Goal: Task Accomplishment & Management: Use online tool/utility

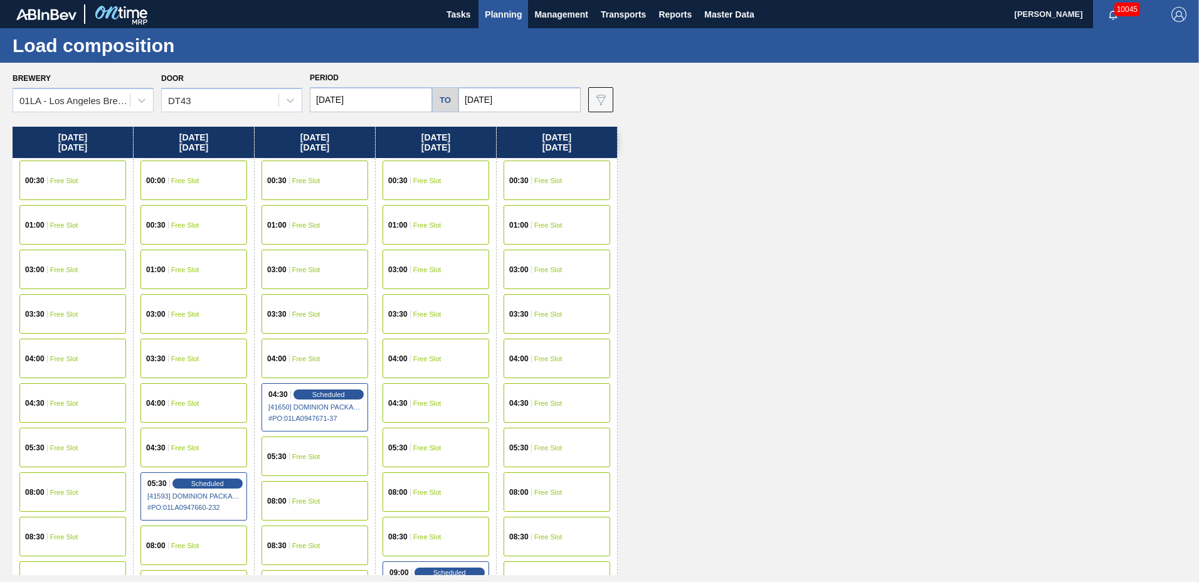
click at [516, 15] on span "Planning" at bounding box center [503, 14] width 37 height 15
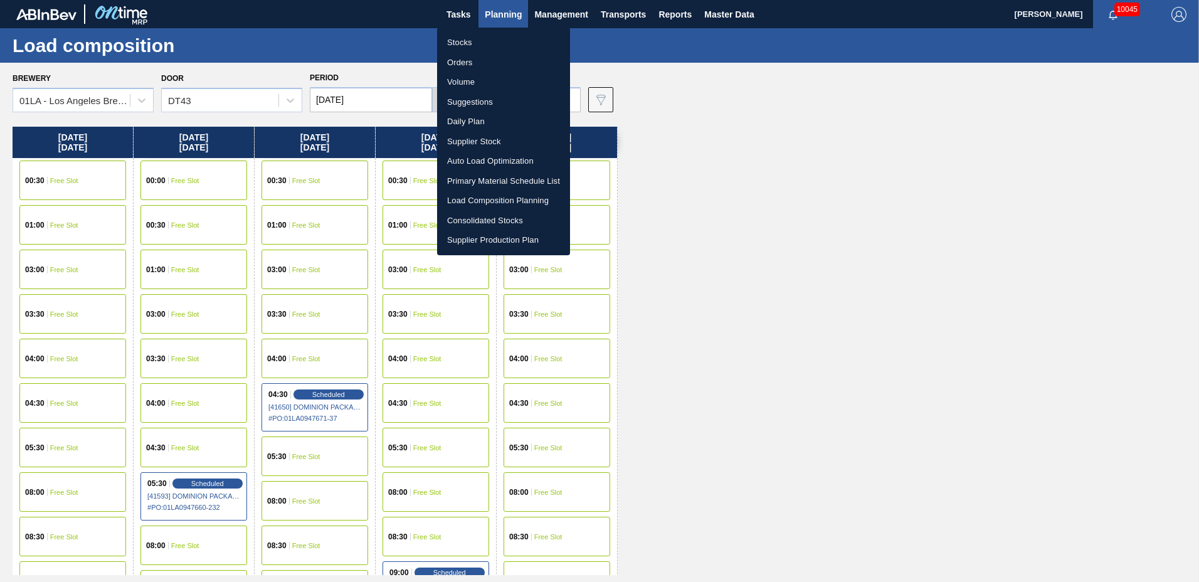
click at [487, 99] on li "Suggestions" at bounding box center [503, 102] width 133 height 20
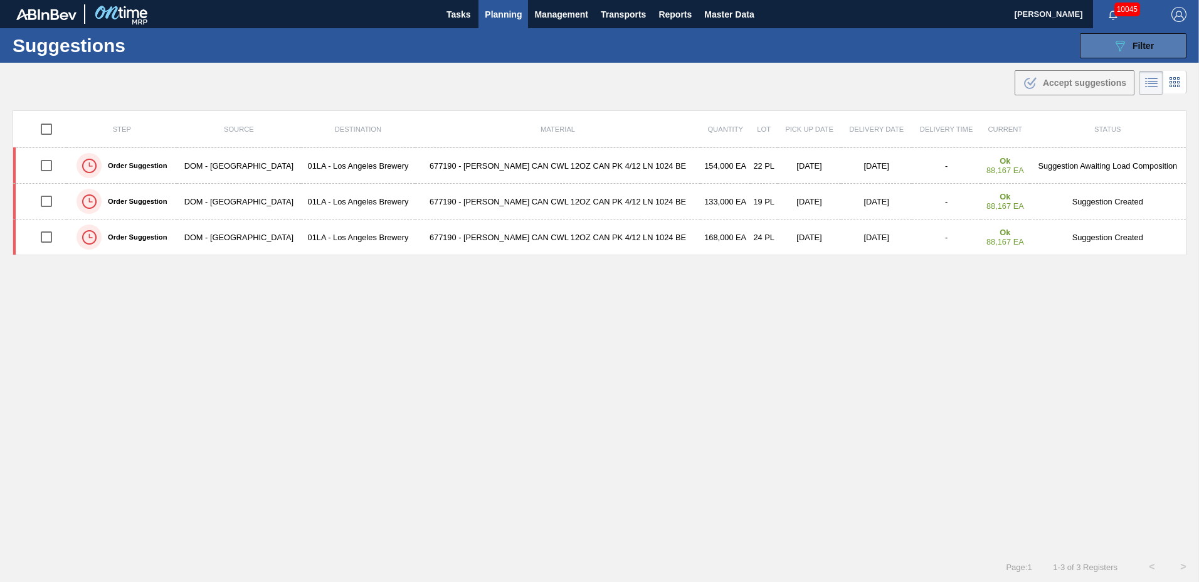
click at [1118, 51] on icon at bounding box center [1120, 46] width 9 height 11
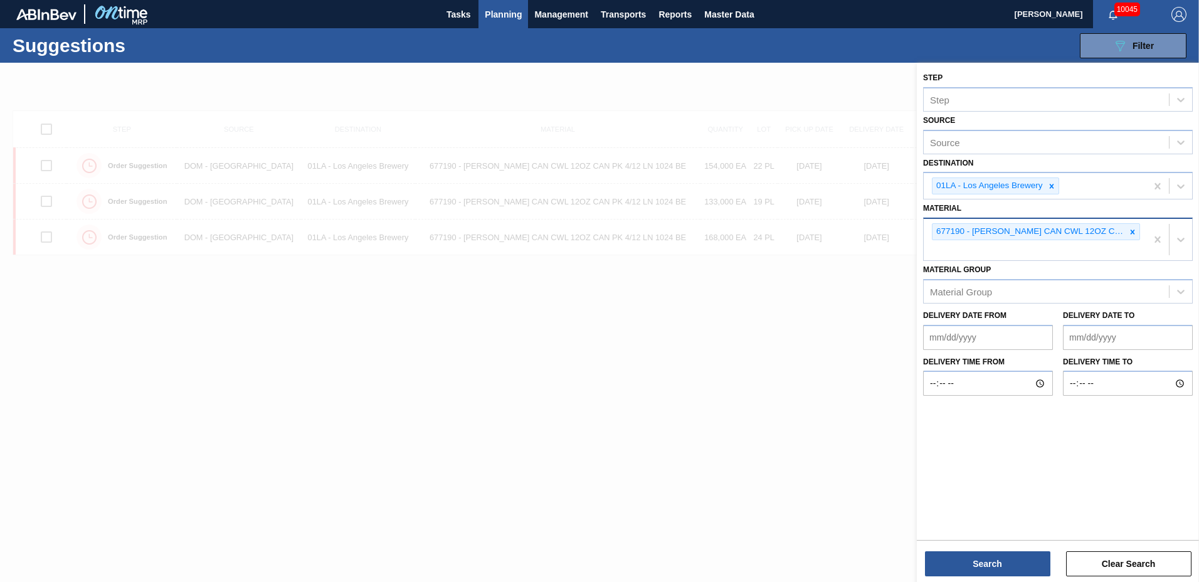
click at [1130, 230] on icon at bounding box center [1132, 232] width 9 height 9
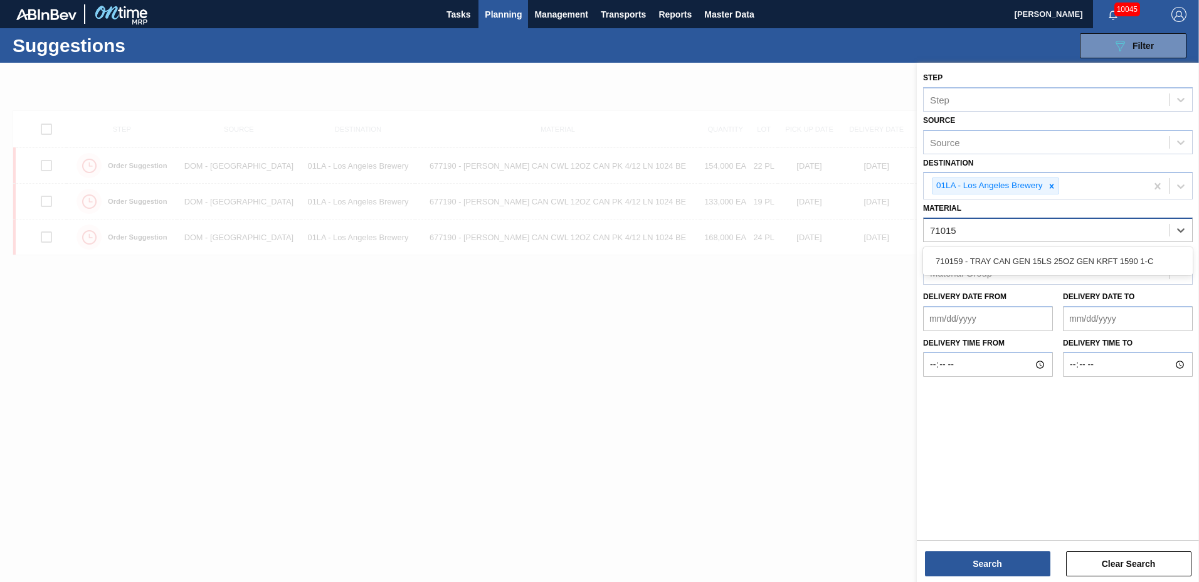
type input "710159"
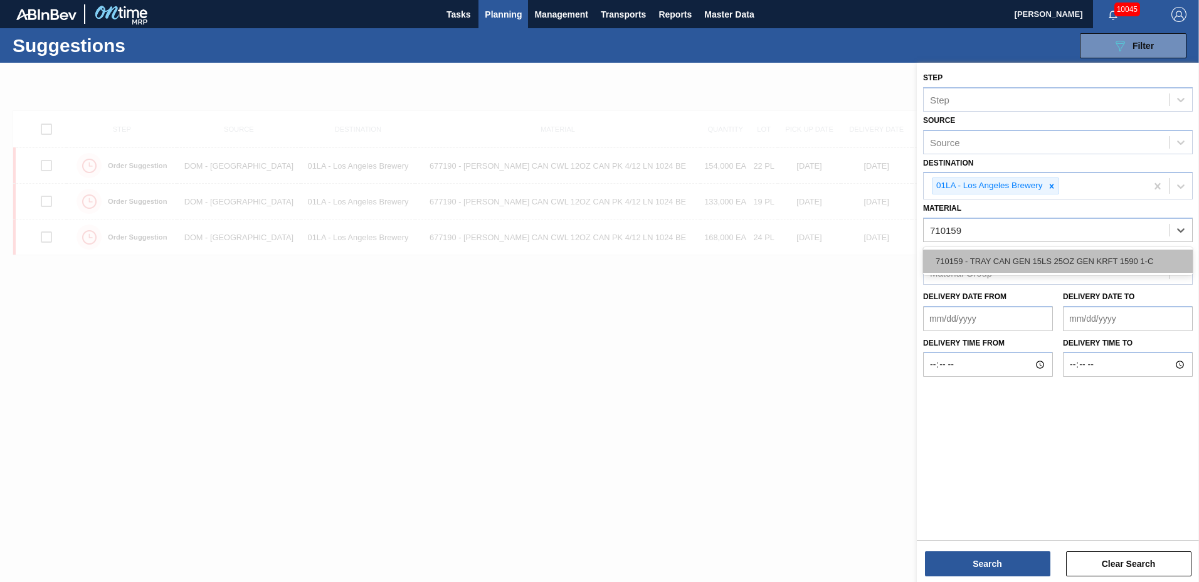
click at [1032, 262] on div "710159 - TRAY CAN GEN 15LS 25OZ GEN KRFT 1590 1-C" at bounding box center [1058, 261] width 270 height 23
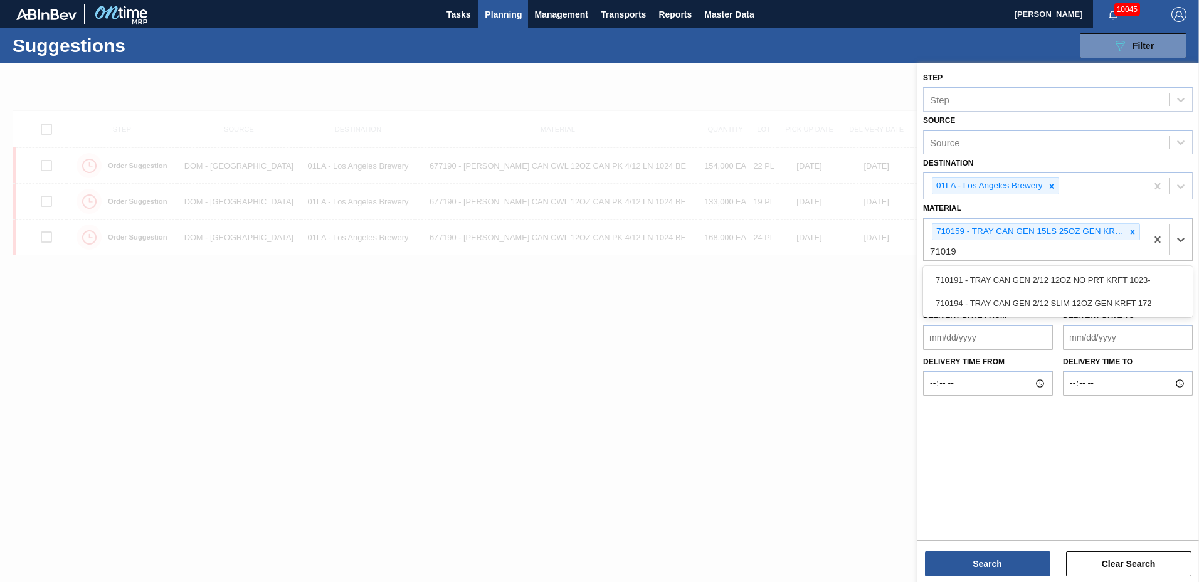
type input "710194"
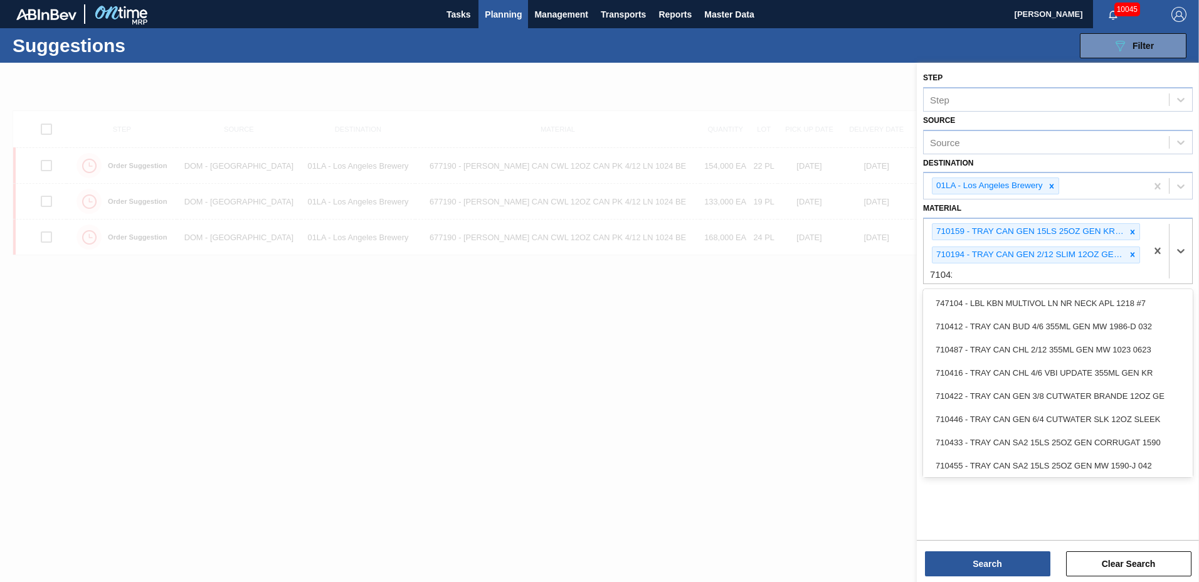
type input "710422"
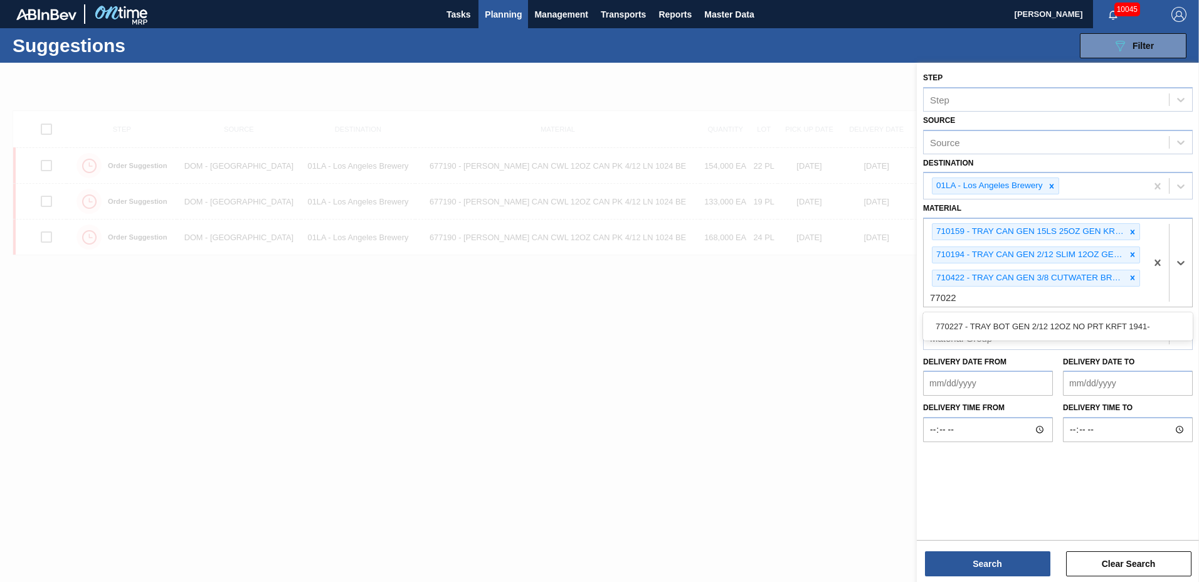
type input "770227"
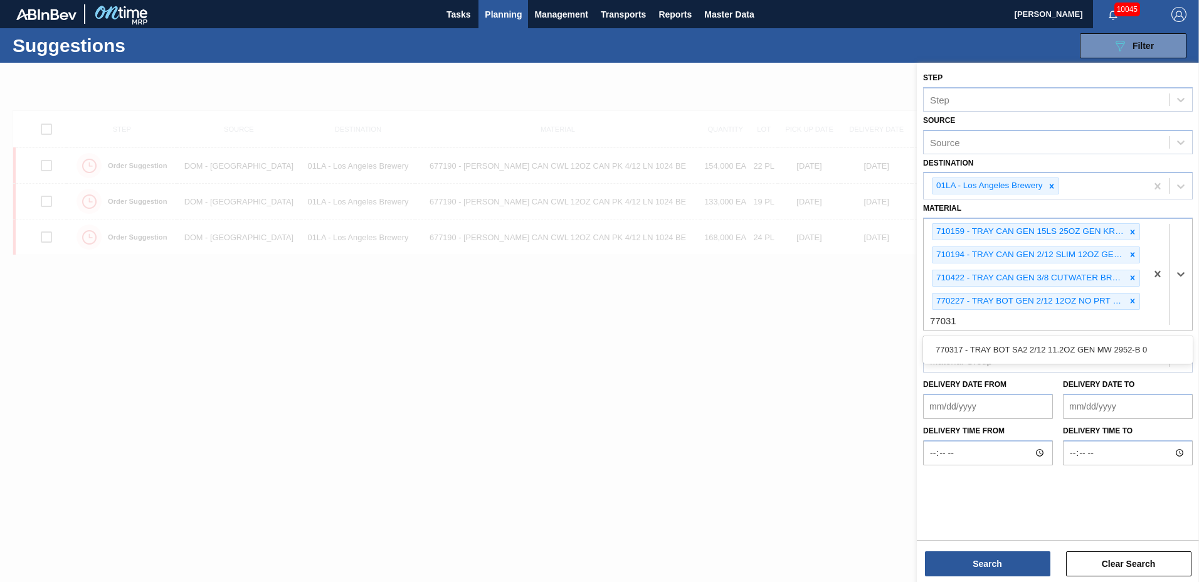
type input "770317"
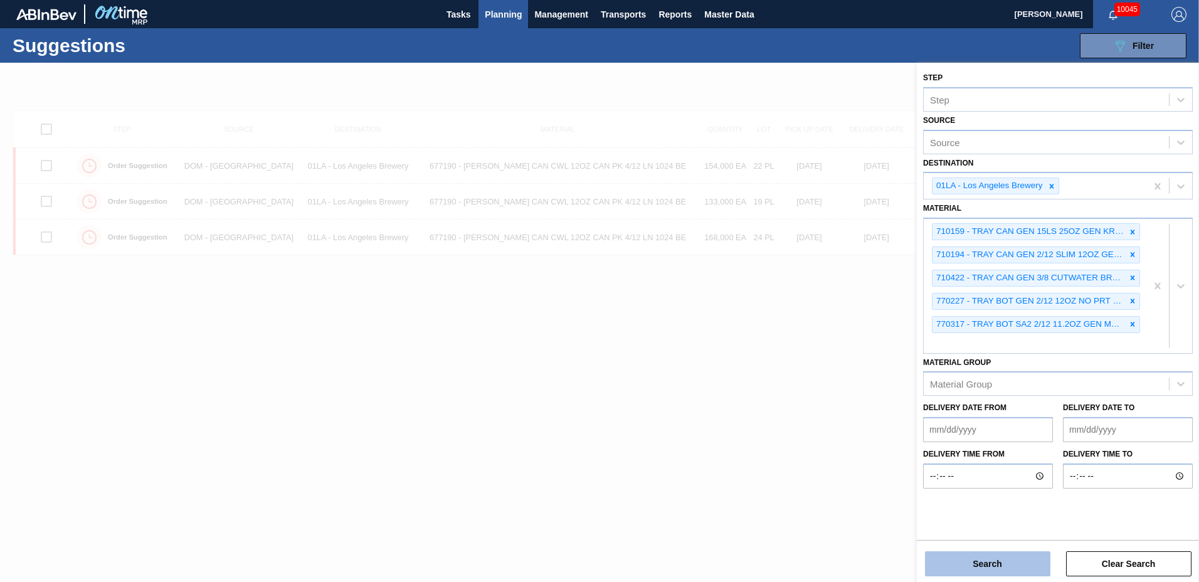
click at [987, 568] on button "Search" at bounding box center [987, 563] width 125 height 25
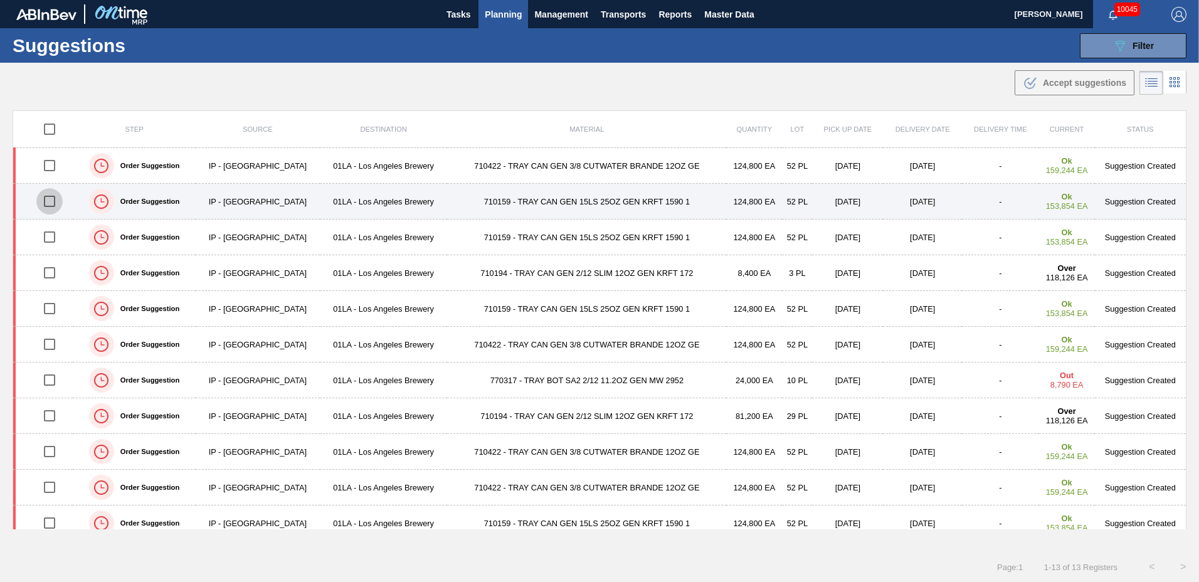
click at [50, 202] on input "checkbox" at bounding box center [49, 201] width 26 height 26
checkbox input "true"
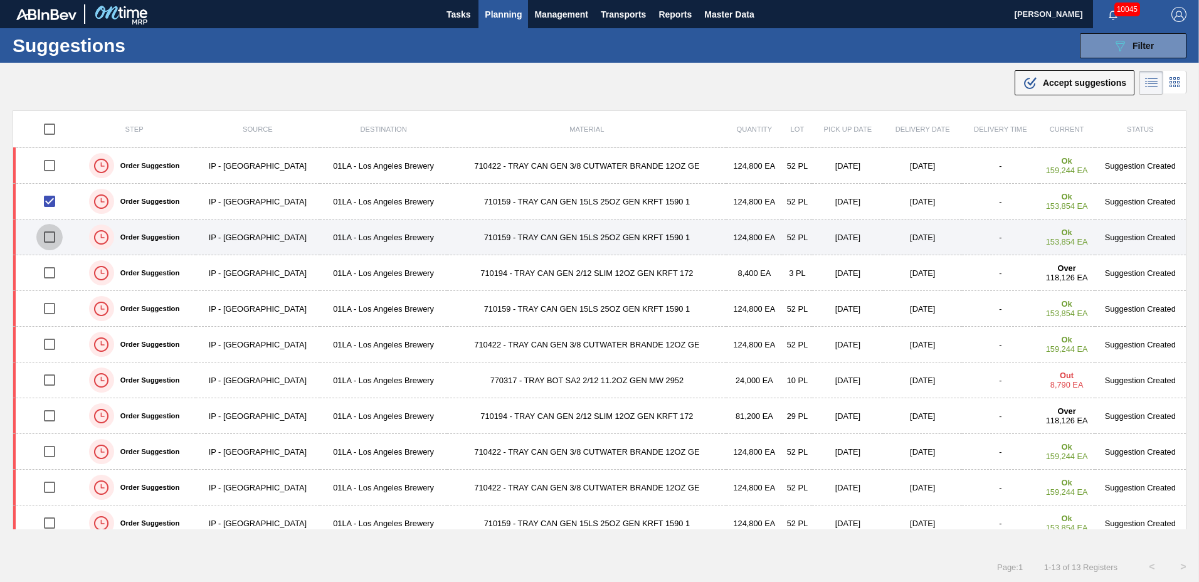
click at [52, 236] on input "checkbox" at bounding box center [49, 237] width 26 height 26
checkbox input "true"
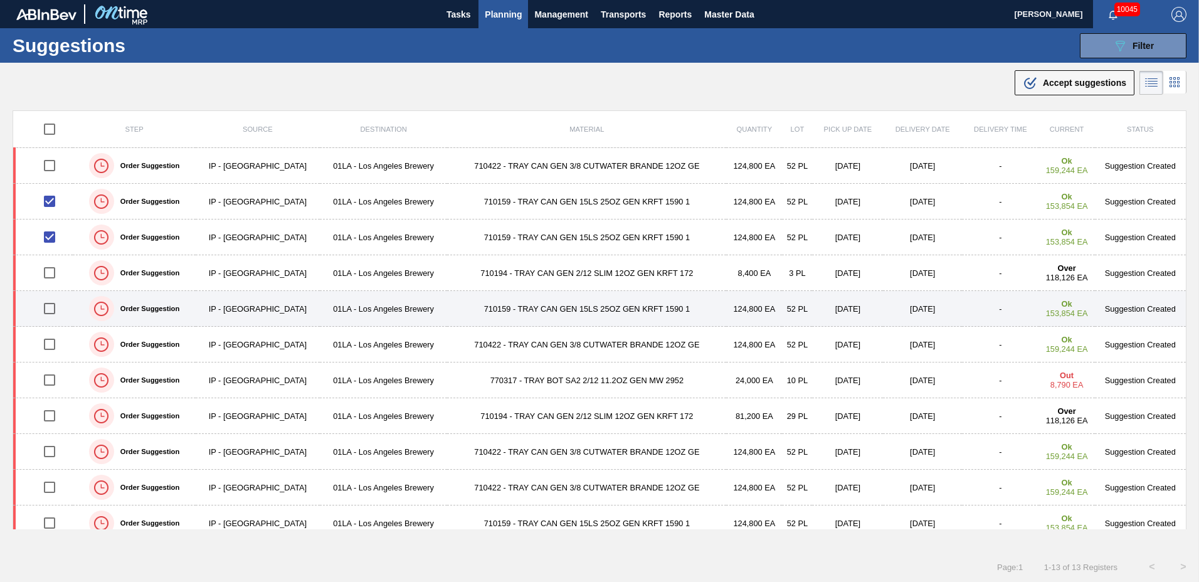
click at [49, 310] on input "checkbox" at bounding box center [49, 308] width 26 height 26
checkbox input "true"
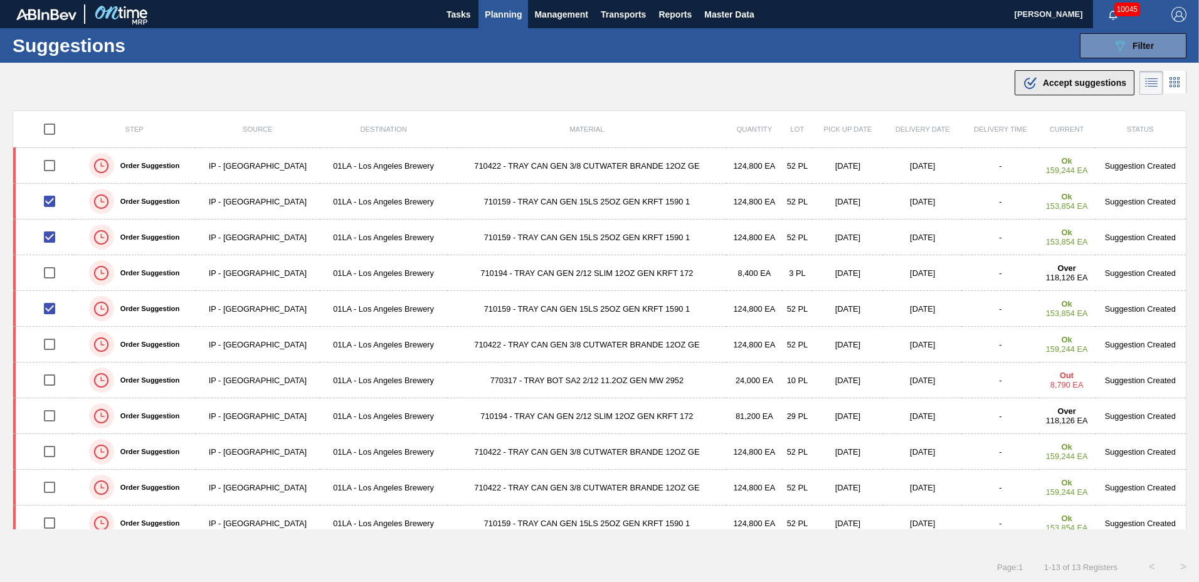
click at [1052, 82] on span "Accept suggestions" at bounding box center [1084, 83] width 83 height 10
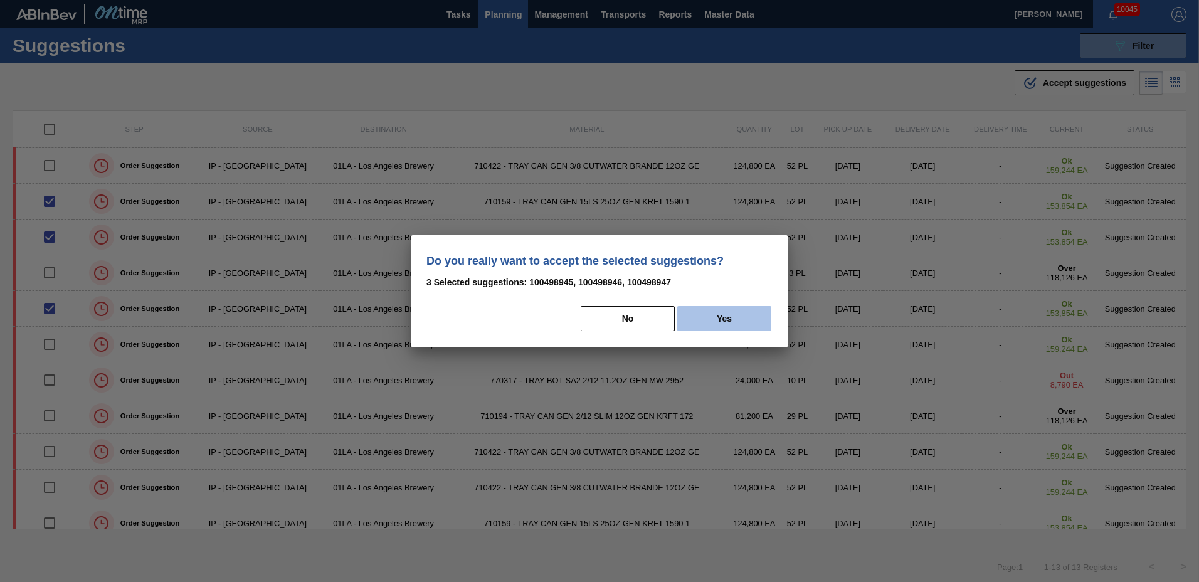
click at [733, 325] on button "Yes" at bounding box center [724, 318] width 94 height 25
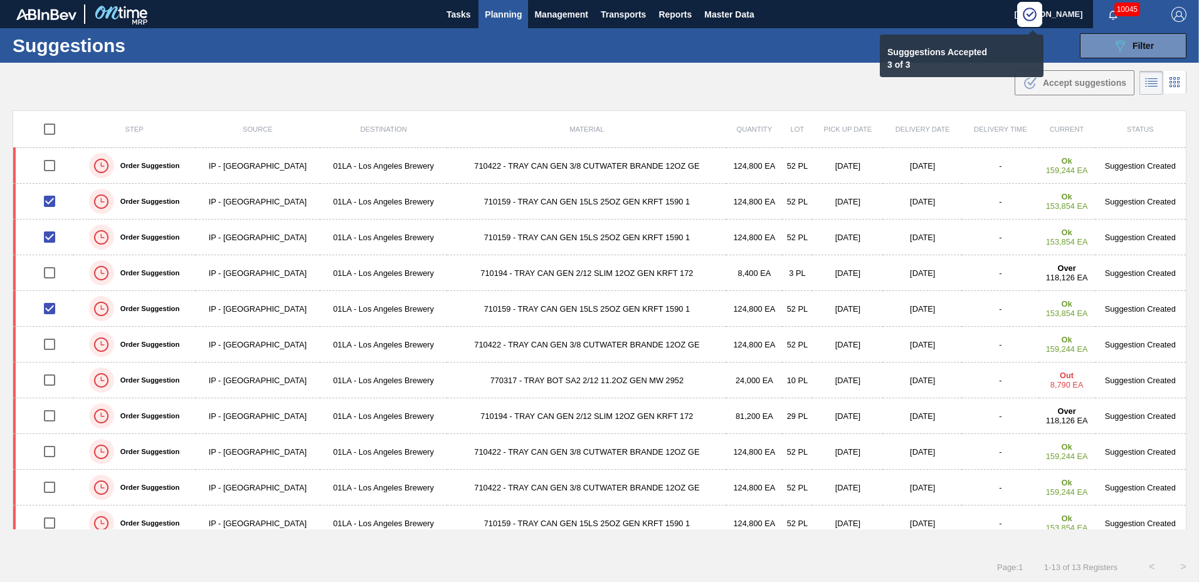
click at [501, 12] on span "Planning" at bounding box center [503, 14] width 37 height 15
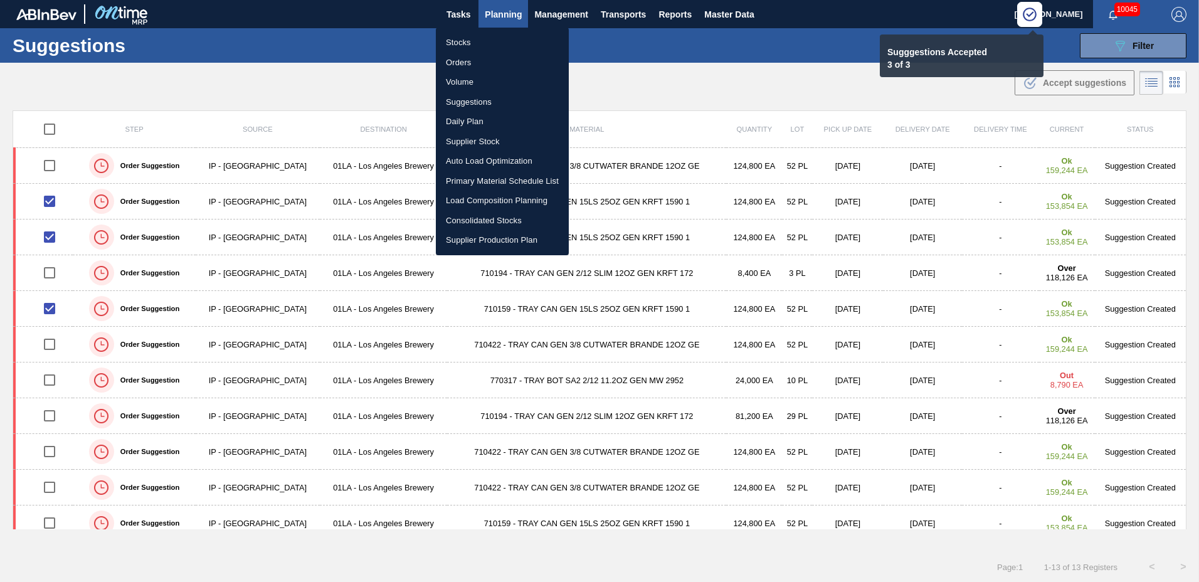
click at [493, 197] on li "Load Composition Planning" at bounding box center [502, 201] width 133 height 20
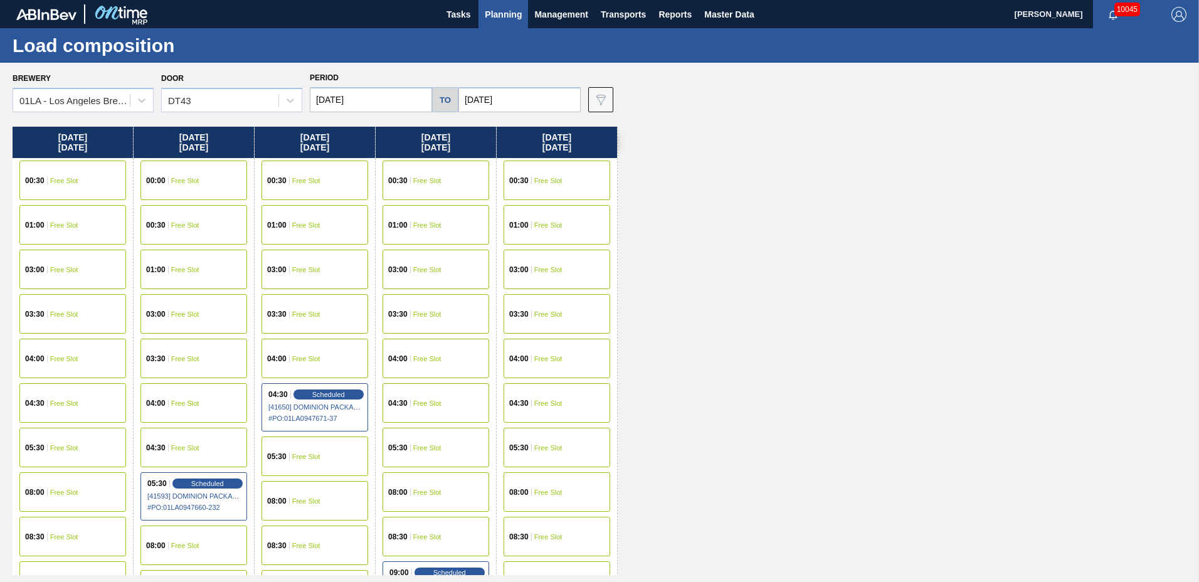
click at [375, 90] on input "[DATE]" at bounding box center [371, 99] width 122 height 25
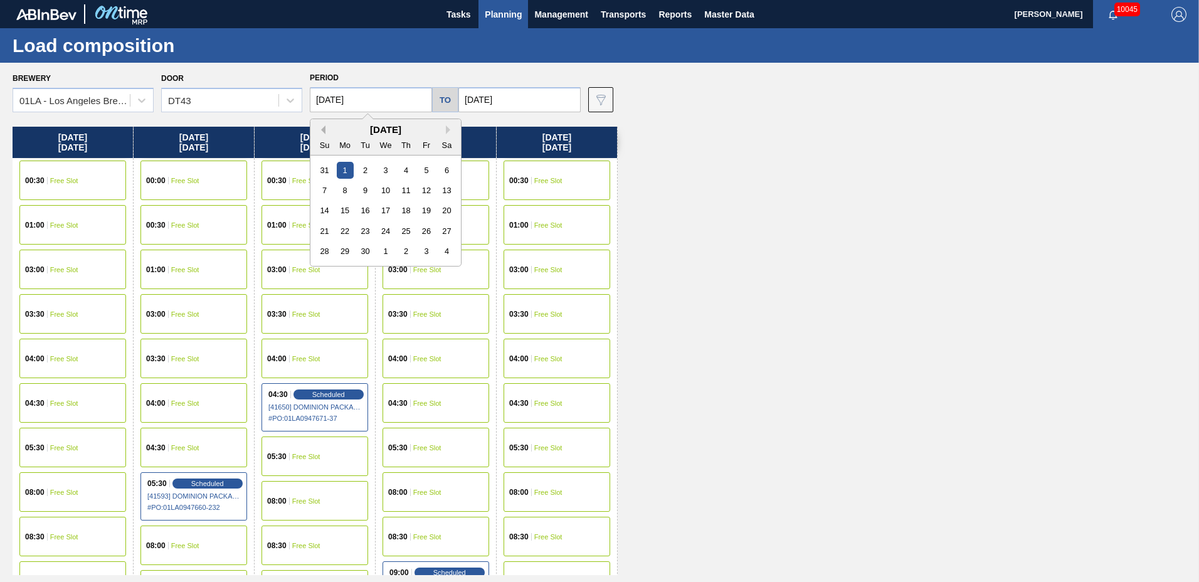
click at [322, 129] on button "Previous Month" at bounding box center [321, 129] width 9 height 9
click at [346, 250] on div "25" at bounding box center [345, 251] width 17 height 17
type input "[DATE]"
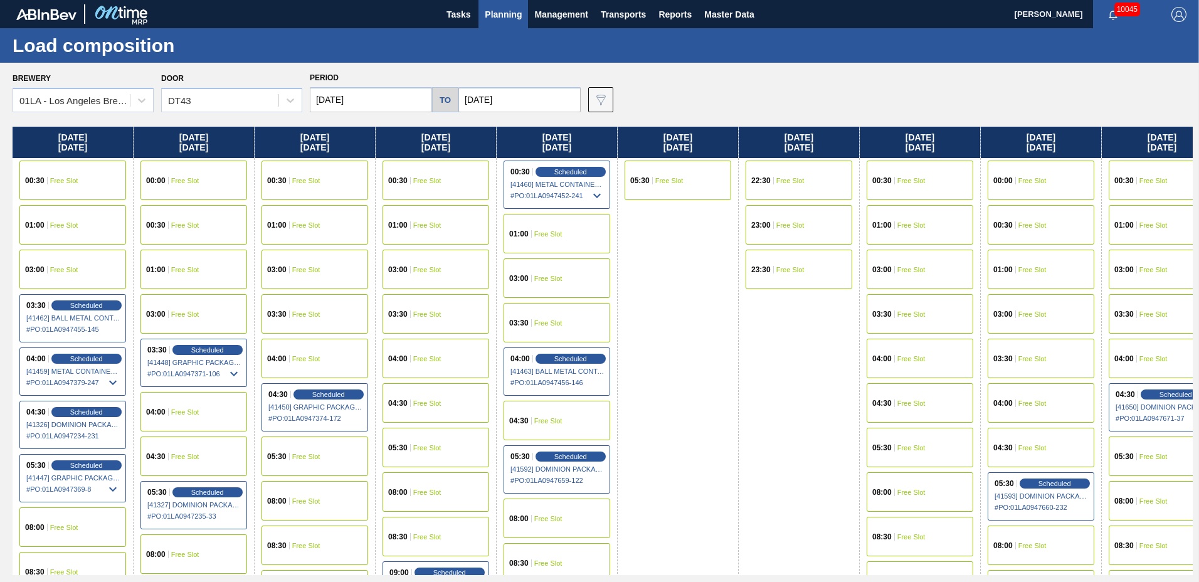
scroll to position [990, 0]
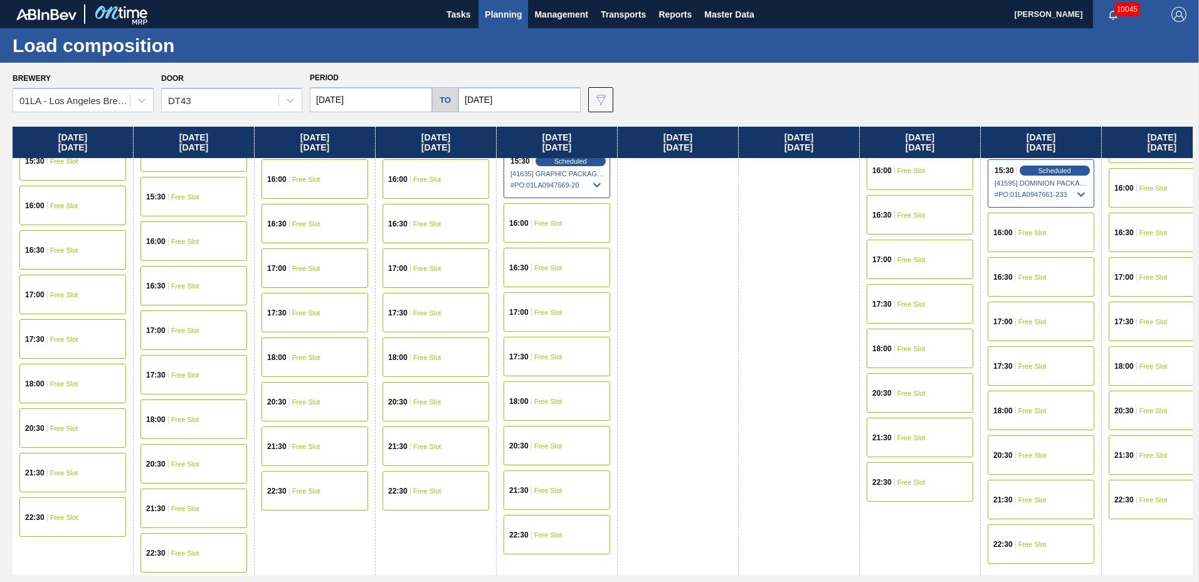
click at [56, 196] on div "16:00 Free Slot" at bounding box center [72, 206] width 107 height 40
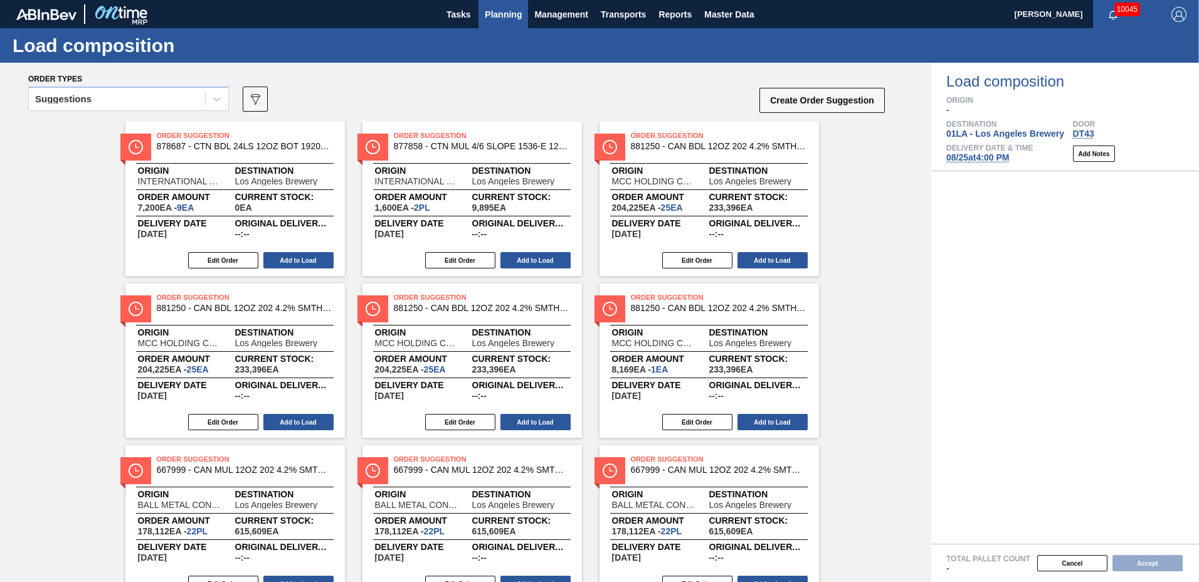
click at [498, 14] on span "Planning" at bounding box center [503, 14] width 37 height 15
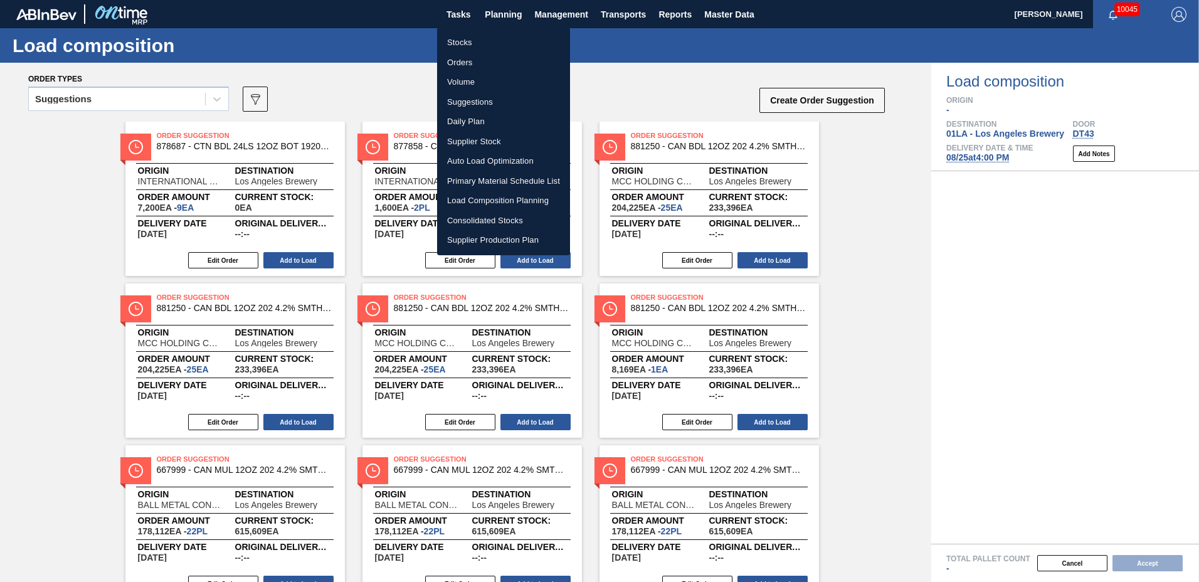
click at [497, 200] on li "Load Composition Planning" at bounding box center [503, 201] width 133 height 20
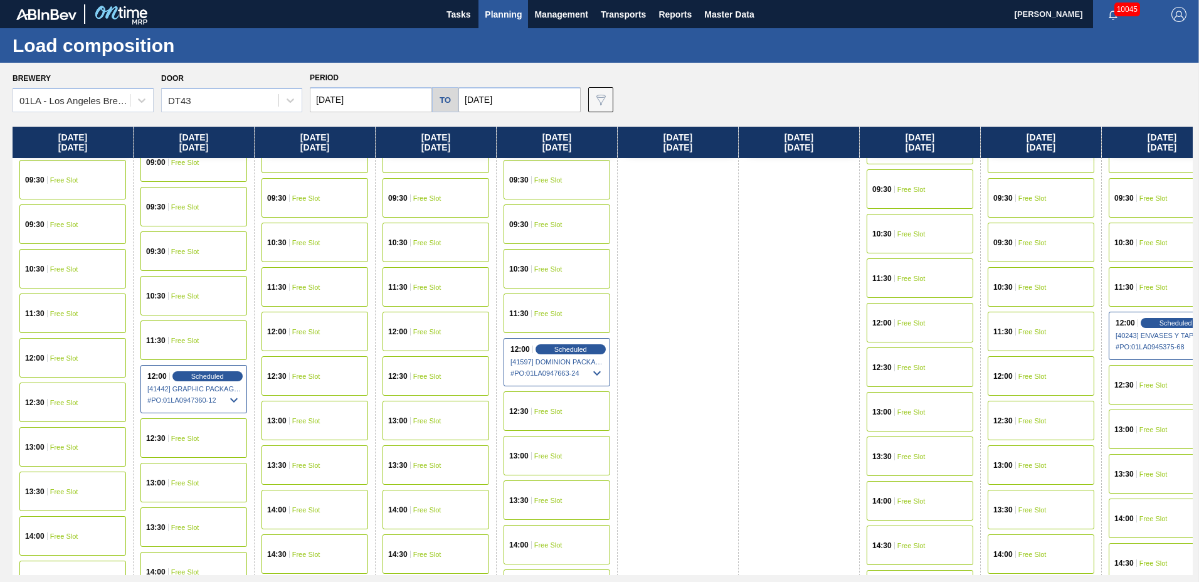
scroll to position [962, 0]
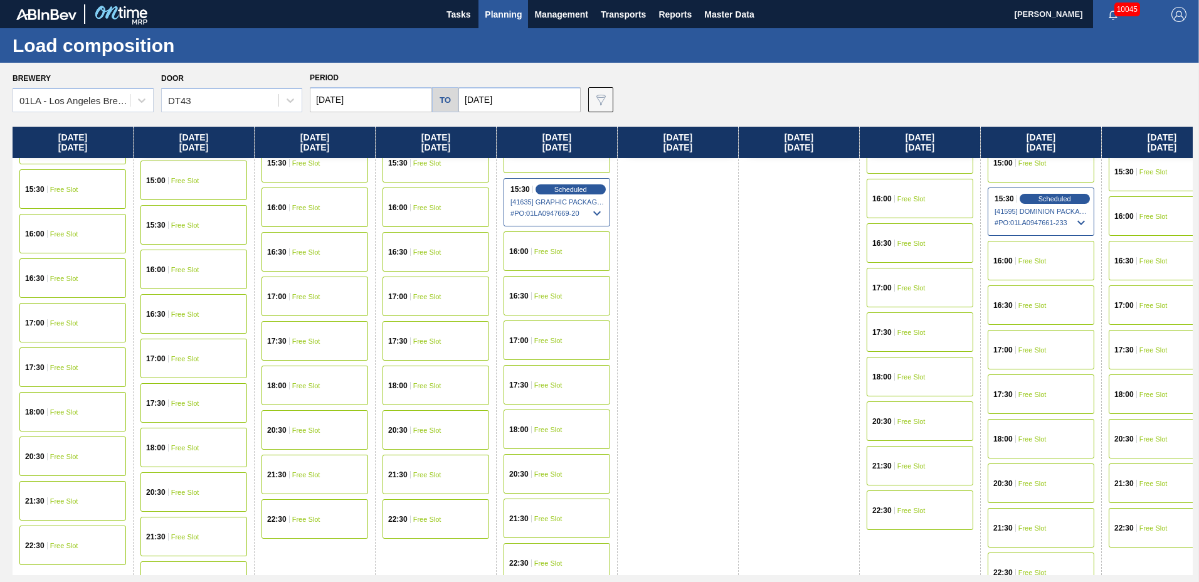
click at [63, 272] on div "16:30 Free Slot" at bounding box center [72, 278] width 107 height 40
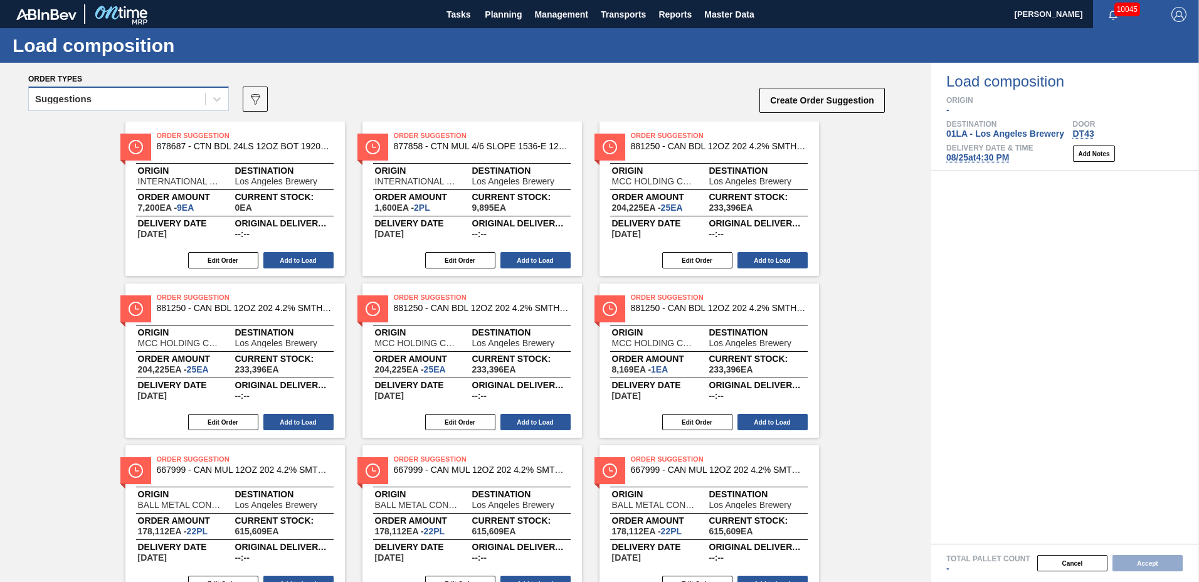
click at [125, 108] on div "Suggestions" at bounding box center [117, 99] width 176 height 18
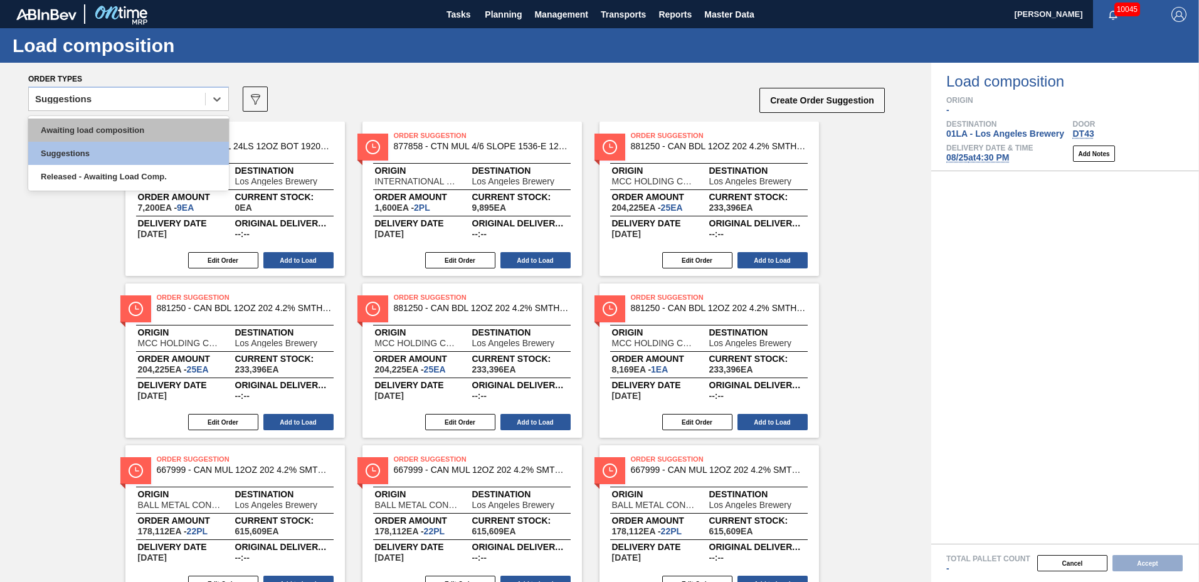
click at [108, 134] on div "Awaiting load composition" at bounding box center [128, 130] width 201 height 23
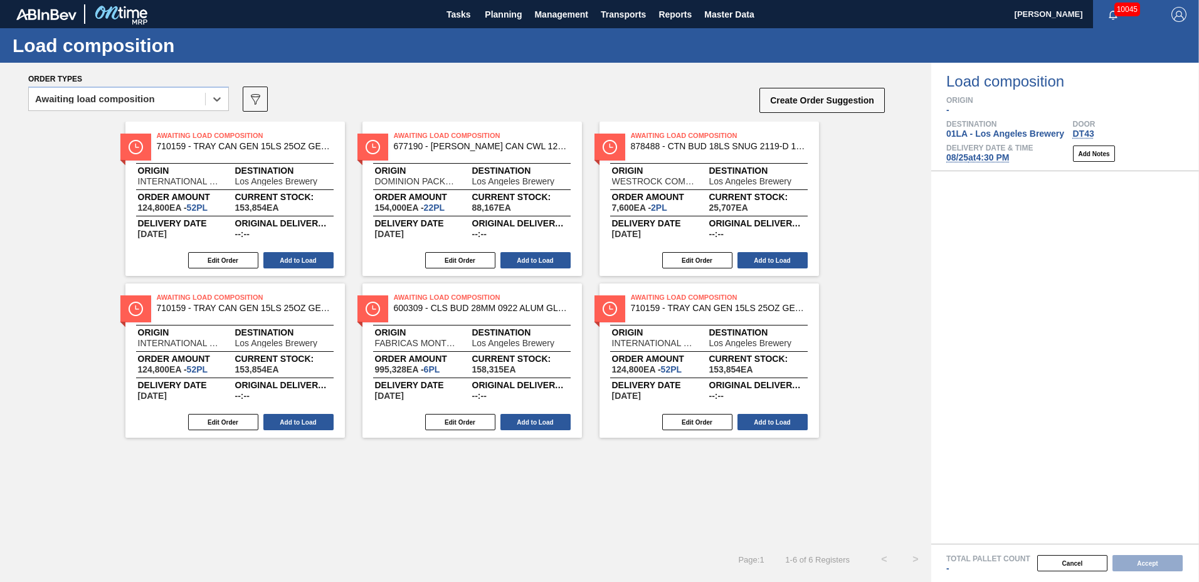
click at [312, 249] on div "Awaiting Load Composition 710159 - TRAY CAN GEN 15LS 25OZ GEN KRFT 1590 1-C Ori…" at bounding box center [235, 199] width 220 height 154
click at [312, 257] on button "Add to Load" at bounding box center [298, 260] width 70 height 16
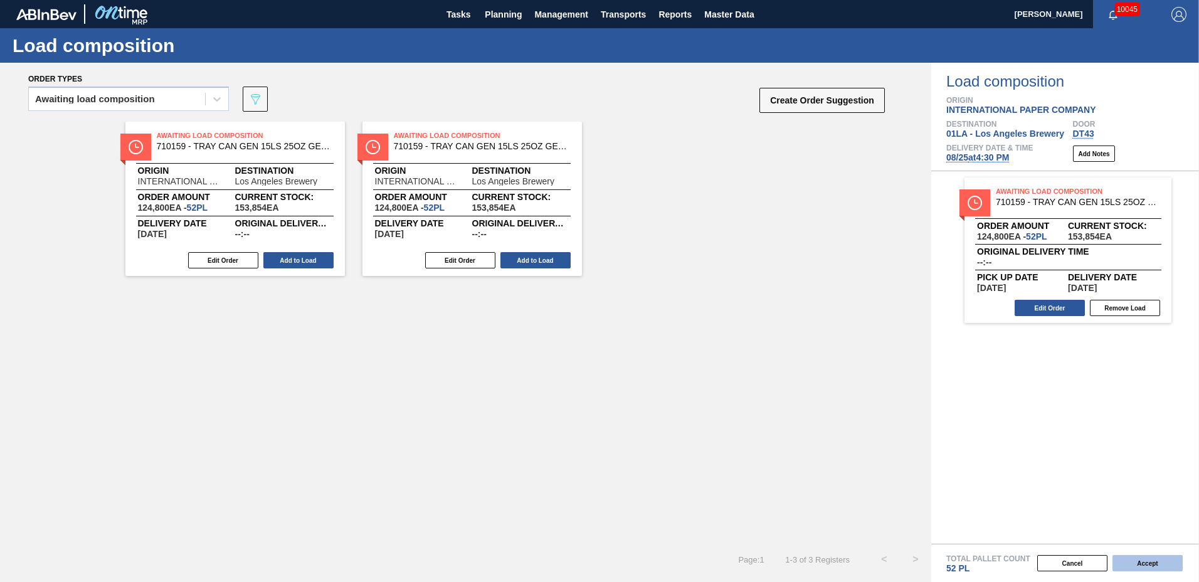
click at [1154, 561] on button "Accept" at bounding box center [1148, 563] width 70 height 16
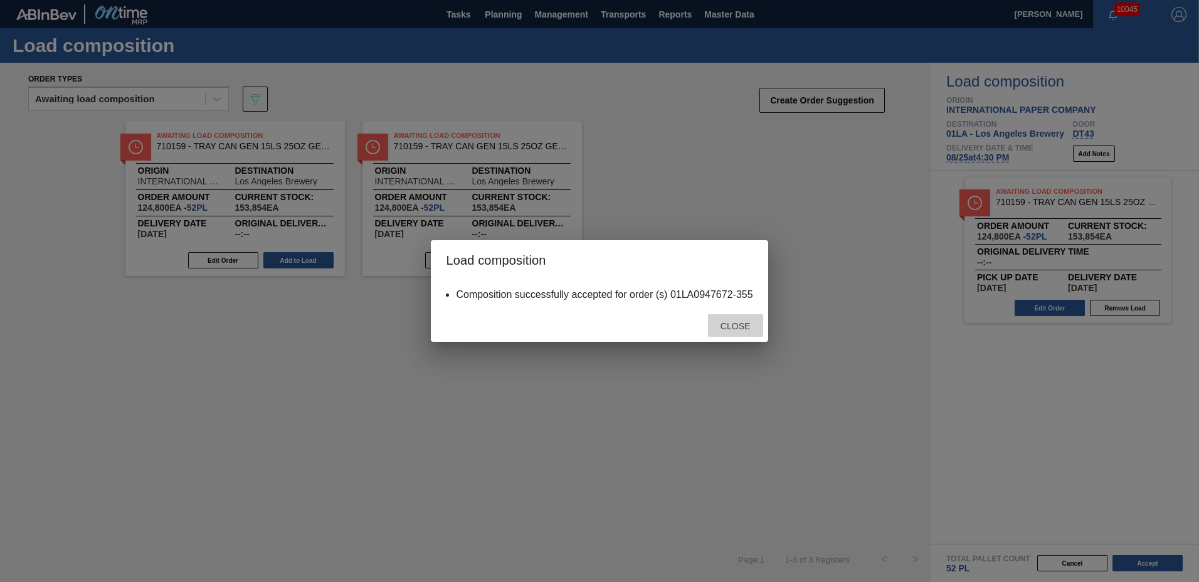
click at [736, 322] on span "Close" at bounding box center [736, 326] width 50 height 10
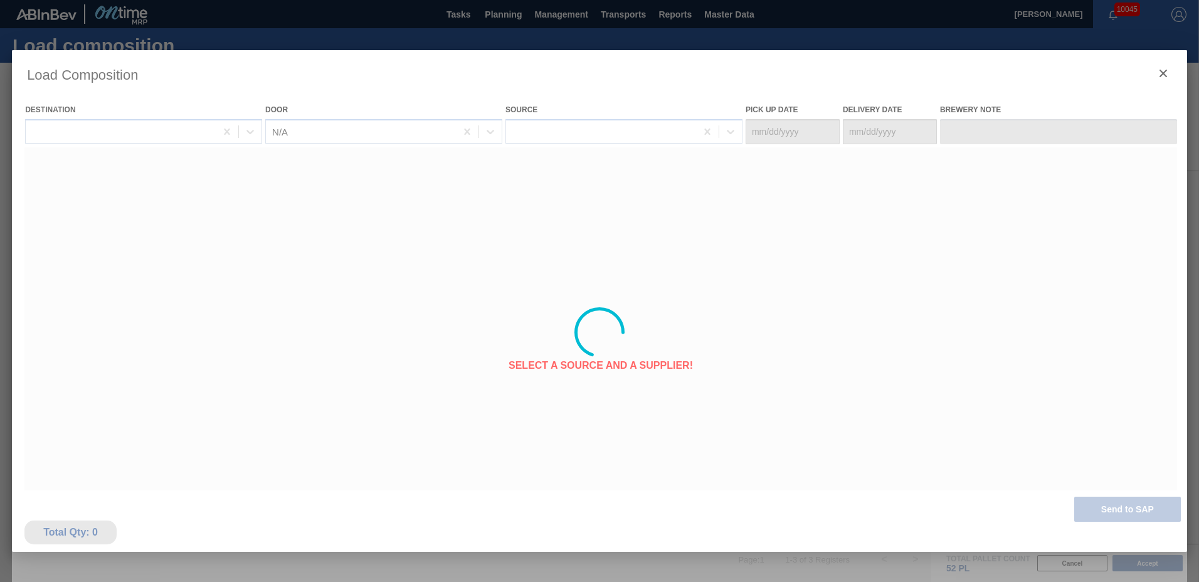
type Date "[DATE]"
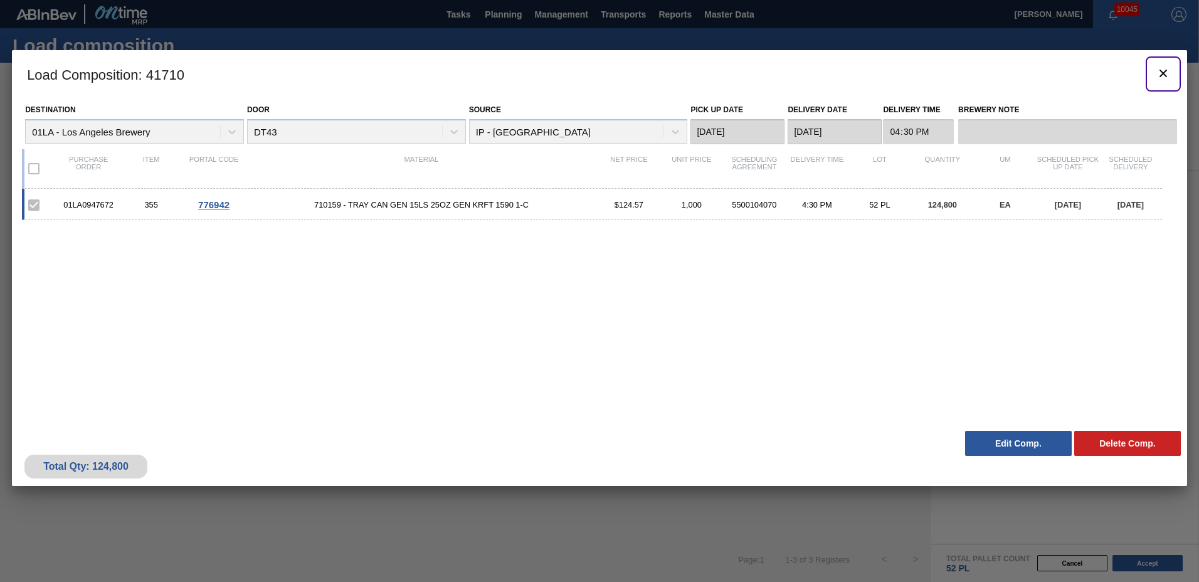
click at [1162, 75] on icon "botão de ícone" at bounding box center [1164, 74] width 8 height 8
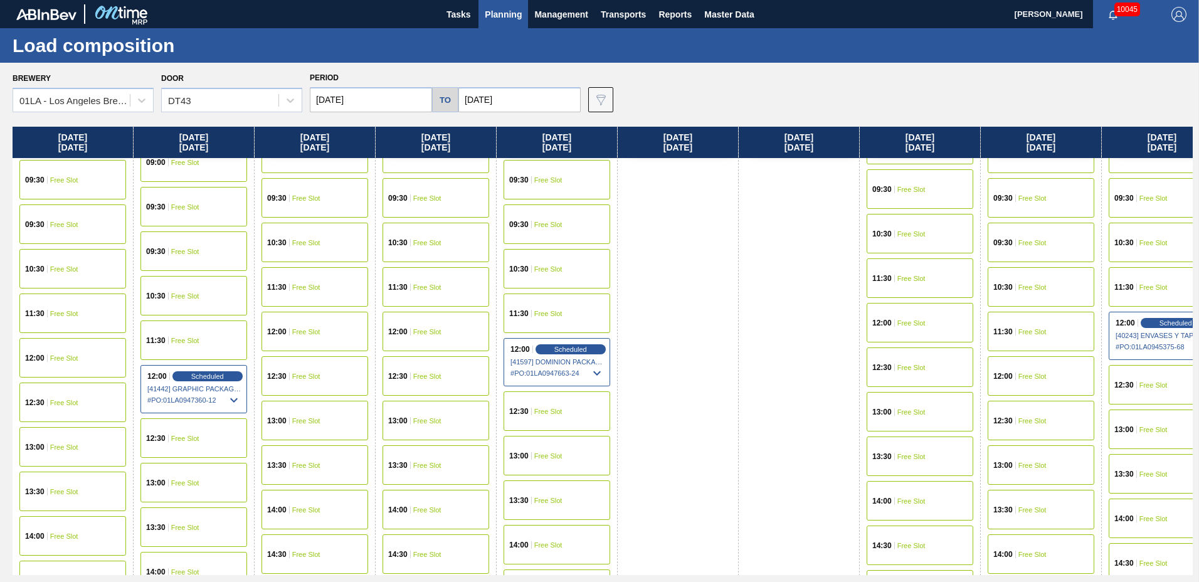
scroll to position [962, 0]
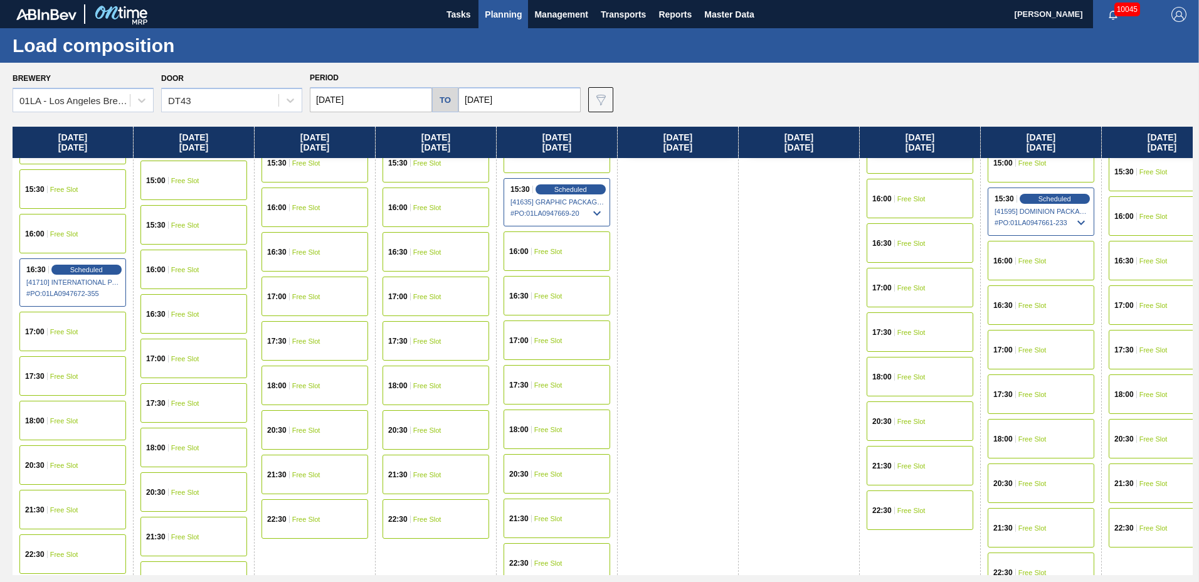
click at [300, 250] on span "Free Slot" at bounding box center [306, 252] width 28 height 8
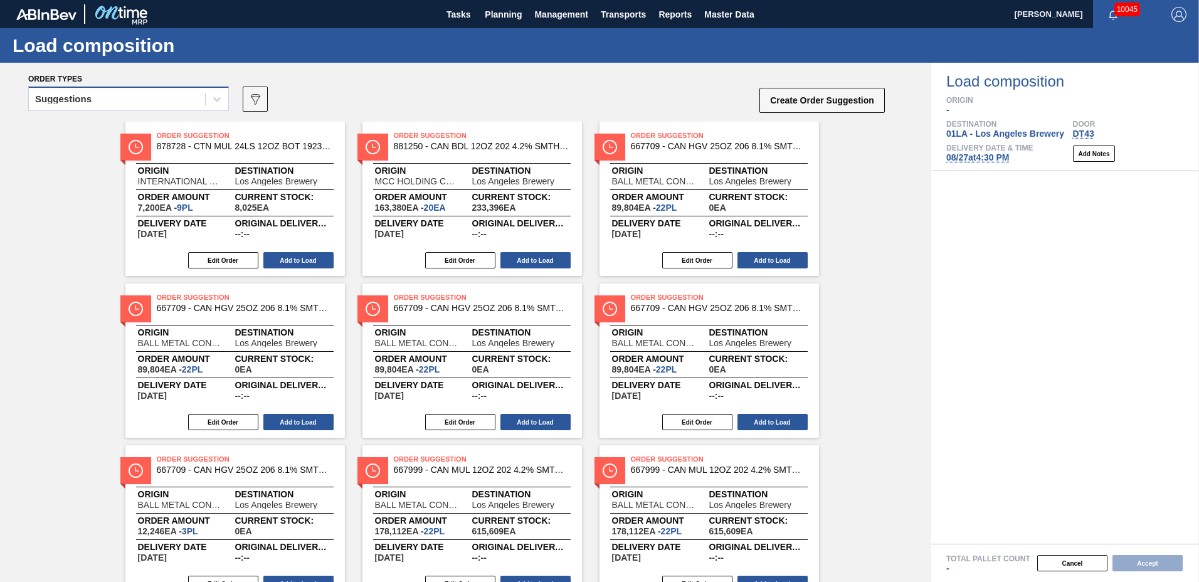
click at [146, 102] on div "Suggestions" at bounding box center [117, 99] width 176 height 18
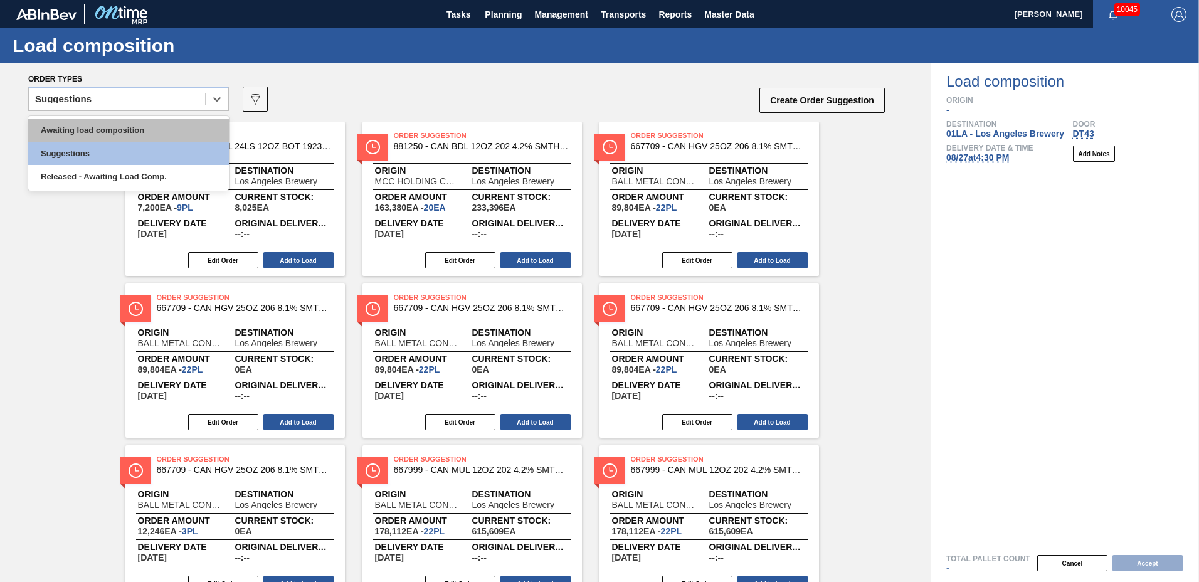
click at [138, 130] on div "Awaiting load composition" at bounding box center [128, 130] width 201 height 23
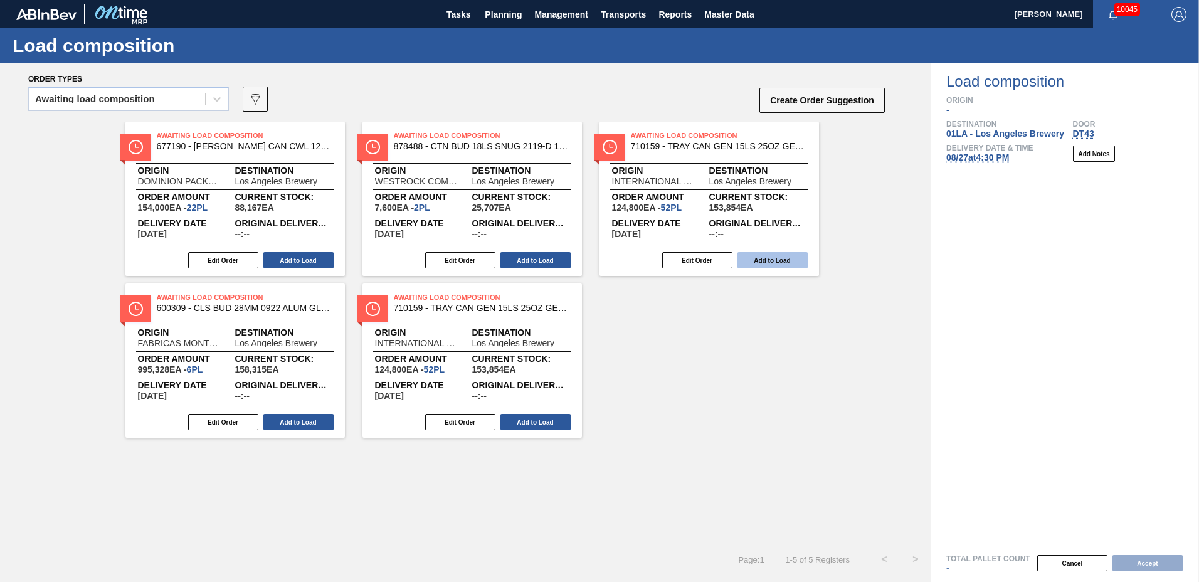
click at [785, 263] on button "Add to Load" at bounding box center [773, 260] width 70 height 16
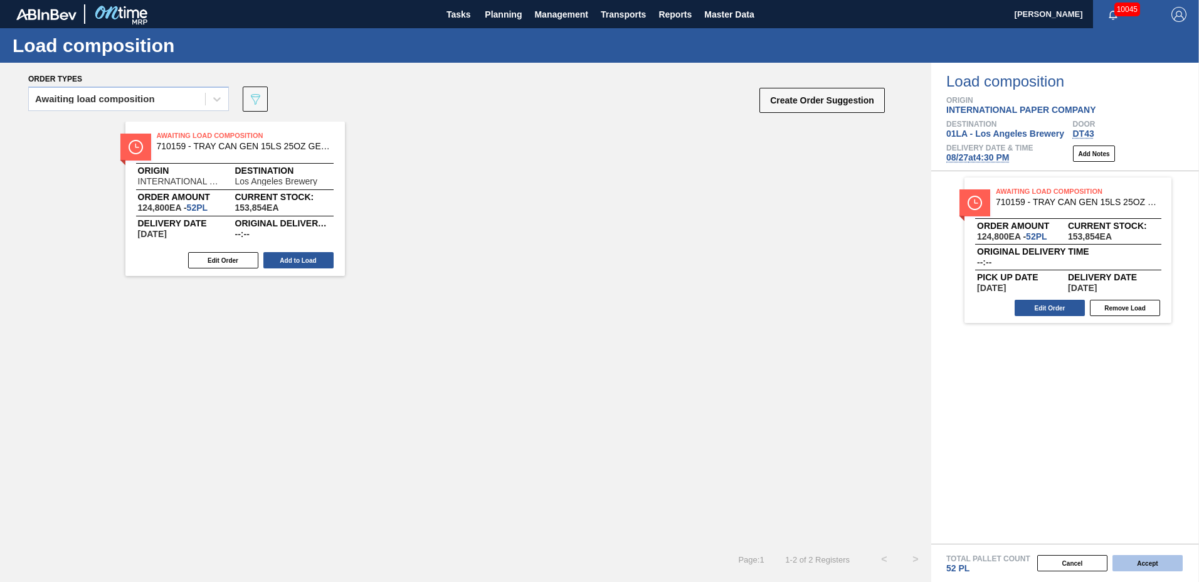
click at [1151, 562] on button "Accept" at bounding box center [1148, 563] width 70 height 16
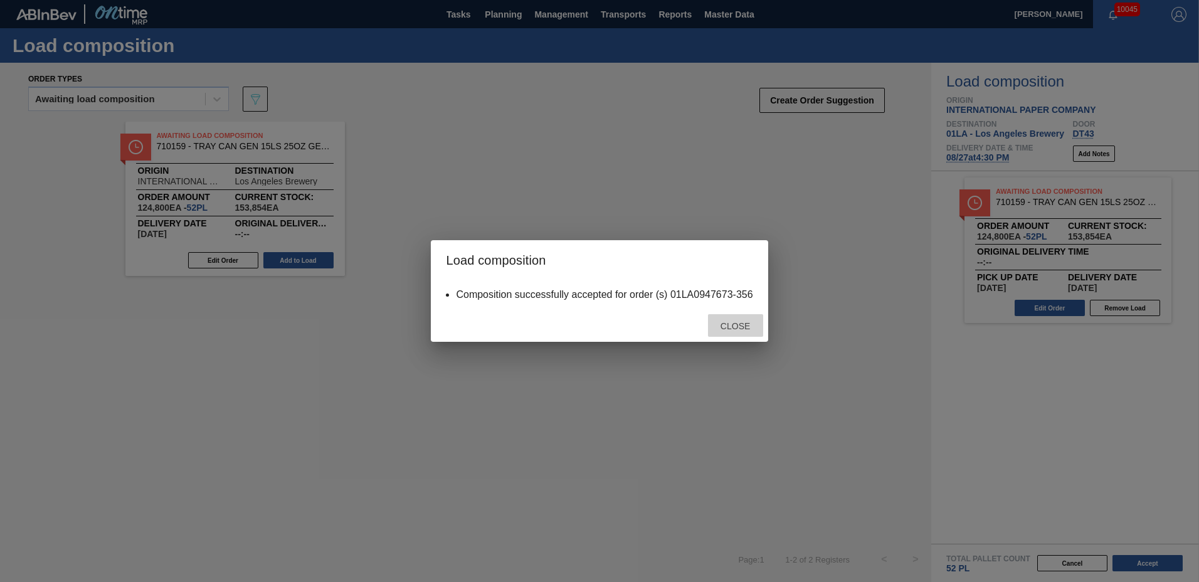
click at [740, 330] on span "Close" at bounding box center [736, 326] width 50 height 10
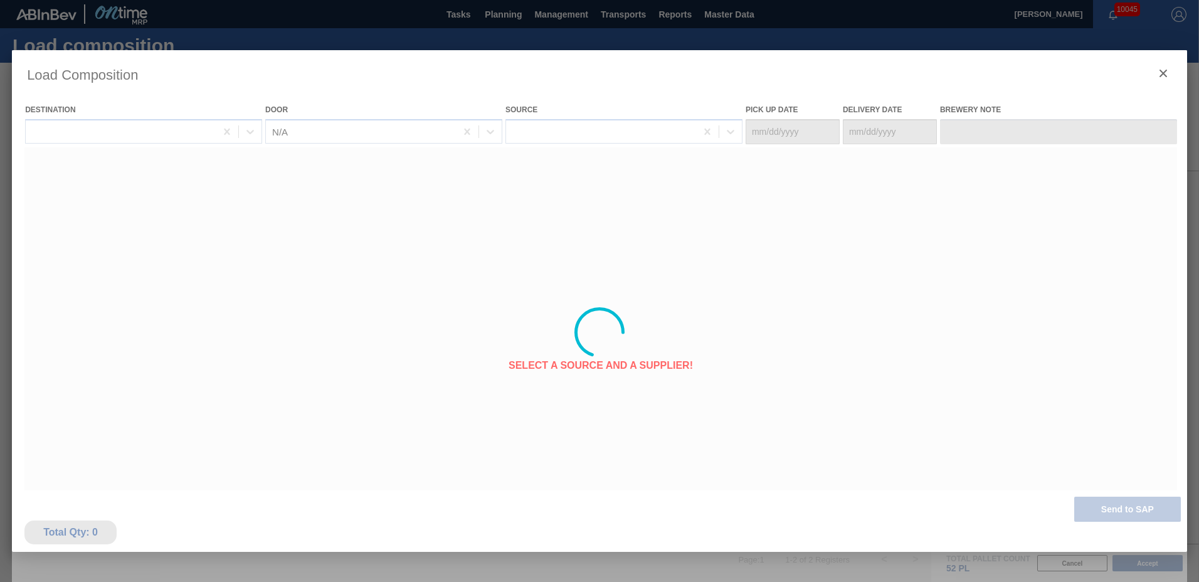
type Date "[DATE]"
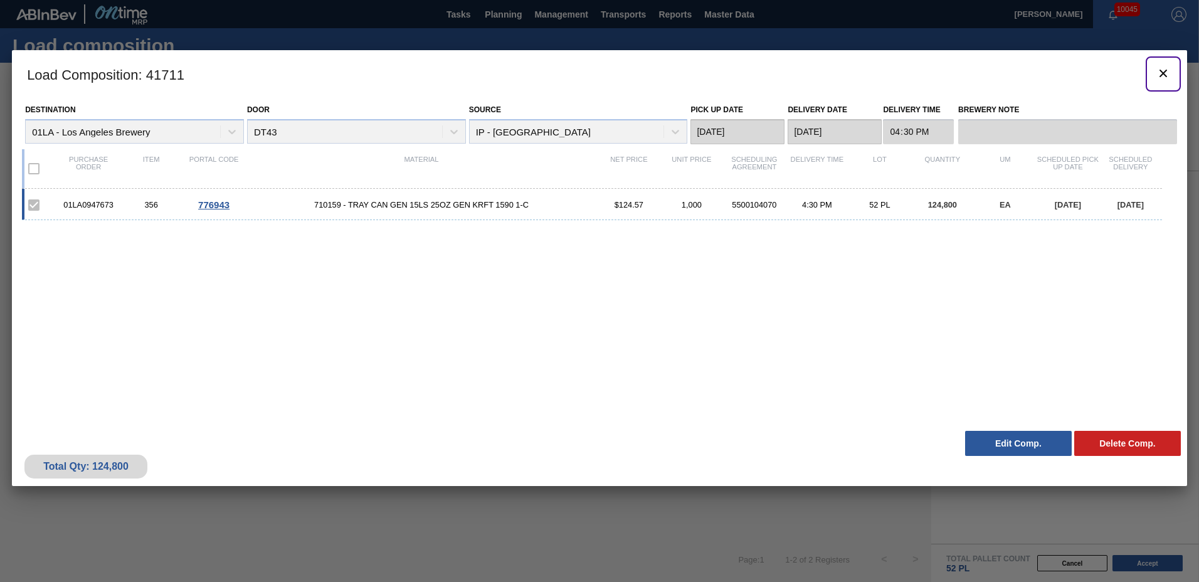
click at [1164, 75] on icon "botão de ícone" at bounding box center [1163, 73] width 15 height 15
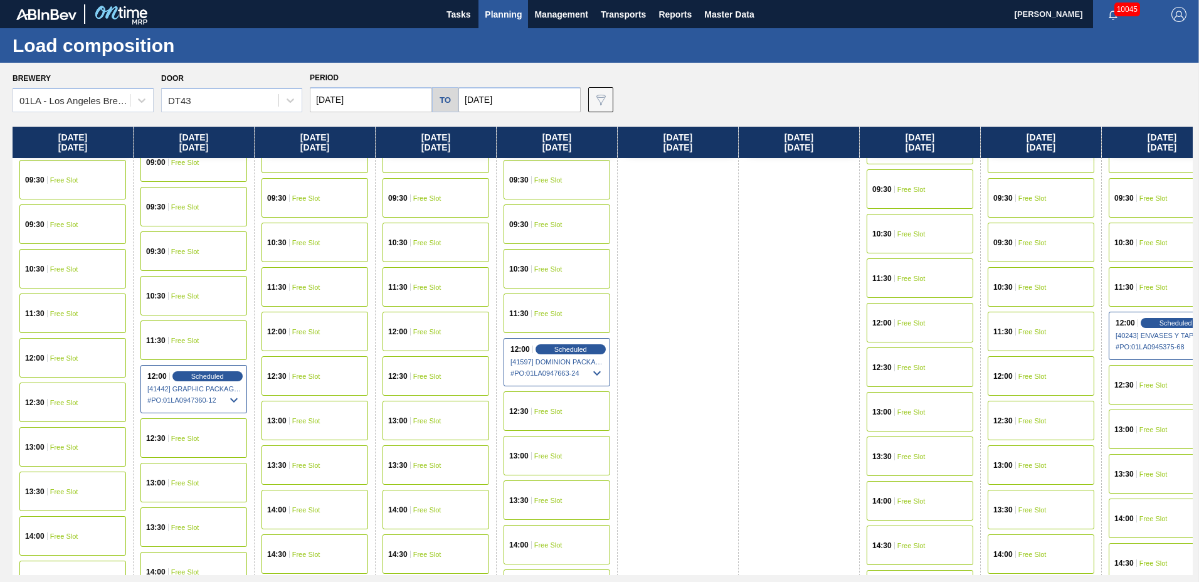
scroll to position [962, 0]
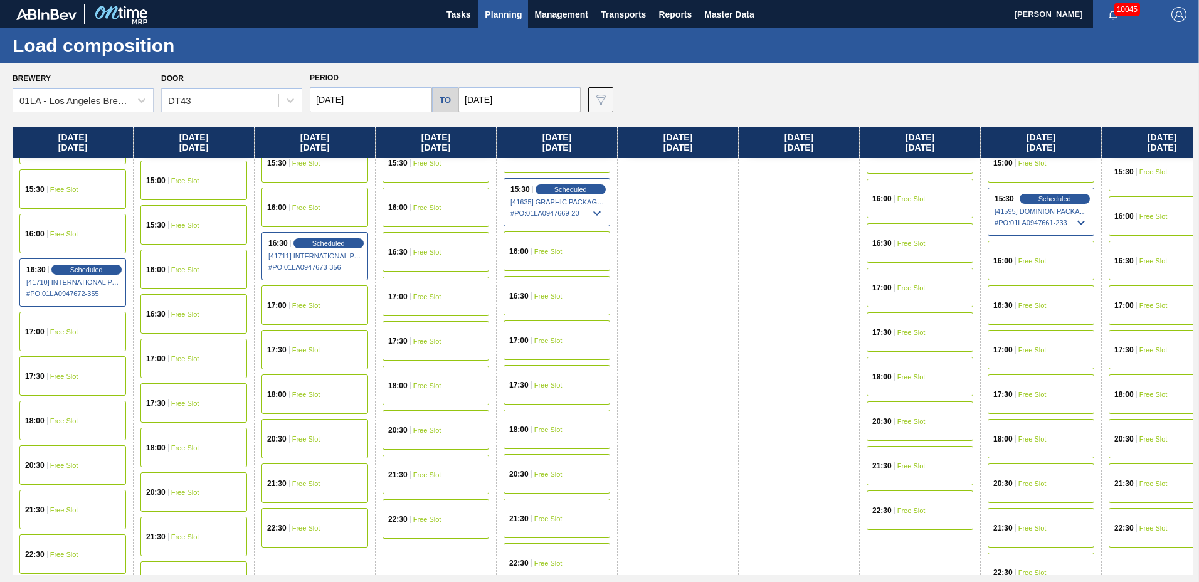
click at [526, 297] on span "16:30" at bounding box center [518, 296] width 19 height 8
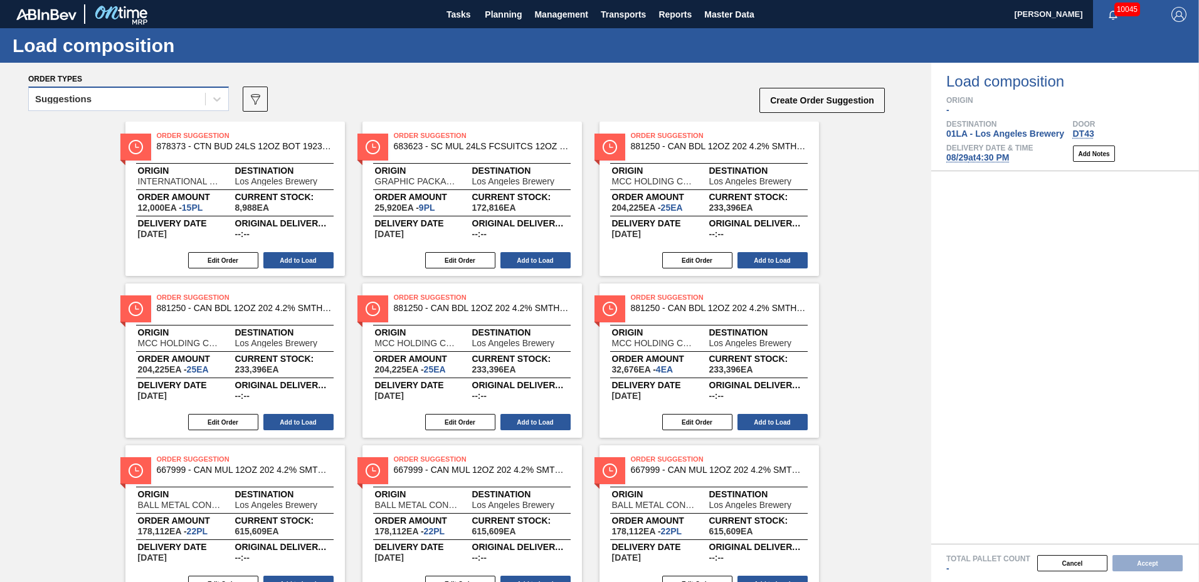
click at [88, 104] on div "Suggestions" at bounding box center [117, 99] width 176 height 18
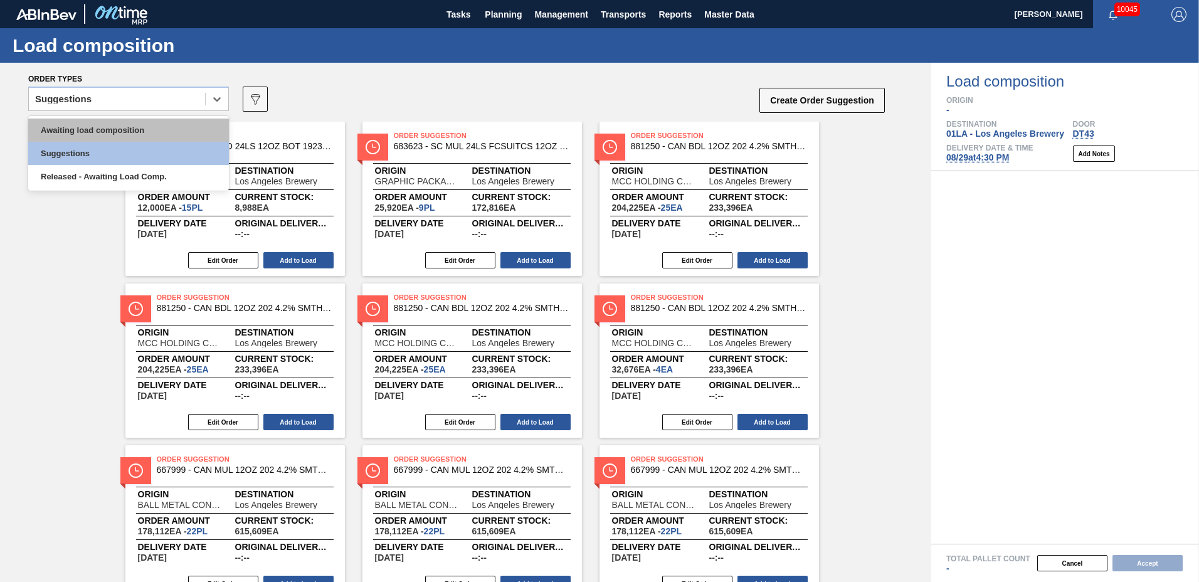
click at [86, 126] on div "Awaiting load composition" at bounding box center [128, 130] width 201 height 23
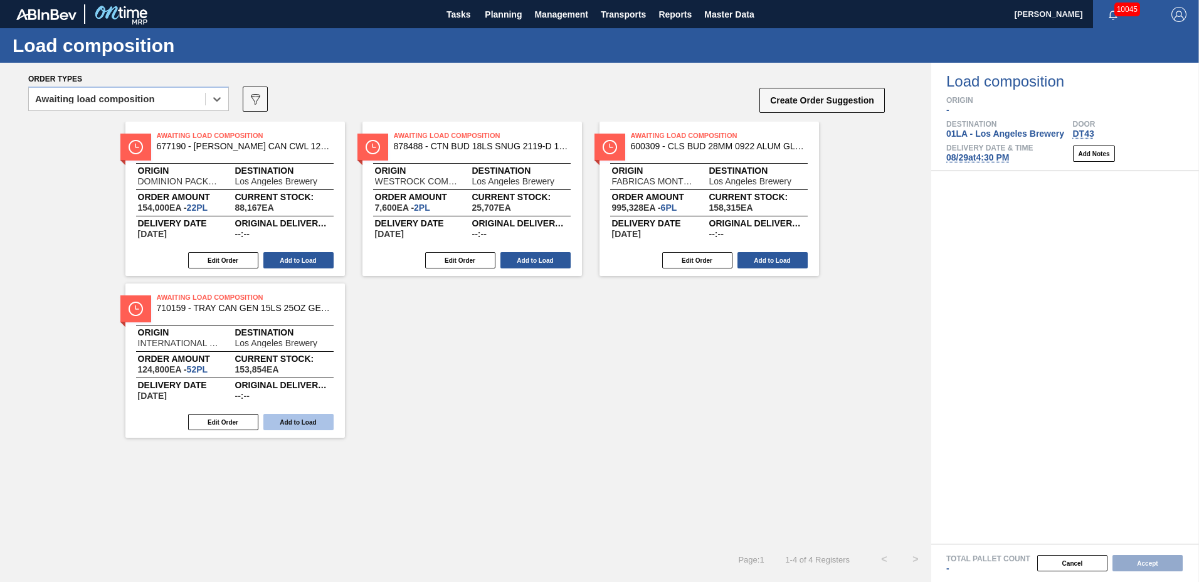
click at [286, 419] on button "Add to Load" at bounding box center [298, 422] width 70 height 16
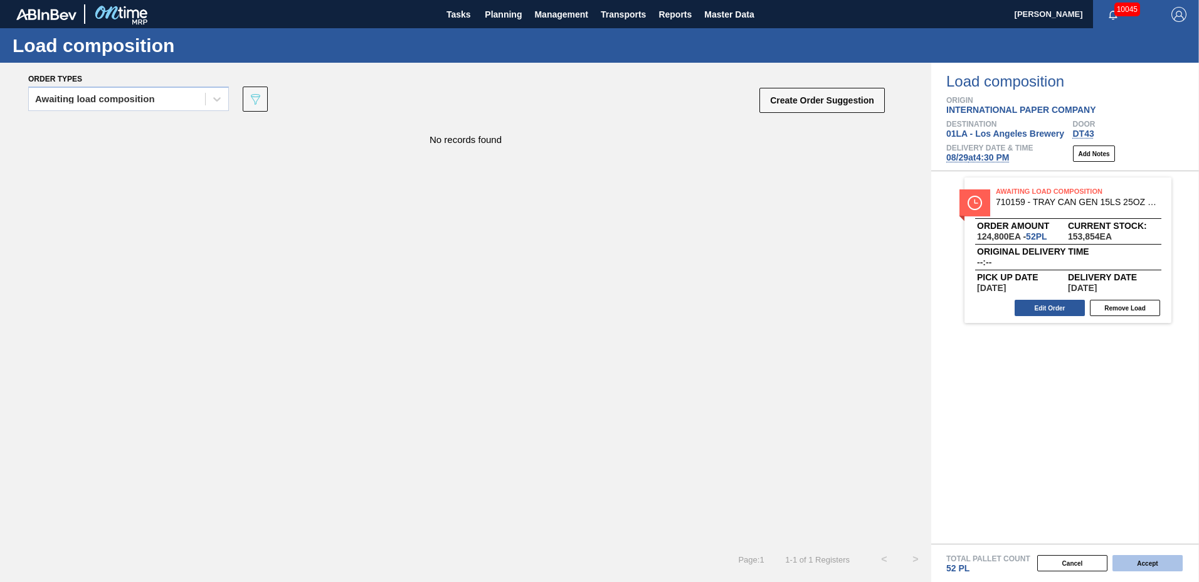
click at [1172, 563] on button "Accept" at bounding box center [1148, 563] width 70 height 16
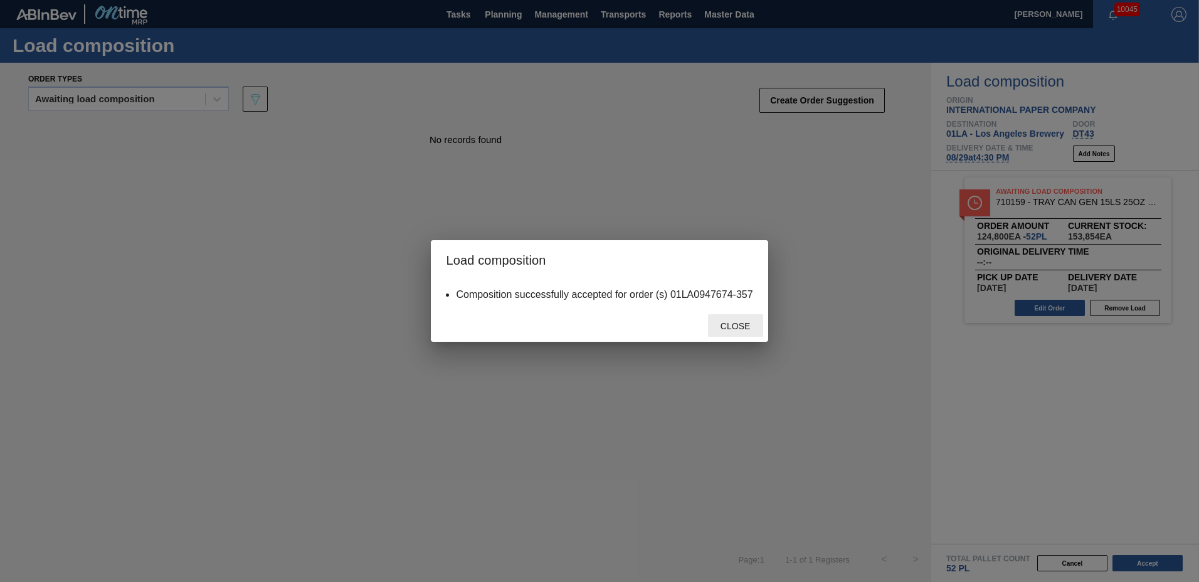
click at [733, 323] on span "Close" at bounding box center [736, 326] width 50 height 10
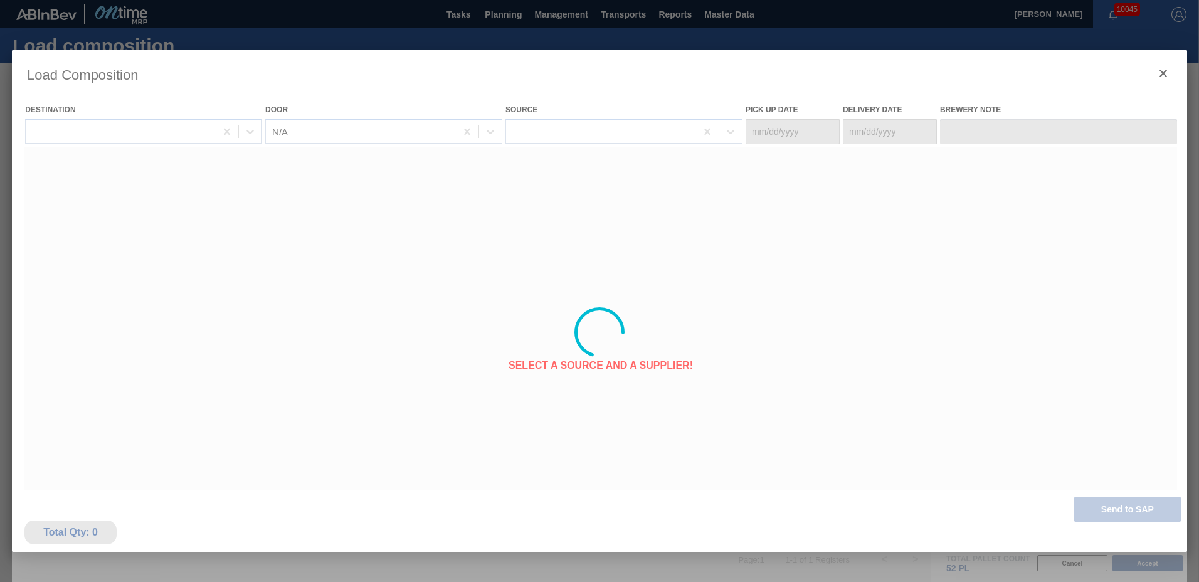
type Date "[DATE]"
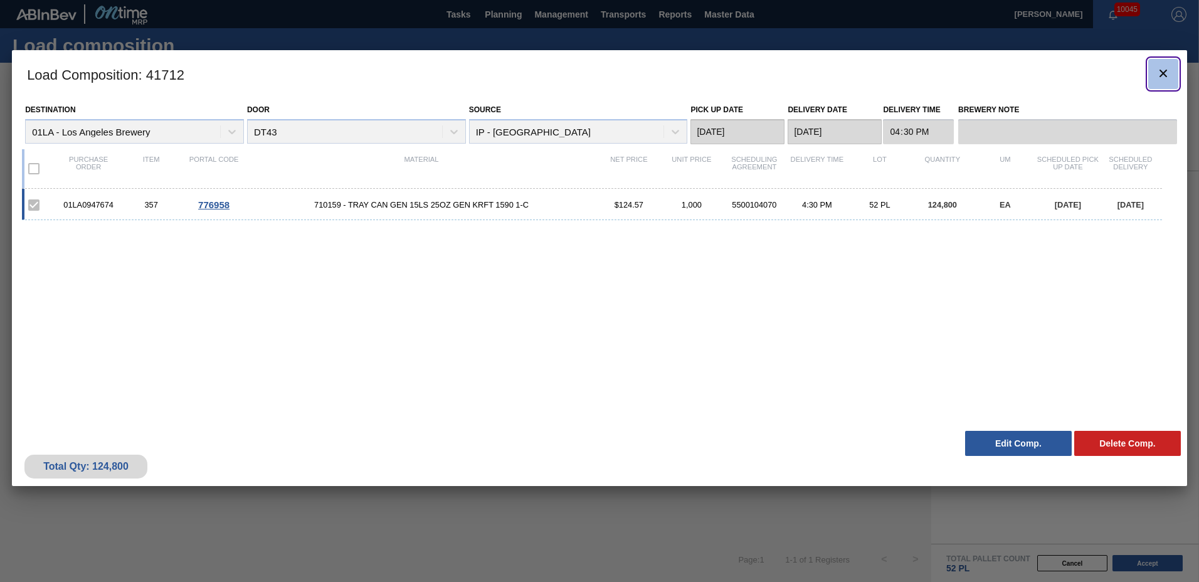
click at [1164, 70] on icon "botão de ícone" at bounding box center [1163, 73] width 15 height 15
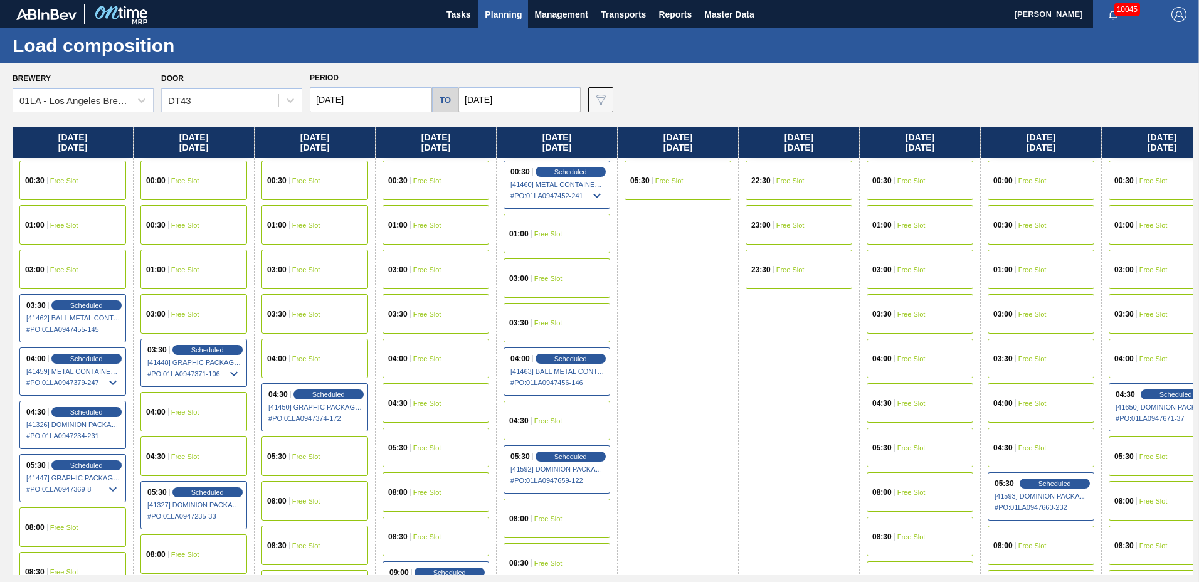
click at [509, 11] on span "Planning" at bounding box center [503, 14] width 37 height 15
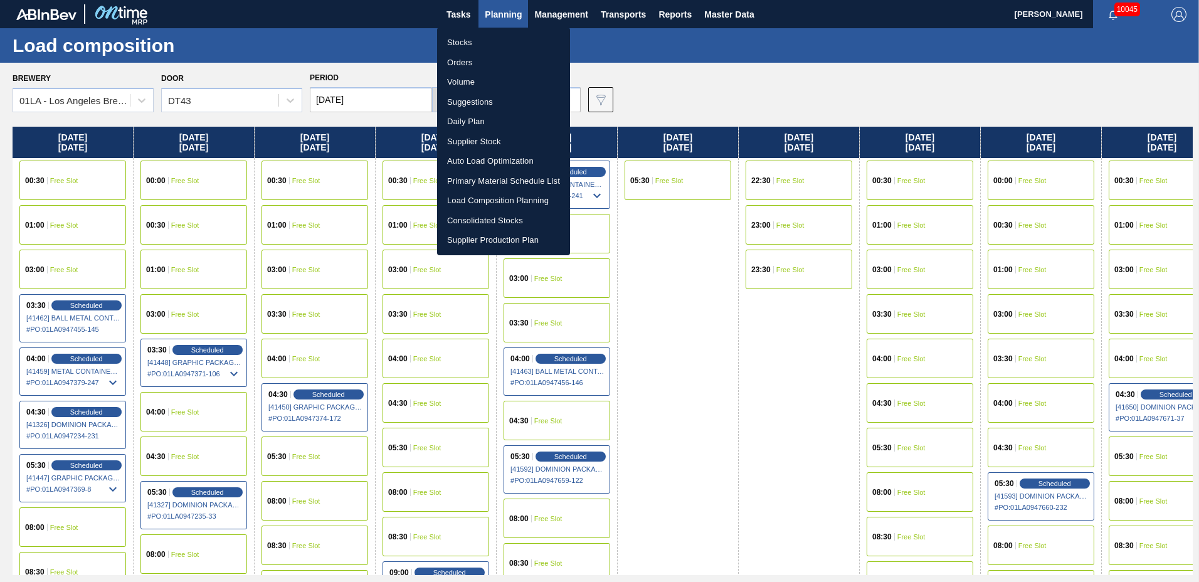
click at [487, 102] on li "Suggestions" at bounding box center [503, 102] width 133 height 20
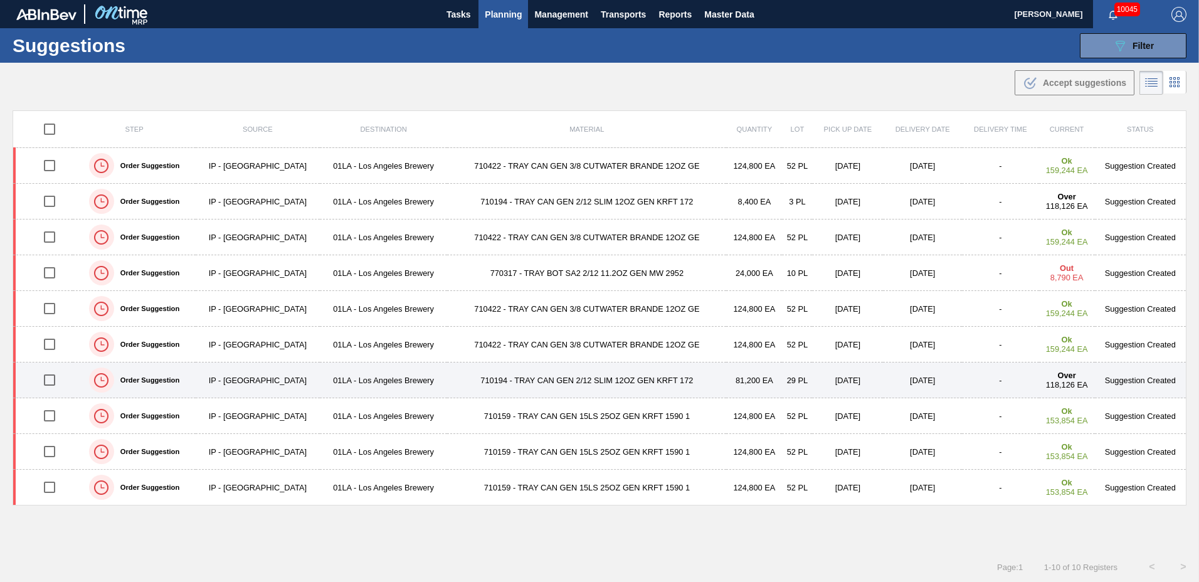
click at [51, 376] on input "checkbox" at bounding box center [49, 380] width 26 height 26
checkbox input "true"
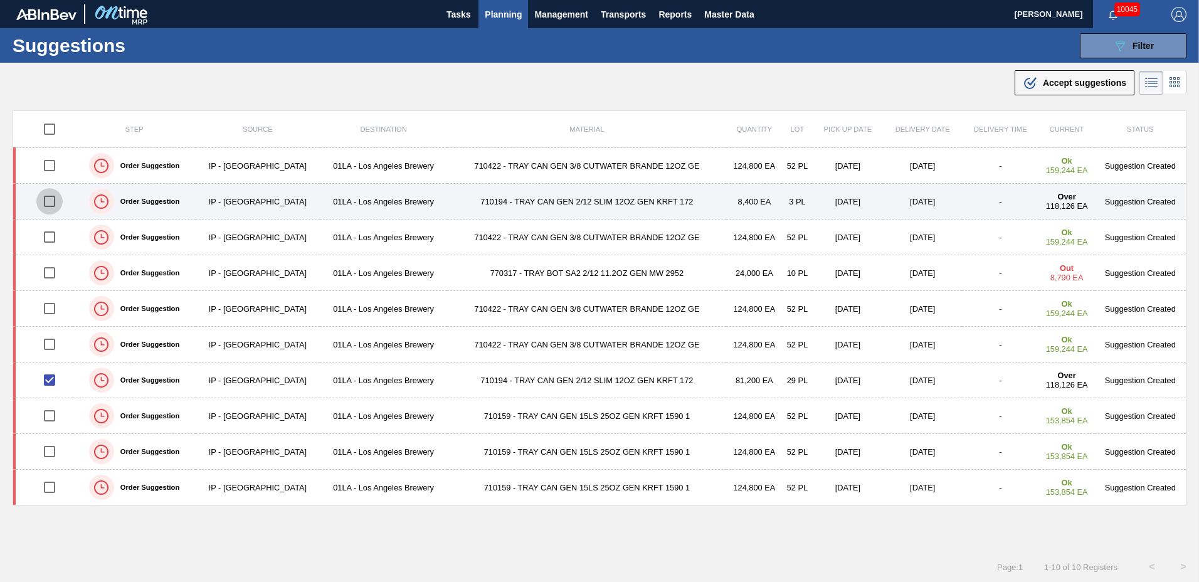
click at [49, 200] on input "checkbox" at bounding box center [49, 201] width 26 height 26
checkbox input "true"
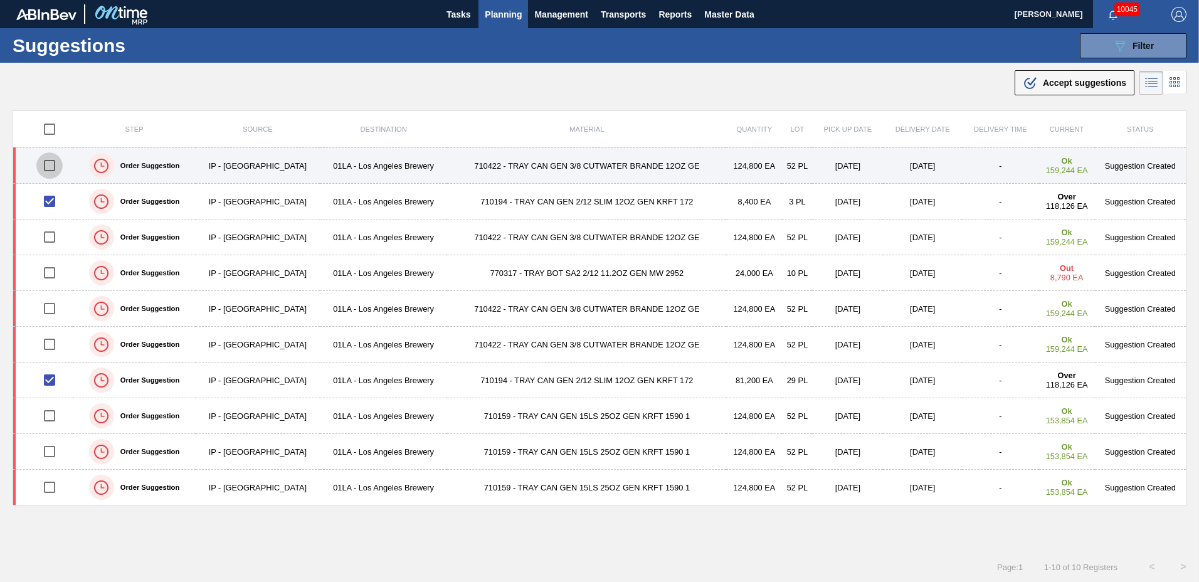
click at [52, 167] on input "checkbox" at bounding box center [49, 165] width 26 height 26
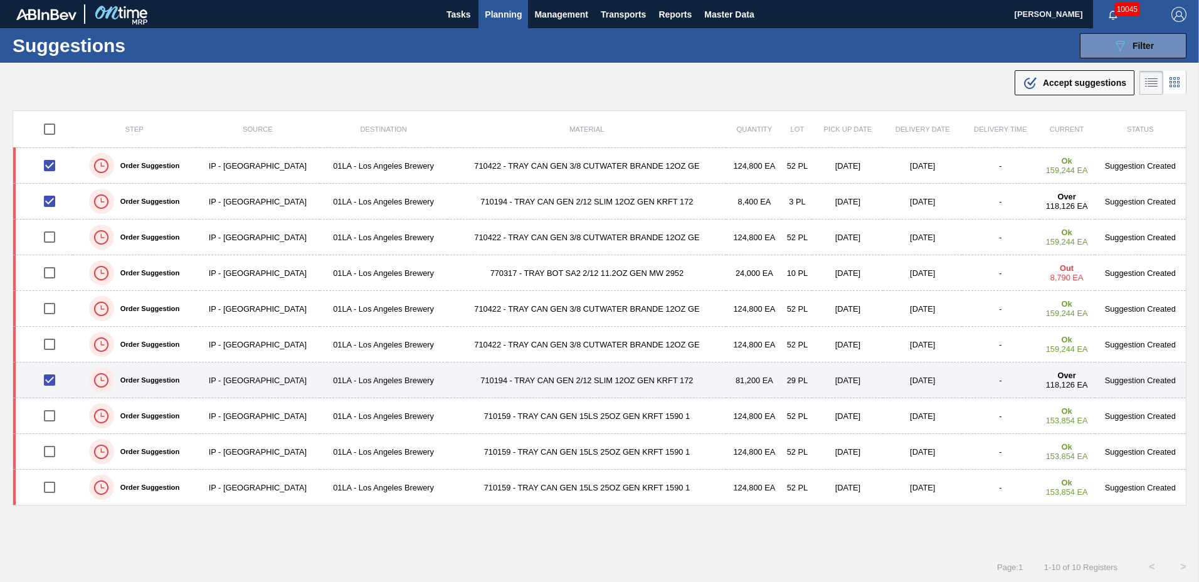
scroll to position [1, 0]
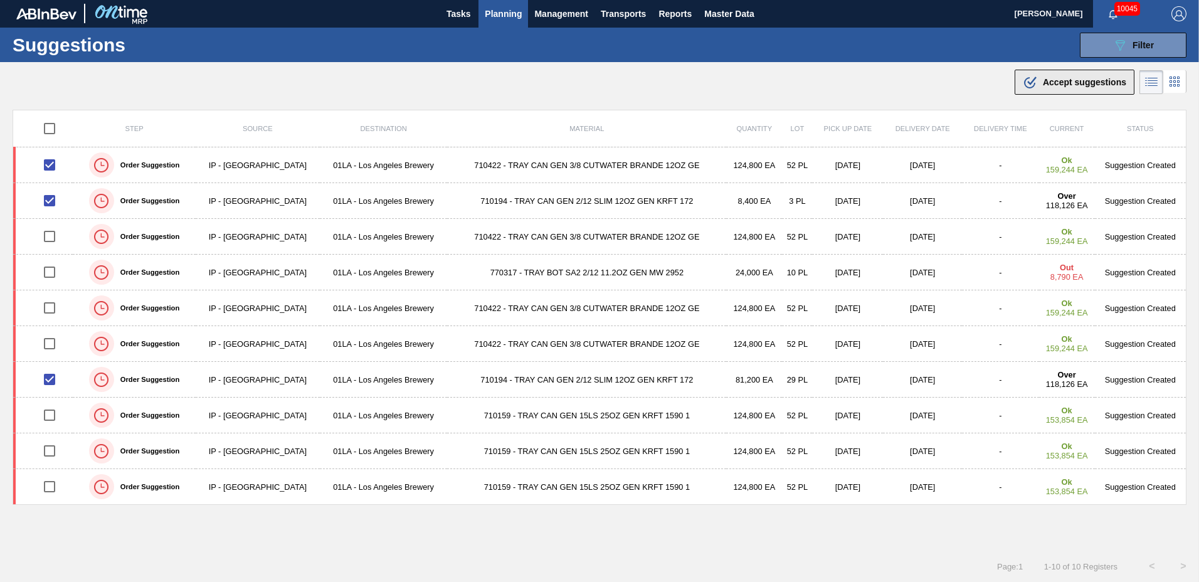
click at [1045, 82] on span "Accept suggestions" at bounding box center [1084, 82] width 83 height 10
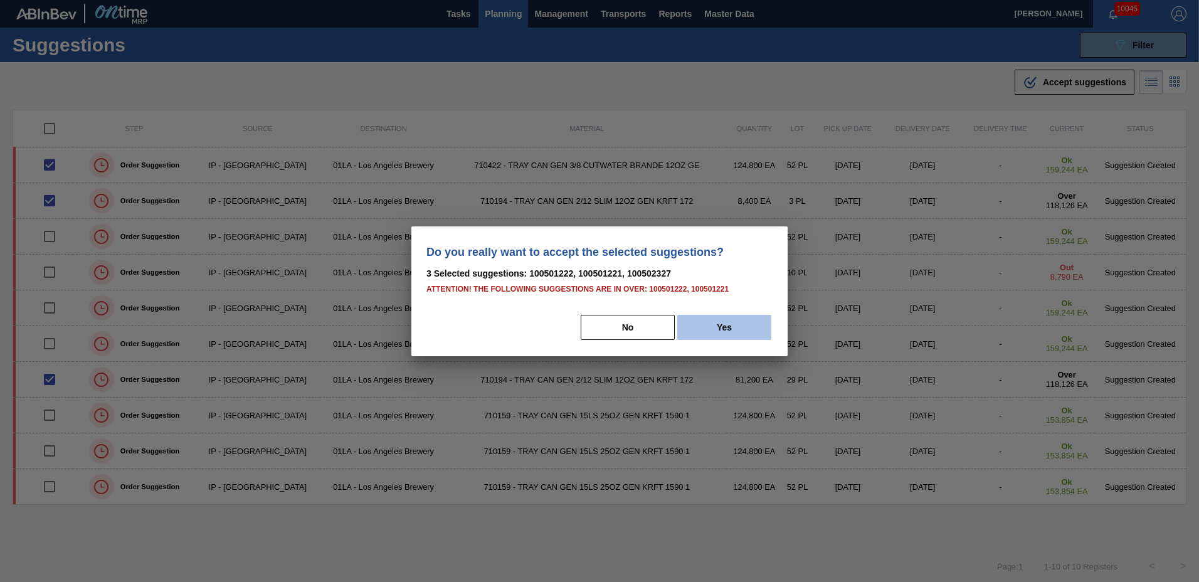
click at [719, 319] on button "Yes" at bounding box center [724, 327] width 94 height 25
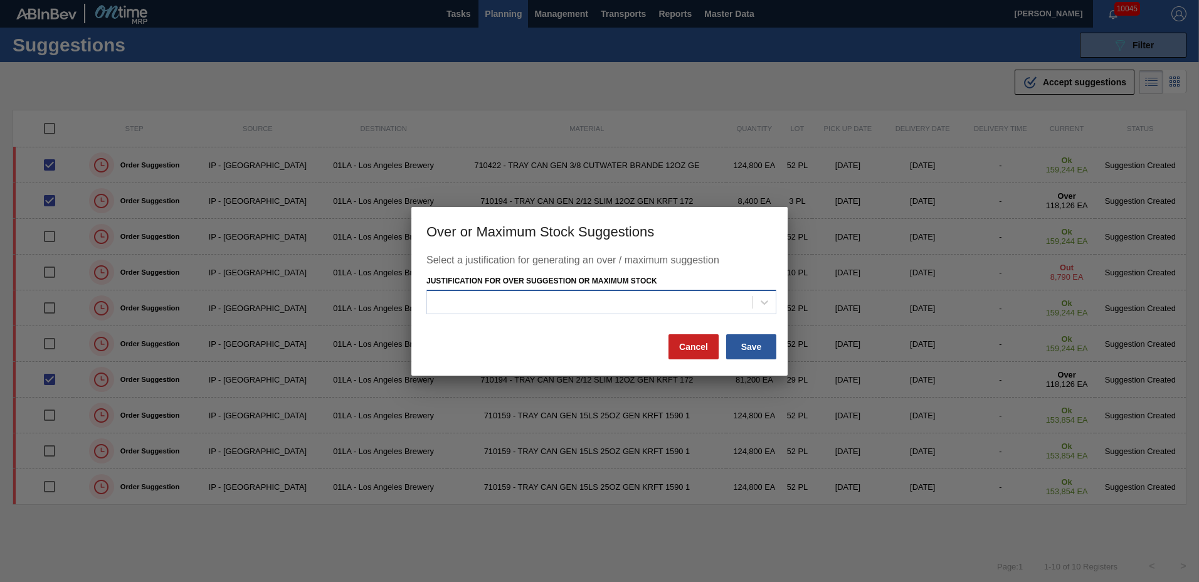
click at [565, 305] on div at bounding box center [590, 303] width 326 height 18
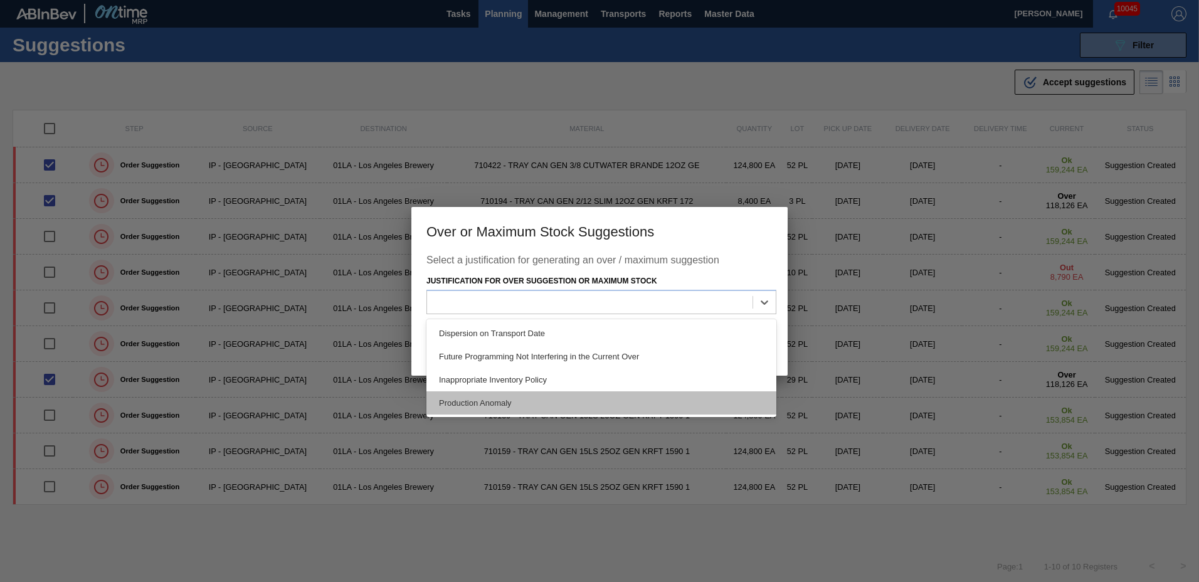
click at [523, 392] on div "Production Anomaly" at bounding box center [602, 402] width 350 height 23
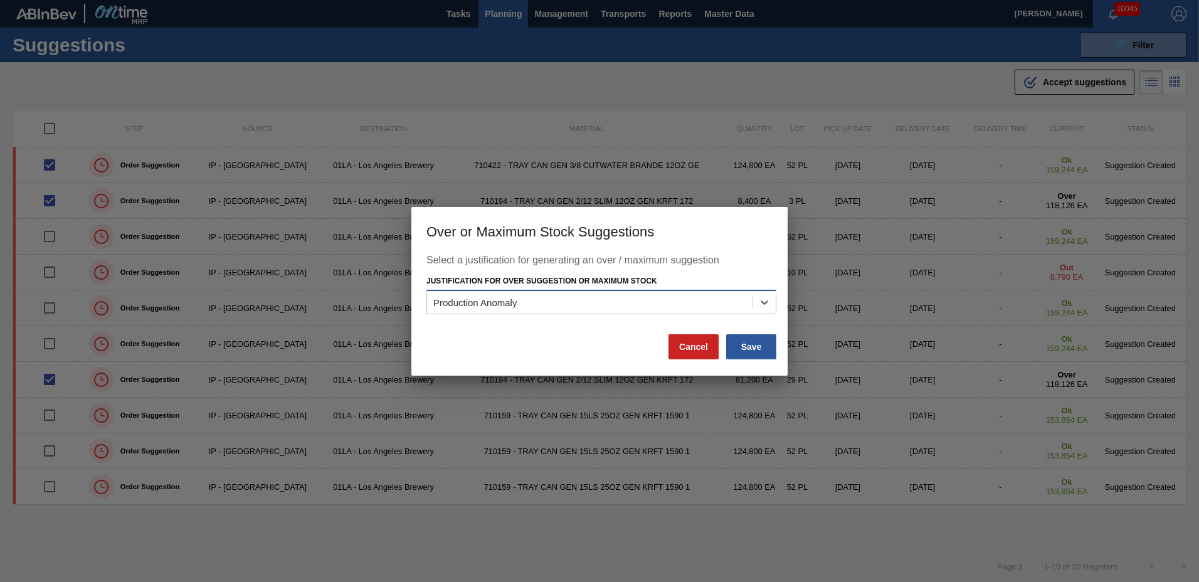
drag, startPoint x: 551, startPoint y: 299, endPoint x: 554, endPoint y: 307, distance: 9.0
click at [551, 300] on div "Production Anomaly" at bounding box center [590, 303] width 326 height 18
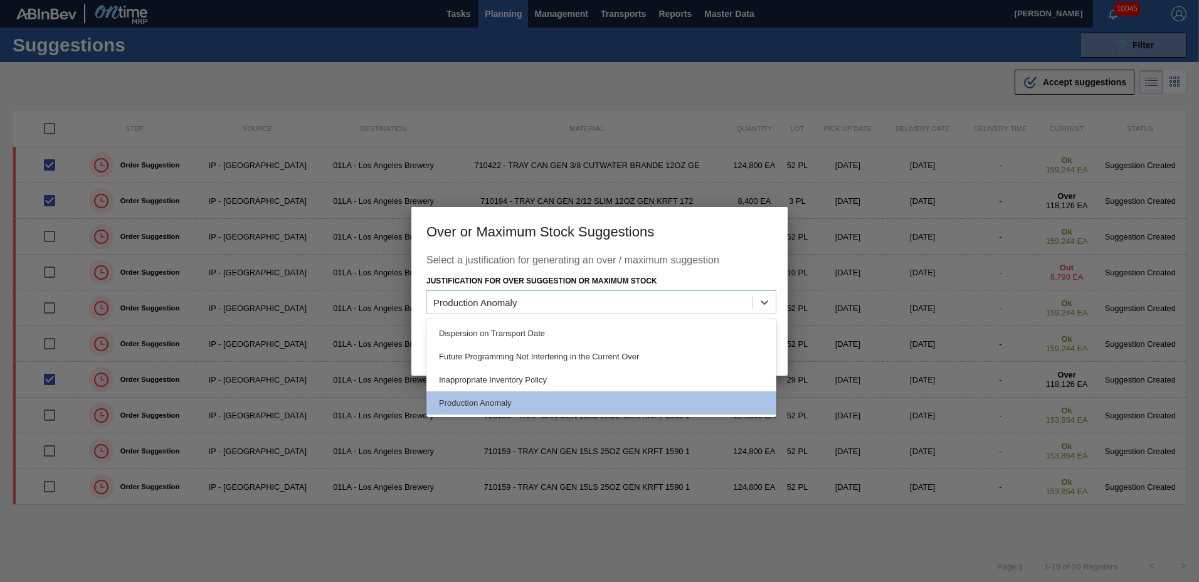
click at [529, 351] on div "Future Programming Not Interfering in the Current Over" at bounding box center [602, 356] width 350 height 23
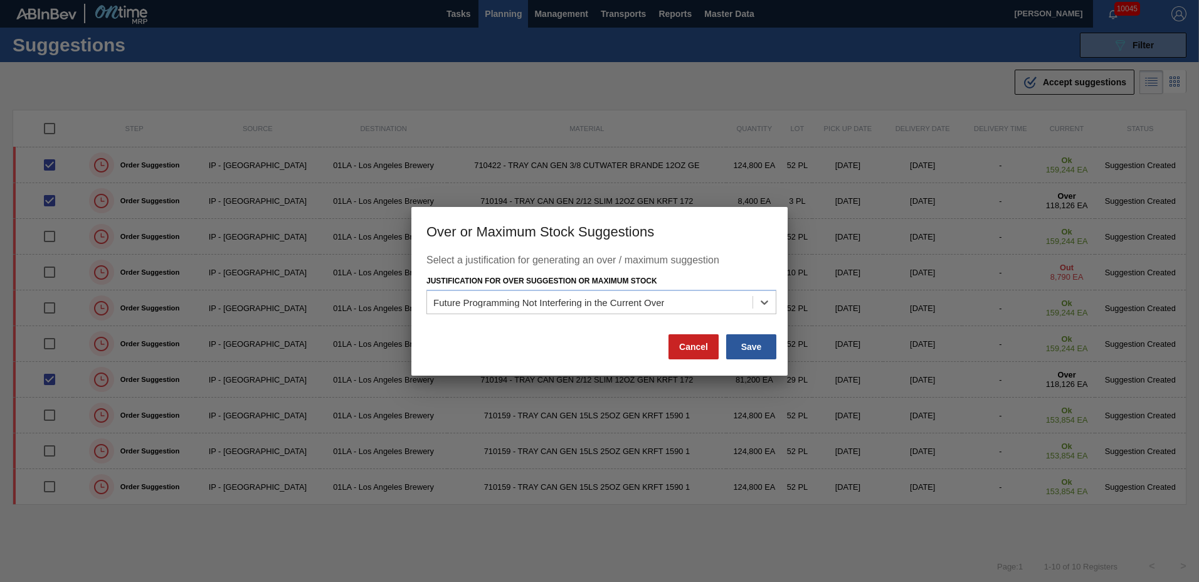
drag, startPoint x: 756, startPoint y: 349, endPoint x: 672, endPoint y: 351, distance: 84.1
click at [757, 351] on button "Save" at bounding box center [751, 346] width 50 height 25
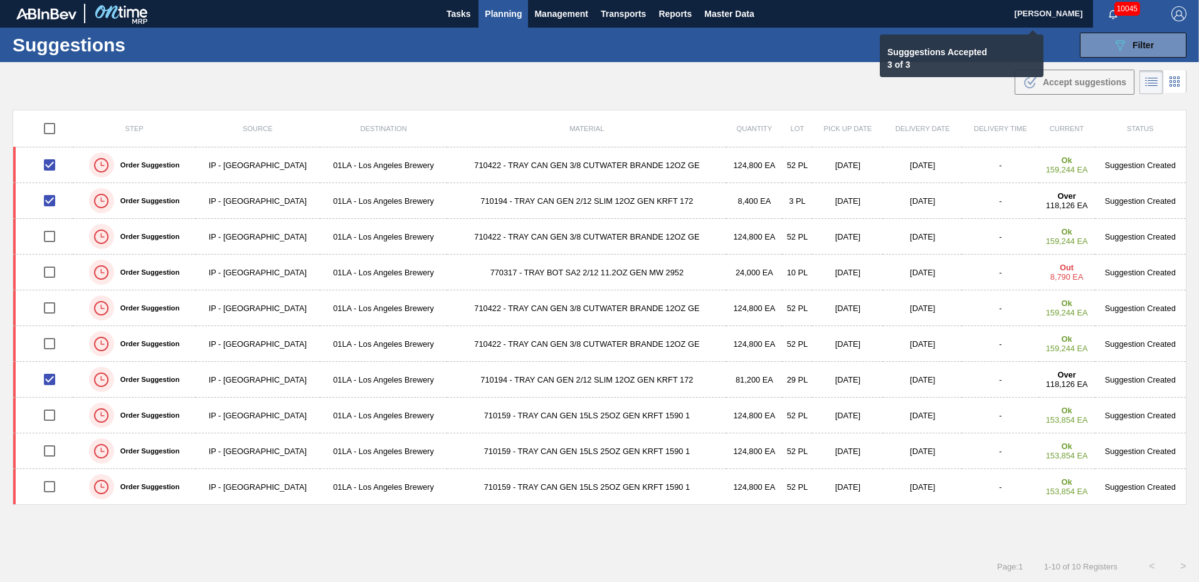
checkbox input "false"
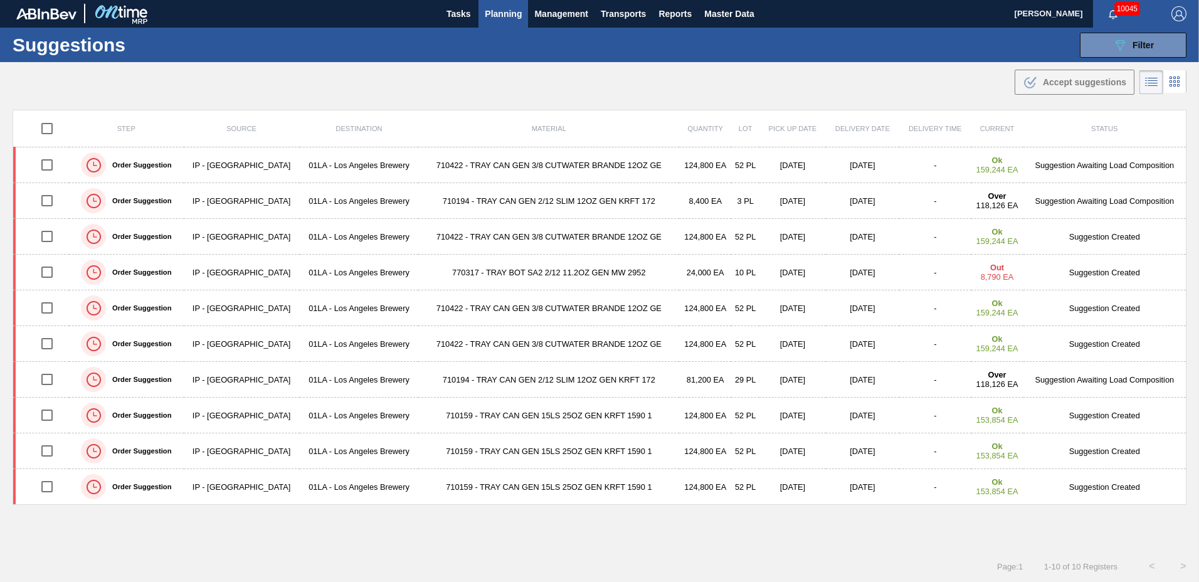
click at [492, 14] on span "Planning" at bounding box center [503, 13] width 37 height 15
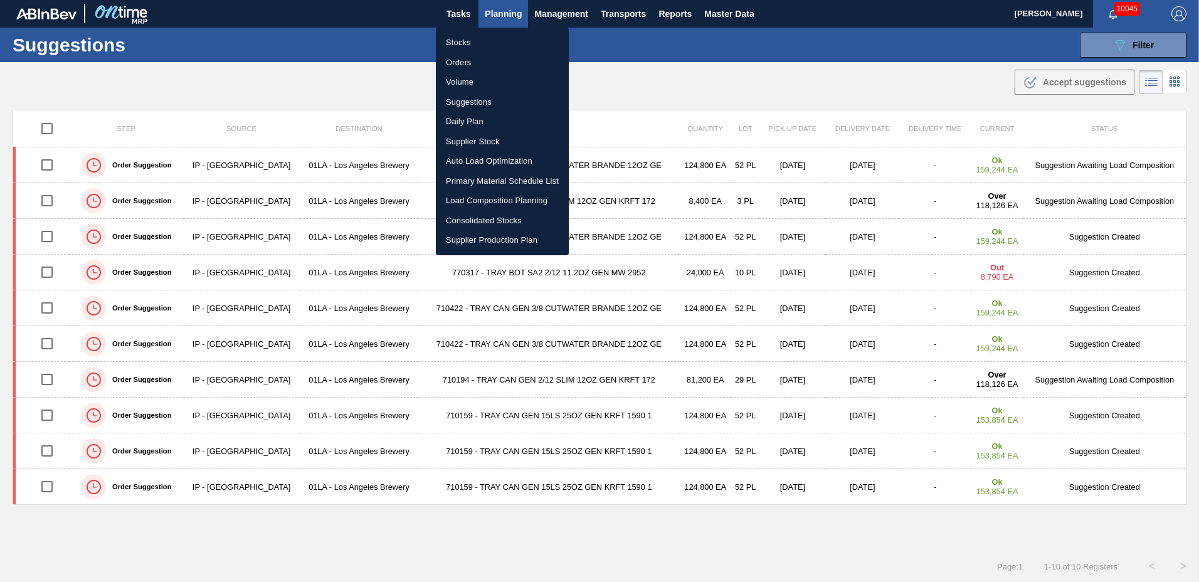
click at [488, 199] on li "Load Composition Planning" at bounding box center [502, 201] width 133 height 20
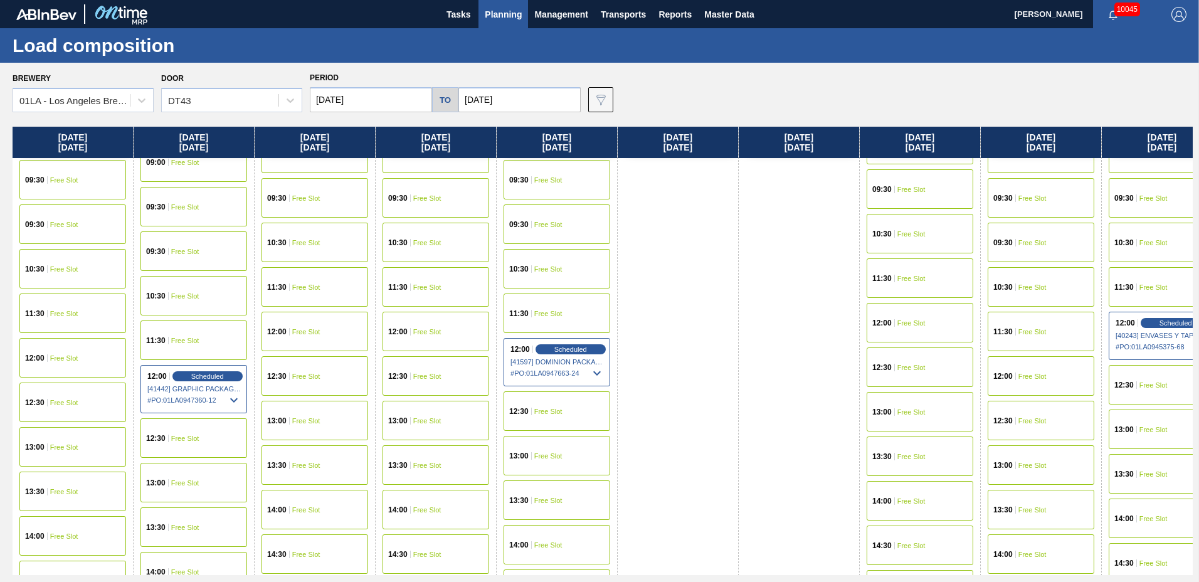
scroll to position [962, 0]
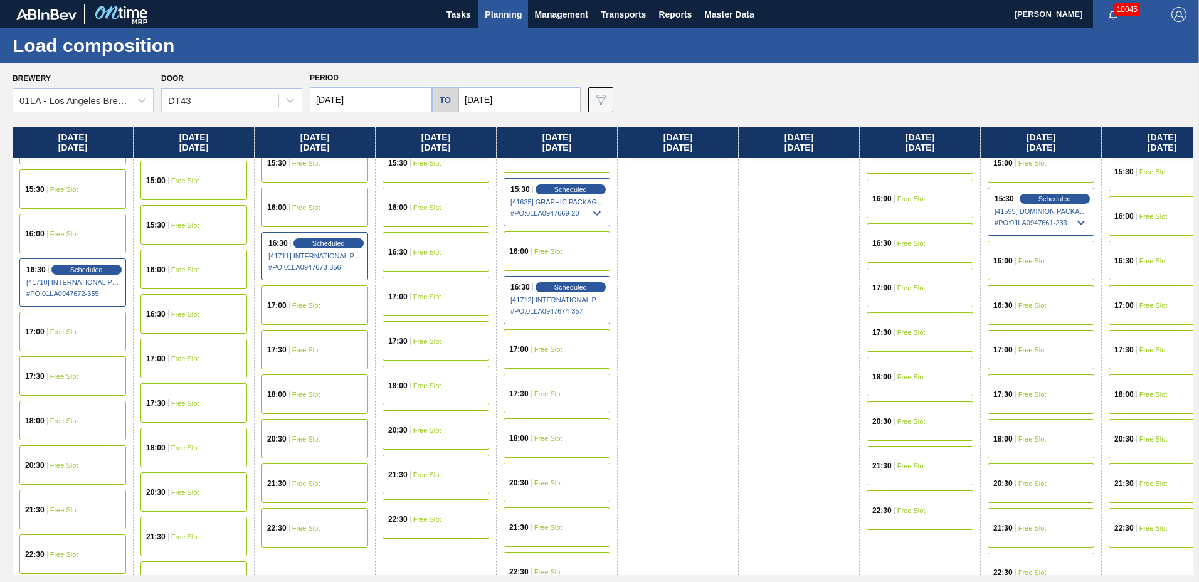
click at [429, 260] on div "16:30 Free Slot" at bounding box center [436, 252] width 107 height 40
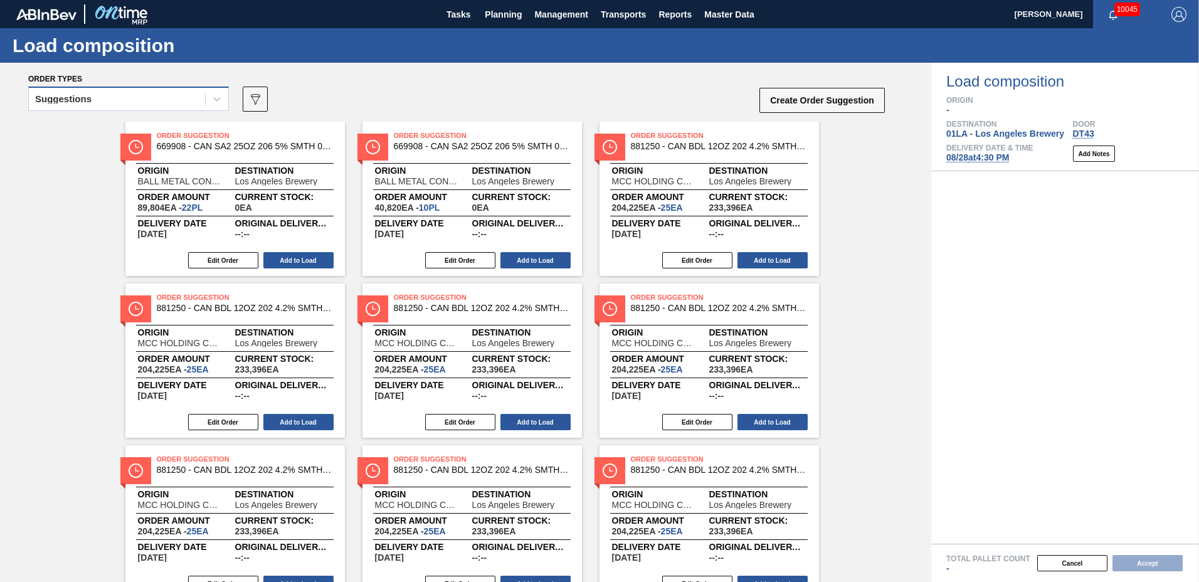
click at [120, 98] on div "Suggestions" at bounding box center [117, 99] width 176 height 18
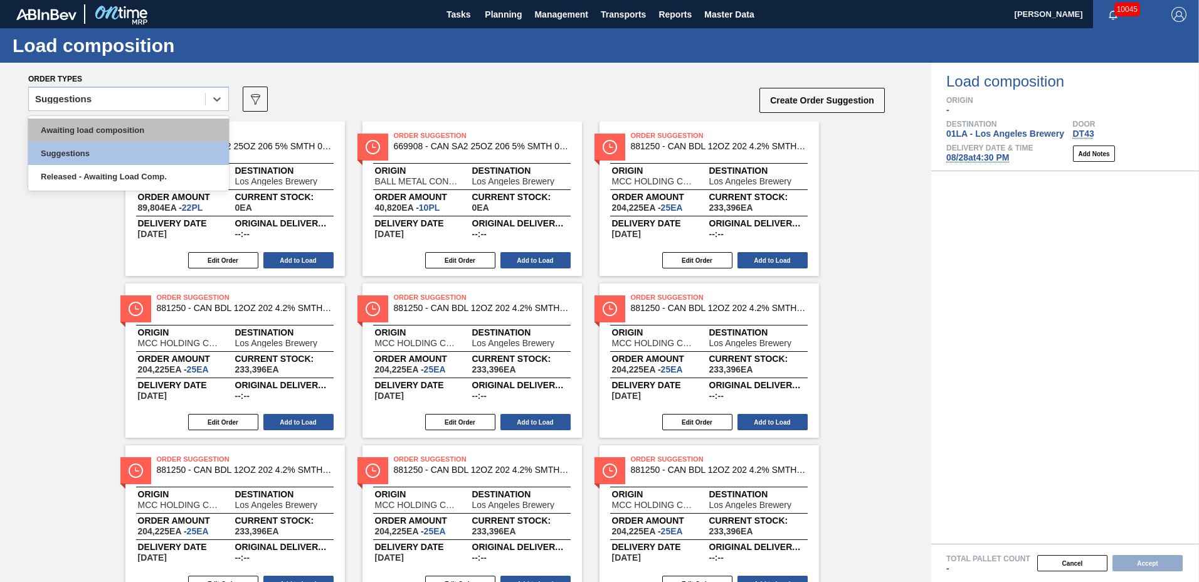
click at [119, 130] on div "Awaiting load composition" at bounding box center [128, 130] width 201 height 23
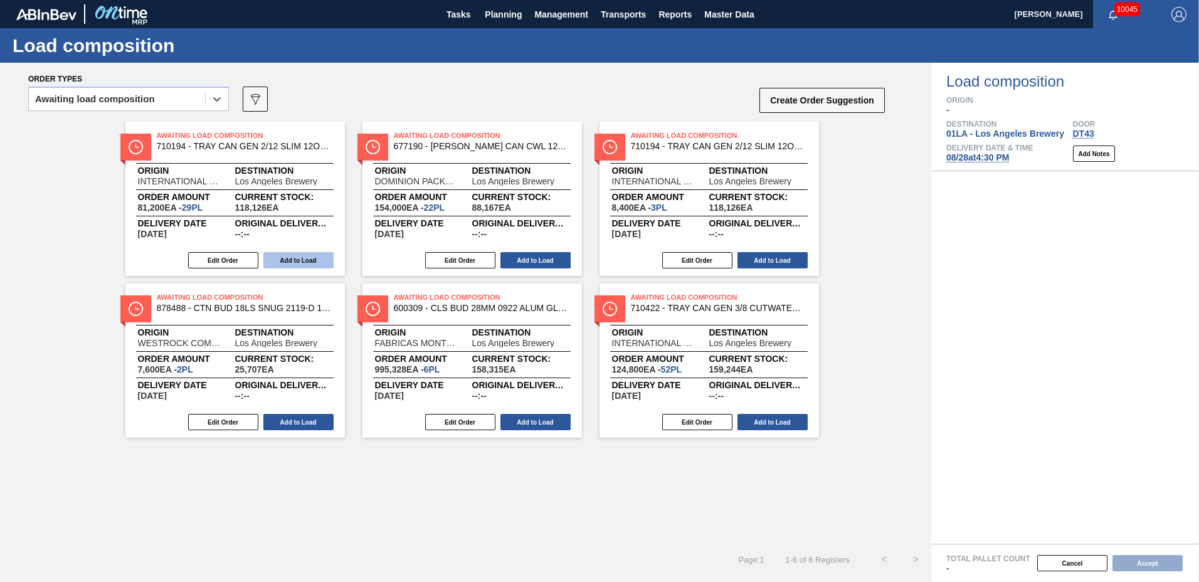
click at [302, 257] on button "Add to Load" at bounding box center [298, 260] width 70 height 16
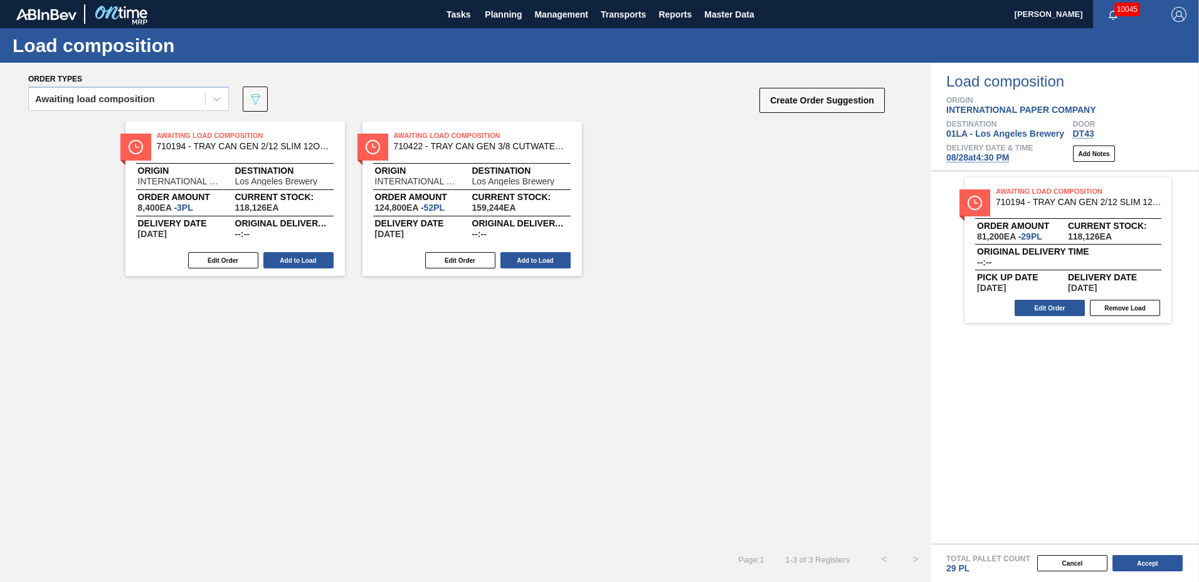
click at [302, 257] on button "Add to Load" at bounding box center [298, 260] width 70 height 16
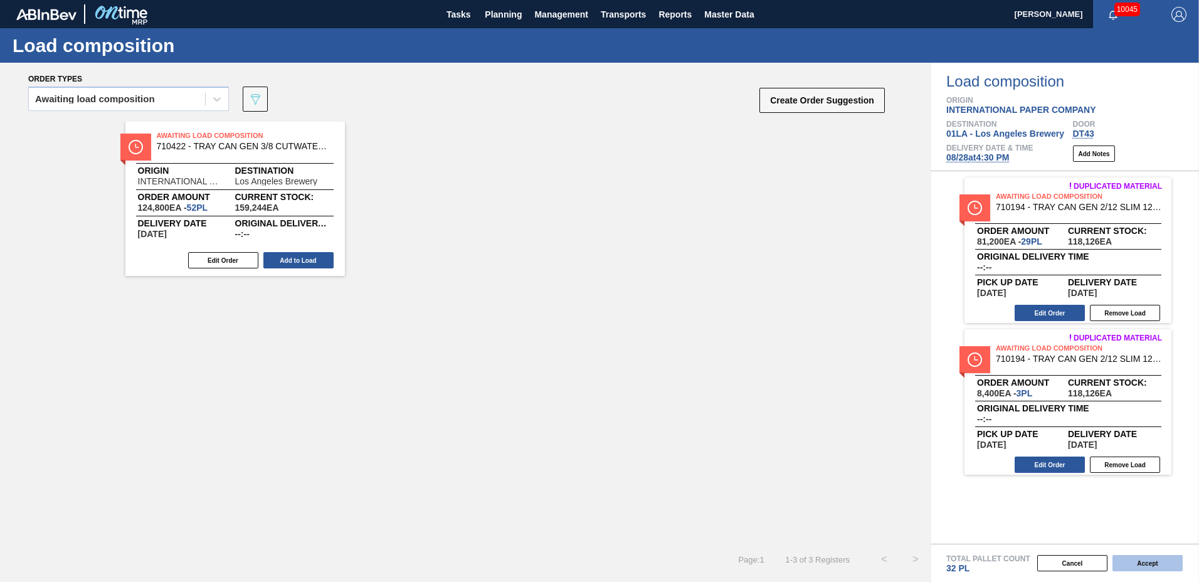
click at [1142, 558] on button "Accept" at bounding box center [1148, 563] width 70 height 16
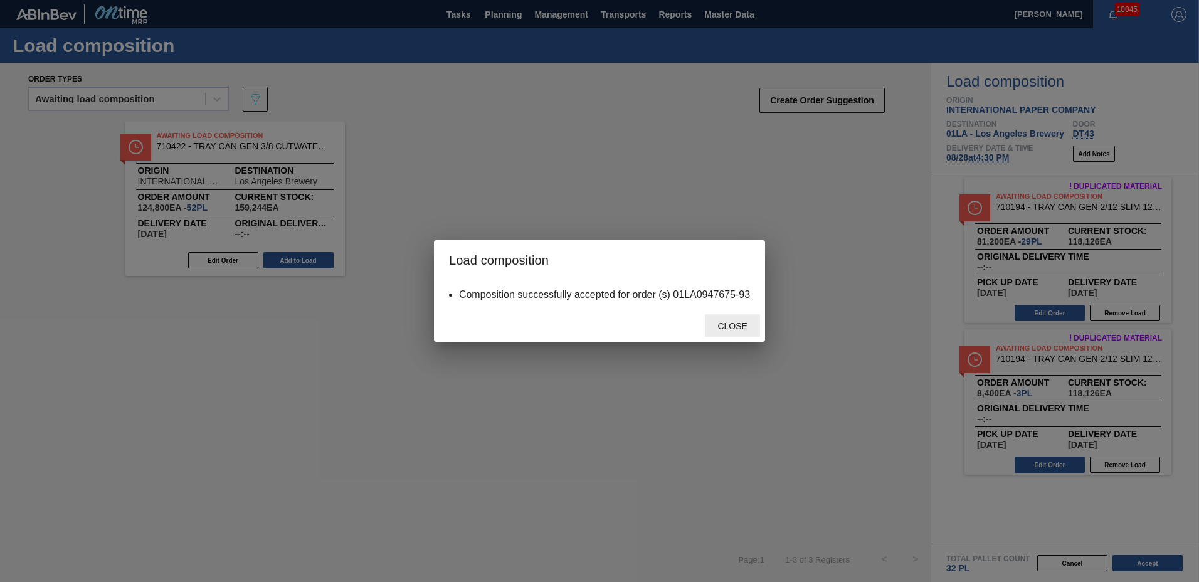
click at [737, 325] on span "Close" at bounding box center [733, 326] width 50 height 10
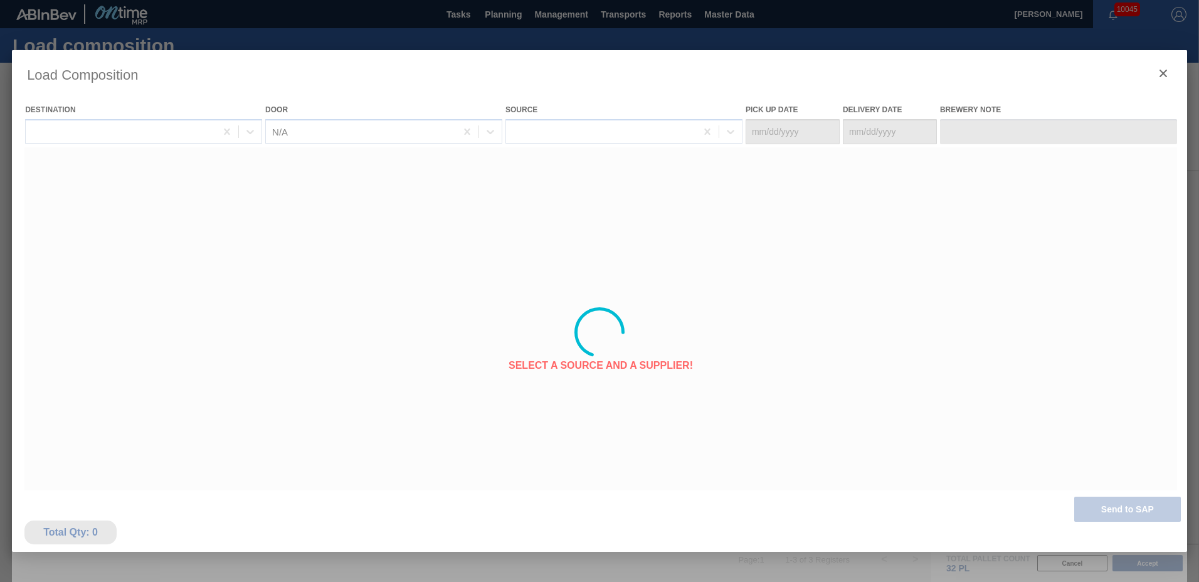
type Date "[DATE]"
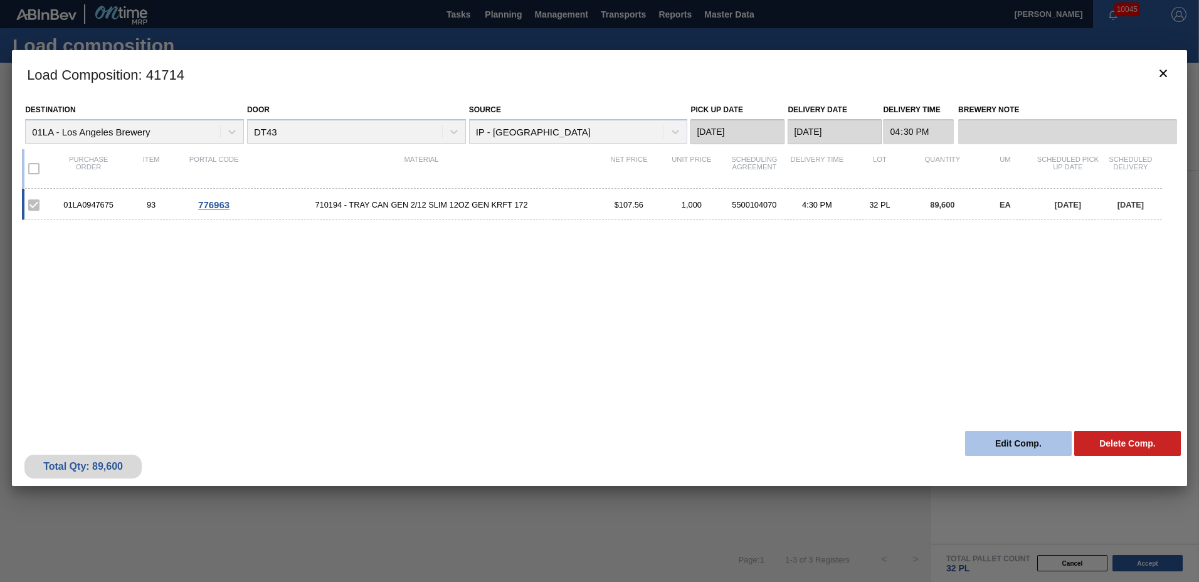
click at [1016, 443] on button "Edit Comp." at bounding box center [1018, 443] width 107 height 25
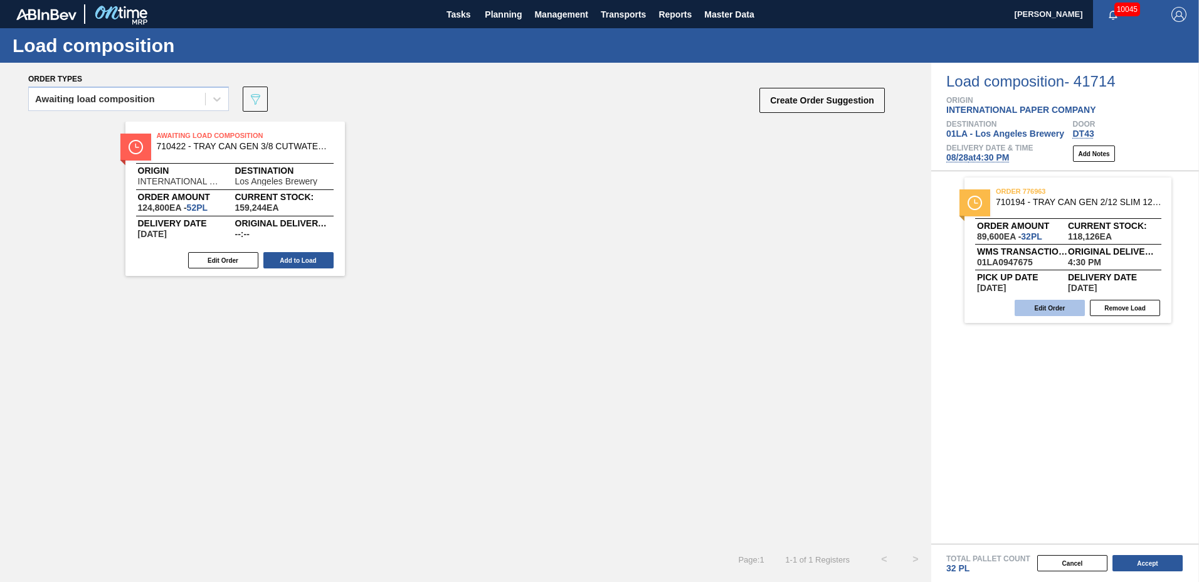
click at [1058, 312] on button "Edit Order" at bounding box center [1050, 308] width 70 height 16
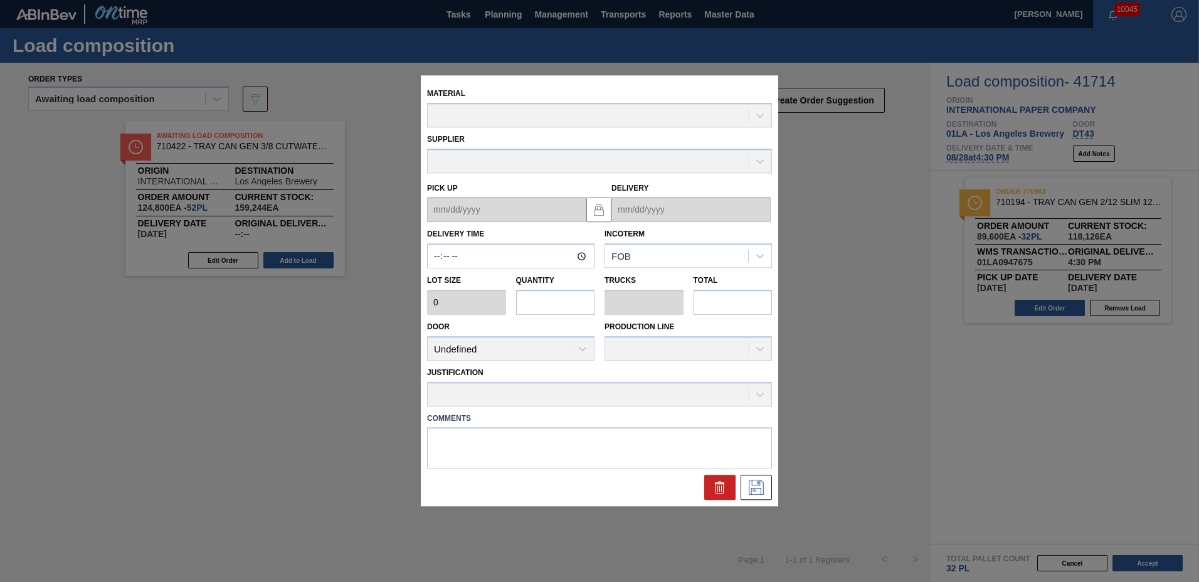
type input "16:30:00"
type input "2,800"
type input "32"
type input "0.64"
type input "89,600"
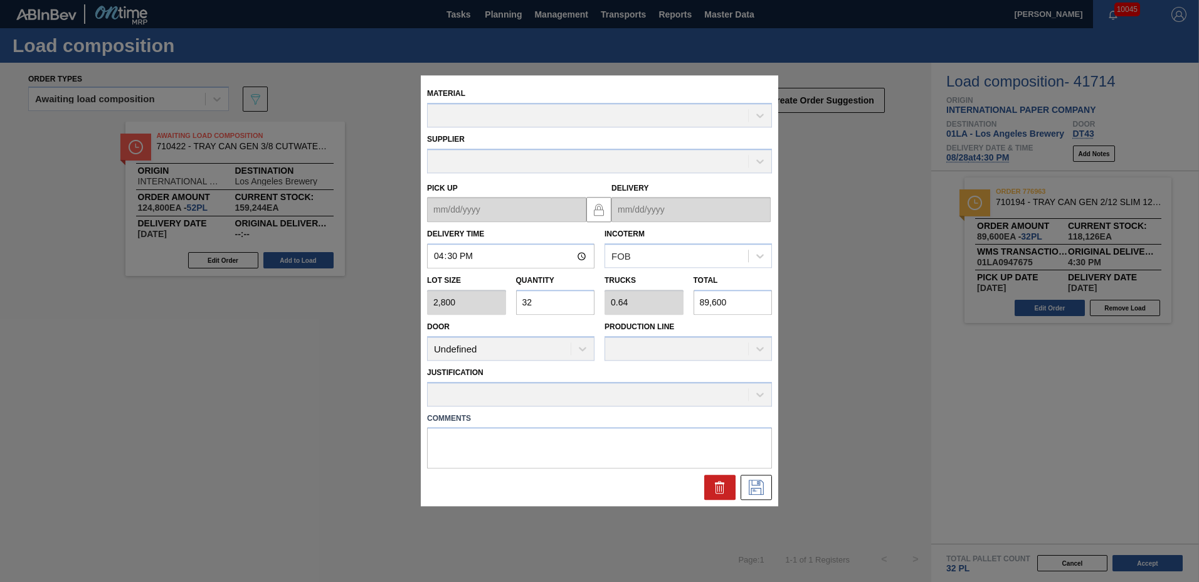
type up "[DATE]"
type input "[DATE]"
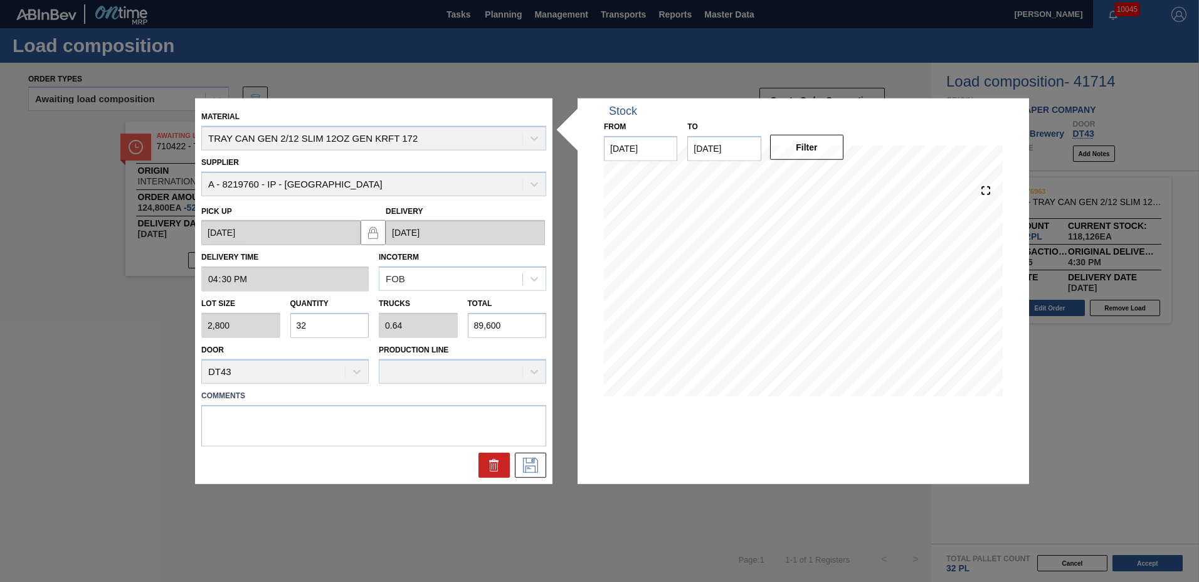
click at [341, 327] on input "32" at bounding box center [329, 325] width 79 height 25
type input "3"
type input "0.06"
type input "8,400"
type input "0"
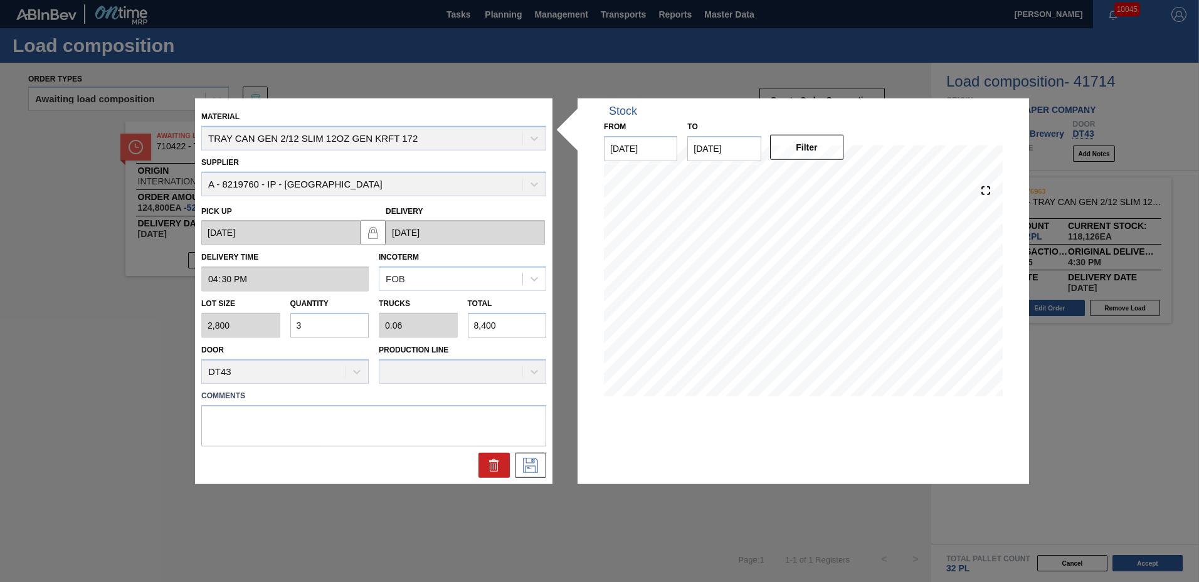
type input "0"
type input "5"
type input "0.1"
type input "14,000"
type input "52"
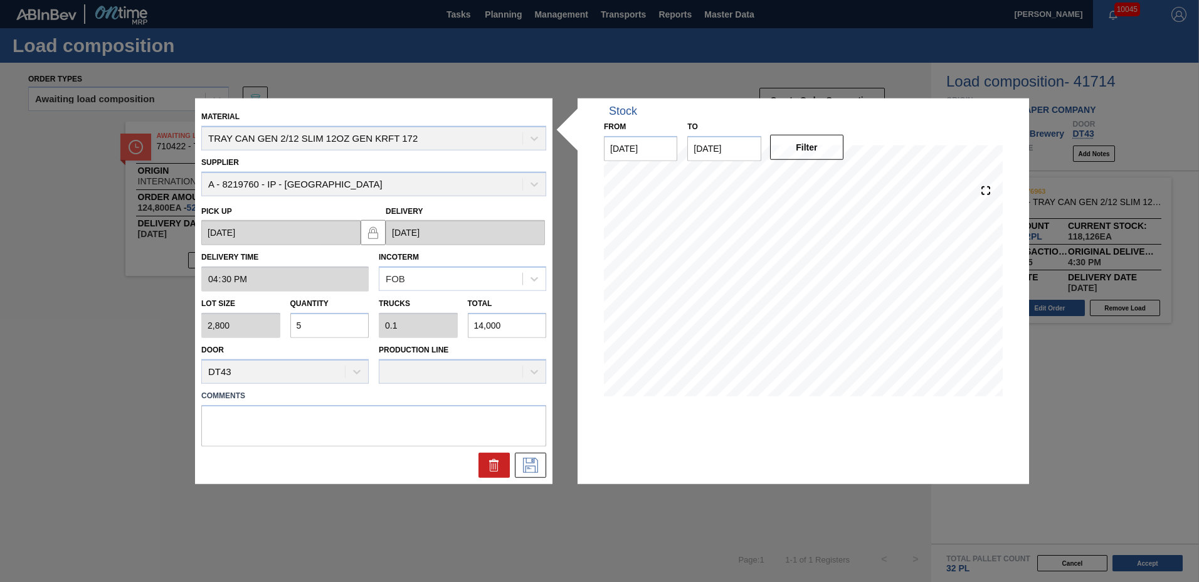
type input "1.04"
type input "145,600"
type input "52"
click at [532, 459] on icon at bounding box center [530, 464] width 6 height 10
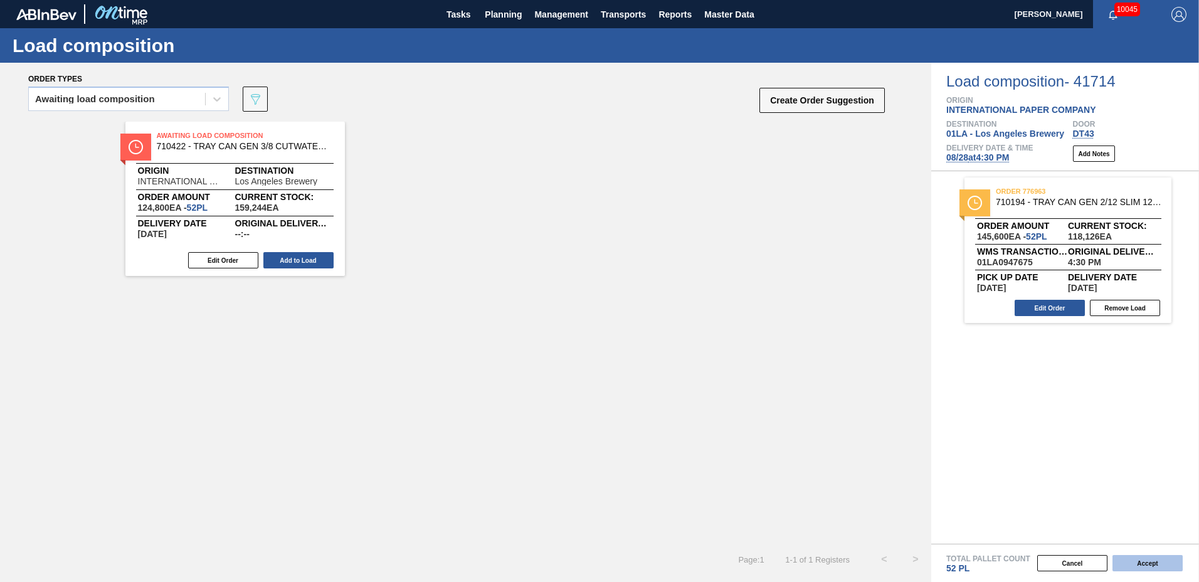
click at [1138, 561] on button "Accept" at bounding box center [1148, 563] width 70 height 16
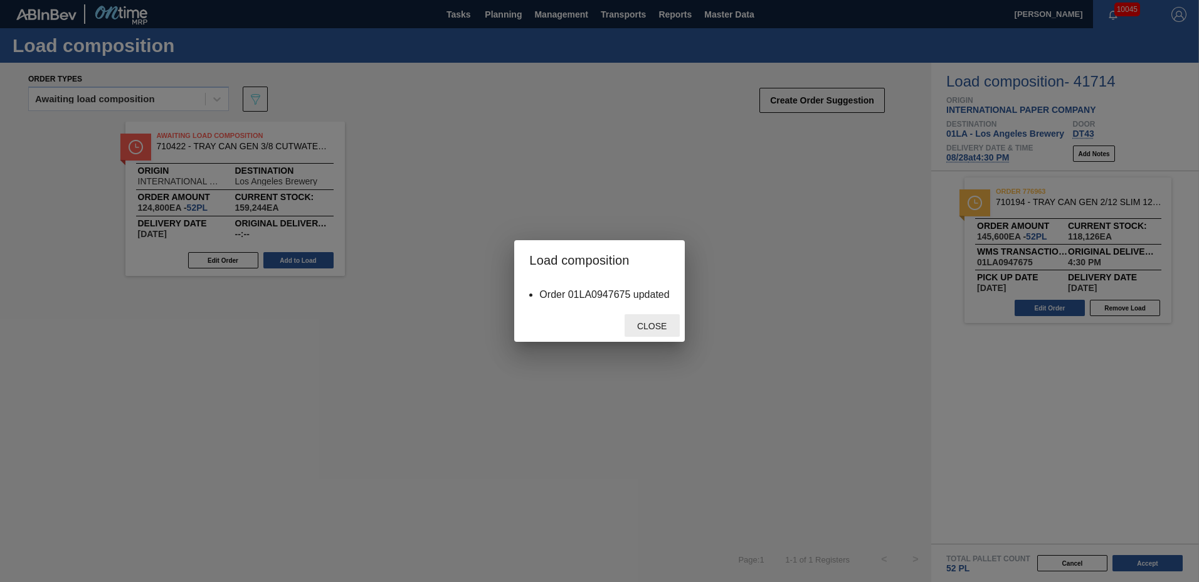
click at [657, 329] on span "Close" at bounding box center [652, 326] width 50 height 10
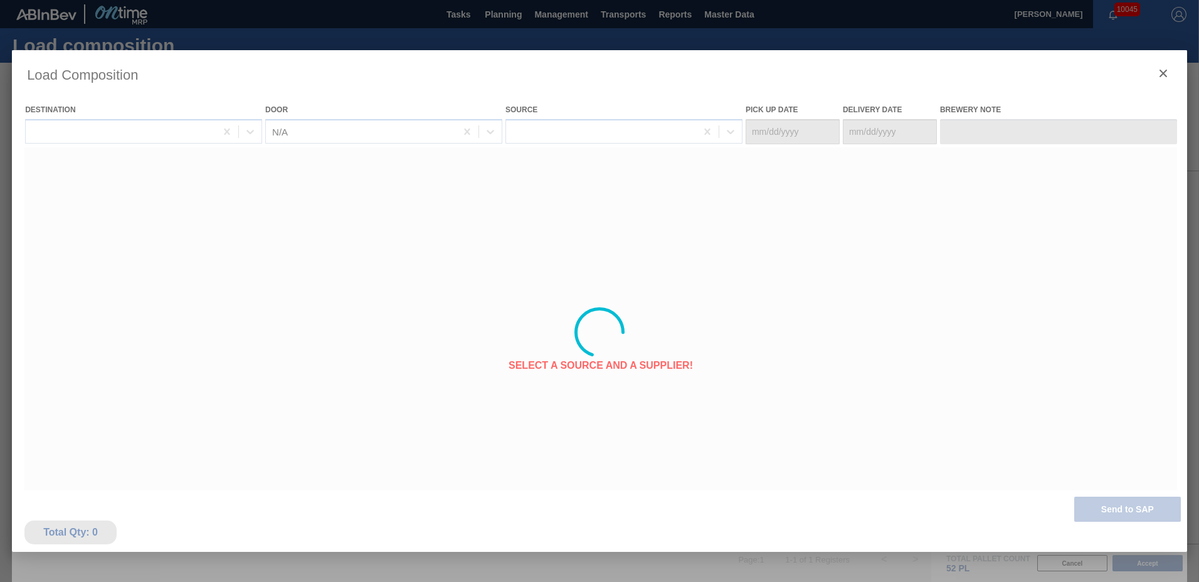
type Date "[DATE]"
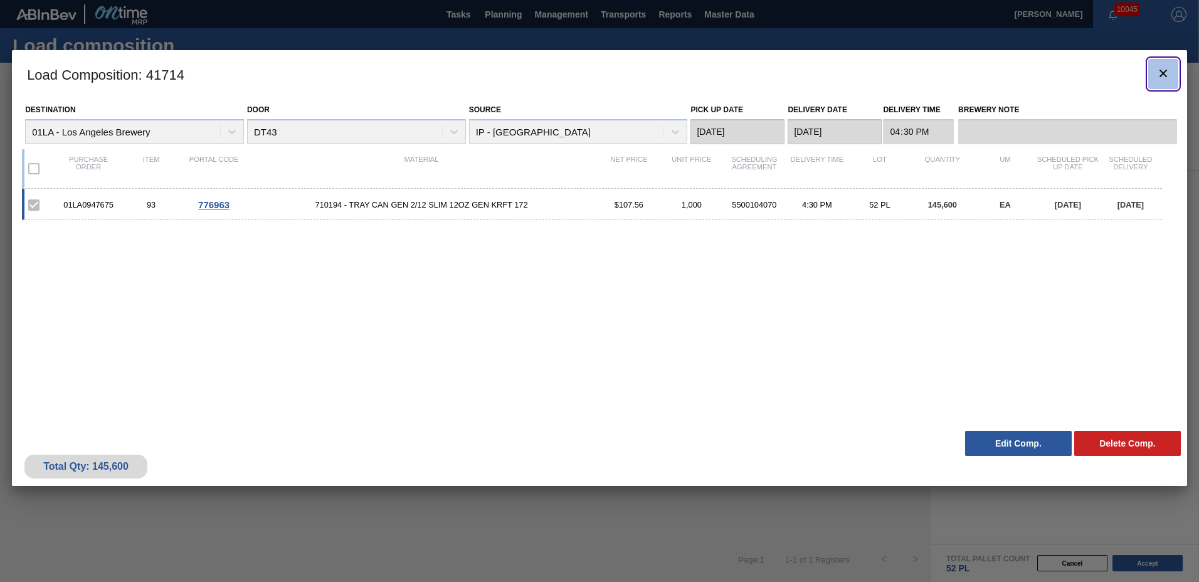
click at [1160, 74] on icon "botão de ícone" at bounding box center [1163, 73] width 15 height 15
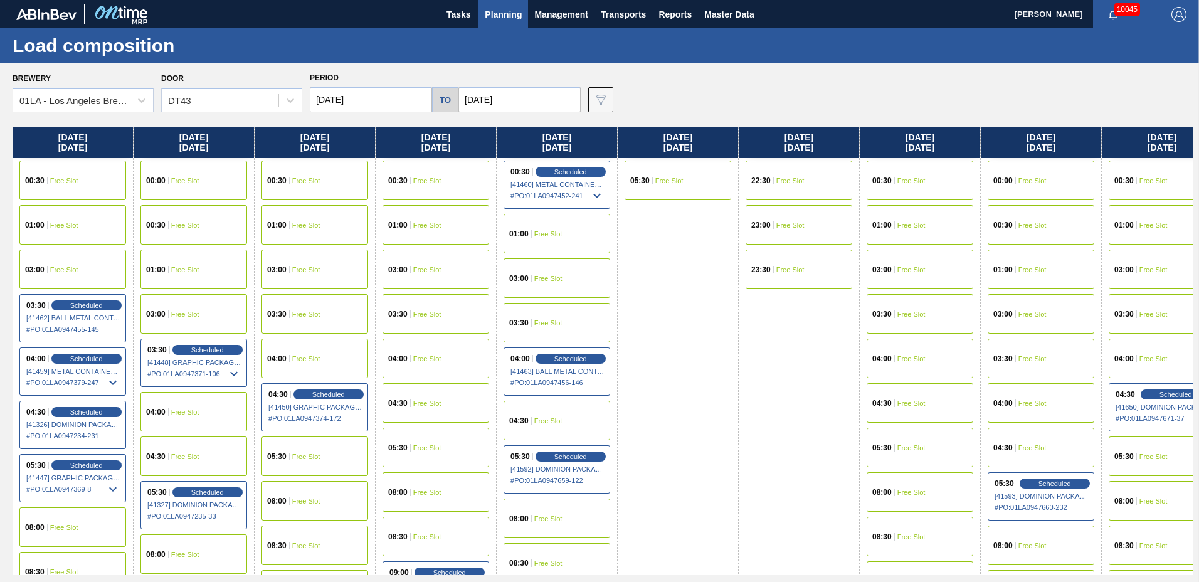
click at [196, 226] on span "Free Slot" at bounding box center [185, 225] width 28 height 8
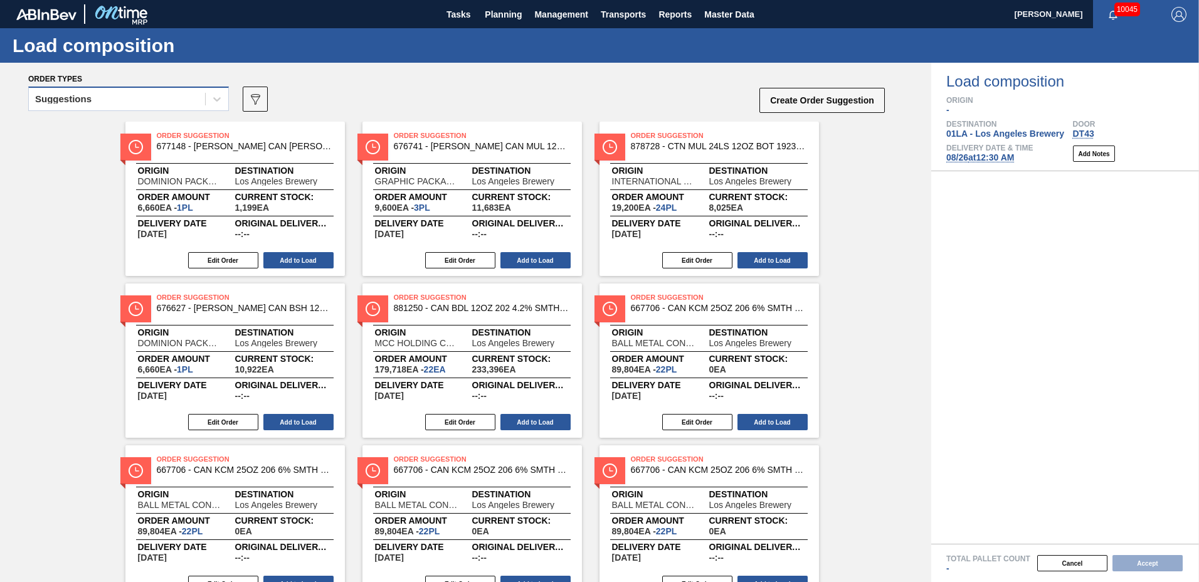
click at [112, 97] on div "Suggestions" at bounding box center [117, 99] width 176 height 18
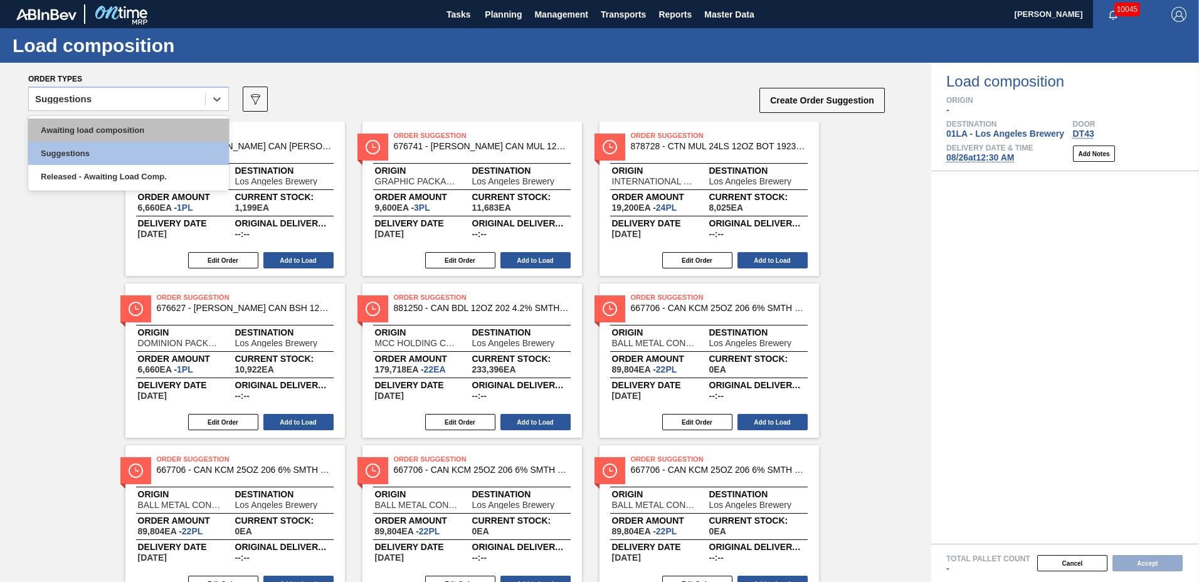
click at [106, 135] on div "Awaiting load composition" at bounding box center [128, 130] width 201 height 23
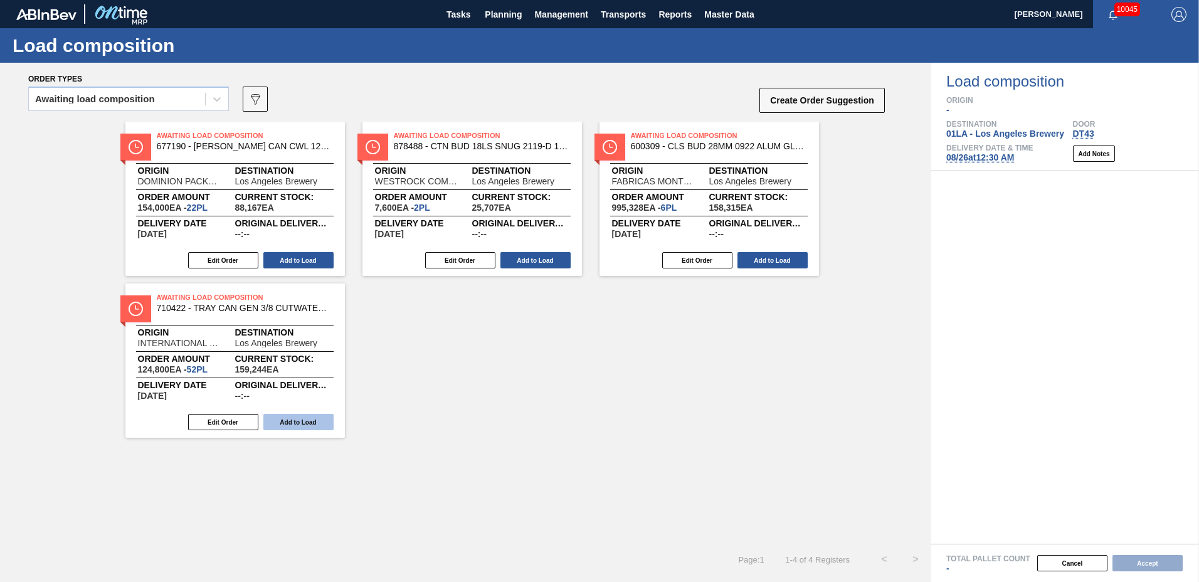
click at [316, 421] on button "Add to Load" at bounding box center [298, 422] width 70 height 16
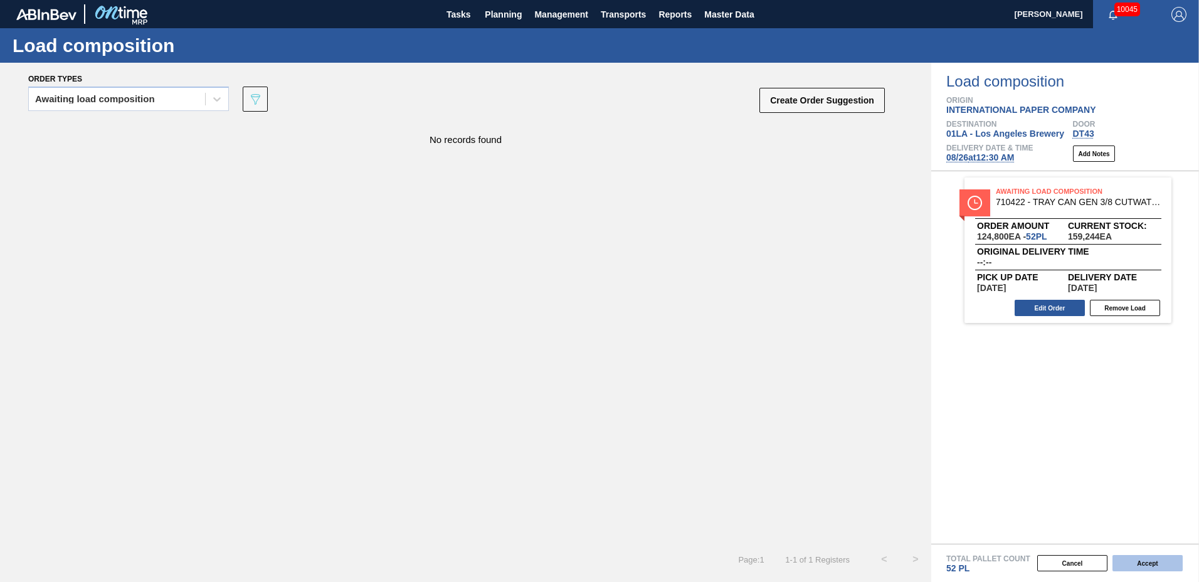
click at [1161, 566] on button "Accept" at bounding box center [1148, 563] width 70 height 16
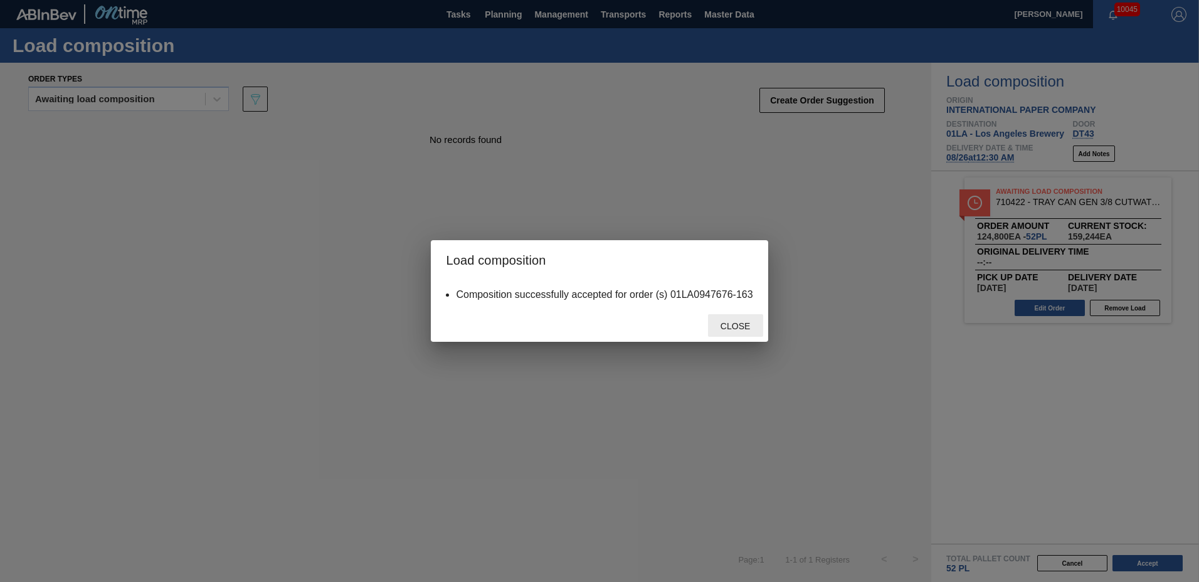
click at [727, 331] on div "Close" at bounding box center [735, 325] width 55 height 23
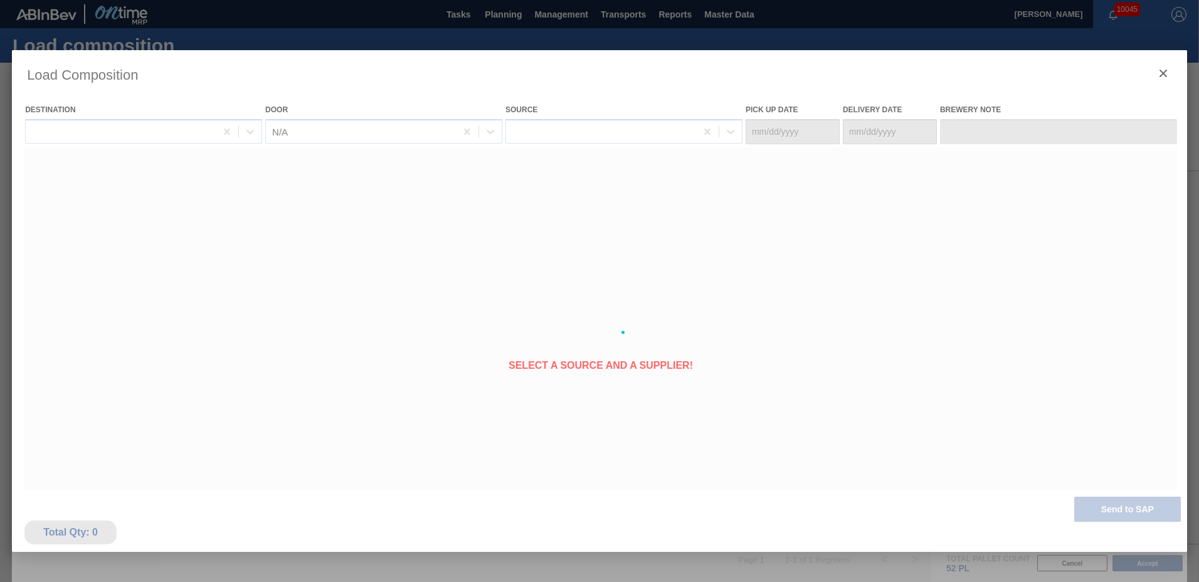
type Date "[DATE]"
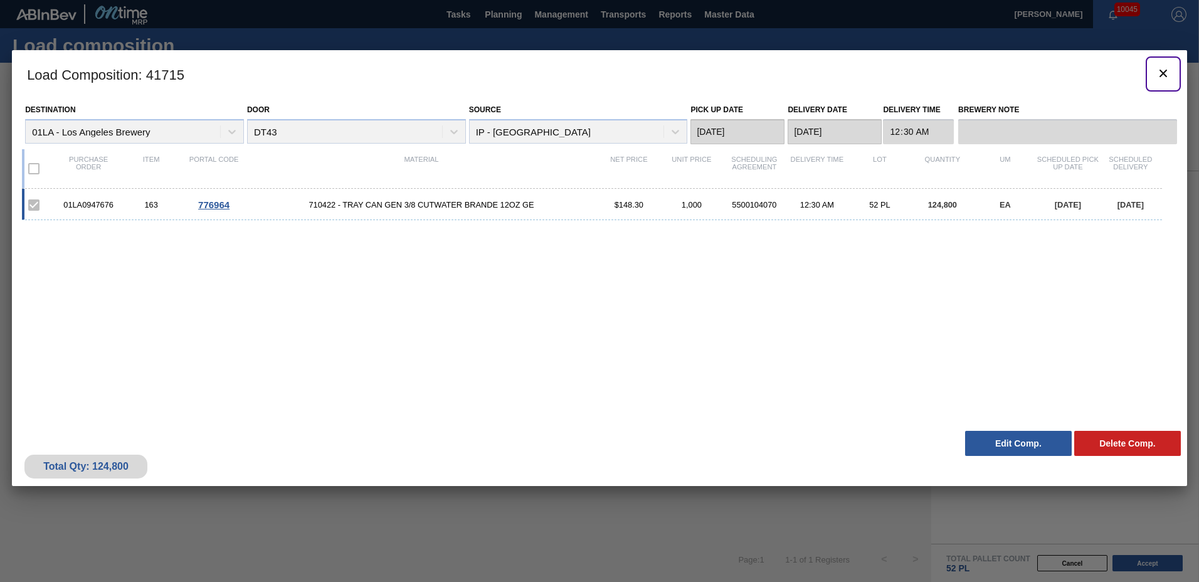
click at [1165, 73] on icon "botão de ícone" at bounding box center [1163, 73] width 15 height 15
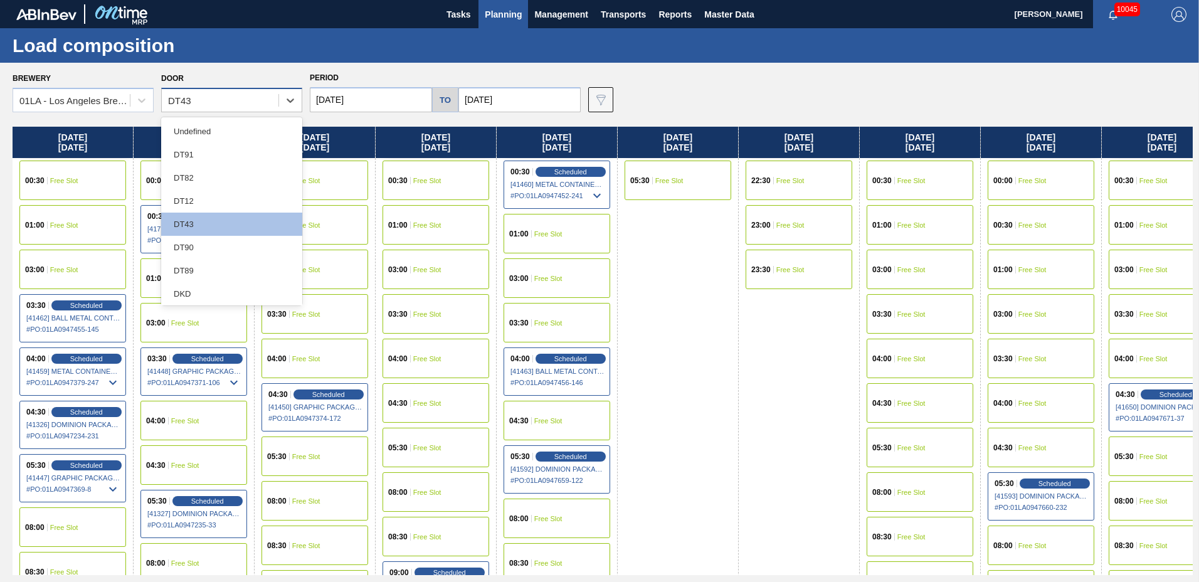
click at [208, 95] on div "DT43" at bounding box center [220, 101] width 117 height 18
click at [201, 271] on div "DT89" at bounding box center [231, 270] width 141 height 23
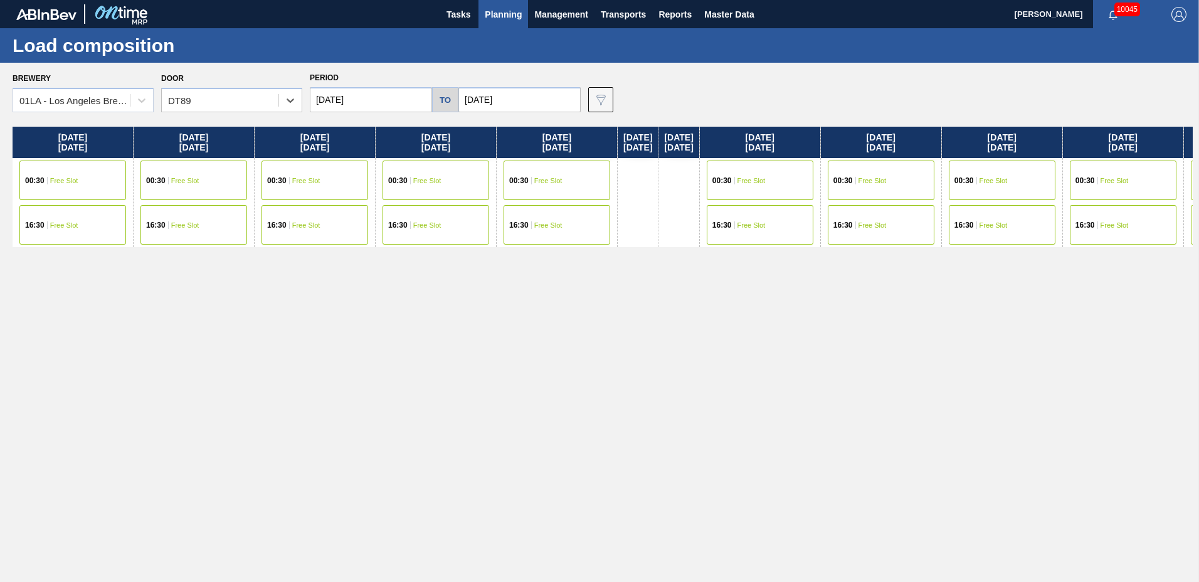
click at [491, 9] on span "Planning" at bounding box center [503, 14] width 37 height 15
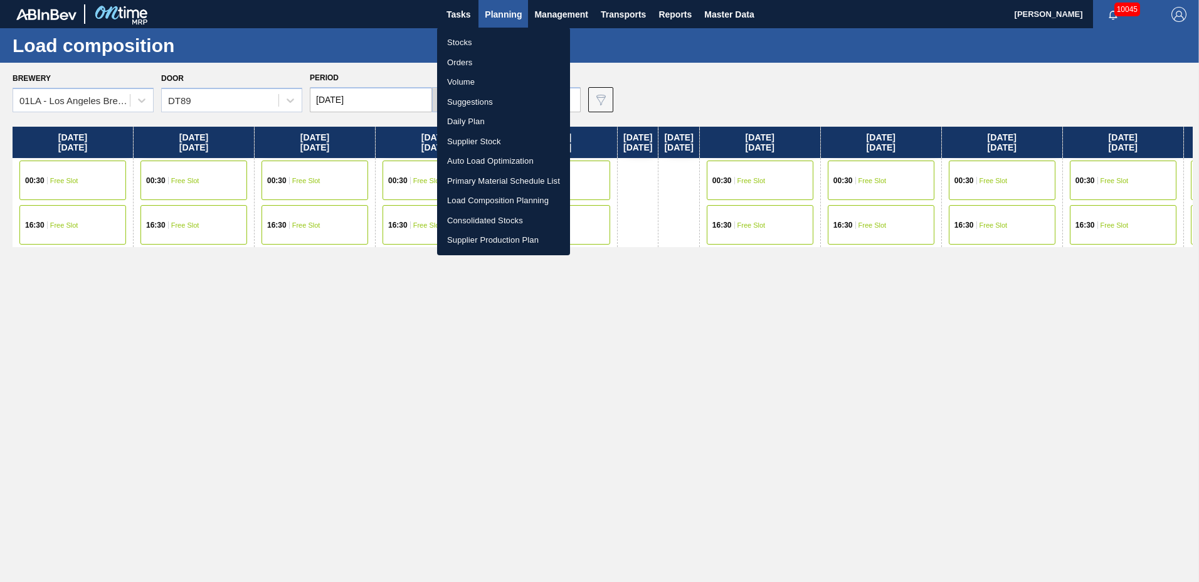
click at [474, 102] on li "Suggestions" at bounding box center [503, 102] width 133 height 20
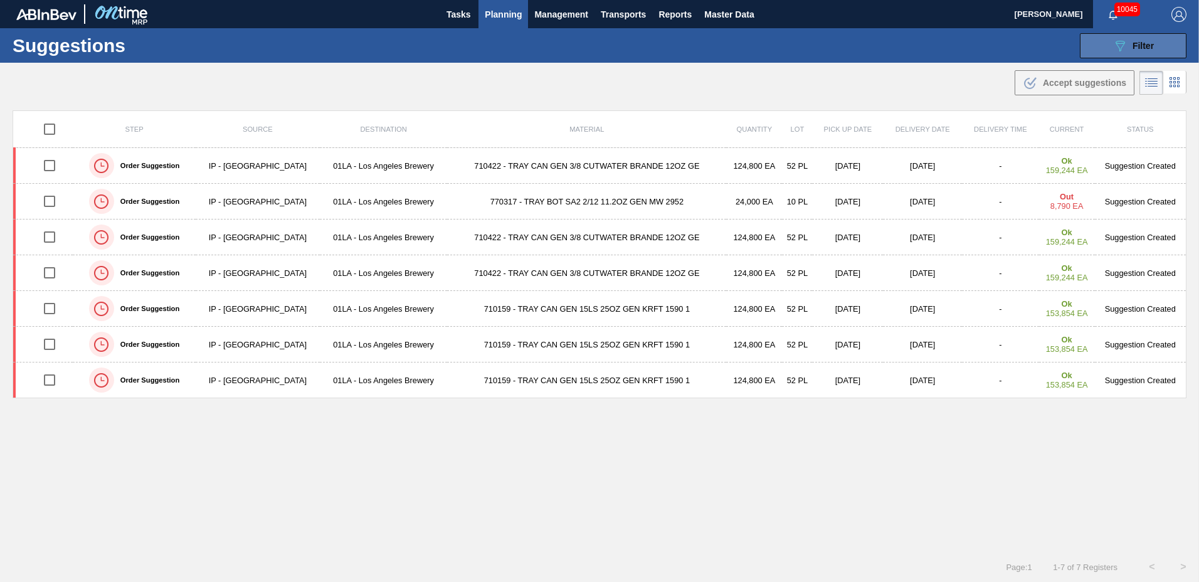
click at [1118, 51] on icon "089F7B8B-B2A5-4AFE-B5C0-19BA573D28AC" at bounding box center [1120, 45] width 15 height 15
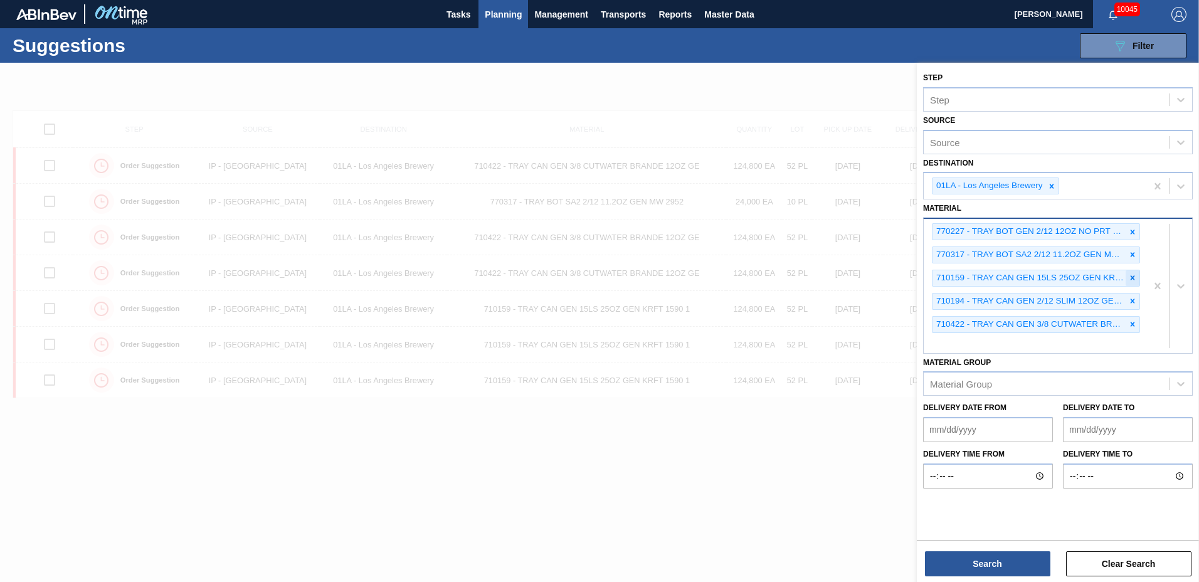
click at [1132, 282] on icon at bounding box center [1132, 277] width 9 height 9
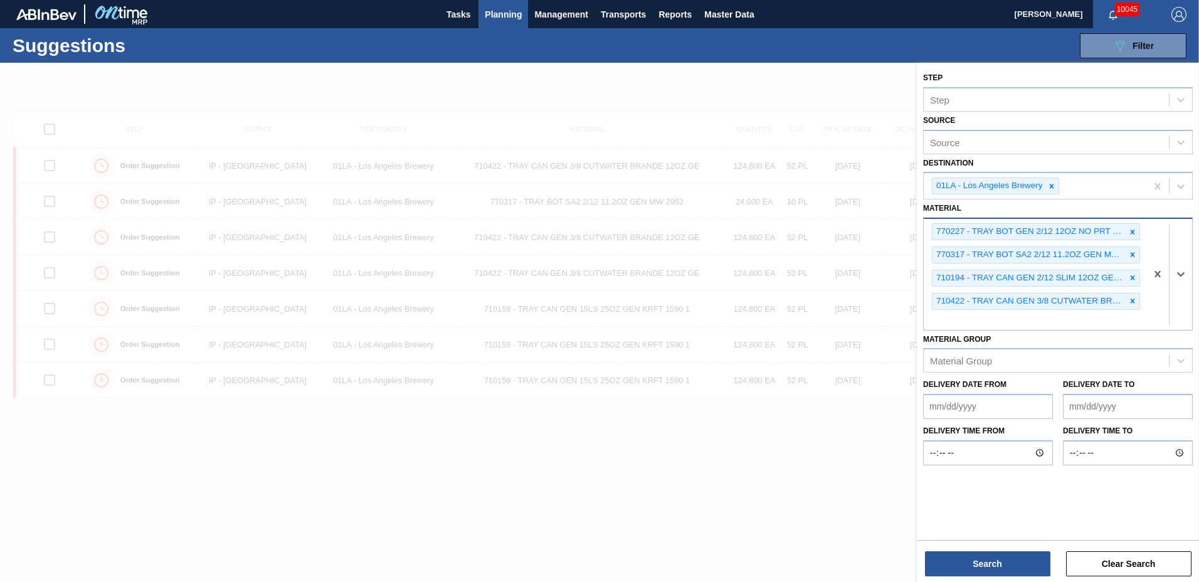
click at [1132, 282] on icon at bounding box center [1132, 277] width 9 height 9
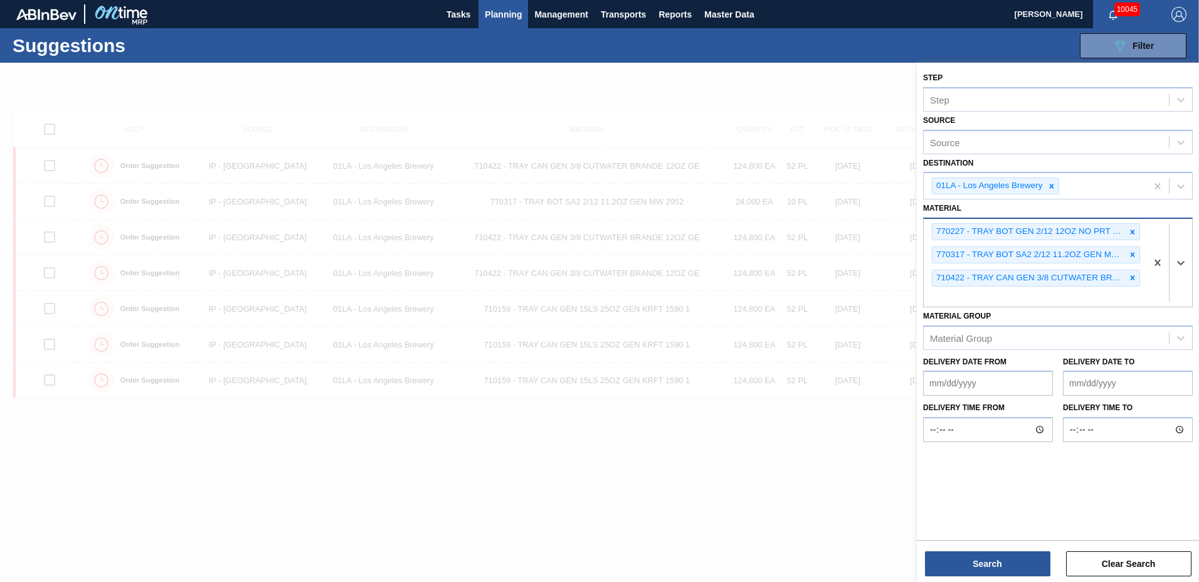
click at [1132, 282] on icon at bounding box center [1132, 277] width 9 height 9
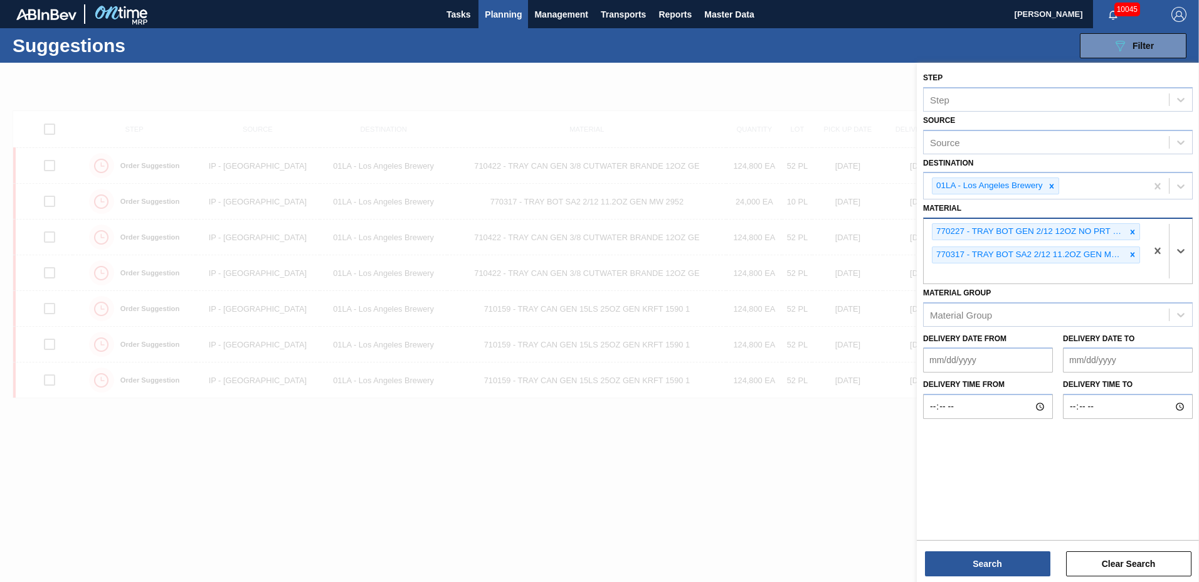
click at [1105, 360] on to "Delivery Date to" at bounding box center [1128, 359] width 130 height 25
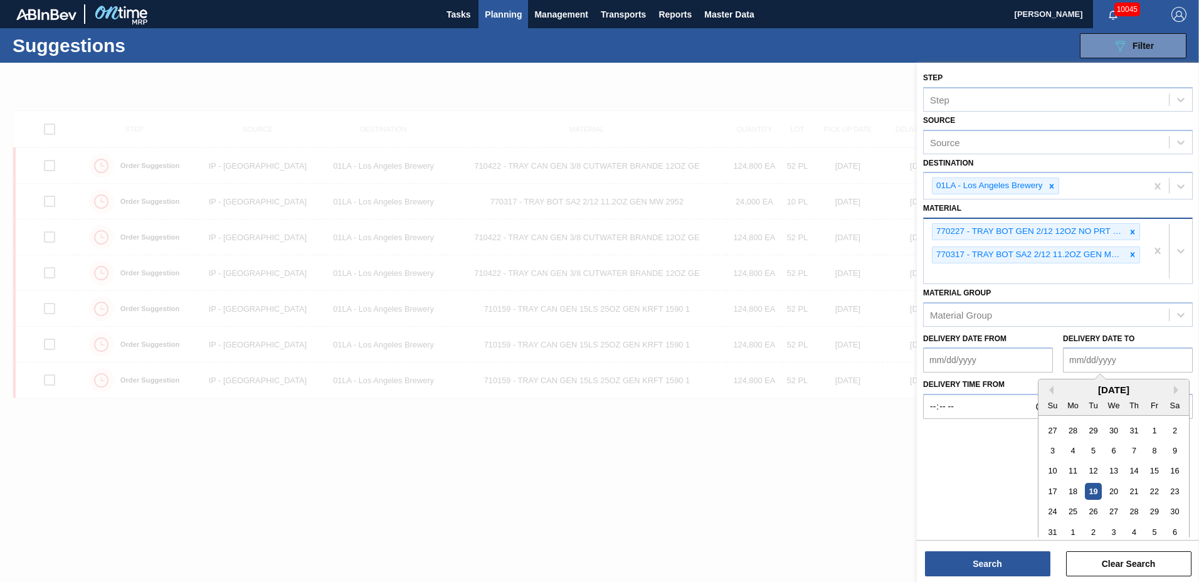
type to "[DATE]"
click at [979, 568] on button "Search" at bounding box center [987, 563] width 125 height 25
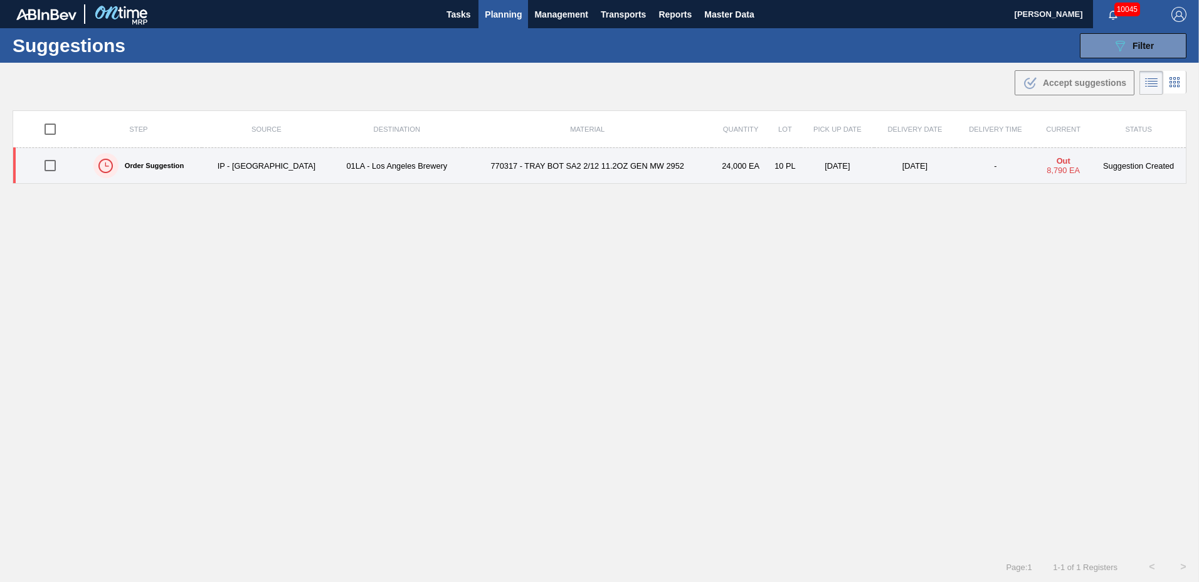
click at [55, 163] on input "checkbox" at bounding box center [50, 165] width 26 height 26
checkbox input "true"
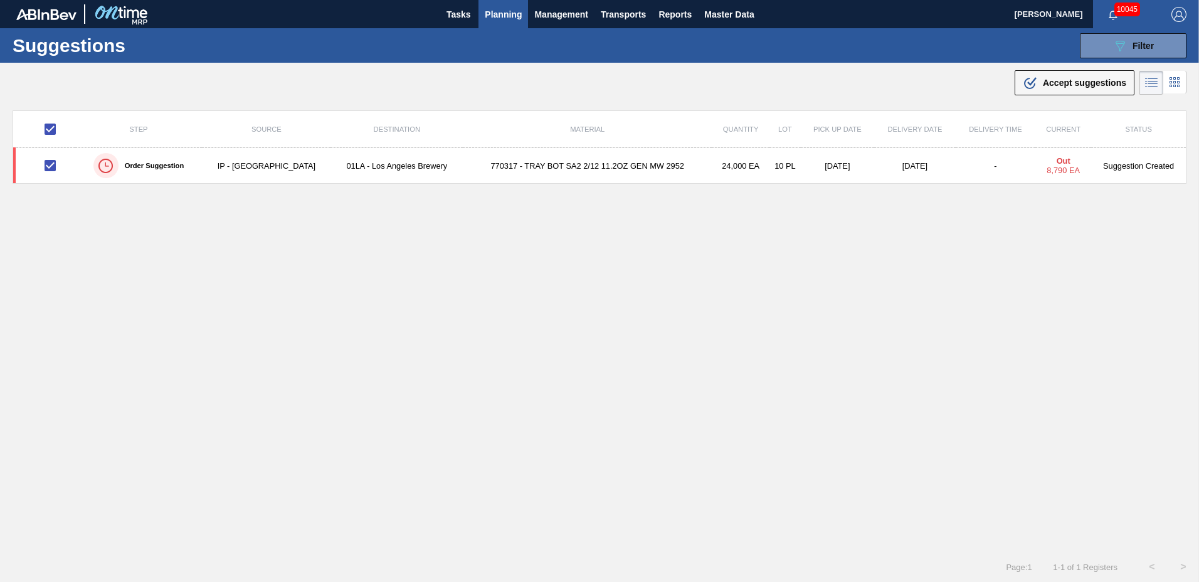
click at [1083, 84] on span "Accept suggestions" at bounding box center [1084, 83] width 83 height 10
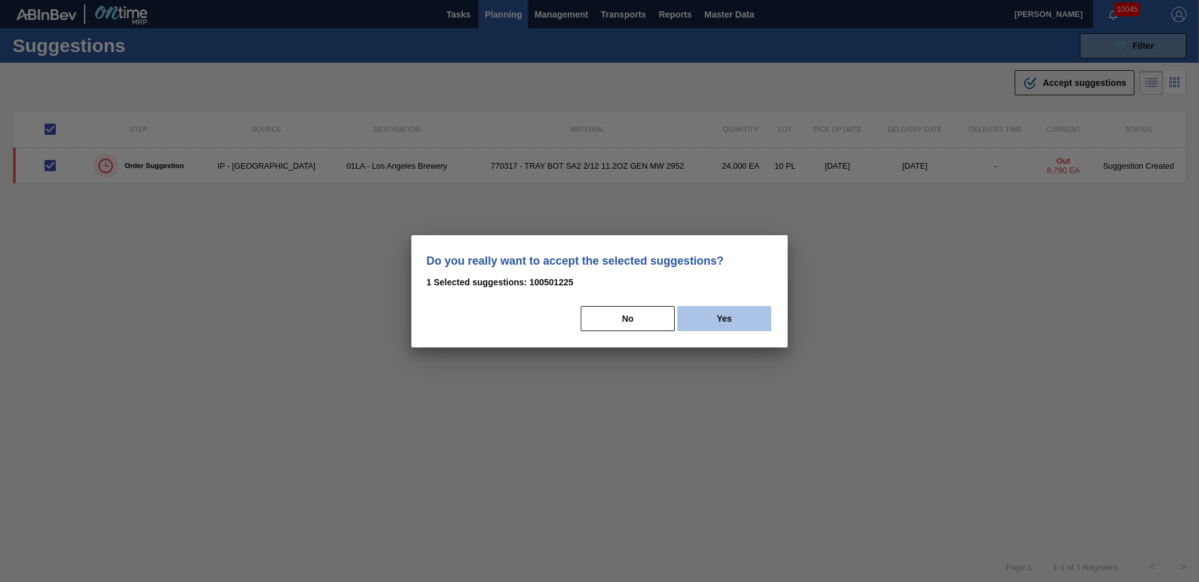
click at [706, 324] on button "Yes" at bounding box center [724, 318] width 94 height 25
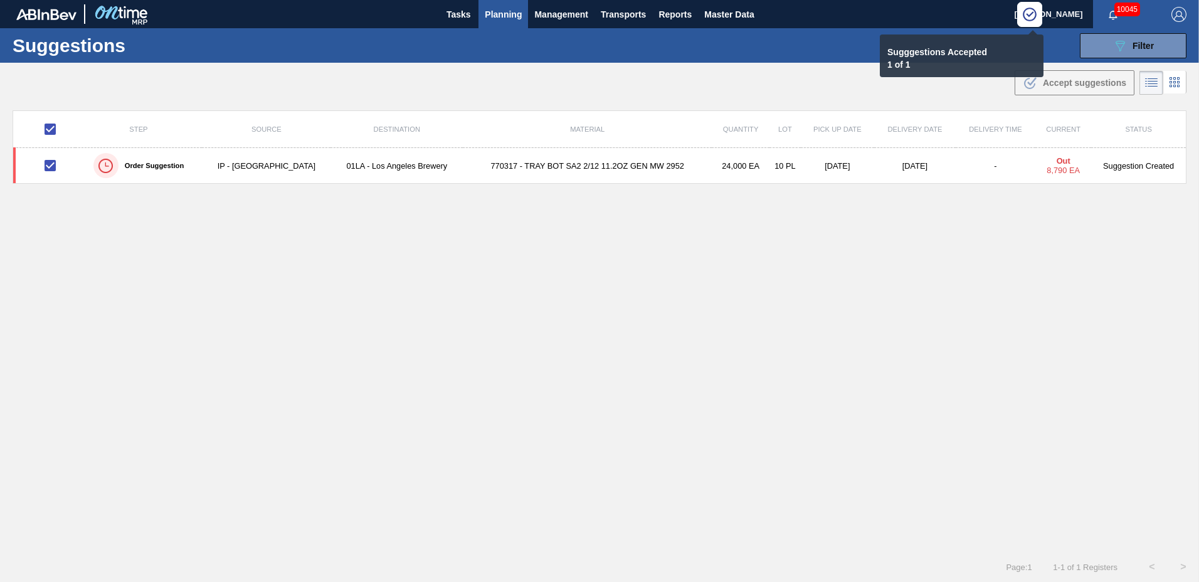
click at [496, 14] on span "Planning" at bounding box center [503, 14] width 37 height 15
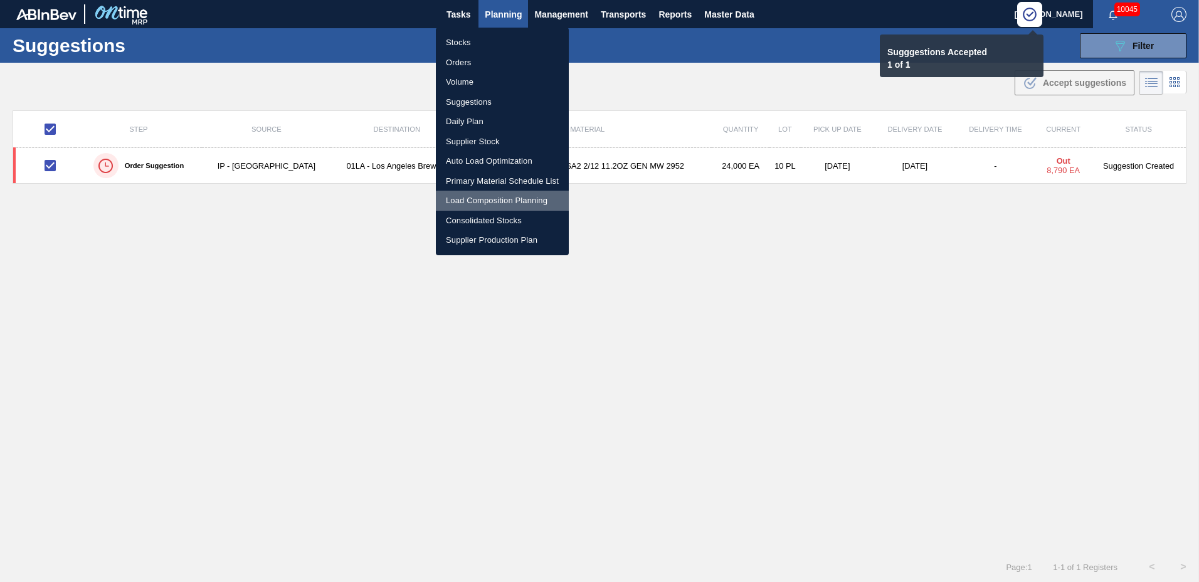
click at [482, 194] on li "Load Composition Planning" at bounding box center [502, 201] width 133 height 20
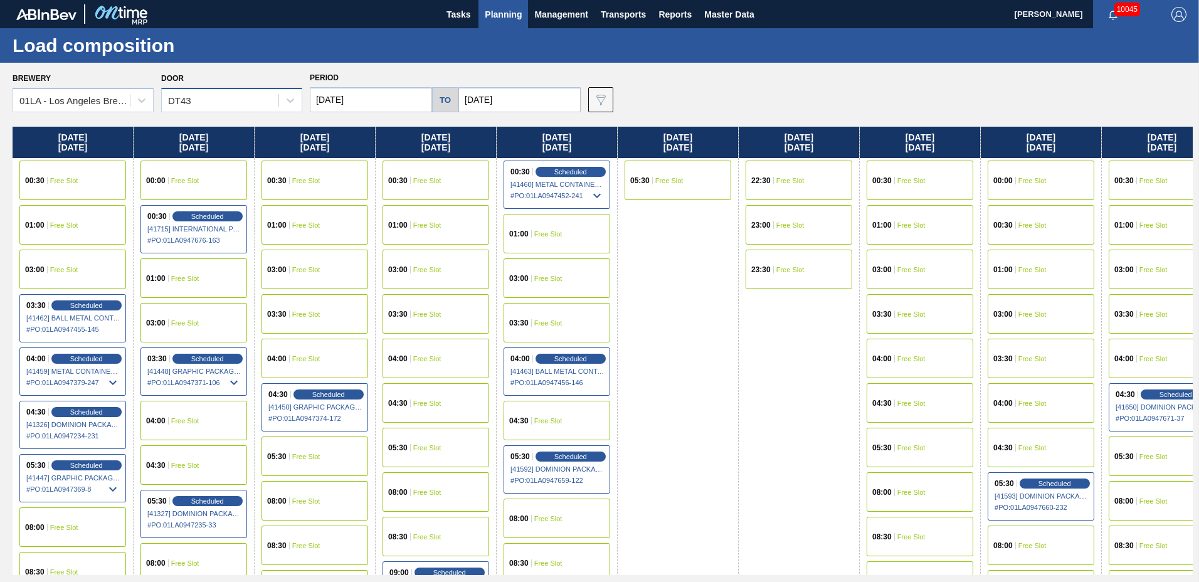
click at [183, 100] on div "DT43" at bounding box center [179, 100] width 23 height 11
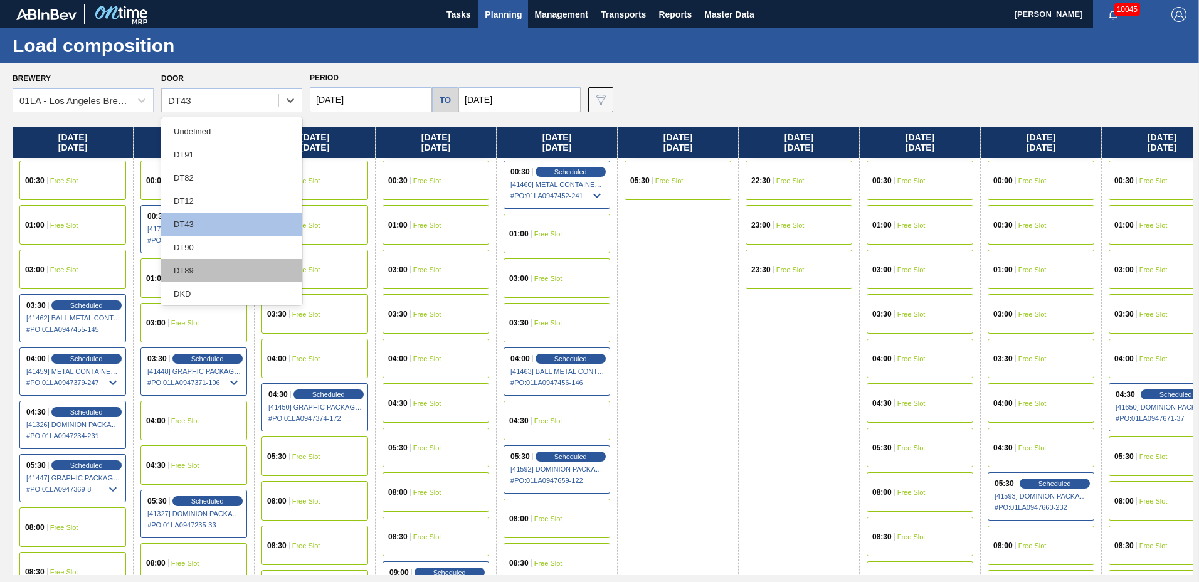
click at [188, 264] on div "DT89" at bounding box center [231, 270] width 141 height 23
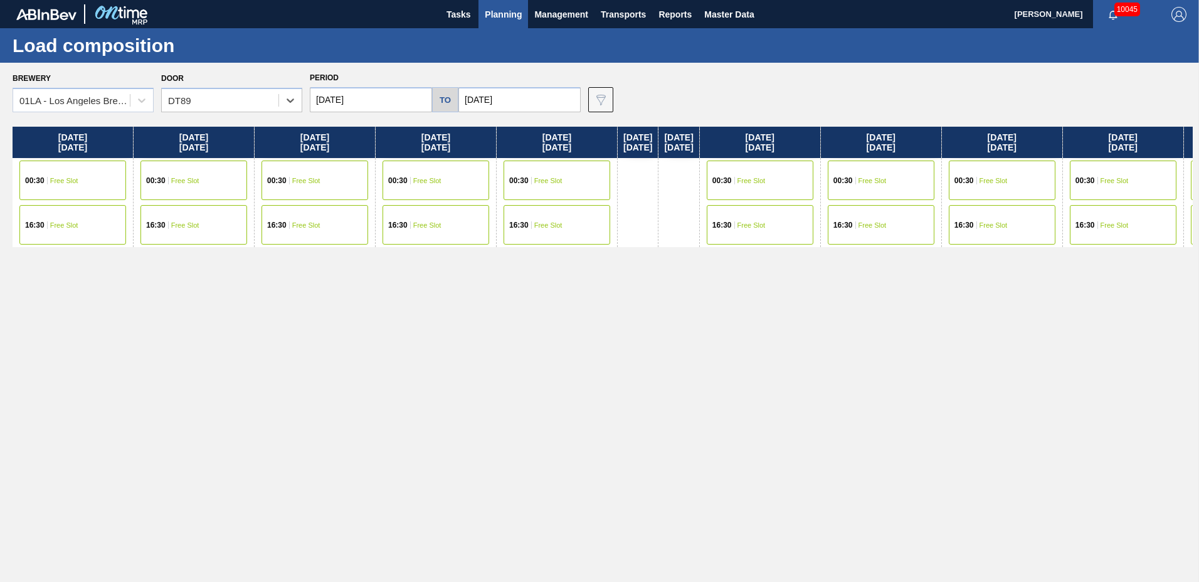
click at [538, 180] on span "Free Slot" at bounding box center [548, 181] width 28 height 8
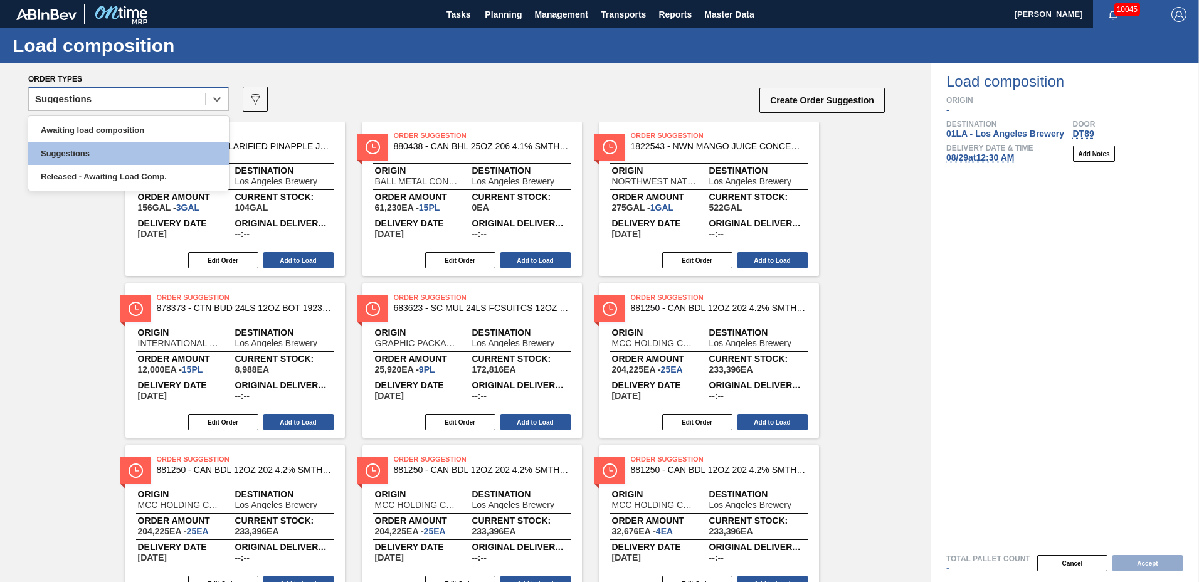
drag, startPoint x: 80, startPoint y: 94, endPoint x: 83, endPoint y: 105, distance: 11.6
click at [81, 94] on div "Suggestions" at bounding box center [117, 99] width 176 height 18
click at [78, 130] on div "Awaiting load composition" at bounding box center [128, 130] width 201 height 23
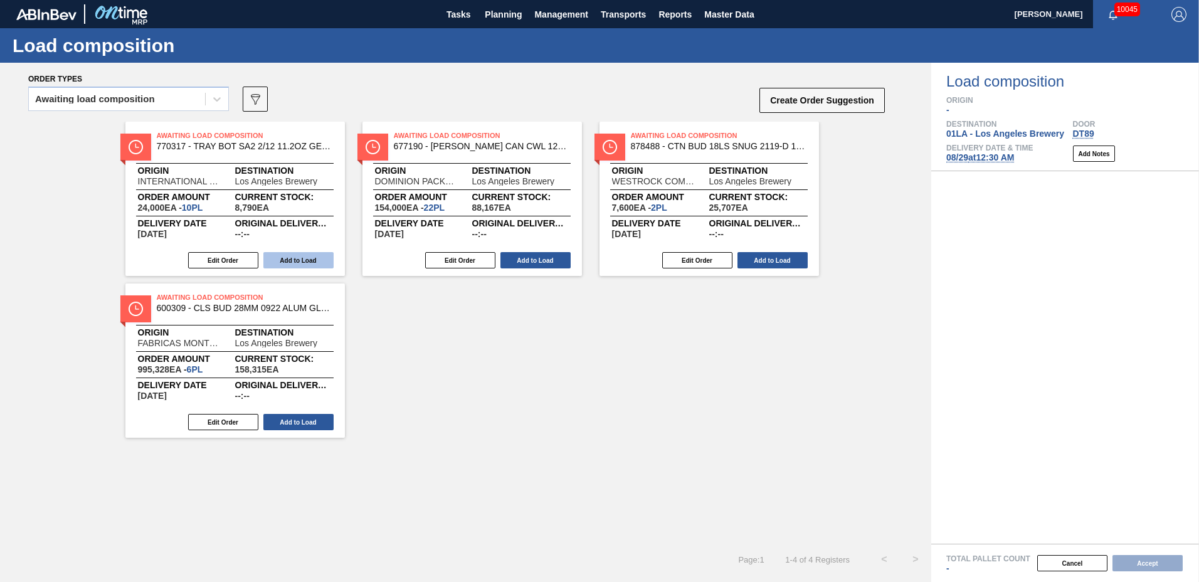
click at [307, 261] on button "Add to Load" at bounding box center [298, 260] width 70 height 16
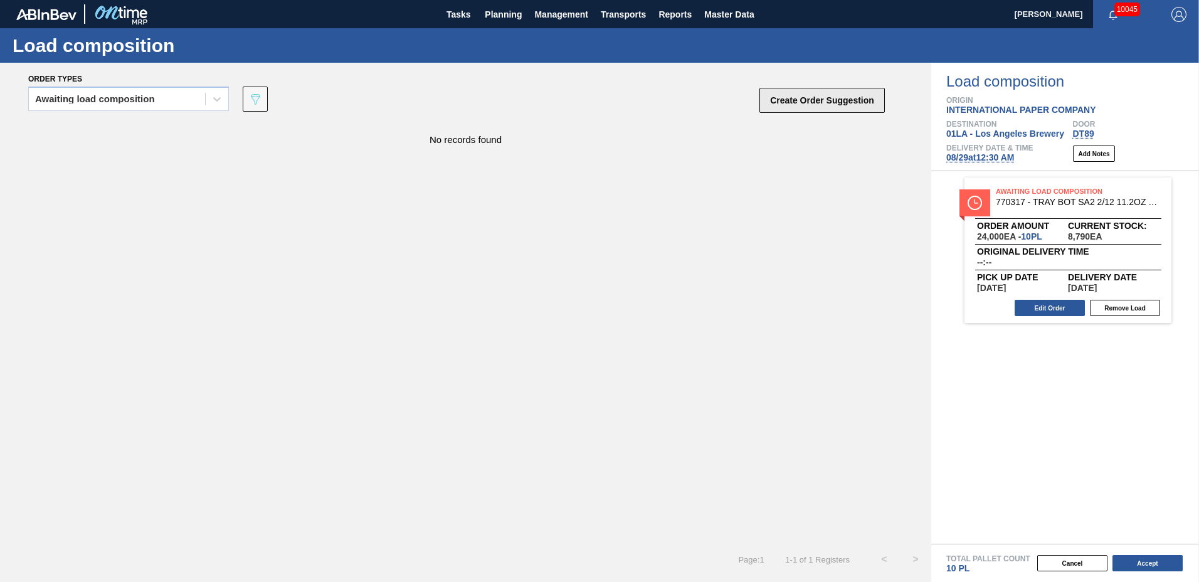
click at [862, 105] on button "Create Order Suggestion" at bounding box center [822, 100] width 125 height 25
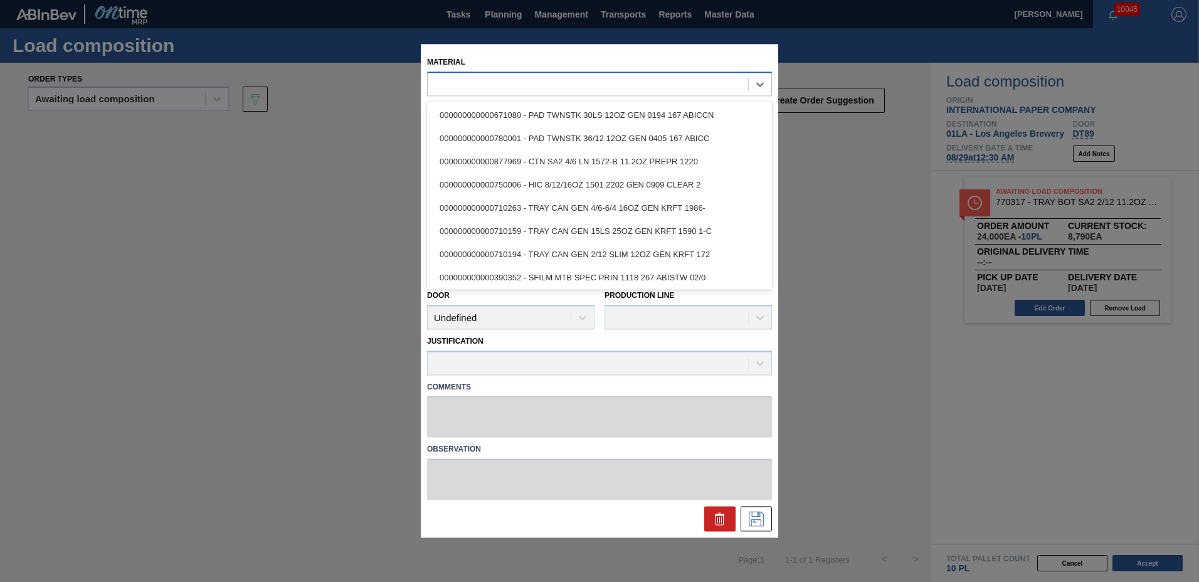
click at [562, 86] on div at bounding box center [588, 84] width 321 height 18
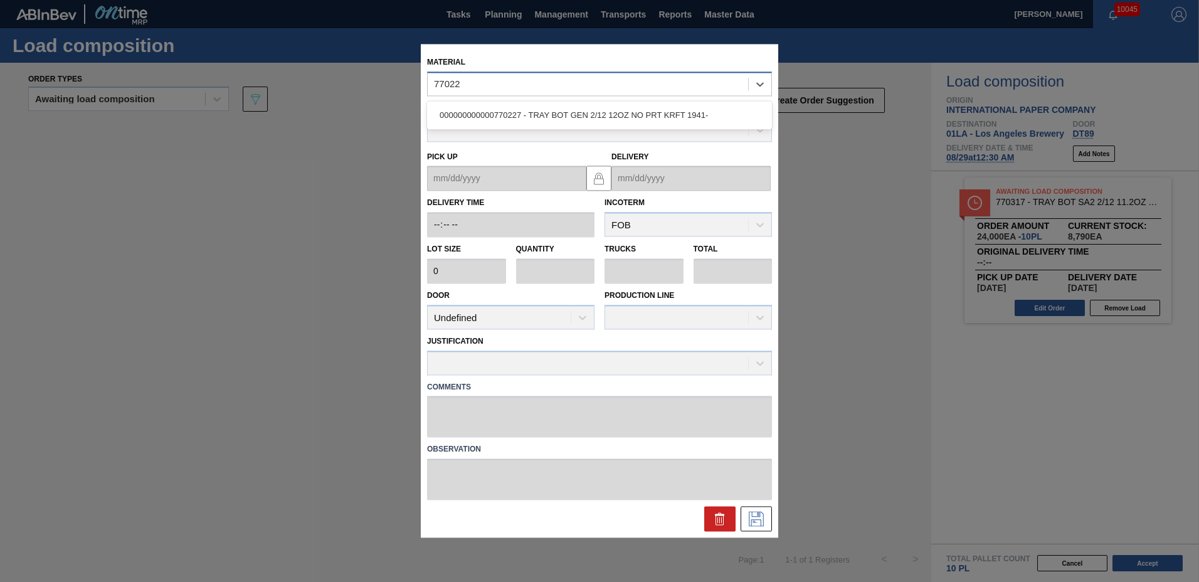
type input "770227"
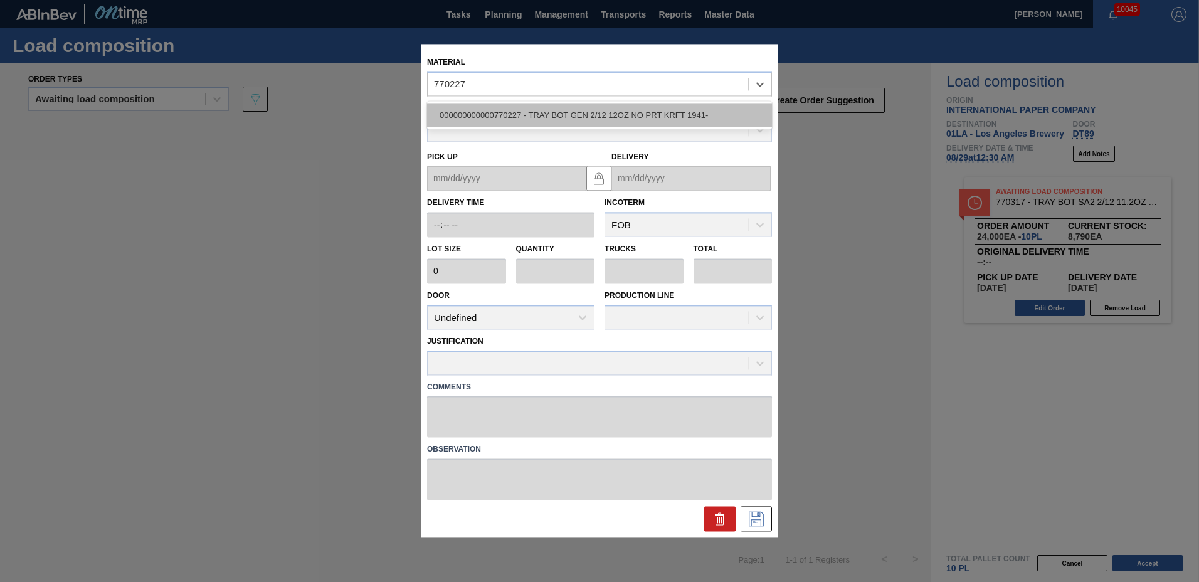
click at [538, 117] on div "000000000000770227 - TRAY BOT GEN 2/12 12OZ NO PRT KRFT 1941-" at bounding box center [599, 114] width 345 height 23
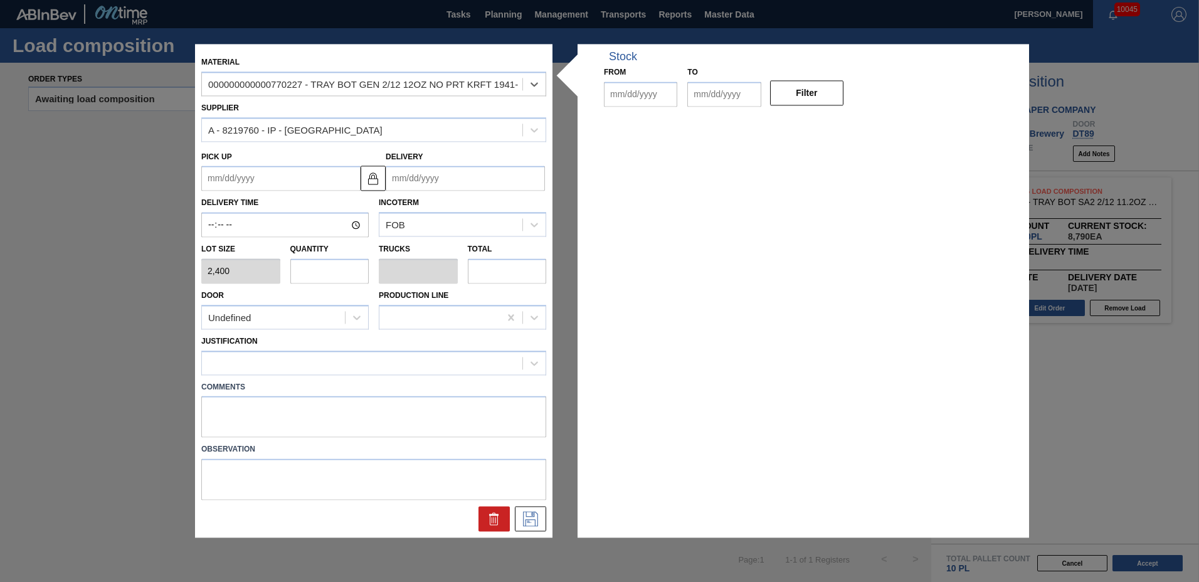
type input "2,400"
type input "[DATE]"
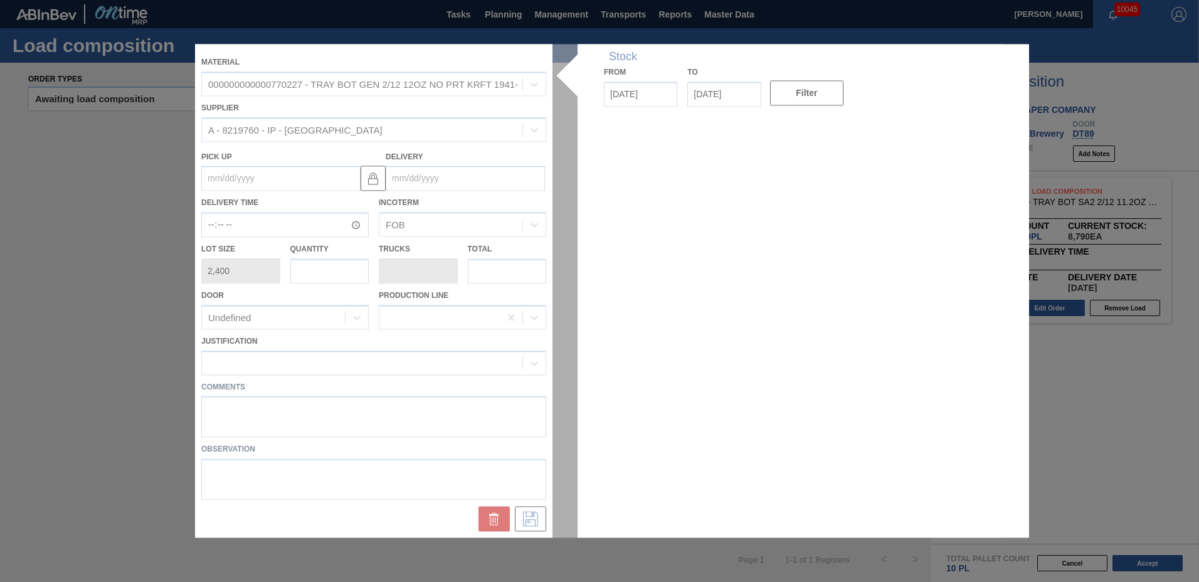
click at [423, 179] on div at bounding box center [599, 291] width 809 height 494
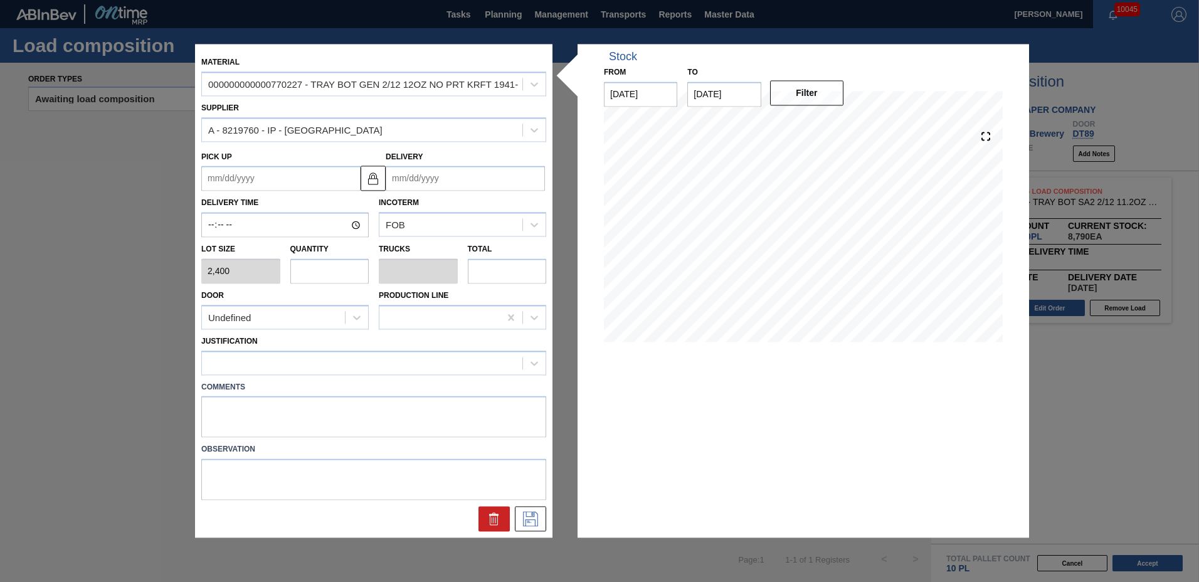
click at [476, 178] on input "Delivery" at bounding box center [465, 178] width 159 height 25
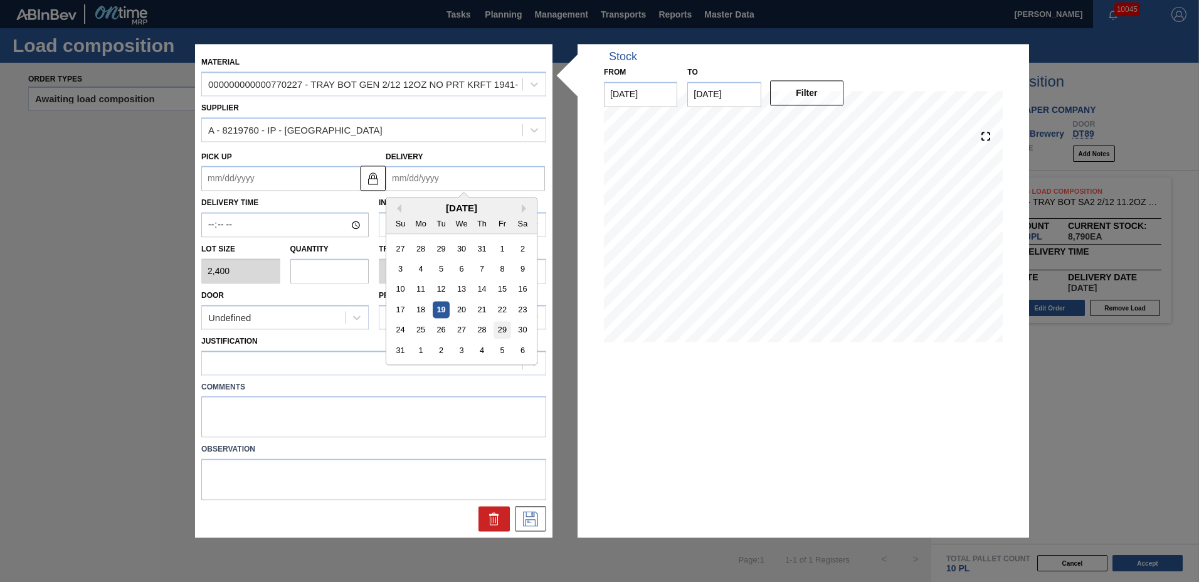
click at [497, 327] on div "29" at bounding box center [502, 330] width 17 height 17
type up "[DATE]"
type input "[DATE]"
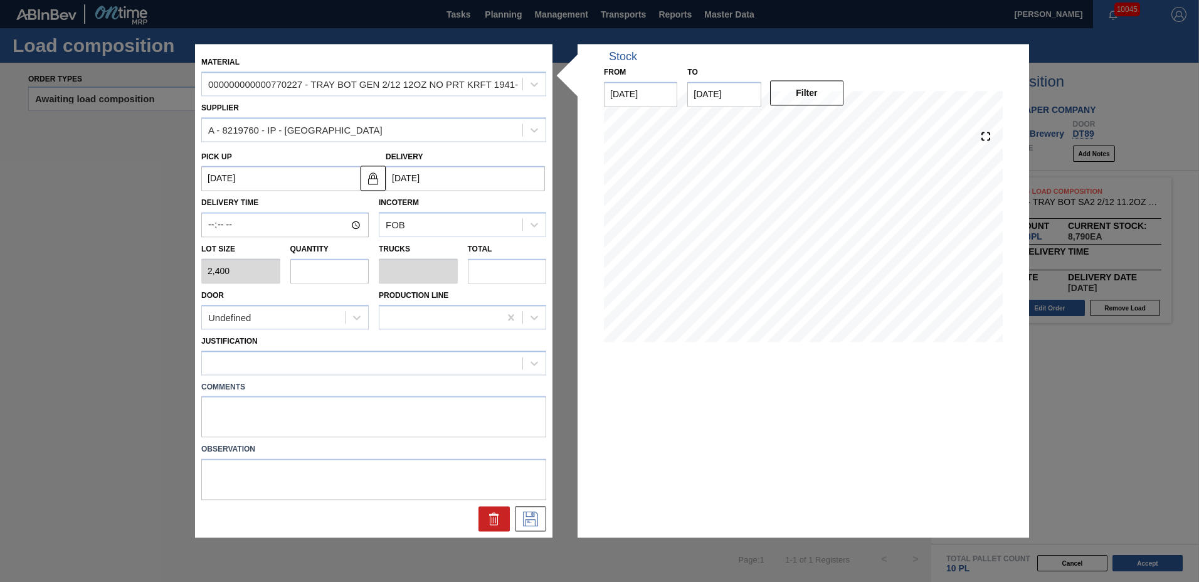
click at [332, 273] on input "text" at bounding box center [329, 270] width 79 height 25
type input "3"
type input "0.06"
type input "7,200"
type input "38"
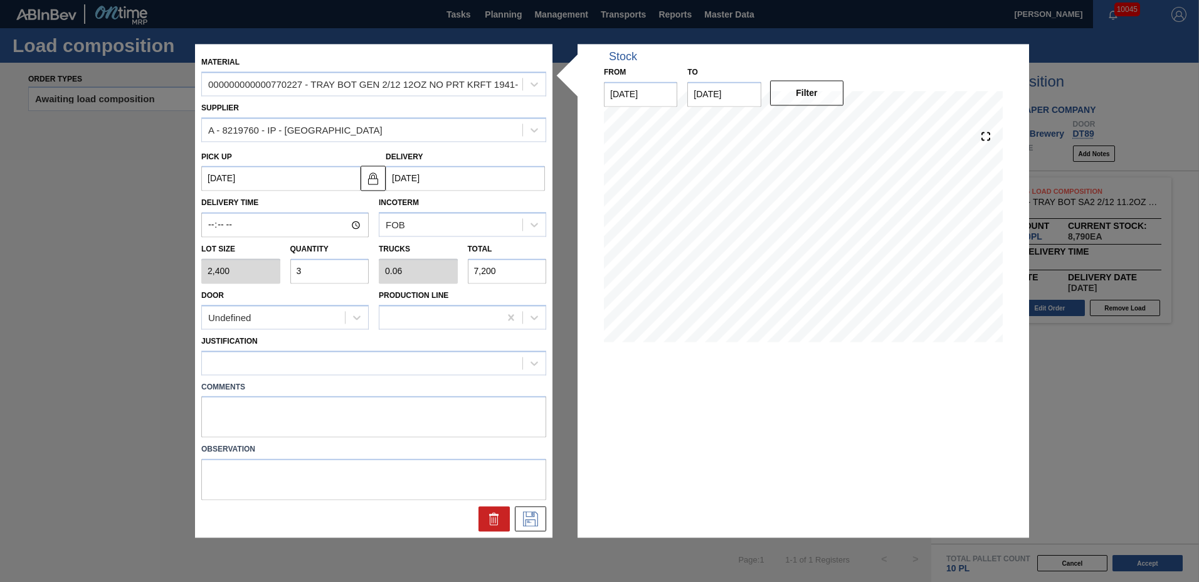
type input "0.757"
type input "91,200"
type input "38"
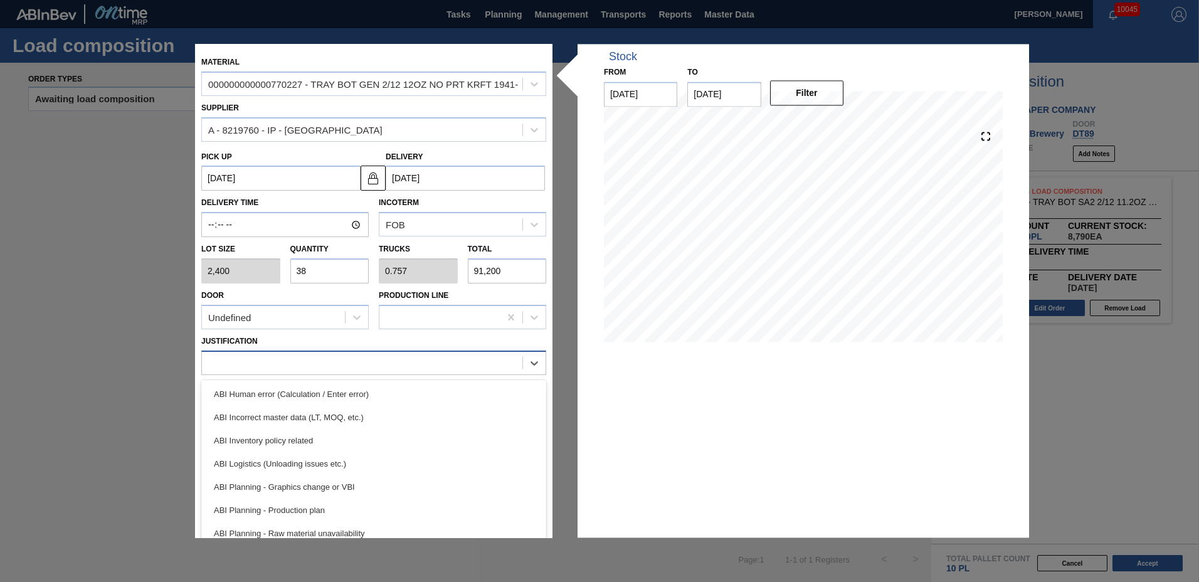
click at [295, 374] on div at bounding box center [373, 363] width 345 height 24
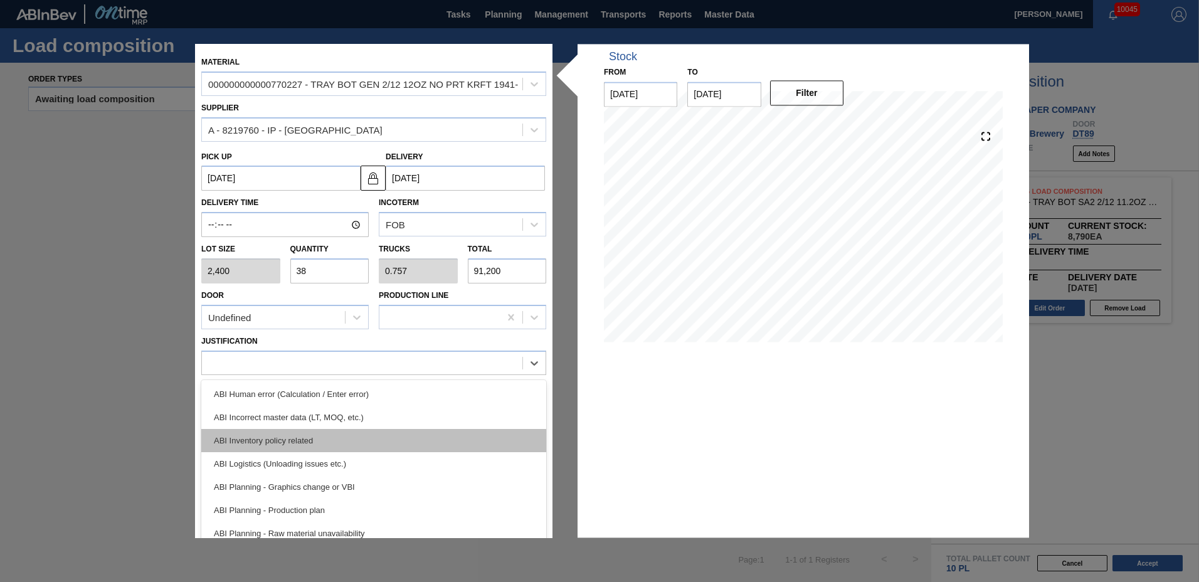
click at [281, 430] on div "ABI Inventory policy related" at bounding box center [373, 440] width 345 height 23
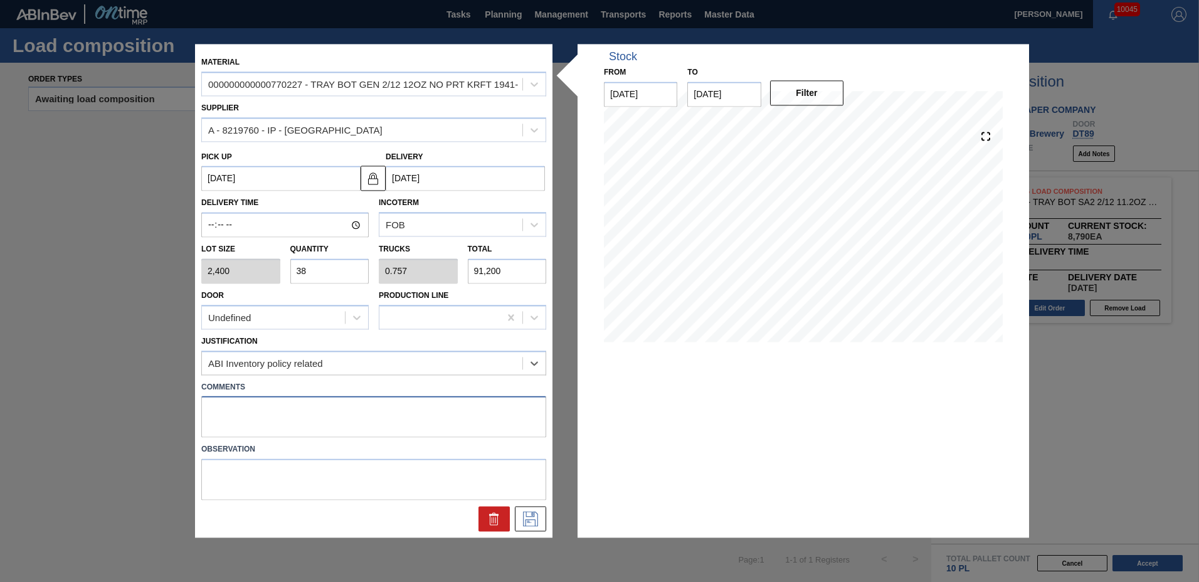
click at [251, 423] on textarea at bounding box center [373, 416] width 345 height 41
type textarea "t"
type textarea "TAIL"
click at [526, 517] on icon at bounding box center [531, 519] width 20 height 15
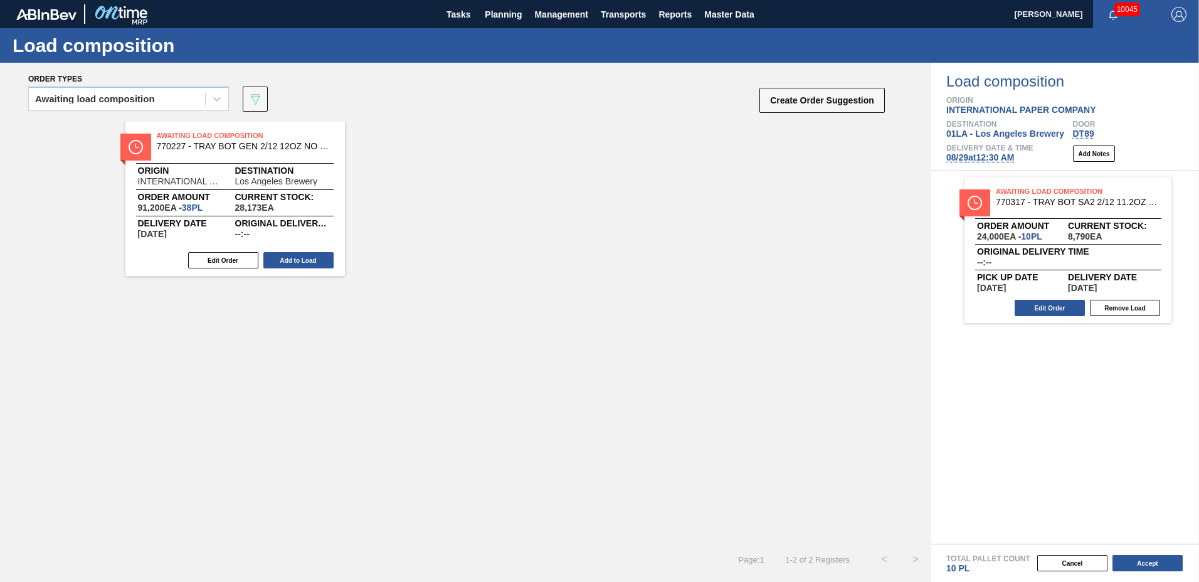
click at [310, 261] on button "Add to Load" at bounding box center [298, 260] width 70 height 16
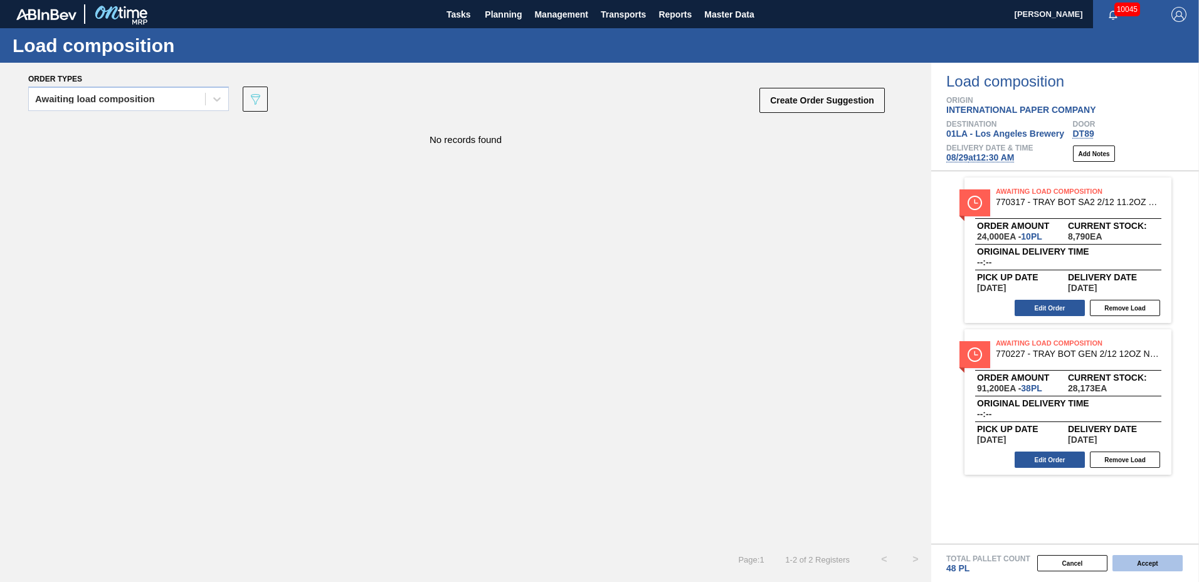
click at [1143, 559] on button "Accept" at bounding box center [1148, 563] width 70 height 16
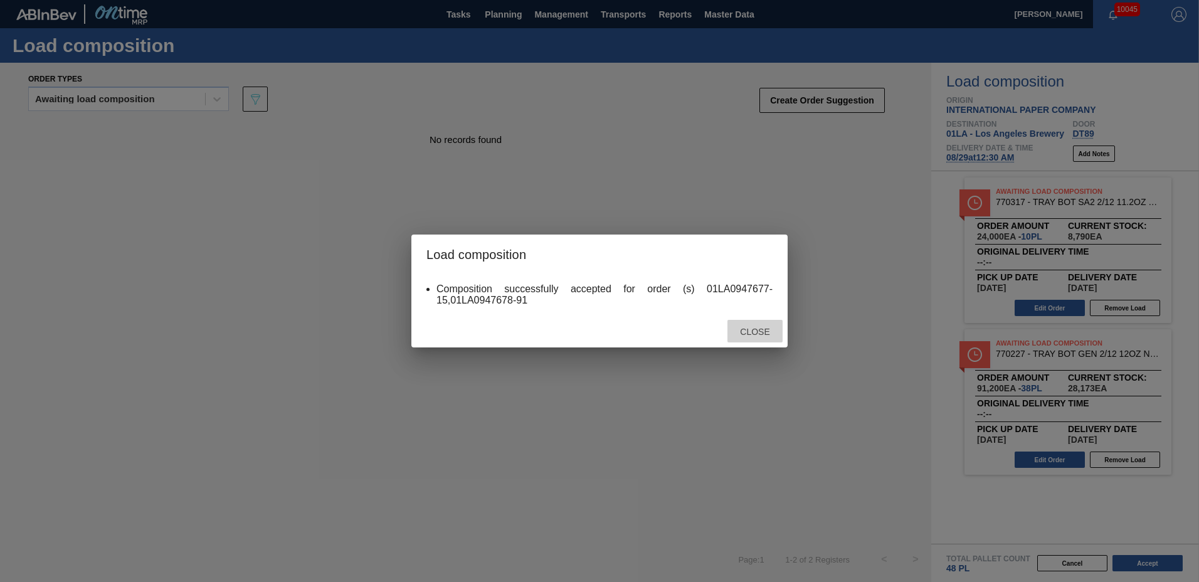
click at [752, 334] on span "Close" at bounding box center [755, 332] width 50 height 10
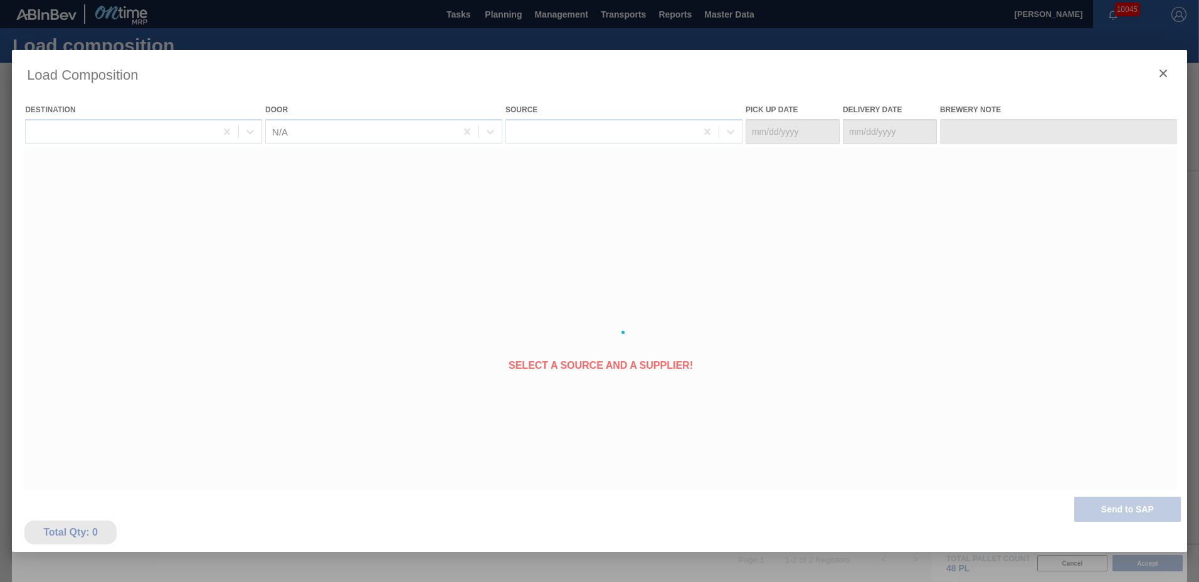
type Date "[DATE]"
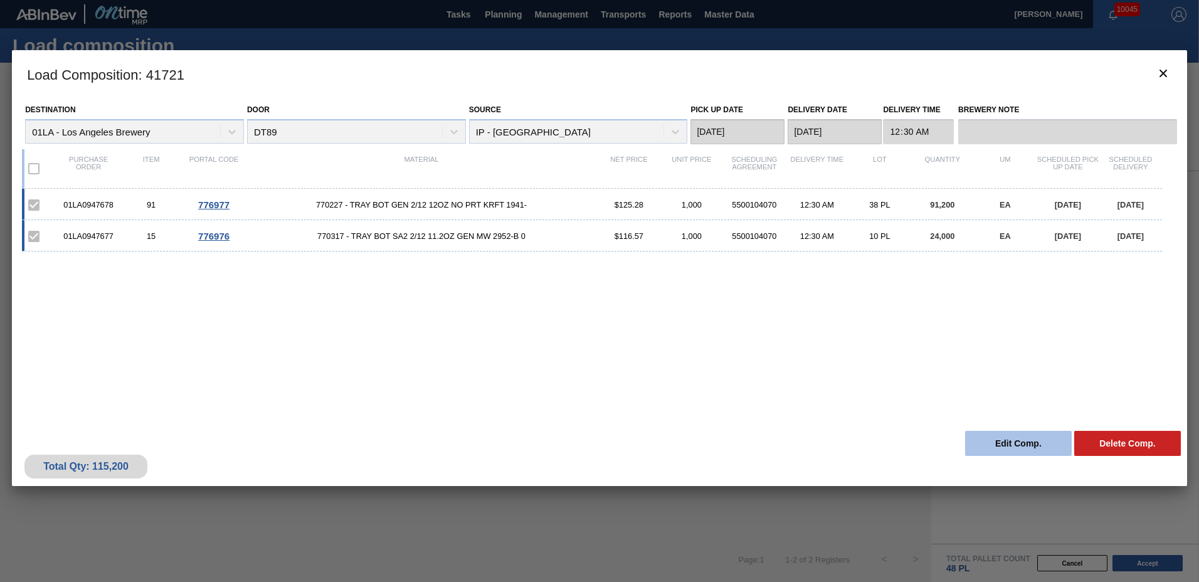
click at [1000, 440] on button "Edit Comp." at bounding box center [1018, 443] width 107 height 25
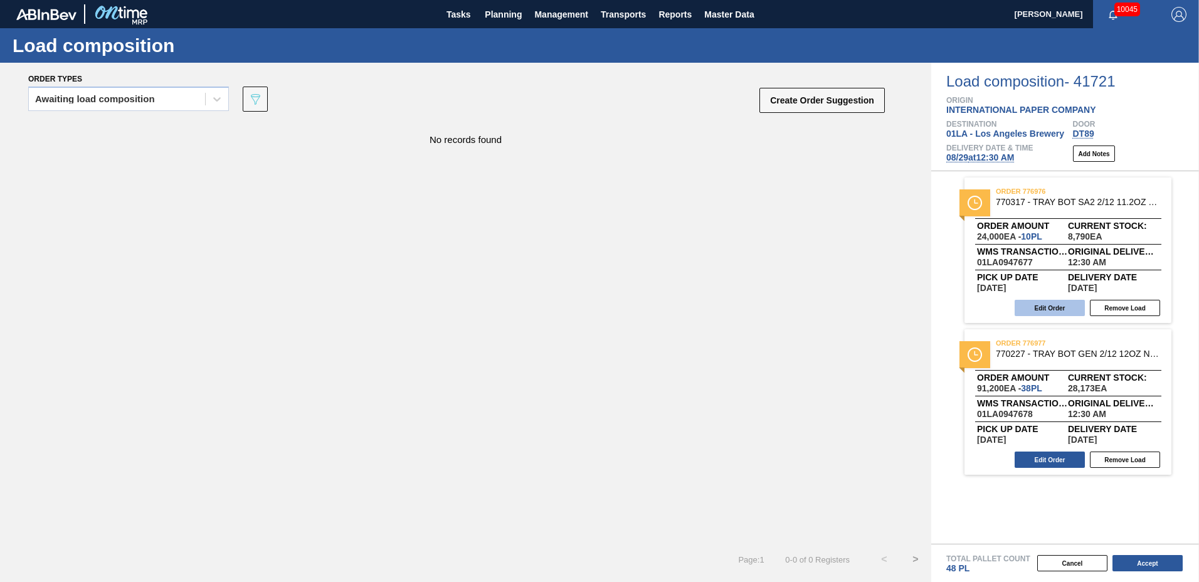
click at [1054, 300] on button "Edit Order" at bounding box center [1050, 308] width 70 height 16
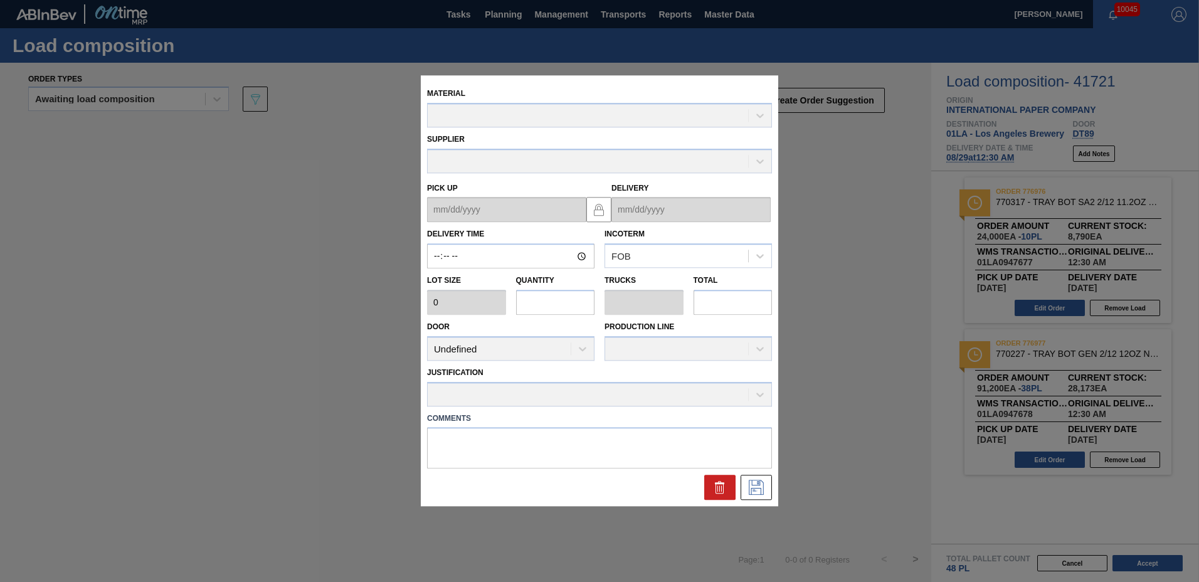
type input "00:30:00"
type input "2,400"
type input "10"
type input "0.227"
type input "24,000"
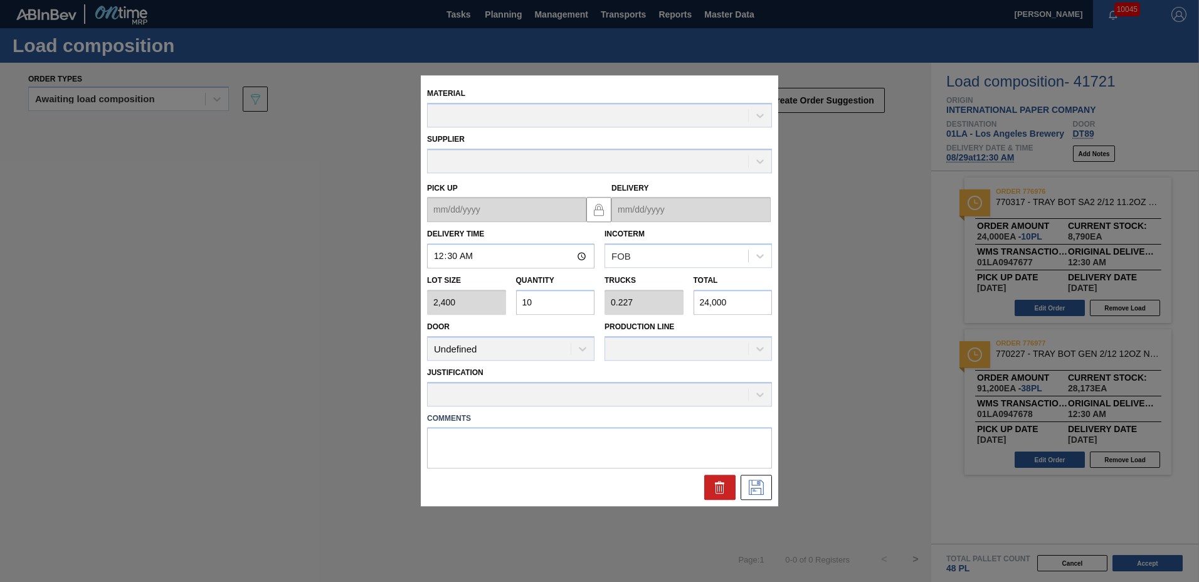
type up "[DATE]"
type input "[DATE]"
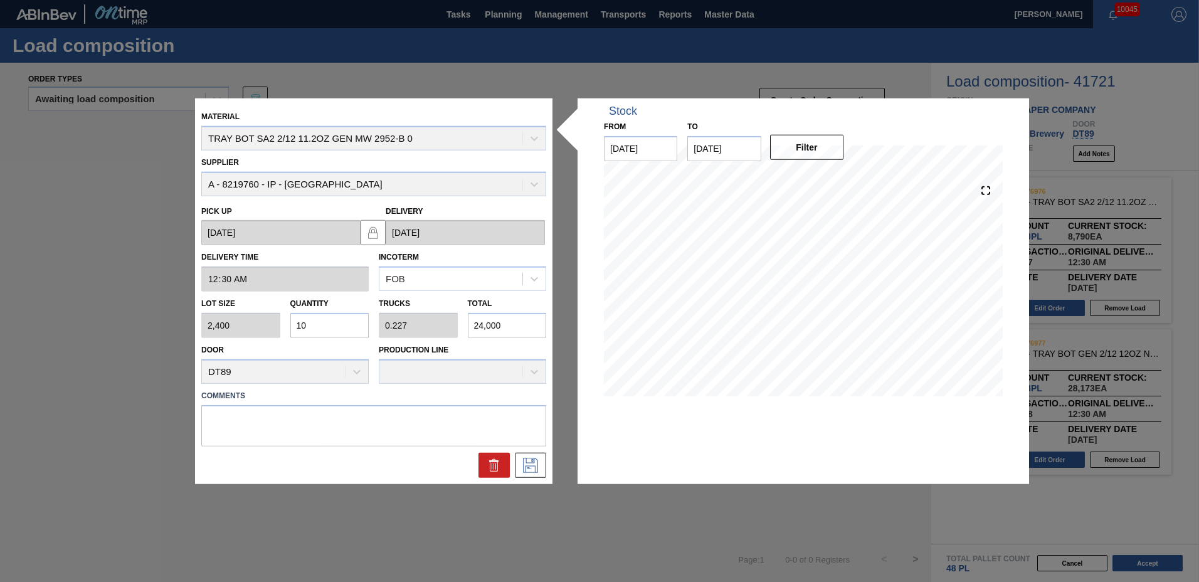
click at [361, 327] on input "10" at bounding box center [329, 325] width 79 height 25
type input "1"
type input "0.023"
type input "2,400"
type input "14"
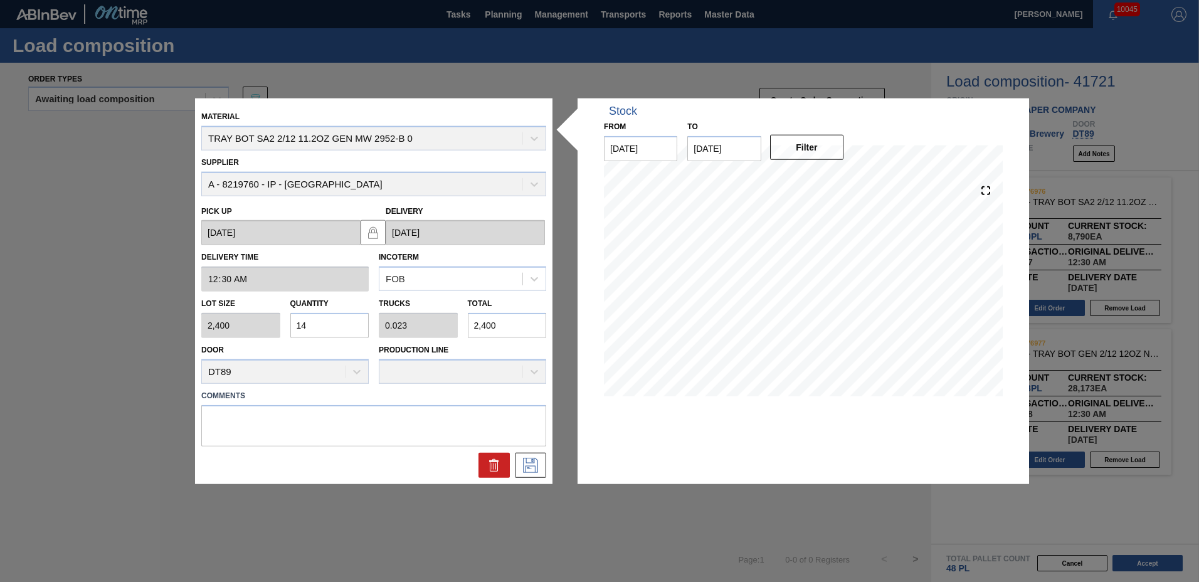
type input "0.318"
type input "33,600"
type input "14"
click at [241, 411] on textarea at bounding box center [373, 425] width 345 height 41
type textarea "NOSE"
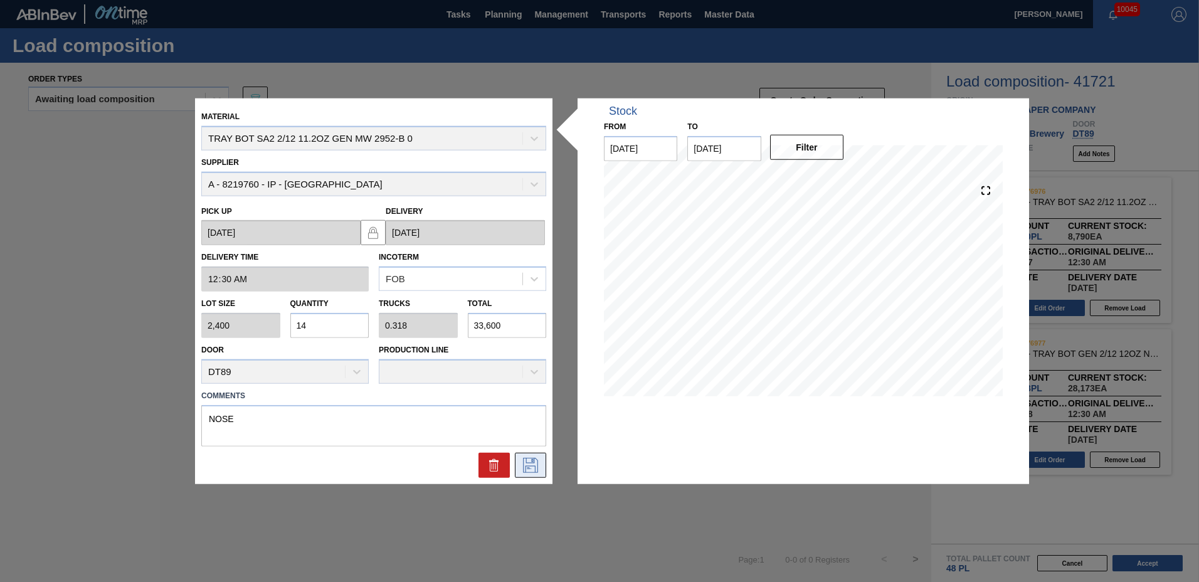
click at [532, 469] on icon at bounding box center [531, 464] width 20 height 15
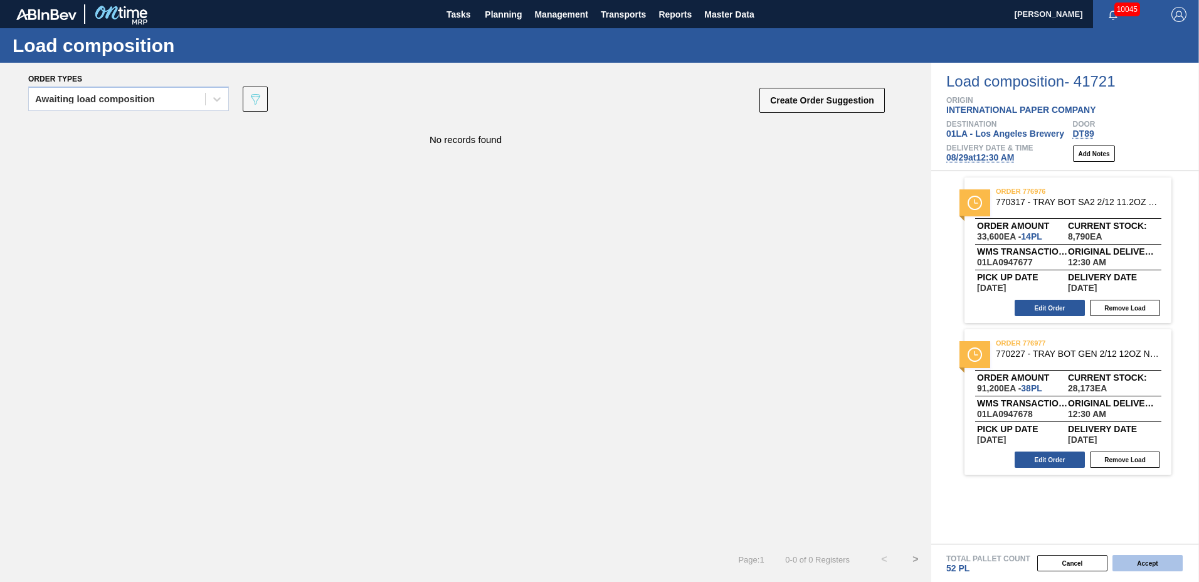
click at [1140, 561] on button "Accept" at bounding box center [1148, 563] width 70 height 16
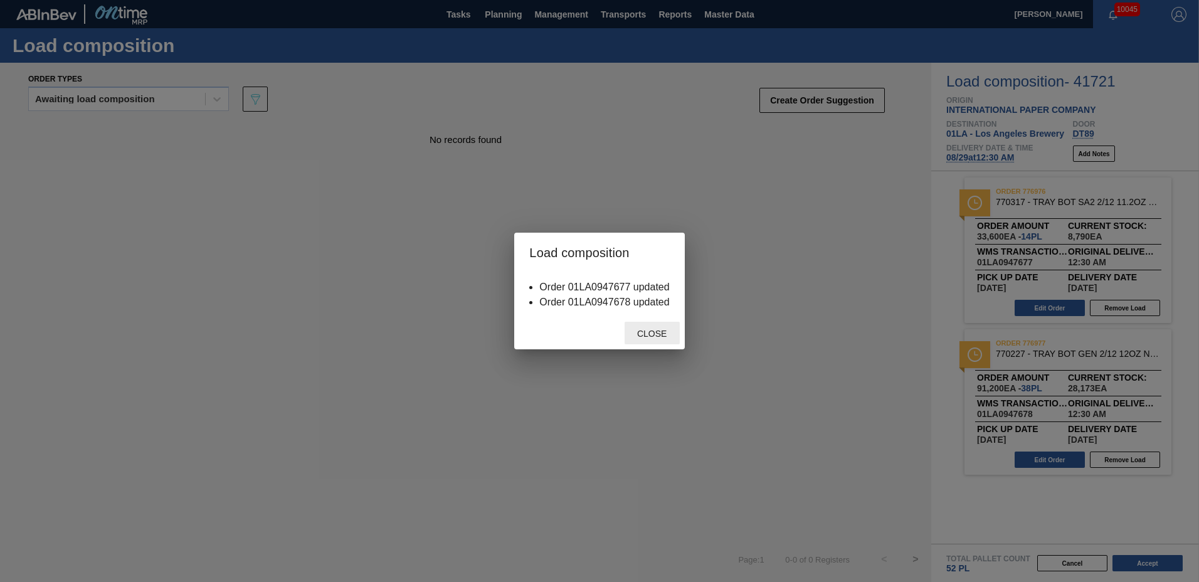
click at [660, 339] on div "Close" at bounding box center [652, 333] width 55 height 23
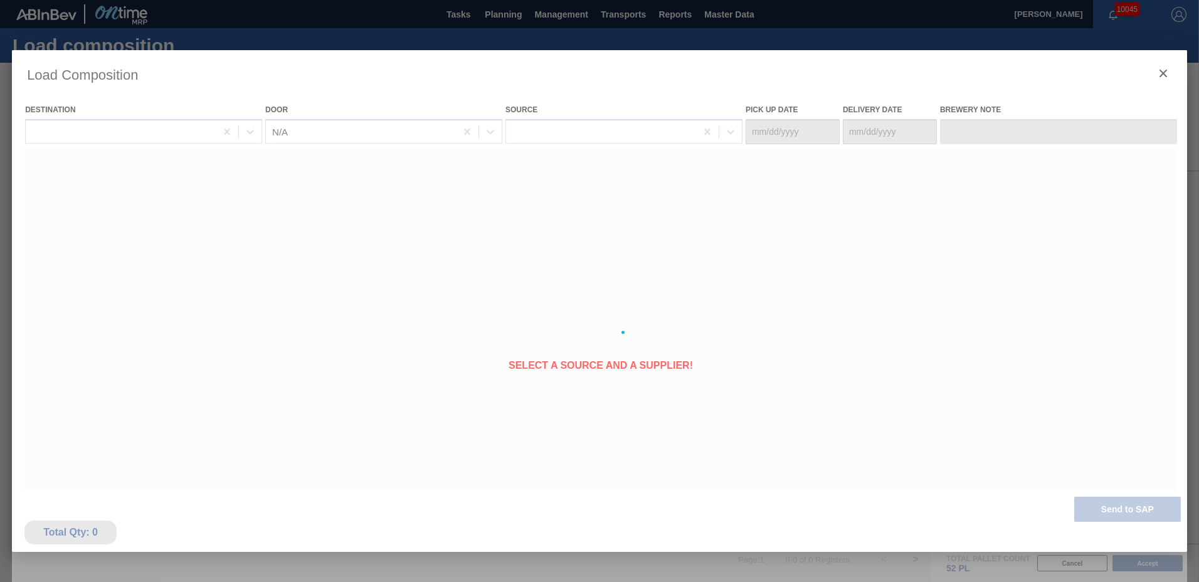
type Date "[DATE]"
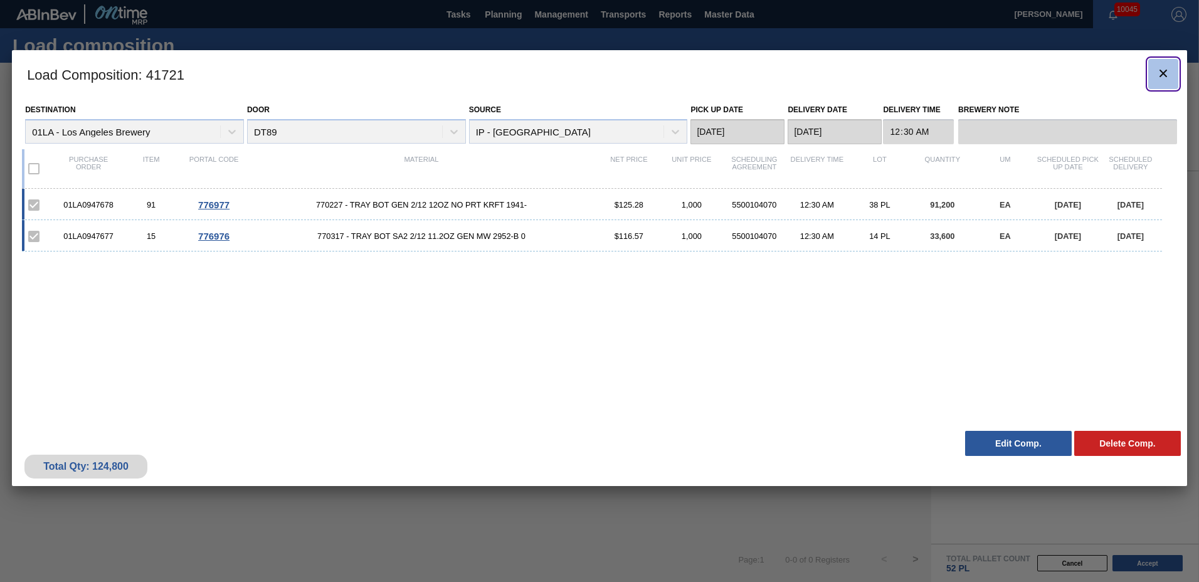
click at [1174, 72] on button "botão de ícone" at bounding box center [1164, 74] width 30 height 30
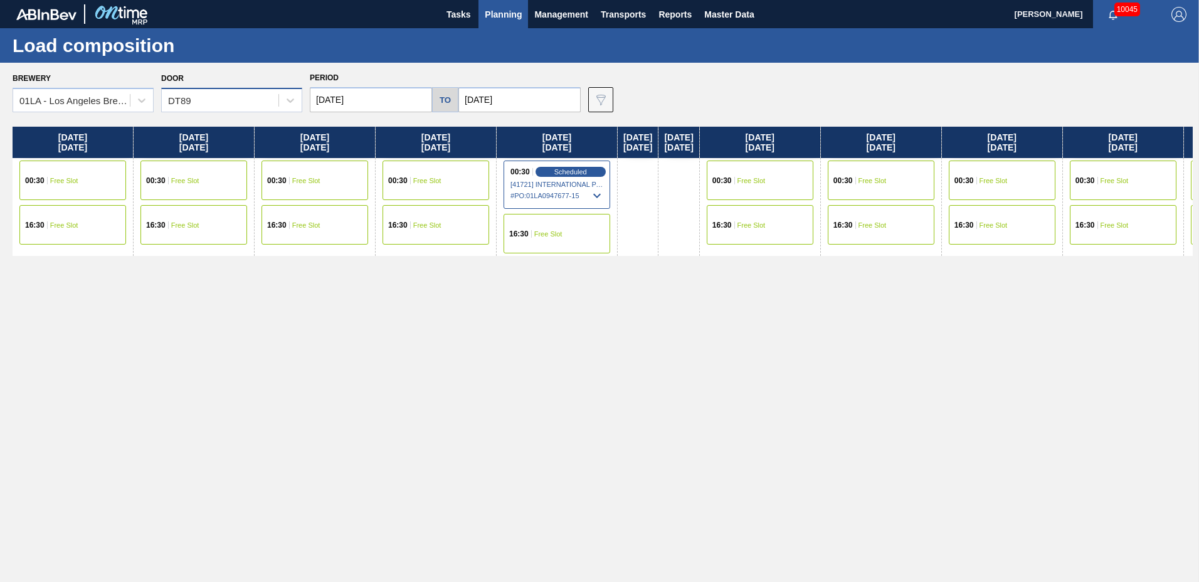
click at [223, 103] on div "DT89" at bounding box center [220, 101] width 117 height 18
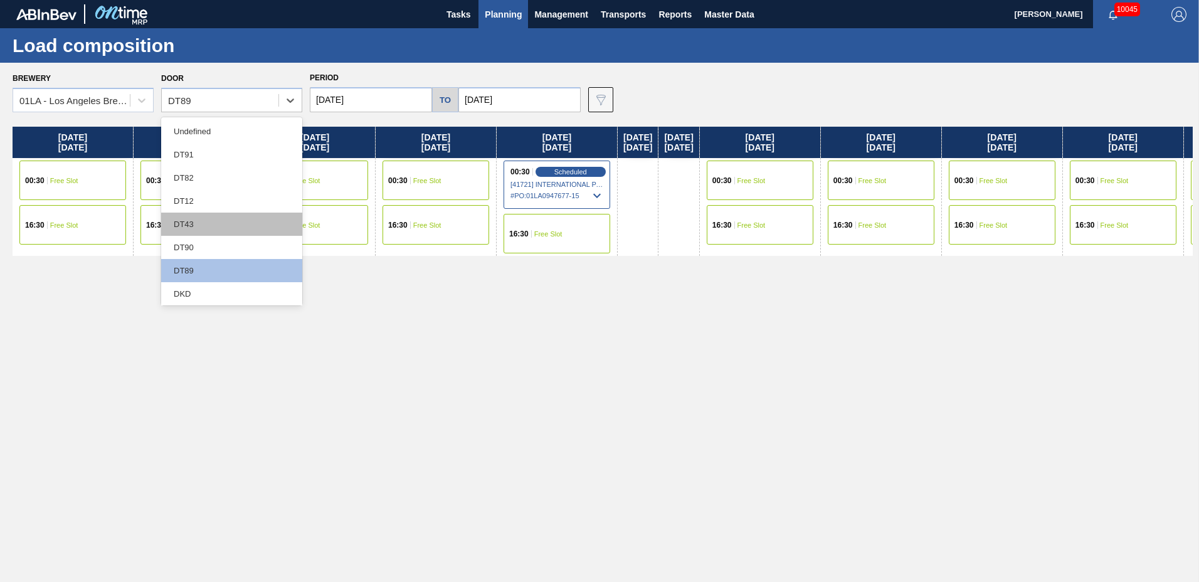
click at [212, 218] on div "DT43" at bounding box center [231, 224] width 141 height 23
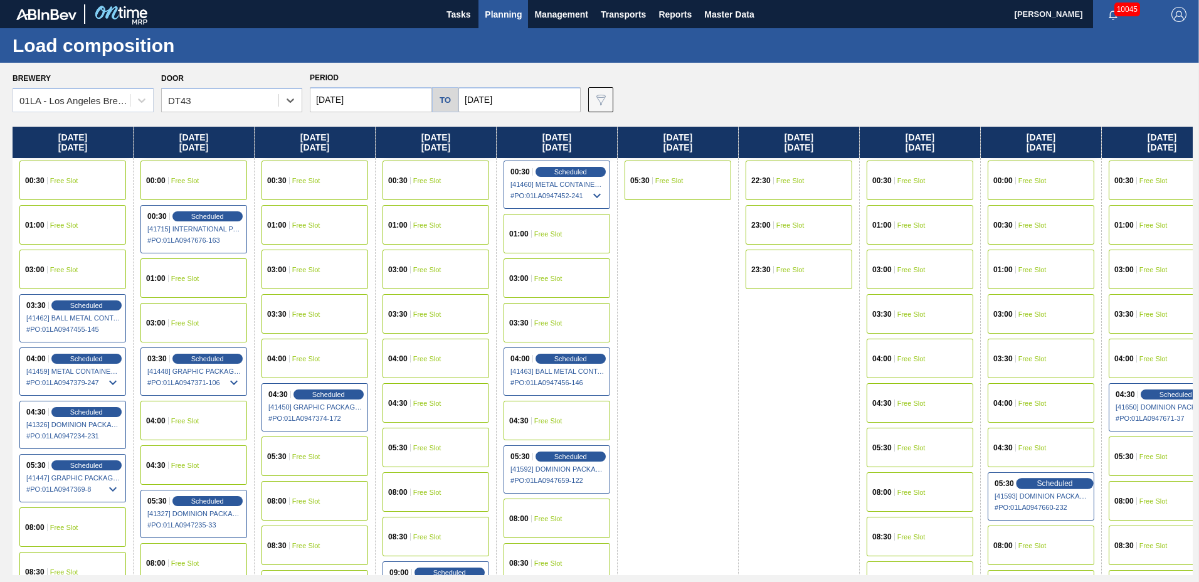
click at [1059, 482] on span "Scheduled" at bounding box center [1055, 483] width 36 height 8
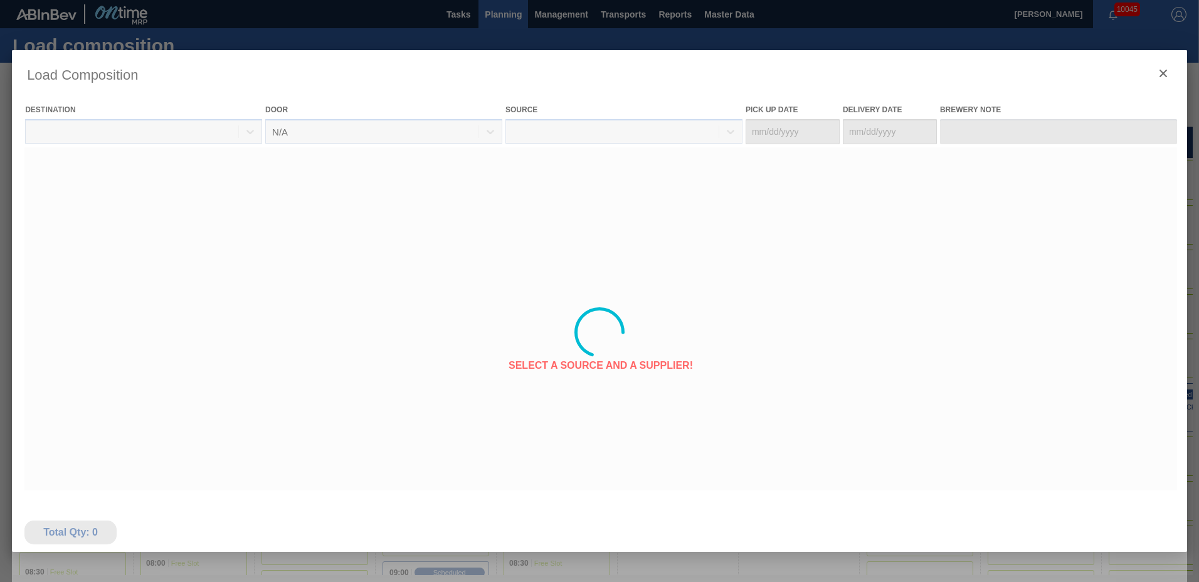
type Date "[DATE]"
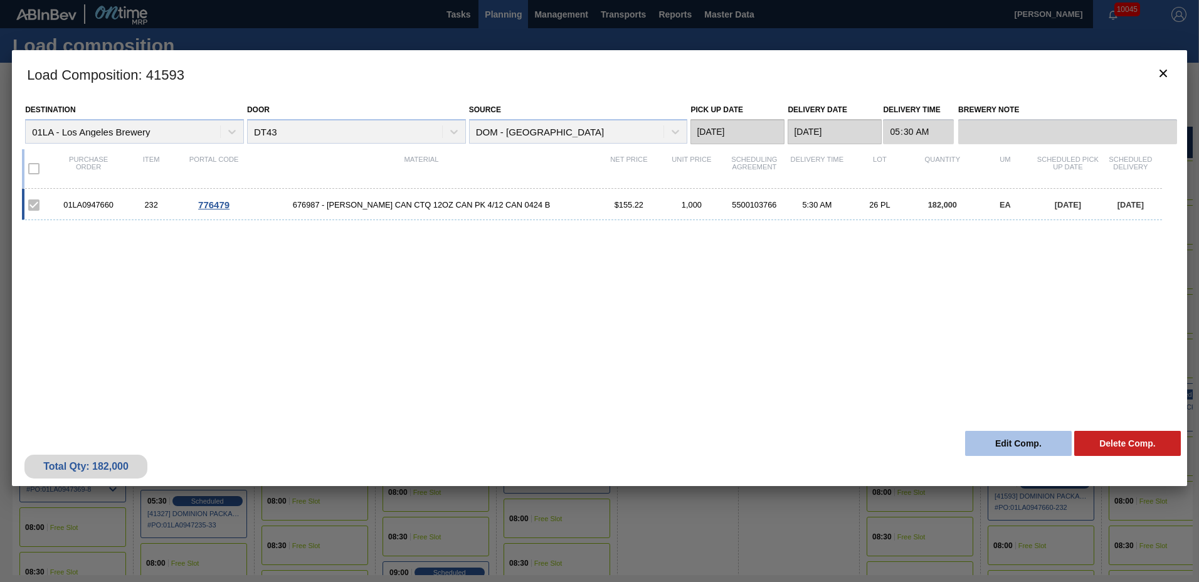
click at [1039, 450] on button "Edit Comp." at bounding box center [1018, 443] width 107 height 25
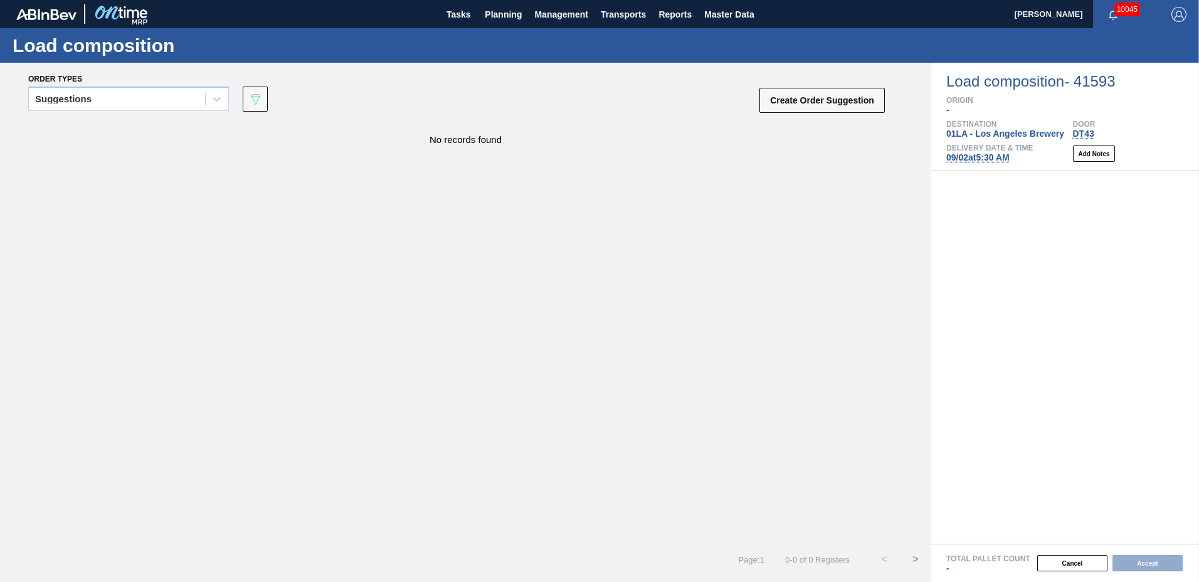
click at [965, 157] on span "09/02 at 5:30 AM" at bounding box center [978, 157] width 63 height 10
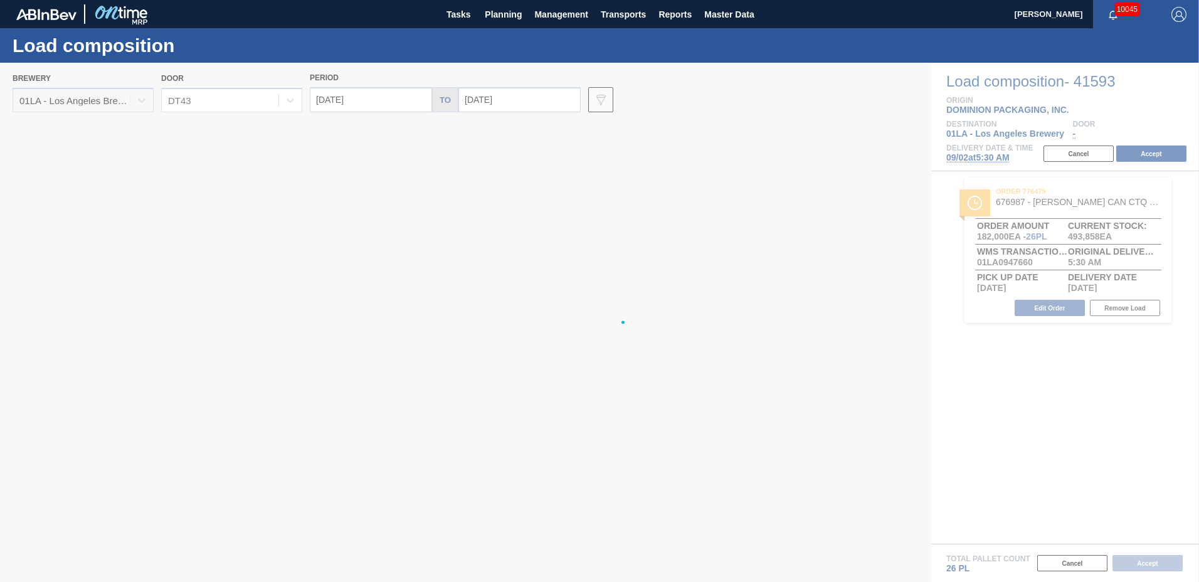
type input "[DATE]"
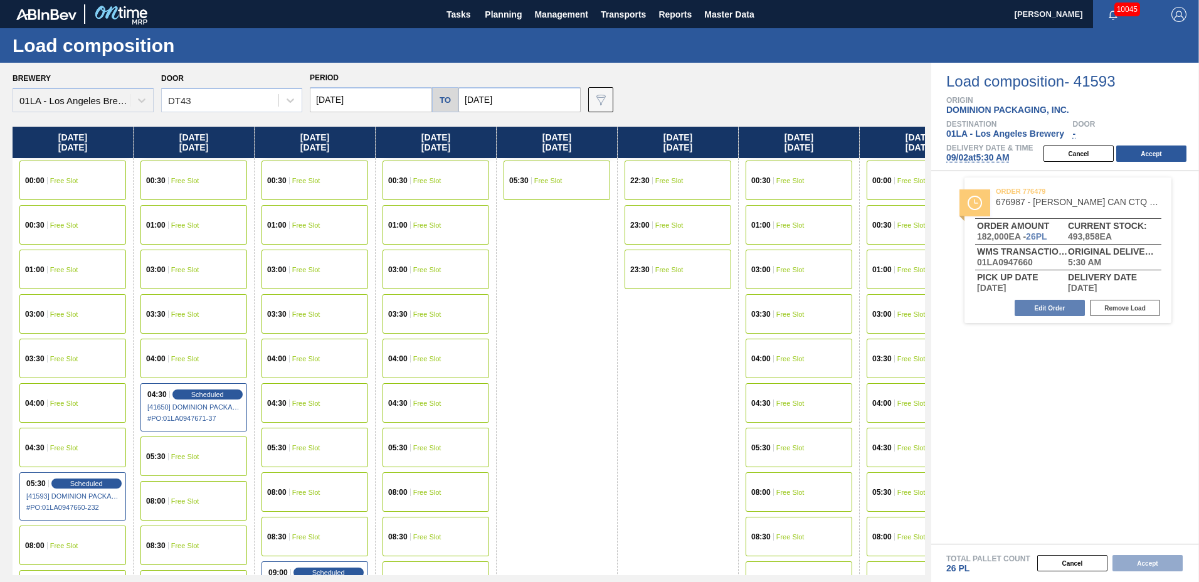
click at [315, 99] on input "[DATE]" at bounding box center [371, 99] width 122 height 25
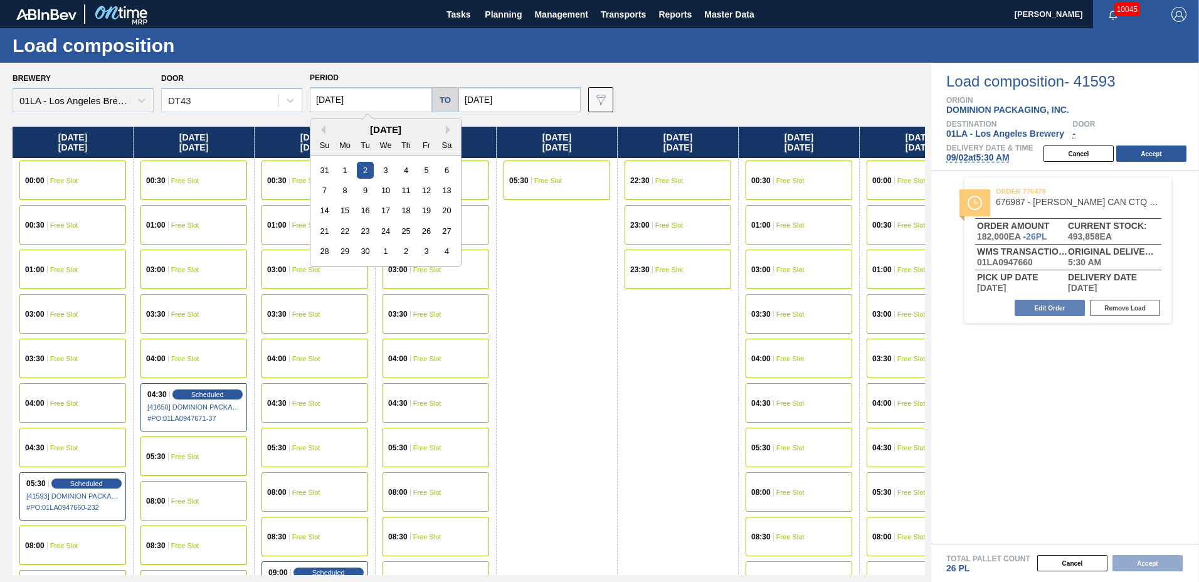
click at [326, 127] on div "September 2025" at bounding box center [385, 129] width 151 height 11
click at [322, 127] on button "Previous Month" at bounding box center [321, 129] width 9 height 9
click at [410, 248] on div "28" at bounding box center [406, 251] width 17 height 17
type input "[DATE]"
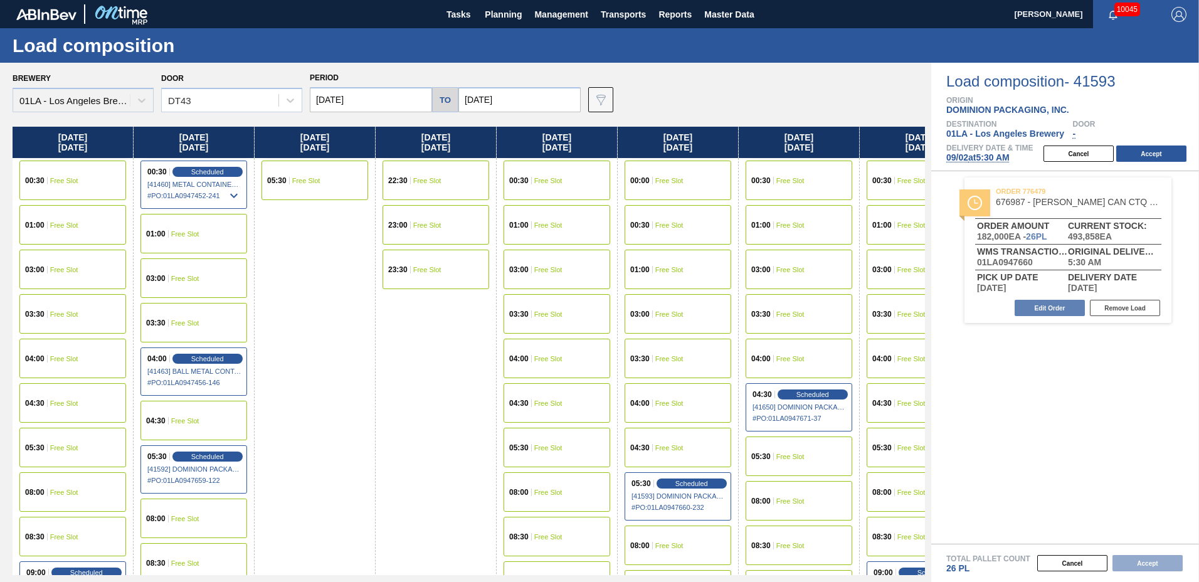
click at [75, 435] on div "05:30 Free Slot" at bounding box center [72, 448] width 107 height 40
click at [1142, 155] on button "Accept" at bounding box center [1152, 154] width 70 height 16
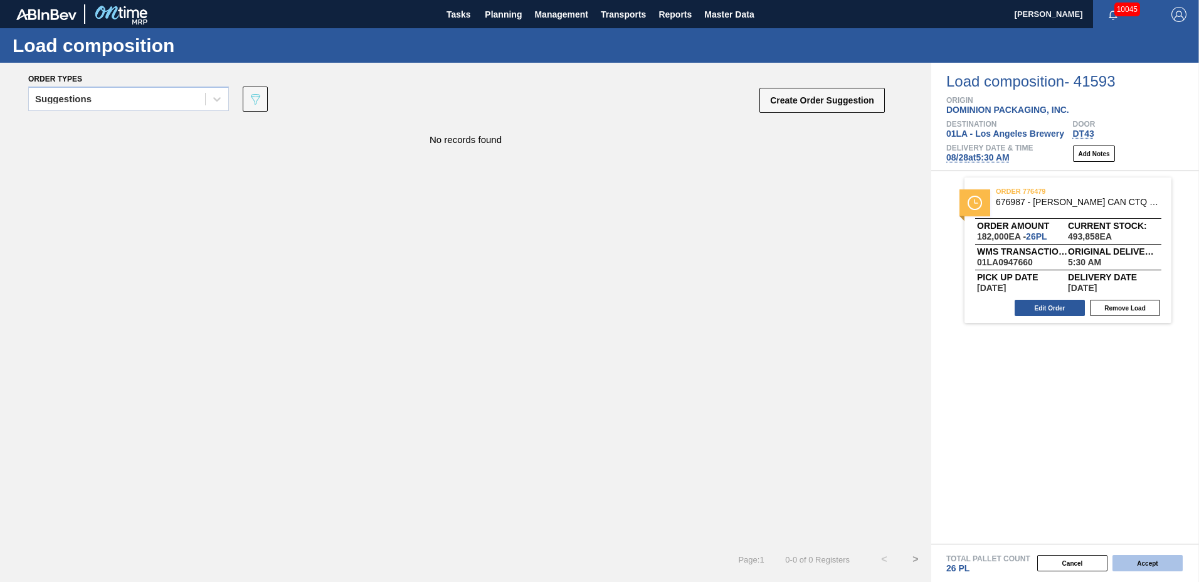
click at [1149, 568] on button "Accept" at bounding box center [1148, 563] width 70 height 16
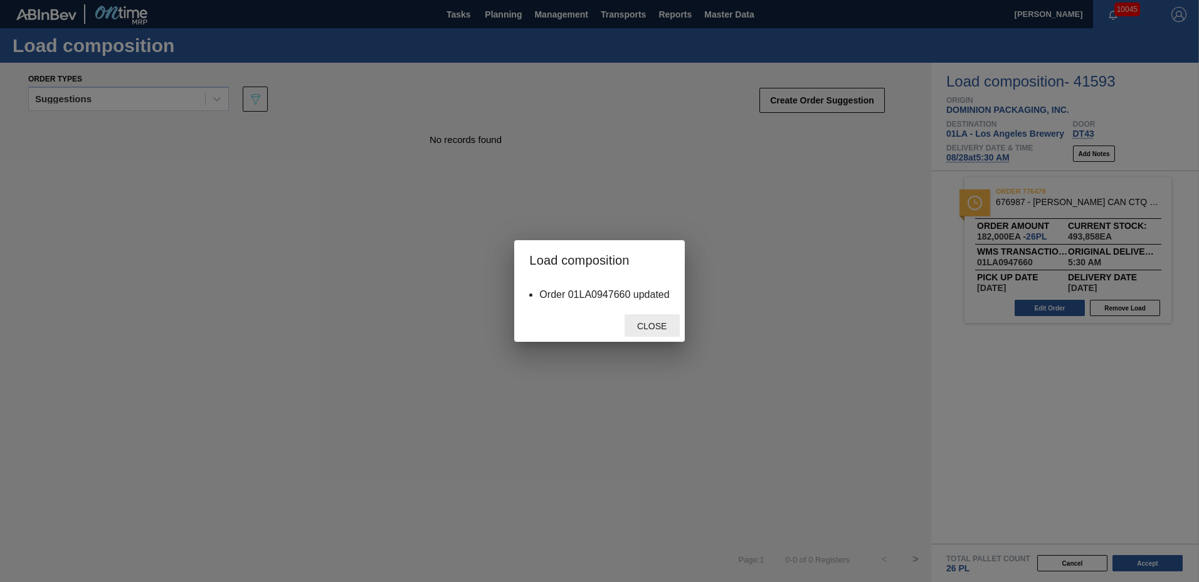
click at [644, 332] on div "Close" at bounding box center [652, 325] width 55 height 23
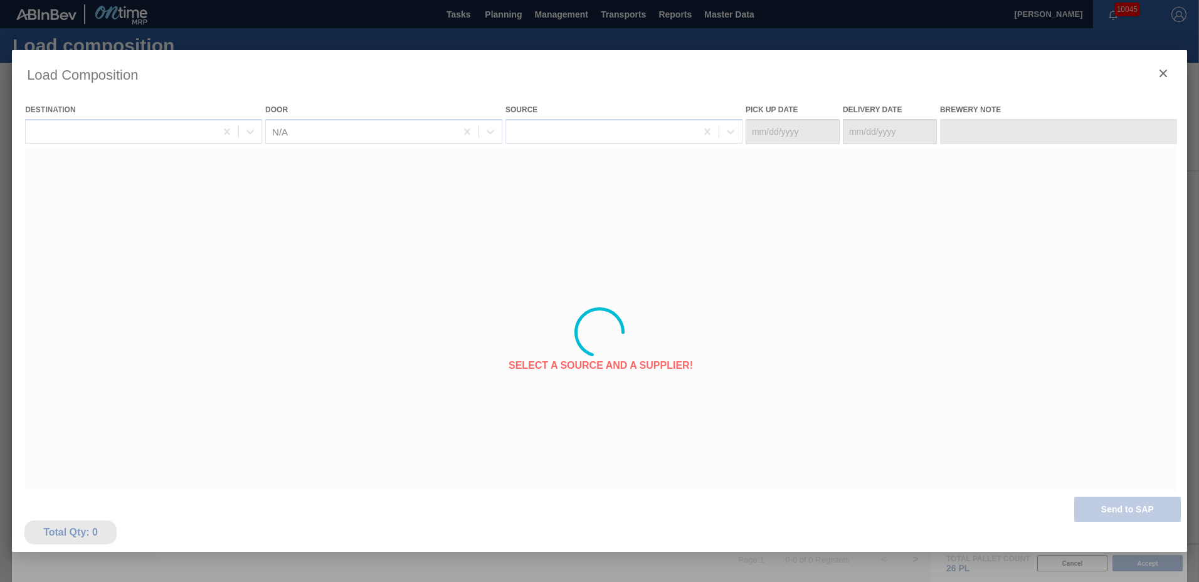
type Date "08/23/2025"
type Date "[DATE]"
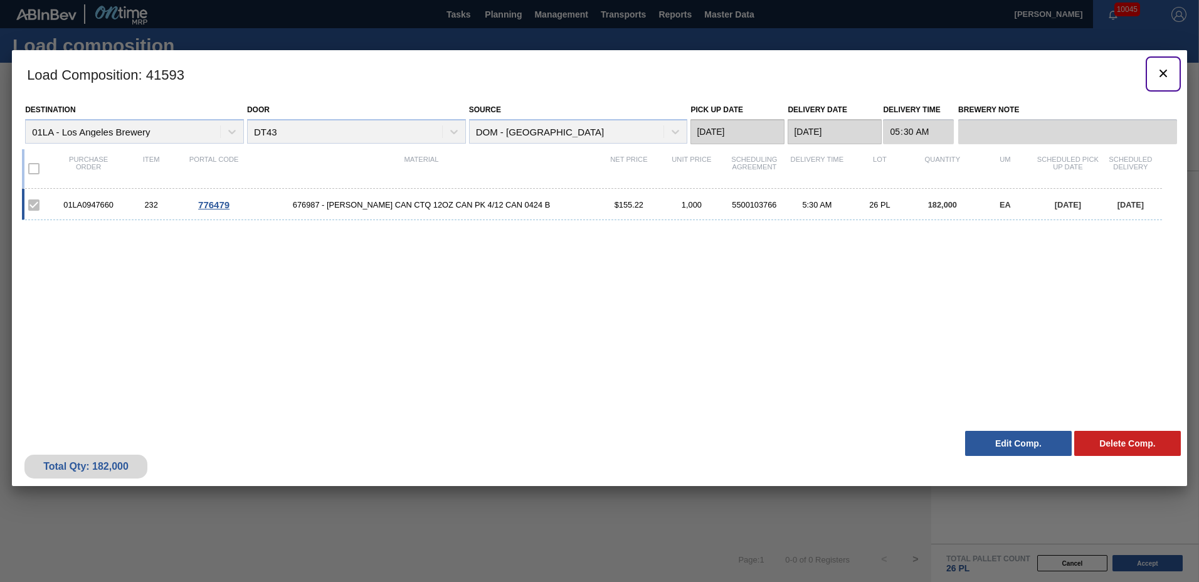
click at [1161, 76] on icon "botão de ícone" at bounding box center [1164, 74] width 8 height 8
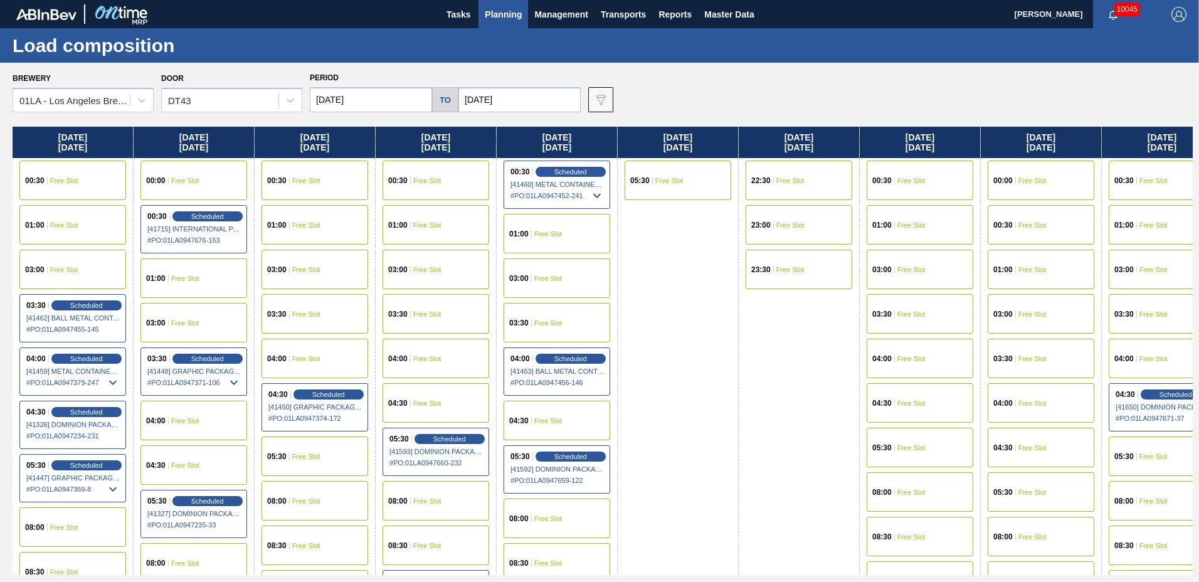
scroll to position [999, 0]
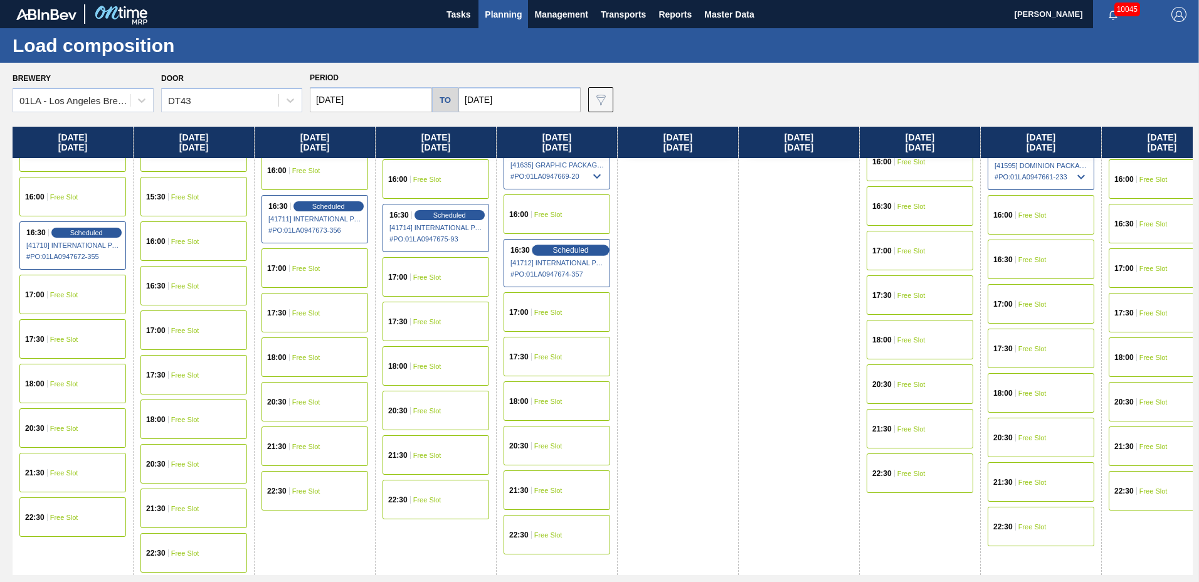
click at [553, 248] on span "Scheduled" at bounding box center [571, 250] width 36 height 8
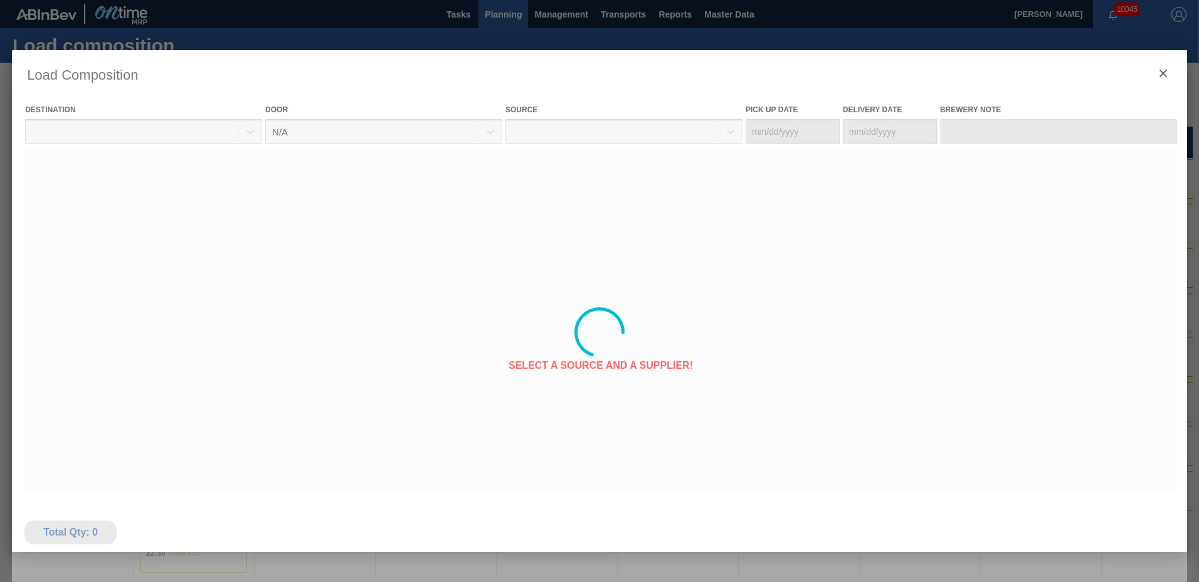
type Date "[DATE]"
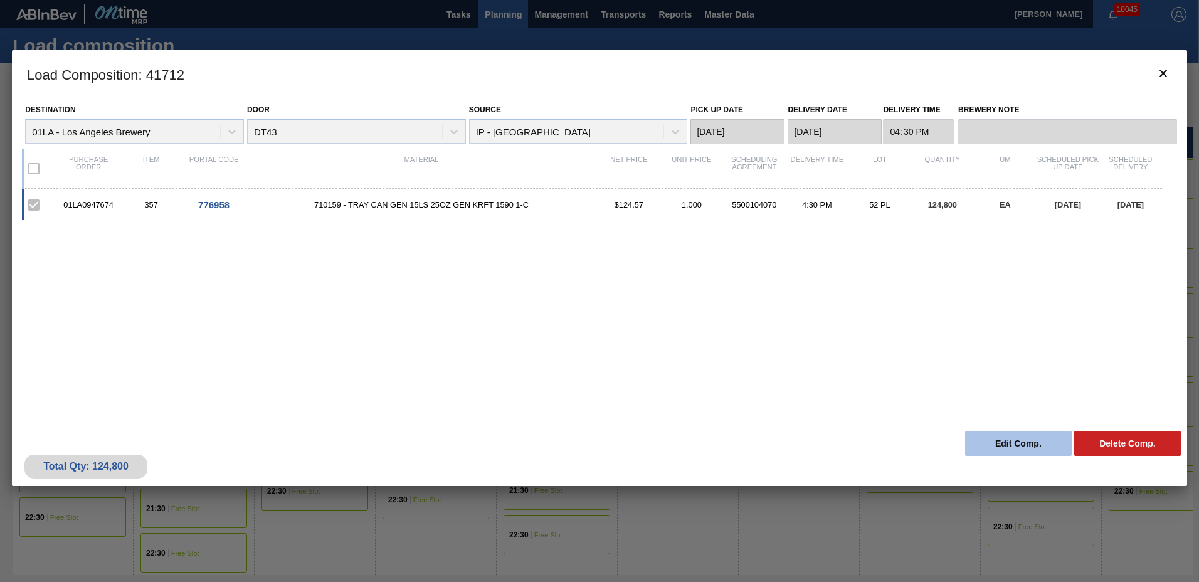
click at [1026, 433] on button "Edit Comp." at bounding box center [1018, 443] width 107 height 25
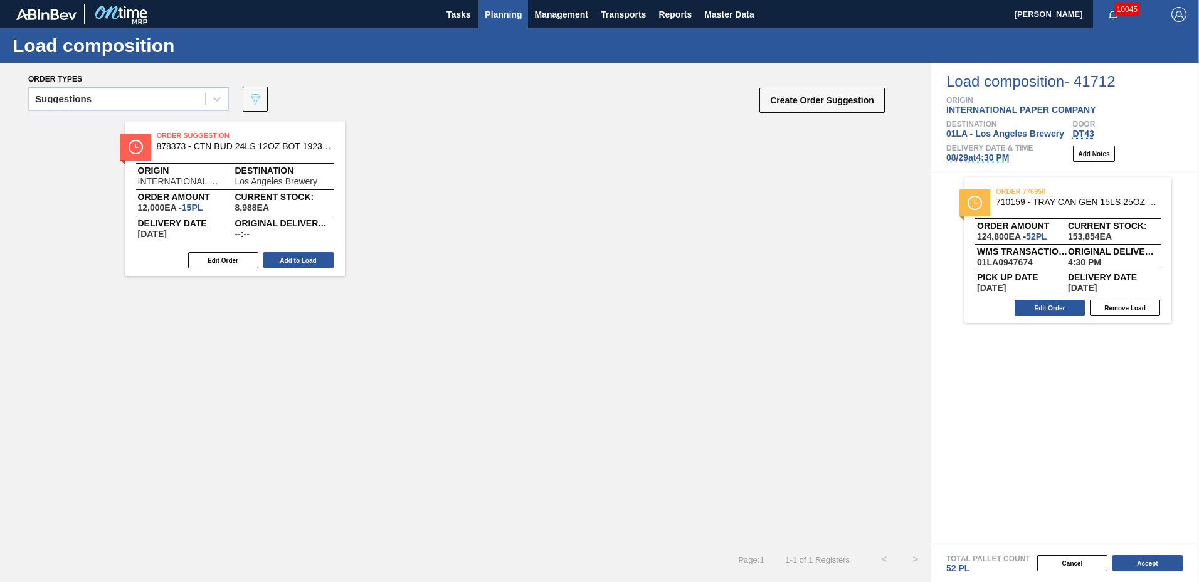
click at [510, 16] on span "Planning" at bounding box center [503, 14] width 37 height 15
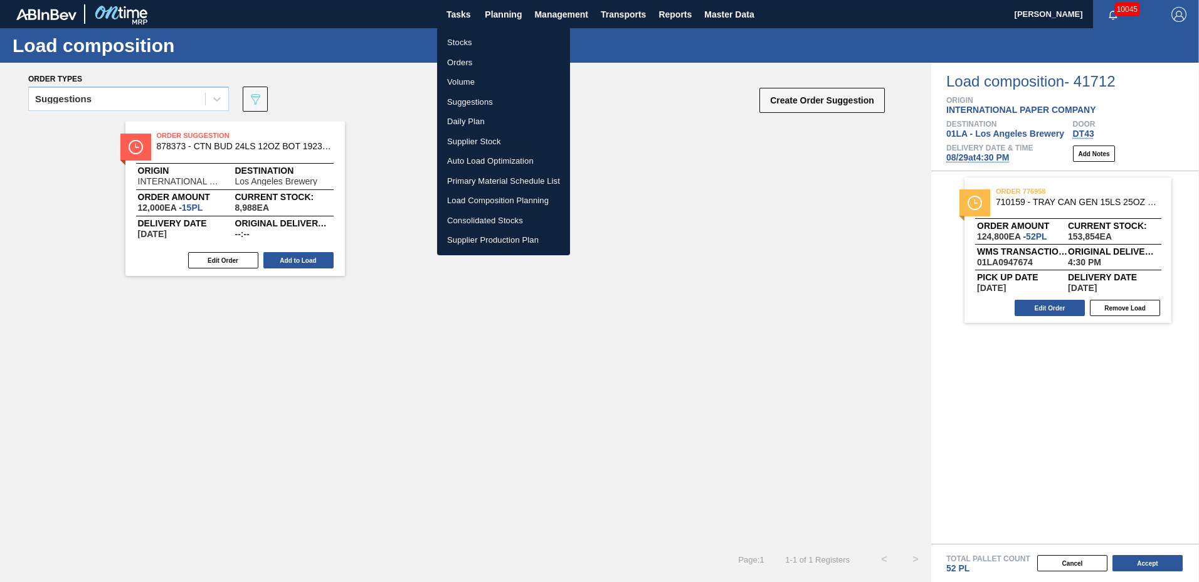
click at [493, 103] on li "Suggestions" at bounding box center [503, 102] width 133 height 20
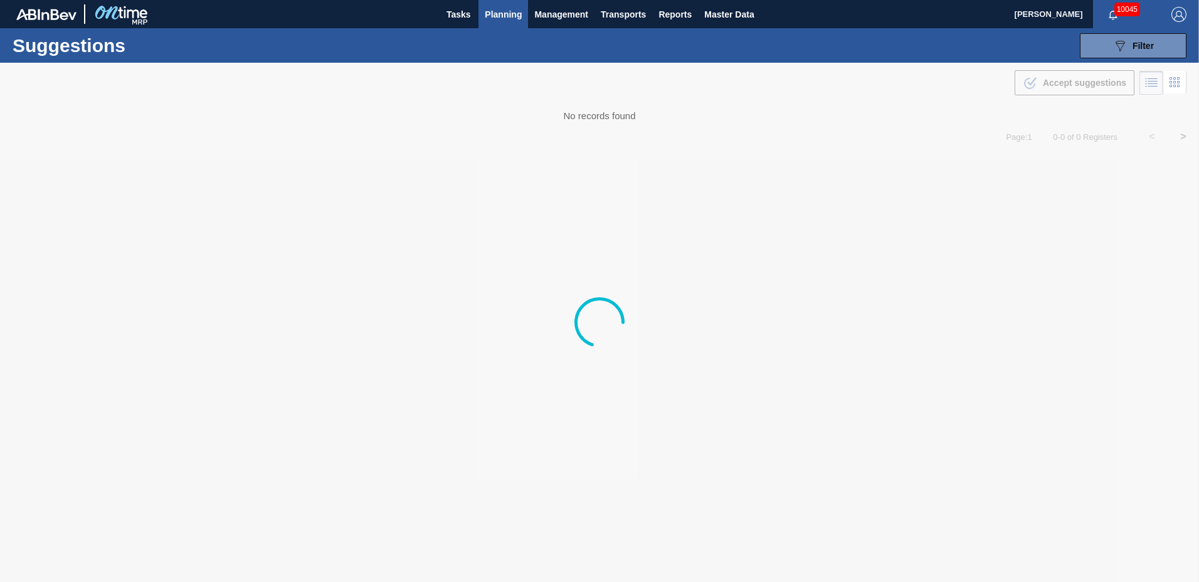
type to "[DATE]"
click at [1125, 48] on icon "089F7B8B-B2A5-4AFE-B5C0-19BA573D28AC" at bounding box center [1120, 45] width 15 height 15
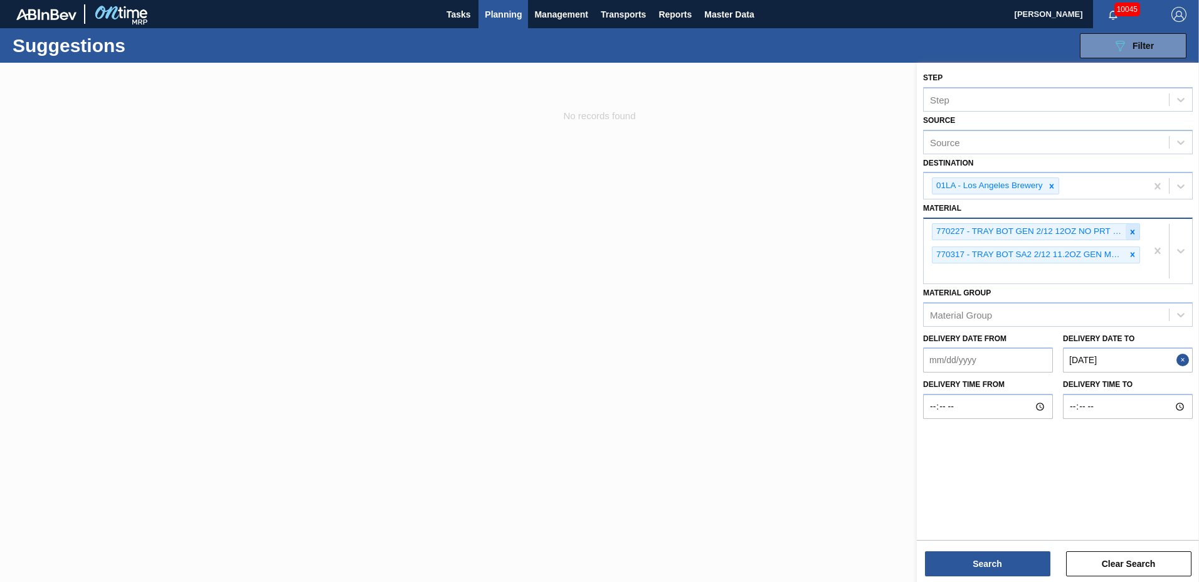
click at [1130, 230] on icon at bounding box center [1132, 232] width 9 height 9
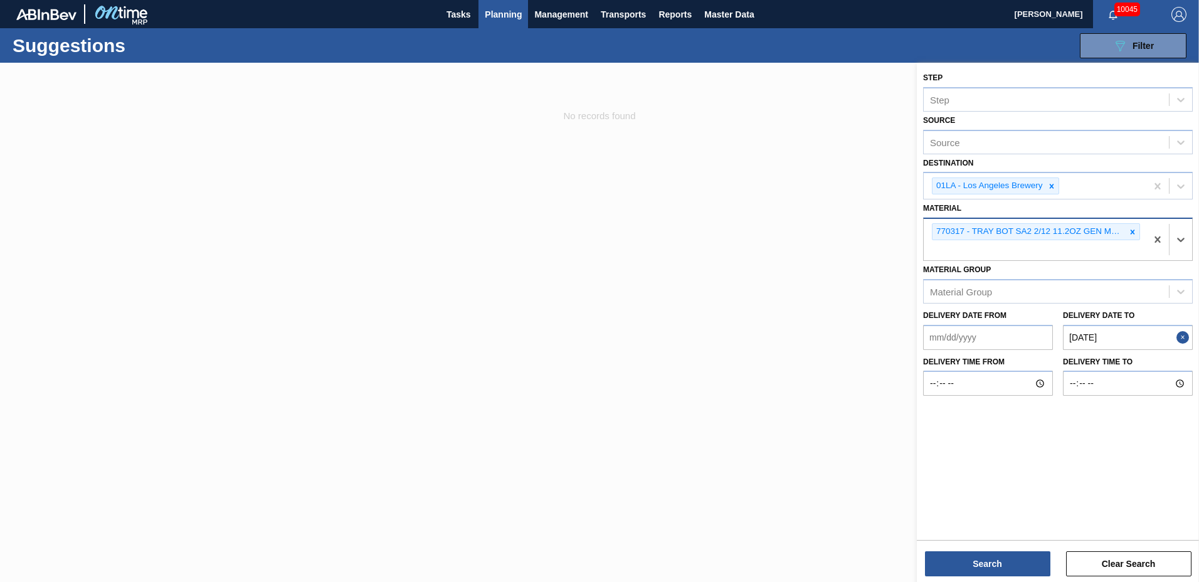
click at [1130, 230] on icon at bounding box center [1132, 232] width 9 height 9
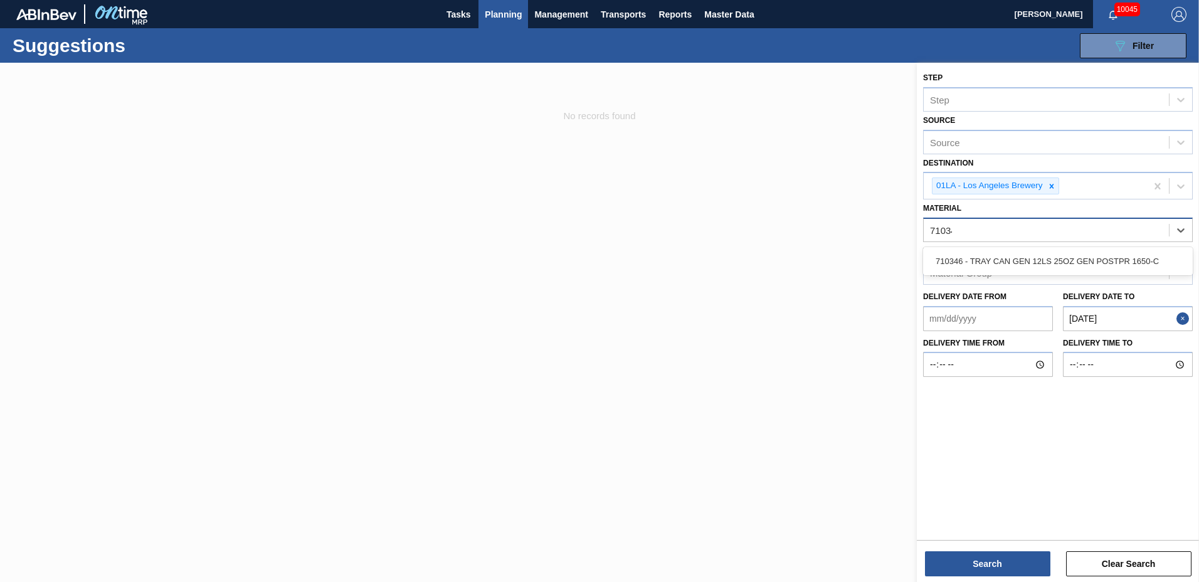
type input "710346"
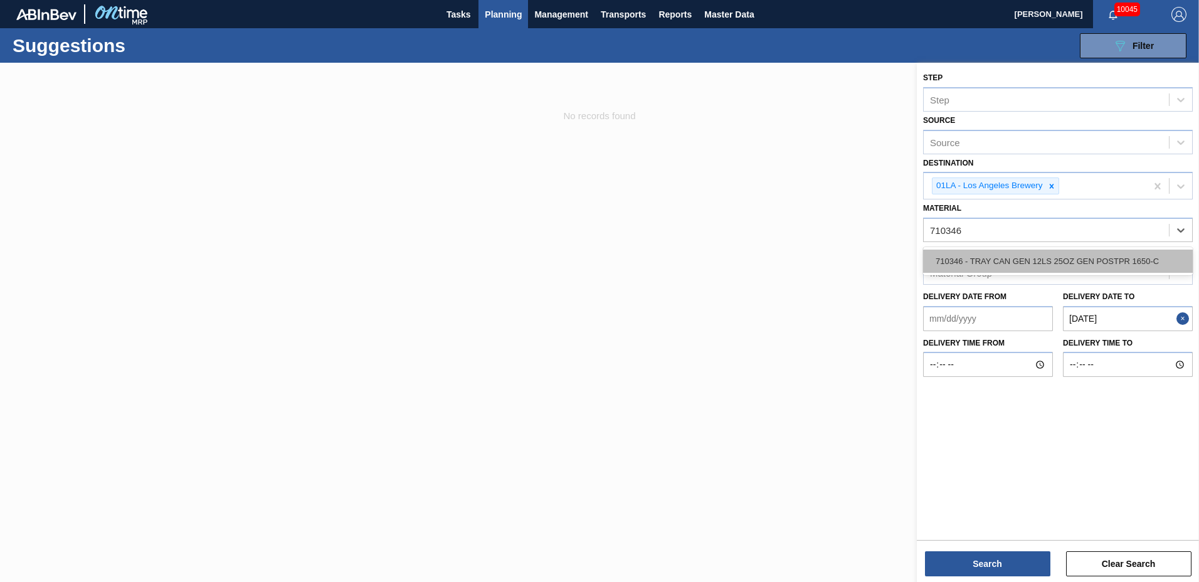
click at [1055, 252] on div "710346 - TRAY CAN GEN 12LS 25OZ GEN POSTPR 1650-C" at bounding box center [1058, 261] width 270 height 23
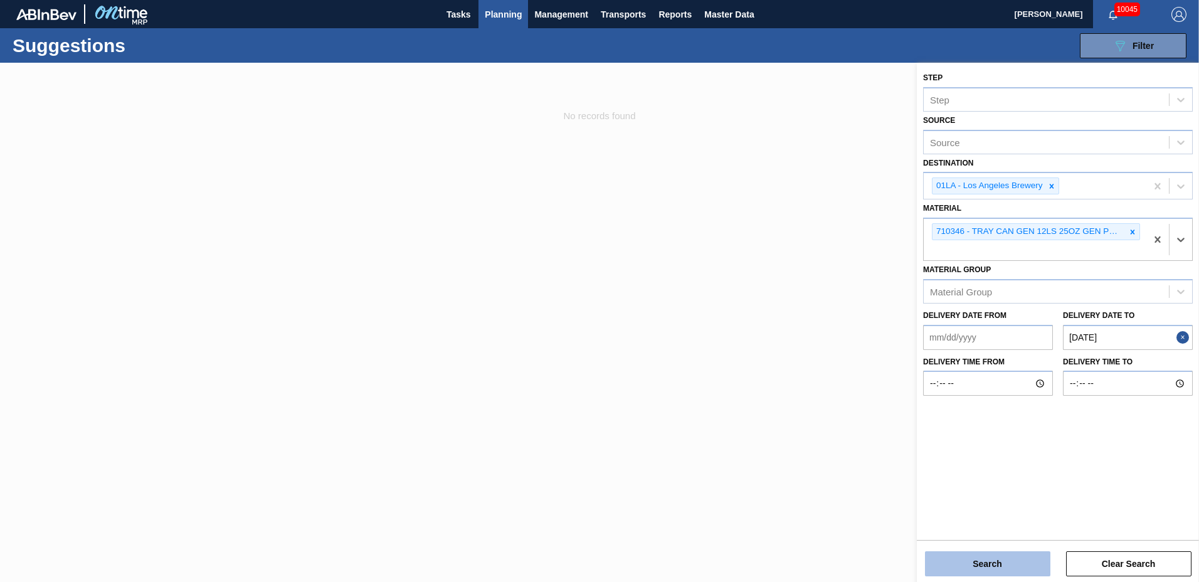
click at [995, 566] on button "Search" at bounding box center [987, 563] width 125 height 25
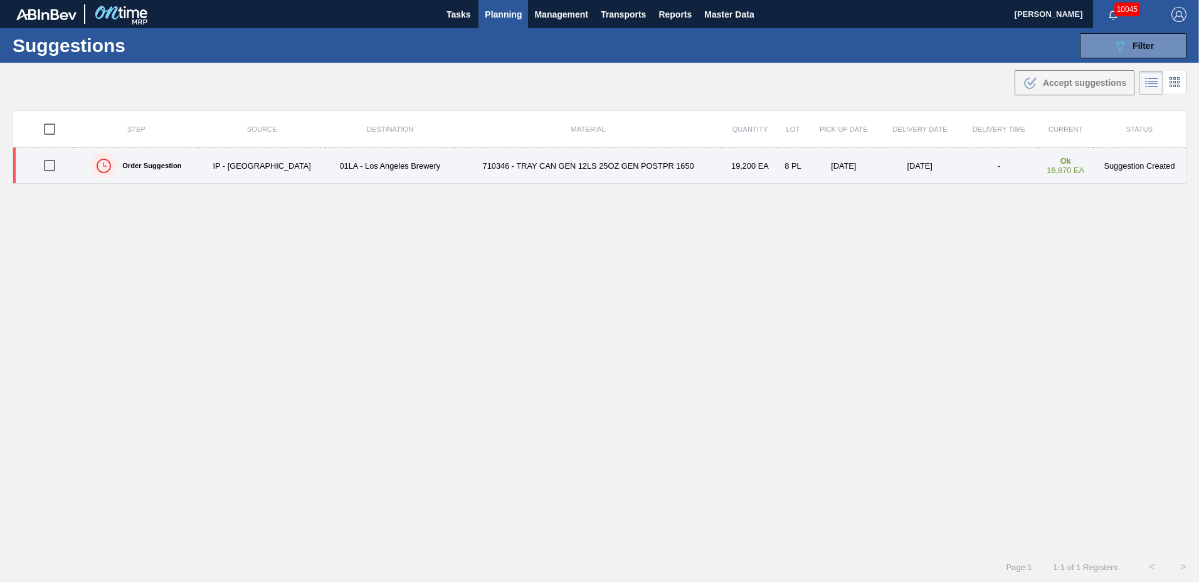
click at [46, 163] on input "checkbox" at bounding box center [49, 165] width 26 height 26
checkbox input "true"
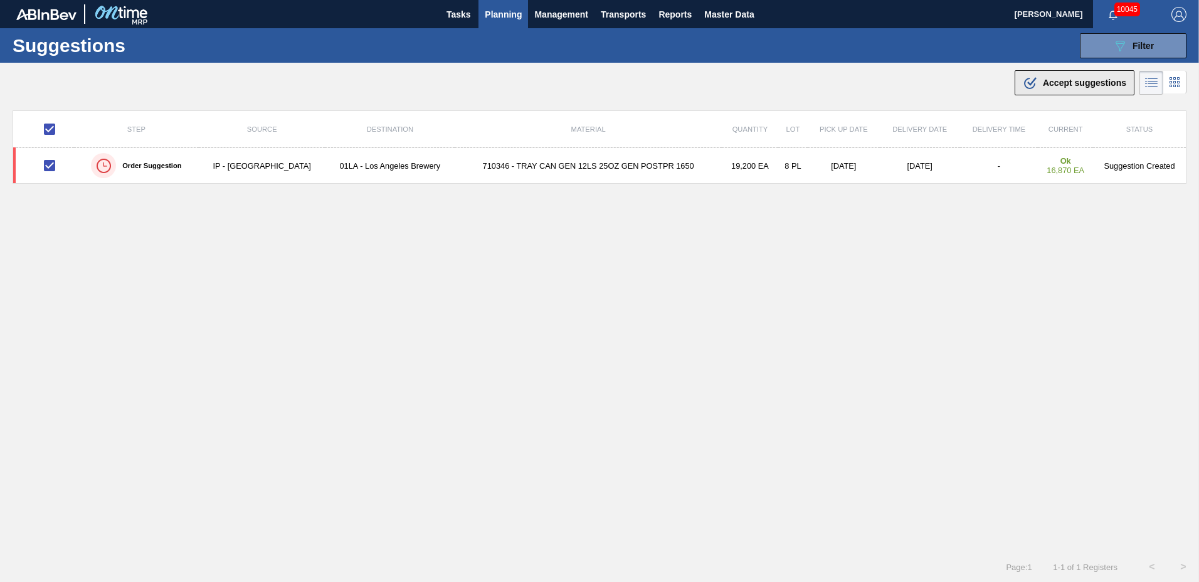
click at [1062, 83] on span "Accept suggestions" at bounding box center [1084, 83] width 83 height 10
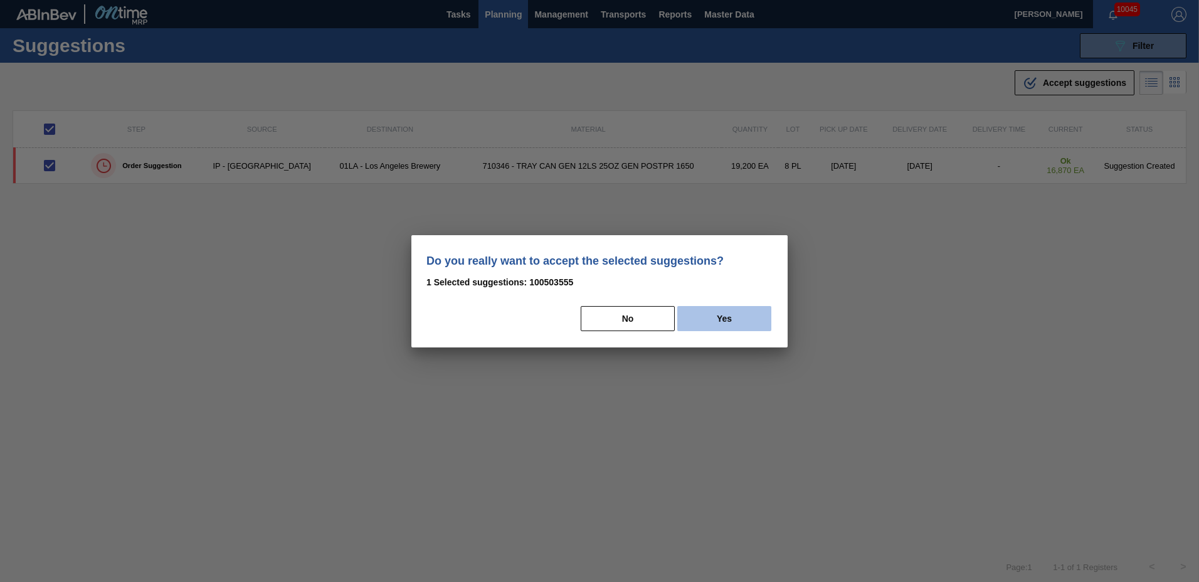
click at [736, 308] on button "Yes" at bounding box center [724, 318] width 94 height 25
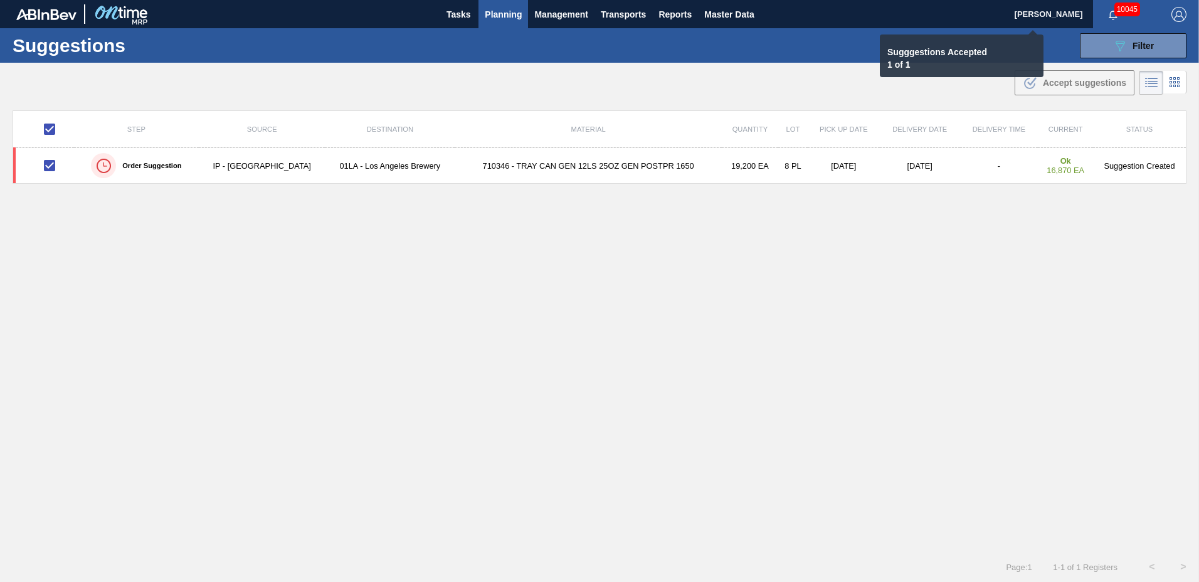
checkbox input "false"
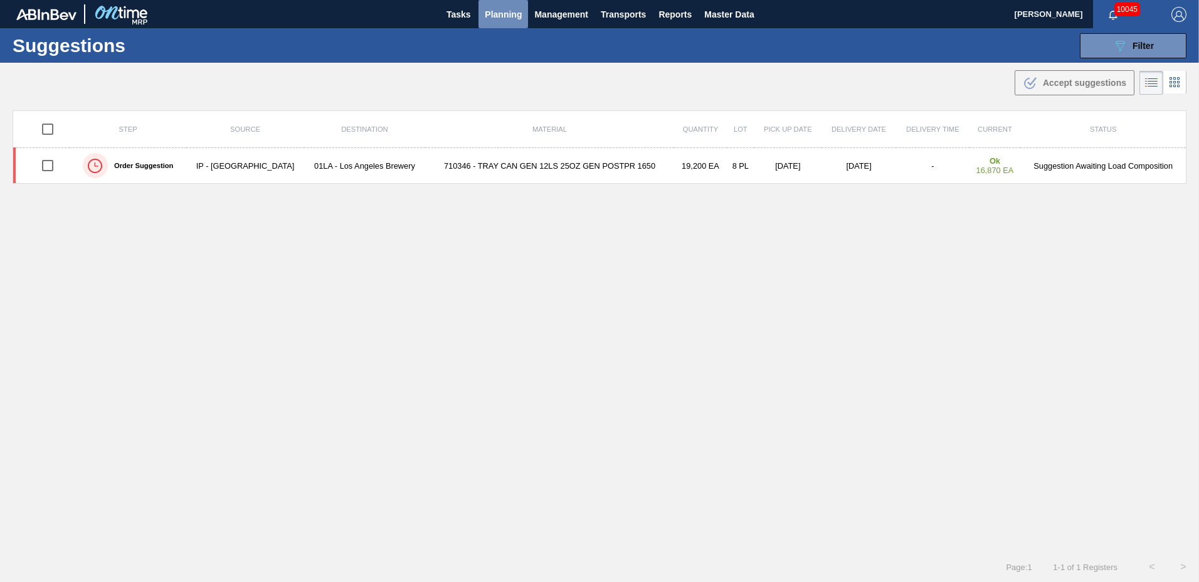
click at [512, 18] on span "Planning" at bounding box center [503, 14] width 37 height 15
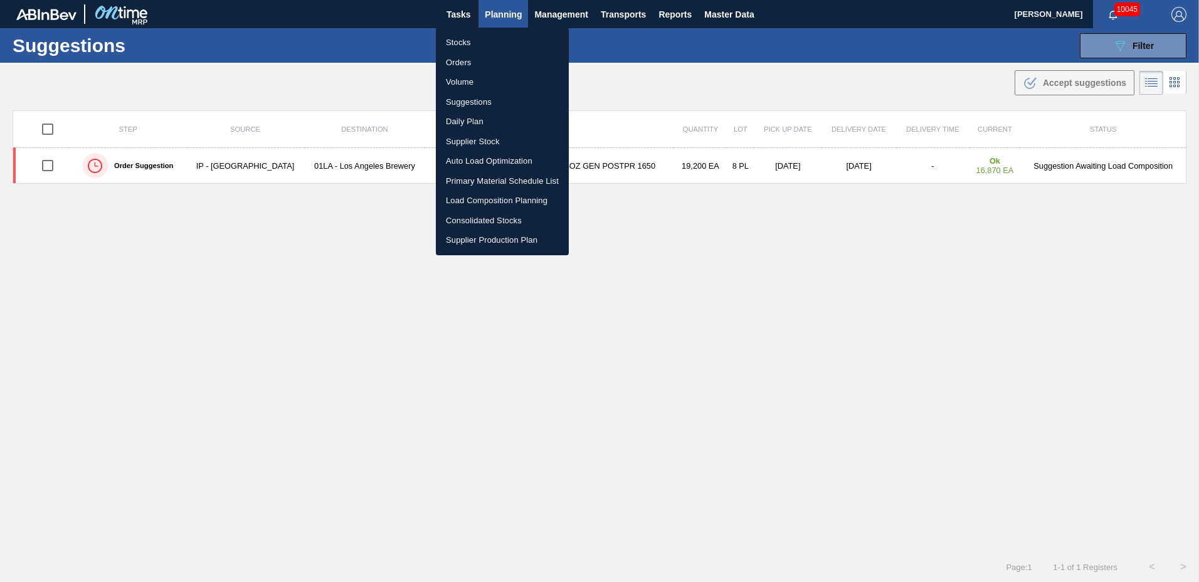
click at [469, 198] on li "Load Composition Planning" at bounding box center [502, 201] width 133 height 20
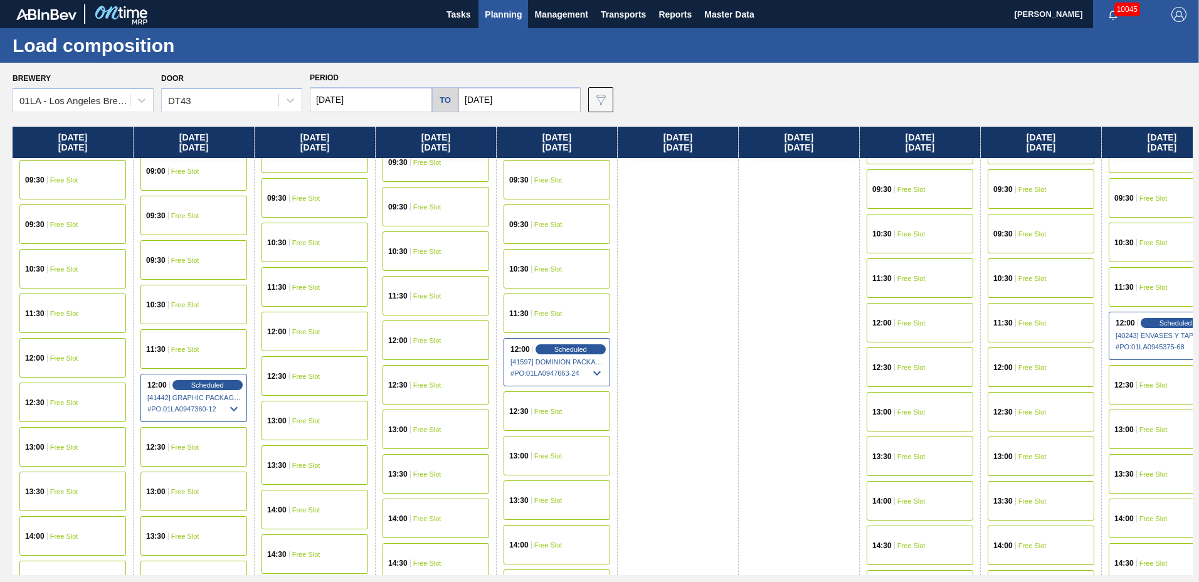
scroll to position [999, 0]
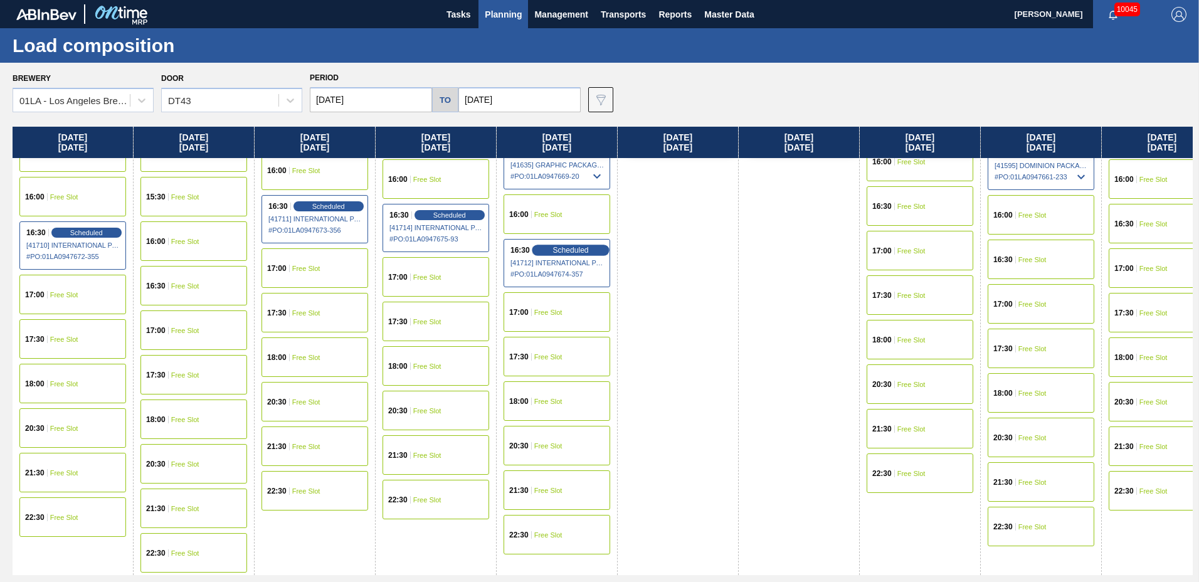
click at [554, 252] on span "Scheduled" at bounding box center [571, 250] width 36 height 8
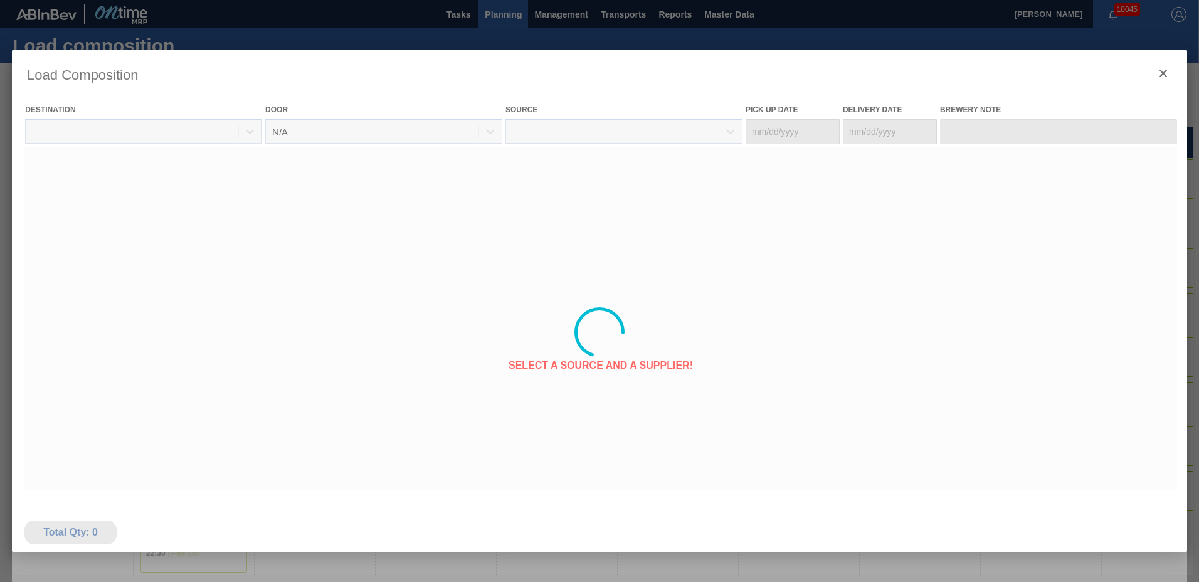
type Date "[DATE]"
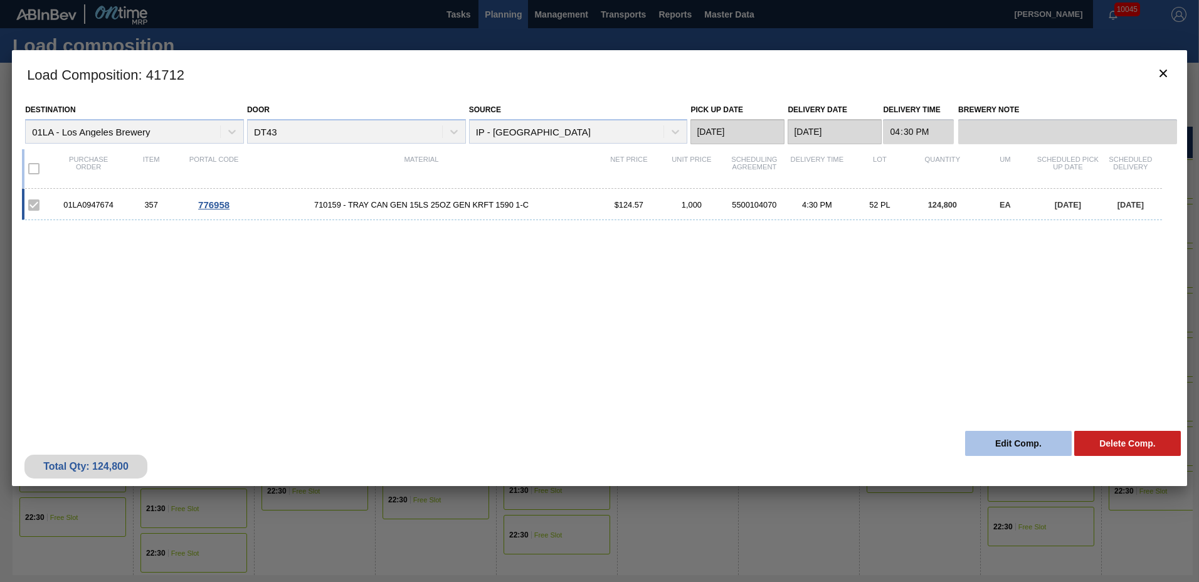
click at [1014, 435] on button "Edit Comp." at bounding box center [1018, 443] width 107 height 25
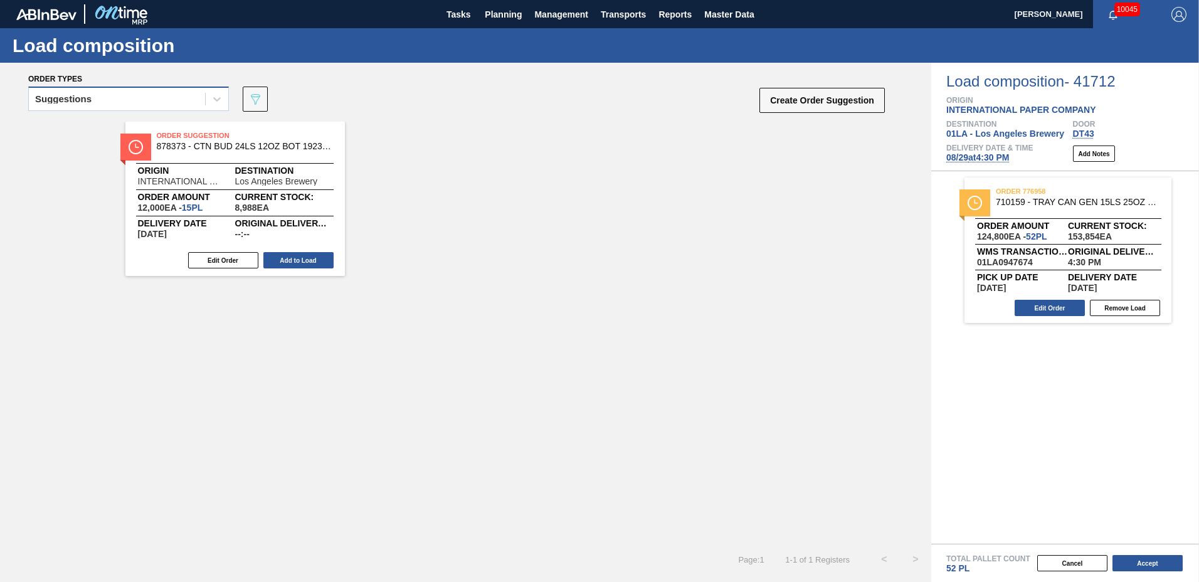
click at [169, 100] on div "Suggestions" at bounding box center [117, 99] width 176 height 18
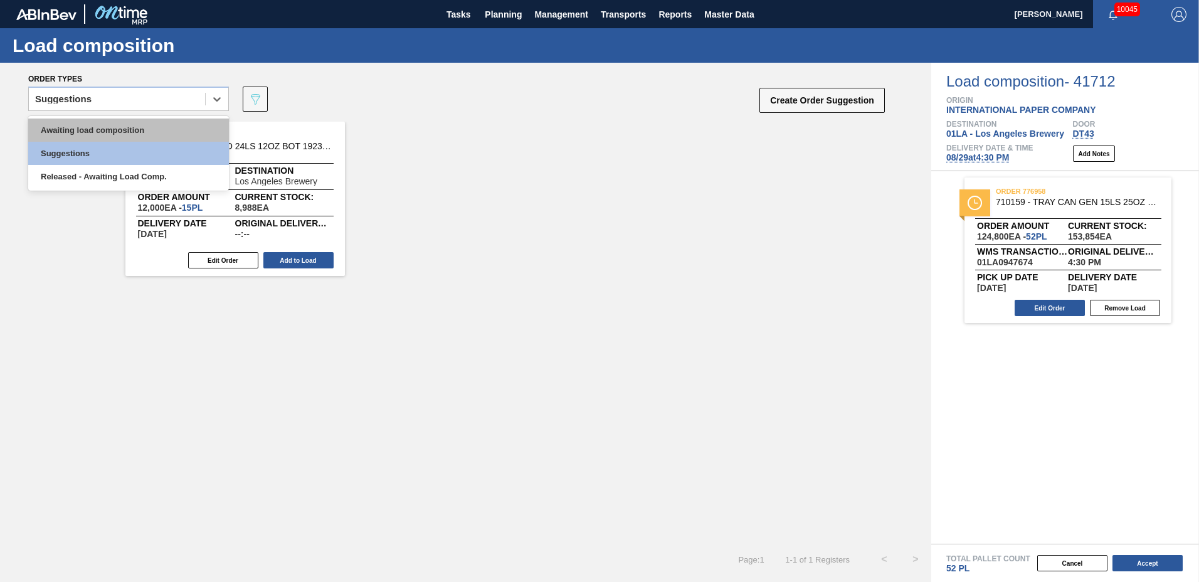
click at [167, 134] on div "Awaiting load composition" at bounding box center [128, 130] width 201 height 23
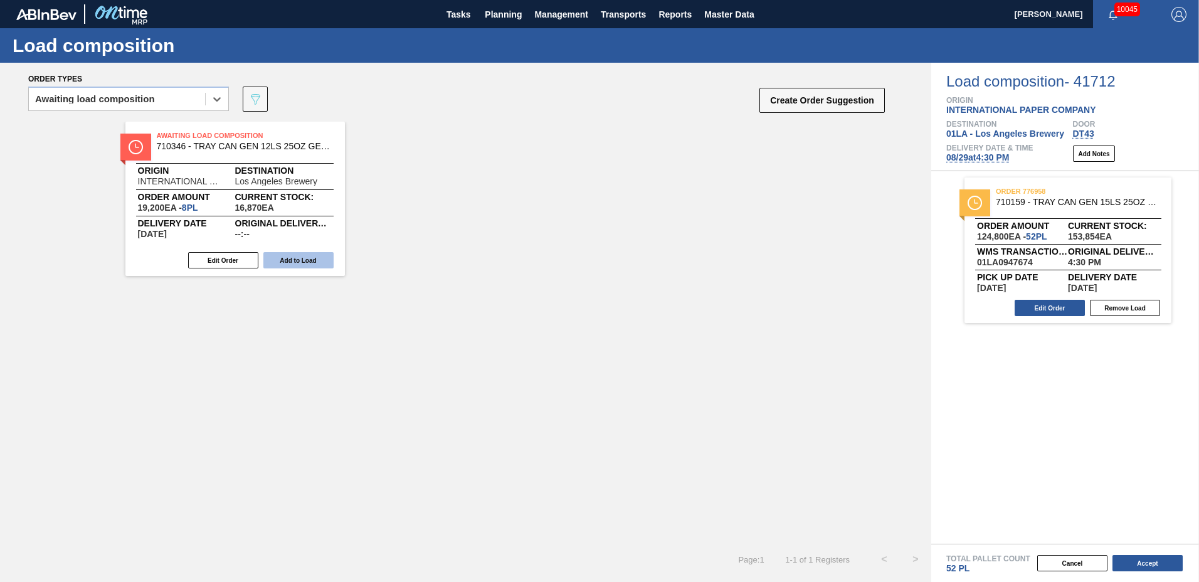
click at [305, 262] on button "Add to Load" at bounding box center [298, 260] width 70 height 16
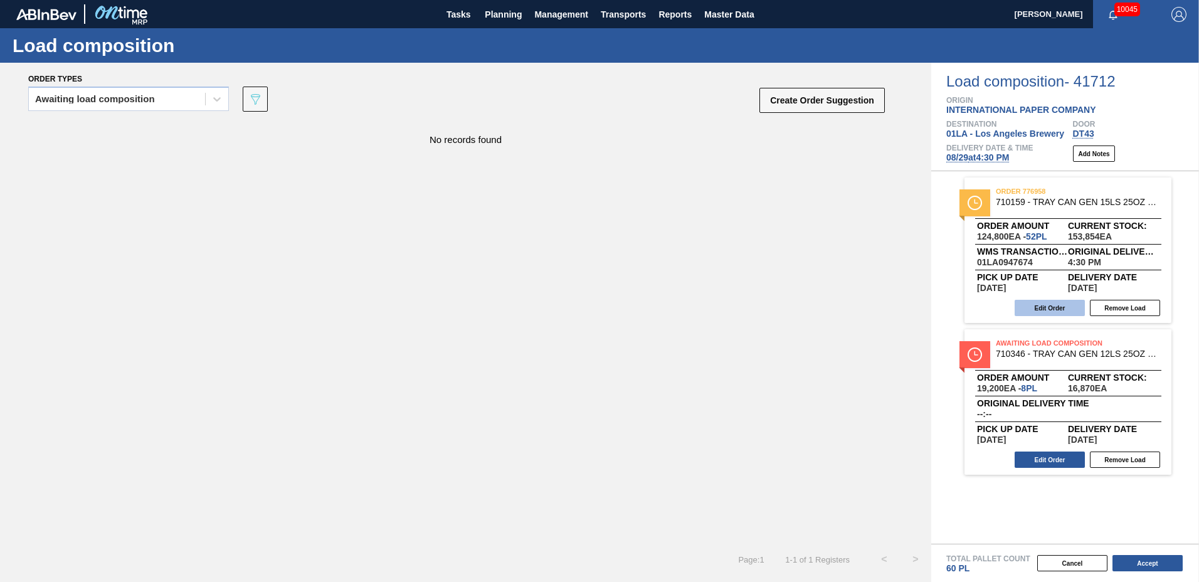
click at [1048, 309] on button "Edit Order" at bounding box center [1050, 308] width 70 height 16
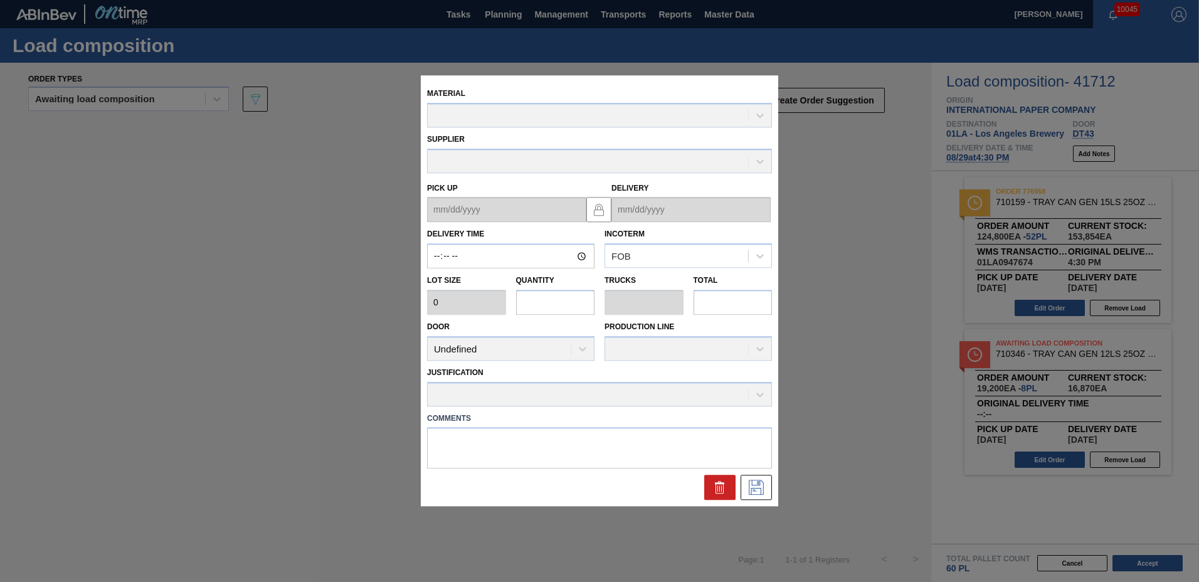
type input "16:30:00"
type input "2,400"
type input "52"
type input "1"
type input "124,800"
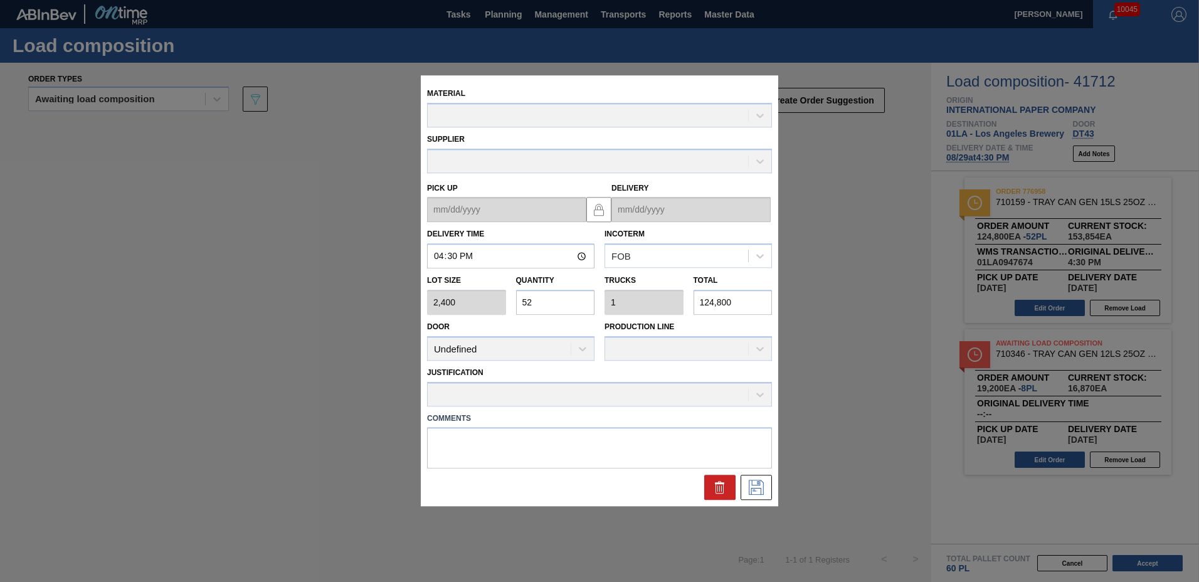
type up "[DATE]"
type input "[DATE]"
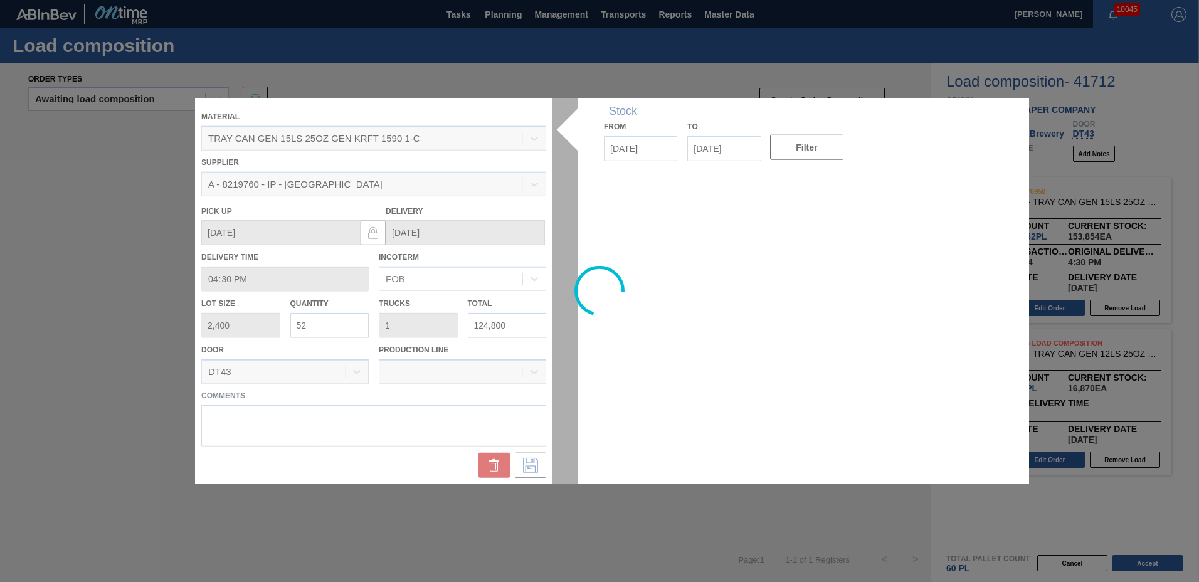
click at [322, 326] on input "52" at bounding box center [329, 325] width 79 height 25
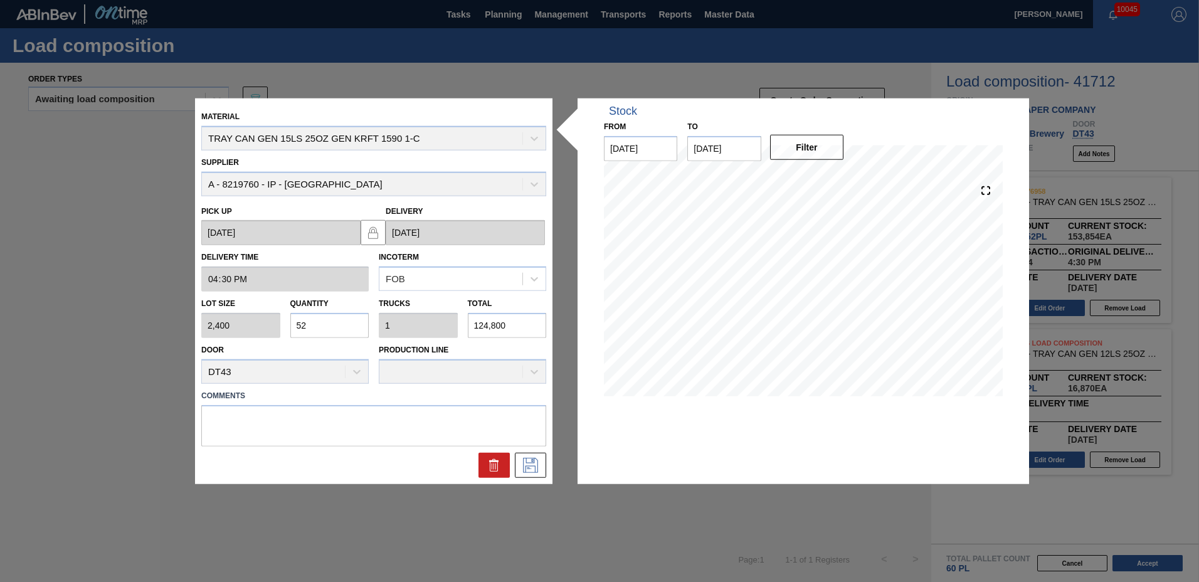
type input "5"
type input "0.096"
type input "12,000"
type input "0"
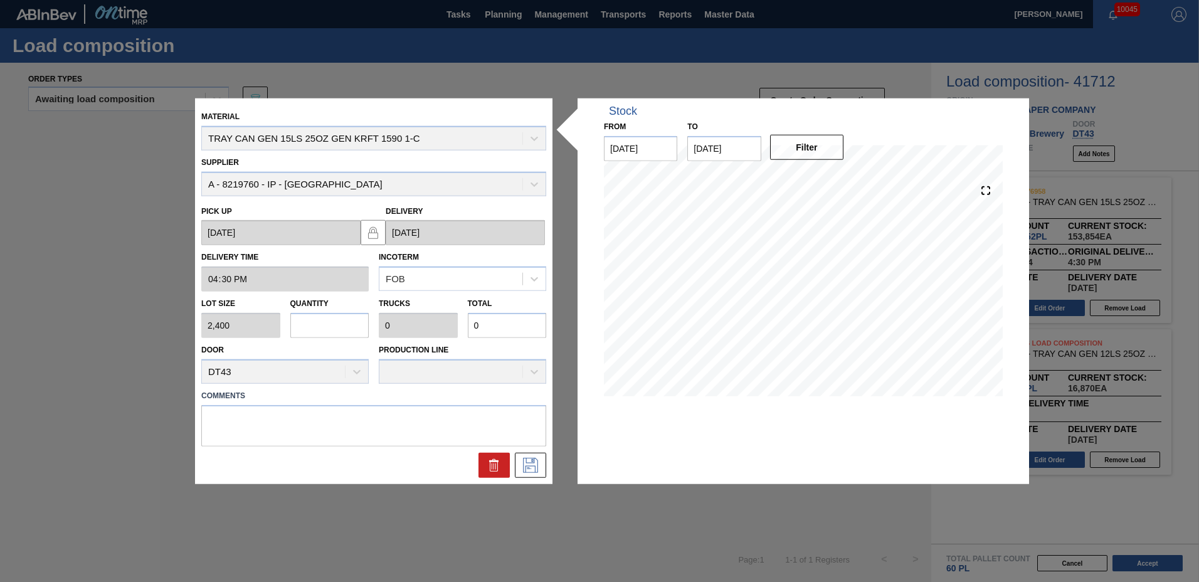
type input "4"
type input "0.077"
type input "9,600"
type input "42"
type input "0.808"
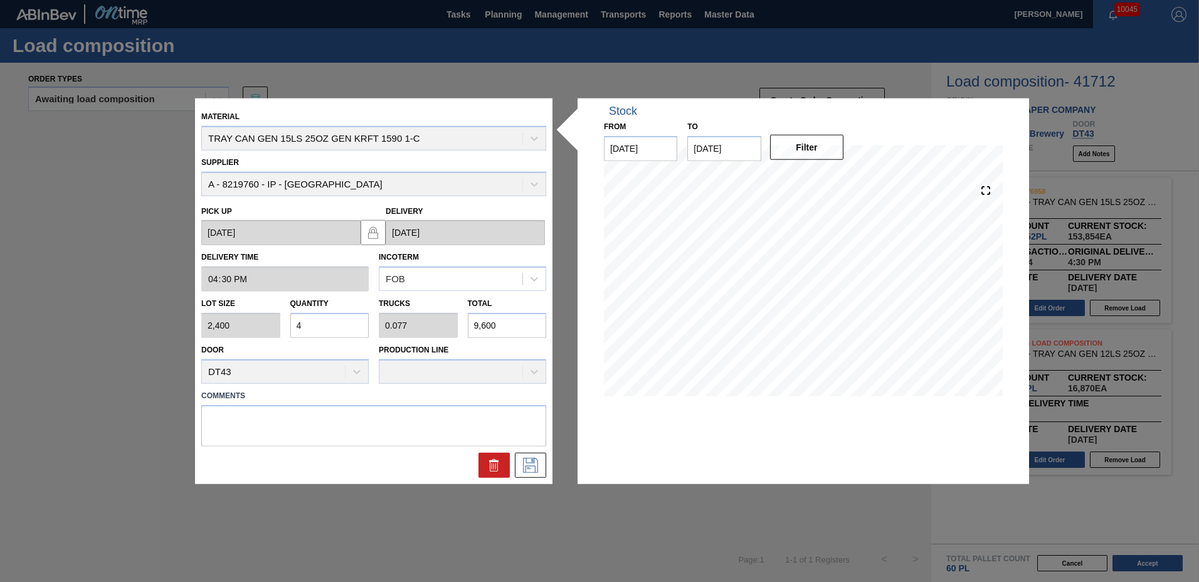
type input "100,800"
type input "42"
click at [530, 469] on icon at bounding box center [530, 464] width 6 height 10
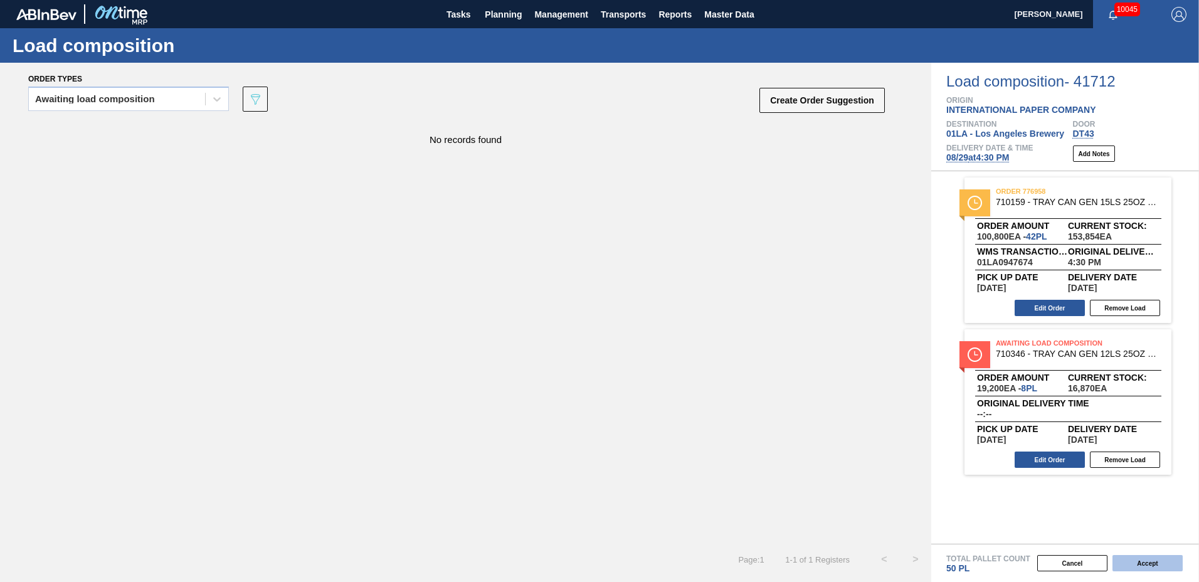
click at [1152, 565] on button "Accept" at bounding box center [1148, 563] width 70 height 16
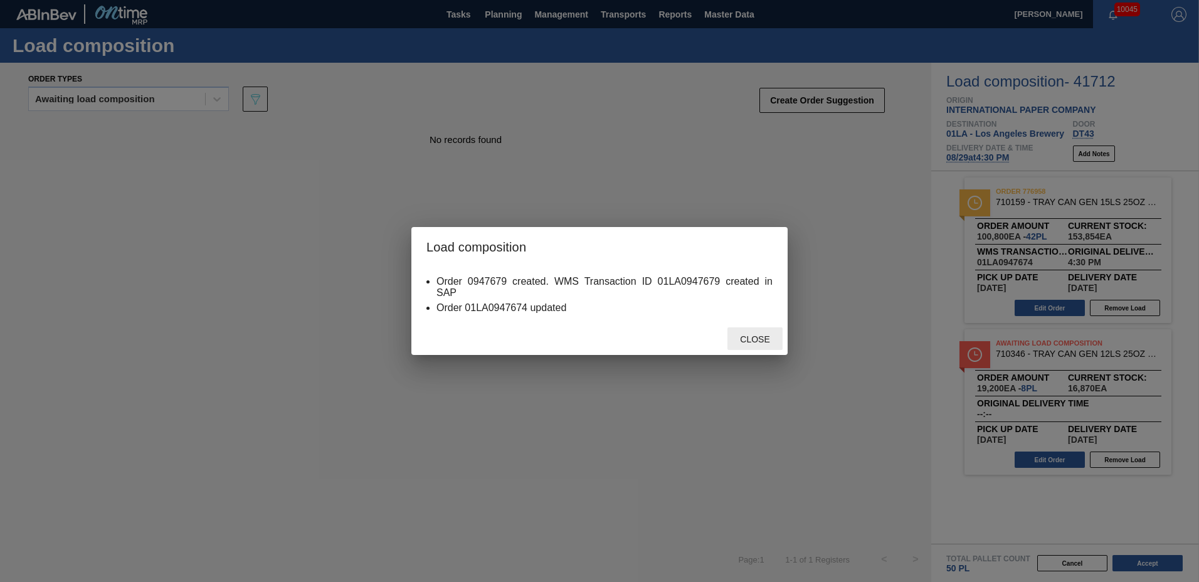
click at [755, 324] on div "Close" at bounding box center [599, 338] width 376 height 33
click at [744, 337] on span "Close" at bounding box center [755, 339] width 50 height 10
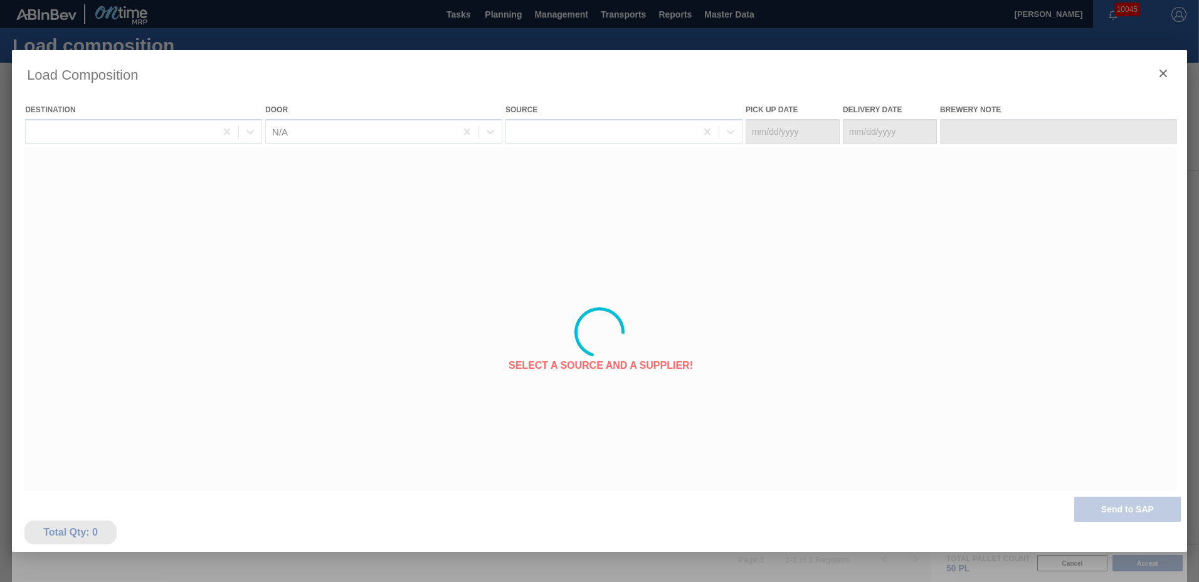
type Date "[DATE]"
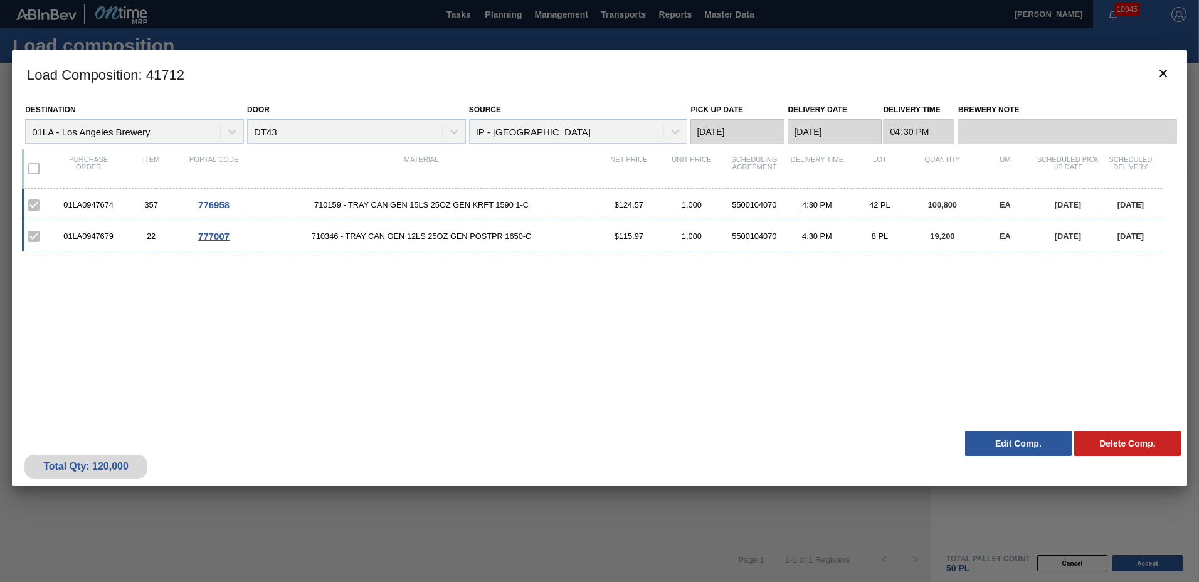
click at [1008, 438] on button "Edit Comp." at bounding box center [1018, 443] width 107 height 25
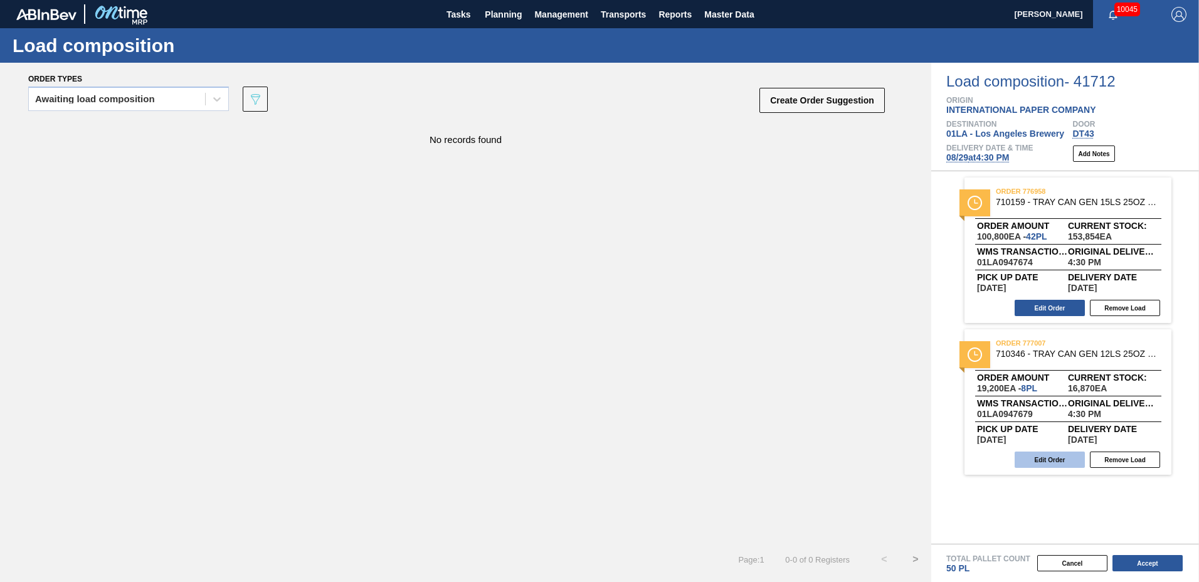
click at [1058, 464] on button "Edit Order" at bounding box center [1050, 460] width 70 height 16
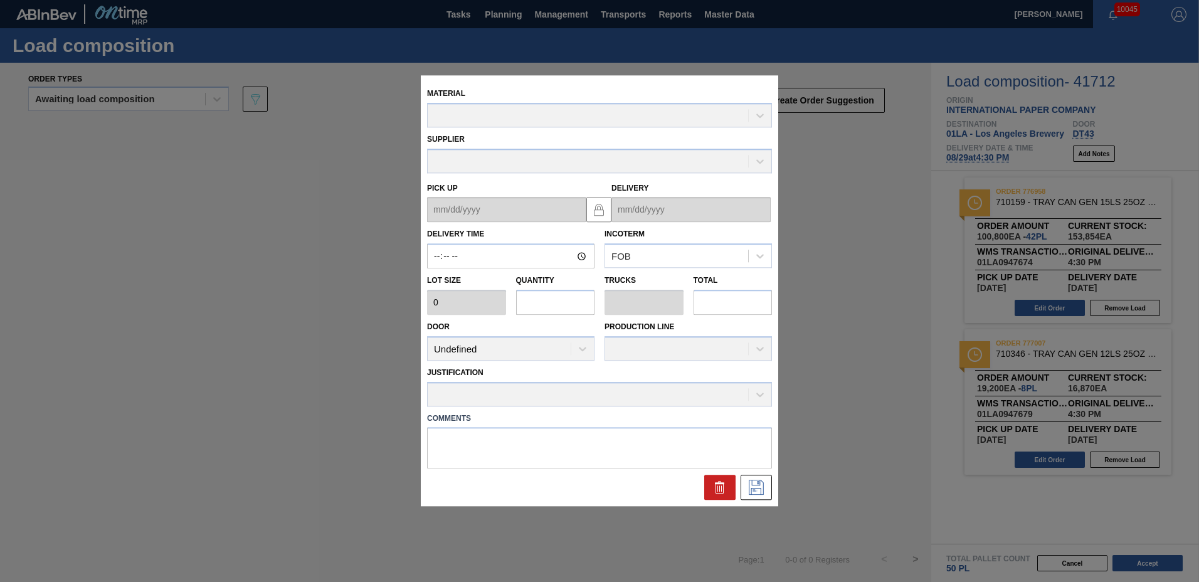
type input "16:30:00"
type input "2,400"
type input "8"
type input "0.188"
type input "19,200"
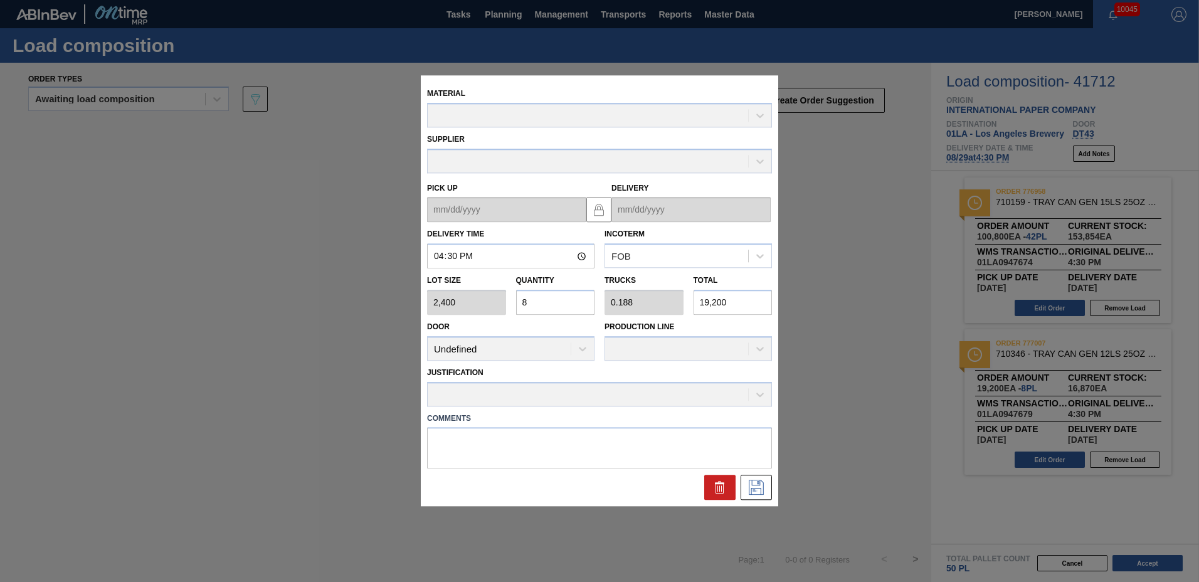
type up "[DATE]"
type input "[DATE]"
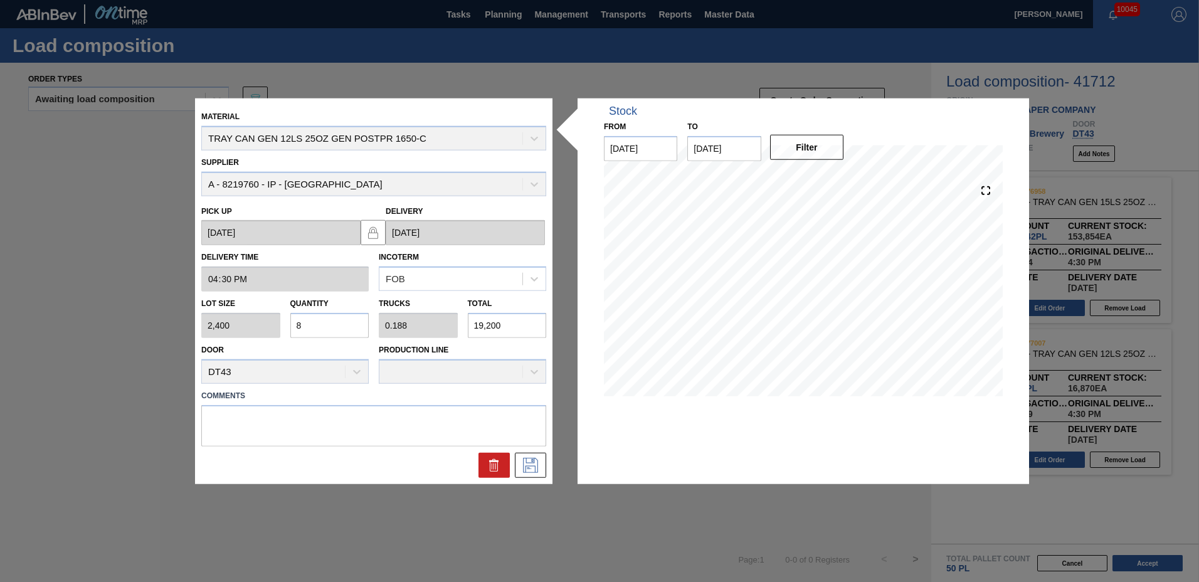
click at [336, 329] on input "8" at bounding box center [329, 325] width 79 height 25
type input "0"
type input "1"
type input "0.023"
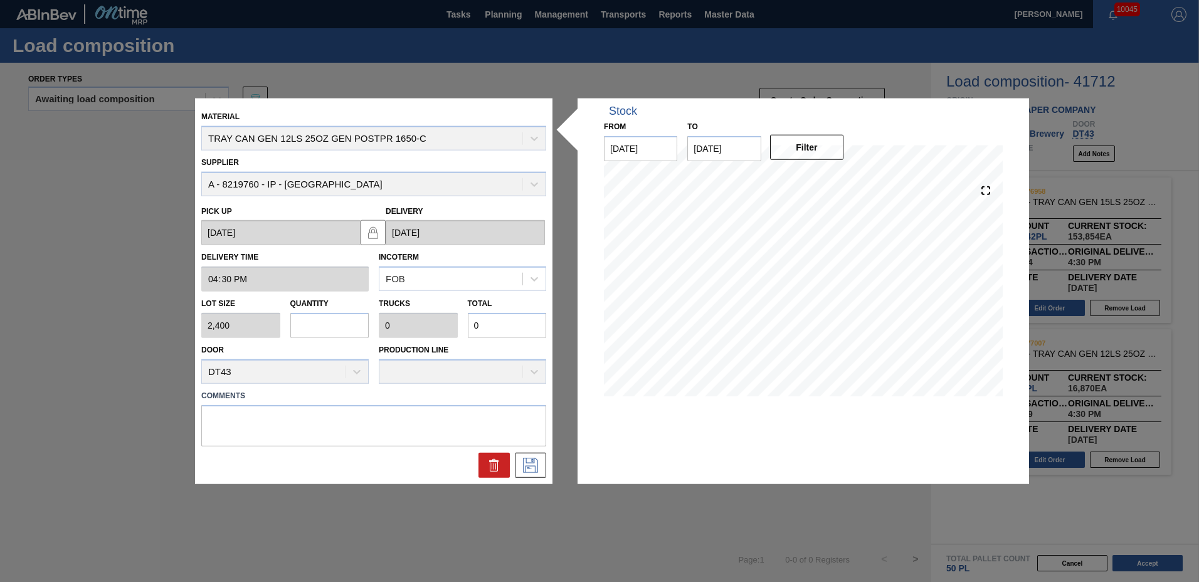
type input "2,400"
type input "10"
type input "0.234"
type input "24,000"
type input "10"
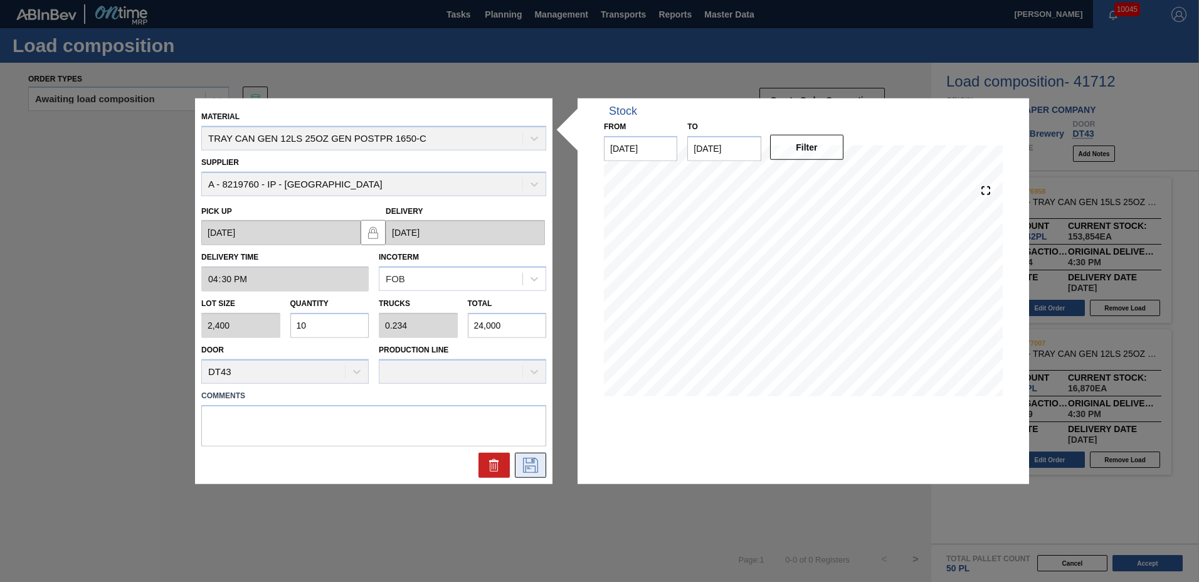
click at [536, 460] on icon at bounding box center [531, 464] width 20 height 15
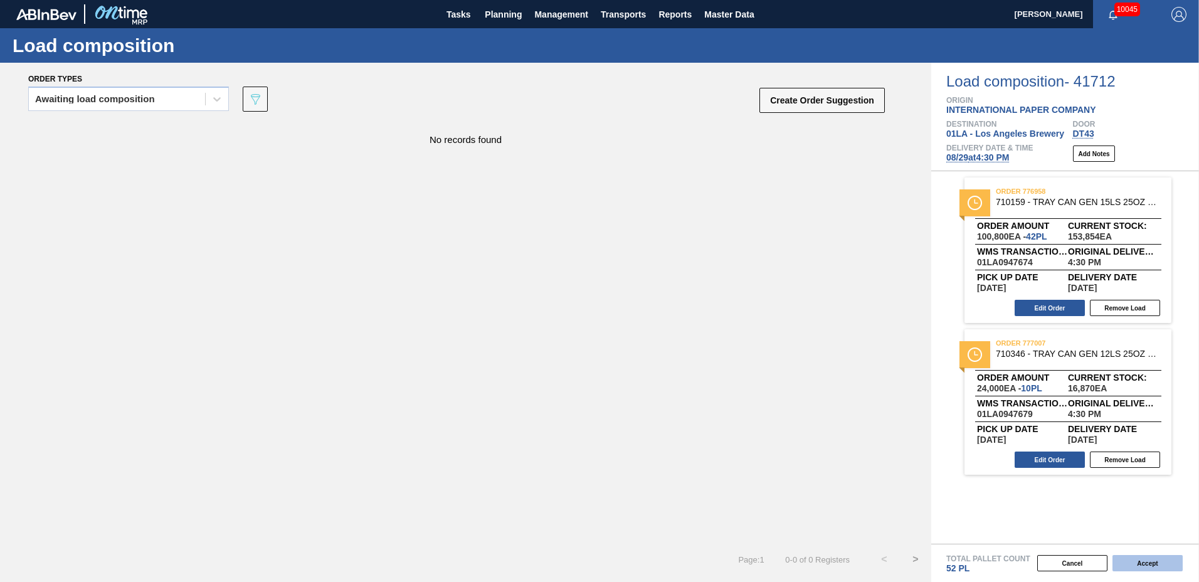
click at [1167, 558] on button "Accept" at bounding box center [1148, 563] width 70 height 16
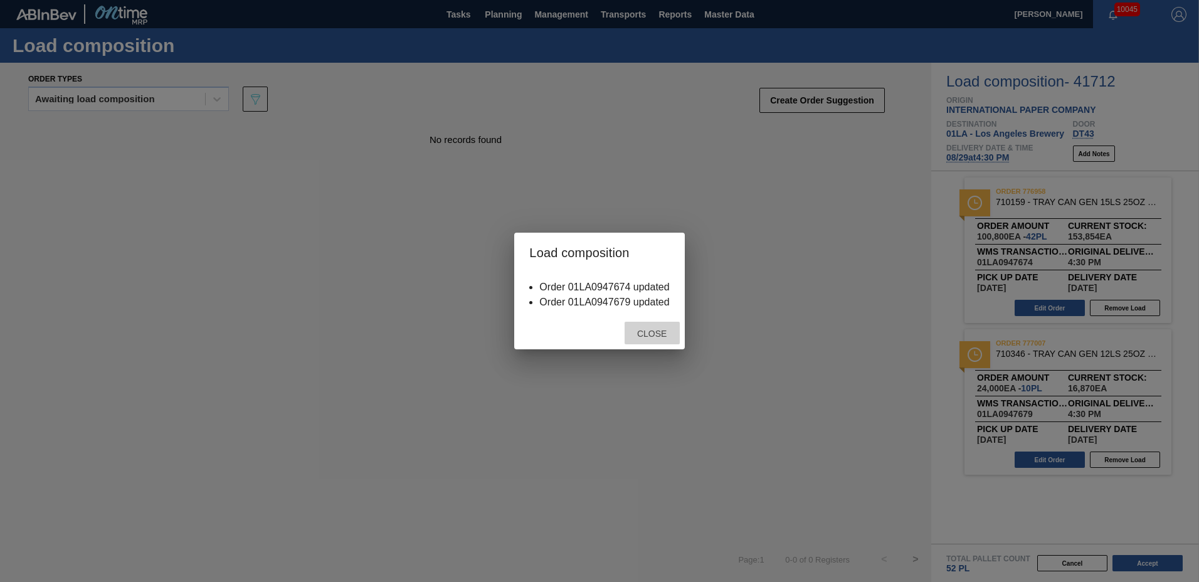
click at [647, 326] on div "Close" at bounding box center [652, 333] width 55 height 23
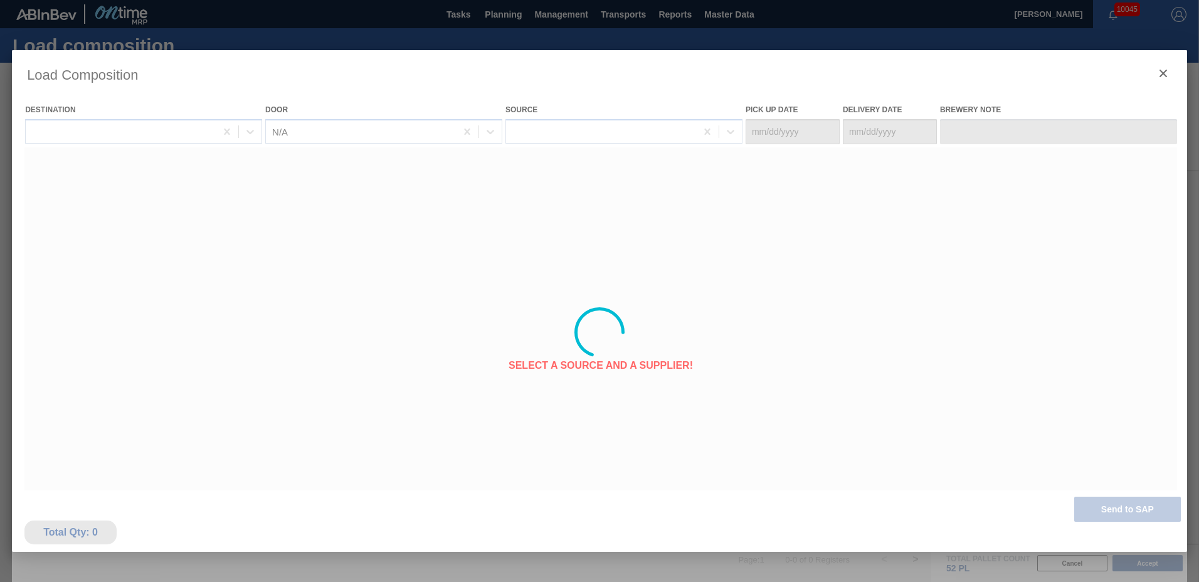
type Date "[DATE]"
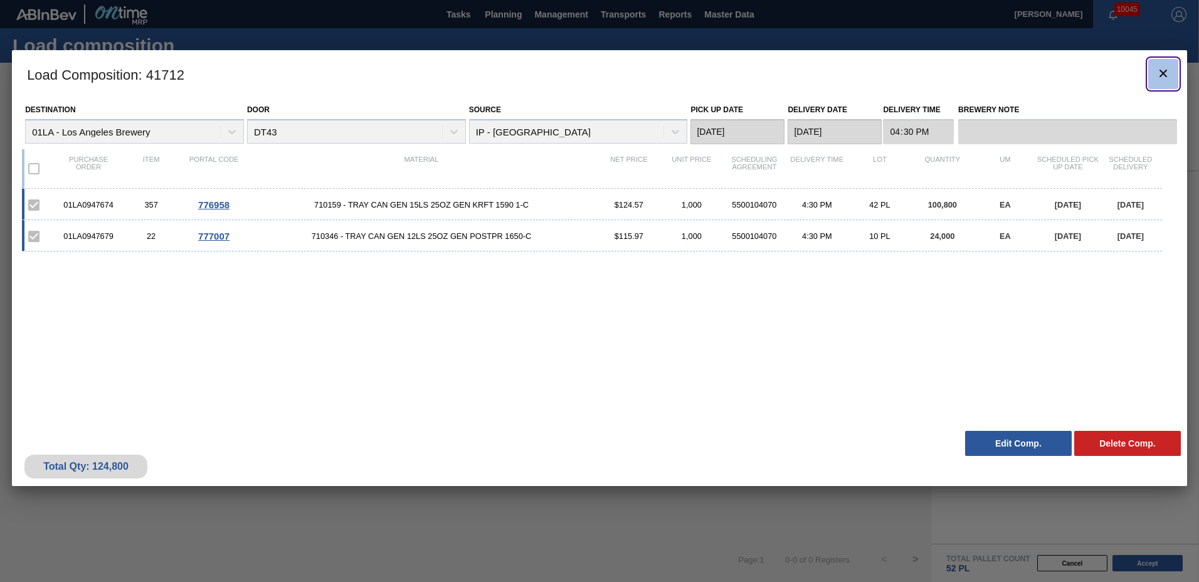
click at [1164, 77] on icon "botão de ícone" at bounding box center [1163, 73] width 15 height 15
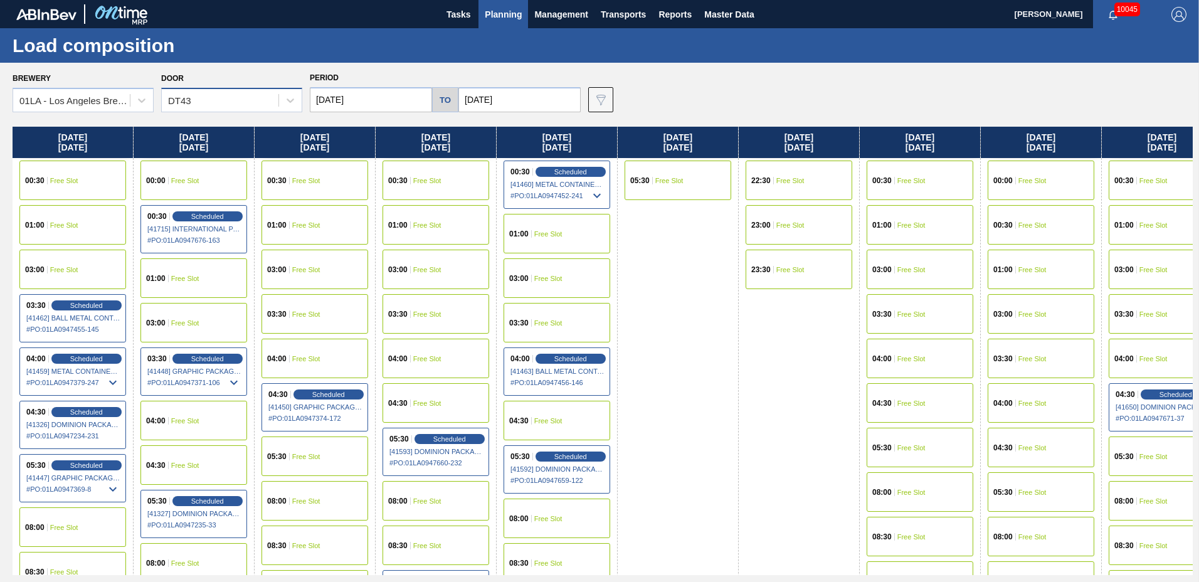
click at [203, 105] on div "DT43" at bounding box center [220, 101] width 117 height 18
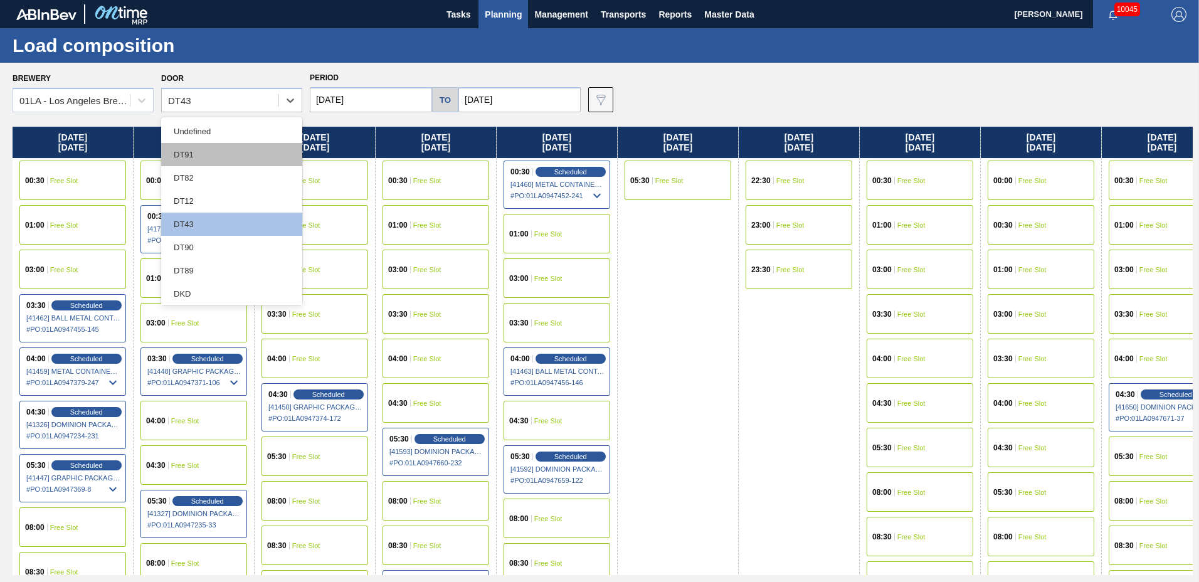
click at [201, 151] on div "DT91" at bounding box center [231, 154] width 141 height 23
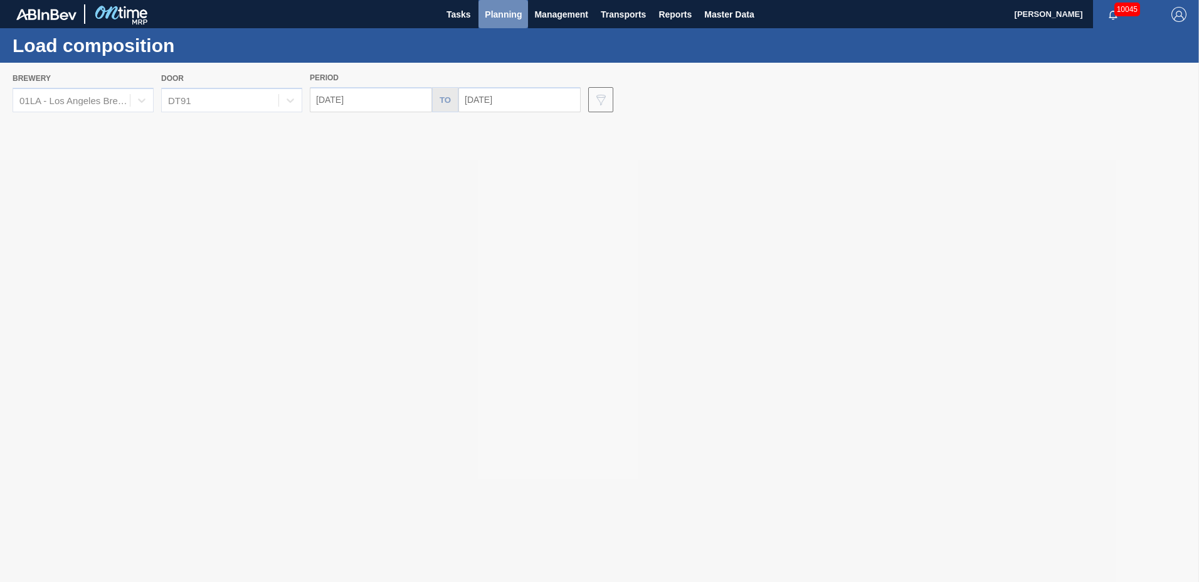
click at [497, 13] on span "Planning" at bounding box center [503, 14] width 37 height 15
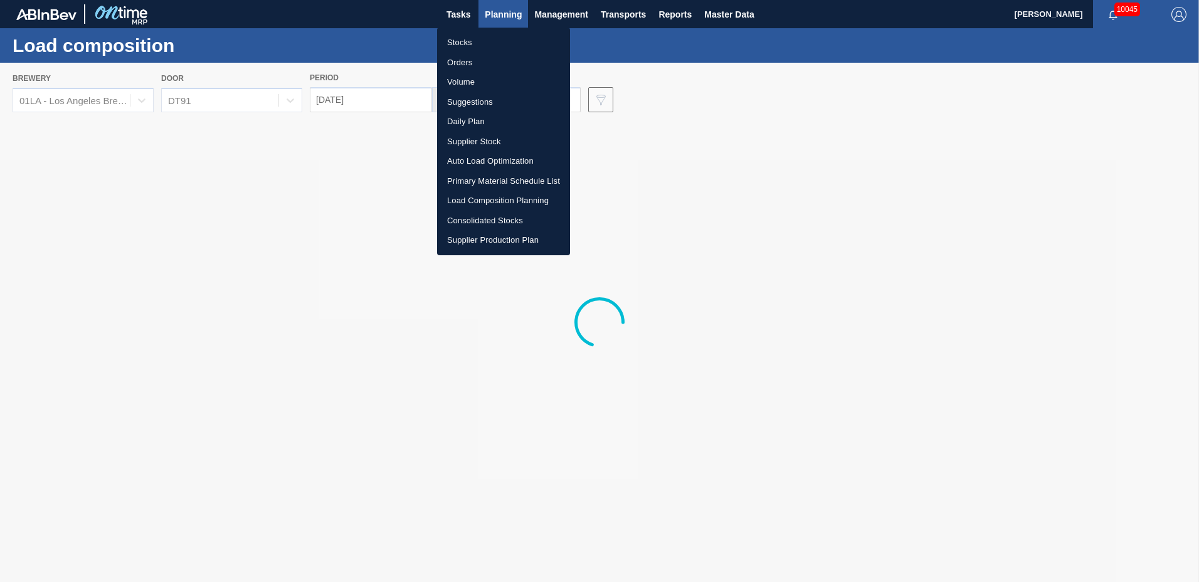
click at [518, 103] on li "Suggestions" at bounding box center [503, 102] width 133 height 20
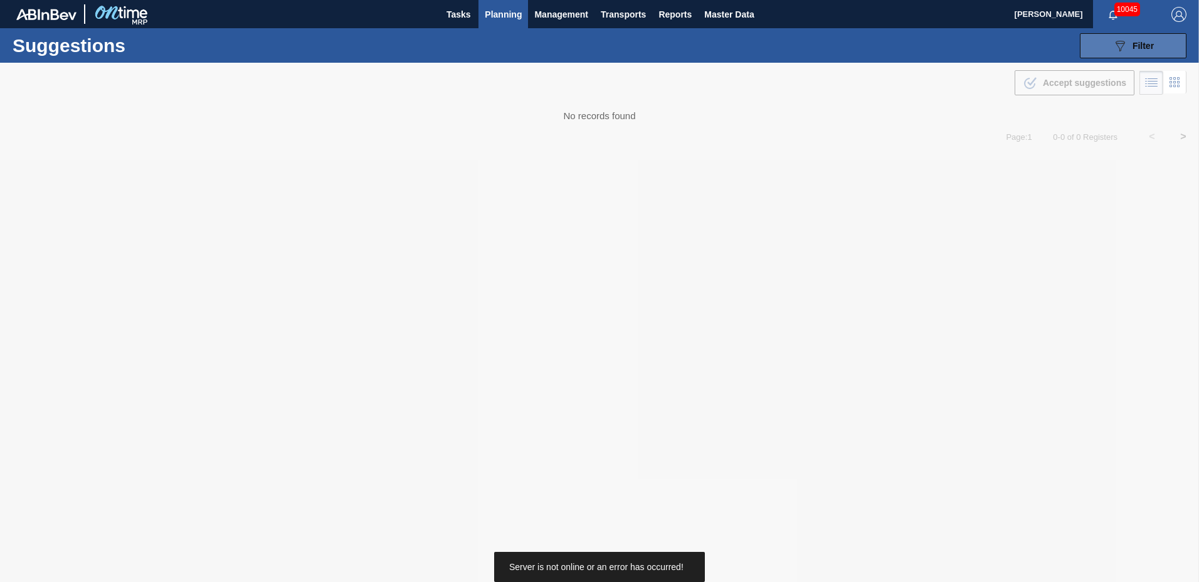
click at [1113, 46] on icon "089F7B8B-B2A5-4AFE-B5C0-19BA573D28AC" at bounding box center [1120, 45] width 15 height 15
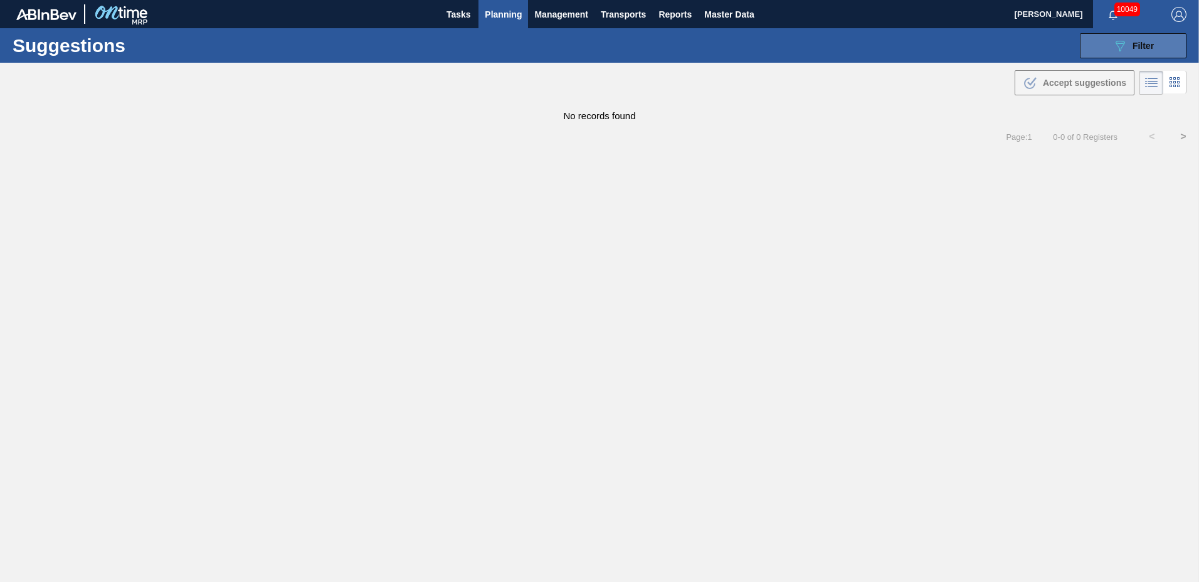
type to "[DATE]"
click at [1150, 42] on span "Filter" at bounding box center [1143, 46] width 21 height 10
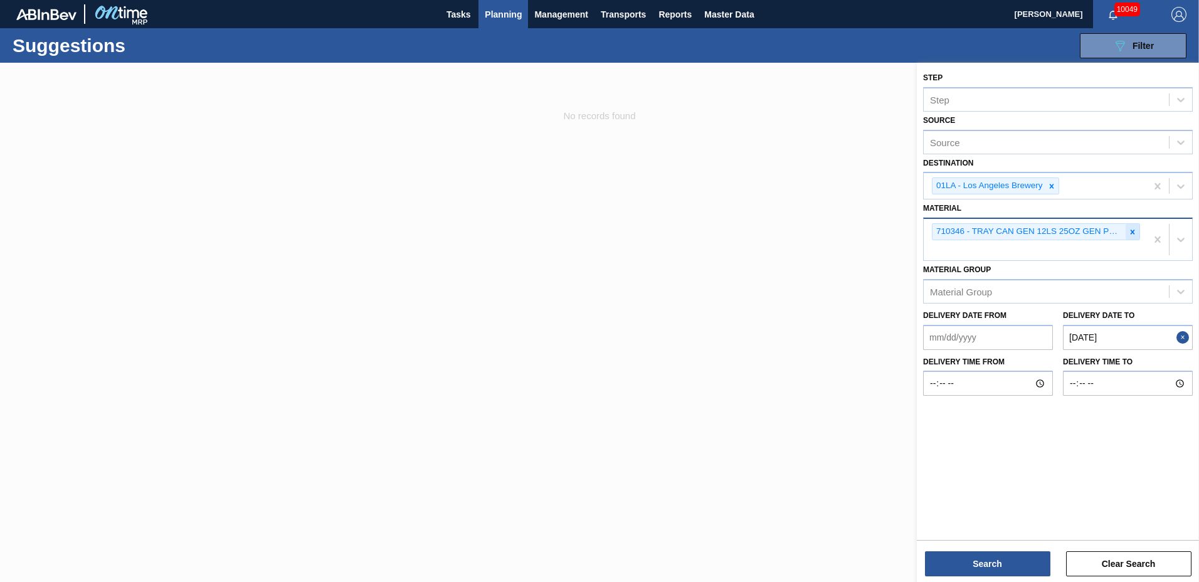
click at [1138, 235] on div at bounding box center [1133, 232] width 14 height 16
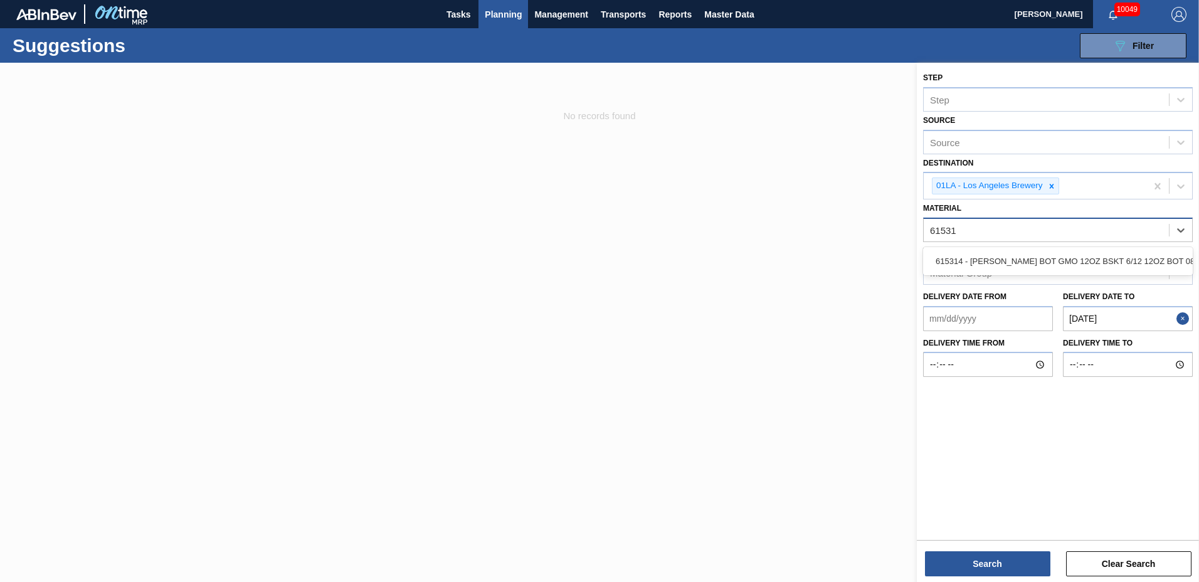
type input "615314"
click at [1042, 257] on div "615314 - [PERSON_NAME] BOT GMO 12OZ BSKT 6/12 12OZ BOT 082" at bounding box center [1058, 261] width 270 height 23
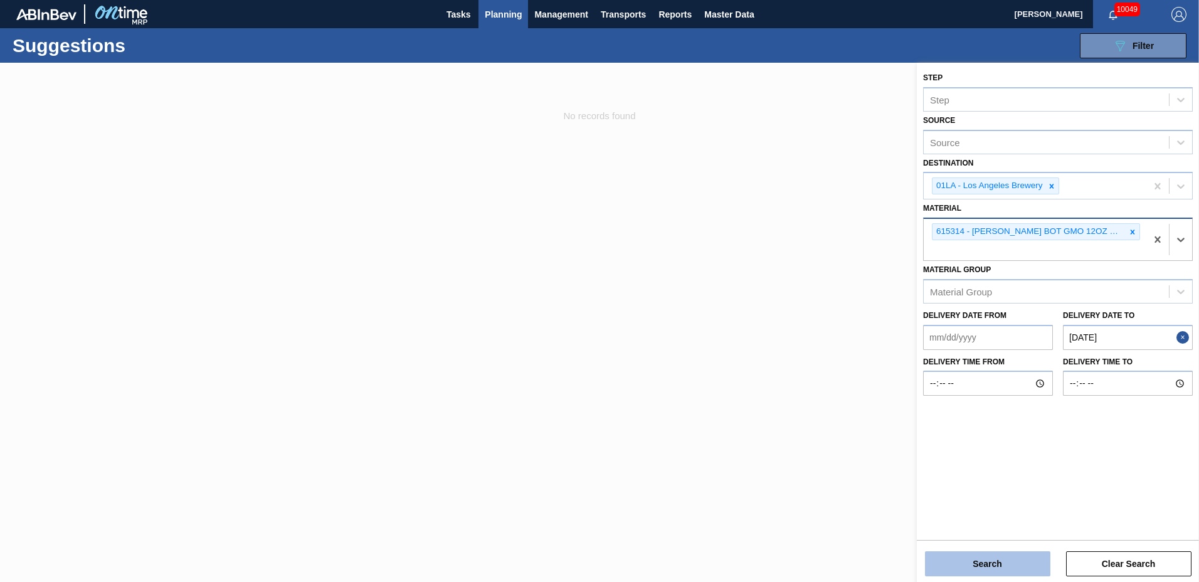
click at [964, 565] on button "Search" at bounding box center [987, 563] width 125 height 25
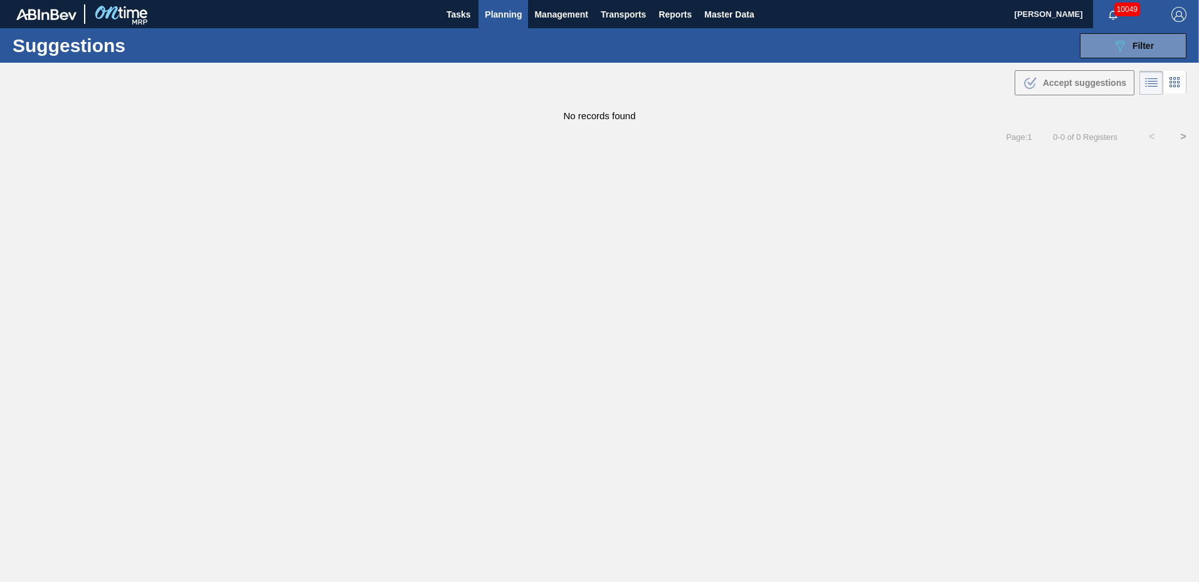
click at [505, 13] on span "Planning" at bounding box center [503, 14] width 37 height 15
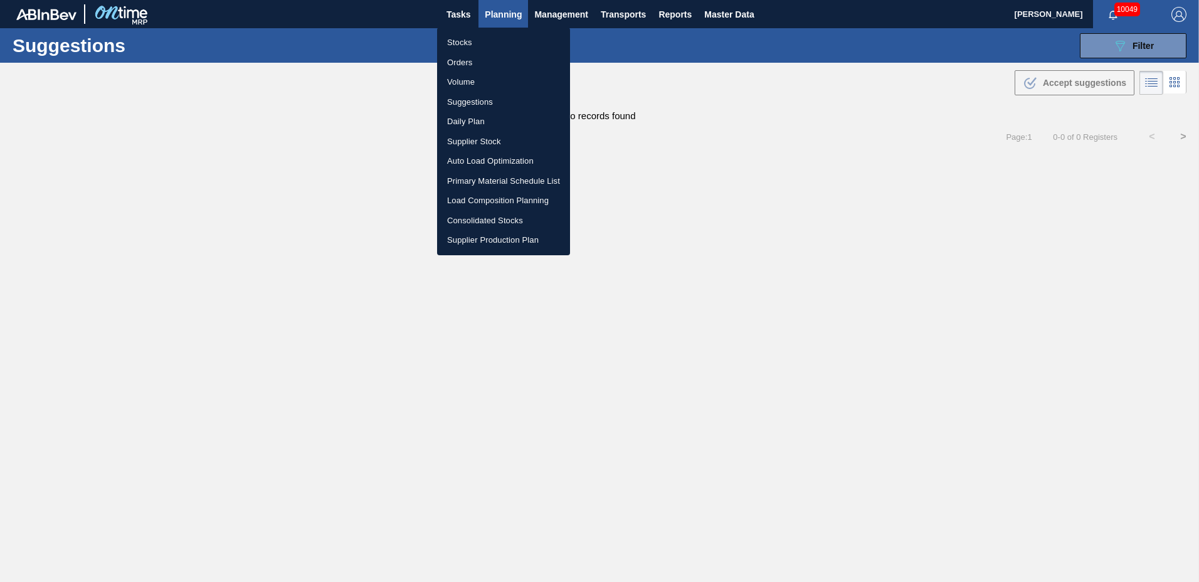
click at [481, 201] on li "Load Composition Planning" at bounding box center [503, 201] width 133 height 20
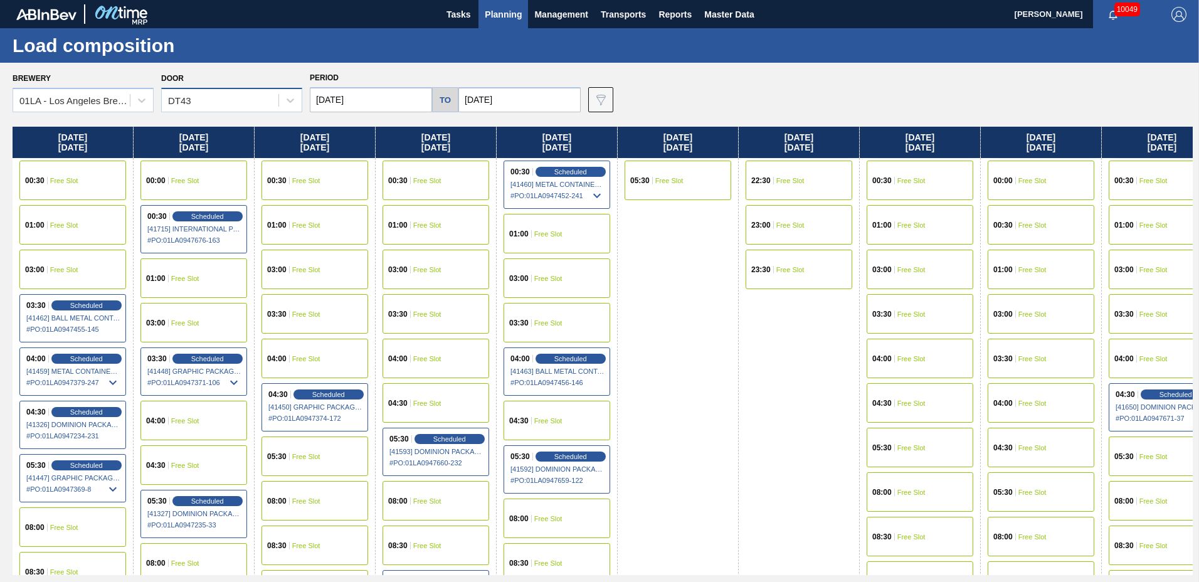
click at [189, 98] on div "DT43" at bounding box center [179, 100] width 23 height 11
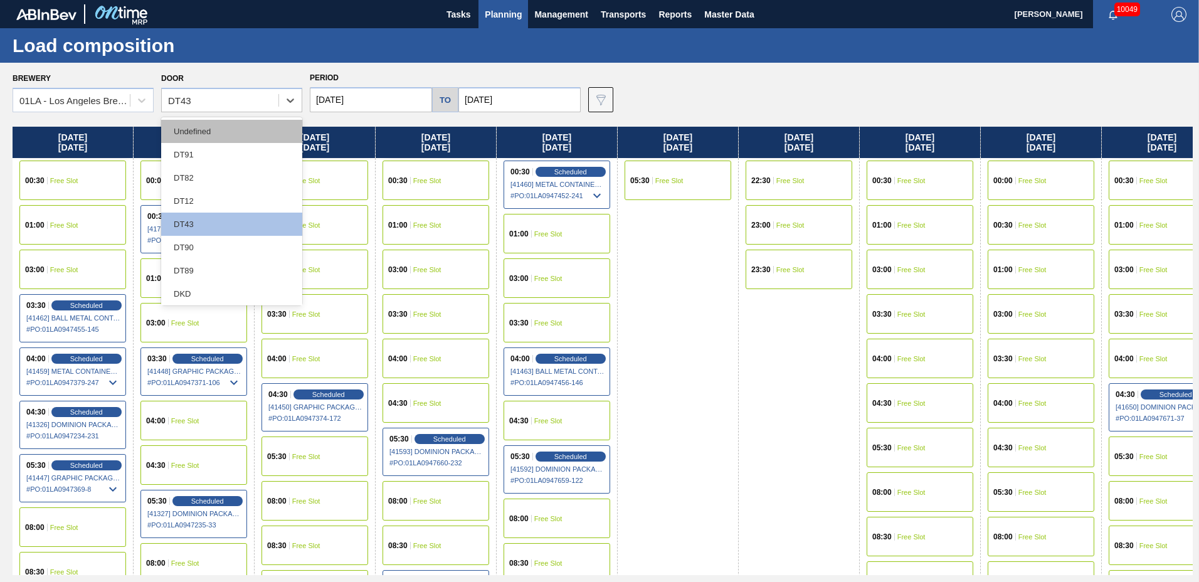
click at [184, 135] on div "Undefined" at bounding box center [231, 131] width 141 height 23
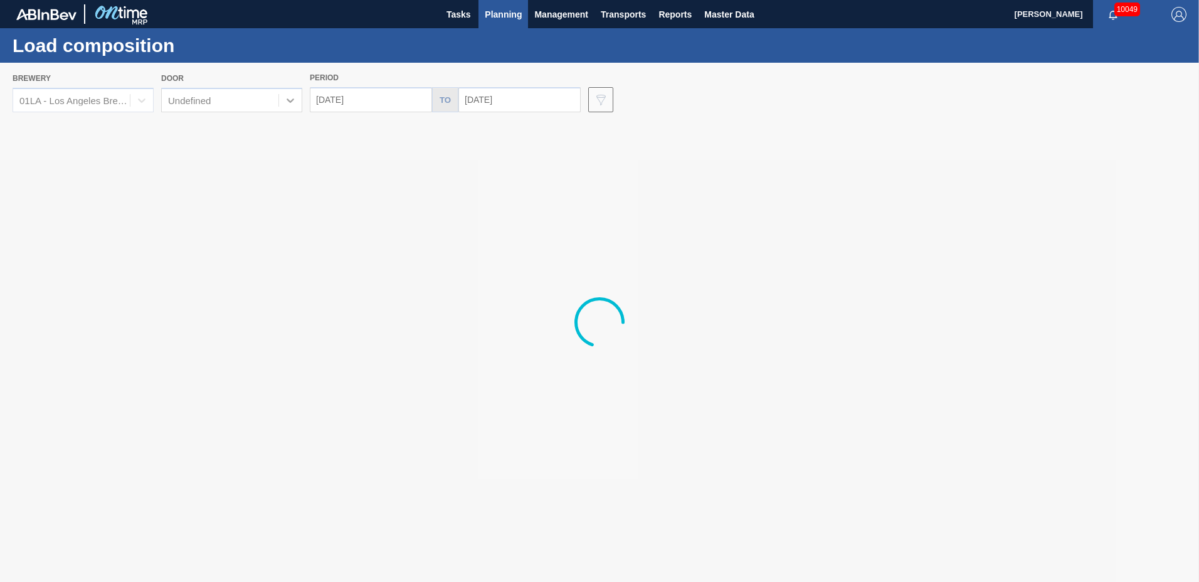
click at [187, 109] on div at bounding box center [599, 322] width 1199 height 519
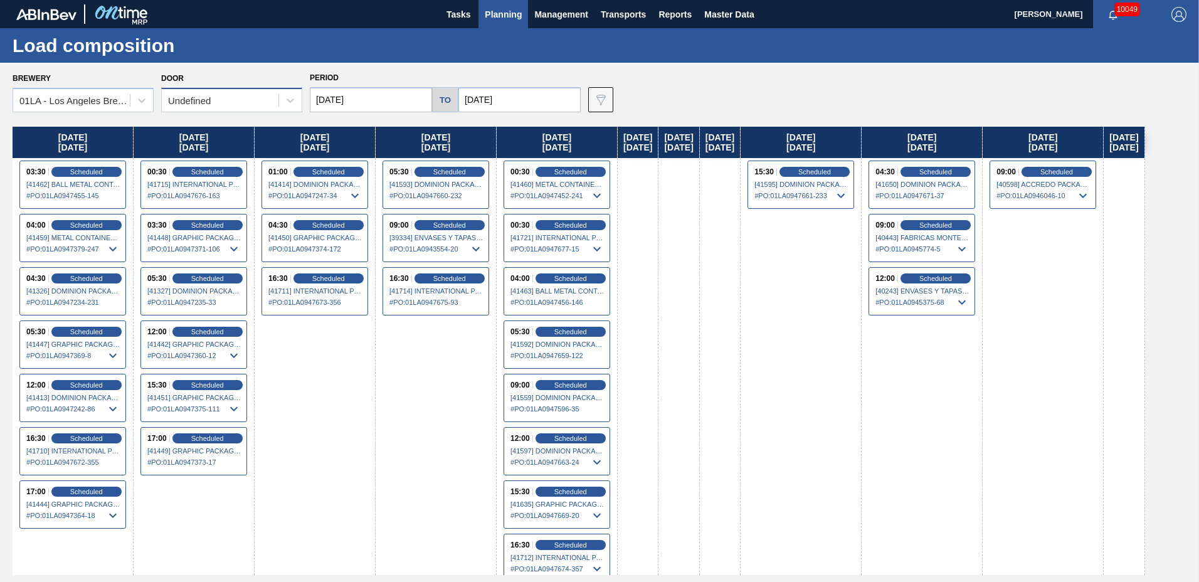
click at [191, 105] on div "Undefined" at bounding box center [189, 100] width 43 height 11
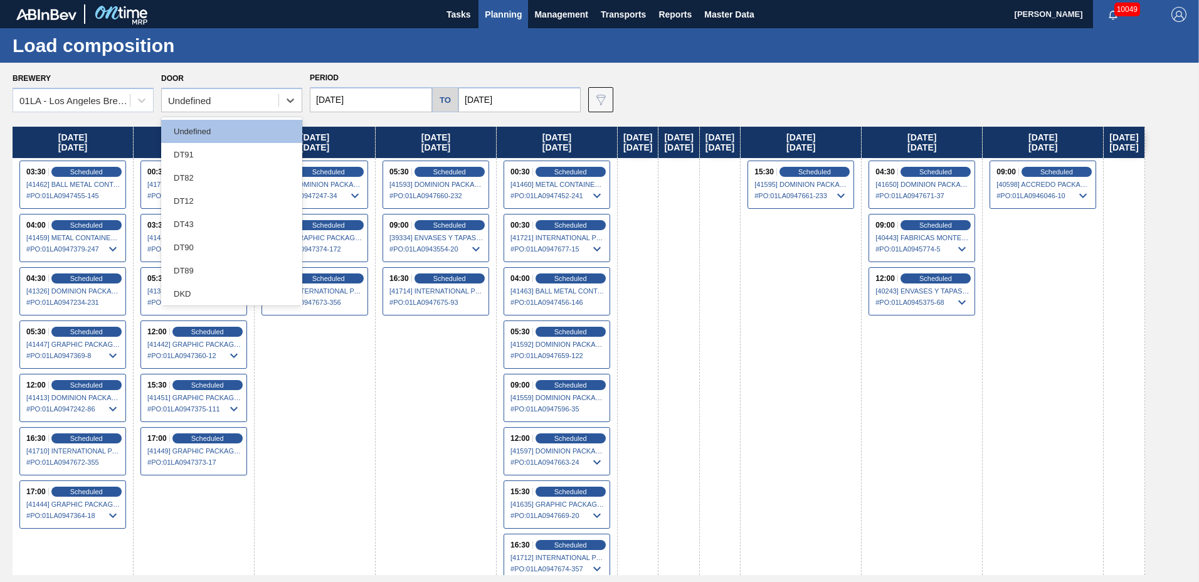
click at [193, 148] on div "DT91" at bounding box center [231, 154] width 141 height 23
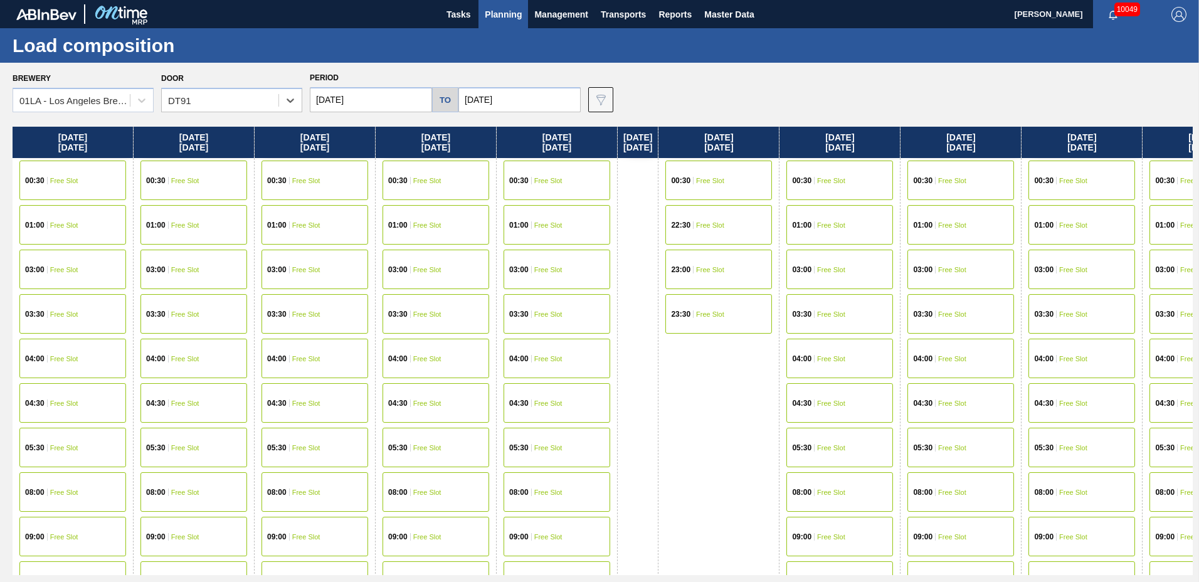
scroll to position [661, 0]
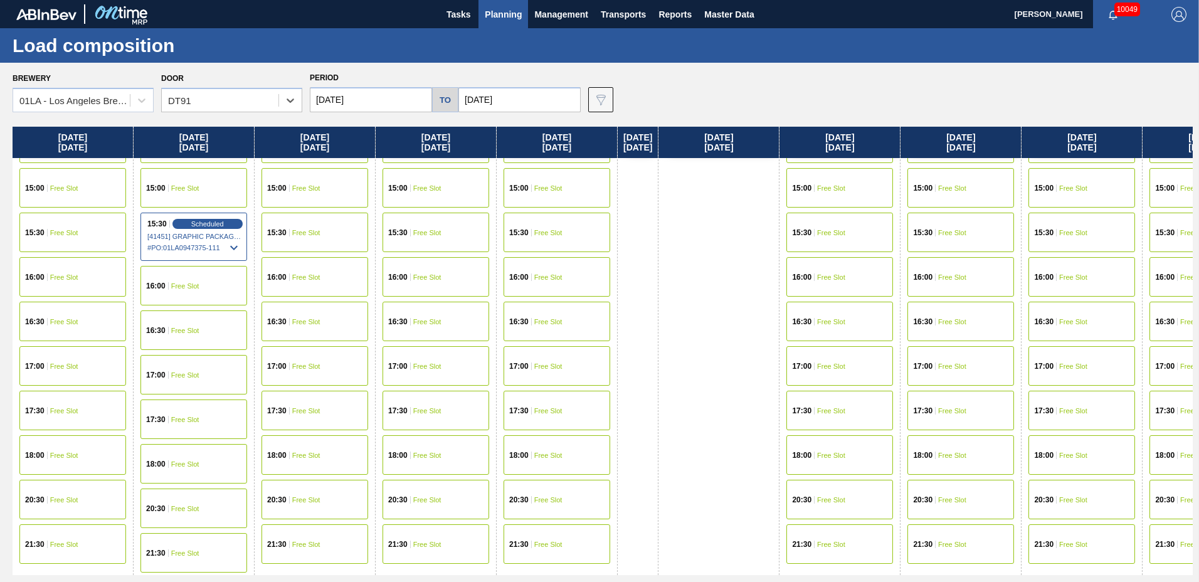
click at [575, 242] on div "15:30 Free Slot" at bounding box center [557, 233] width 107 height 40
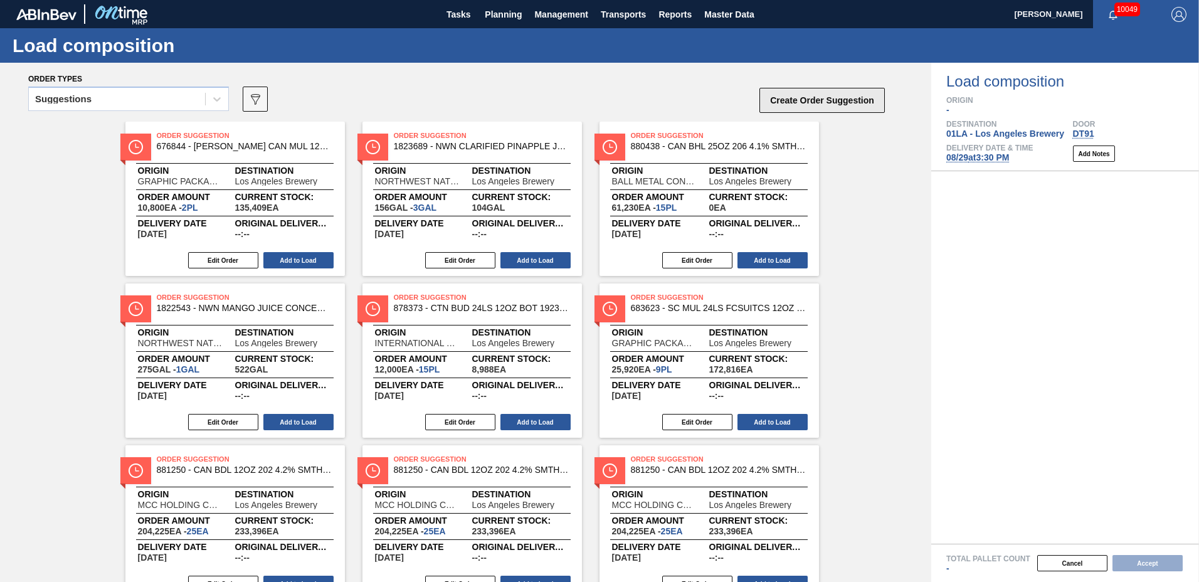
click at [802, 102] on button "Create Order Suggestion" at bounding box center [822, 100] width 125 height 25
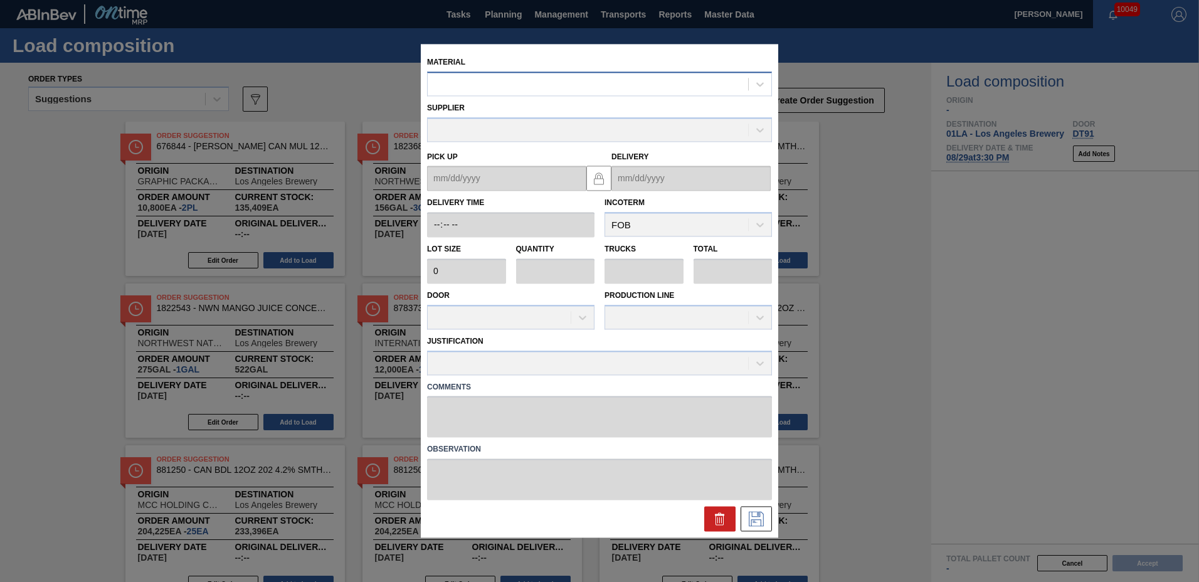
click at [581, 87] on div at bounding box center [588, 84] width 321 height 18
type input "615314"
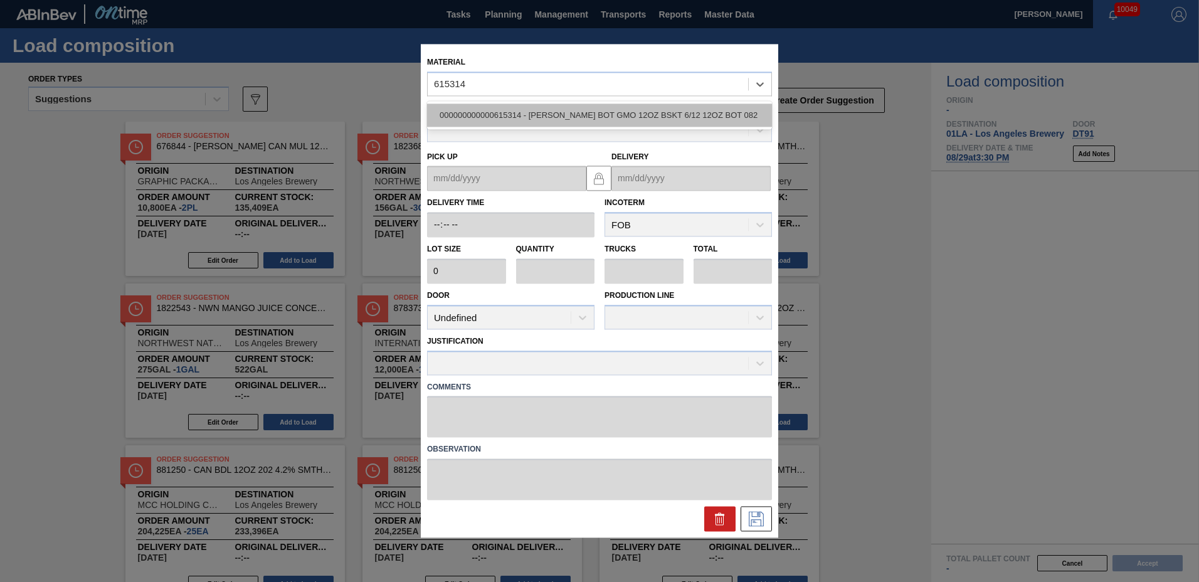
click at [575, 118] on div "000000000000615314 - [PERSON_NAME] BOT GMO 12OZ BSKT 6/12 12OZ BOT 082" at bounding box center [599, 114] width 345 height 23
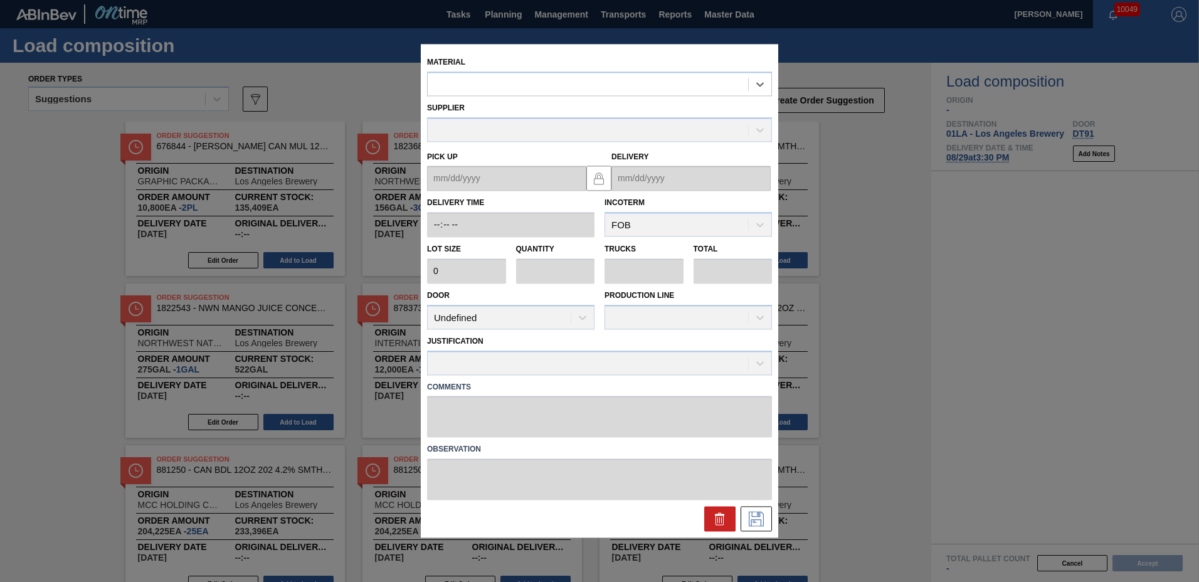
type input "6,720"
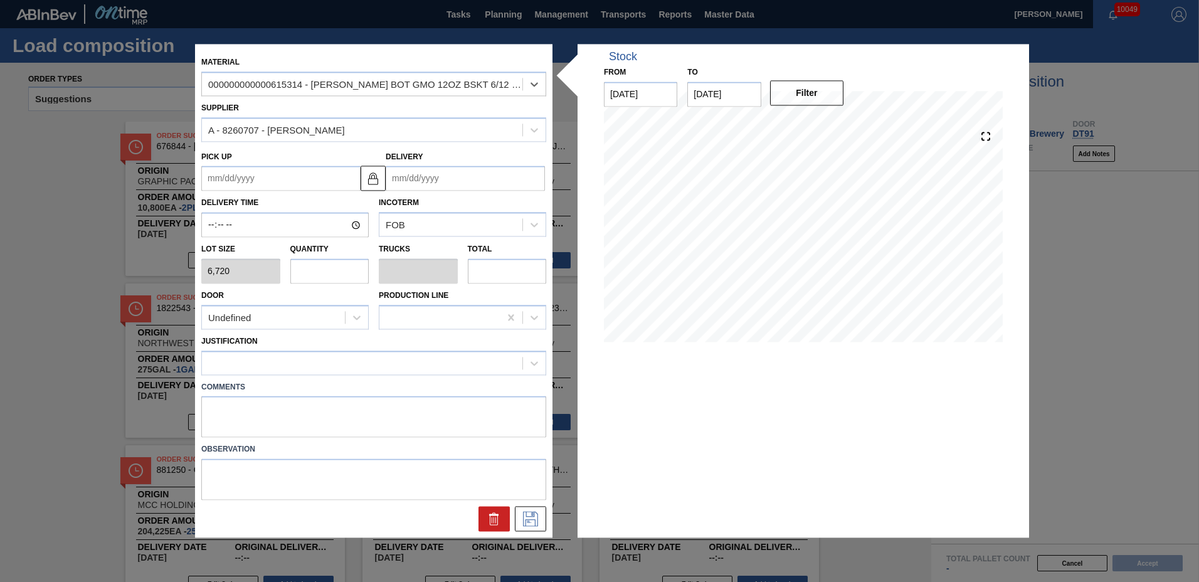
click at [358, 277] on input "text" at bounding box center [329, 270] width 79 height 25
click at [445, 182] on input "Delivery" at bounding box center [465, 178] width 159 height 25
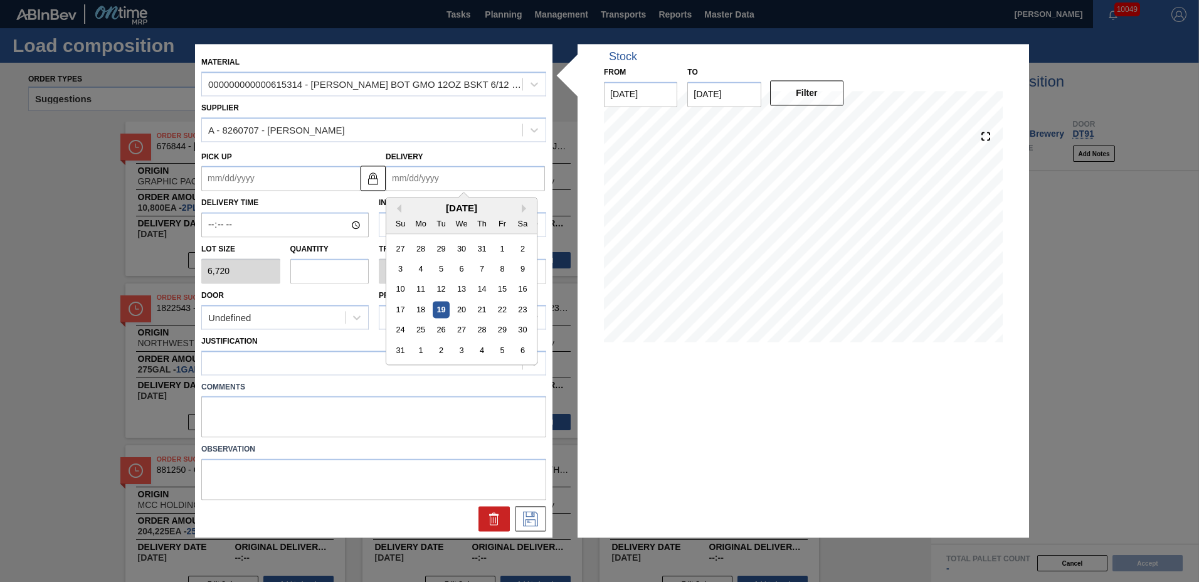
click at [512, 327] on div "24 25 26 27 28 29 30" at bounding box center [461, 331] width 142 height 20
click at [505, 328] on div "29" at bounding box center [502, 330] width 17 height 17
type up "[DATE]"
type input "[DATE]"
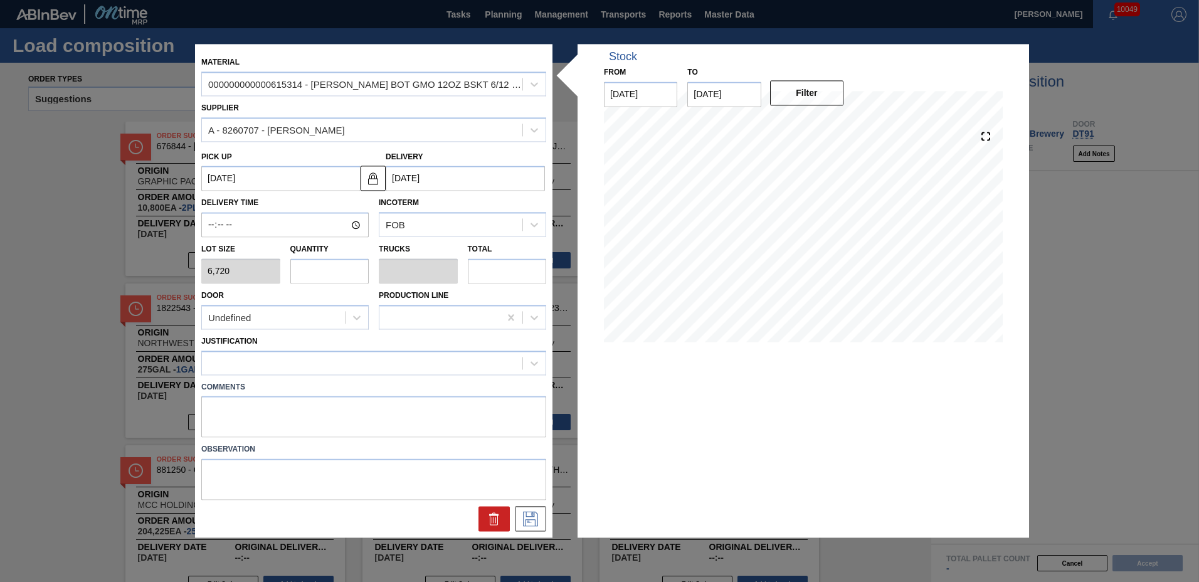
click at [331, 269] on input "text" at bounding box center [329, 270] width 79 height 25
type input "2"
type input "0.063"
type input "13,440"
type input "2"
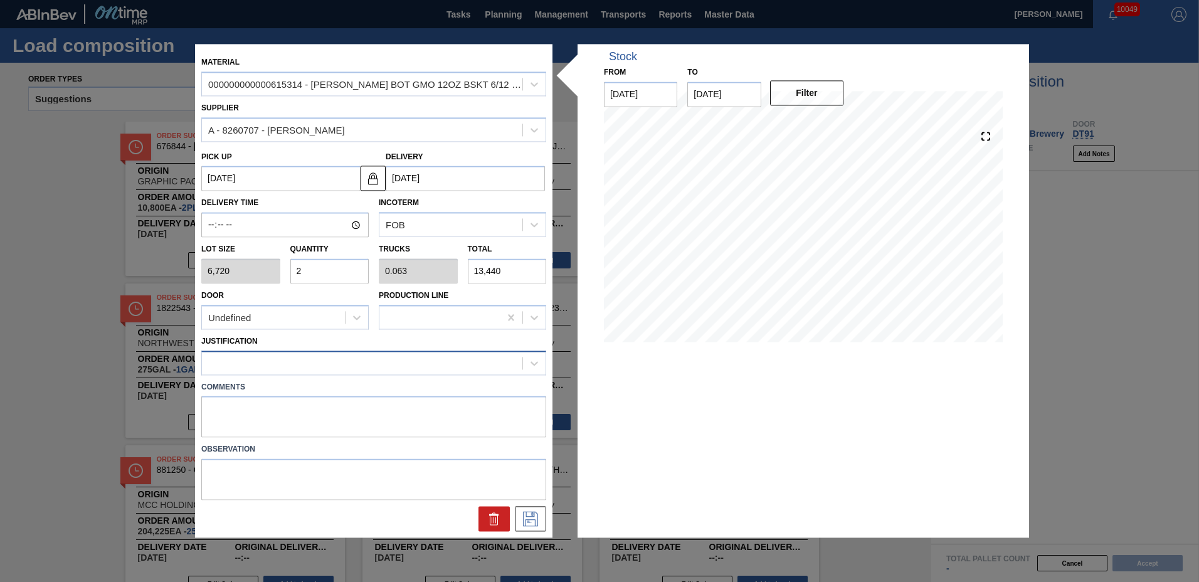
click at [279, 364] on div at bounding box center [362, 363] width 321 height 18
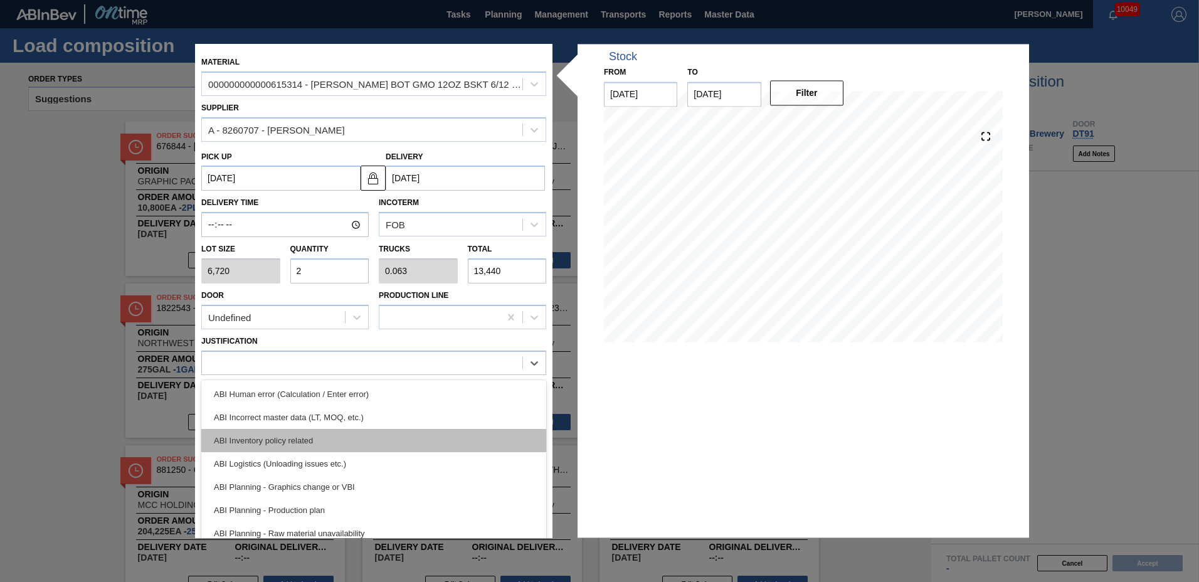
click at [255, 430] on div "ABI Inventory policy related" at bounding box center [373, 440] width 345 height 23
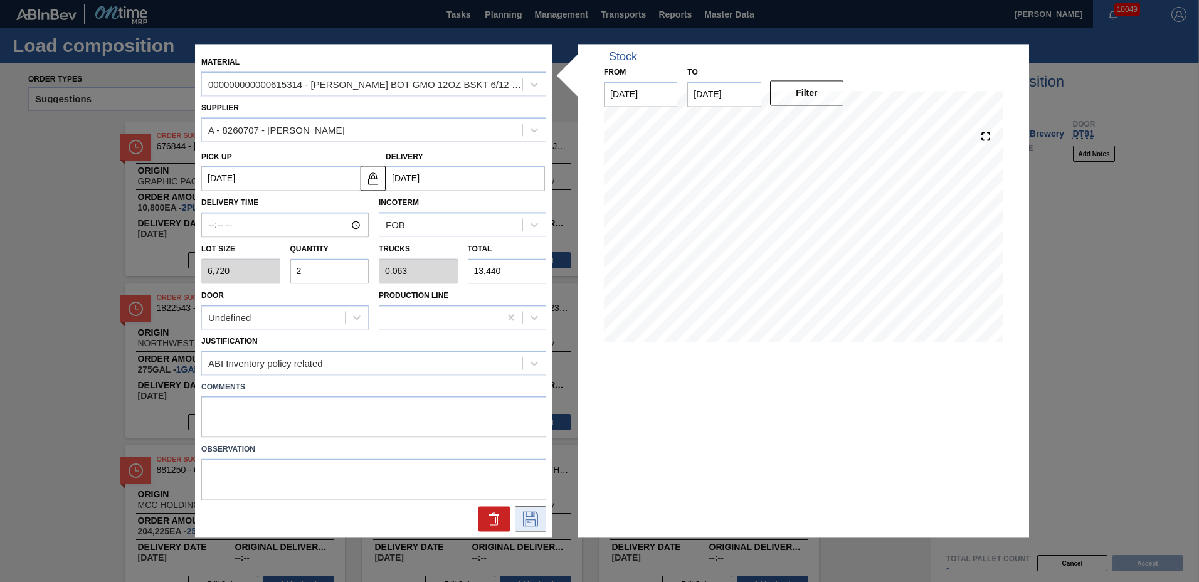
click at [534, 519] on icon at bounding box center [531, 519] width 20 height 15
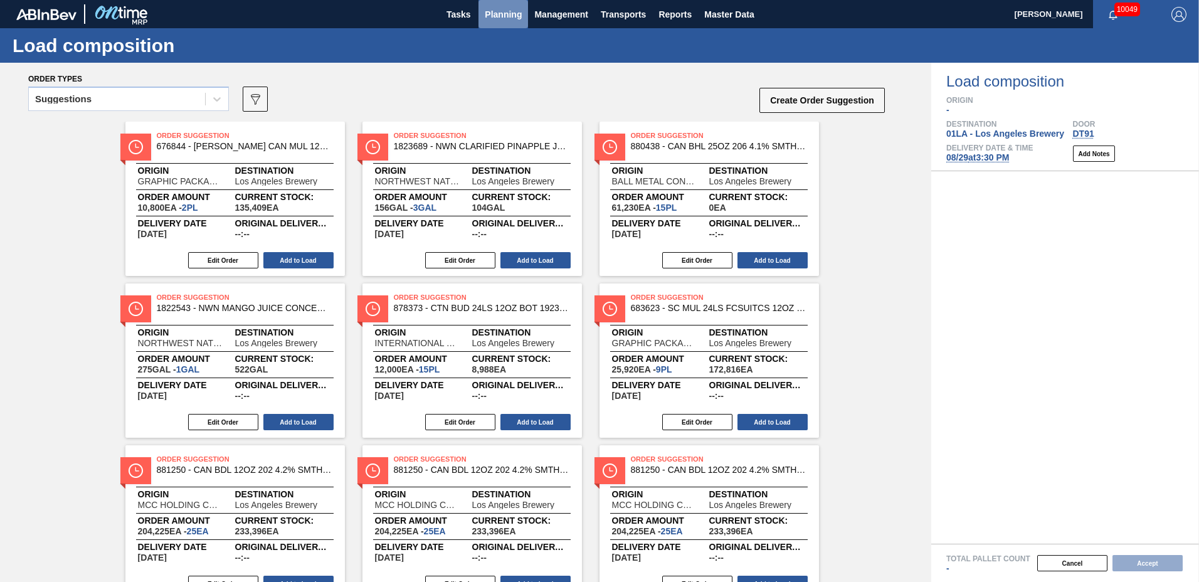
click at [496, 12] on span "Planning" at bounding box center [503, 14] width 37 height 15
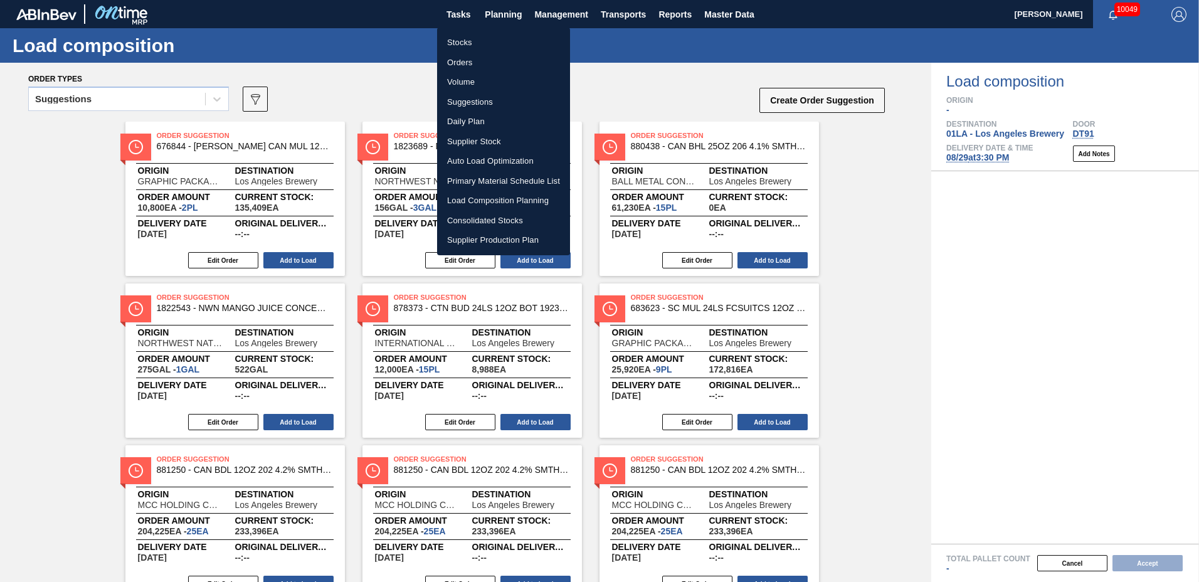
click at [488, 201] on li "Load Composition Planning" at bounding box center [503, 201] width 133 height 20
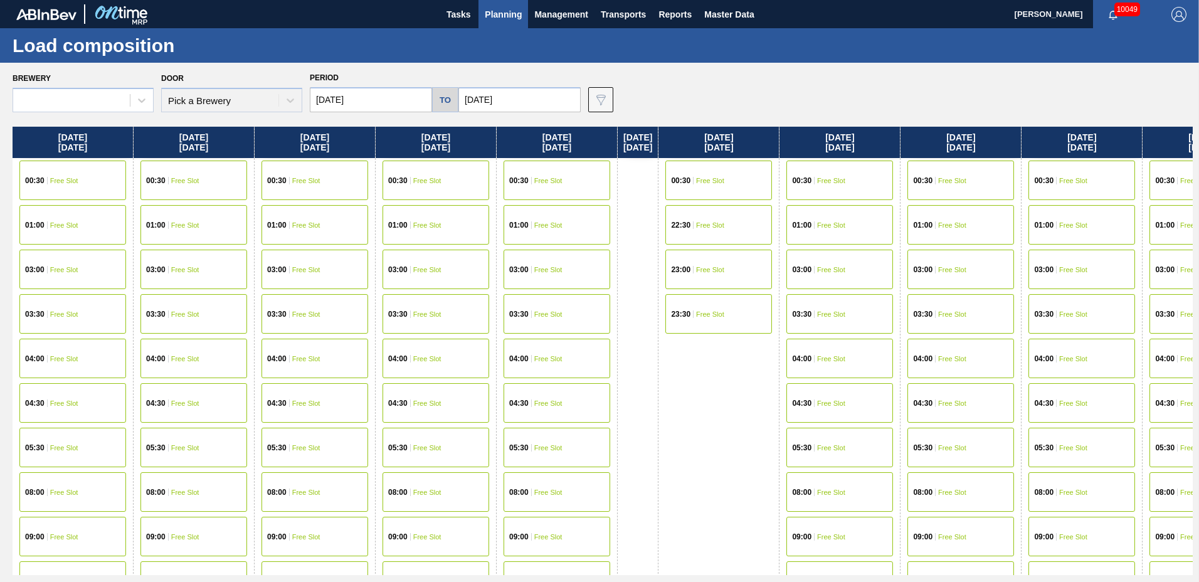
scroll to position [661, 0]
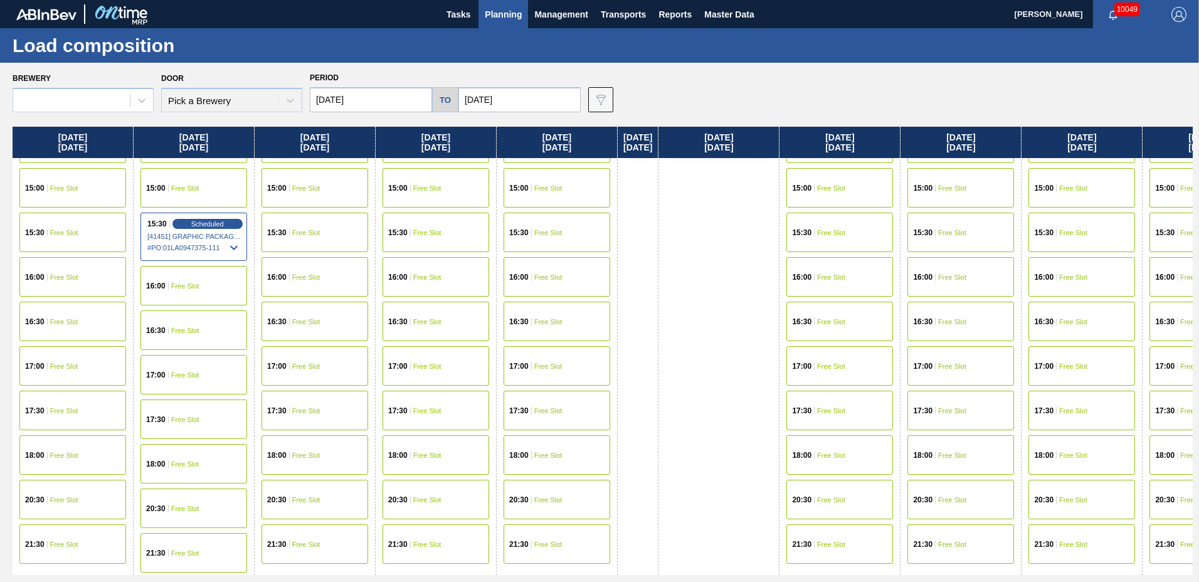
click at [573, 241] on div "15:30 Free Slot" at bounding box center [557, 233] width 107 height 40
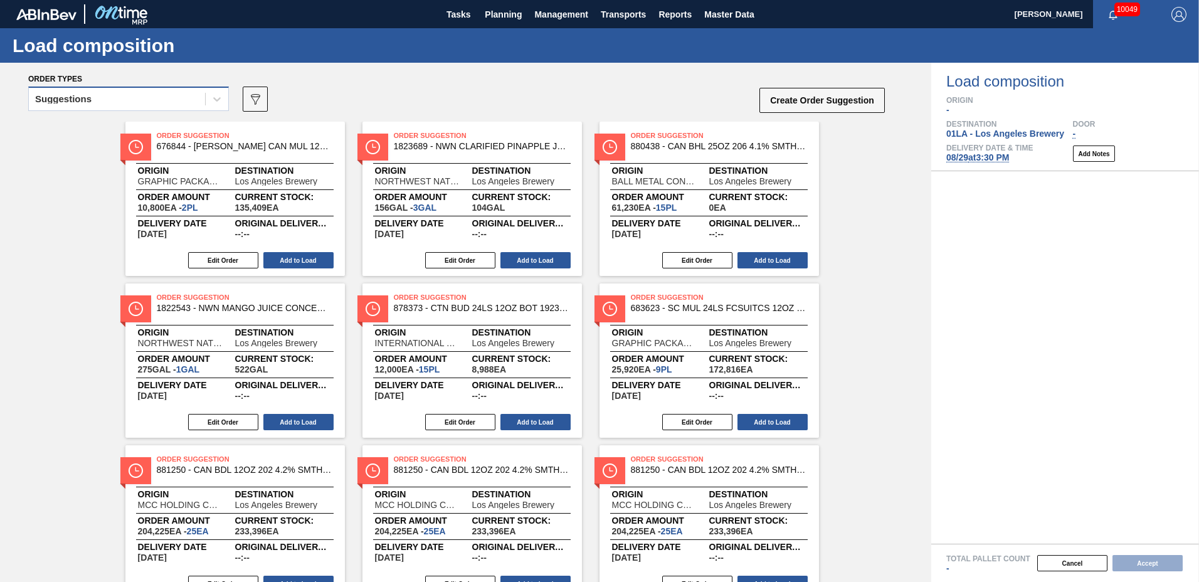
click at [177, 98] on div "Suggestions" at bounding box center [117, 99] width 176 height 18
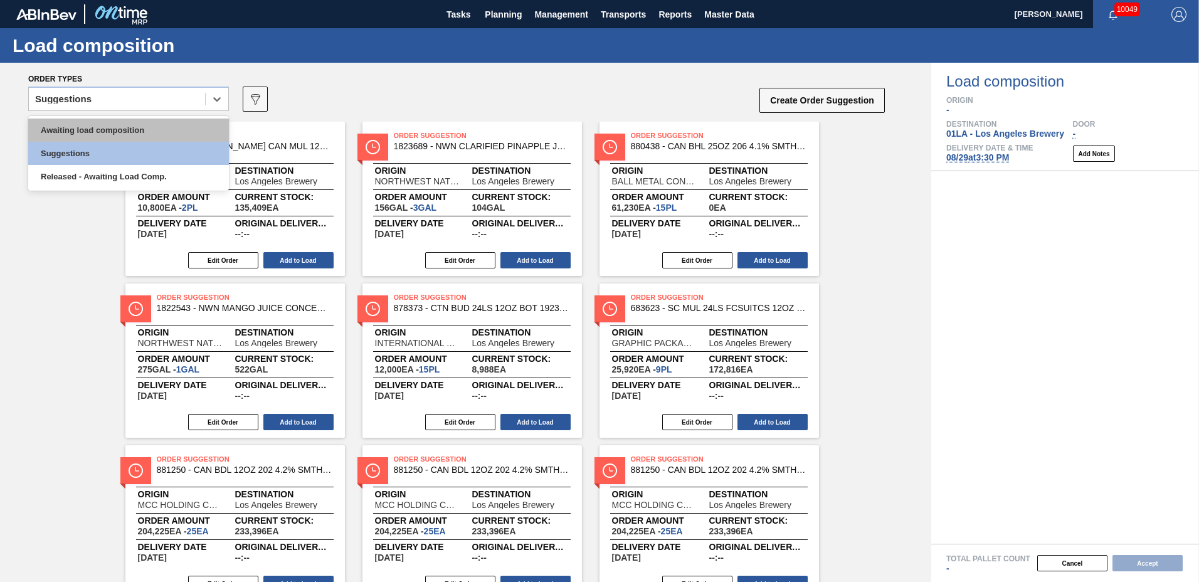
click at [170, 128] on div "Awaiting load composition" at bounding box center [128, 130] width 201 height 23
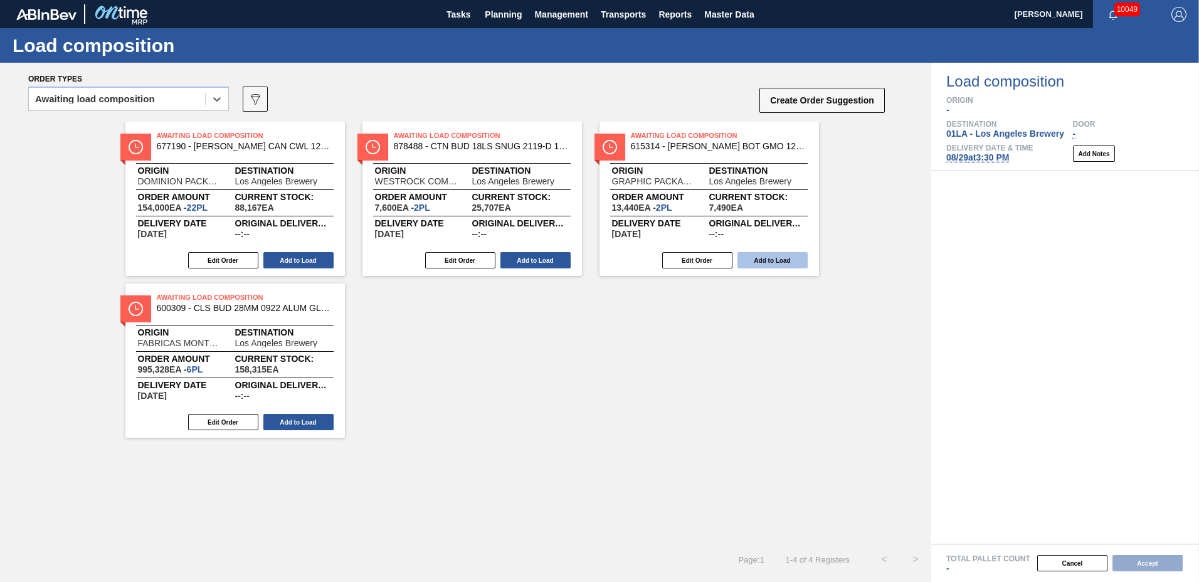
click at [767, 262] on button "Add to Load" at bounding box center [773, 260] width 70 height 16
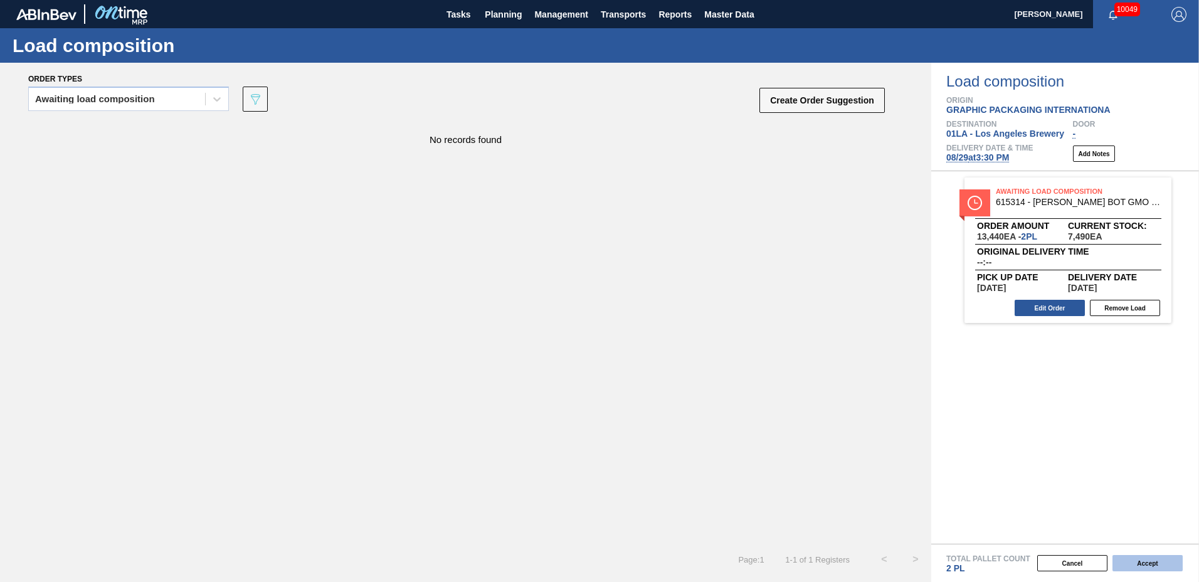
click at [1138, 561] on button "Accept" at bounding box center [1148, 563] width 70 height 16
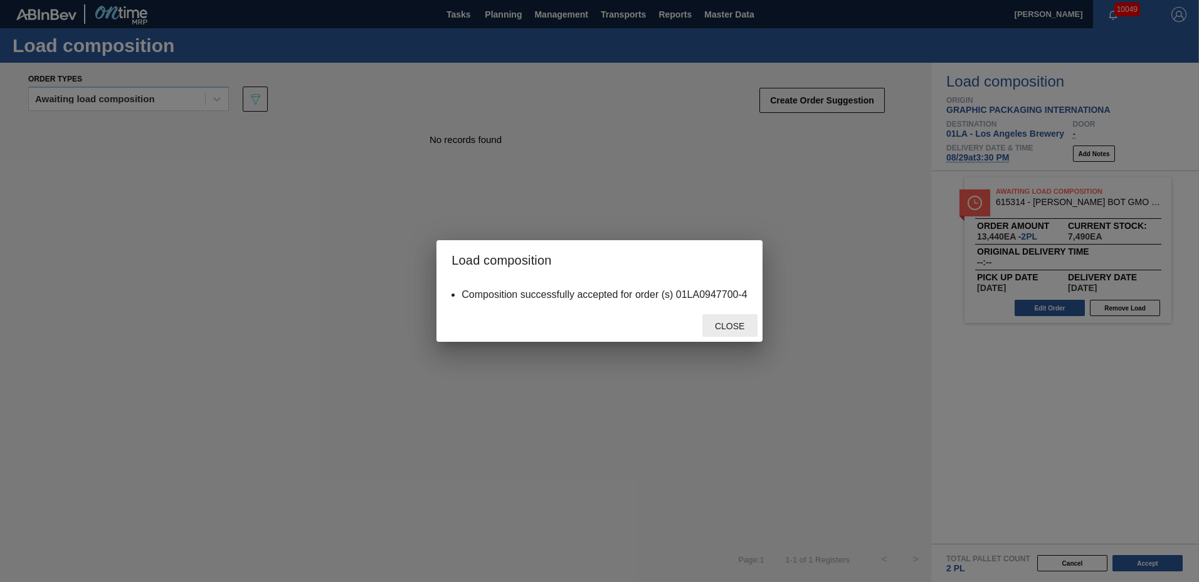
click at [741, 322] on span "Close" at bounding box center [730, 326] width 50 height 10
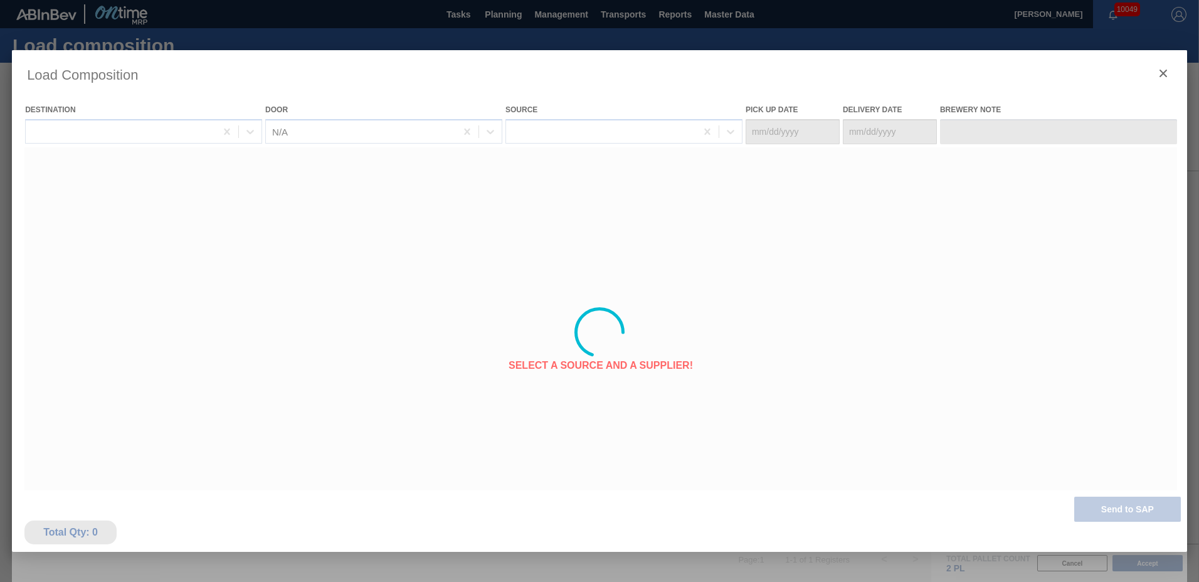
type Date "[DATE]"
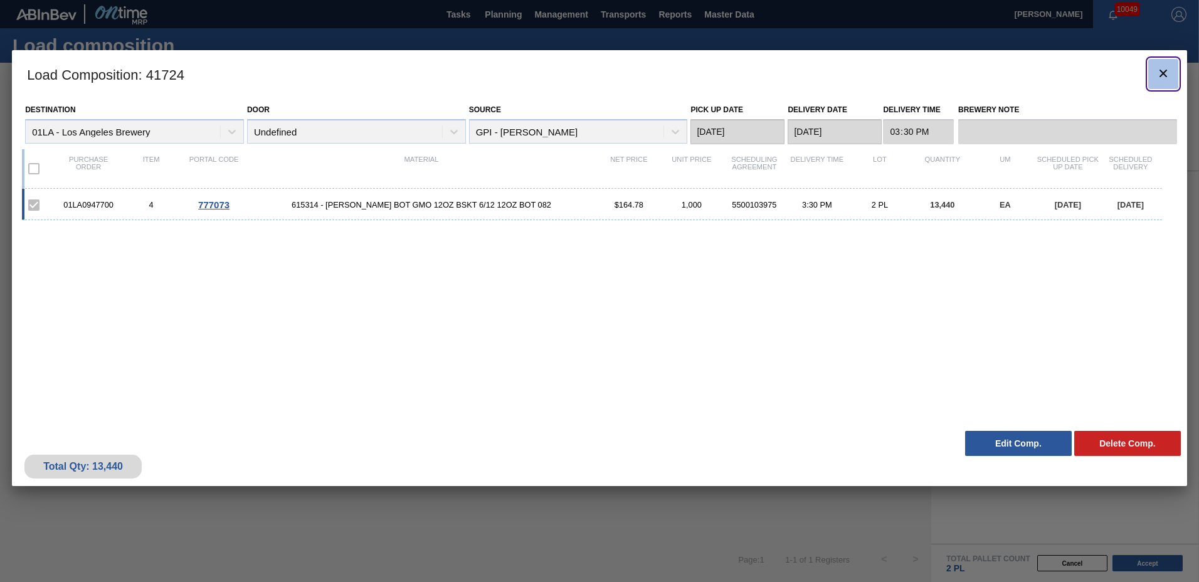
click at [1154, 61] on button "botão de ícone" at bounding box center [1164, 74] width 30 height 30
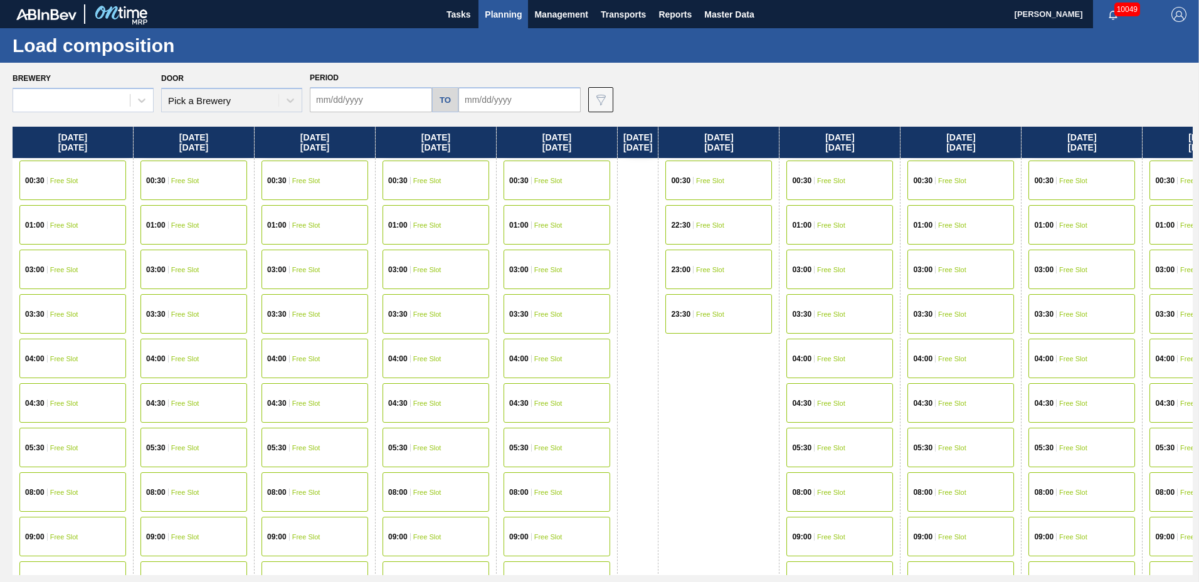
type input "[DATE]"
click at [502, 19] on span "Planning" at bounding box center [503, 14] width 37 height 15
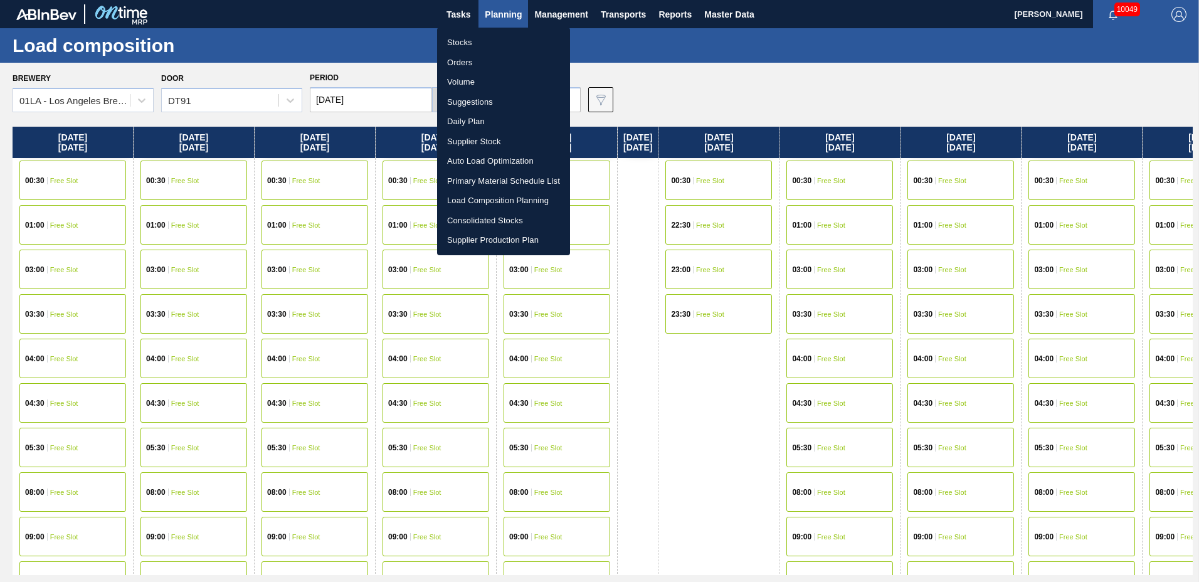
click at [502, 102] on li "Suggestions" at bounding box center [503, 102] width 133 height 20
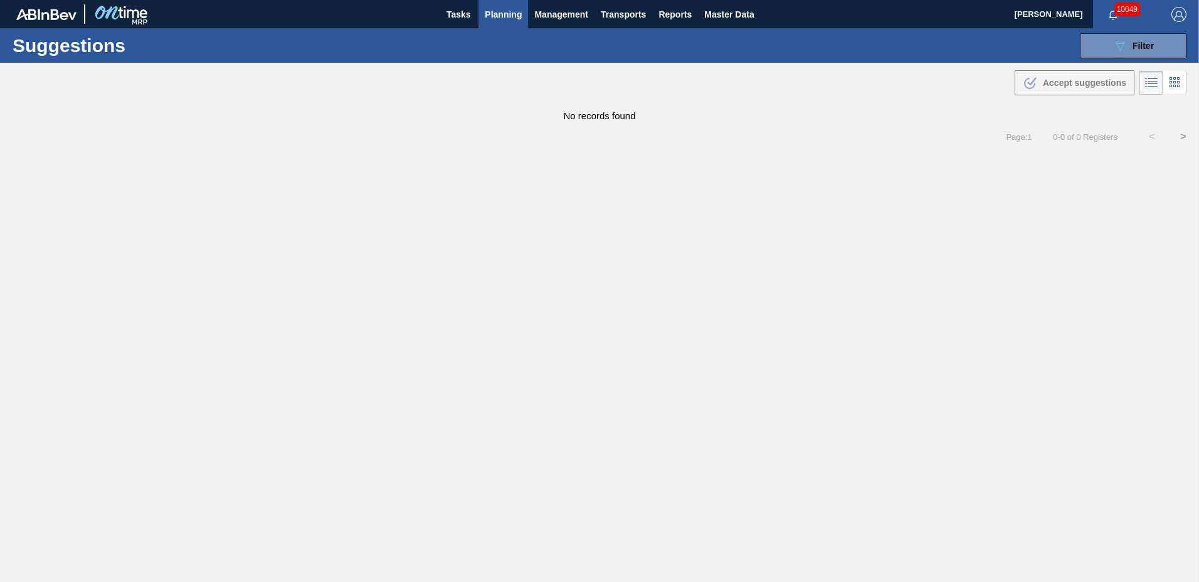
type to "[DATE]"
click at [1145, 50] on span "Filter" at bounding box center [1143, 46] width 21 height 10
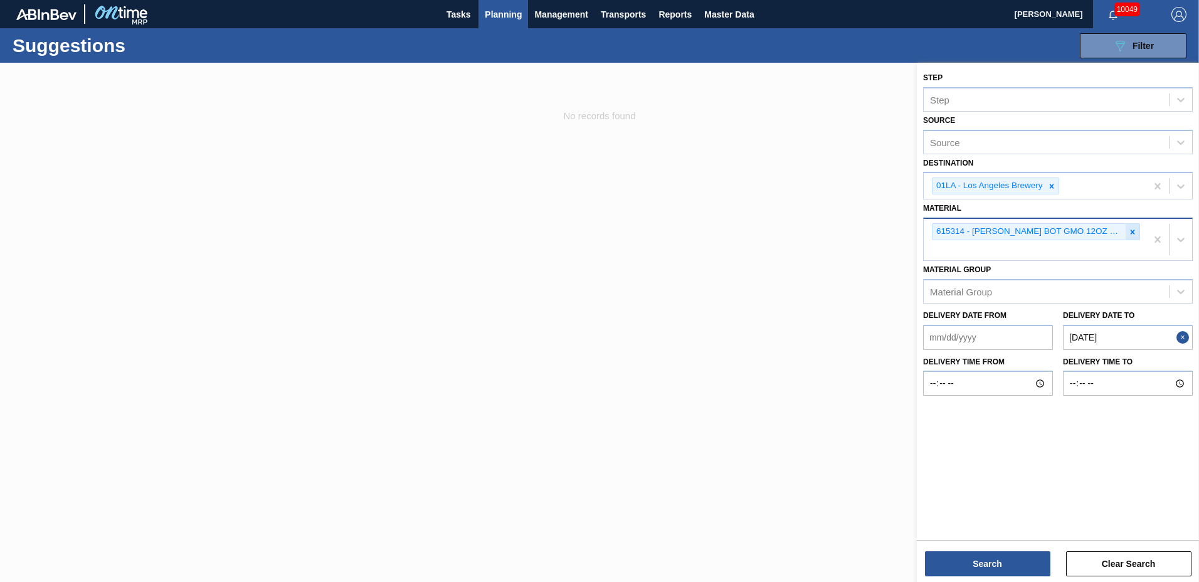
click at [1130, 233] on icon at bounding box center [1132, 232] width 9 height 9
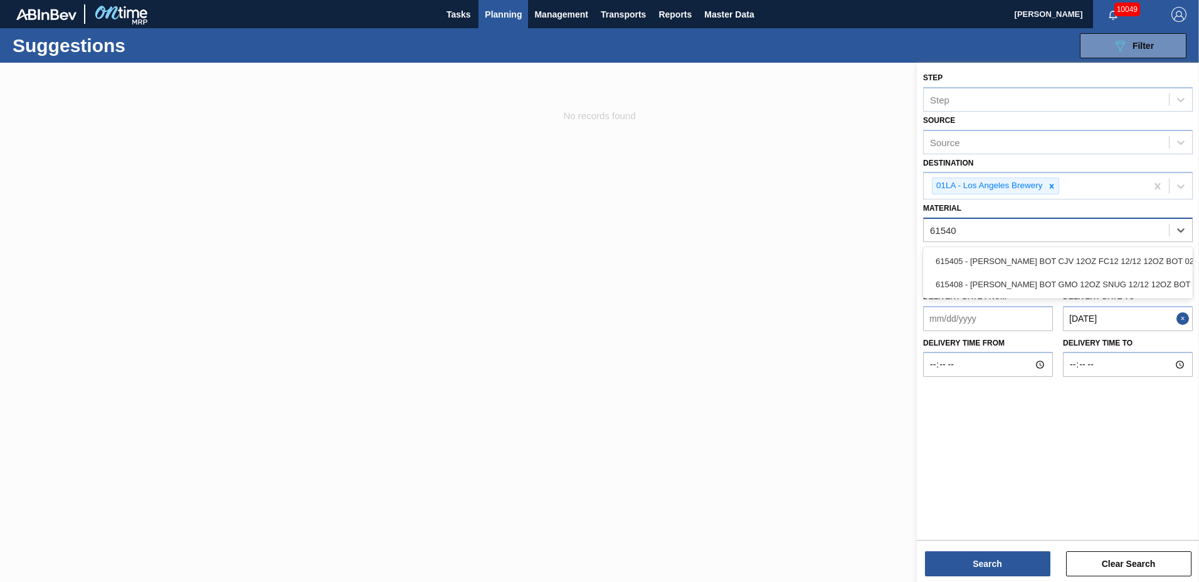
type input "615408"
drag, startPoint x: 1085, startPoint y: 260, endPoint x: 1074, endPoint y: 263, distance: 11.0
click at [1084, 260] on div "615408 - [PERSON_NAME] BOT GMO 12OZ SNUG 12/12 12OZ BOT 02" at bounding box center [1058, 261] width 270 height 23
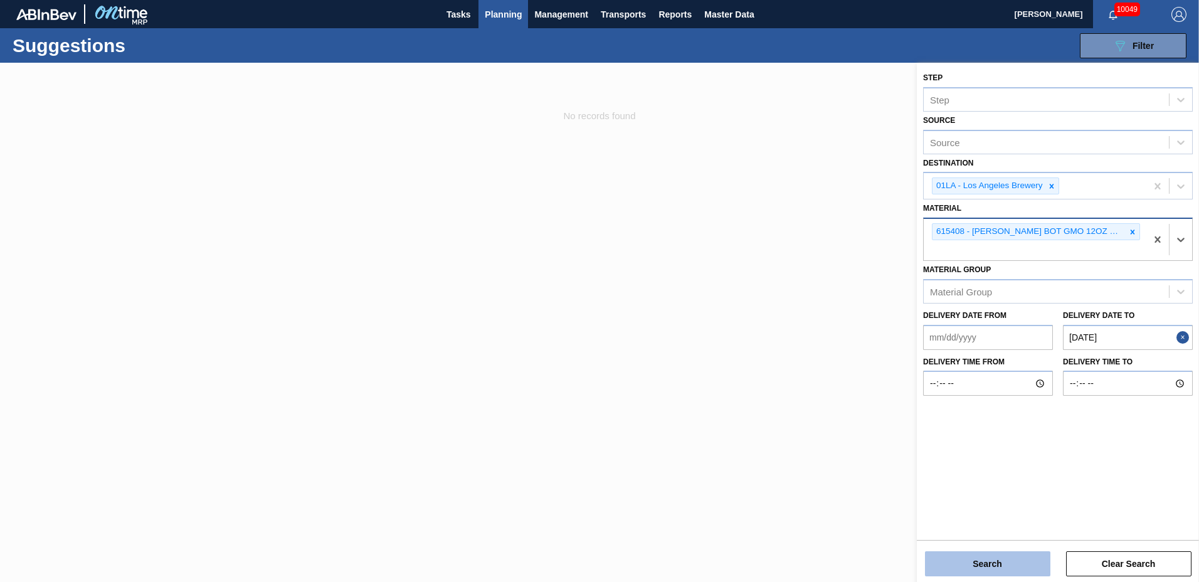
click at [963, 563] on button "Search" at bounding box center [987, 563] width 125 height 25
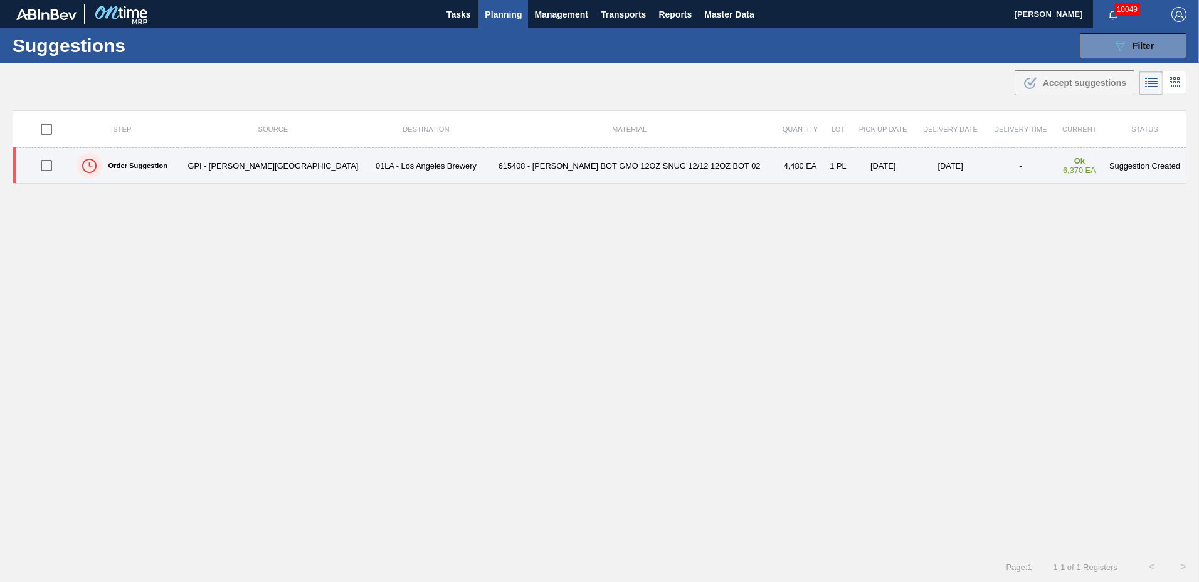
click at [45, 163] on input "checkbox" at bounding box center [46, 165] width 26 height 26
checkbox input "true"
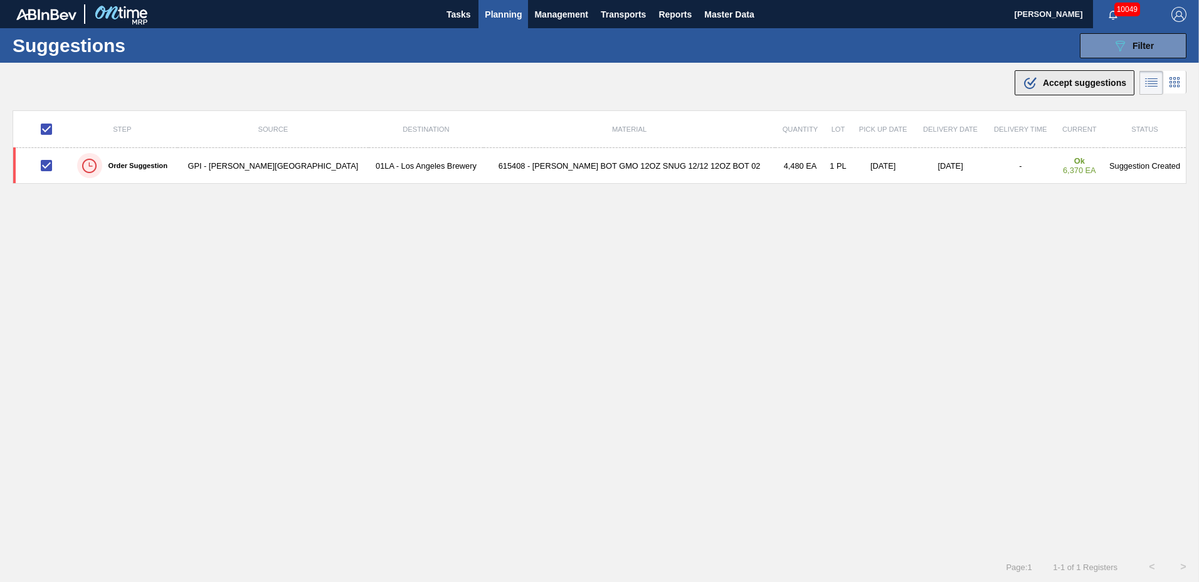
click at [1049, 85] on span "Accept suggestions" at bounding box center [1084, 83] width 83 height 10
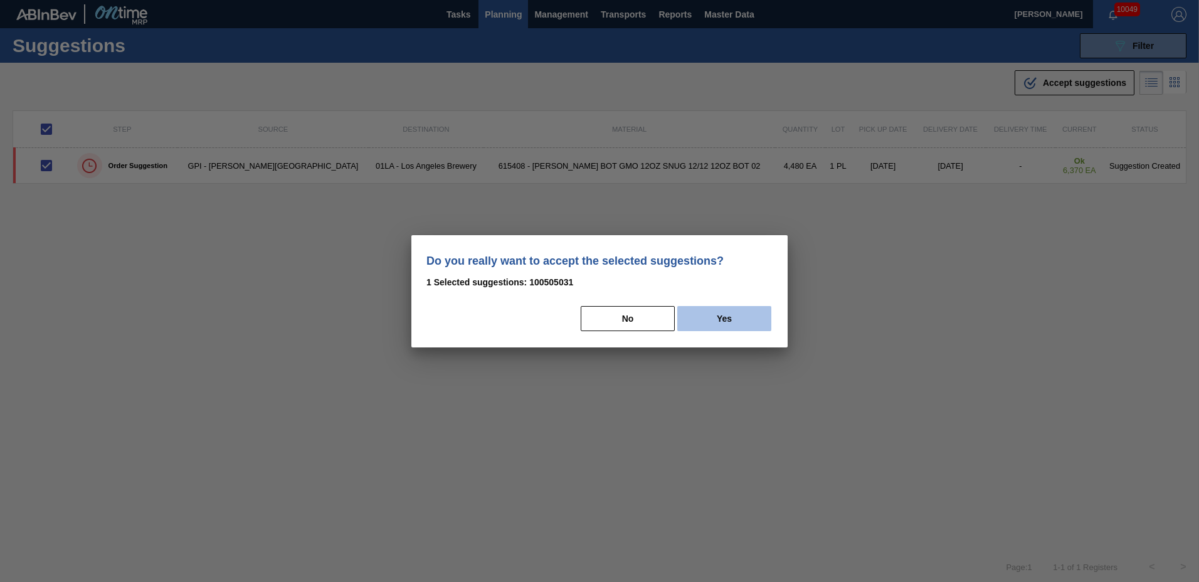
click at [753, 313] on button "Yes" at bounding box center [724, 318] width 94 height 25
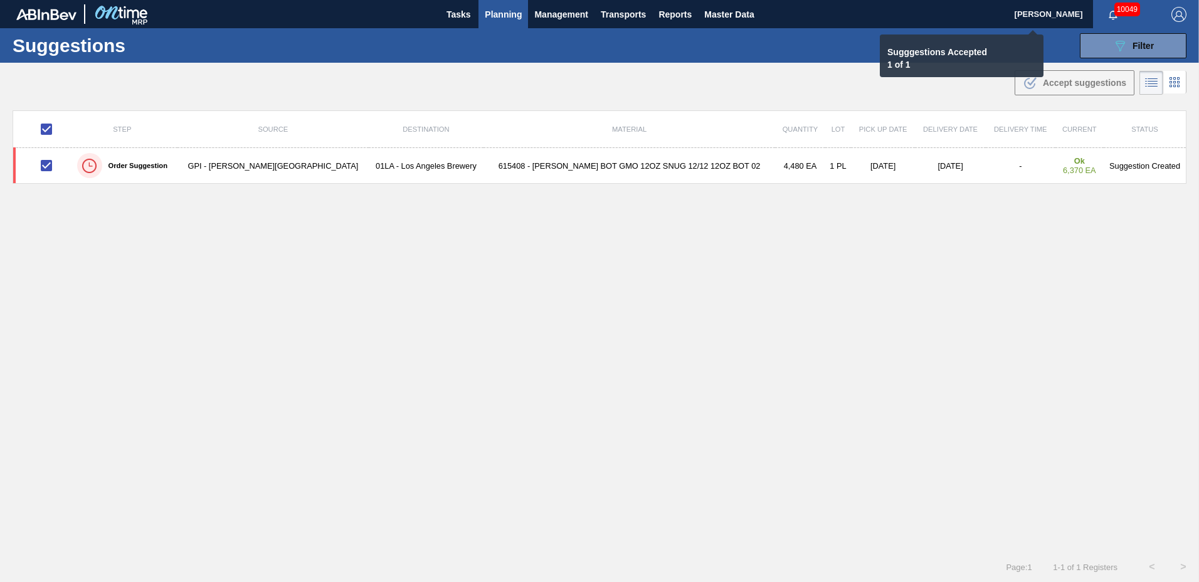
checkbox input "false"
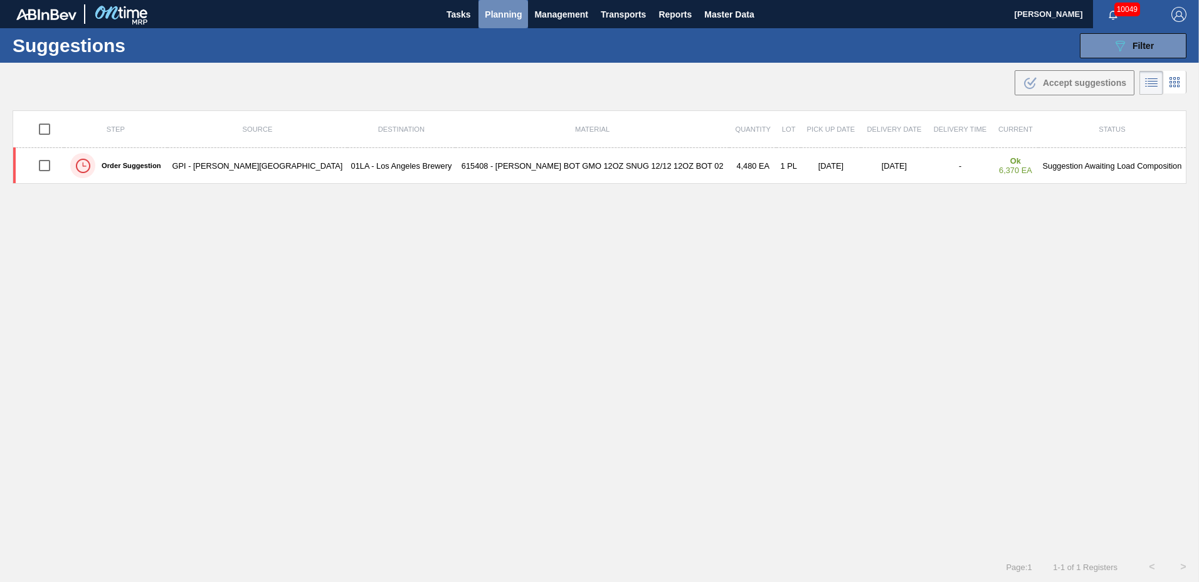
click at [514, 16] on span "Planning" at bounding box center [503, 14] width 37 height 15
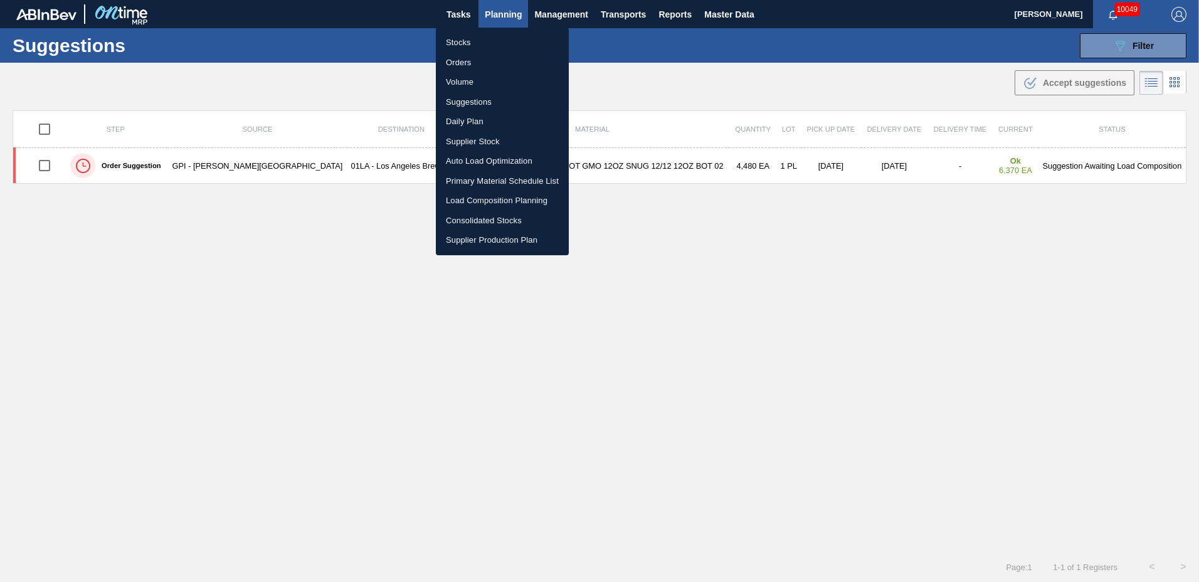
click at [492, 200] on li "Load Composition Planning" at bounding box center [502, 201] width 133 height 20
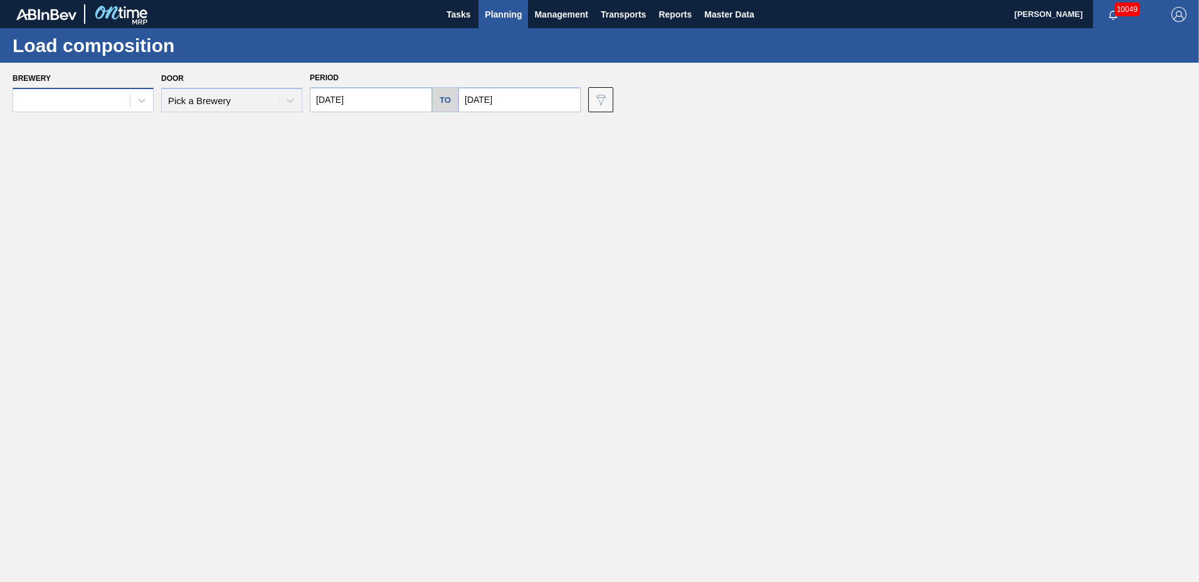
click at [98, 102] on div at bounding box center [71, 101] width 117 height 18
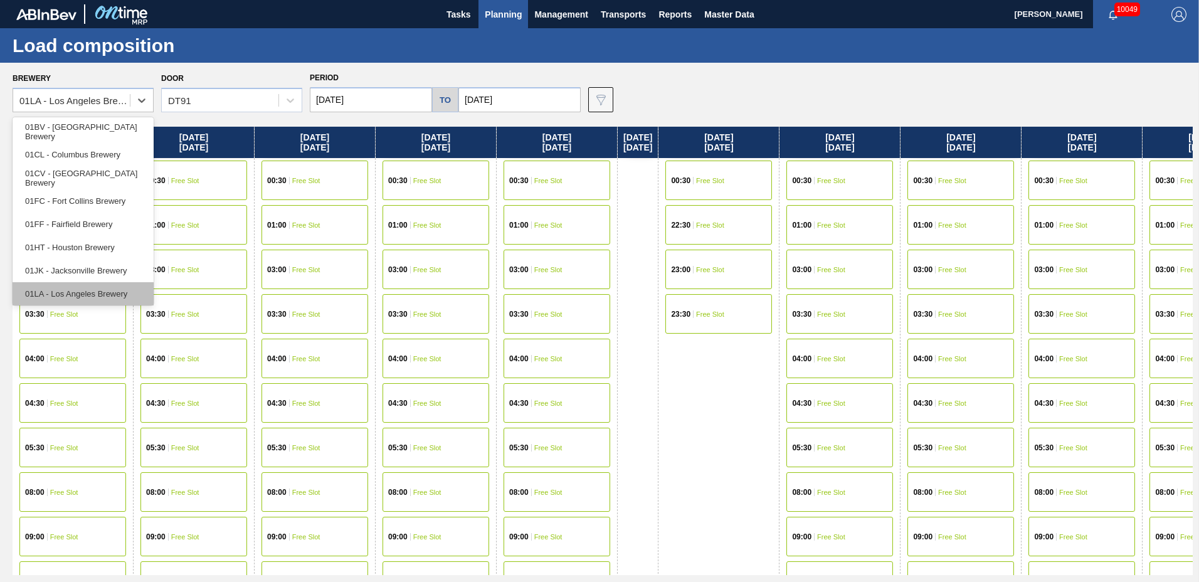
click at [100, 294] on div "01LA - Los Angeles Brewery" at bounding box center [83, 293] width 141 height 23
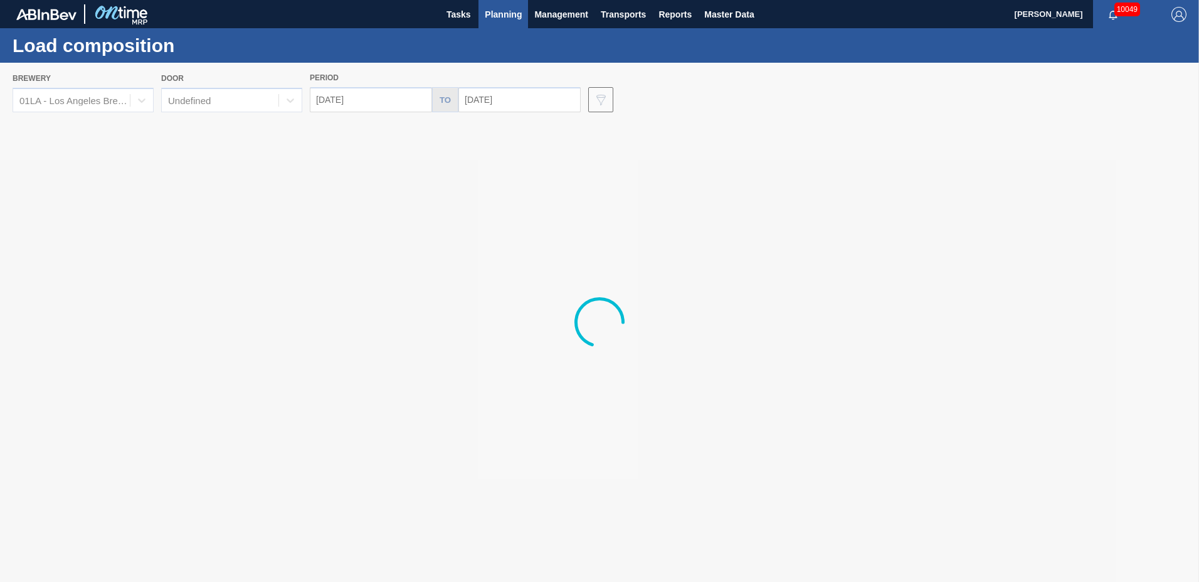
click at [217, 100] on div at bounding box center [599, 322] width 1199 height 519
click at [217, 103] on div at bounding box center [599, 322] width 1199 height 519
click at [218, 102] on div at bounding box center [599, 322] width 1199 height 519
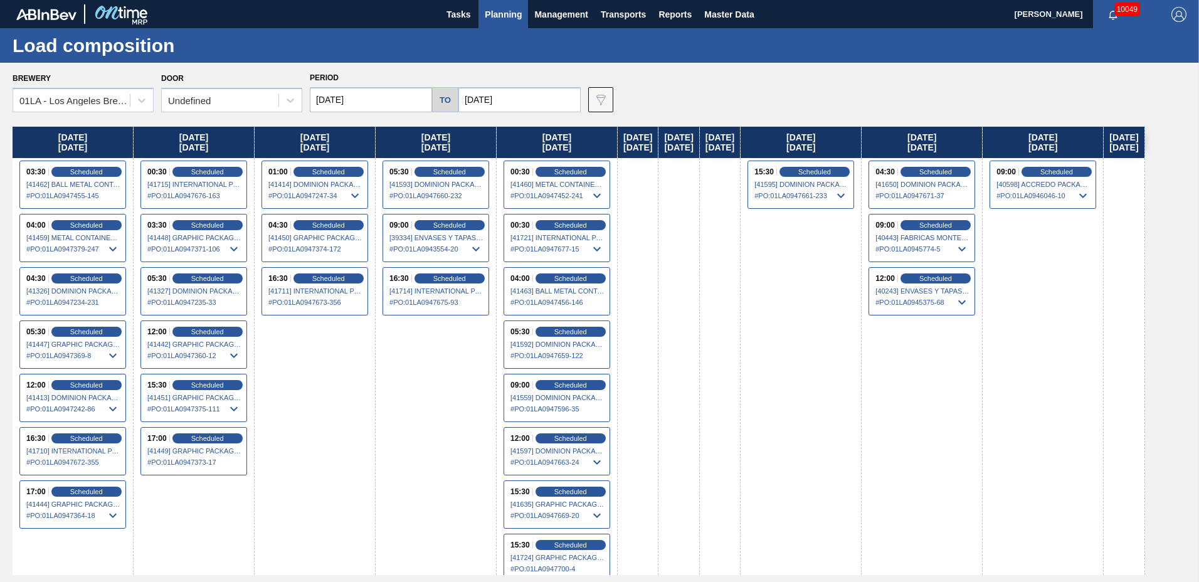
click at [218, 102] on div "Undefined" at bounding box center [220, 101] width 117 height 18
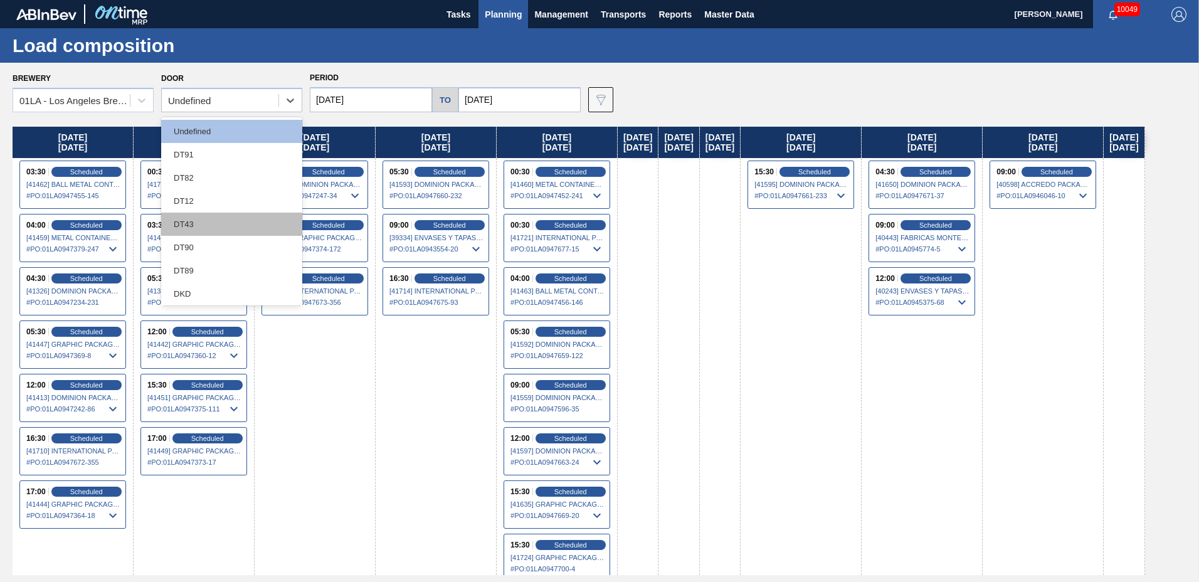
click at [221, 227] on div "DT43" at bounding box center [231, 224] width 141 height 23
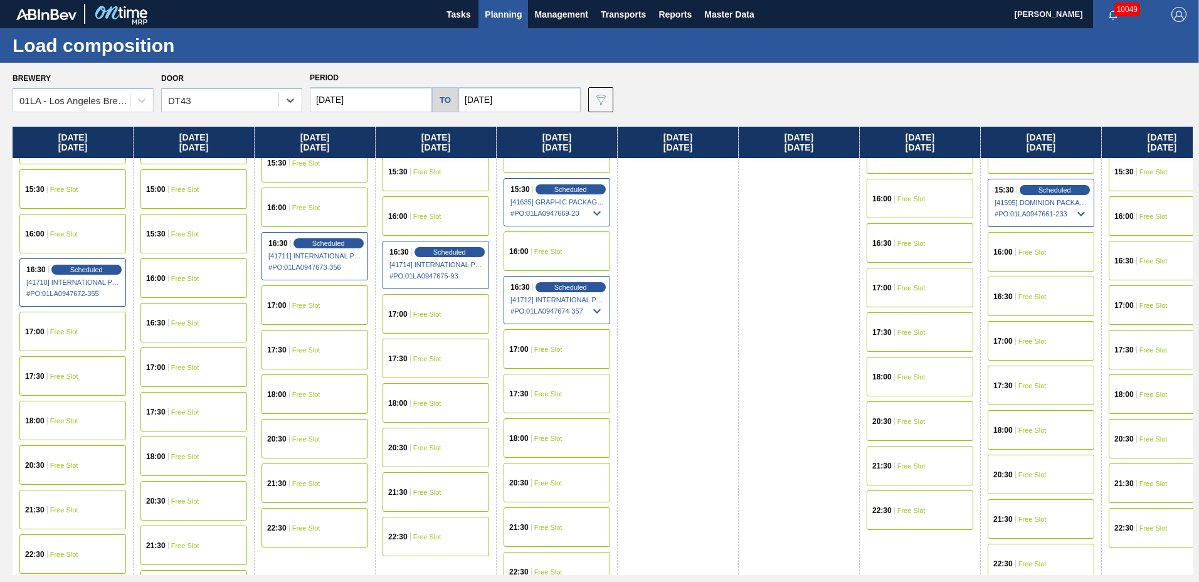
scroll to position [481, 0]
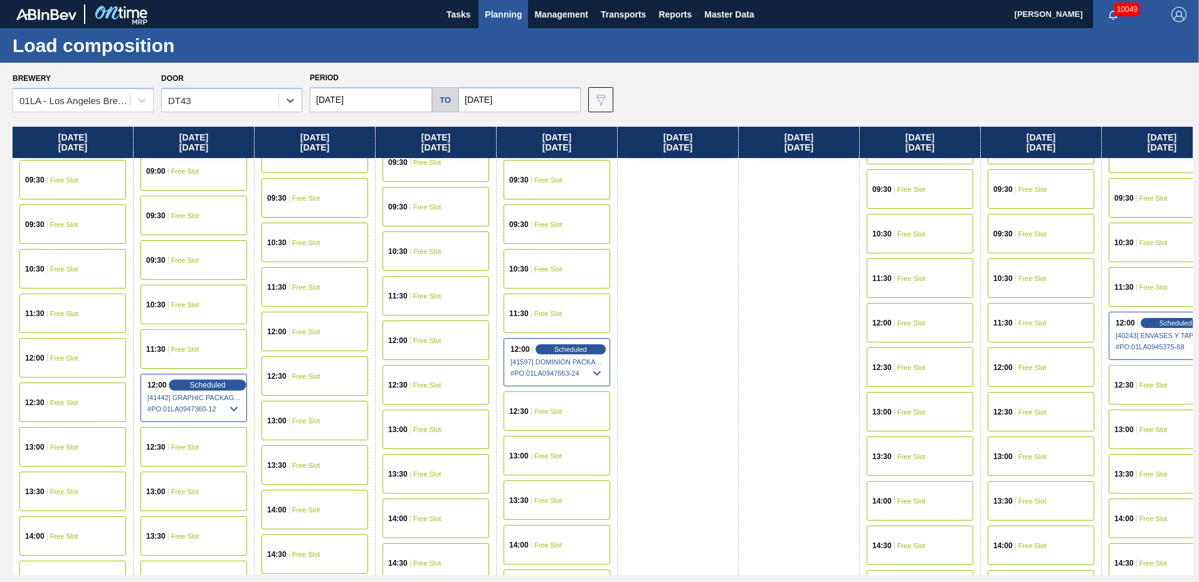
click at [208, 386] on span "Scheduled" at bounding box center [207, 385] width 36 height 8
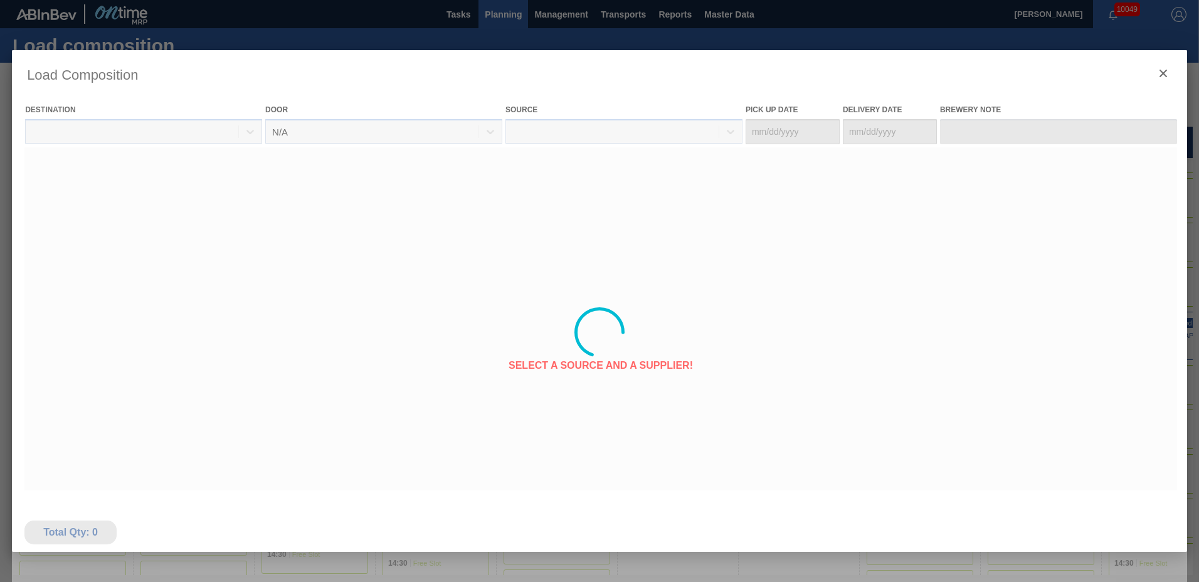
type Date "[DATE]"
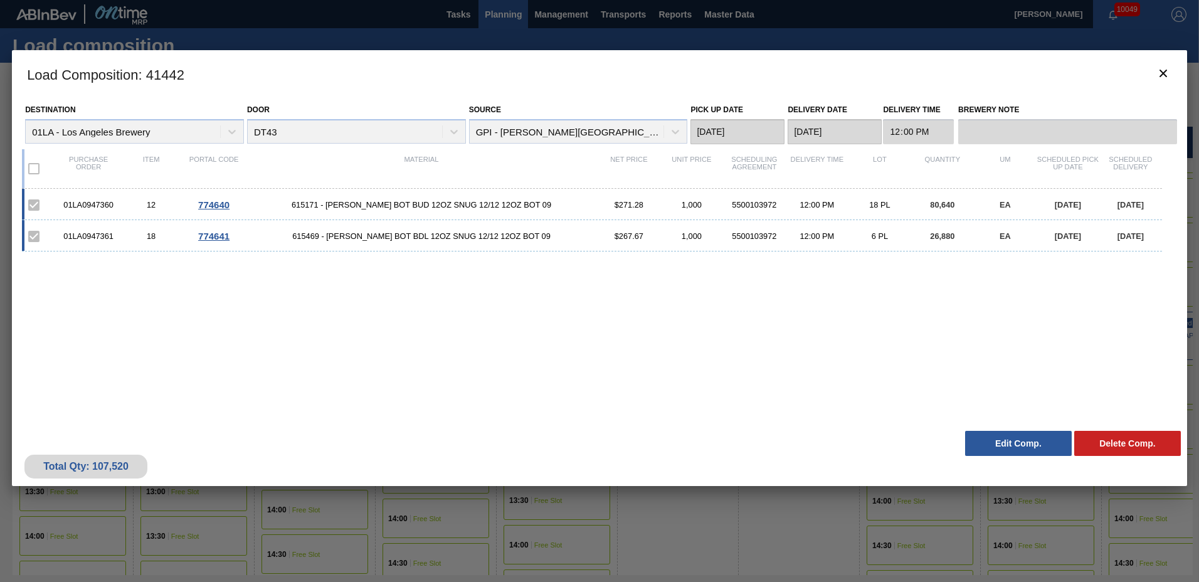
click at [1010, 442] on button "Edit Comp." at bounding box center [1018, 443] width 107 height 25
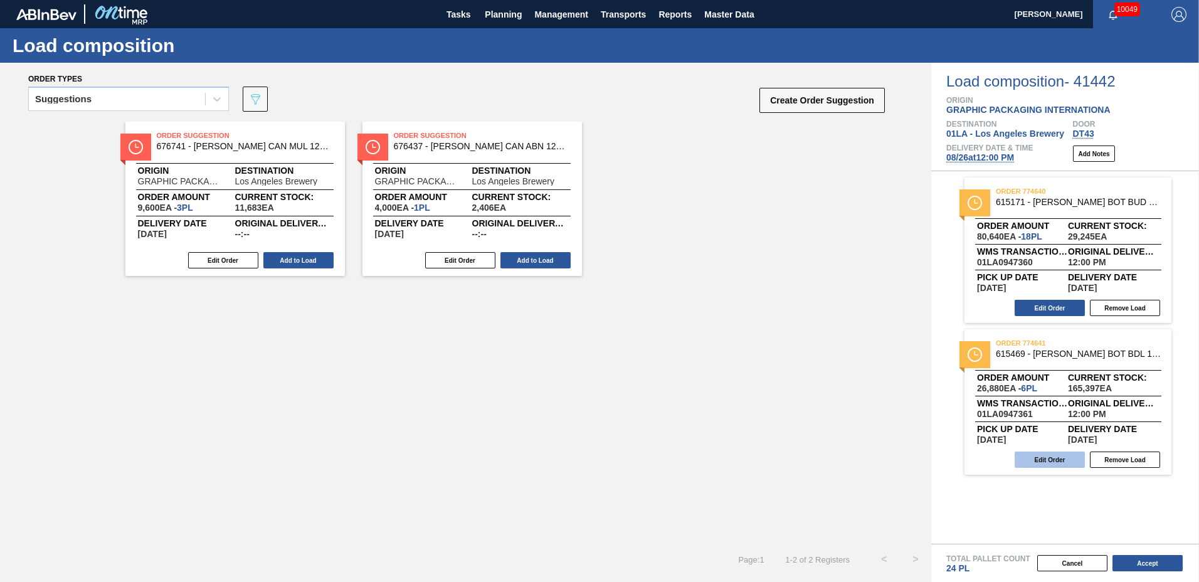
click at [1036, 457] on button "Edit Order" at bounding box center [1050, 460] width 70 height 16
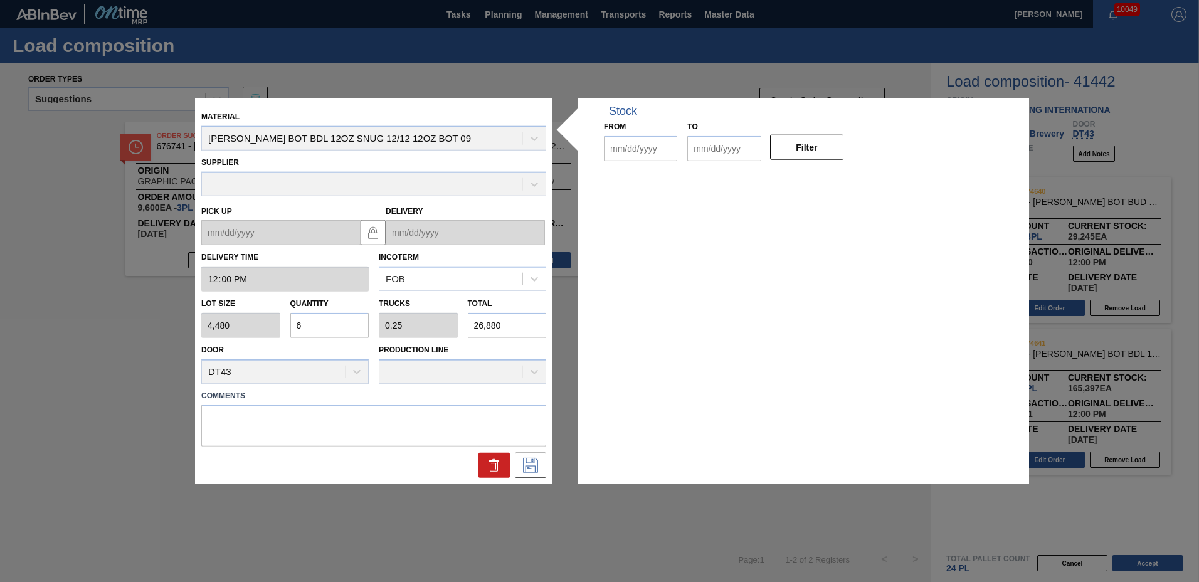
type input "12:00:00"
type input "4,480"
type input "6"
type input "0.25"
type input "26,880"
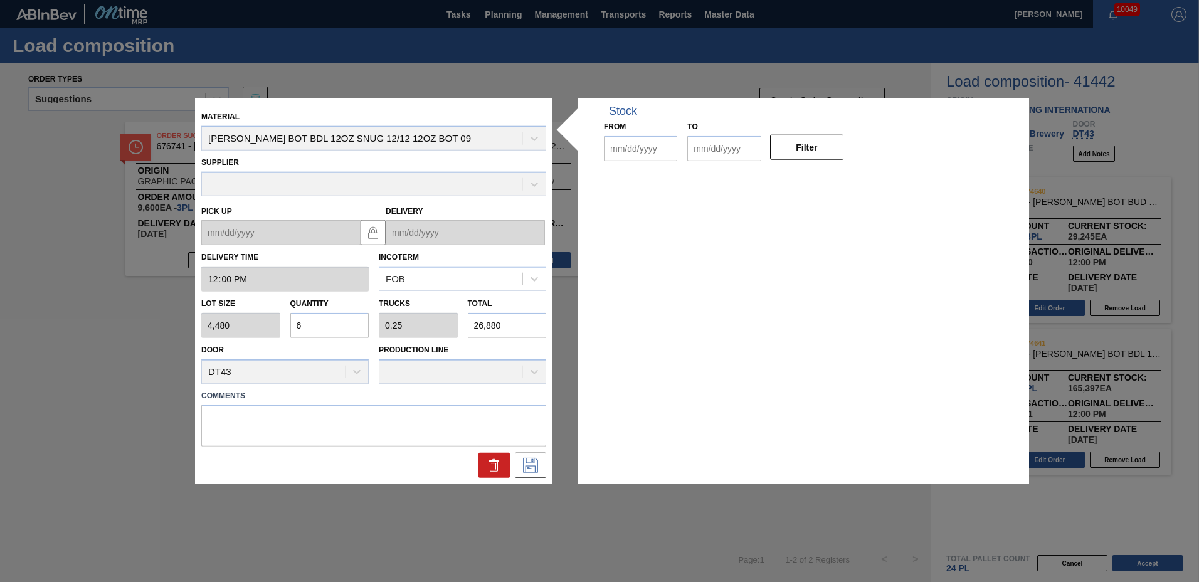
type up "[DATE]"
type input "[DATE]"
click at [356, 324] on input "6" at bounding box center [329, 325] width 79 height 25
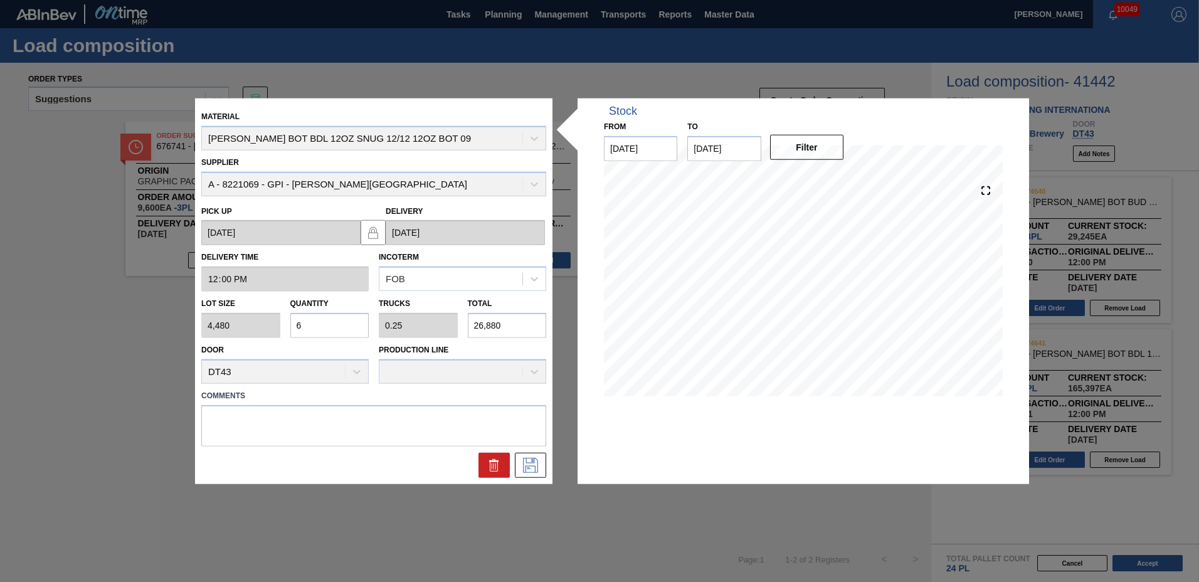
type input "0"
type input "5"
type input "0.208"
type input "22,400"
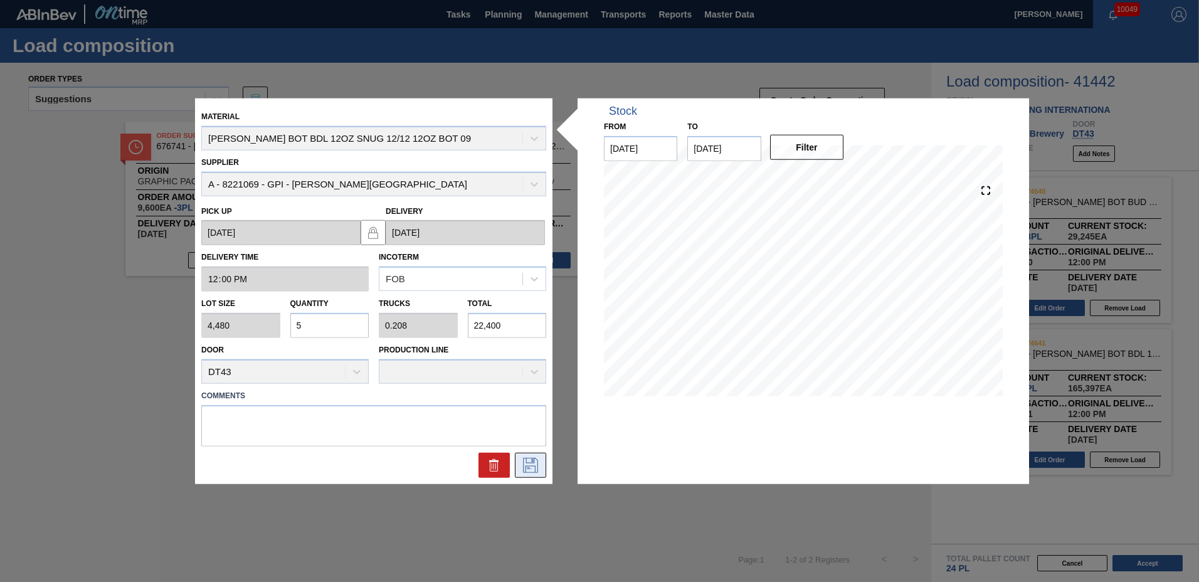
type input "5"
click at [524, 467] on icon at bounding box center [530, 464] width 15 height 15
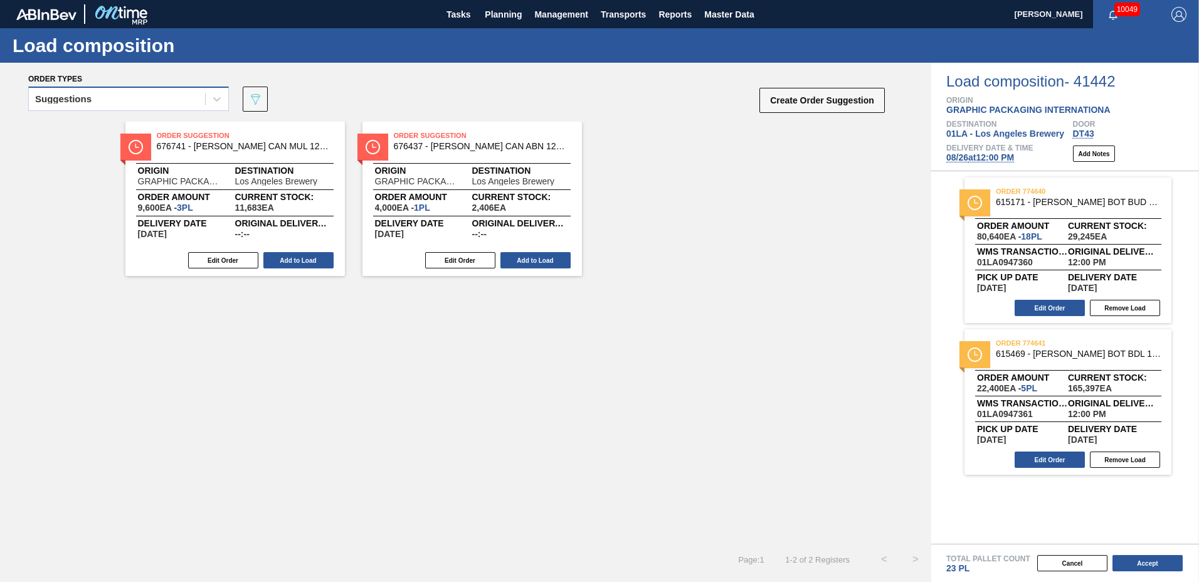
click at [103, 95] on div "Suggestions" at bounding box center [117, 99] width 176 height 18
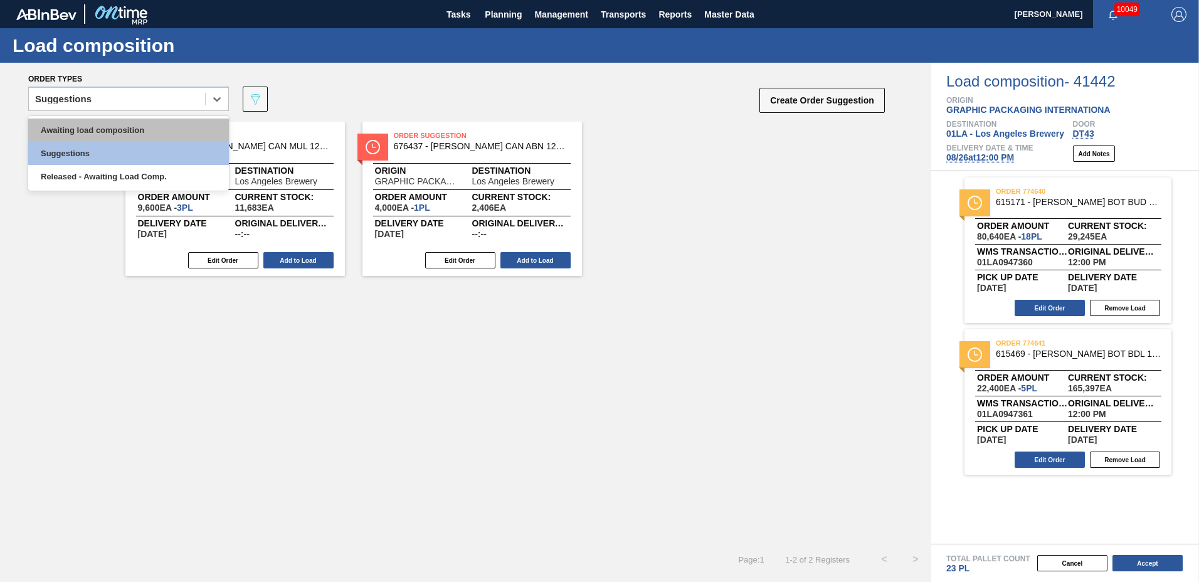
click at [115, 132] on div "Awaiting load composition" at bounding box center [128, 130] width 201 height 23
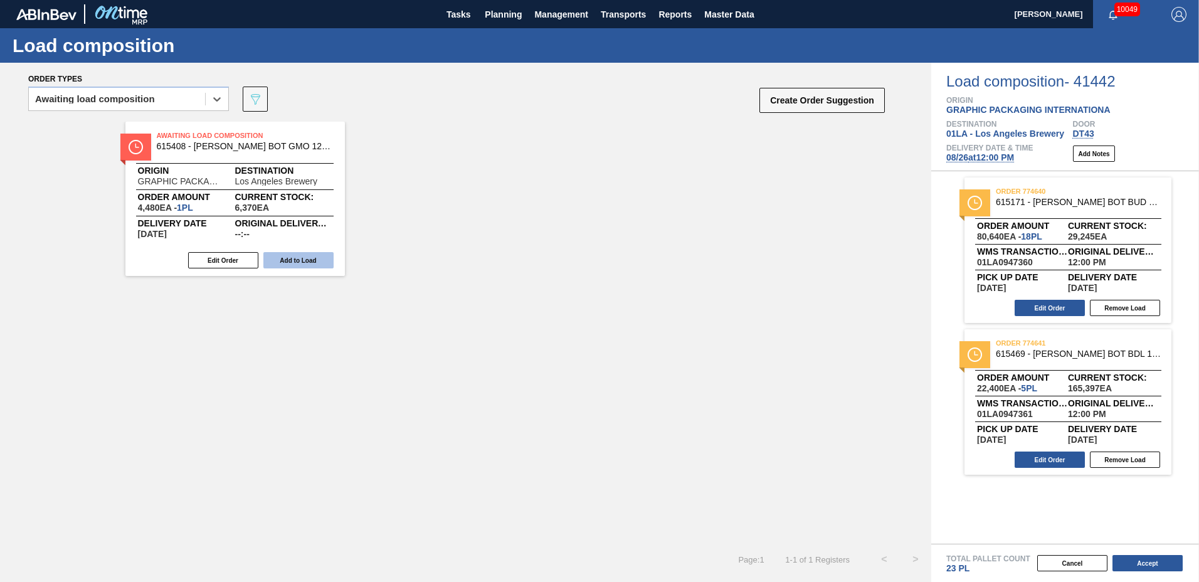
click at [307, 258] on button "Add to Load" at bounding box center [298, 260] width 70 height 16
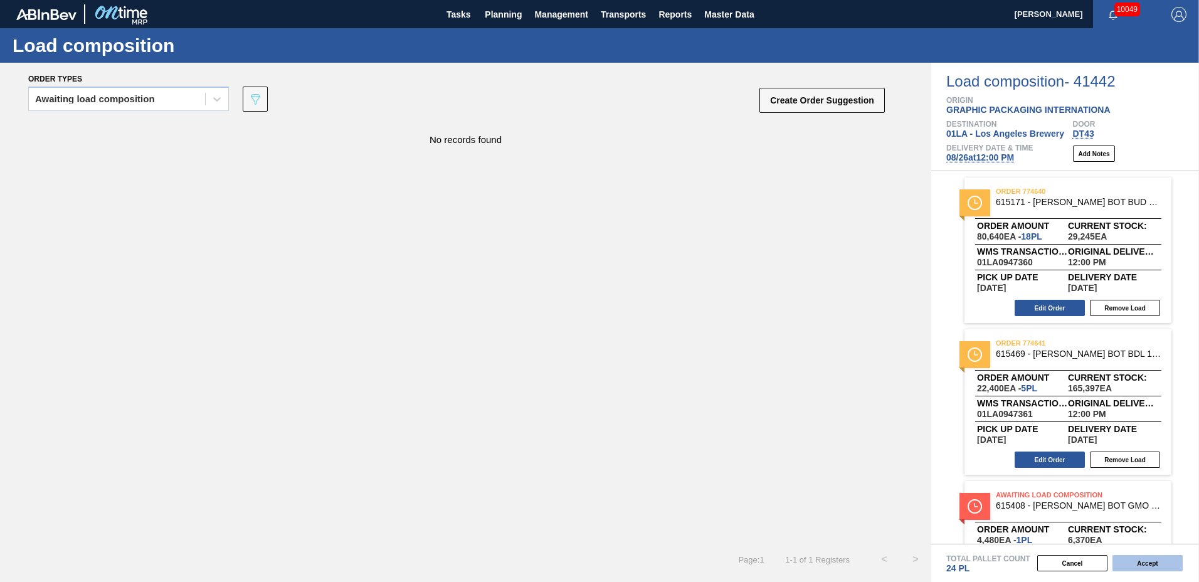
click at [1138, 558] on button "Accept" at bounding box center [1148, 563] width 70 height 16
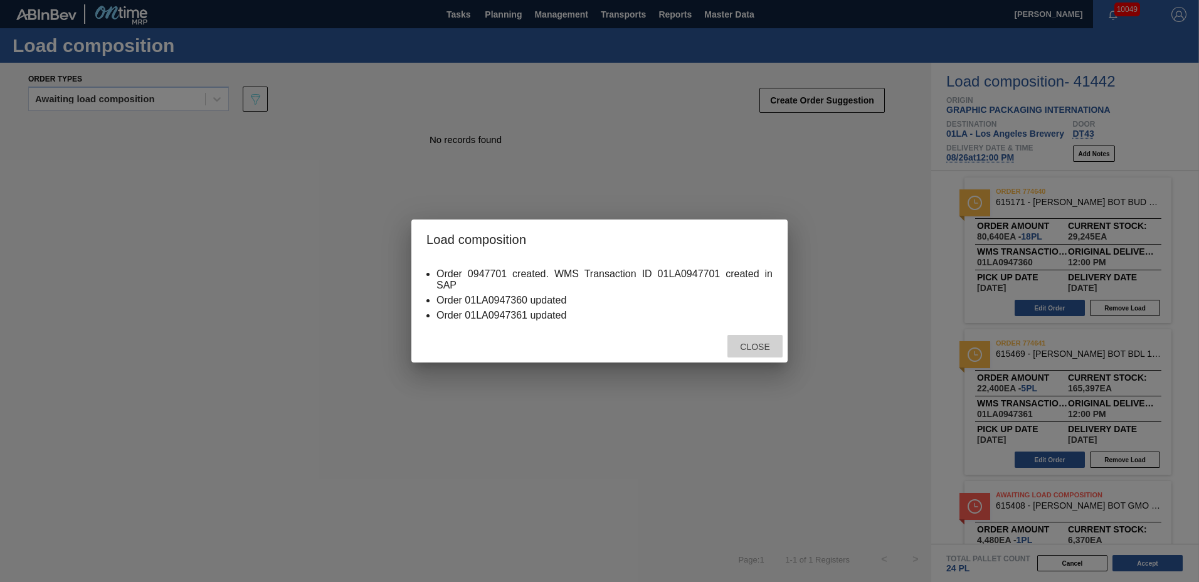
click at [771, 344] on span "Close" at bounding box center [755, 347] width 50 height 10
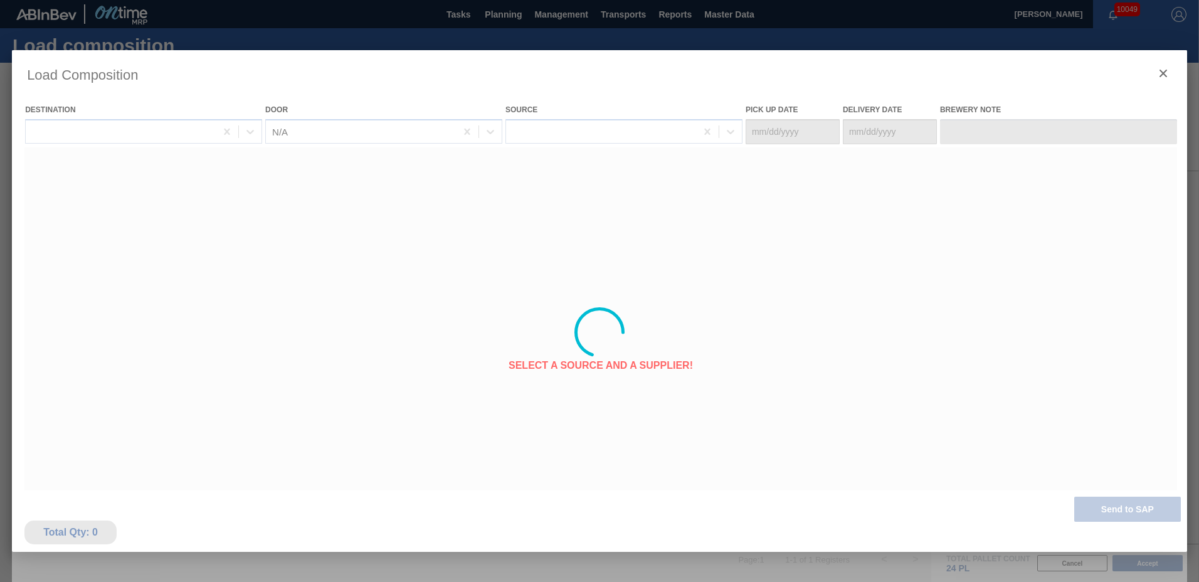
type Date "[DATE]"
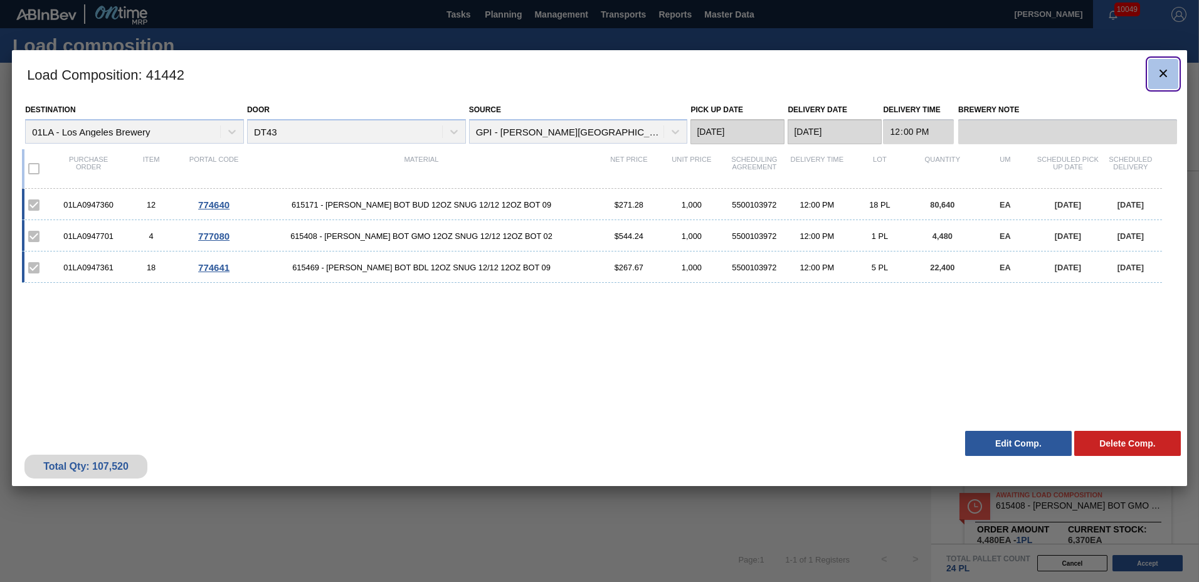
click at [1155, 67] on button "botão de ícone" at bounding box center [1164, 74] width 30 height 30
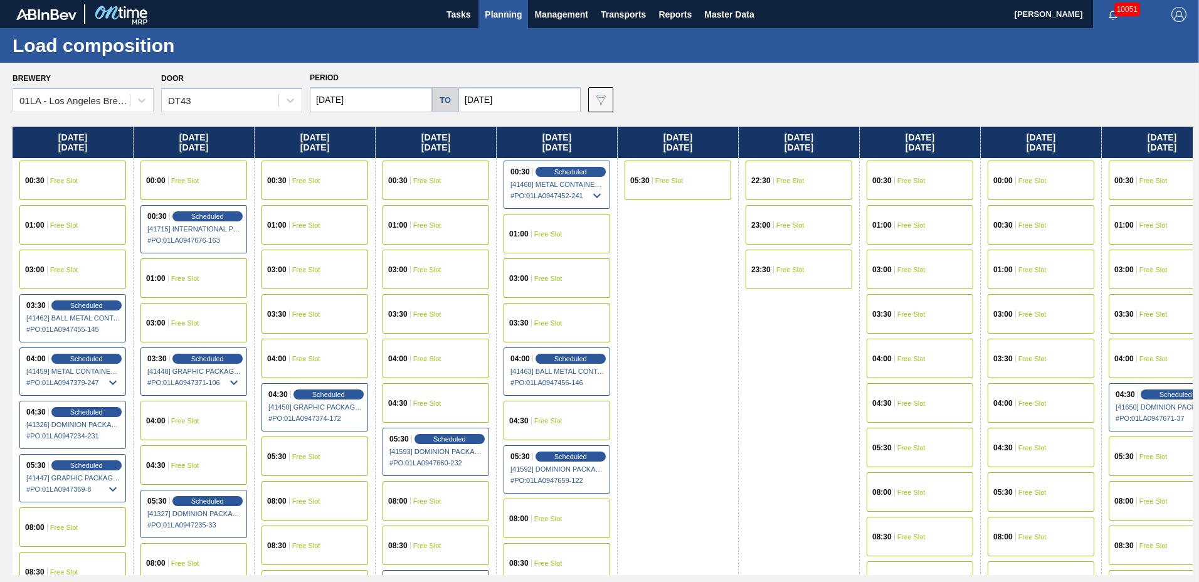
scroll to position [962, 0]
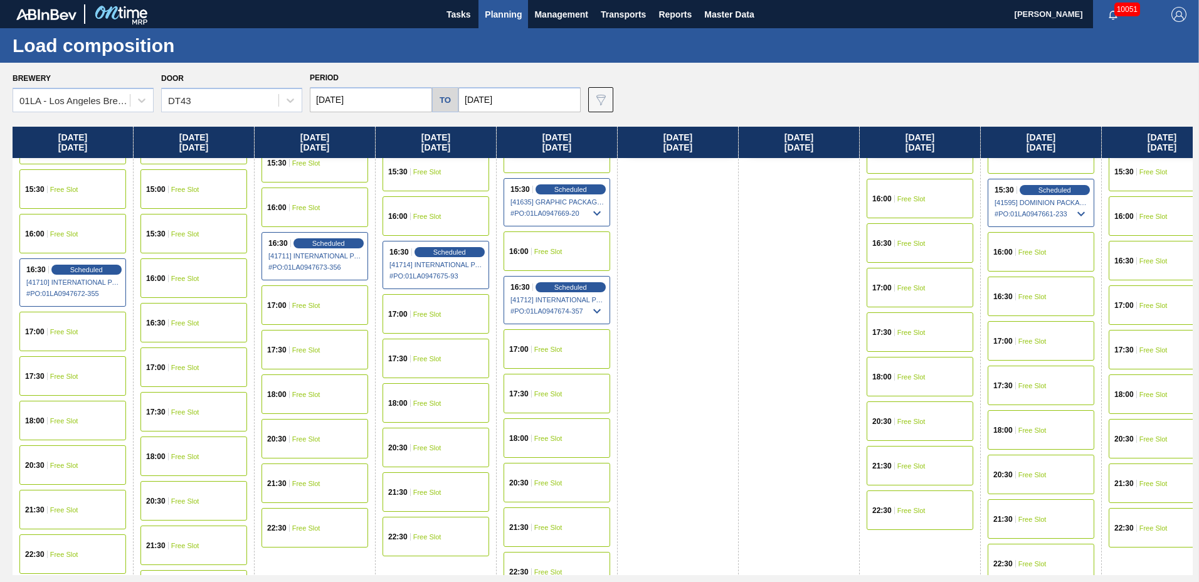
click at [505, 7] on span "Planning" at bounding box center [503, 14] width 37 height 15
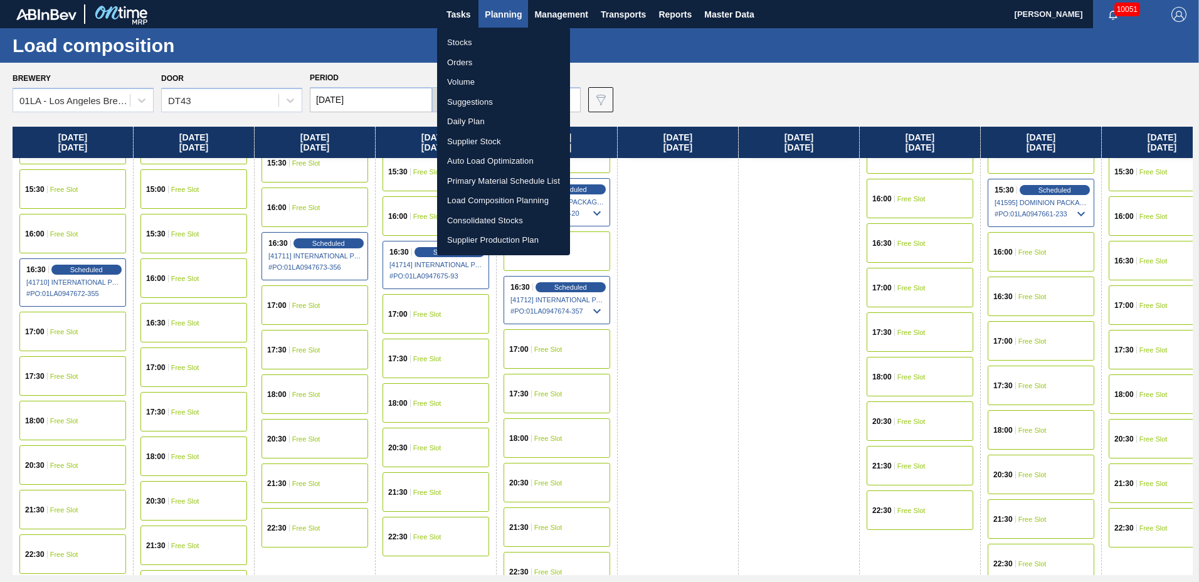
click at [473, 97] on li "Suggestions" at bounding box center [503, 102] width 133 height 20
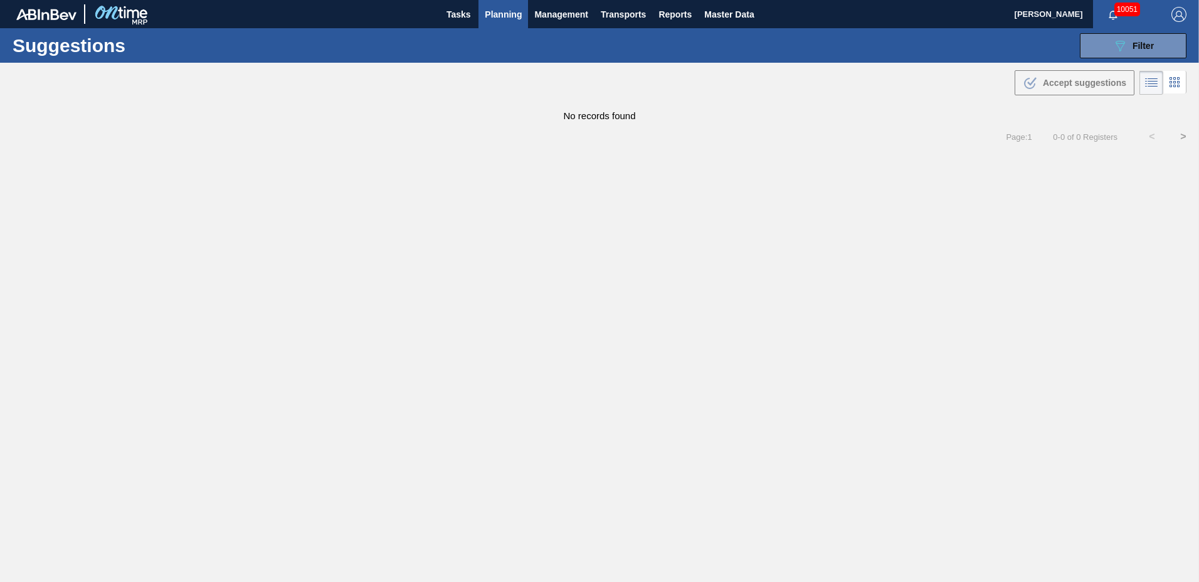
type to "[DATE]"
click at [509, 11] on span "Planning" at bounding box center [503, 14] width 37 height 15
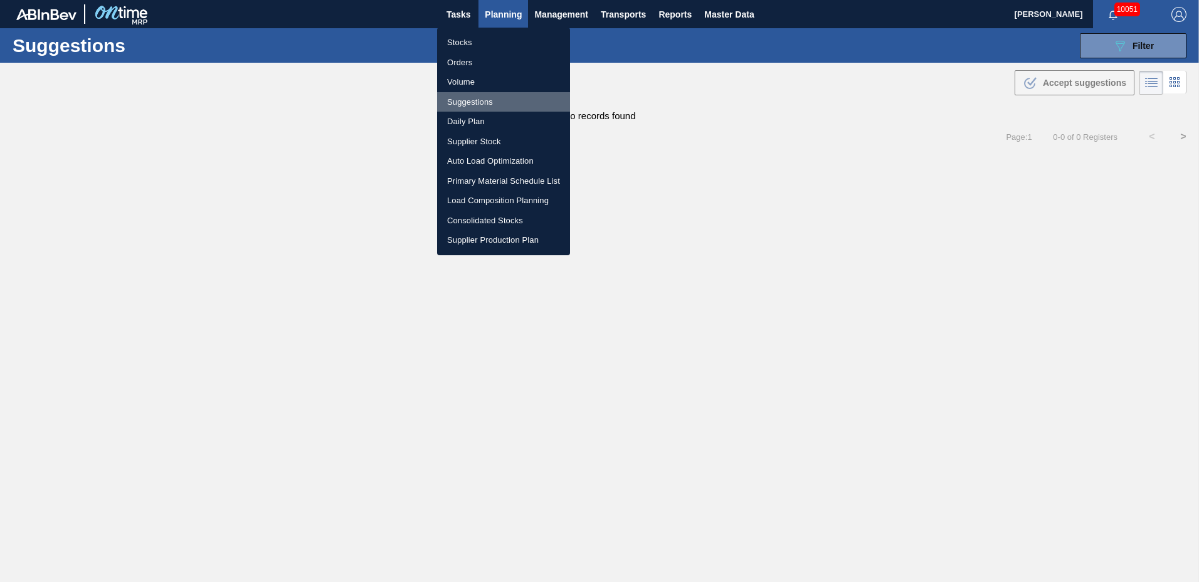
click at [504, 104] on li "Suggestions" at bounding box center [503, 102] width 133 height 20
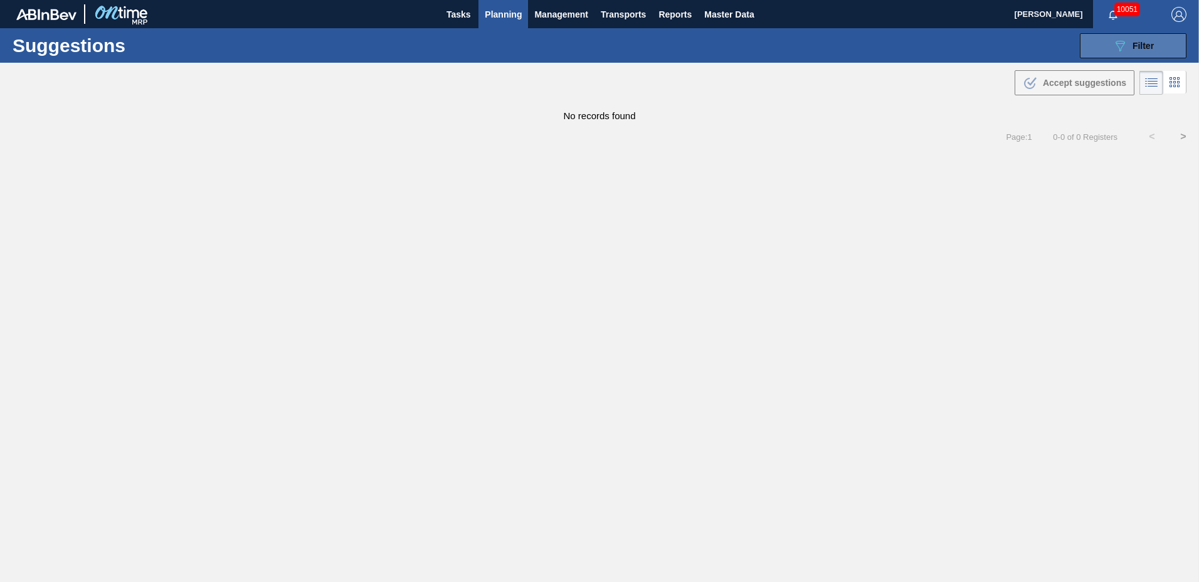
click at [1133, 48] on span "Filter" at bounding box center [1143, 46] width 21 height 10
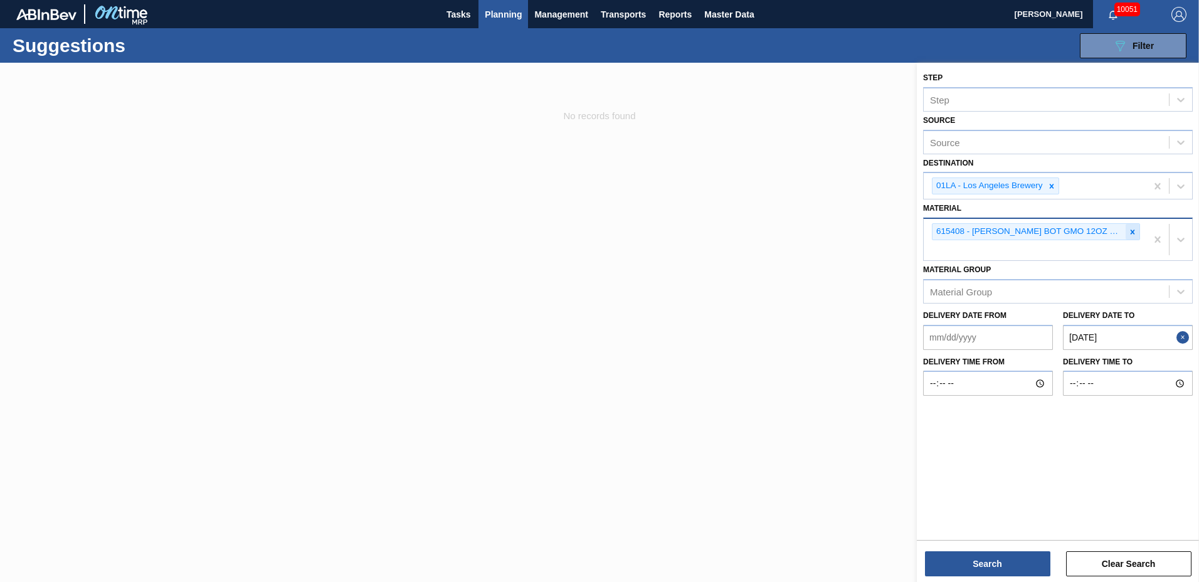
click at [1137, 232] on icon at bounding box center [1132, 232] width 9 height 9
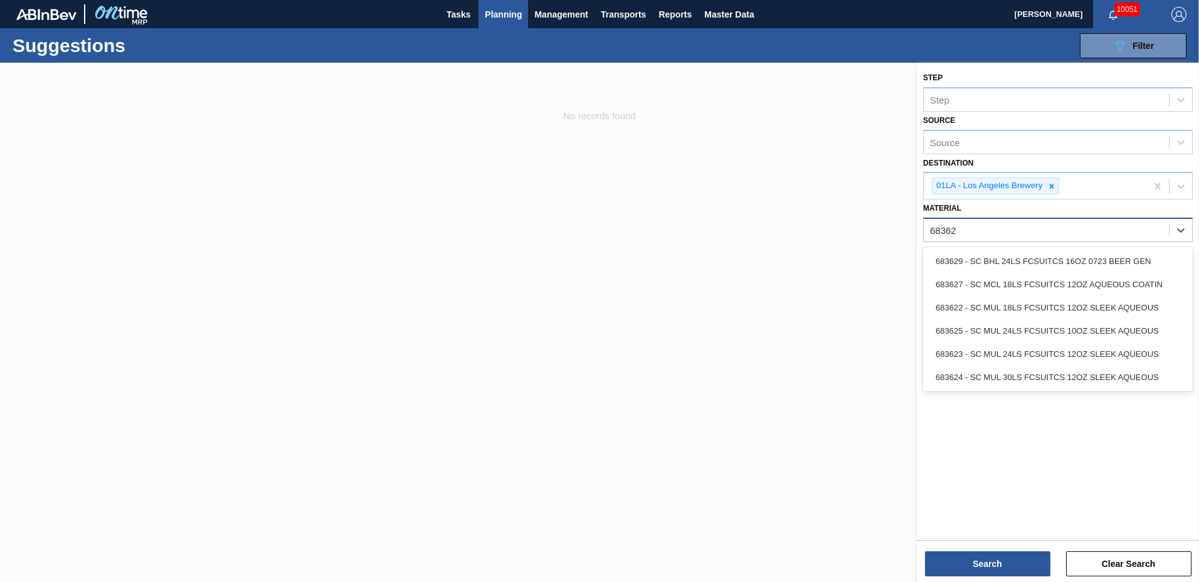
type input "683623"
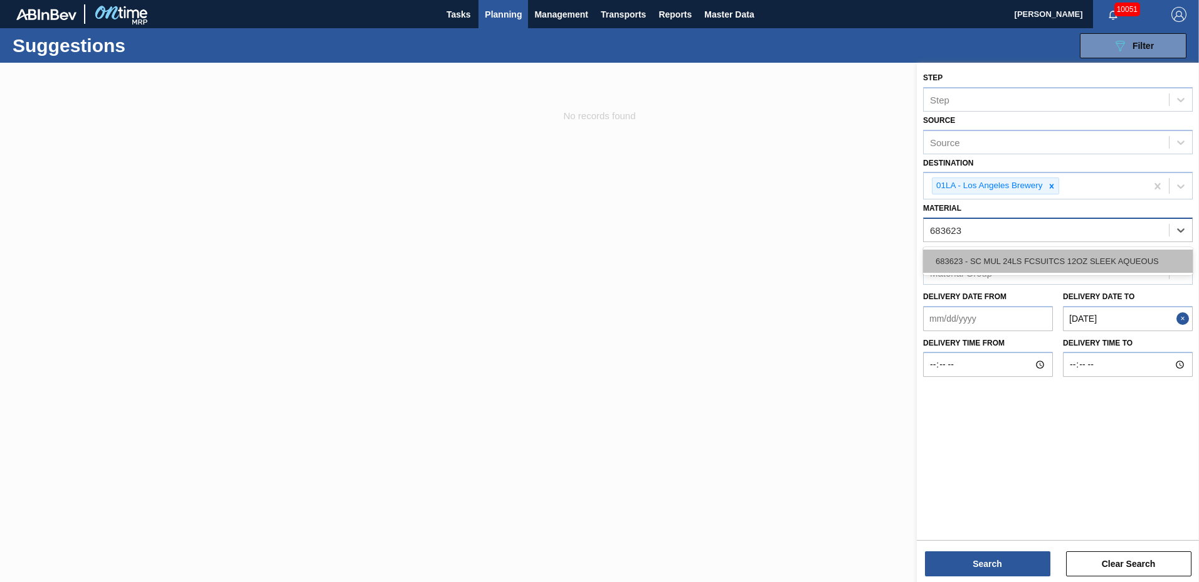
click at [1037, 257] on div "683623 - SC MUL 24LS FCSUITCS 12OZ SLEEK AQUEOUS" at bounding box center [1058, 261] width 270 height 23
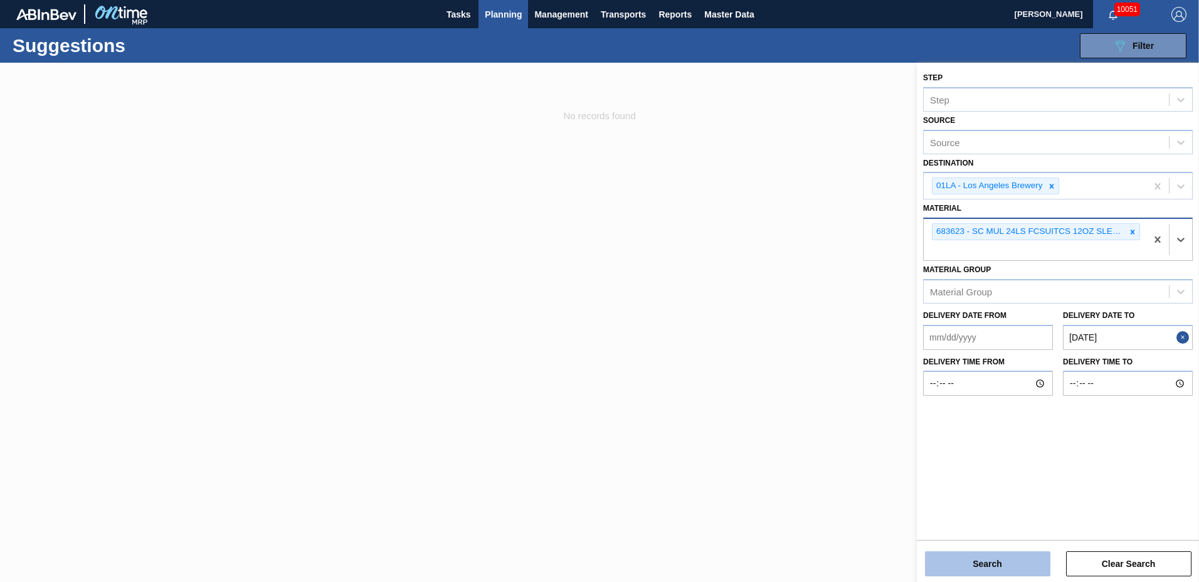
click at [968, 570] on button "Search" at bounding box center [987, 563] width 125 height 25
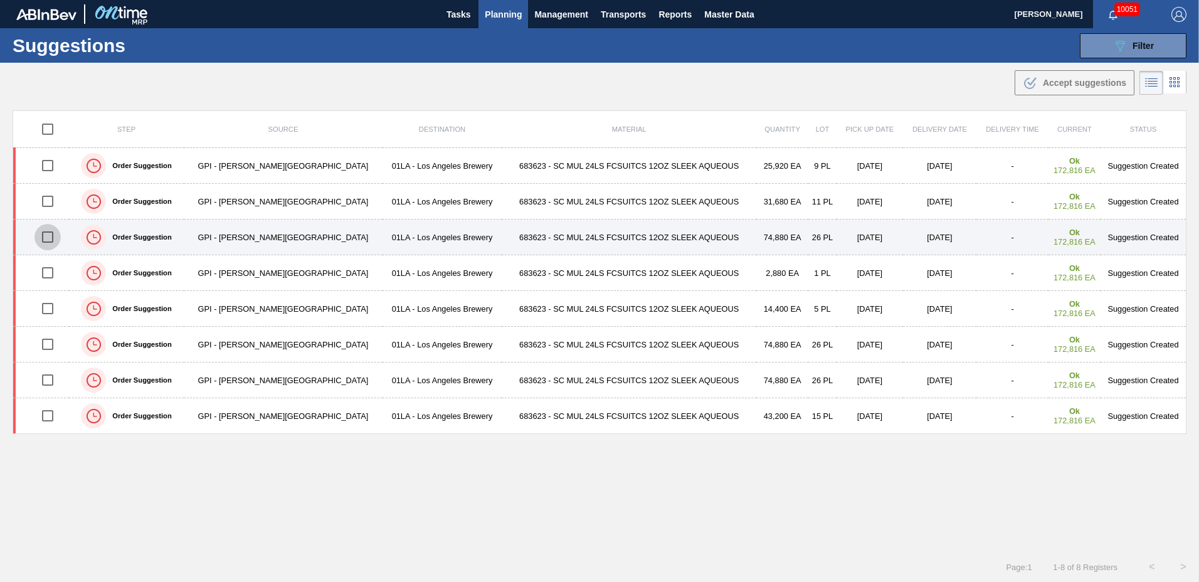
click at [47, 238] on input "checkbox" at bounding box center [47, 237] width 26 height 26
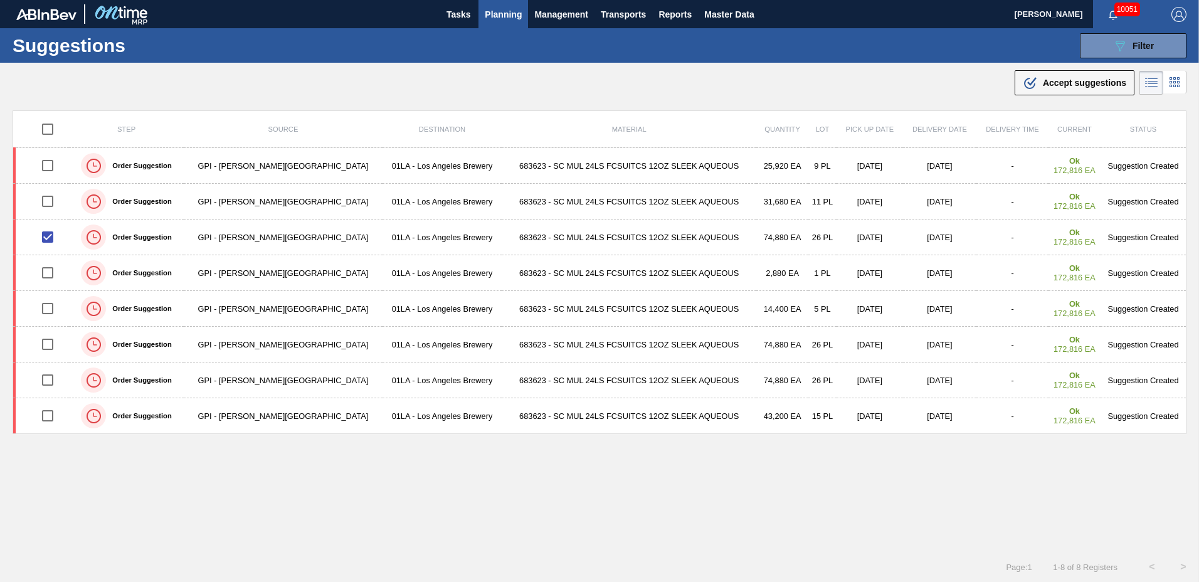
drag, startPoint x: 1054, startPoint y: 82, endPoint x: 1033, endPoint y: 81, distance: 20.7
click at [1054, 80] on span "Accept suggestions" at bounding box center [1084, 83] width 83 height 10
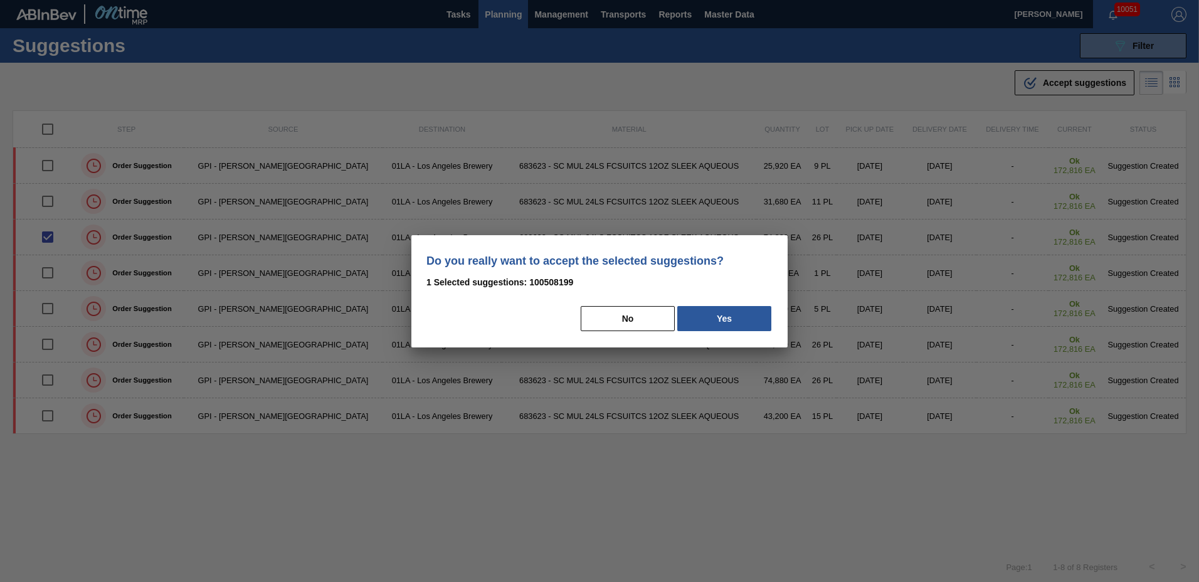
drag, startPoint x: 731, startPoint y: 324, endPoint x: 597, endPoint y: 365, distance: 140.9
click at [724, 326] on button "Yes" at bounding box center [724, 318] width 94 height 25
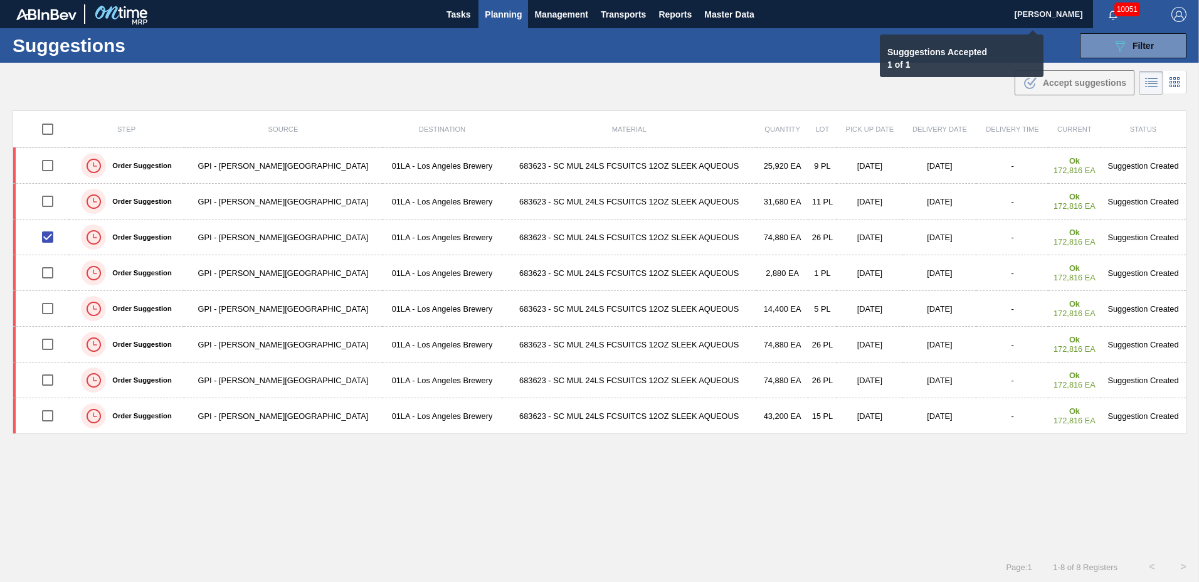
checkbox input "false"
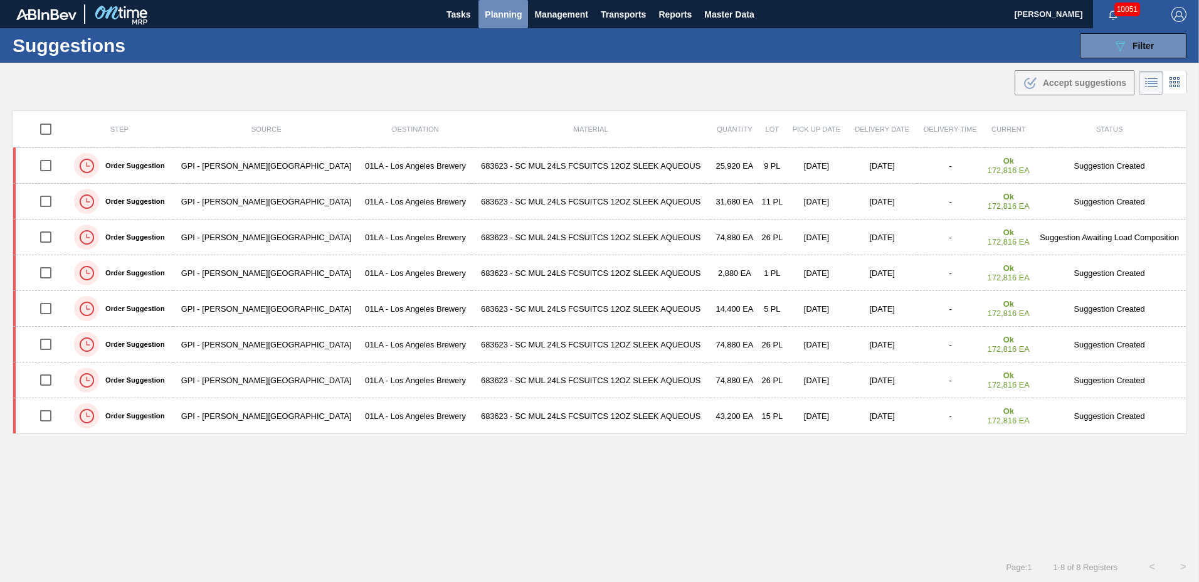
click at [496, 13] on span "Planning" at bounding box center [503, 14] width 37 height 15
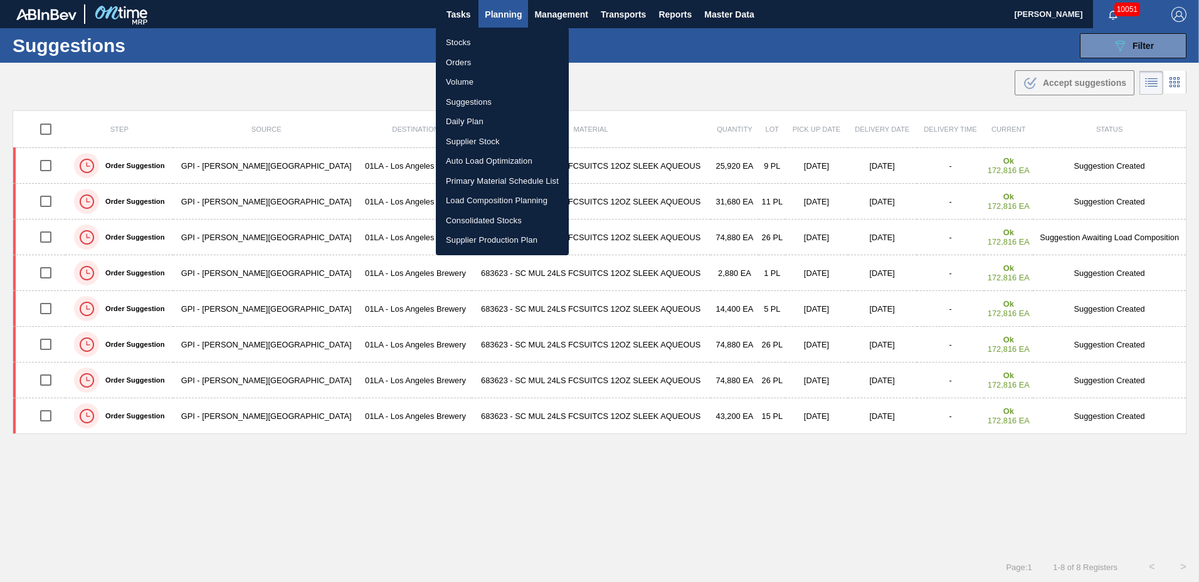
click at [491, 200] on li "Load Composition Planning" at bounding box center [502, 201] width 133 height 20
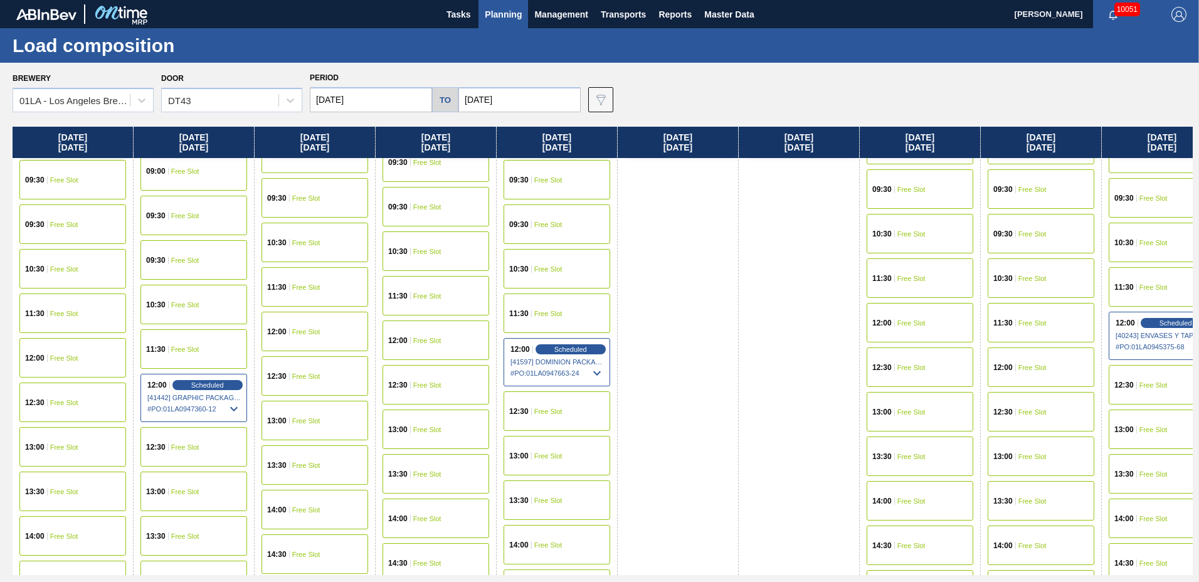
scroll to position [999, 0]
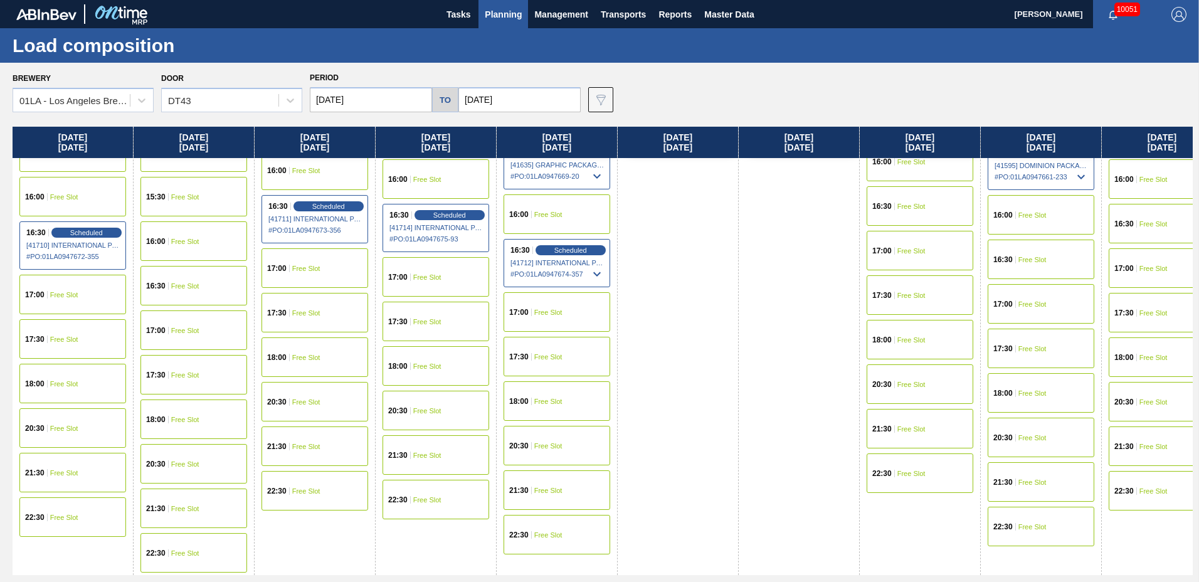
click at [431, 359] on div "18:00 Free Slot" at bounding box center [436, 366] width 107 height 40
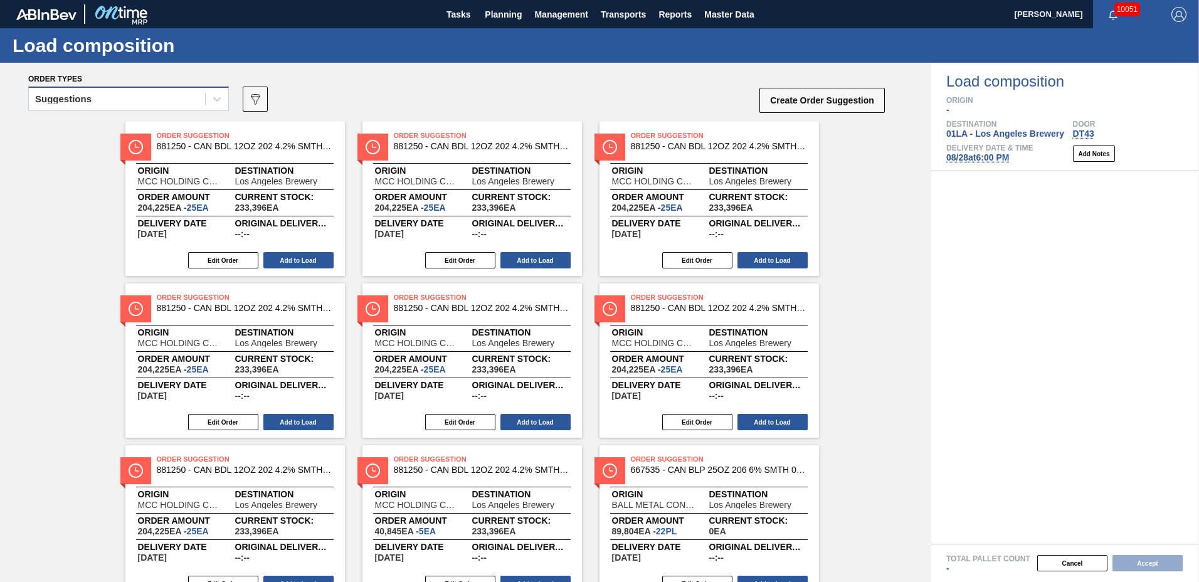
click at [107, 102] on div "Suggestions" at bounding box center [117, 99] width 176 height 18
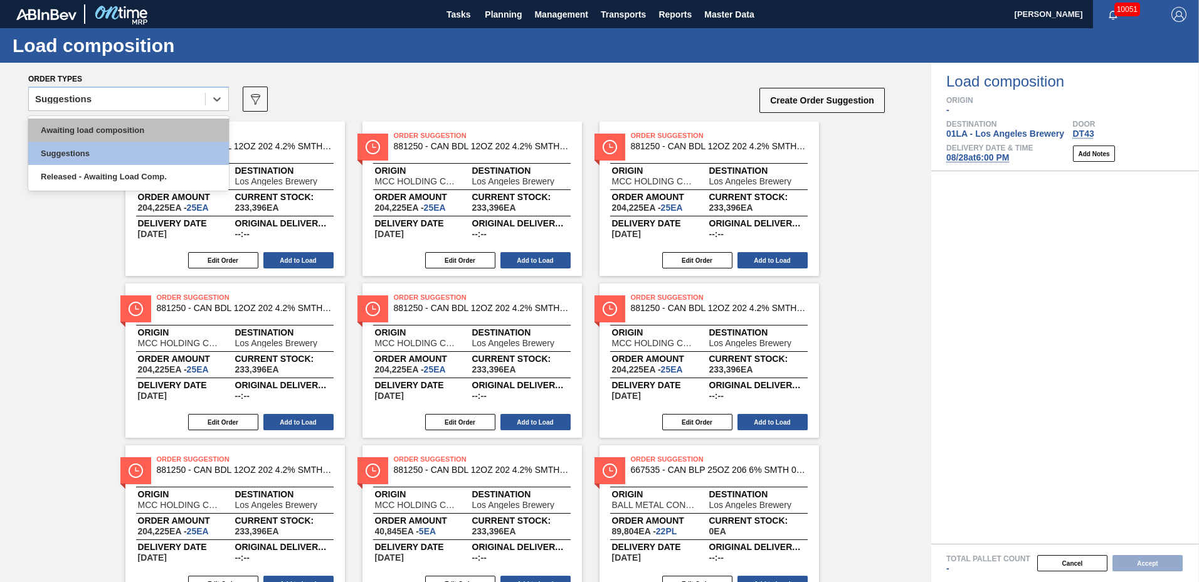
click at [108, 134] on div "Awaiting load composition" at bounding box center [128, 130] width 201 height 23
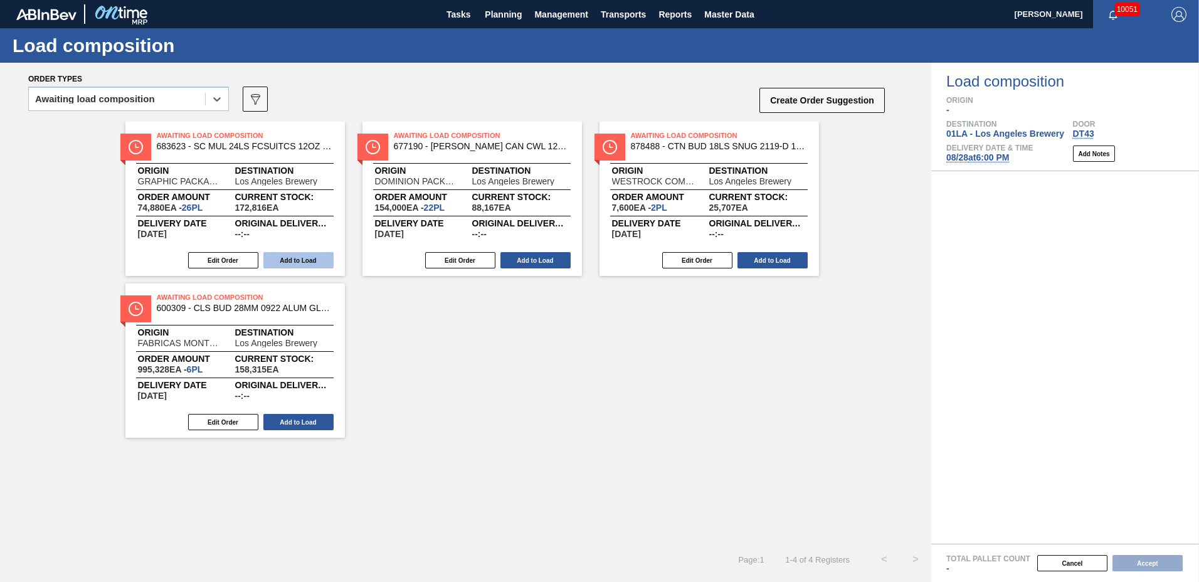
click at [299, 263] on button "Add to Load" at bounding box center [298, 260] width 70 height 16
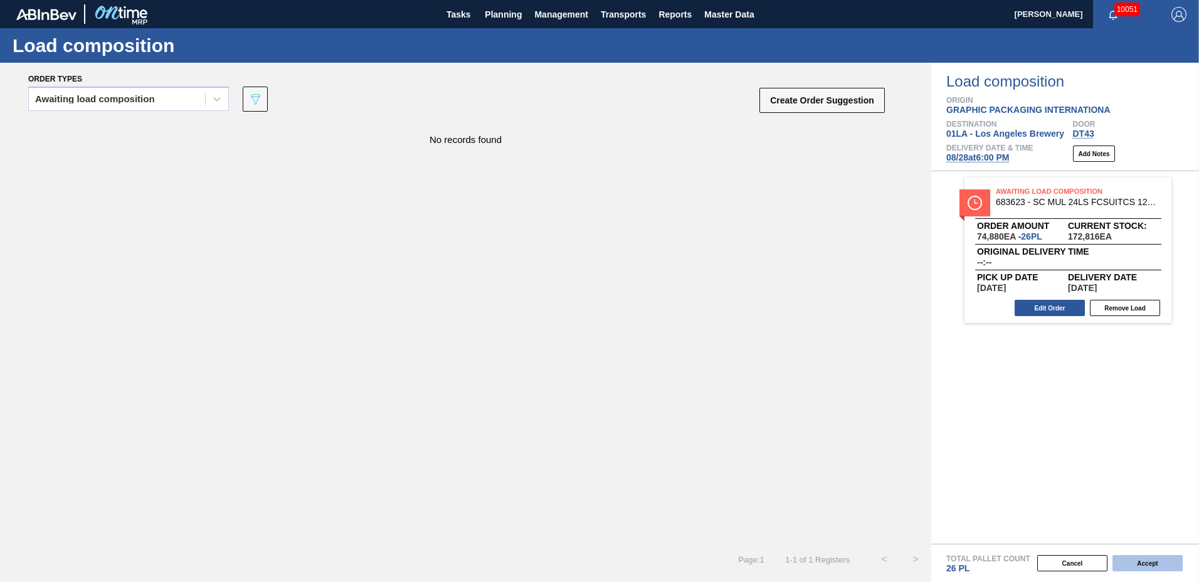
click at [1157, 564] on button "Accept" at bounding box center [1148, 563] width 70 height 16
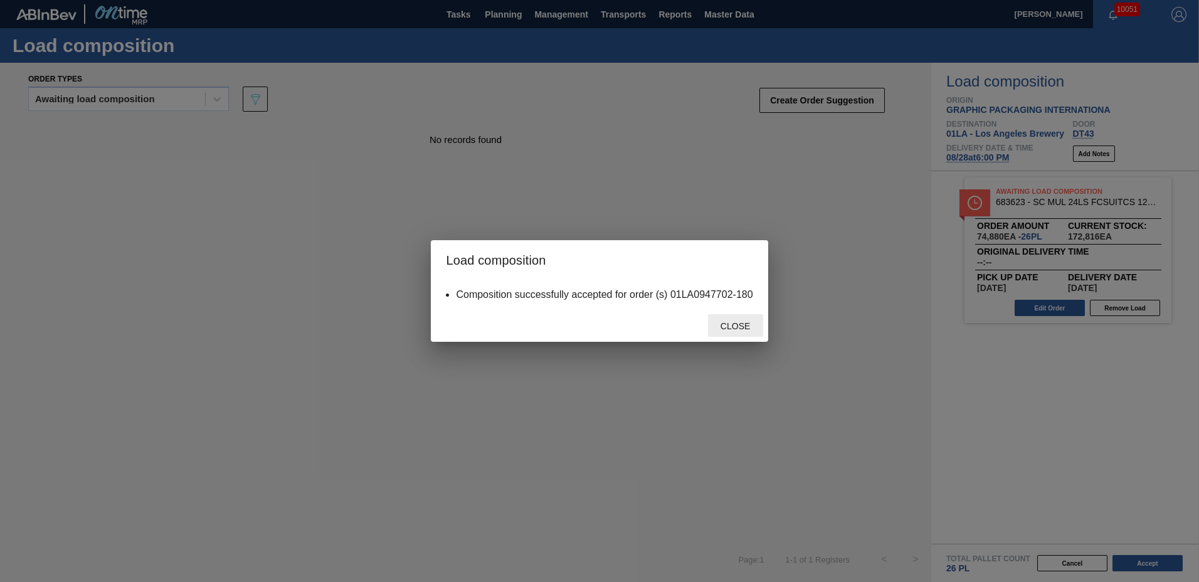
click at [747, 332] on div "Close" at bounding box center [735, 325] width 55 height 23
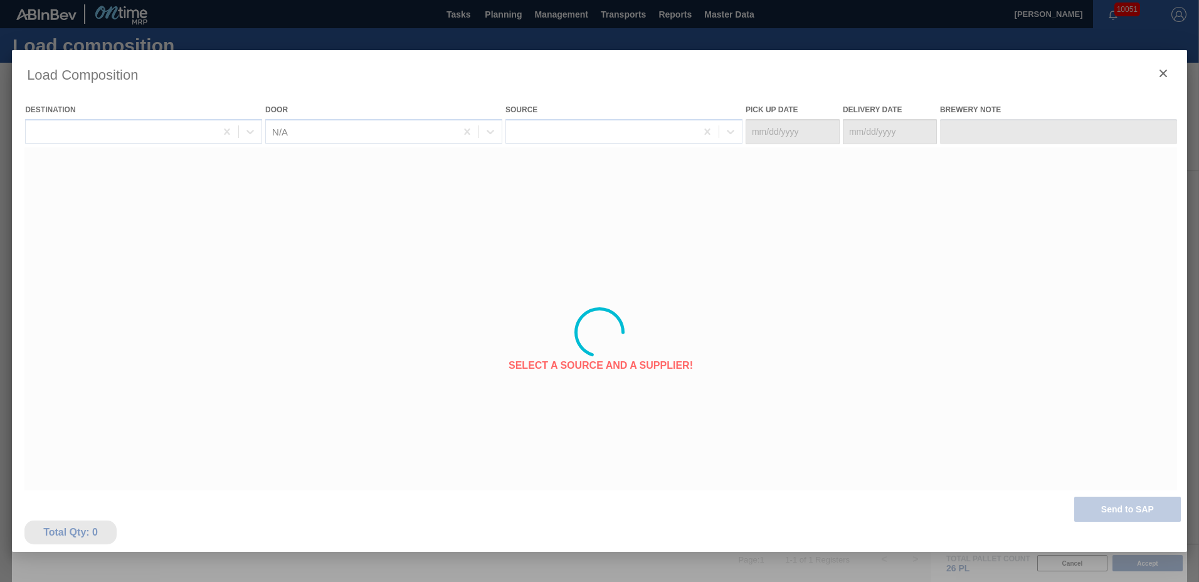
type Date "[DATE]"
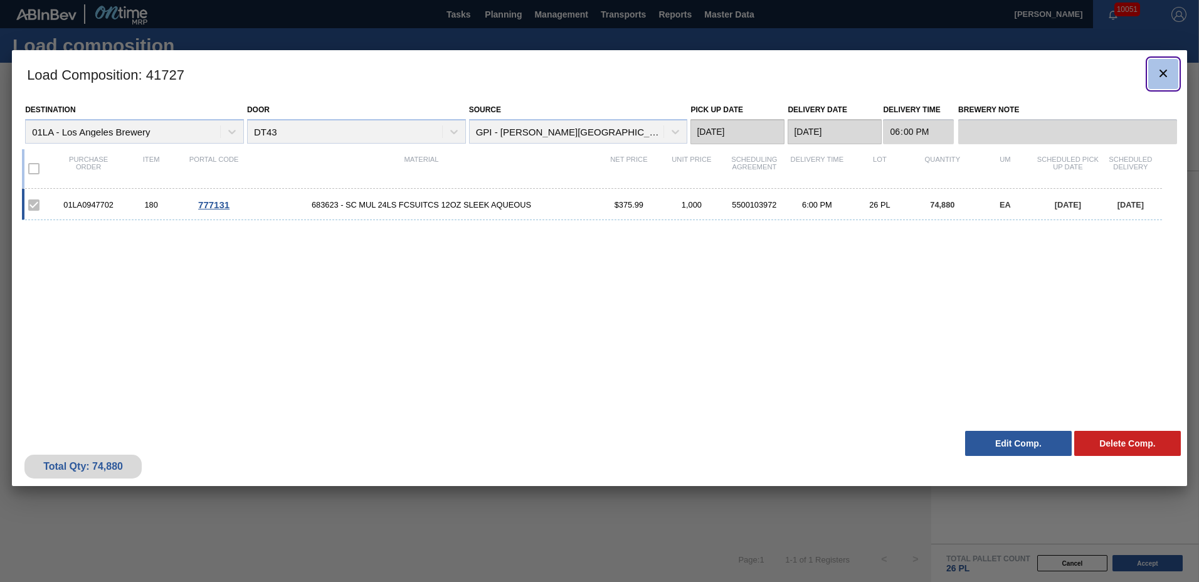
click at [1173, 72] on button "botão de ícone" at bounding box center [1164, 74] width 30 height 30
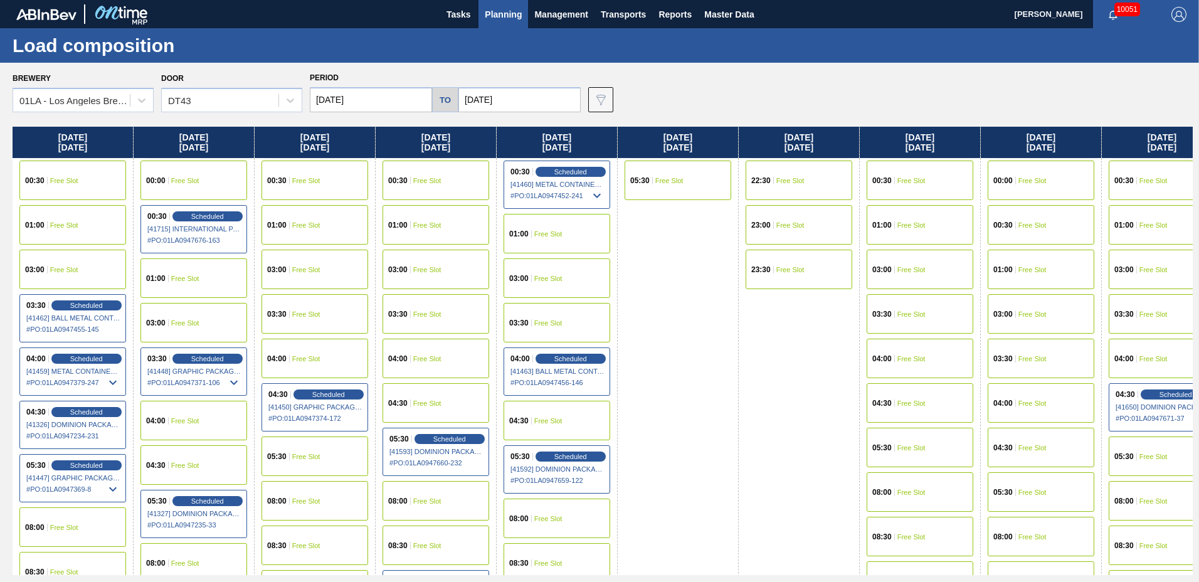
click at [487, 9] on span "Planning" at bounding box center [503, 14] width 37 height 15
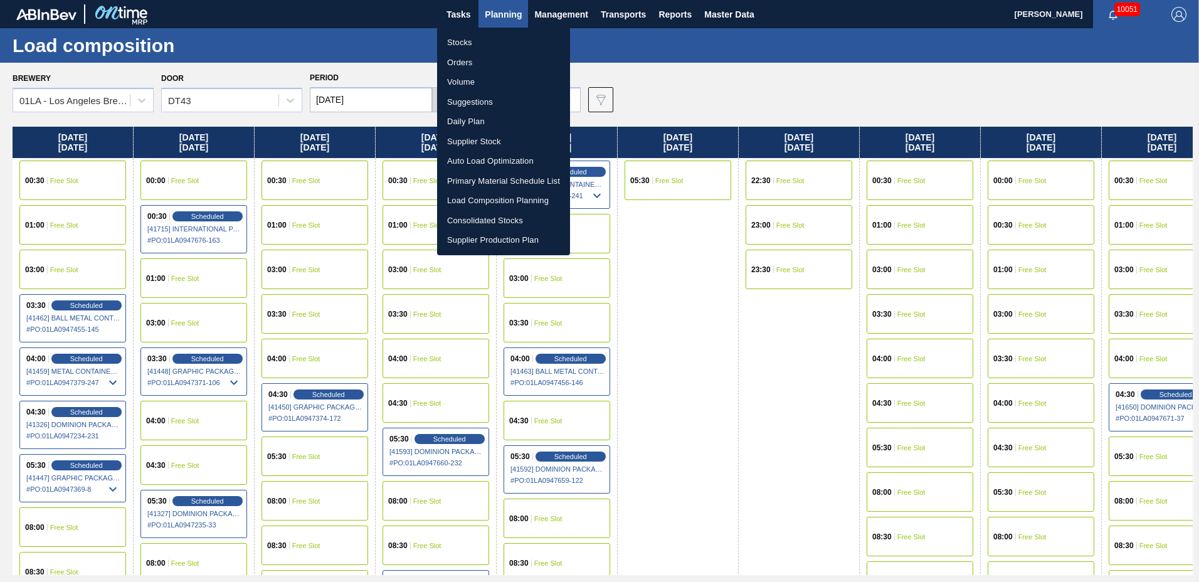
click at [477, 106] on li "Suggestions" at bounding box center [503, 102] width 133 height 20
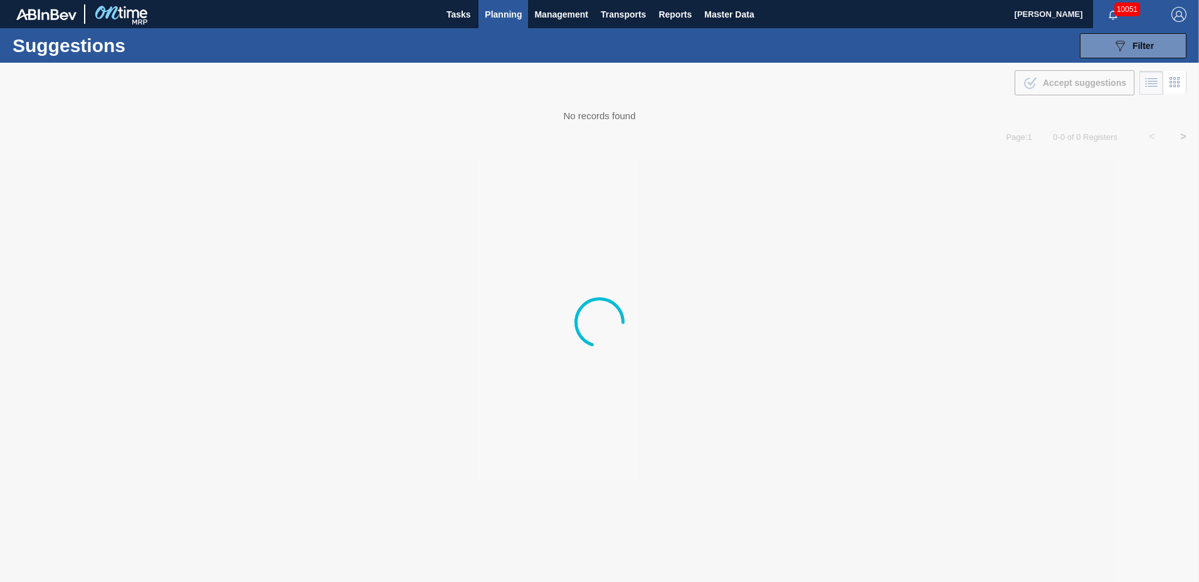
type to "[DATE]"
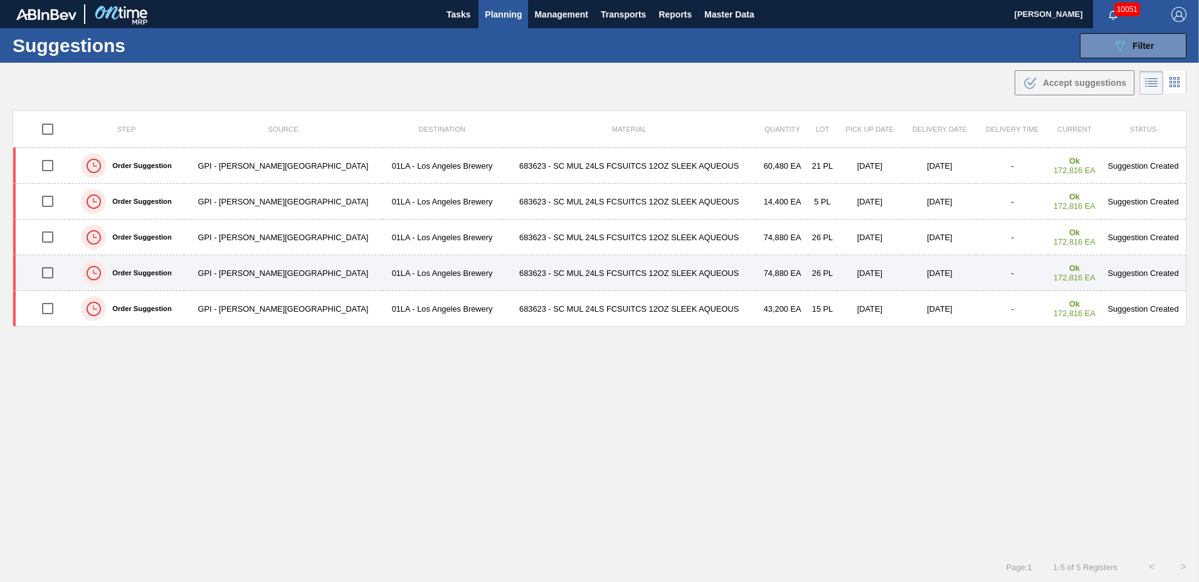
click at [48, 271] on input "checkbox" at bounding box center [47, 273] width 26 height 26
checkbox input "true"
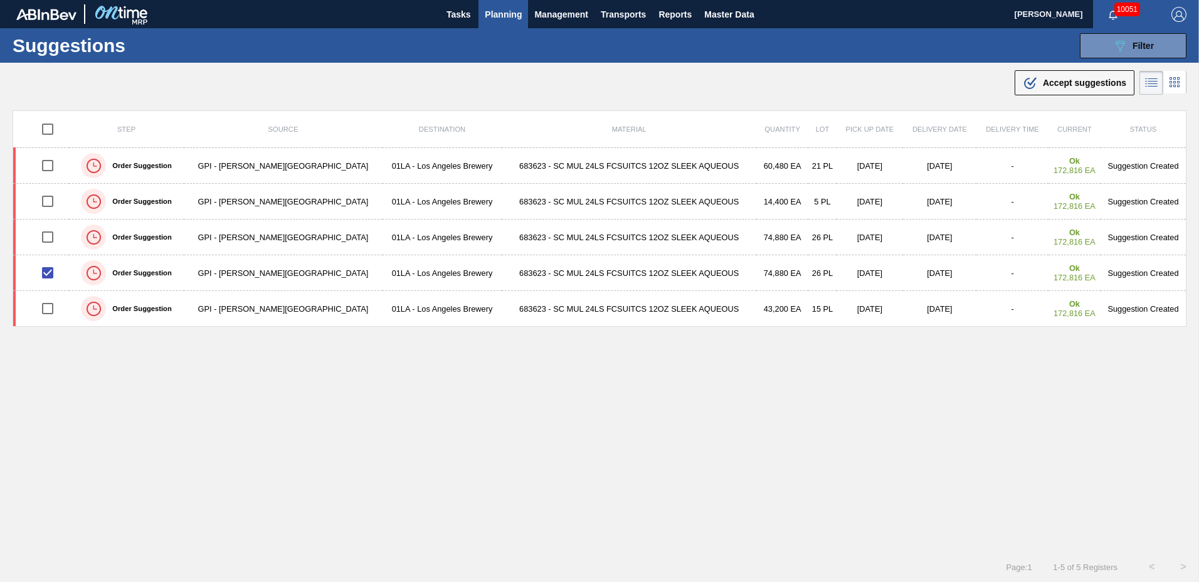
click at [1080, 84] on span "Accept suggestions" at bounding box center [1084, 83] width 83 height 10
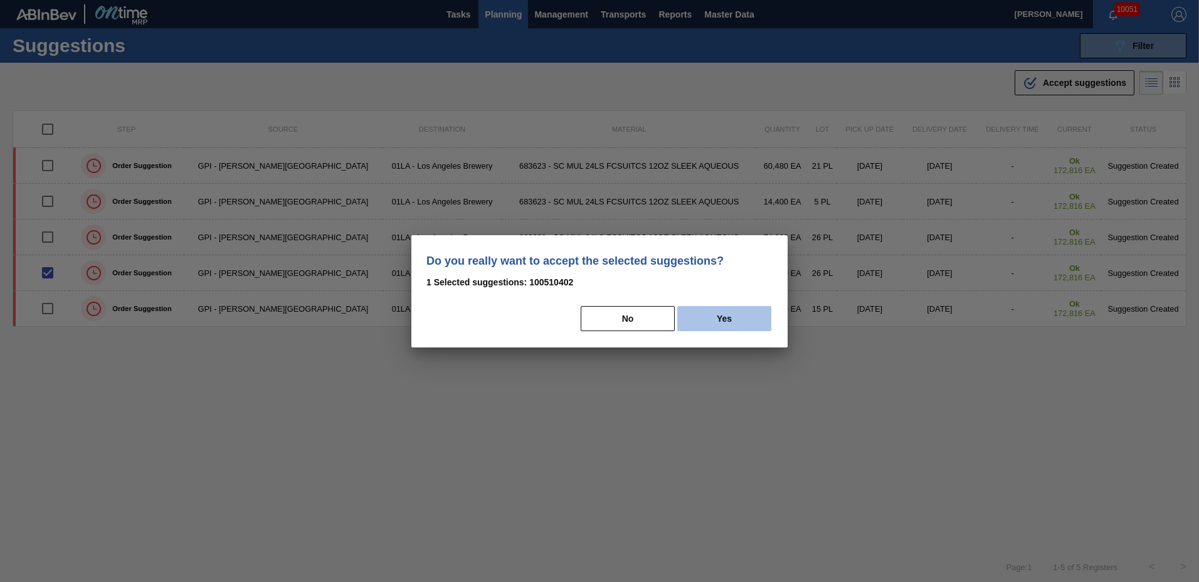
click at [721, 311] on button "Yes" at bounding box center [724, 318] width 94 height 25
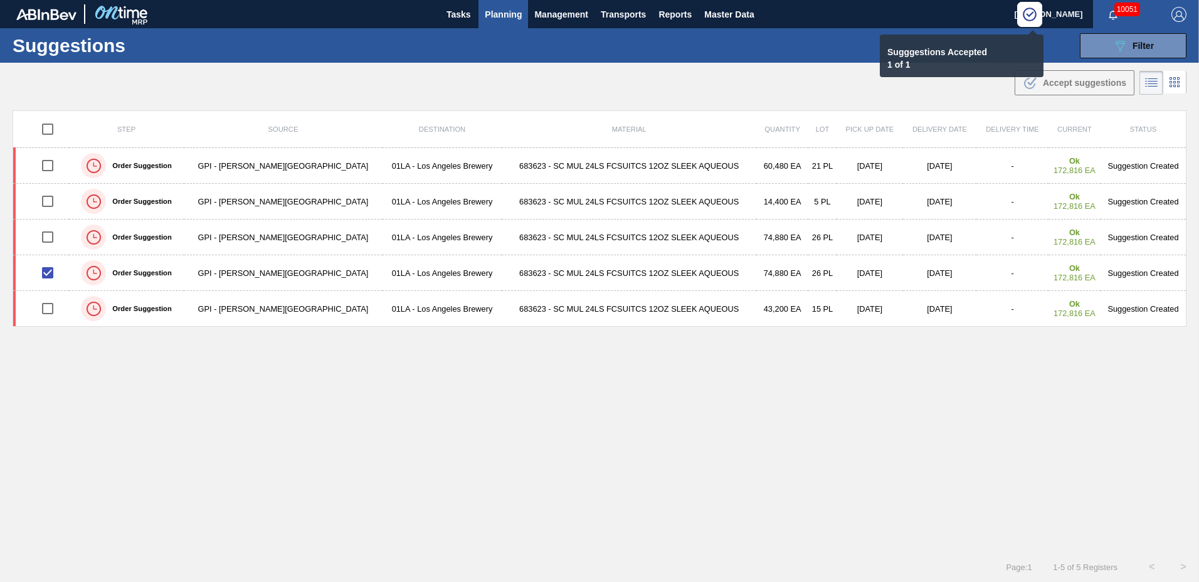
click at [493, 10] on span "Planning" at bounding box center [503, 14] width 37 height 15
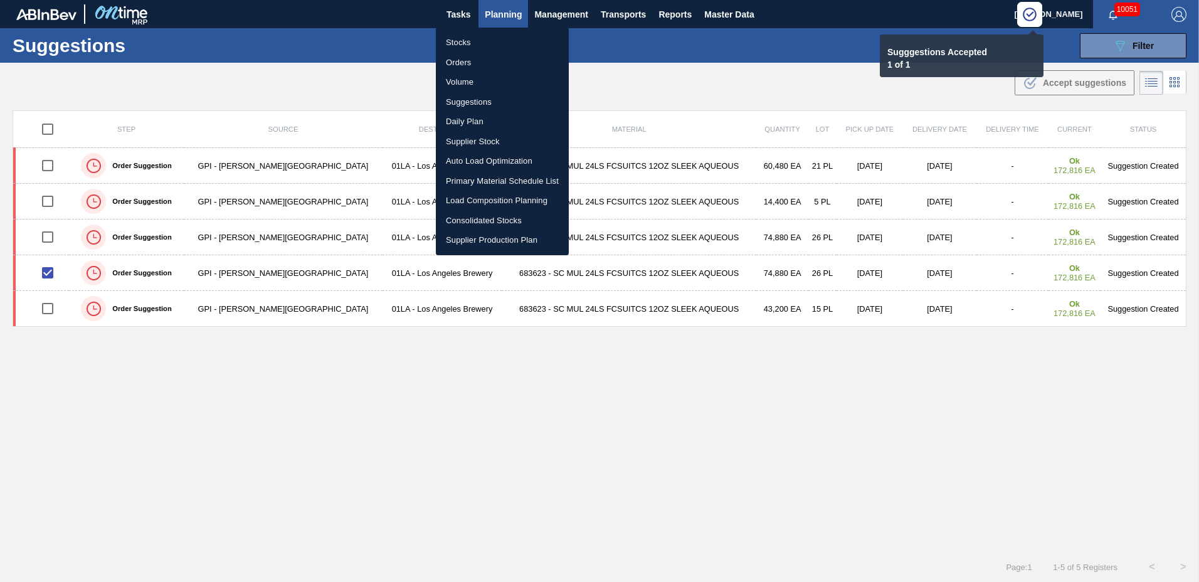
click at [507, 196] on li "Load Composition Planning" at bounding box center [502, 201] width 133 height 20
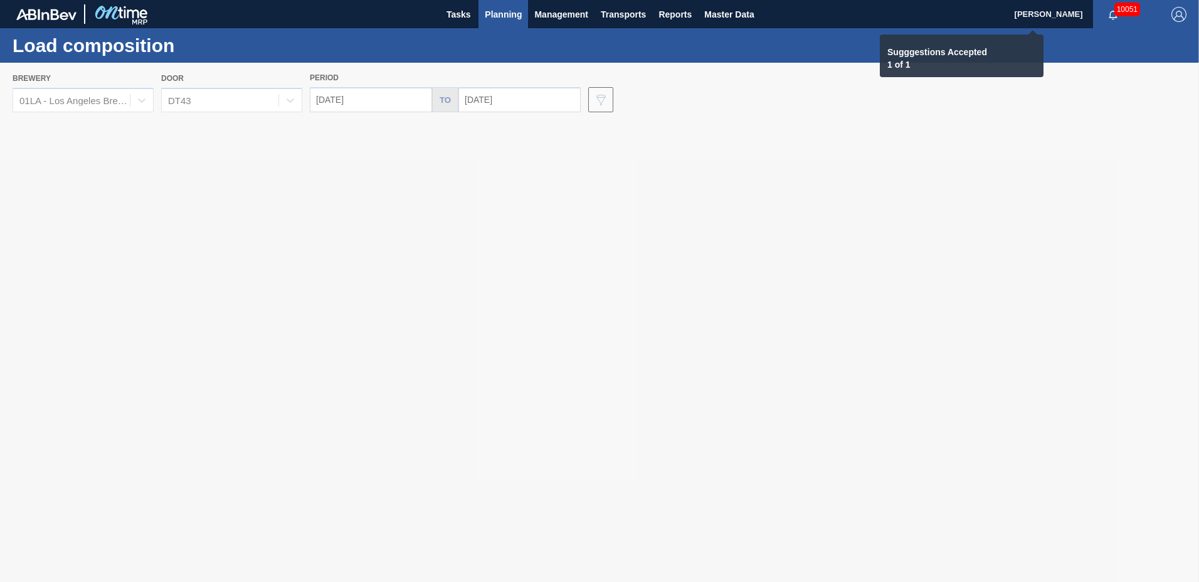
drag, startPoint x: 510, startPoint y: 317, endPoint x: 515, endPoint y: 304, distance: 14.1
click at [508, 317] on div at bounding box center [599, 322] width 1199 height 519
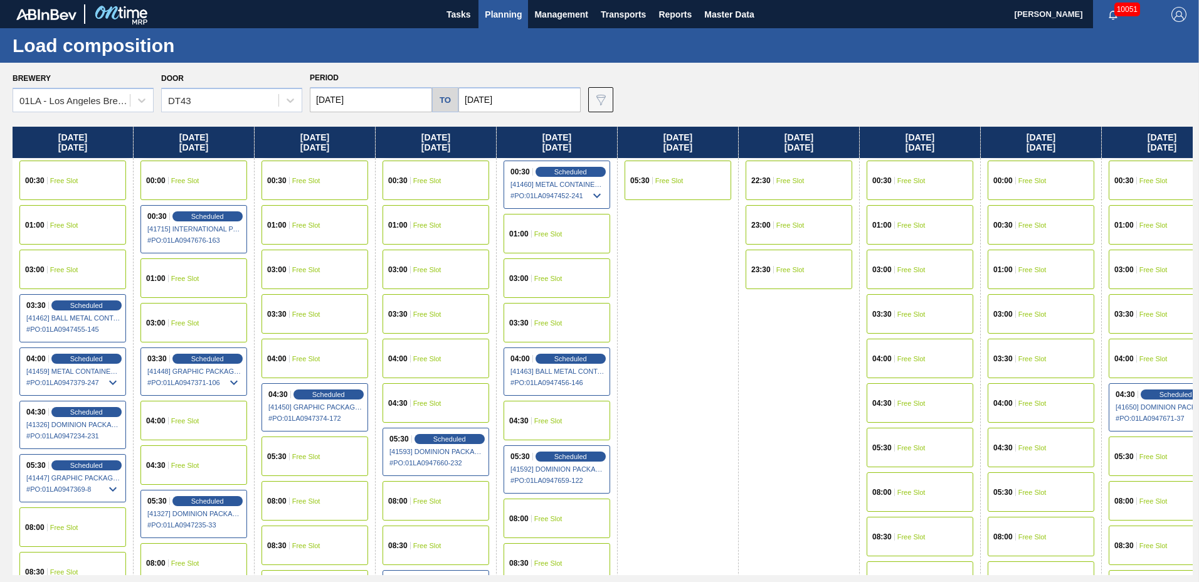
scroll to position [481, 0]
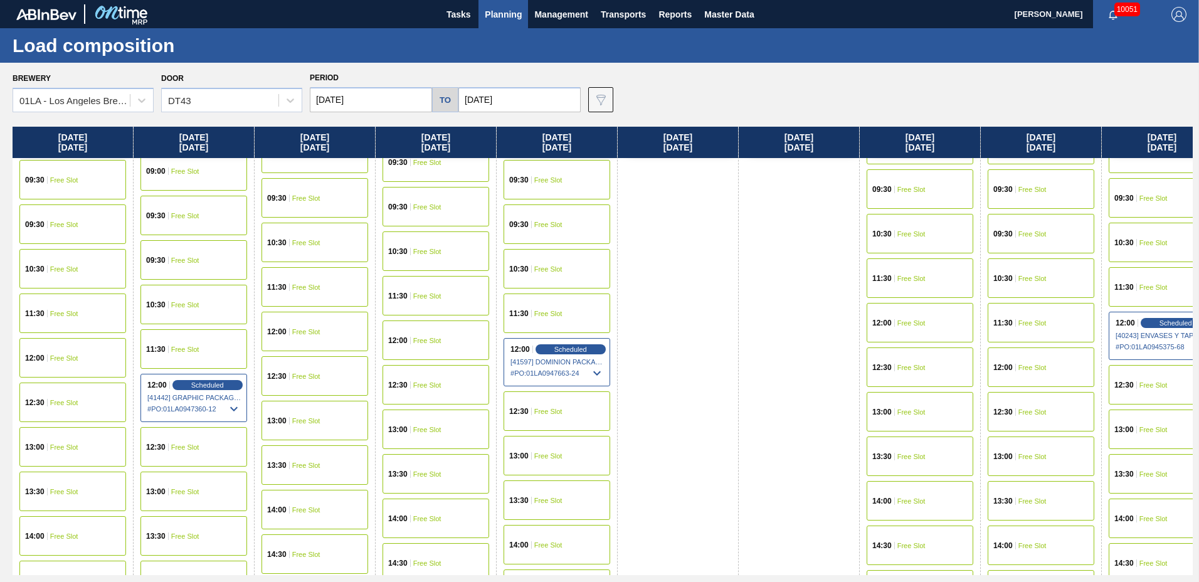
click at [1025, 356] on div "12:00 Free Slot" at bounding box center [1041, 367] width 107 height 40
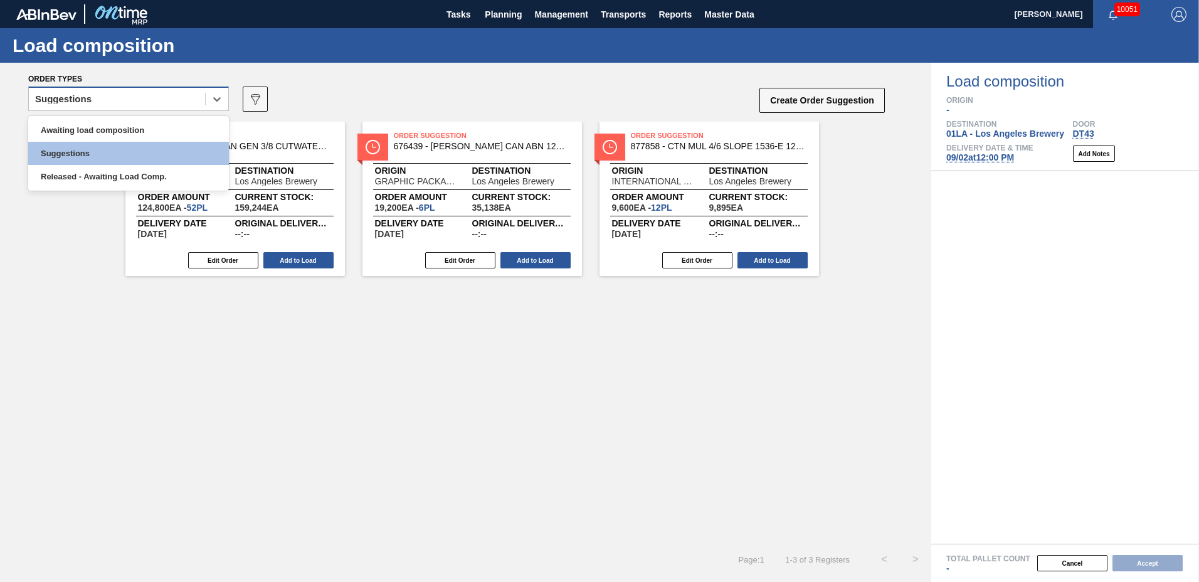
click at [149, 103] on div "Suggestions" at bounding box center [117, 99] width 176 height 18
click at [133, 123] on div "Awaiting load composition" at bounding box center [128, 130] width 201 height 23
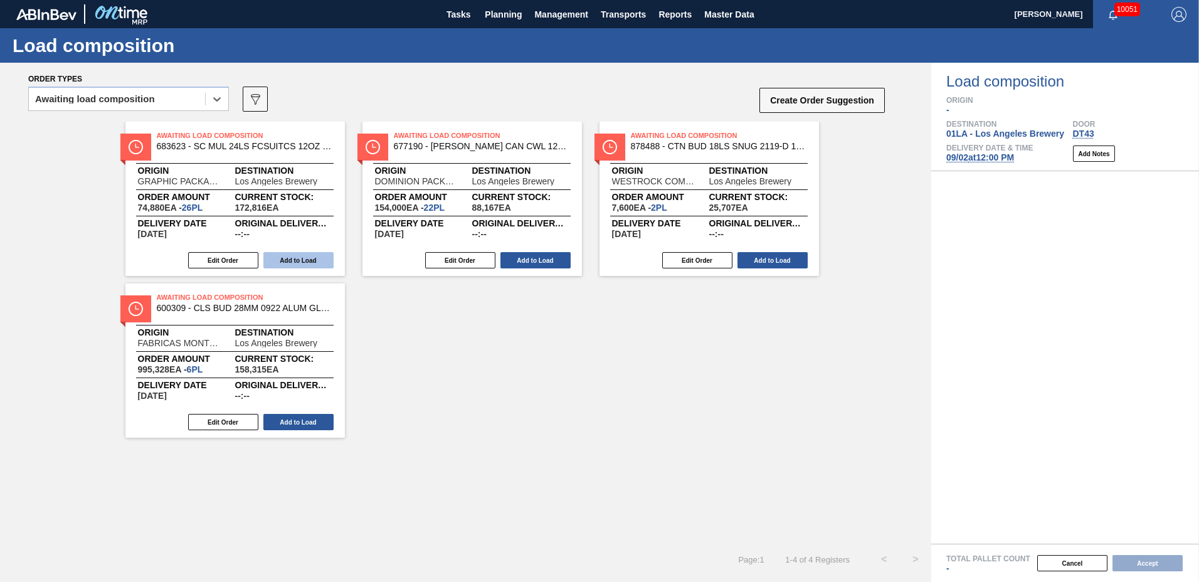
click at [295, 255] on button "Add to Load" at bounding box center [298, 260] width 70 height 16
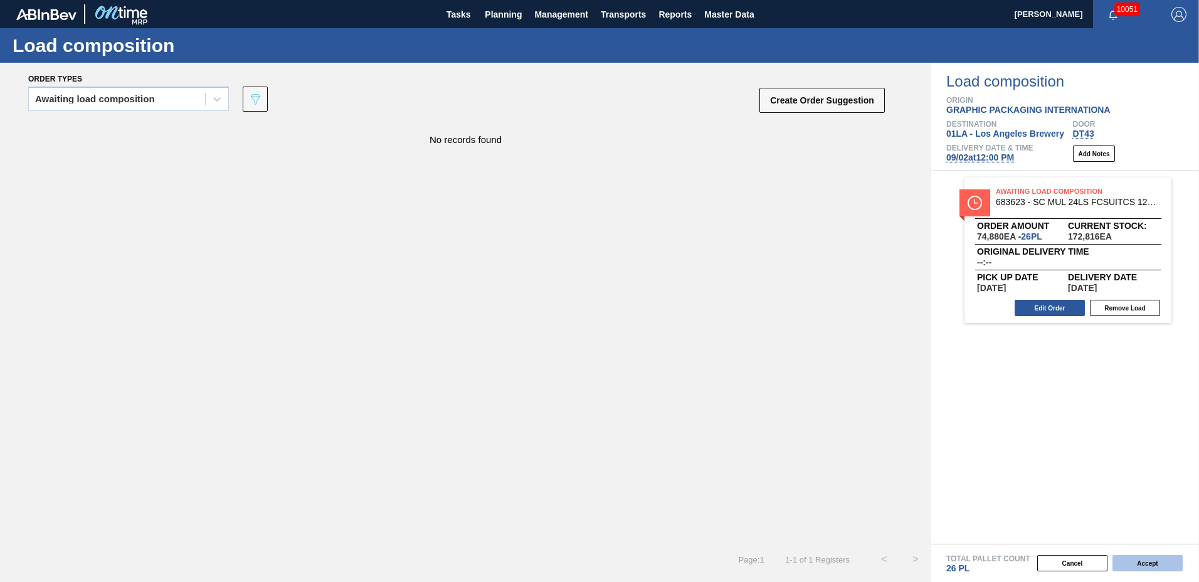
click at [1157, 567] on button "Accept" at bounding box center [1148, 563] width 70 height 16
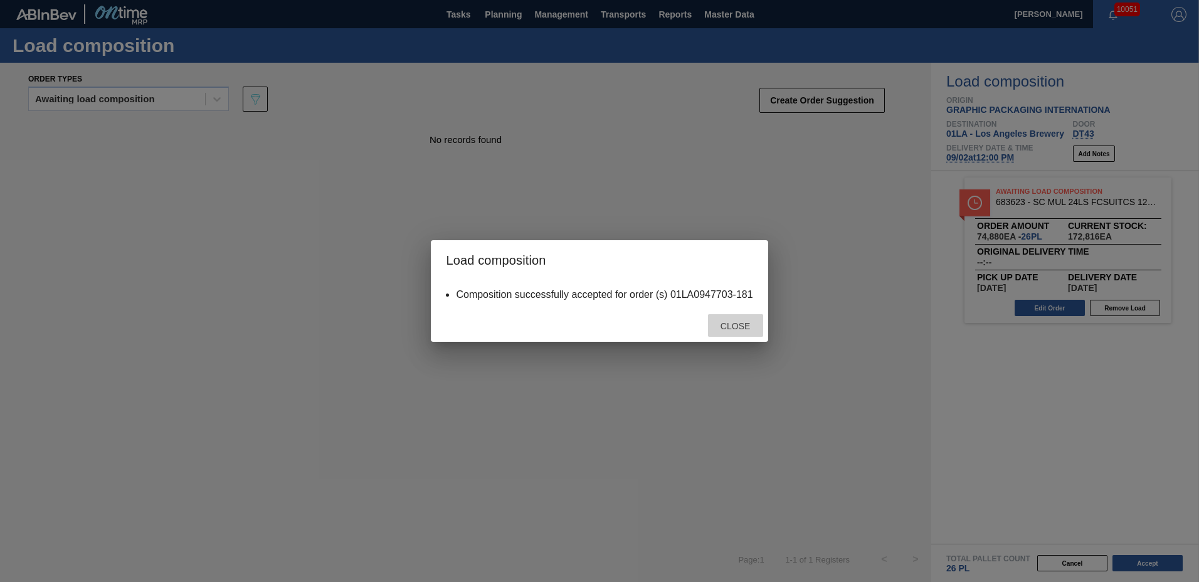
click at [743, 321] on div "Close" at bounding box center [735, 325] width 55 height 23
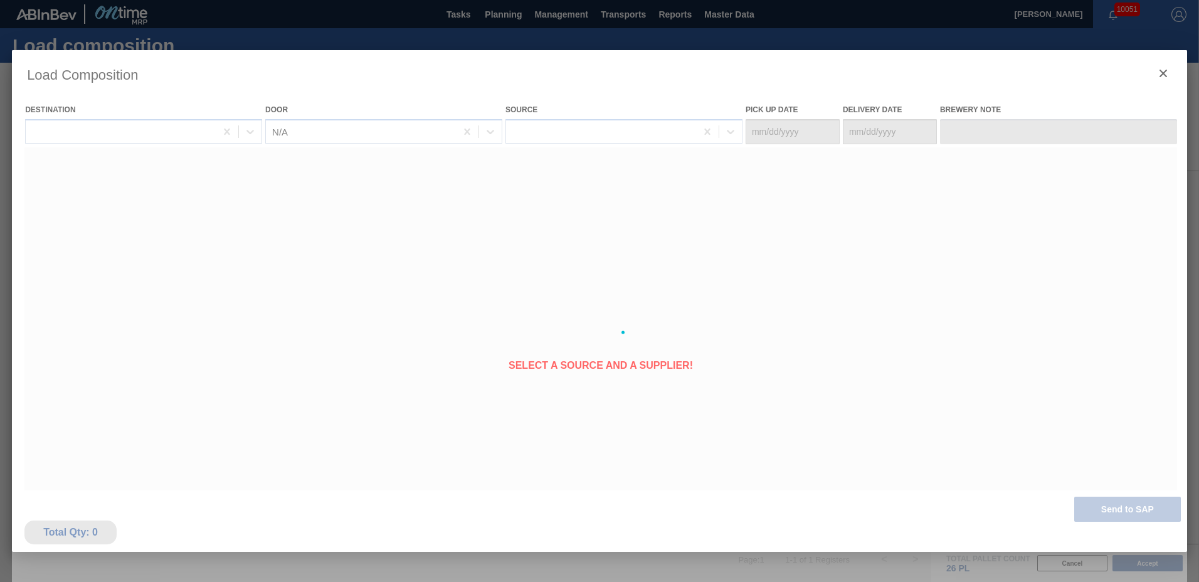
type Date "[DATE]"
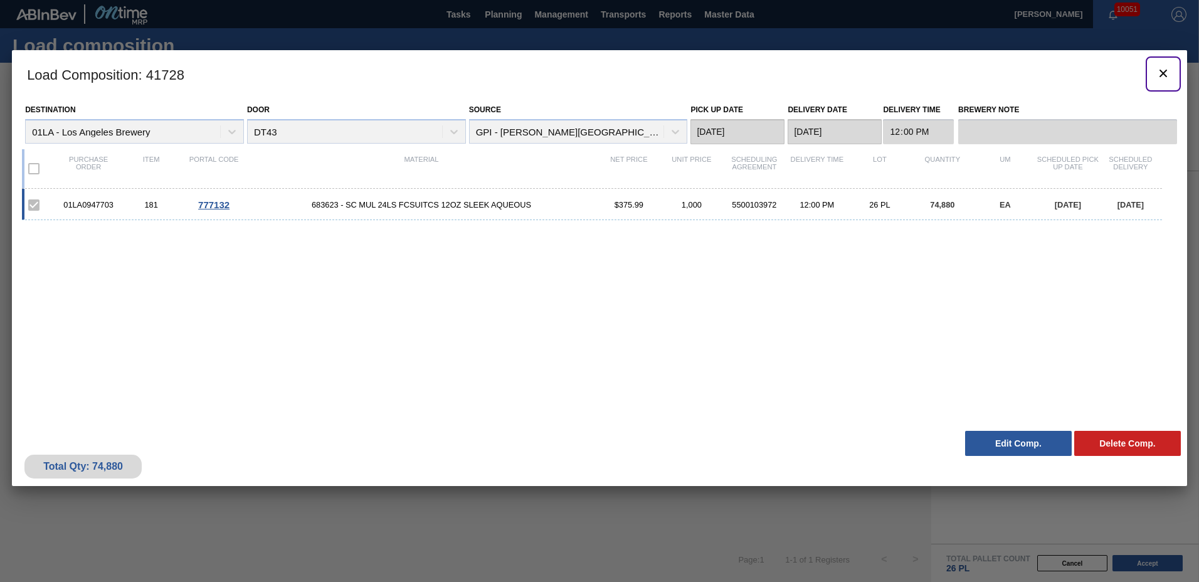
click at [1165, 70] on icon "botão de ícone" at bounding box center [1164, 74] width 8 height 8
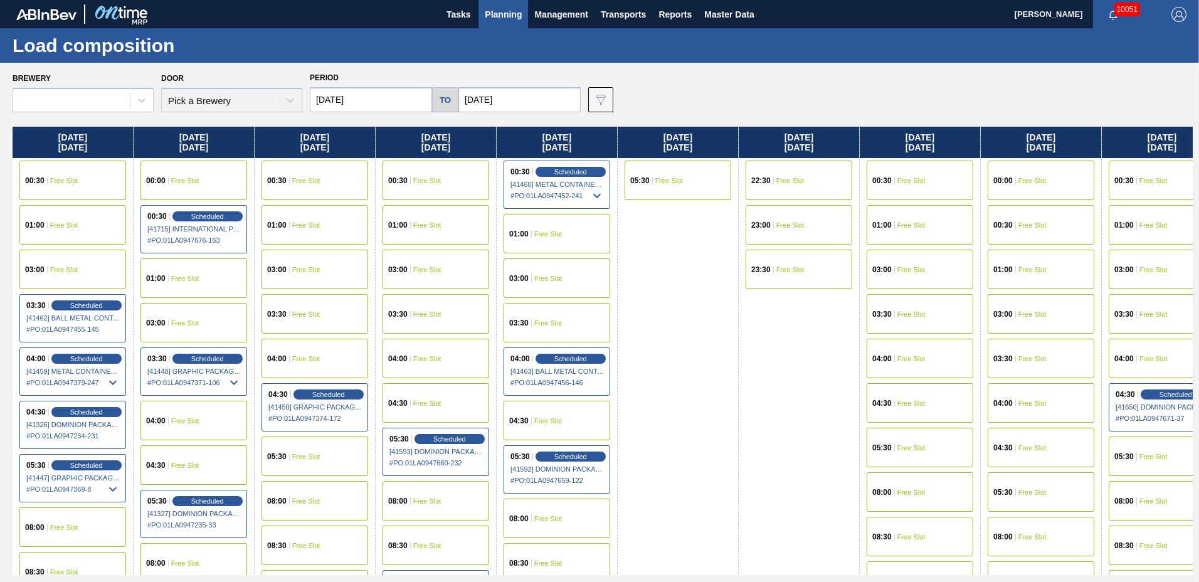
type input "[DATE]"
click at [502, 11] on span "Planning" at bounding box center [503, 14] width 37 height 15
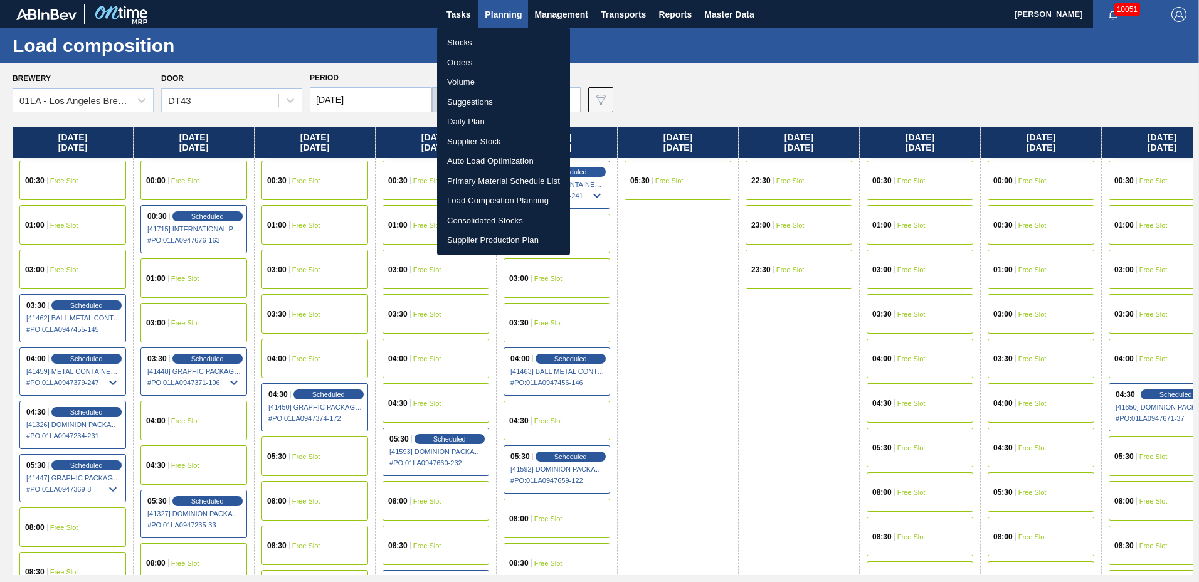
click at [494, 97] on li "Suggestions" at bounding box center [503, 102] width 133 height 20
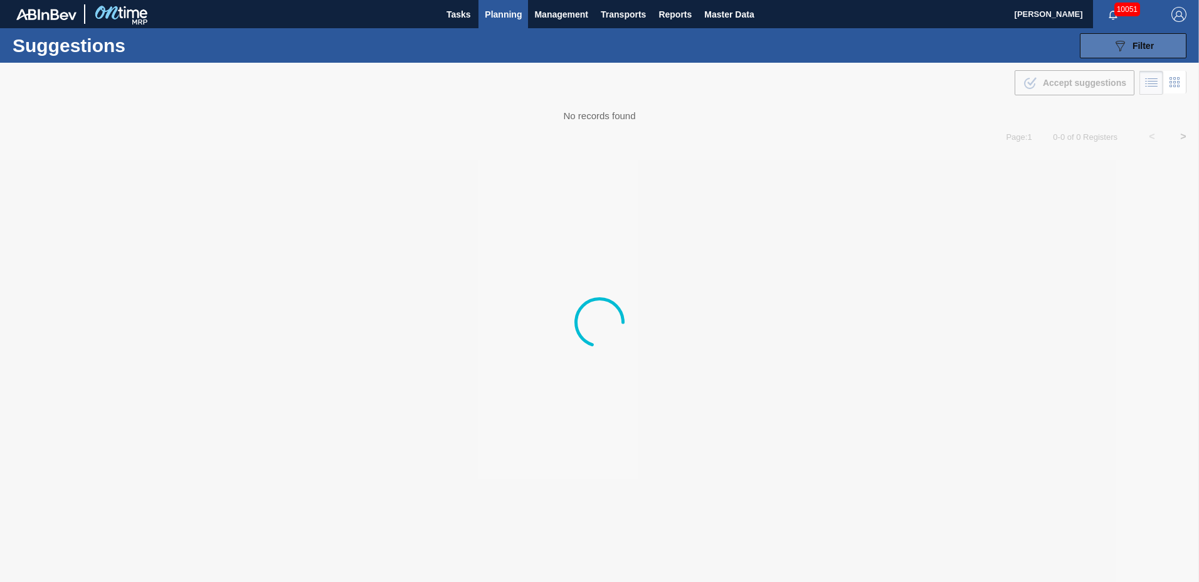
type to "[DATE]"
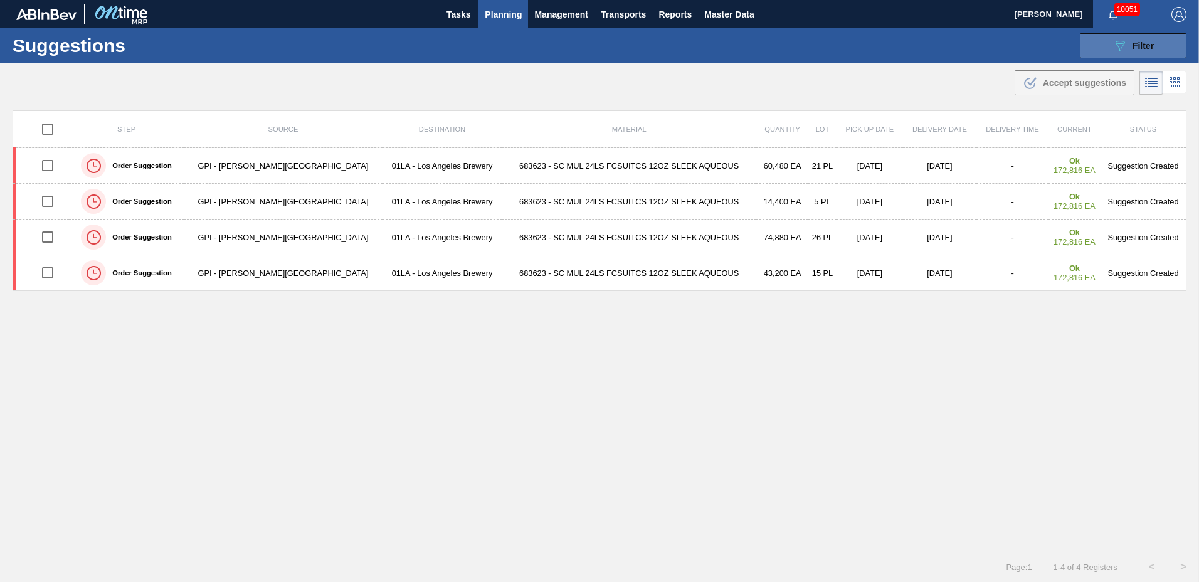
click at [1153, 38] on button "089F7B8B-B2A5-4AFE-B5C0-19BA573D28AC Filter" at bounding box center [1133, 45] width 107 height 25
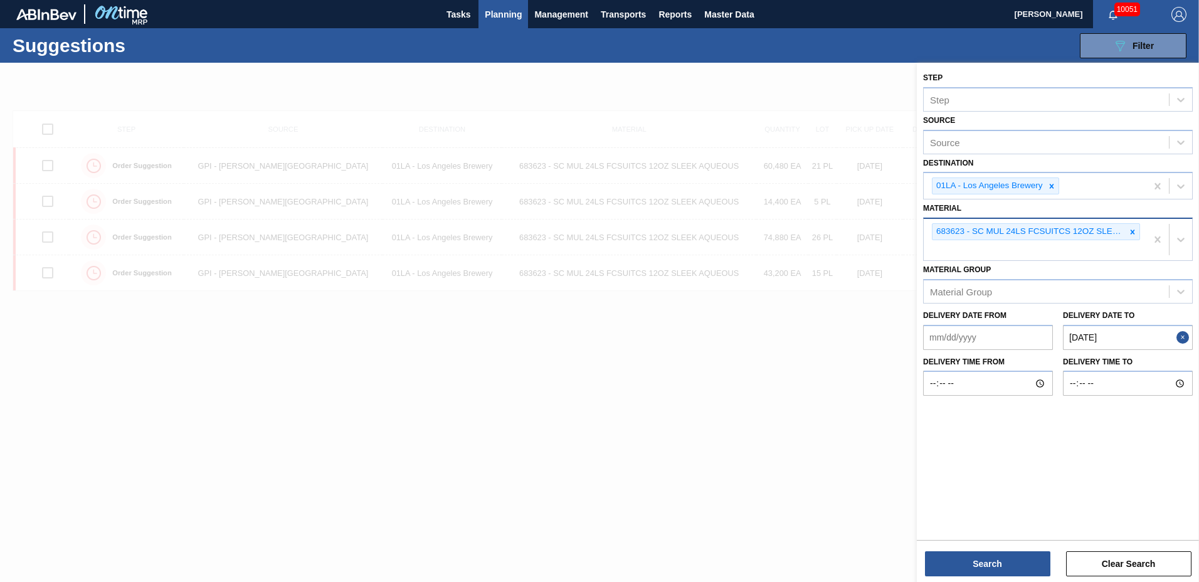
click at [1064, 252] on div "683623 - SC MUL 24LS FCSUITCS 12OZ SLEEK AQUEOUS" at bounding box center [1035, 239] width 223 height 41
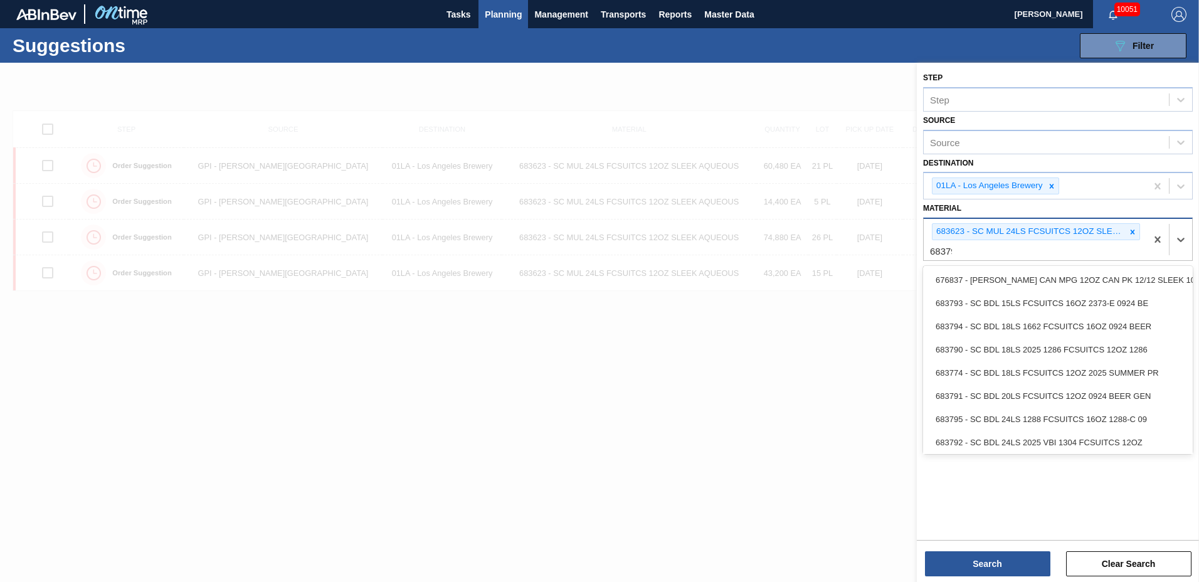
type input "683790"
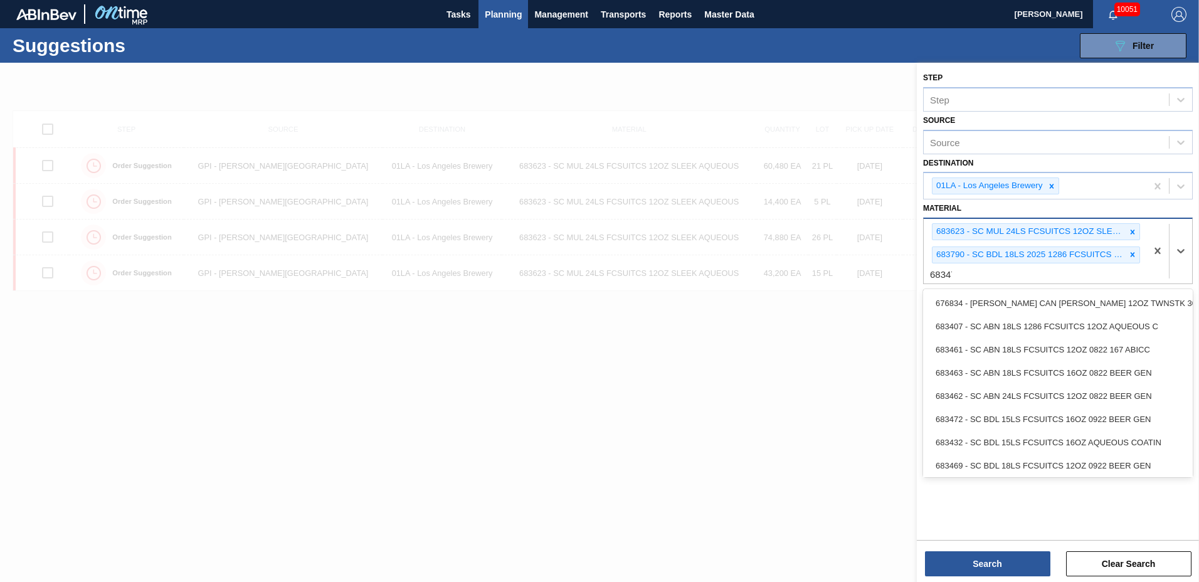
type input "683479"
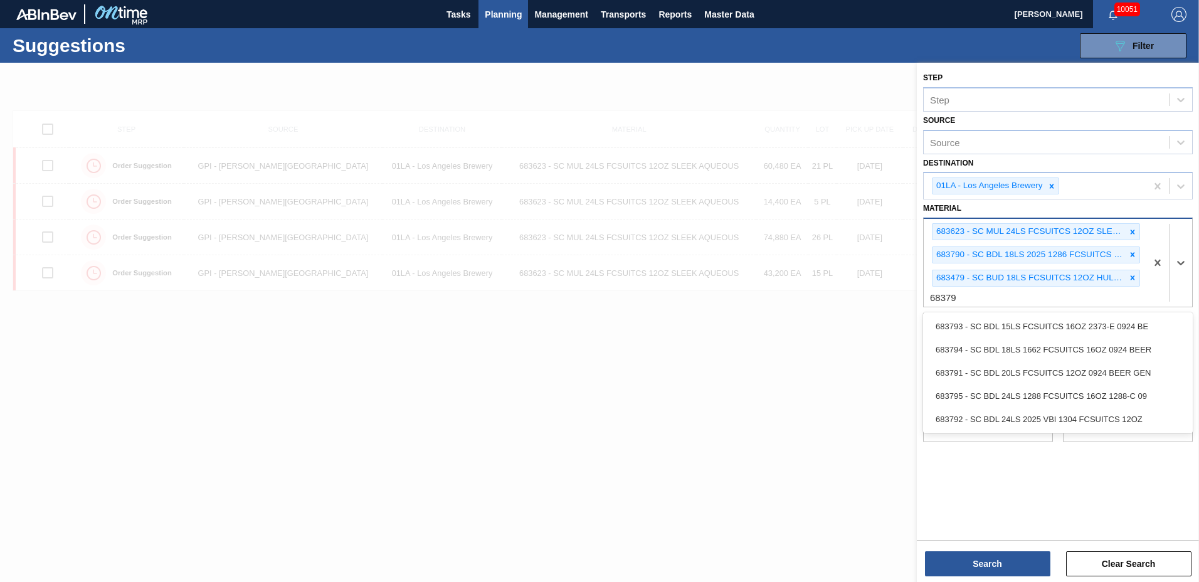
type input "683792"
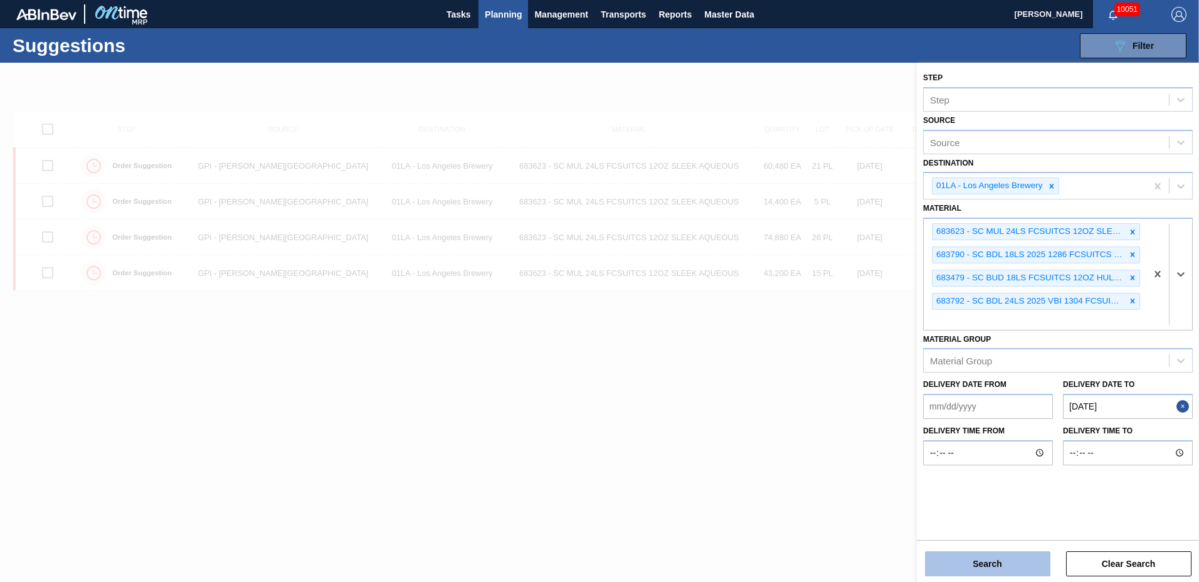
click at [977, 563] on button "Search" at bounding box center [987, 563] width 125 height 25
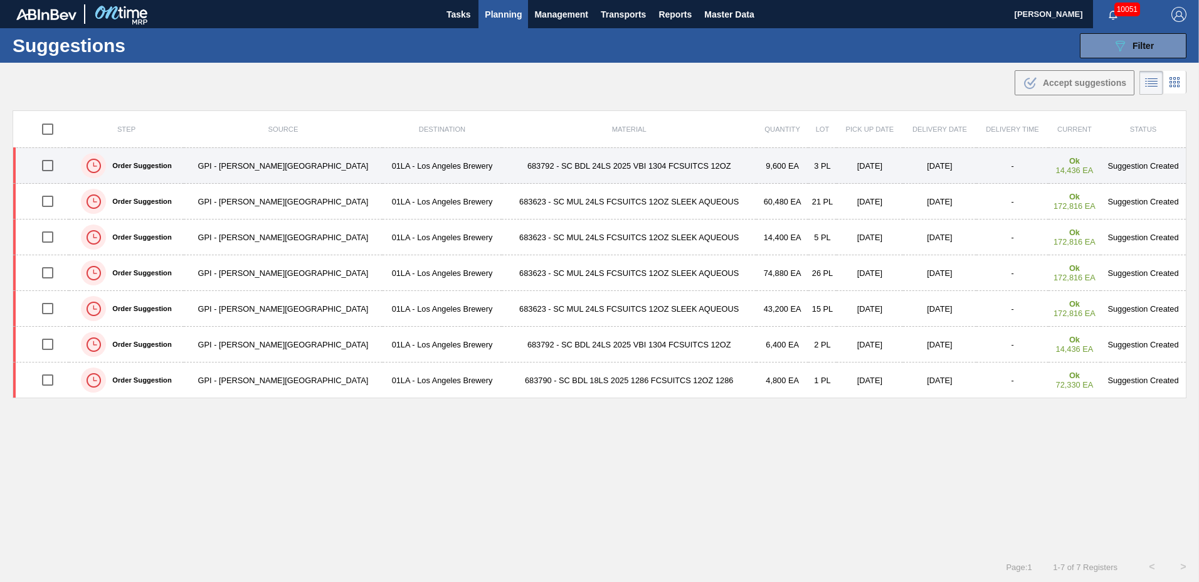
click at [53, 162] on input "checkbox" at bounding box center [47, 165] width 26 height 26
checkbox input "true"
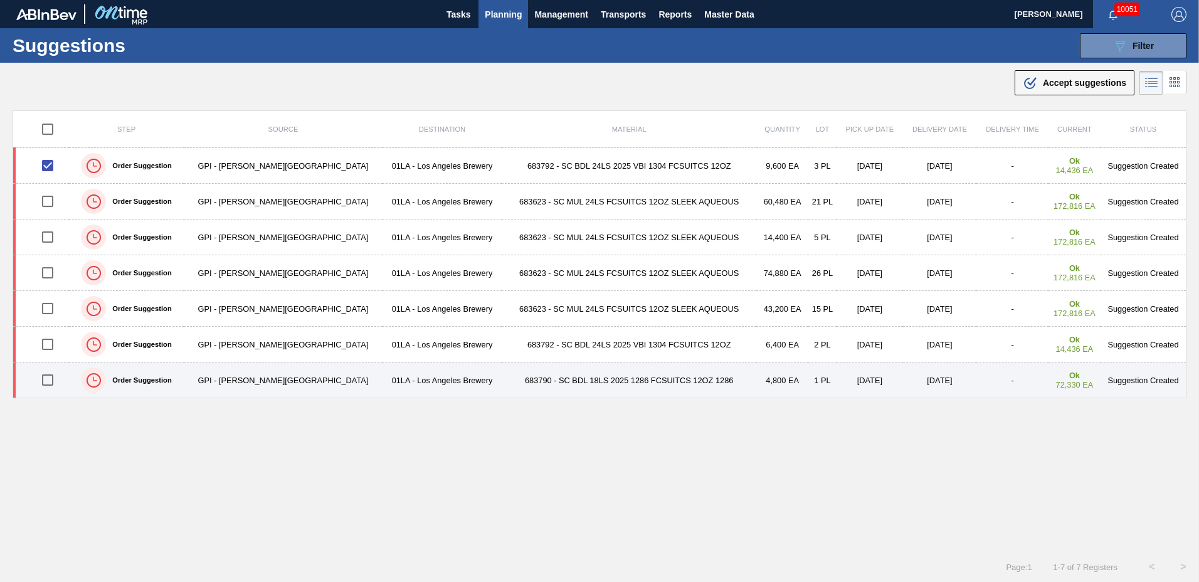
click at [49, 379] on input "checkbox" at bounding box center [47, 380] width 26 height 26
checkbox input "true"
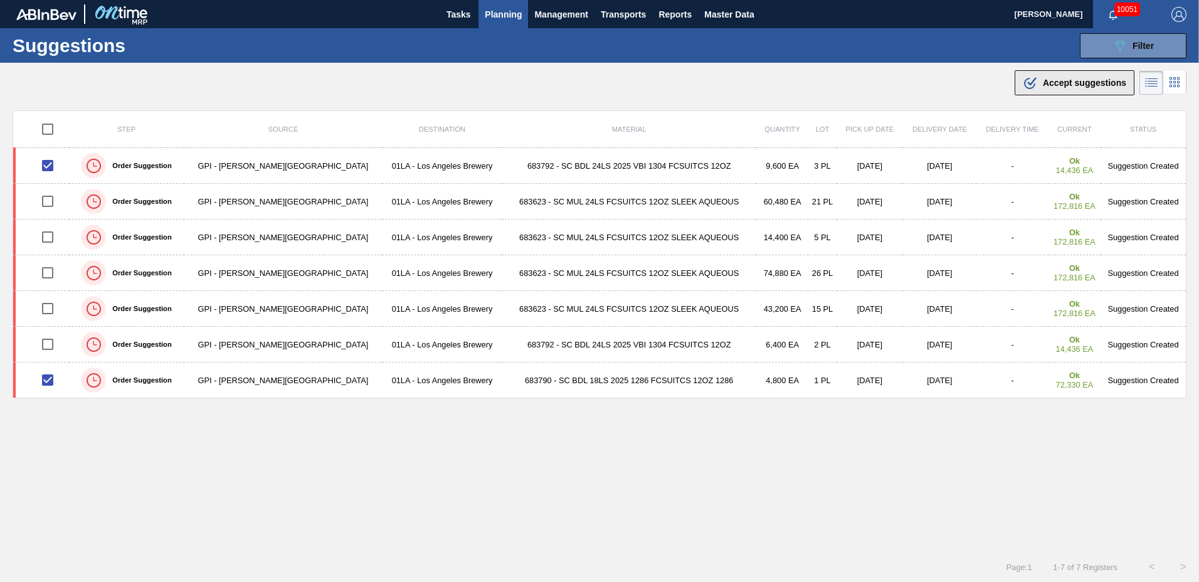
click at [1046, 93] on button ".b{fill:var(--color-action-default)} Accept suggestions" at bounding box center [1075, 82] width 120 height 25
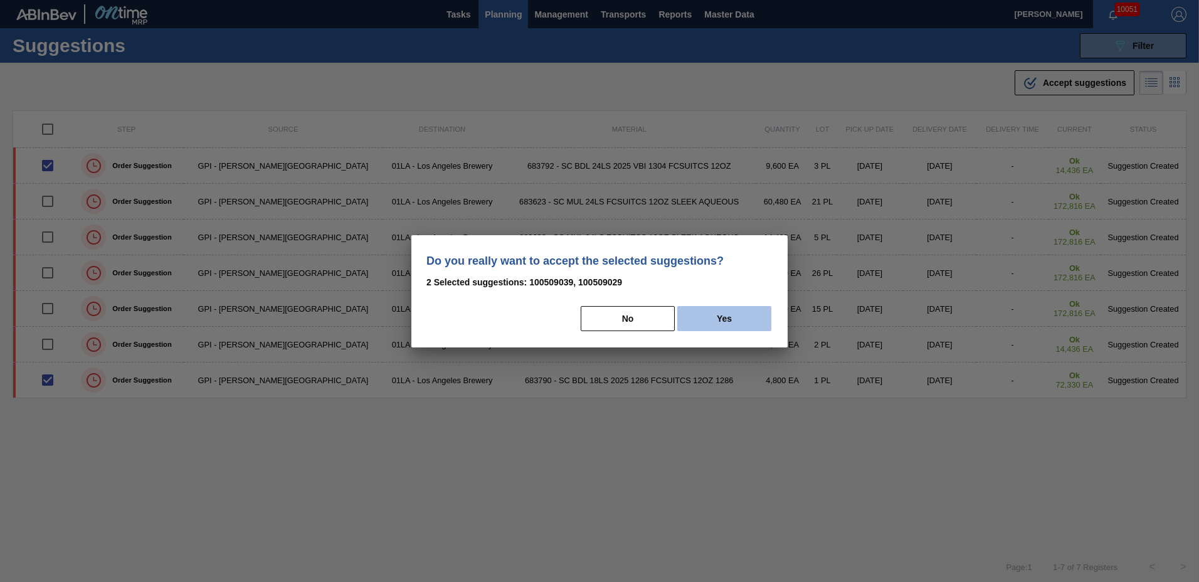
click at [755, 317] on button "Yes" at bounding box center [724, 318] width 94 height 25
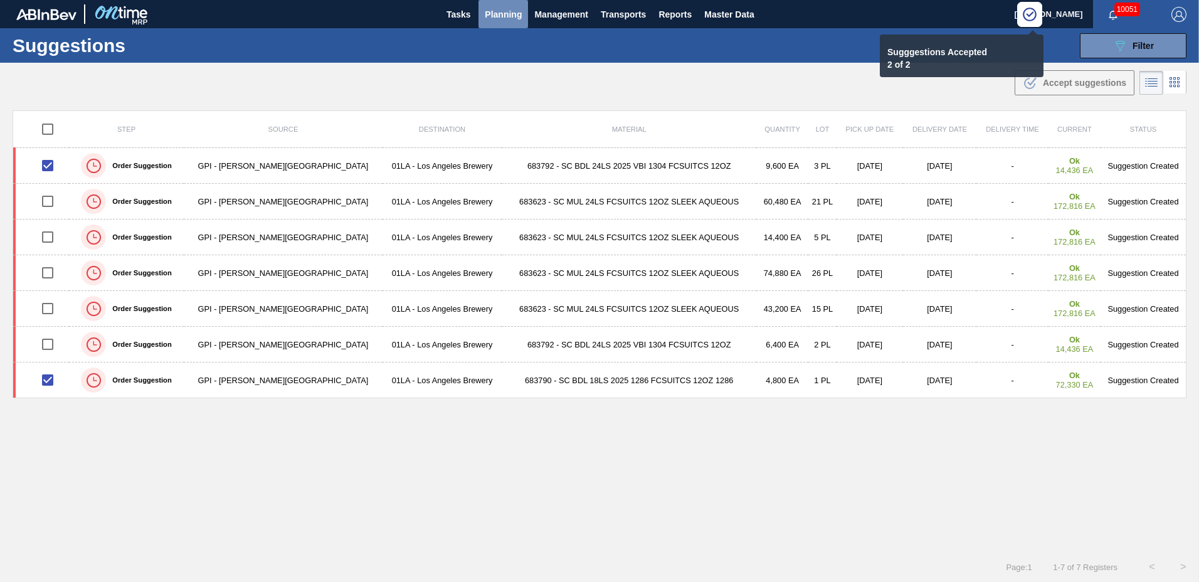
click at [515, 16] on span "Planning" at bounding box center [503, 14] width 37 height 15
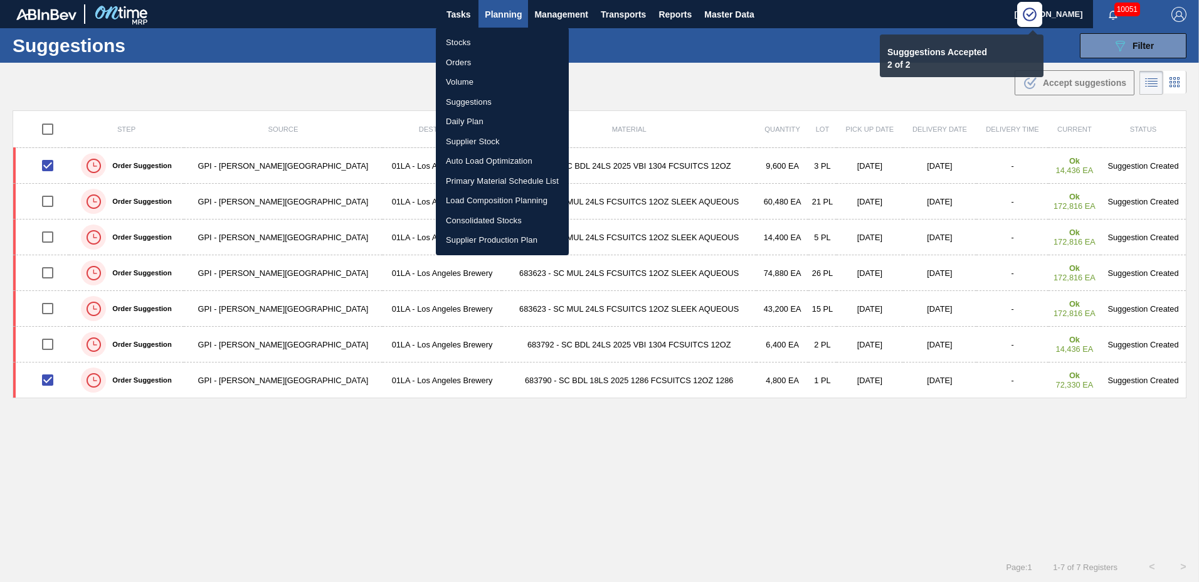
click at [502, 194] on li "Load Composition Planning" at bounding box center [502, 201] width 133 height 20
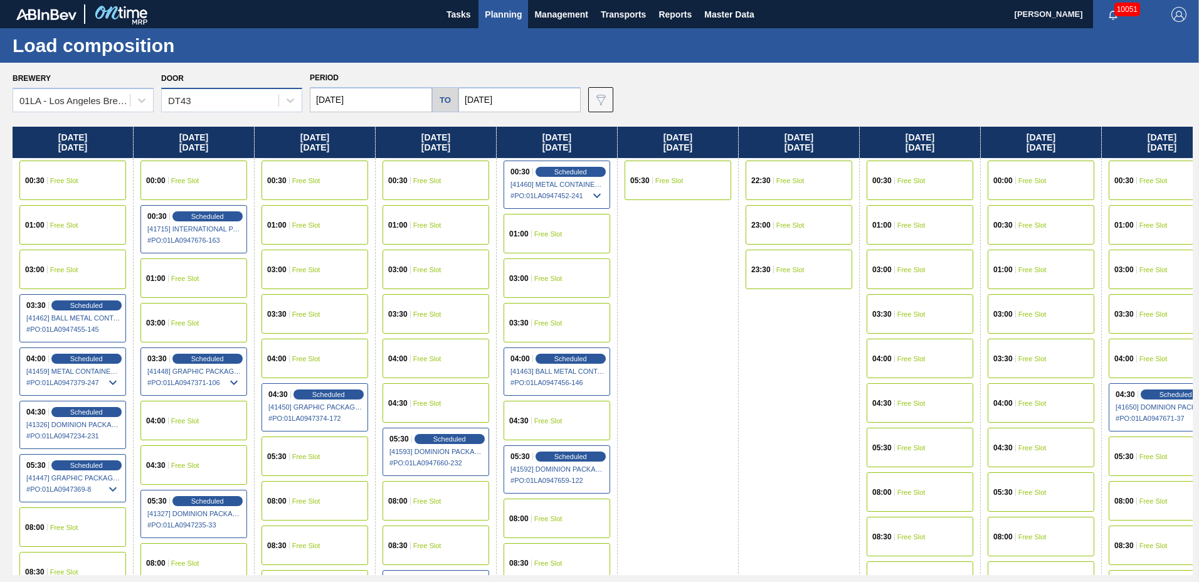
click at [235, 105] on div "DT43" at bounding box center [220, 101] width 117 height 18
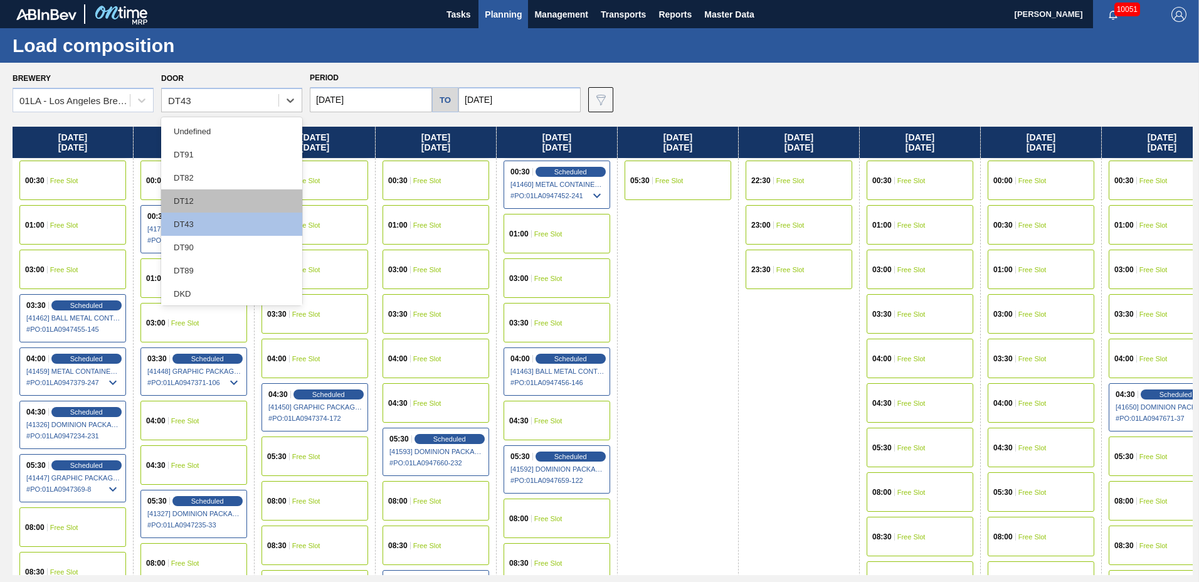
click at [230, 195] on div "DT12" at bounding box center [231, 200] width 141 height 23
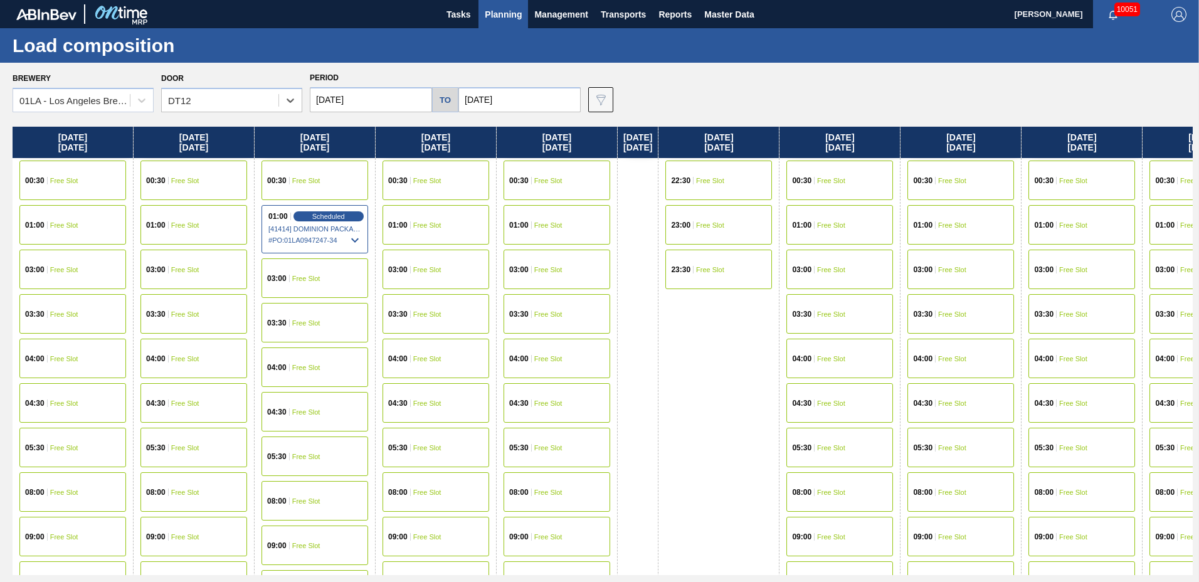
click at [963, 395] on div "04:30 Free Slot" at bounding box center [961, 403] width 107 height 40
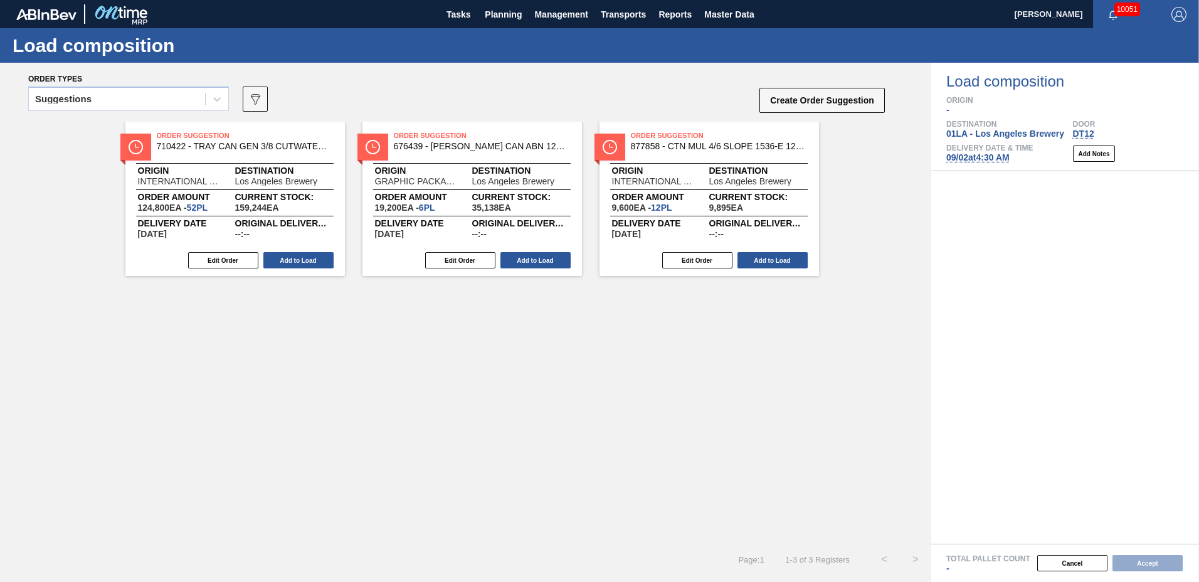
click at [163, 97] on div "Suggestions" at bounding box center [117, 99] width 176 height 18
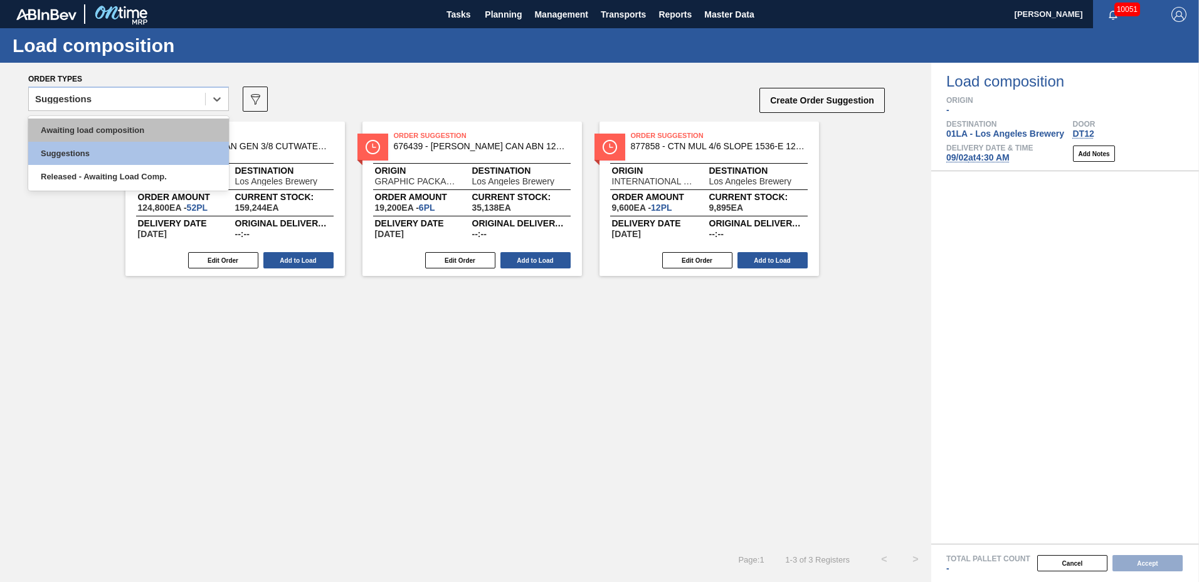
click at [149, 130] on div "Awaiting load composition" at bounding box center [128, 130] width 201 height 23
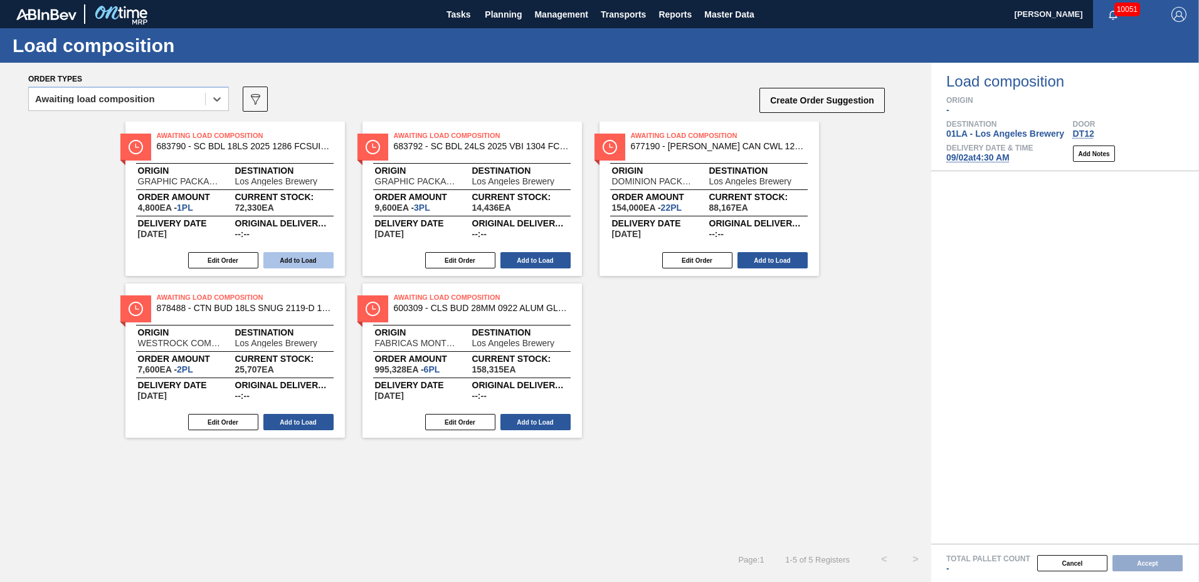
click at [299, 256] on button "Add to Load" at bounding box center [298, 260] width 70 height 16
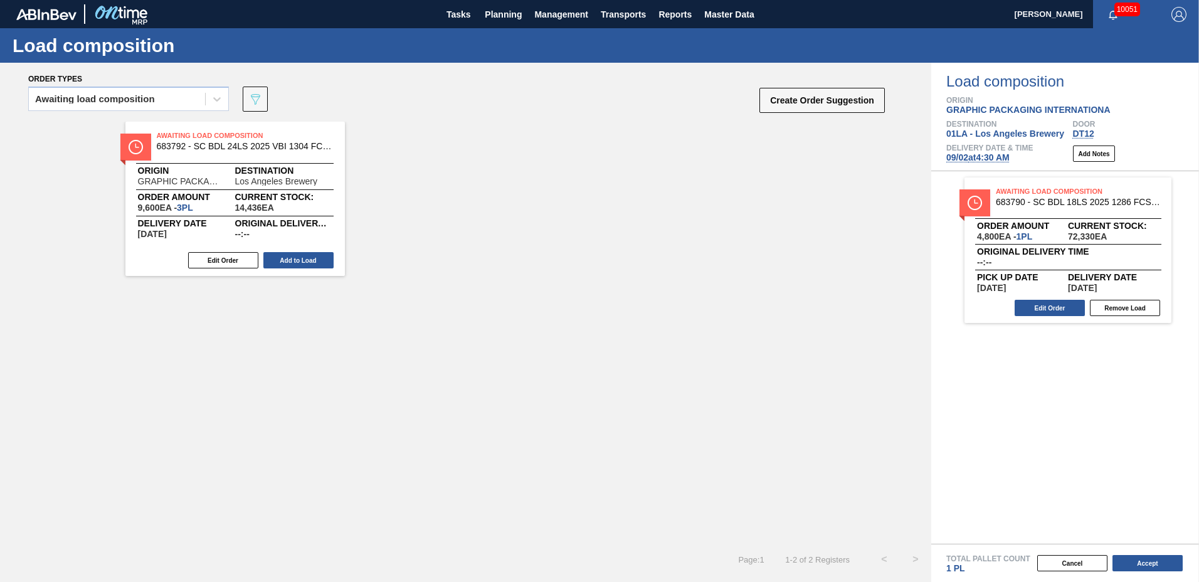
click at [301, 271] on div "Awaiting Load Composition 683792 - SC BDL 24LS 2025 VBI 1304 FCSUITCS 12OZ Orig…" at bounding box center [235, 199] width 220 height 154
click at [310, 258] on button "Add to Load" at bounding box center [298, 260] width 70 height 16
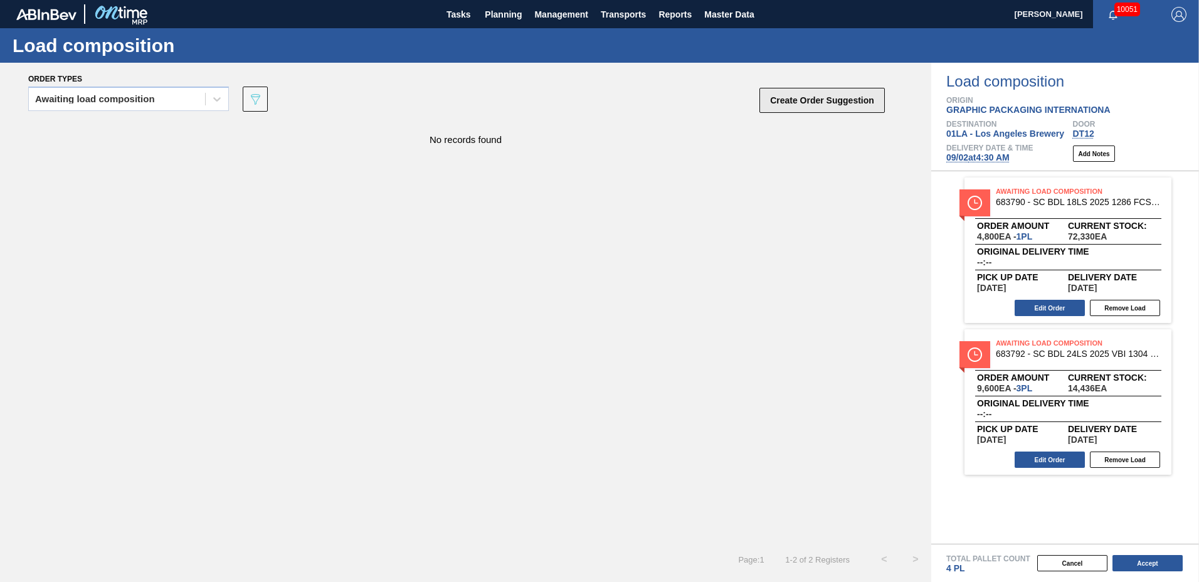
click at [820, 98] on button "Create Order Suggestion" at bounding box center [822, 100] width 125 height 25
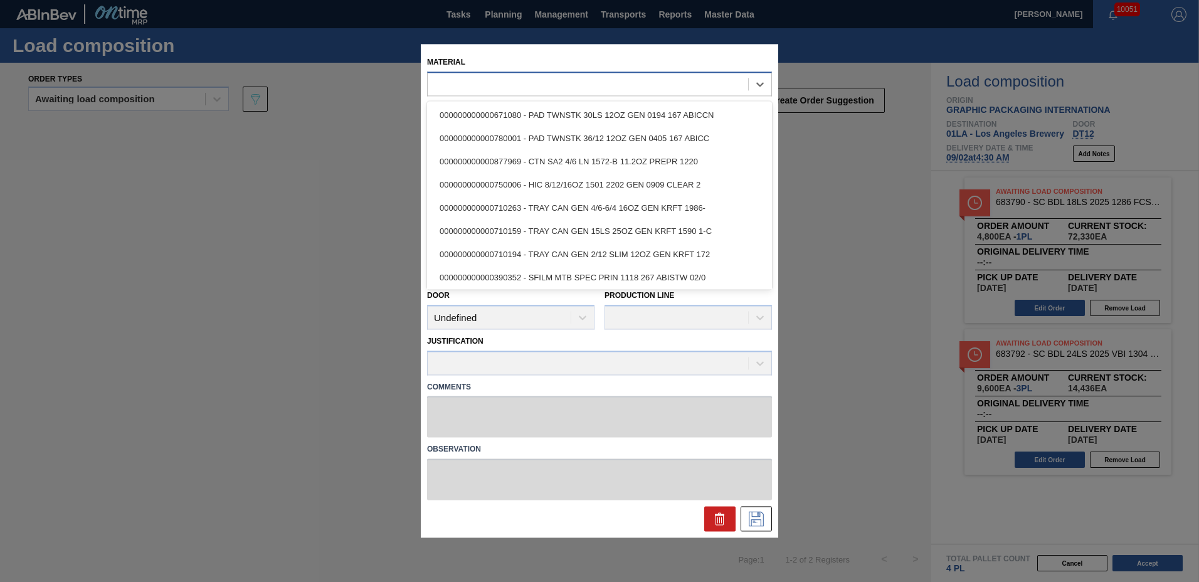
click at [624, 84] on div at bounding box center [588, 84] width 321 height 18
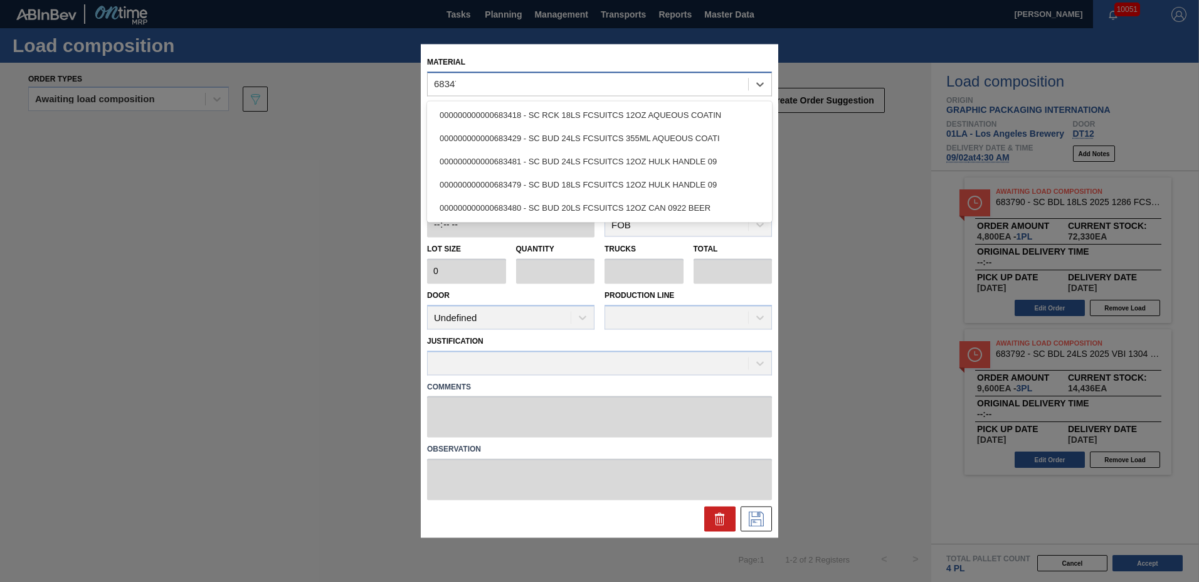
type input "683479"
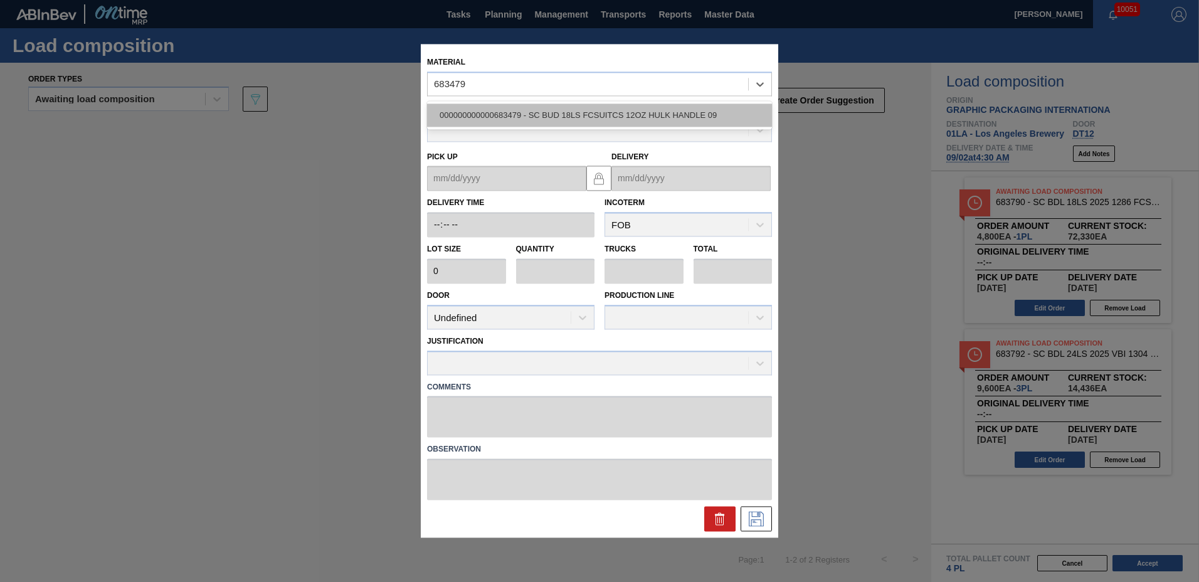
click at [563, 117] on div "000000000000683479 - SC BUD 18LS FCSUITCS 12OZ HULK HANDLE 09" at bounding box center [599, 114] width 345 height 23
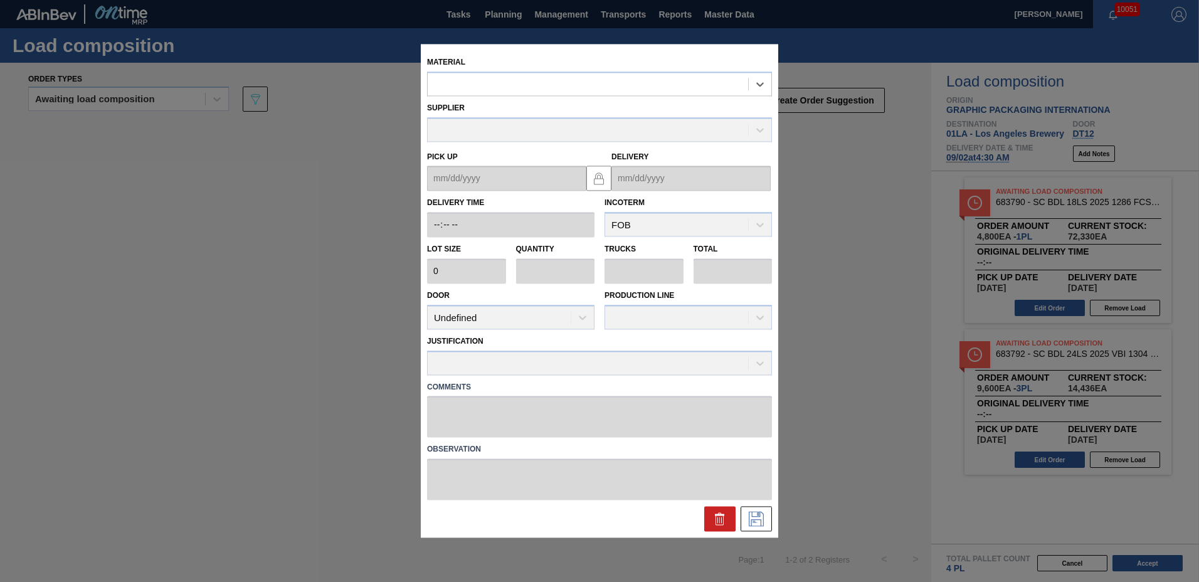
type input "4,800"
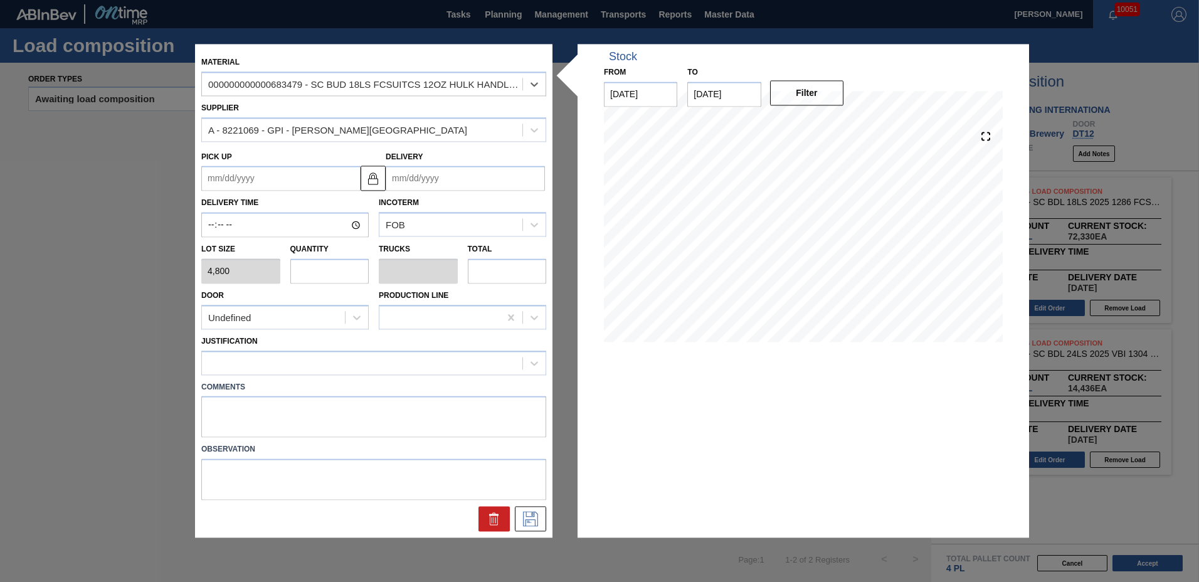
click at [462, 184] on input "Delivery" at bounding box center [465, 178] width 159 height 25
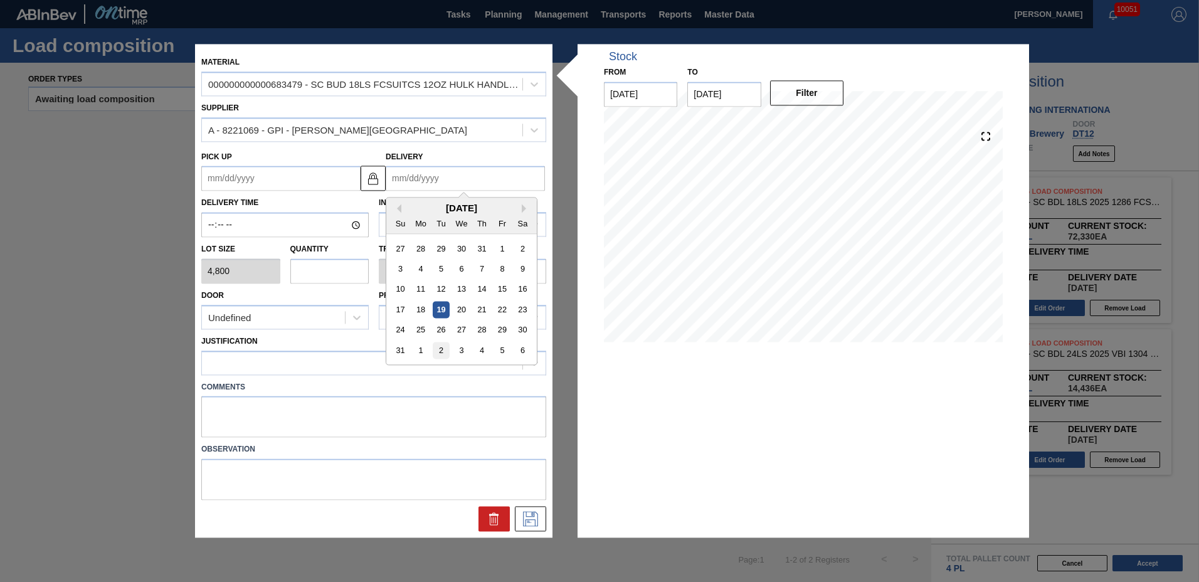
click at [442, 350] on div "2" at bounding box center [441, 350] width 17 height 17
type up "[DATE]"
type input "[DATE]"
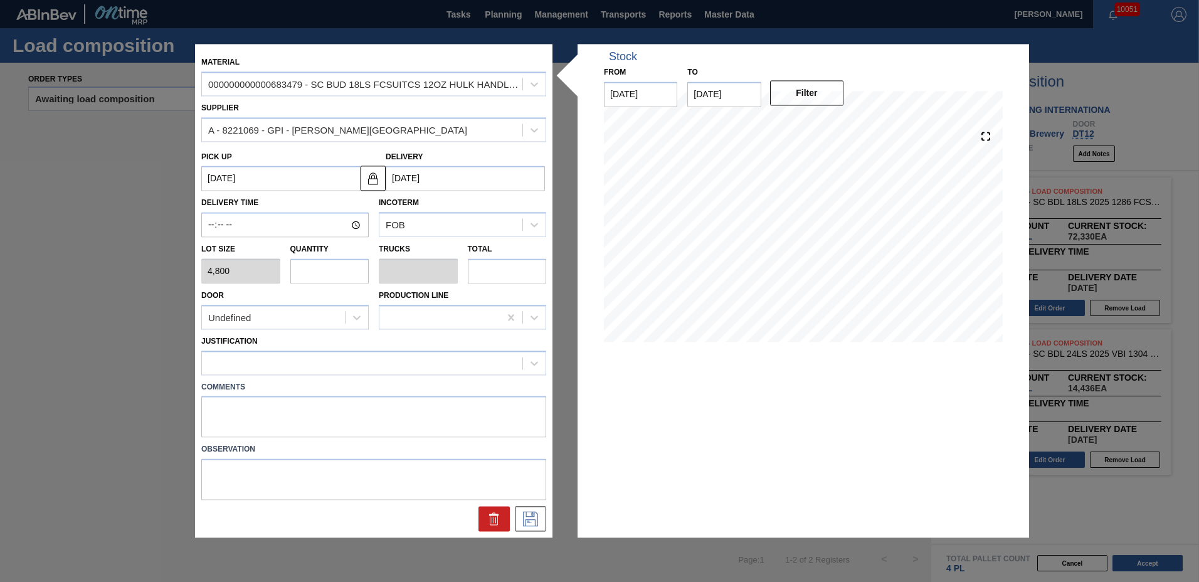
click at [322, 275] on input "text" at bounding box center [329, 270] width 79 height 25
type input "6"
type input "0.231"
type input "28,800"
type input "6"
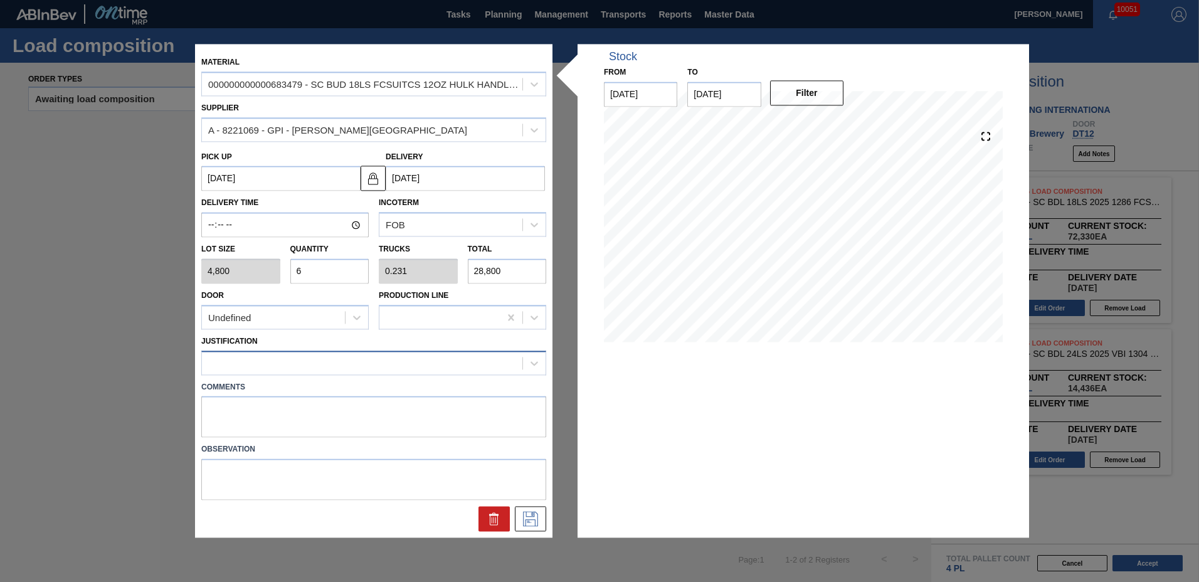
click at [255, 368] on div at bounding box center [362, 363] width 321 height 18
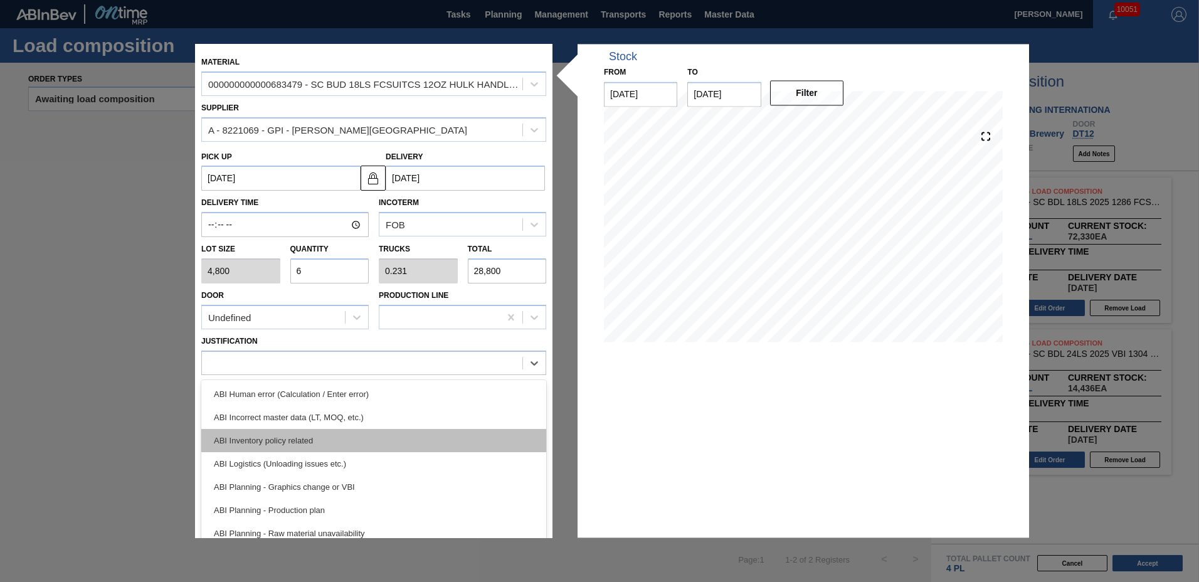
click at [262, 438] on div "ABI Inventory policy related" at bounding box center [373, 440] width 345 height 23
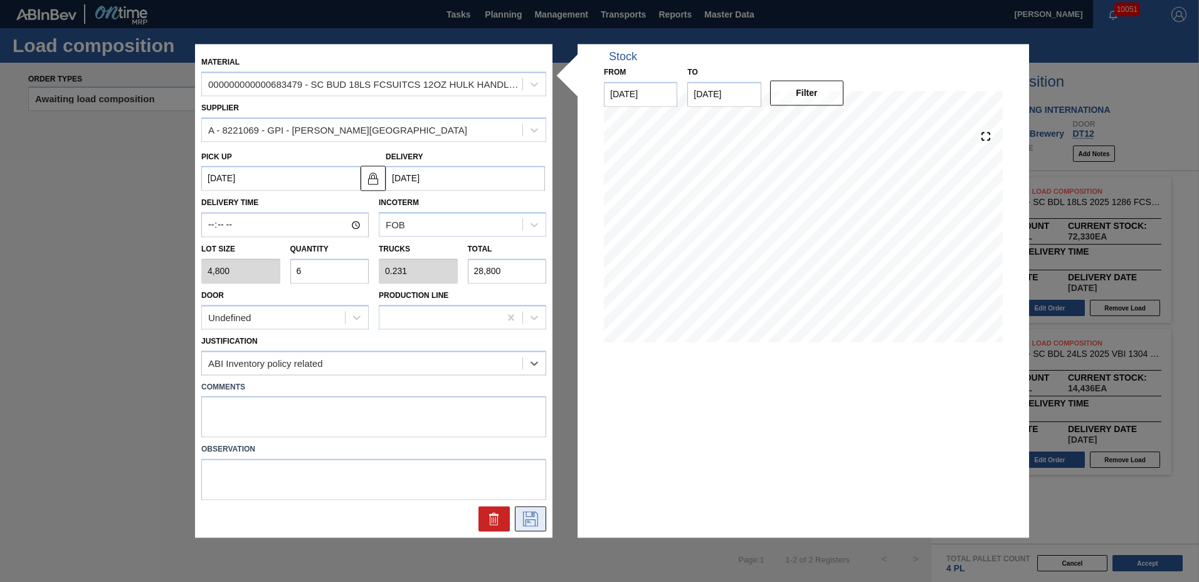
click at [534, 521] on icon at bounding box center [531, 519] width 20 height 15
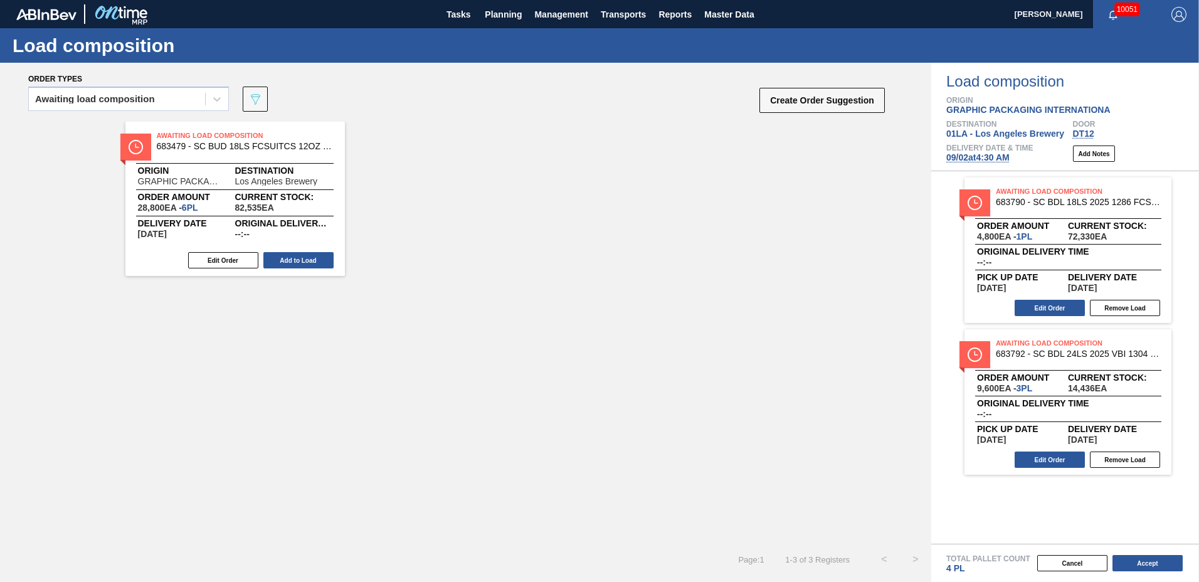
drag, startPoint x: 280, startPoint y: 255, endPoint x: 290, endPoint y: 267, distance: 16.1
click at [285, 259] on button "Add to Load" at bounding box center [298, 260] width 70 height 16
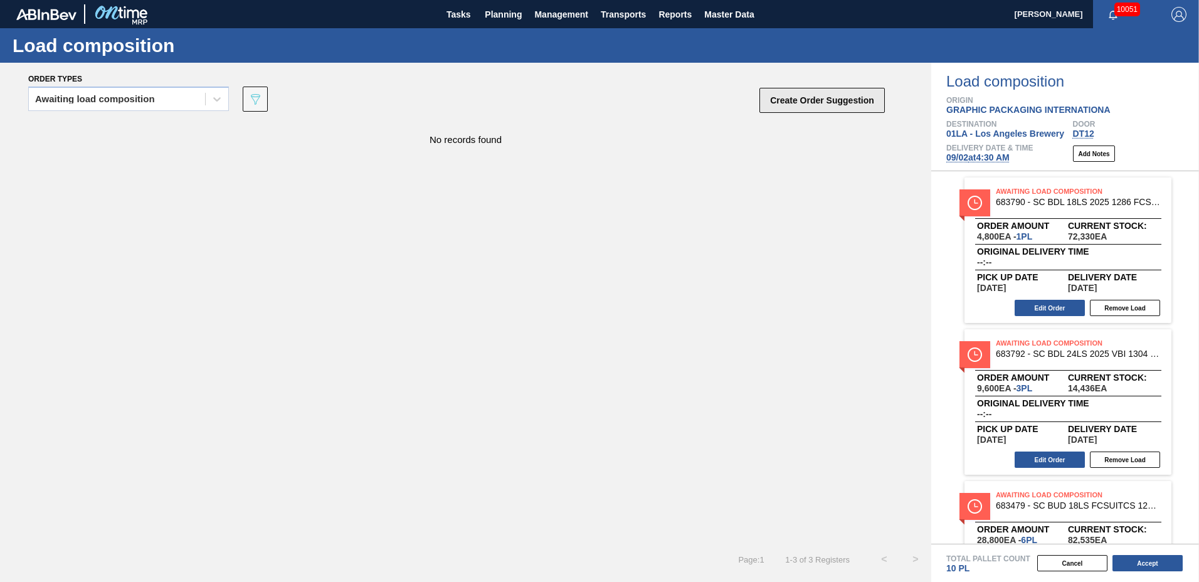
click at [793, 103] on button "Create Order Suggestion" at bounding box center [822, 100] width 125 height 25
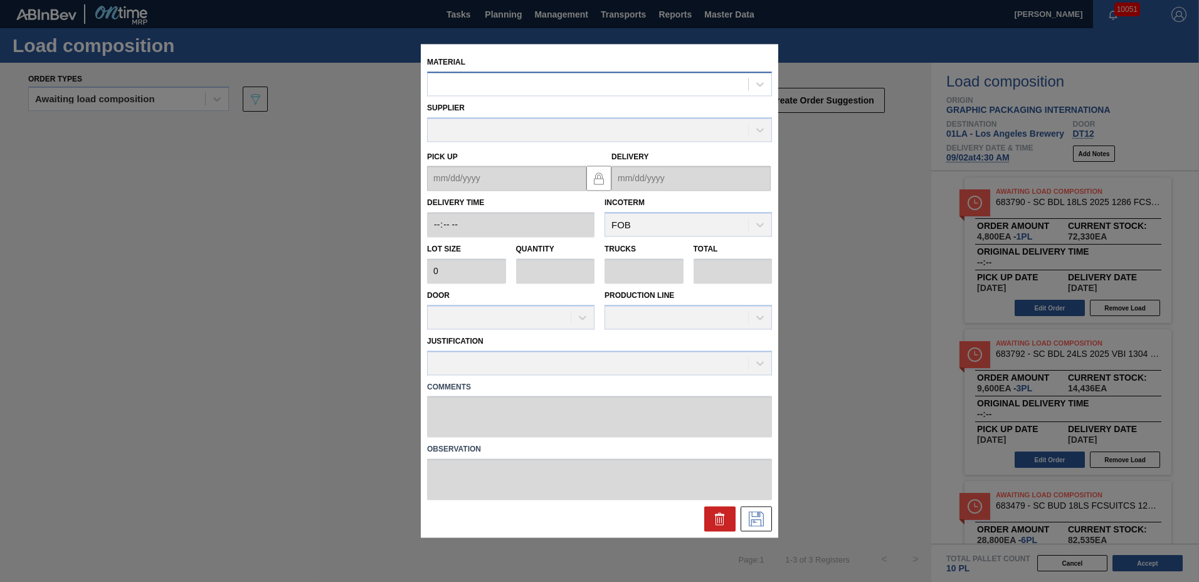
click at [479, 86] on div at bounding box center [588, 84] width 321 height 18
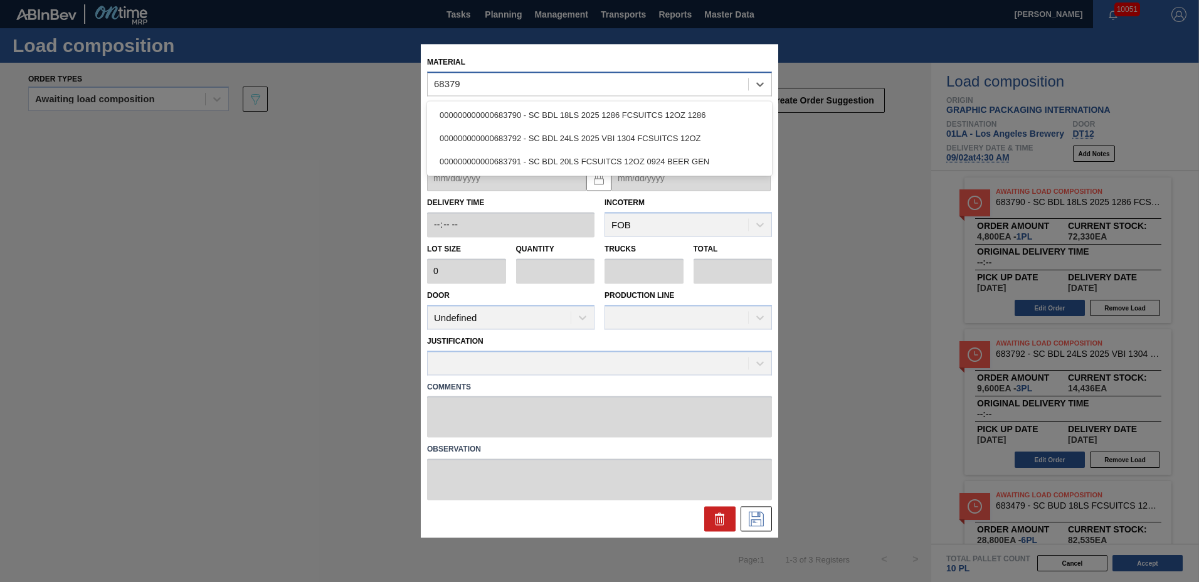
type input "683790"
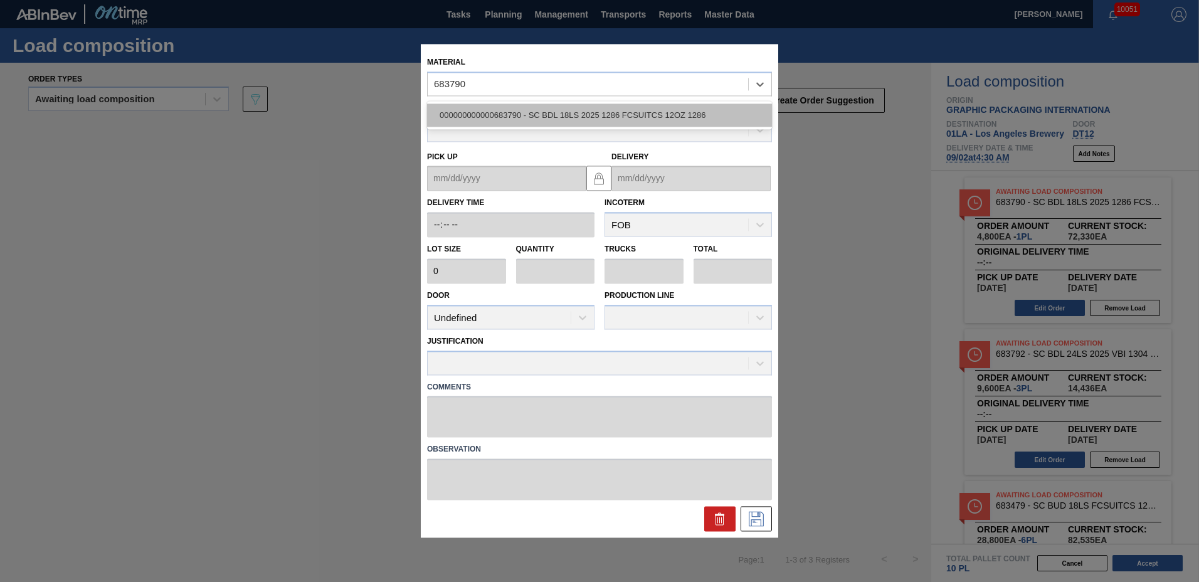
click at [484, 112] on div "000000000000683790 - SC BDL 18LS 2025 1286 FCSUITCS 12OZ 1286" at bounding box center [599, 114] width 345 height 23
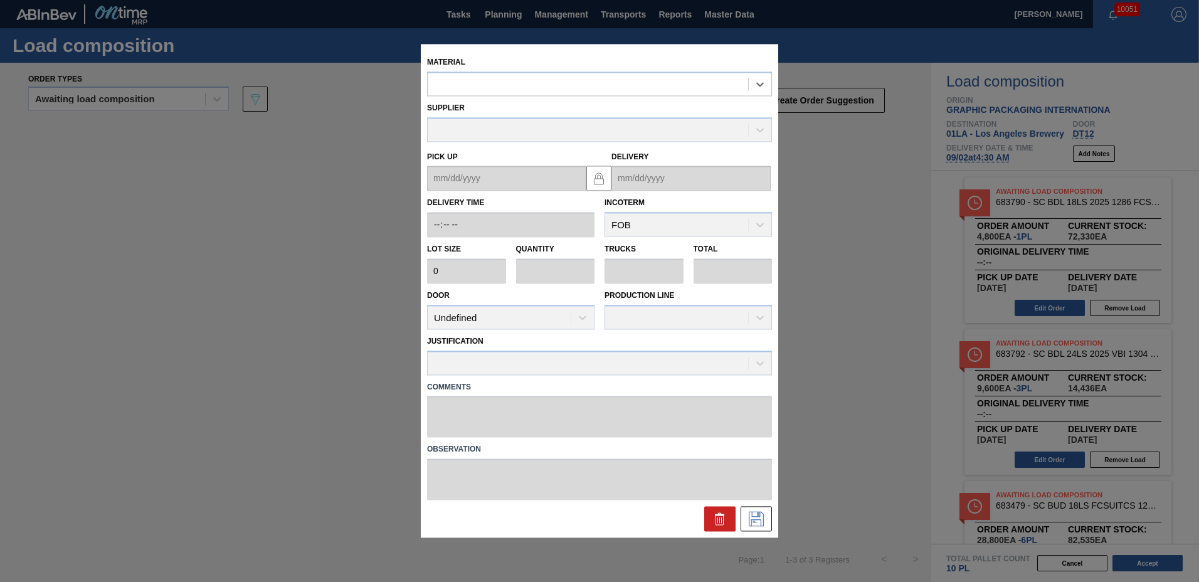
type input "4,800"
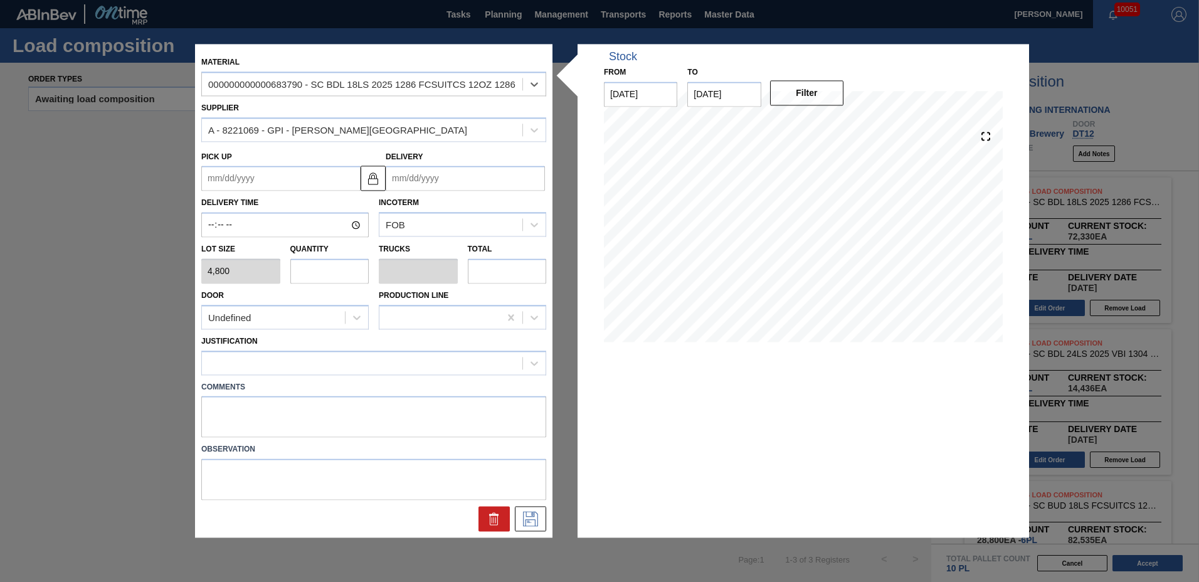
click at [431, 173] on input "Delivery" at bounding box center [465, 178] width 159 height 25
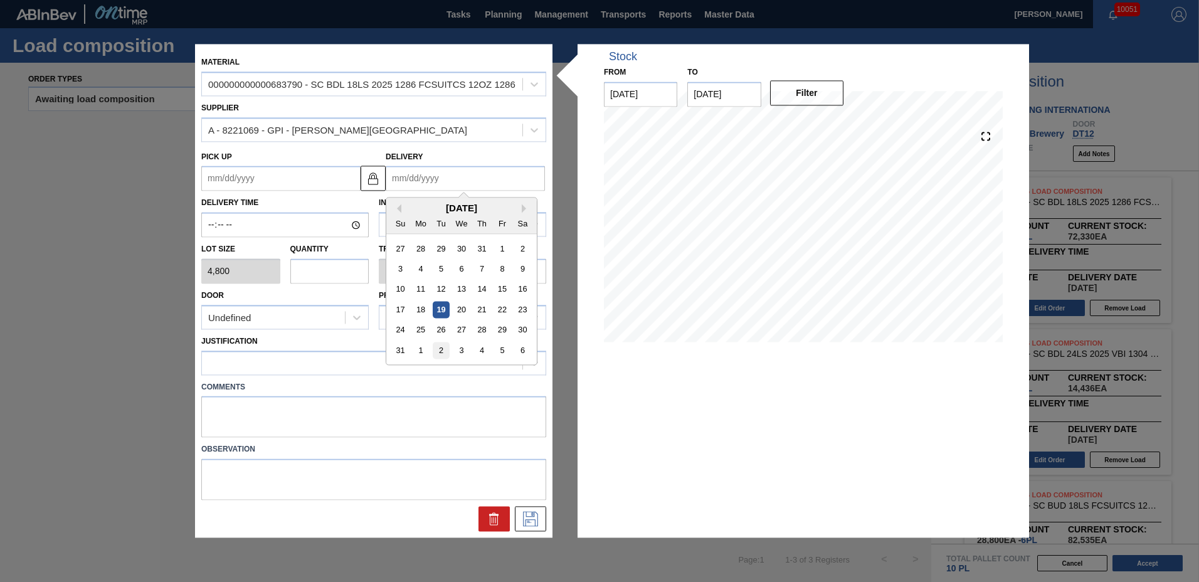
click at [441, 353] on div "2" at bounding box center [441, 350] width 17 height 17
type up "[DATE]"
type input "[DATE]"
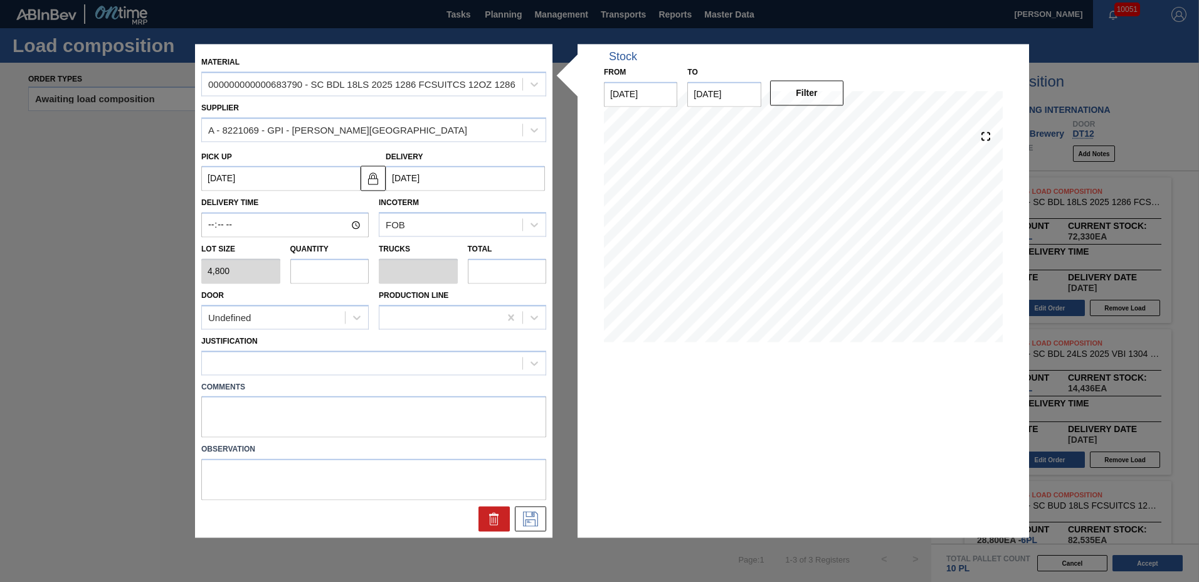
click at [313, 271] on input "text" at bounding box center [329, 270] width 79 height 25
type input "1"
type input "0.042"
type input "4,800"
type input "12"
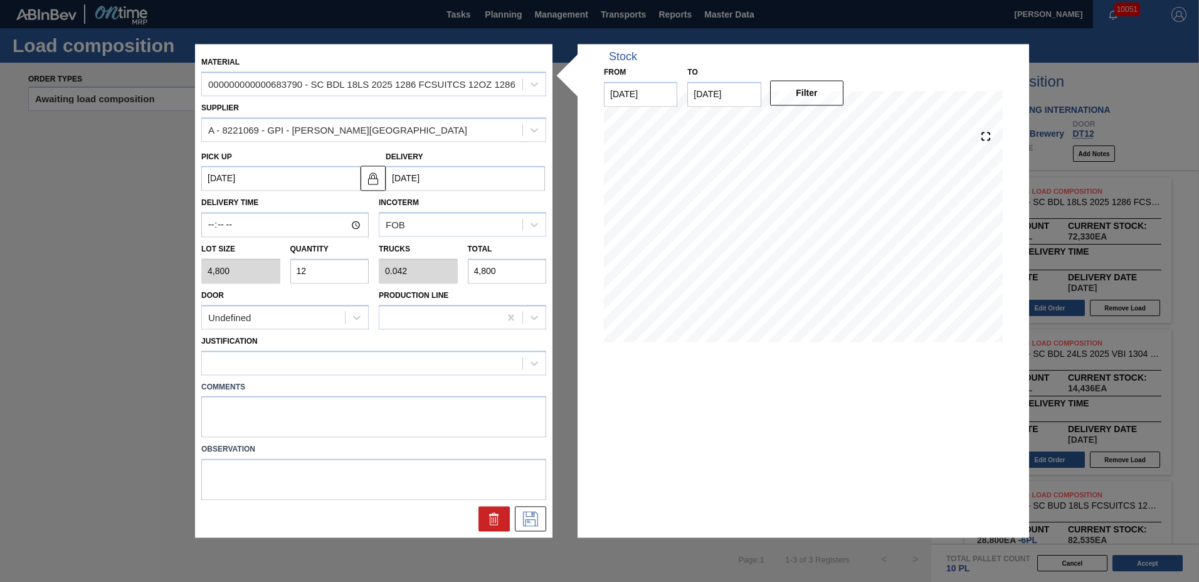
type input "0.5"
type input "57,600"
type input "12"
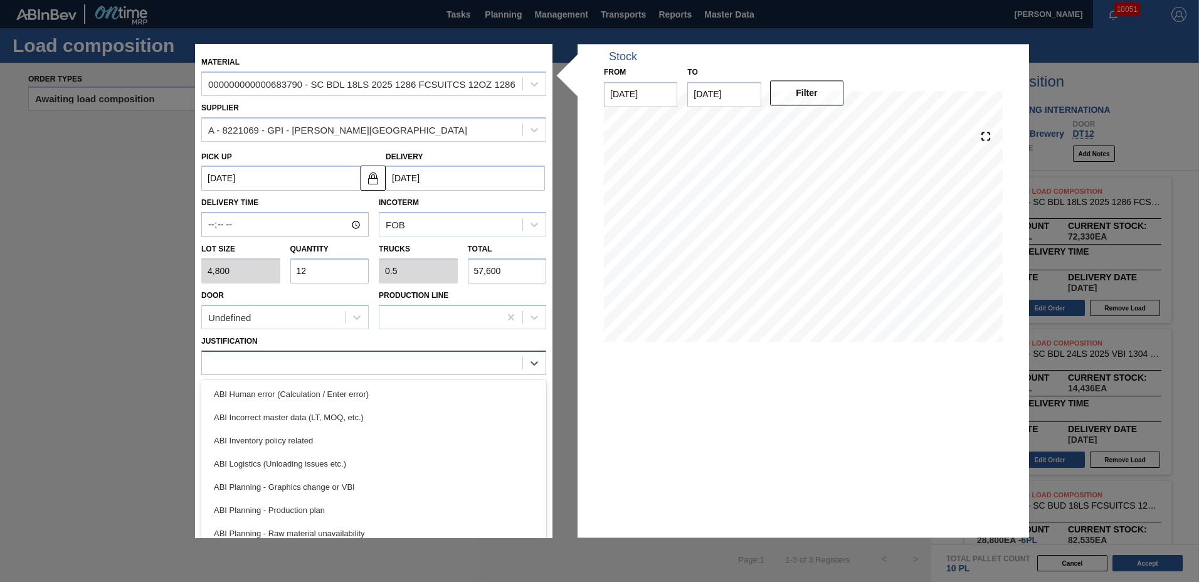
click at [312, 373] on div at bounding box center [373, 363] width 345 height 24
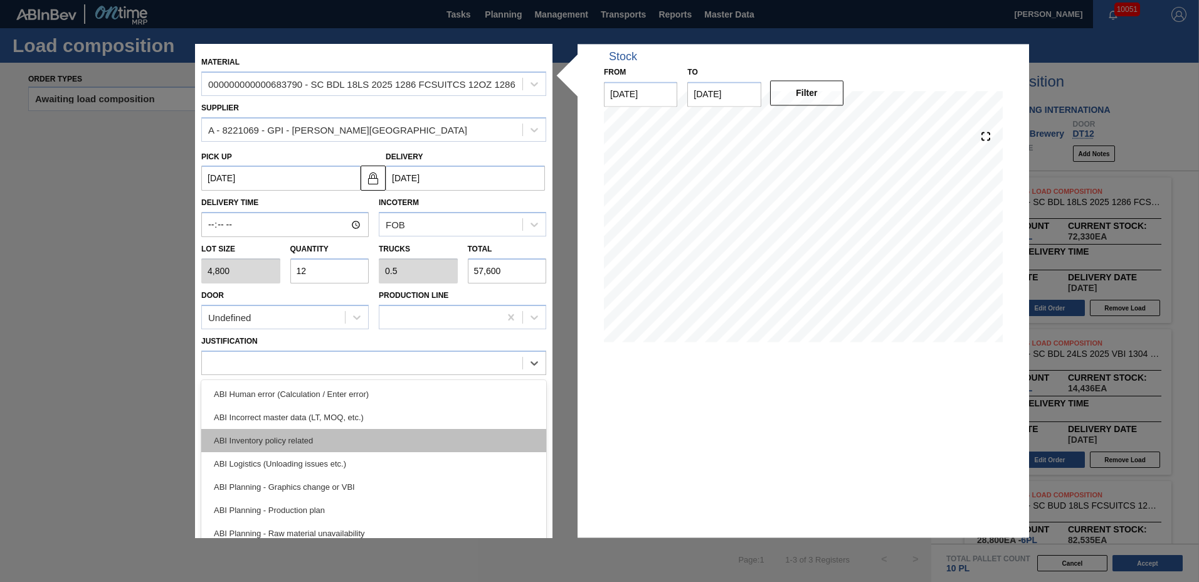
click at [282, 444] on div "ABI Inventory policy related" at bounding box center [373, 440] width 345 height 23
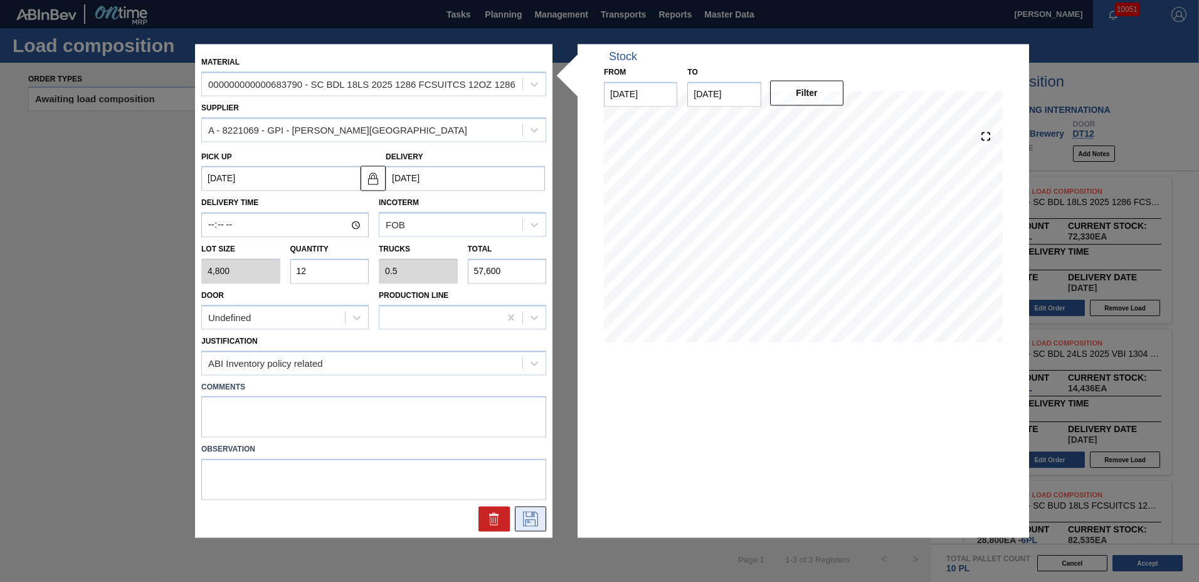
click at [534, 514] on icon at bounding box center [531, 519] width 20 height 15
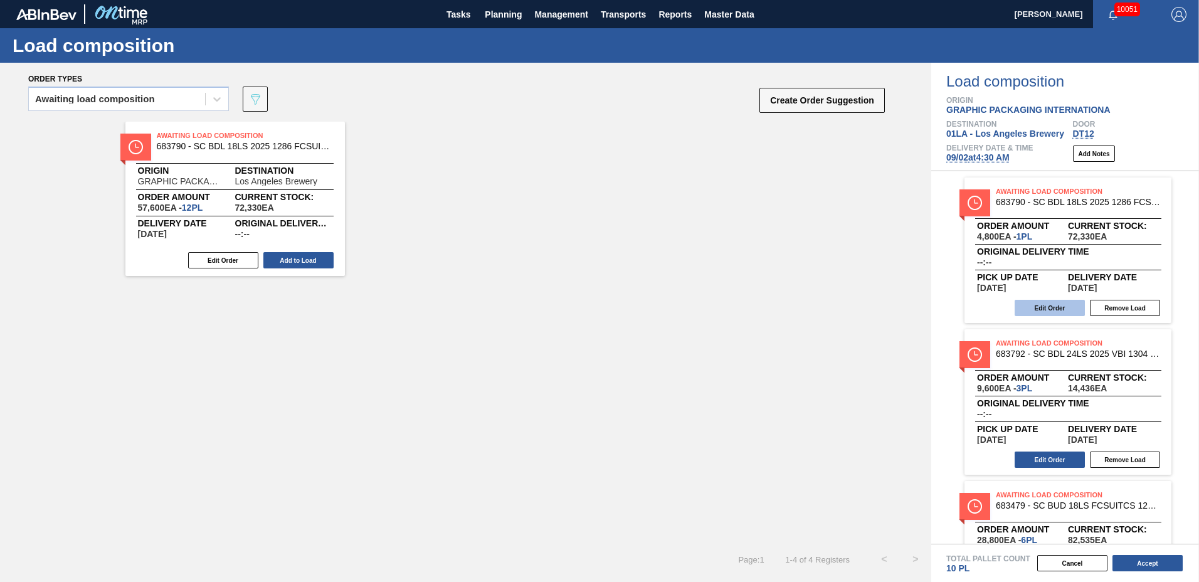
click at [1073, 307] on button "Edit Order" at bounding box center [1050, 308] width 70 height 16
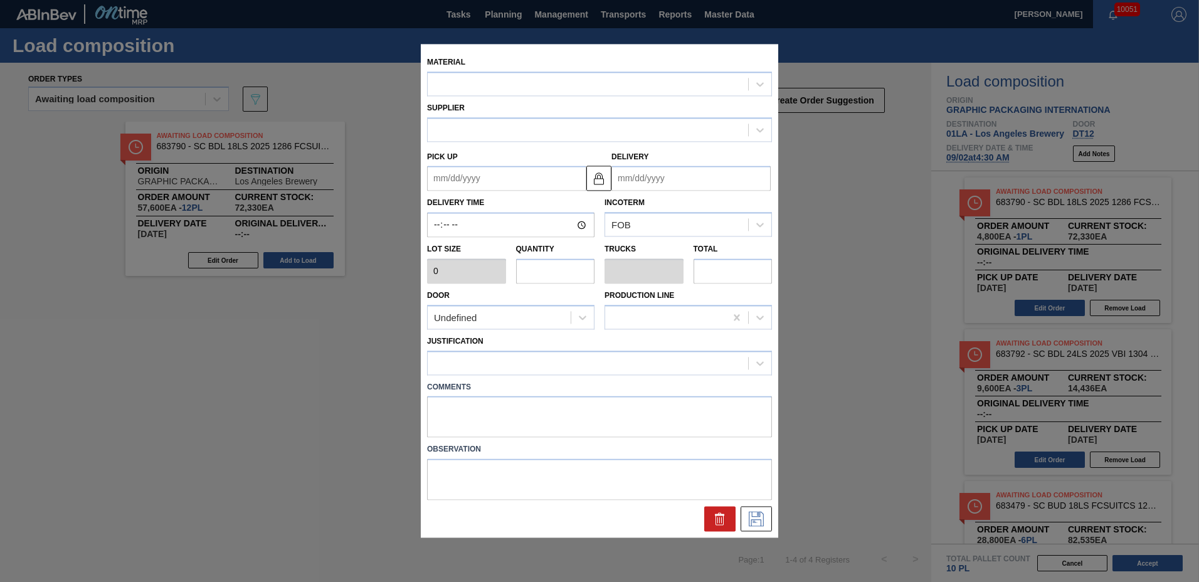
type input "4,800"
type input "1"
type input "0.042"
type input "4,800"
type up "[DATE]"
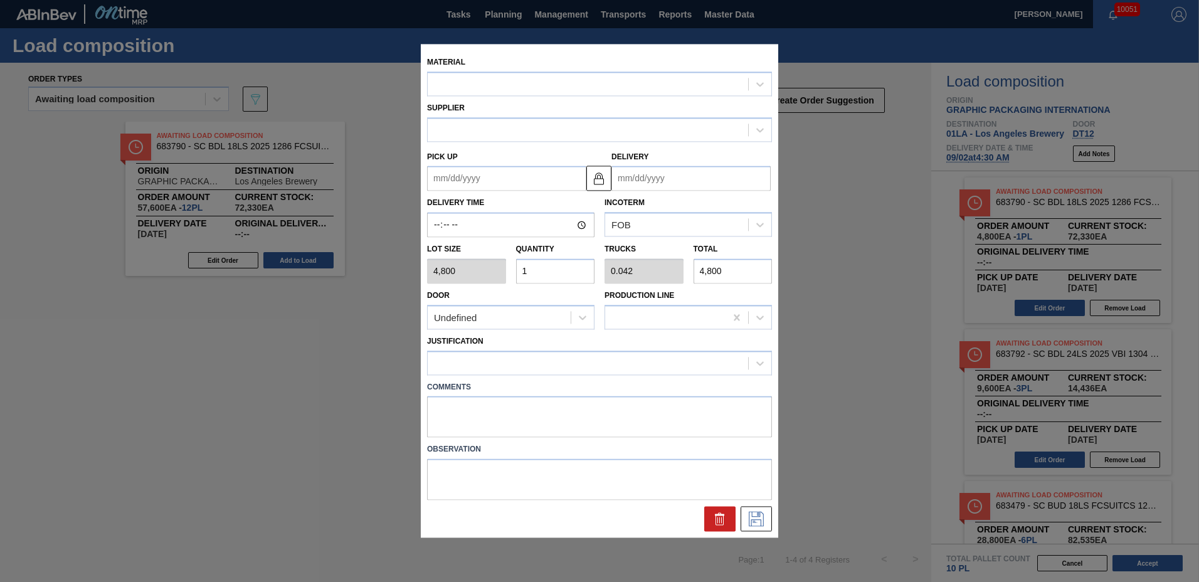
type input "[DATE]"
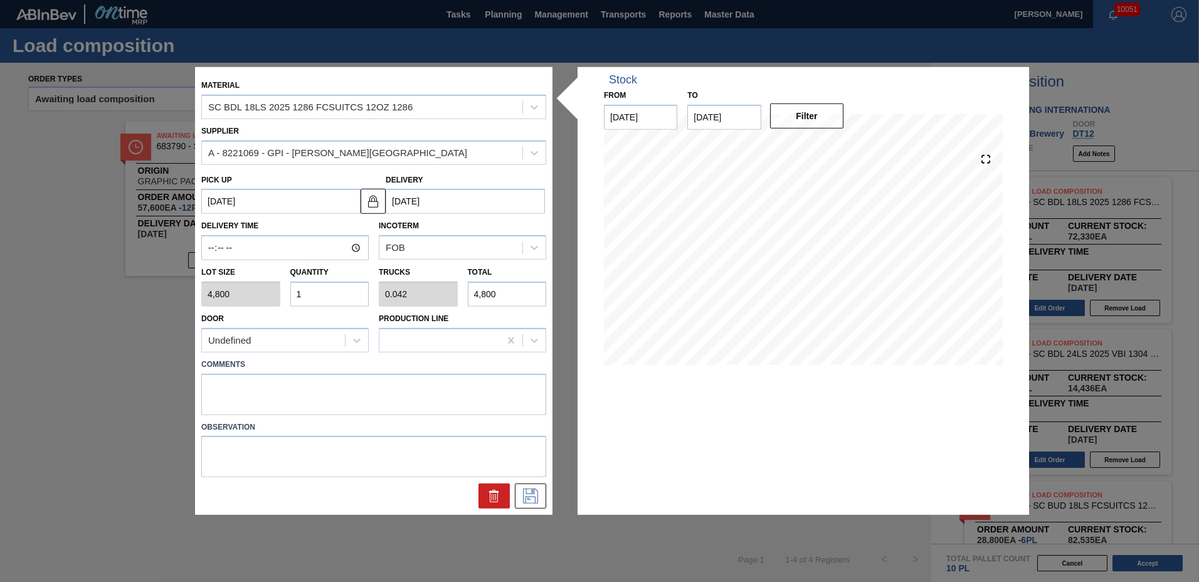
drag, startPoint x: 334, startPoint y: 294, endPoint x: 0, endPoint y: 274, distance: 334.9
click at [0, 273] on div "Material SC BDL 18LS 2025 1286 FCSUITCS 12OZ 1286 Supplier A - 8221069 - GPI - …" at bounding box center [599, 291] width 1199 height 582
type input "12"
type input "0.5"
type input "57,600"
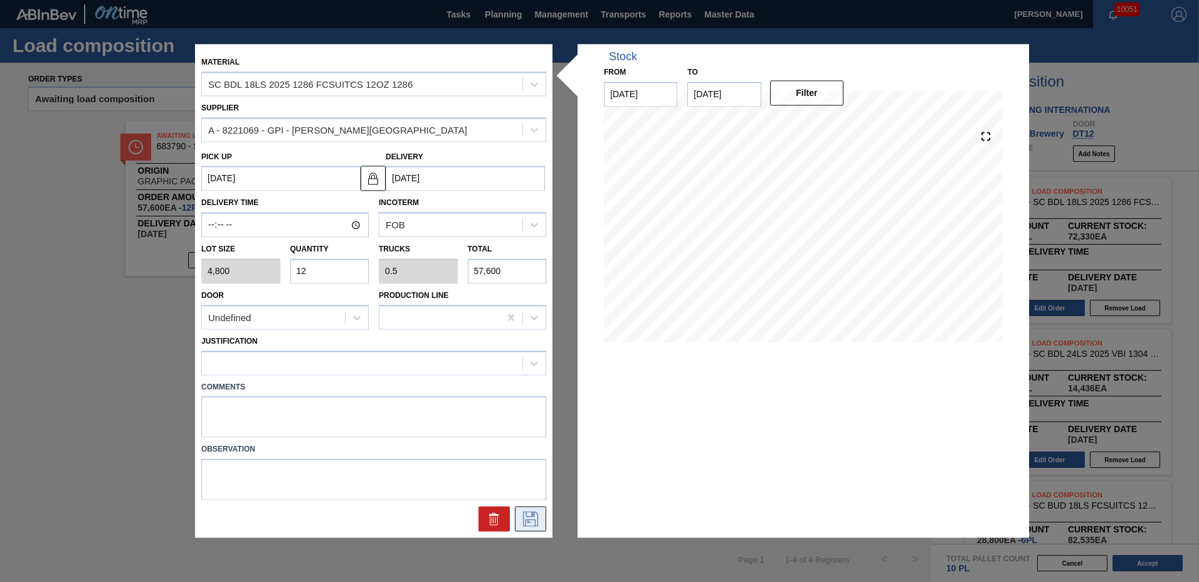
type input "12"
click at [539, 526] on button at bounding box center [530, 519] width 31 height 25
click at [302, 358] on div at bounding box center [362, 363] width 321 height 18
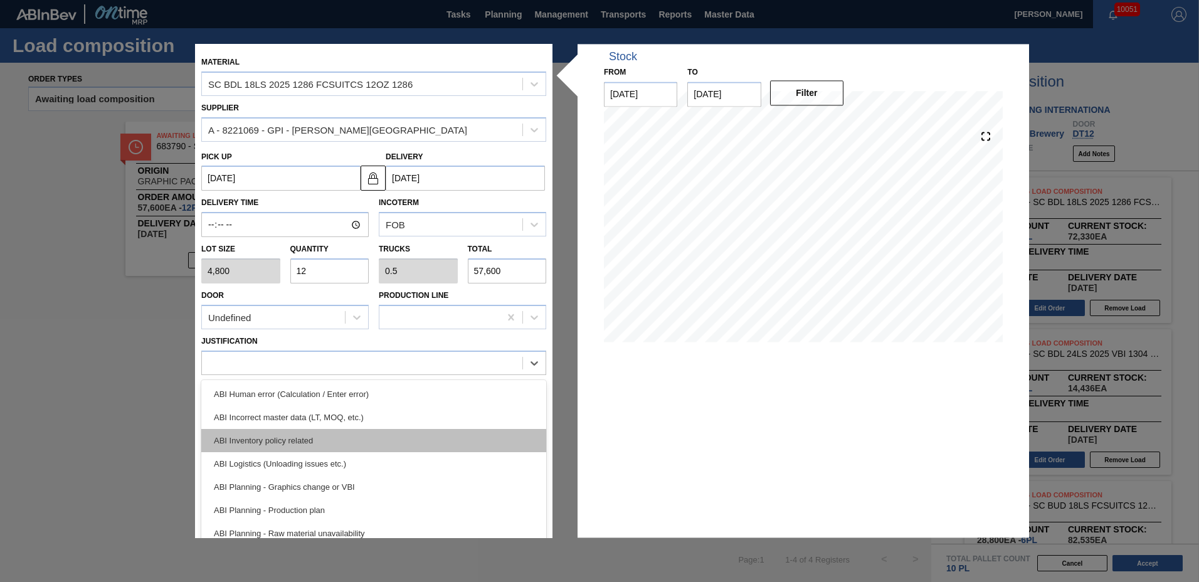
click at [284, 437] on div "ABI Inventory policy related" at bounding box center [373, 440] width 345 height 23
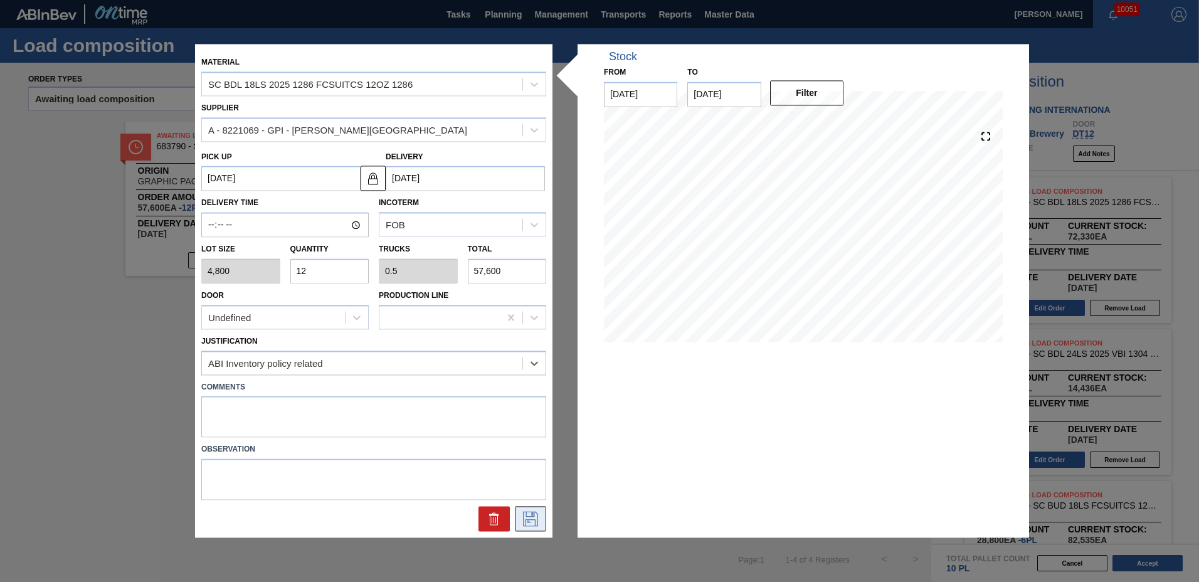
click at [530, 531] on button at bounding box center [530, 519] width 31 height 25
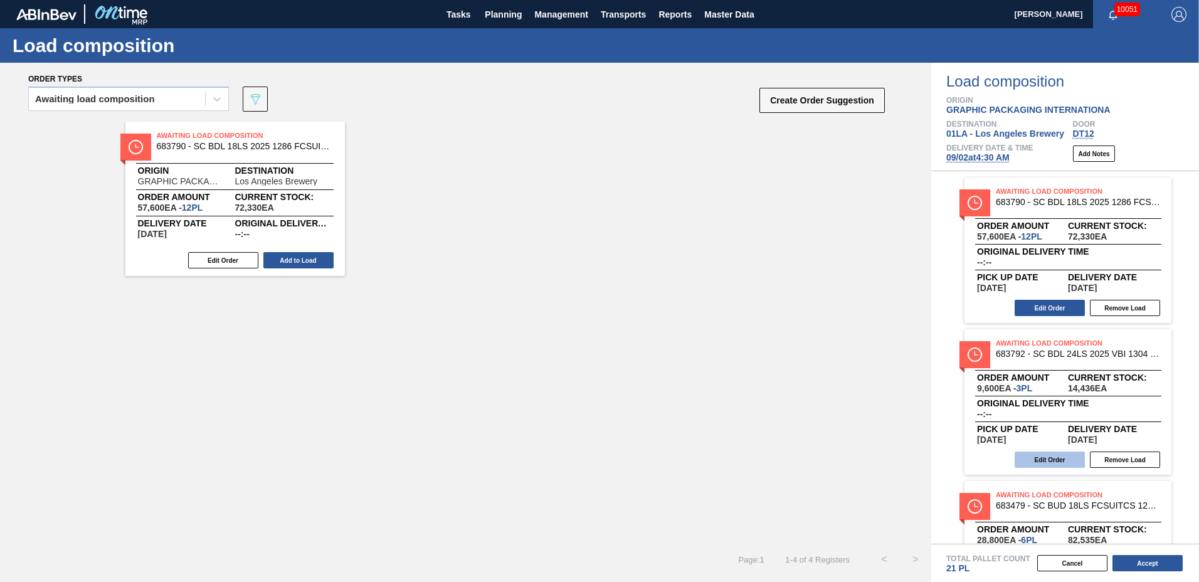
click at [1068, 467] on button "Edit Order" at bounding box center [1050, 460] width 70 height 16
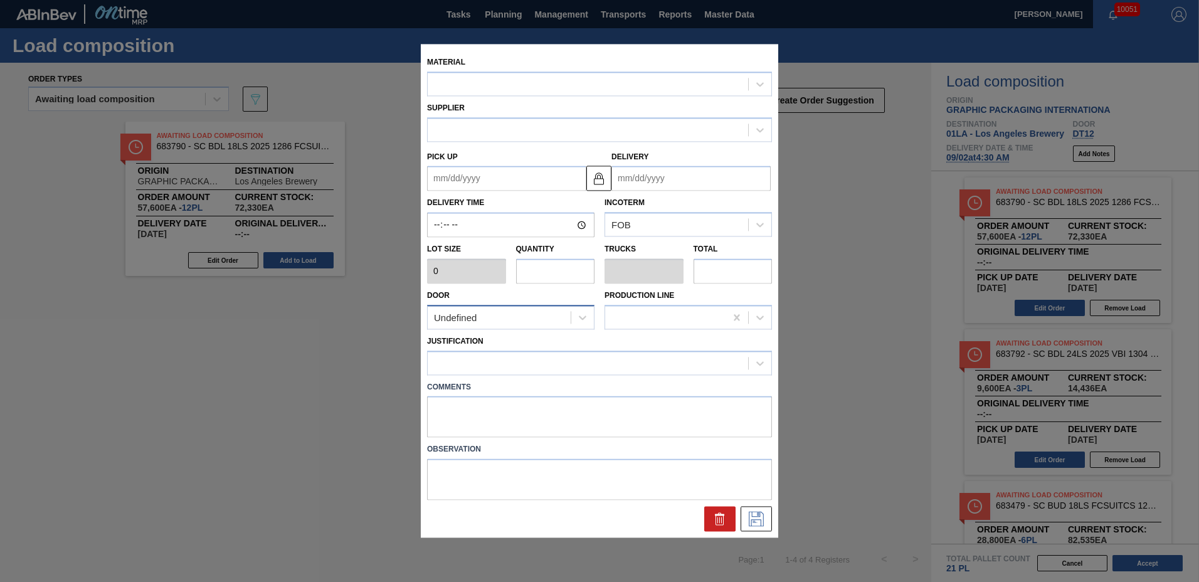
type input "3,200"
type input "3"
type input "0.101"
type input "9,600"
type up "[DATE]"
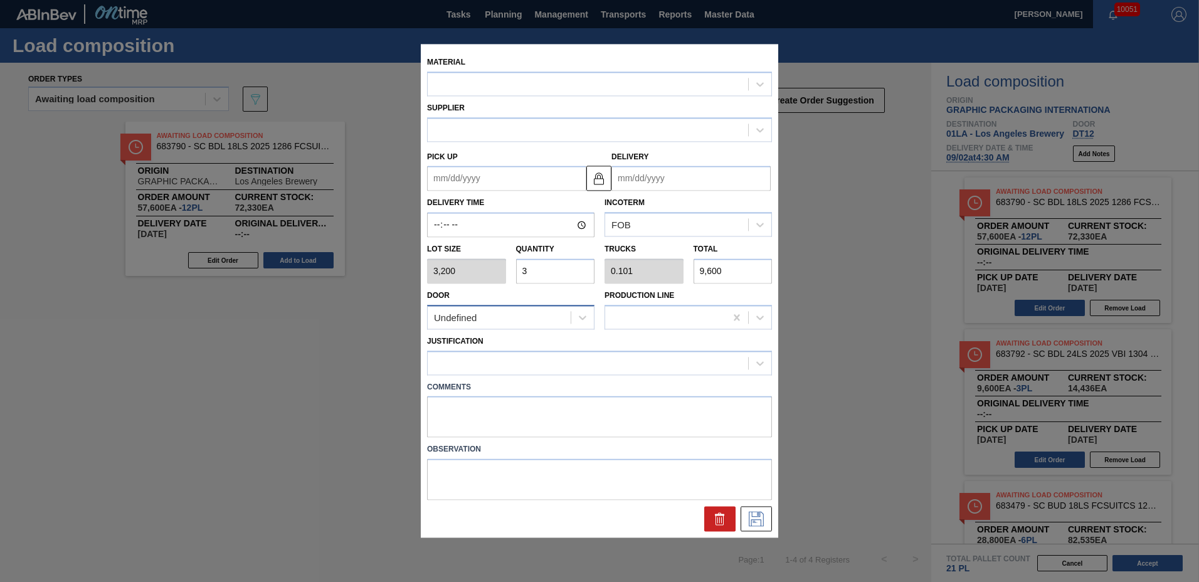
type input "[DATE]"
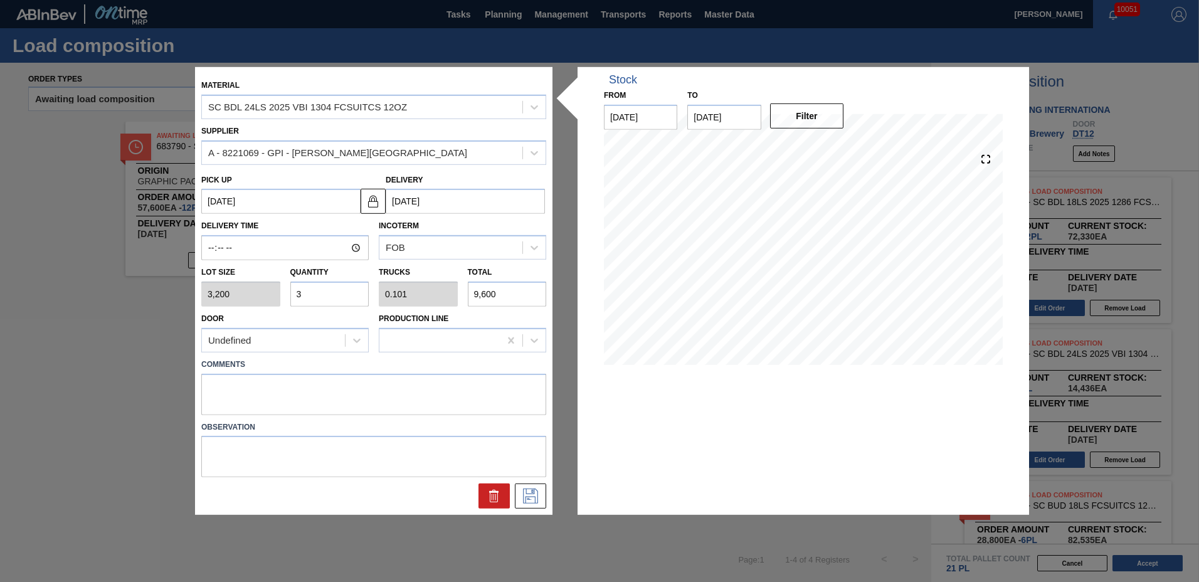
click at [319, 292] on input "3" at bounding box center [329, 294] width 79 height 25
type input "0"
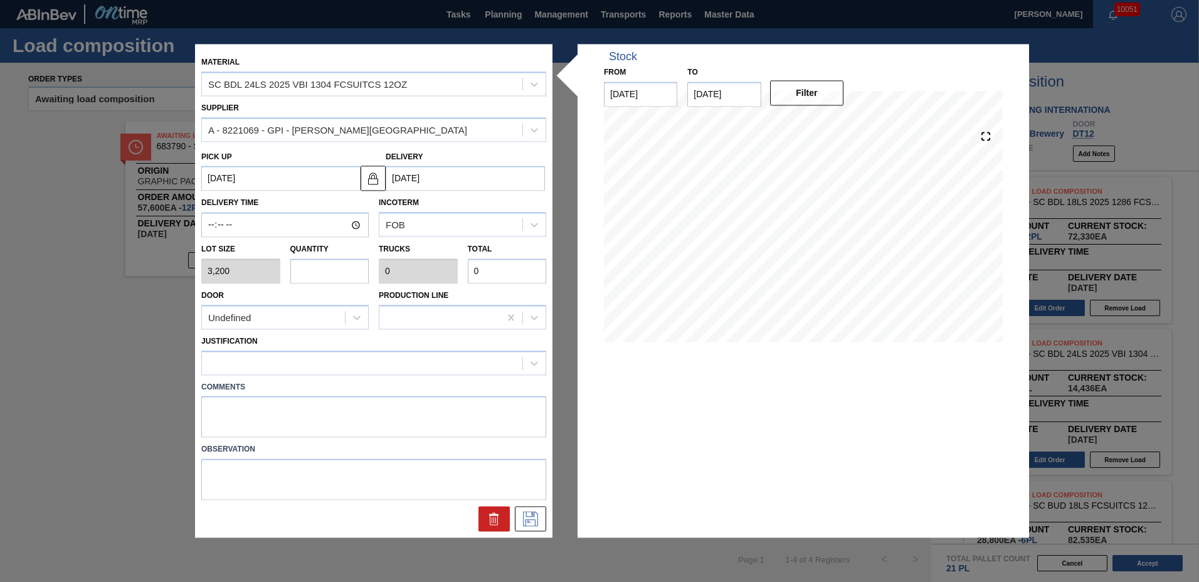
type input "4"
type input "0.135"
type input "12,800"
type input "4"
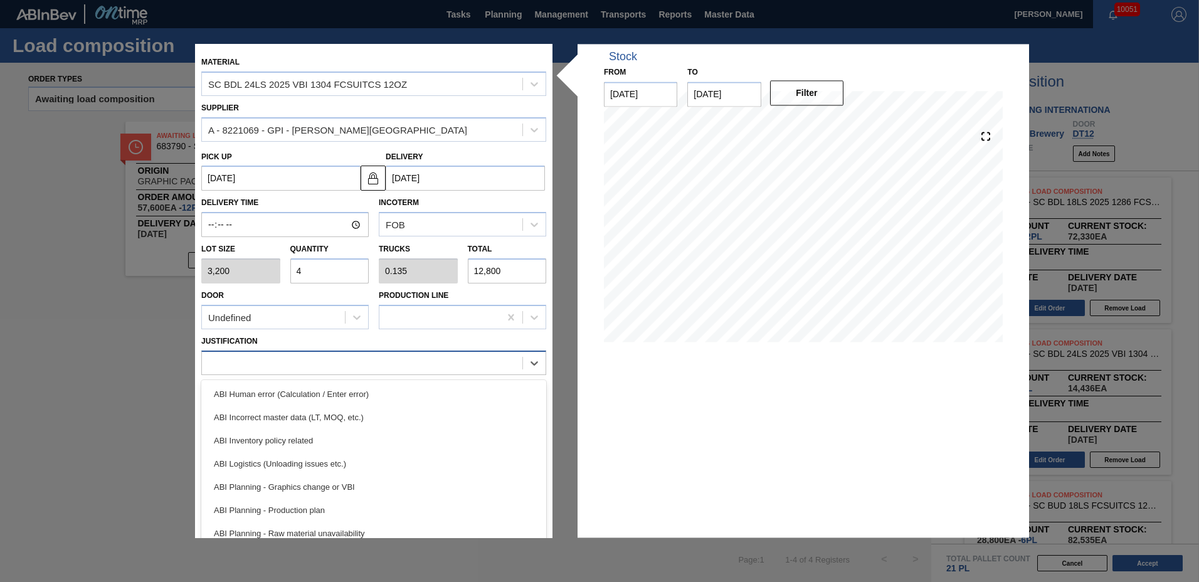
click at [260, 366] on div at bounding box center [362, 363] width 321 height 18
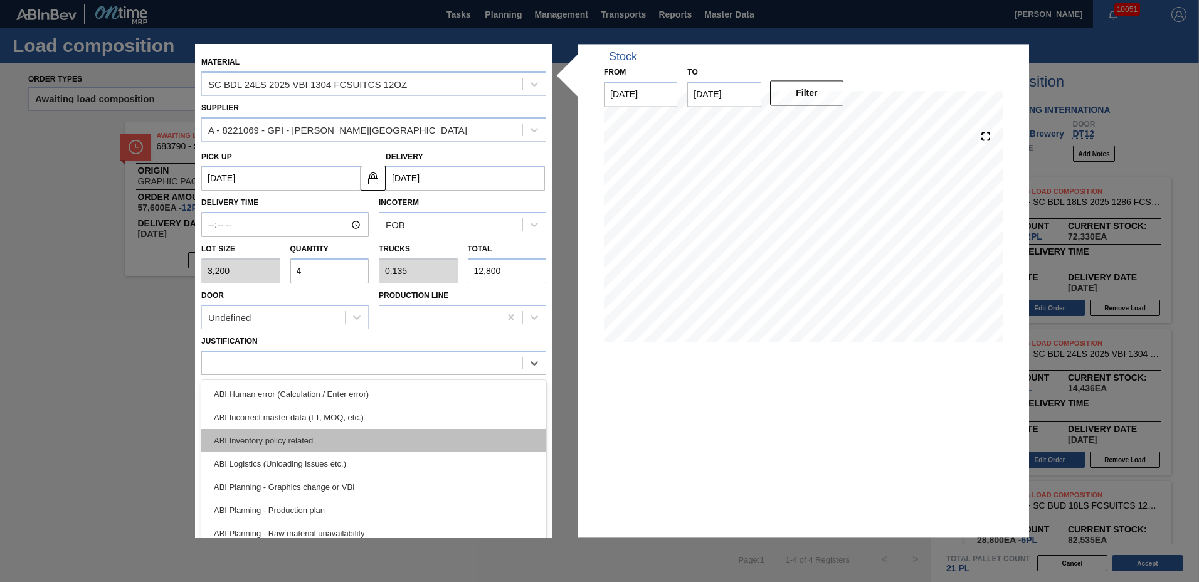
click at [261, 433] on div "ABI Inventory policy related" at bounding box center [373, 440] width 345 height 23
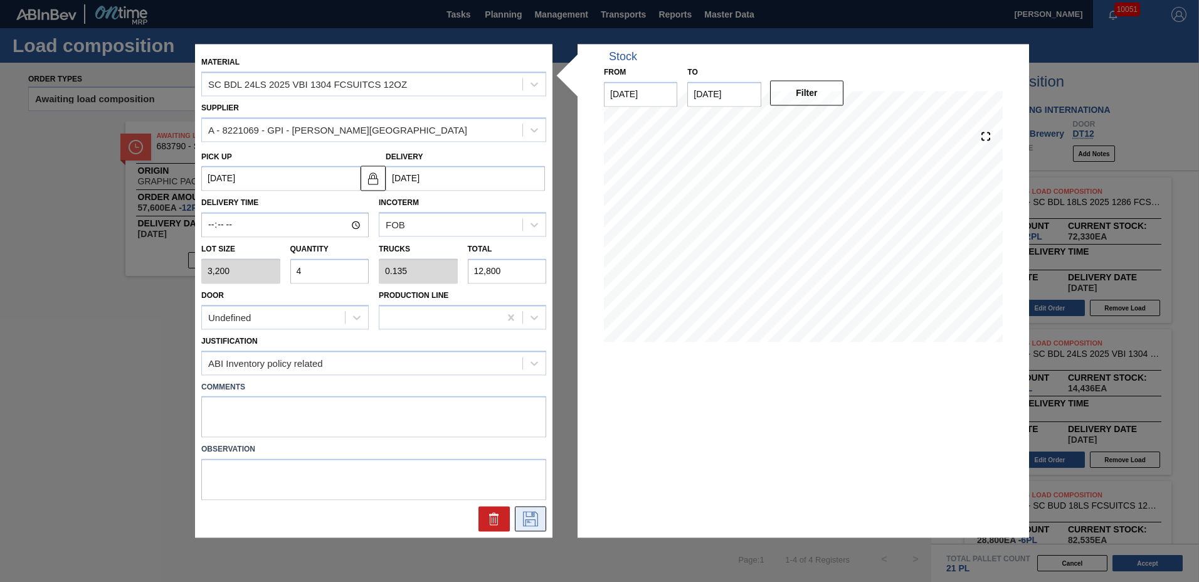
click at [534, 513] on icon at bounding box center [531, 519] width 20 height 15
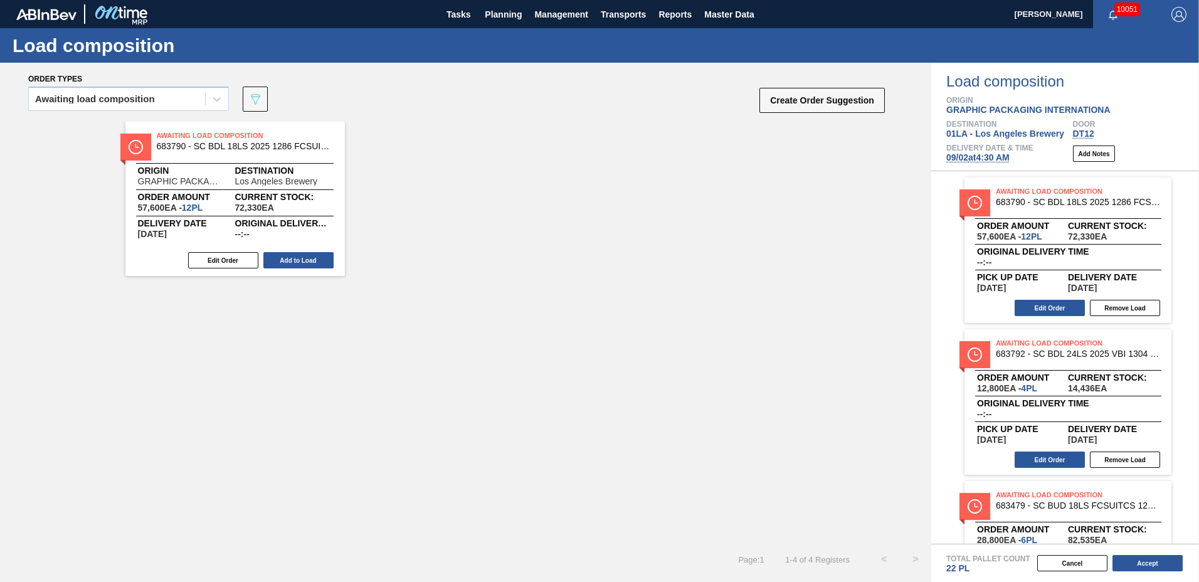
scroll to position [89, 0]
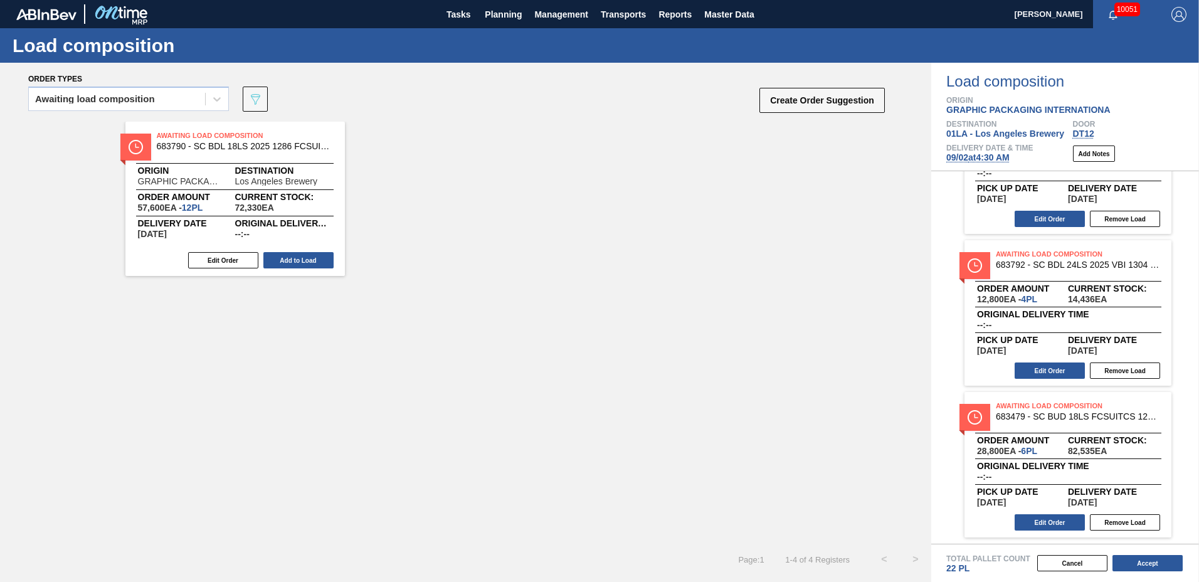
click at [1053, 514] on div "Edit Order Remove Load" at bounding box center [1063, 522] width 197 height 19
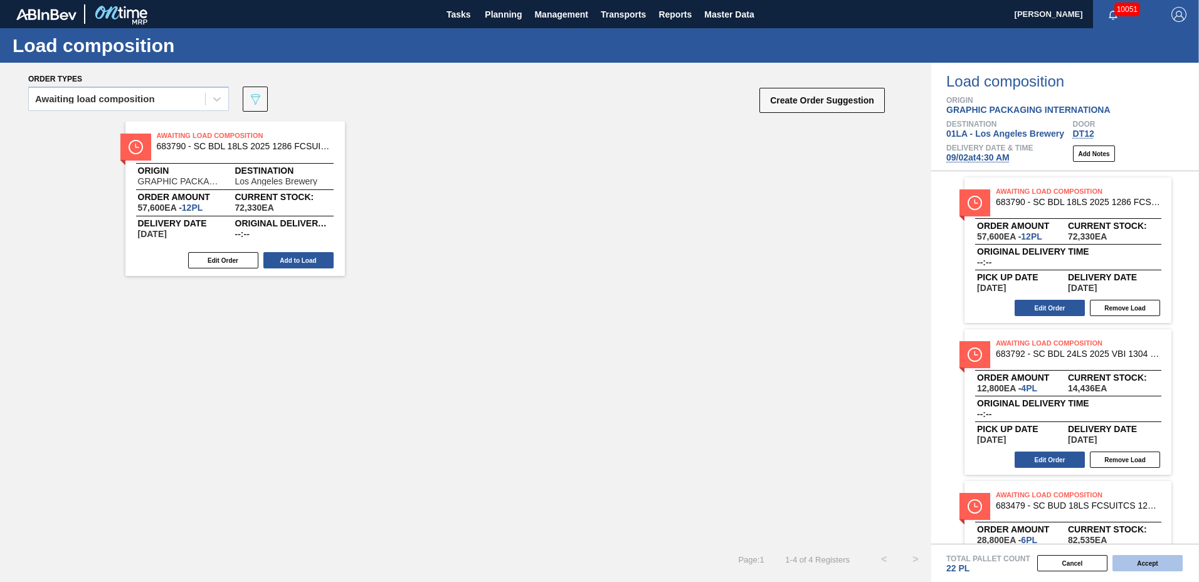
click at [1157, 564] on button "Accept" at bounding box center [1148, 563] width 70 height 16
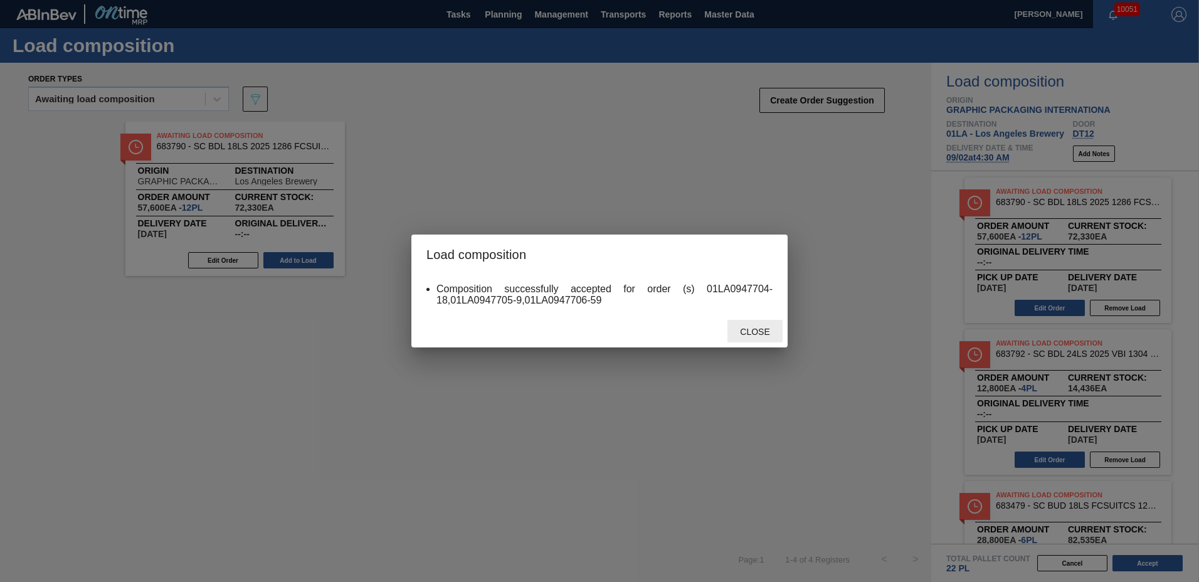
click at [765, 331] on span "Close" at bounding box center [755, 332] width 50 height 10
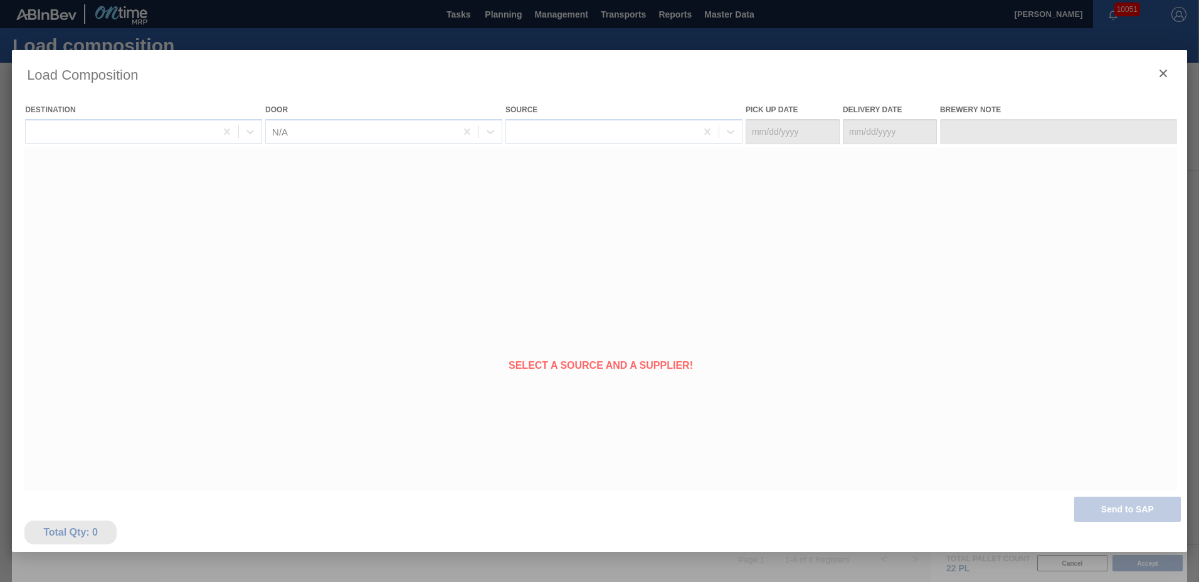
type Date "[DATE]"
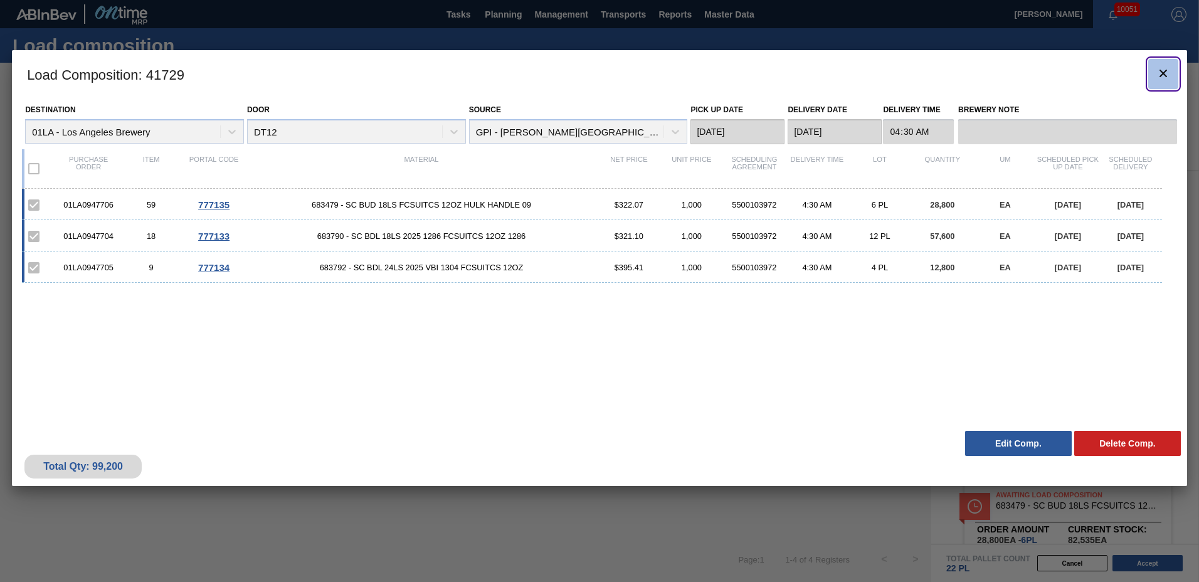
click at [1160, 74] on icon "botão de ícone" at bounding box center [1163, 73] width 15 height 15
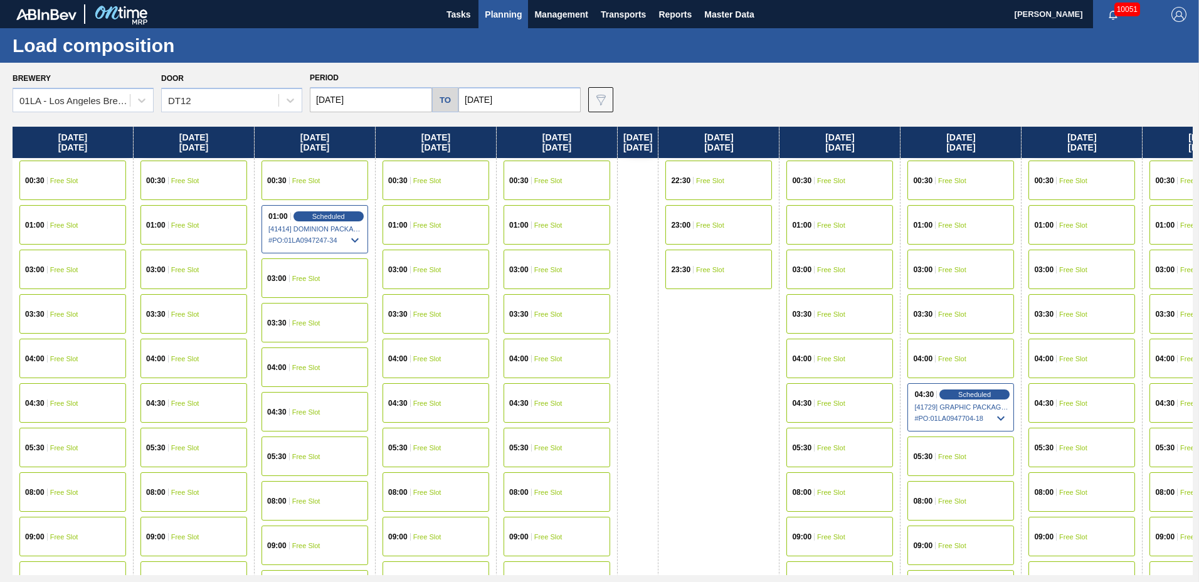
click at [501, 9] on span "Planning" at bounding box center [503, 14] width 37 height 15
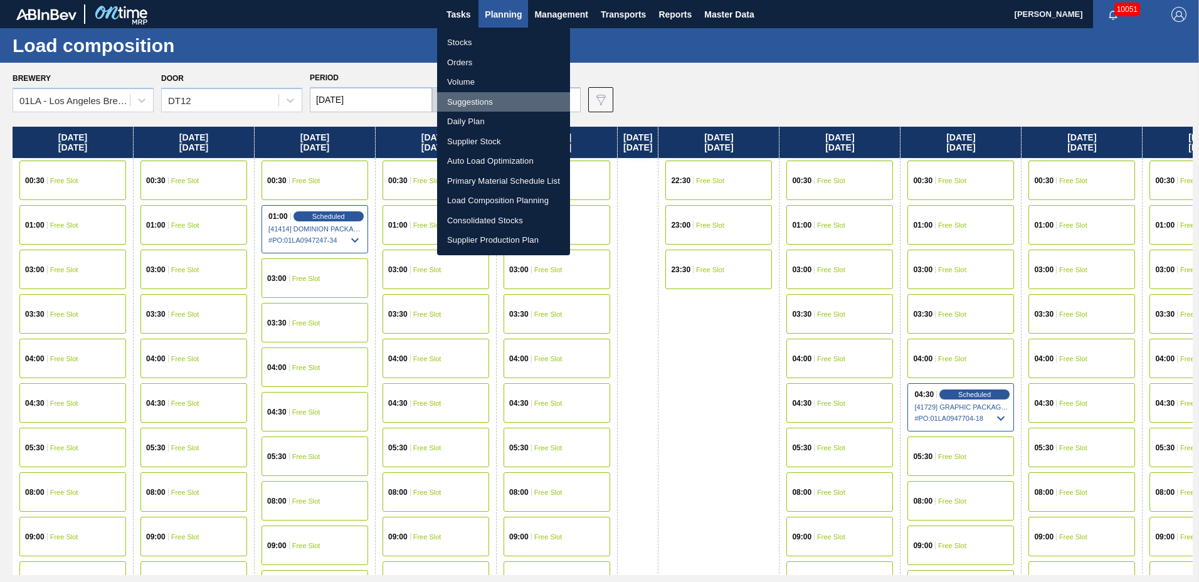
click at [490, 99] on li "Suggestions" at bounding box center [503, 102] width 133 height 20
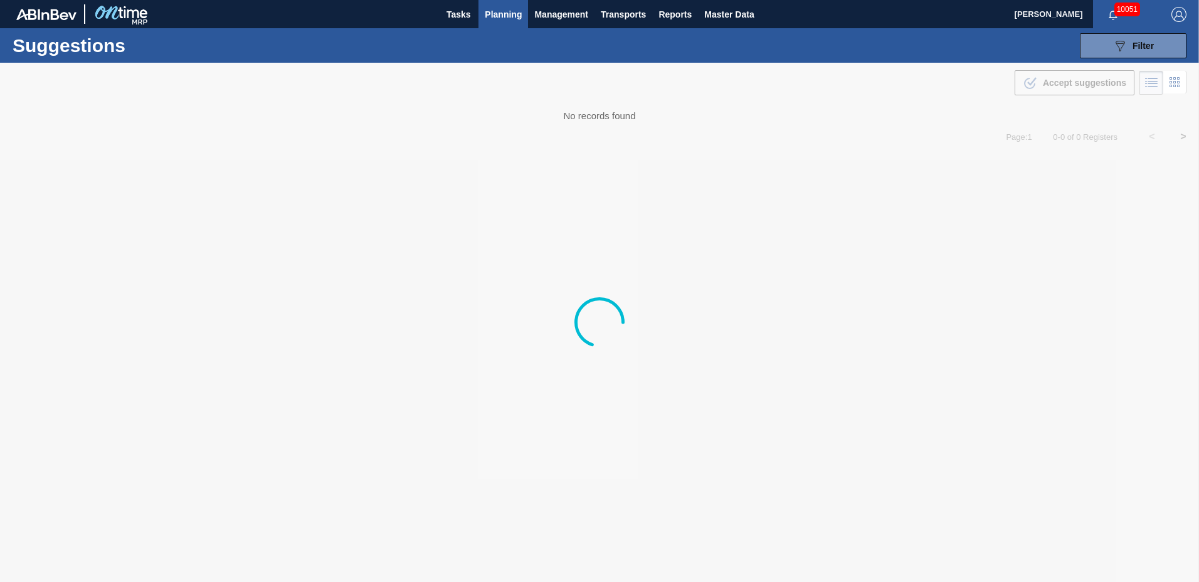
type to "[DATE]"
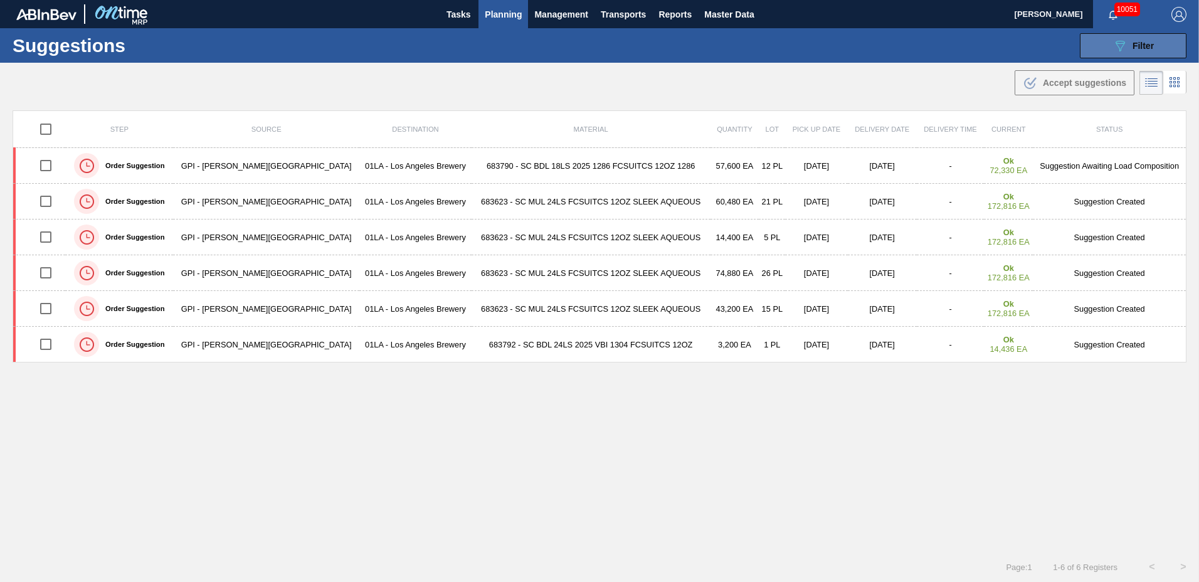
click at [1103, 44] on button "089F7B8B-B2A5-4AFE-B5C0-19BA573D28AC Filter" at bounding box center [1133, 45] width 107 height 25
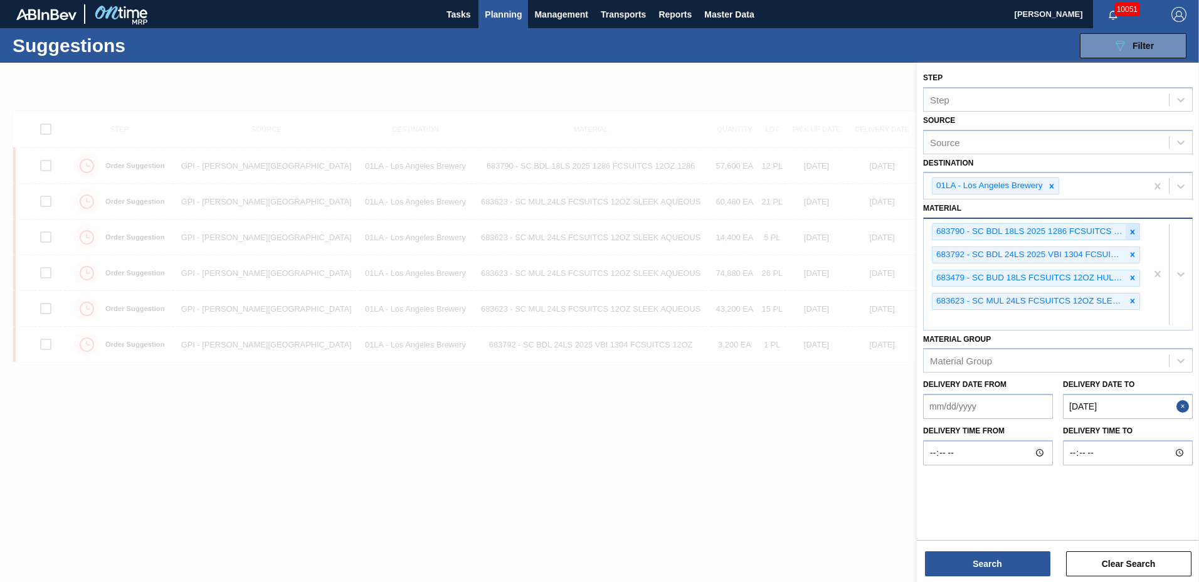
click at [1129, 233] on icon at bounding box center [1132, 232] width 9 height 9
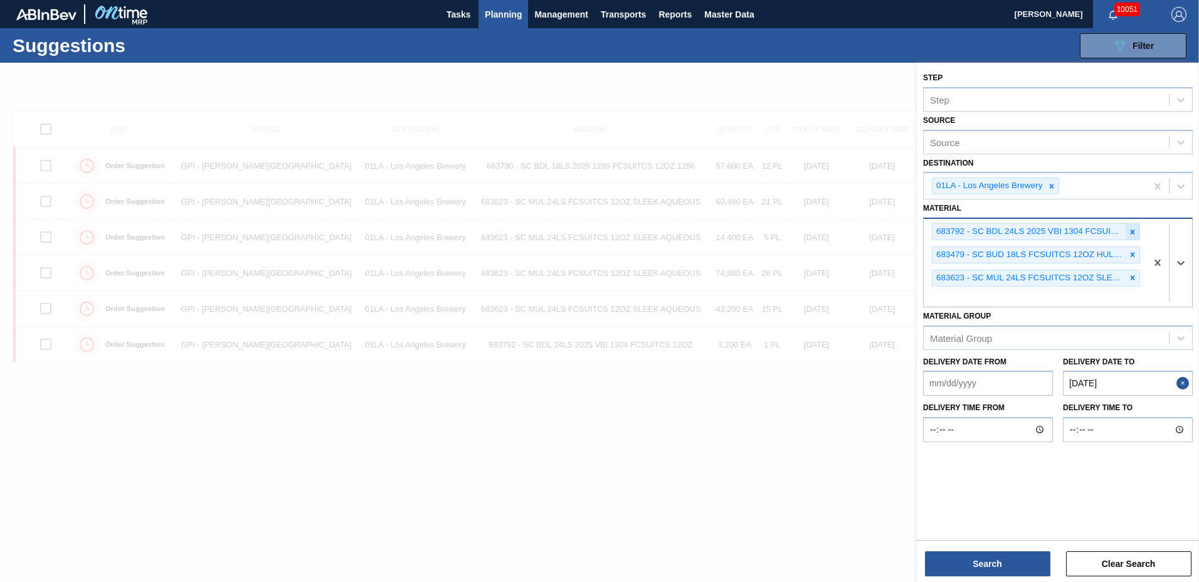
click at [1129, 233] on icon at bounding box center [1132, 232] width 9 height 9
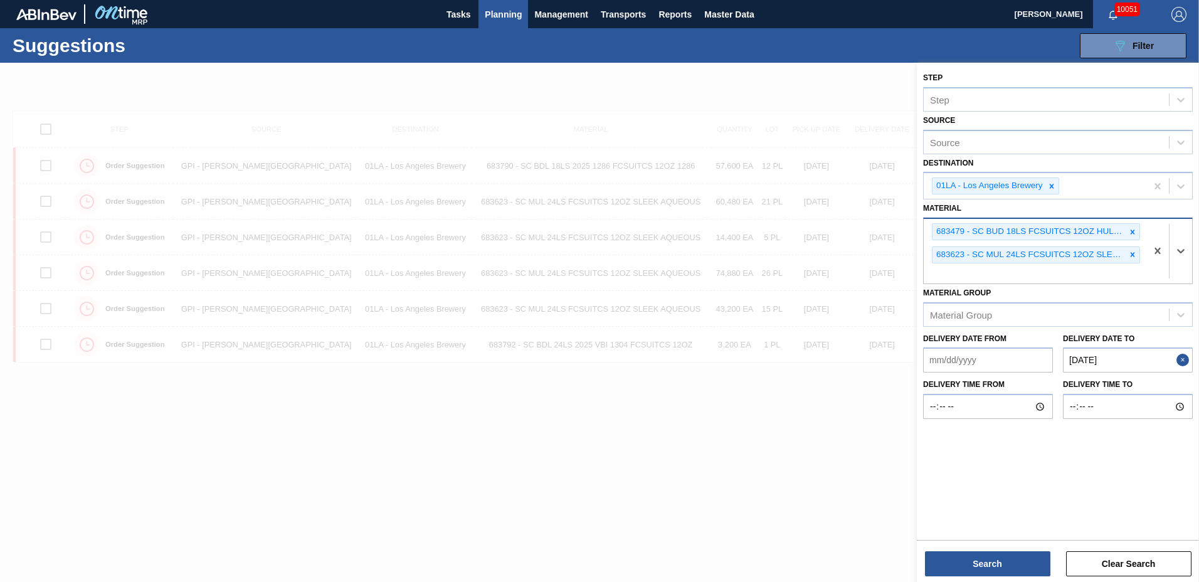
click at [1129, 233] on icon at bounding box center [1132, 232] width 9 height 9
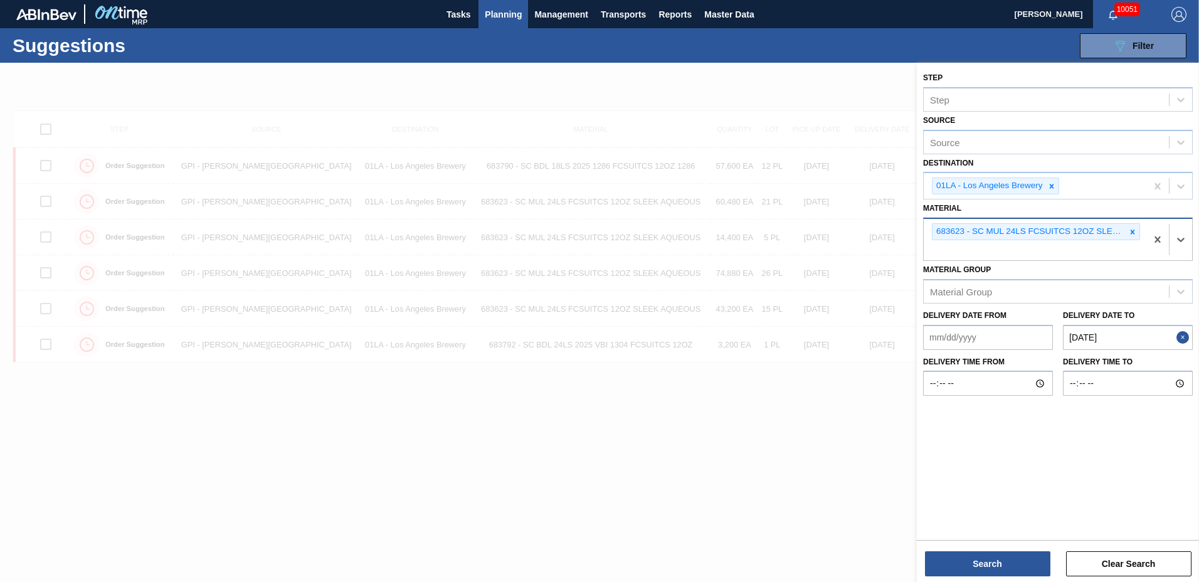
click at [1129, 233] on icon at bounding box center [1132, 232] width 9 height 9
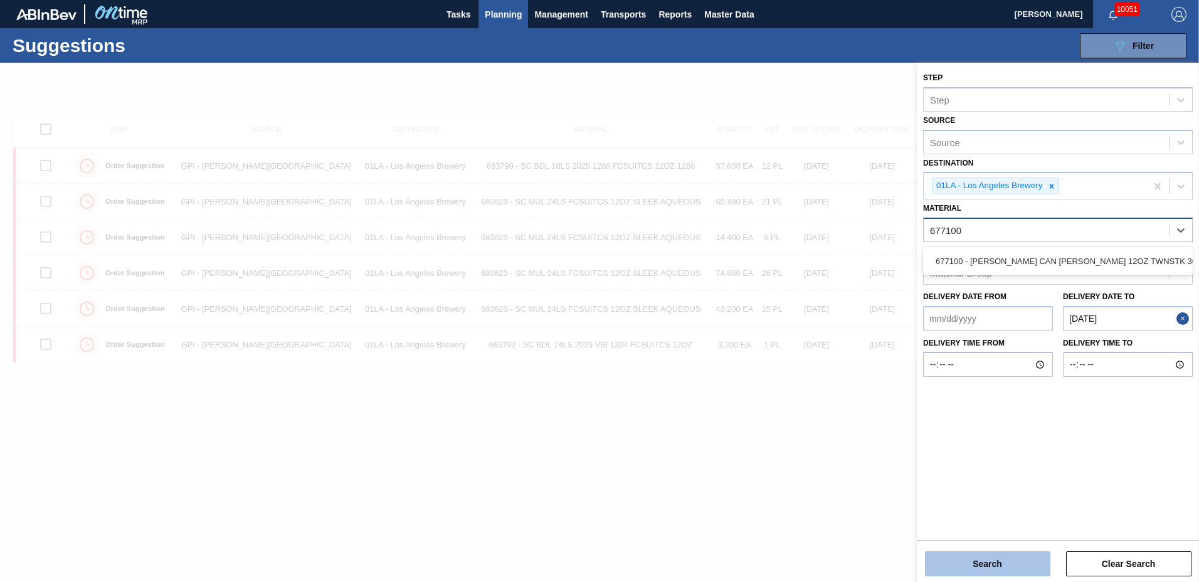
type input "677100"
click at [1005, 570] on button "Search" at bounding box center [987, 563] width 125 height 25
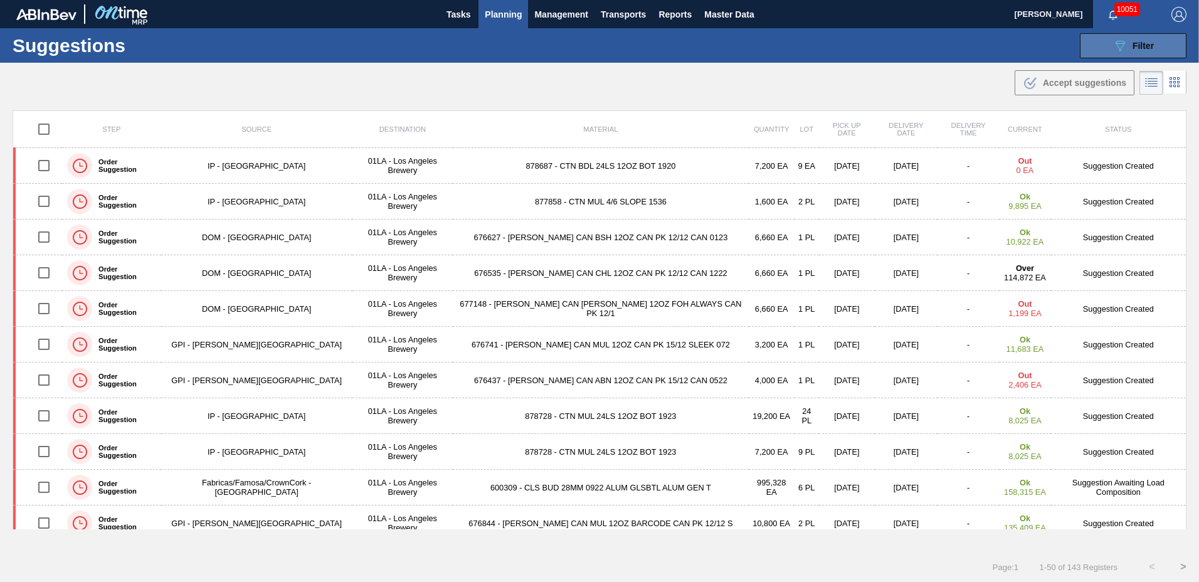
click at [1120, 50] on icon "089F7B8B-B2A5-4AFE-B5C0-19BA573D28AC" at bounding box center [1120, 45] width 15 height 15
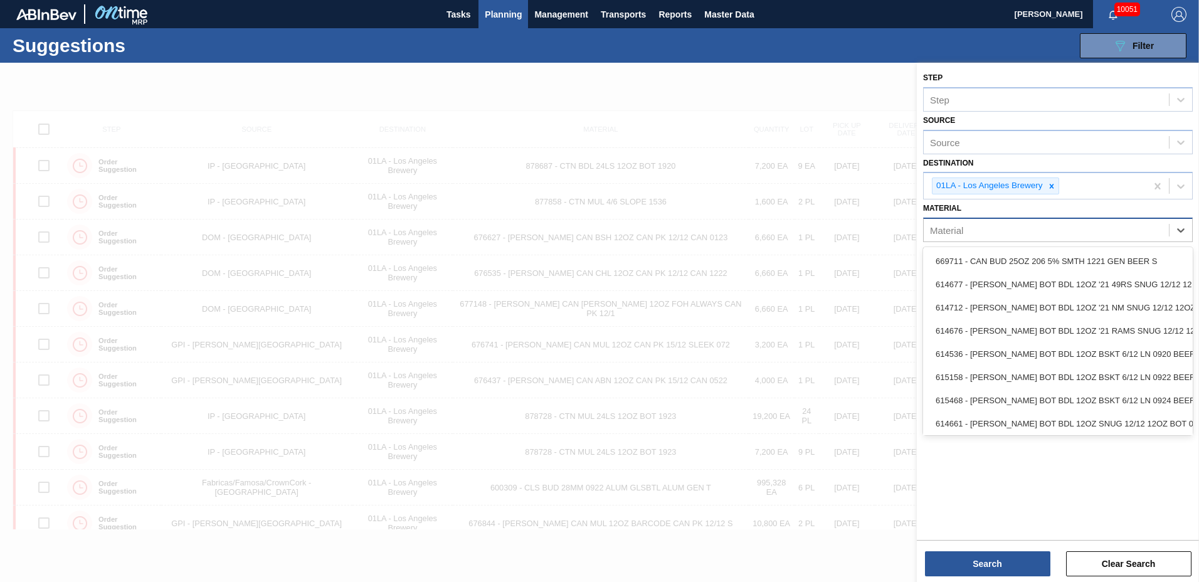
click at [1014, 231] on div "Material" at bounding box center [1046, 230] width 245 height 18
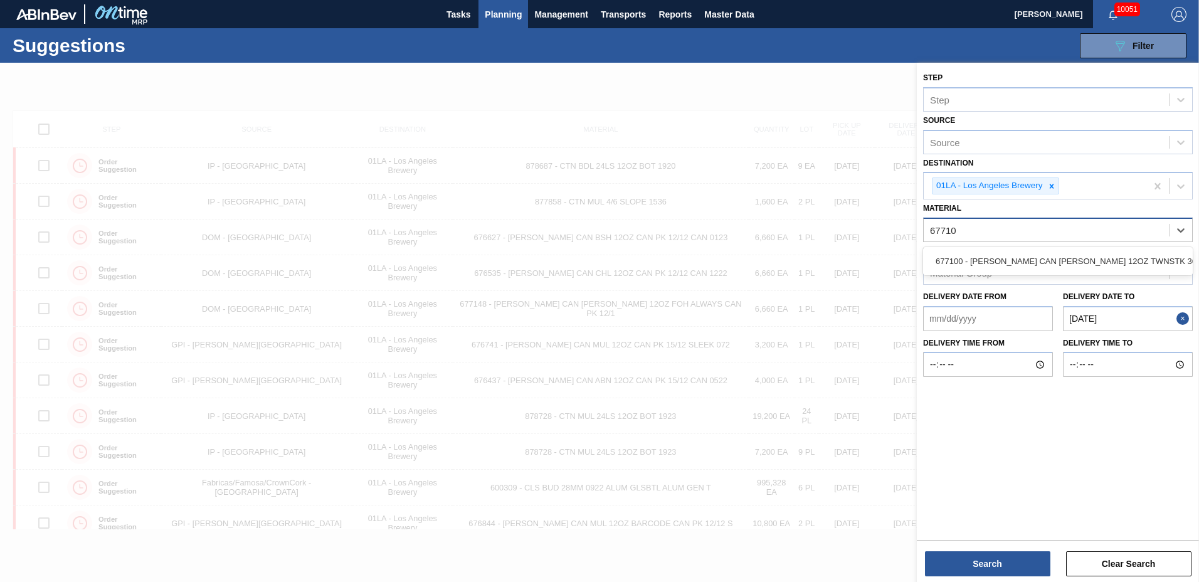
type input "677100"
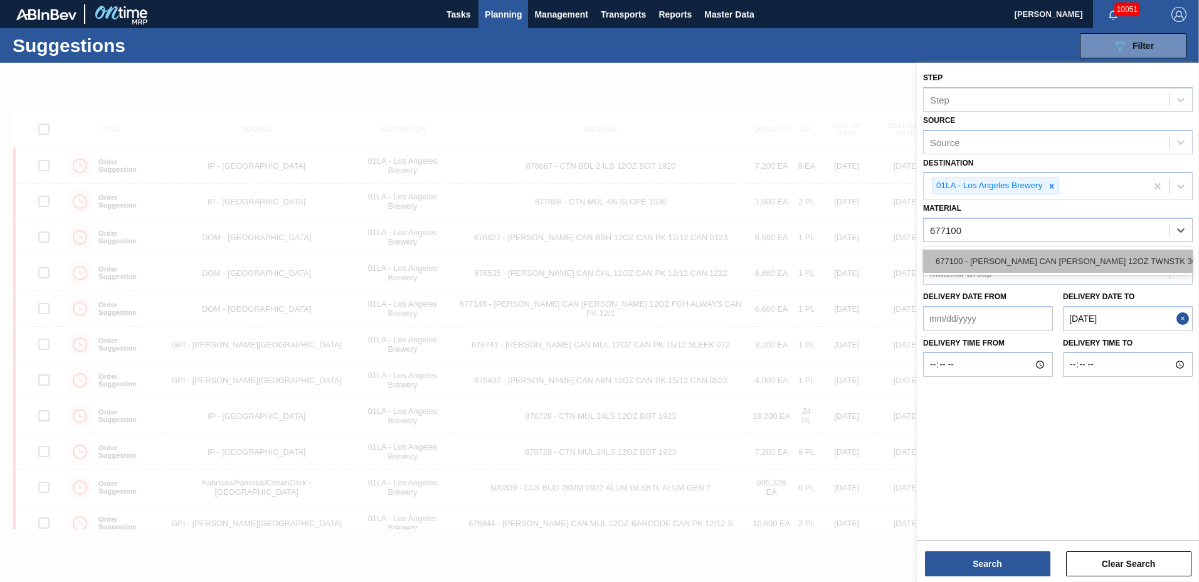
click at [970, 262] on div "677100 - [PERSON_NAME] CAN [PERSON_NAME] 12OZ TWNSTK 36/12 CAN 0724" at bounding box center [1058, 261] width 270 height 23
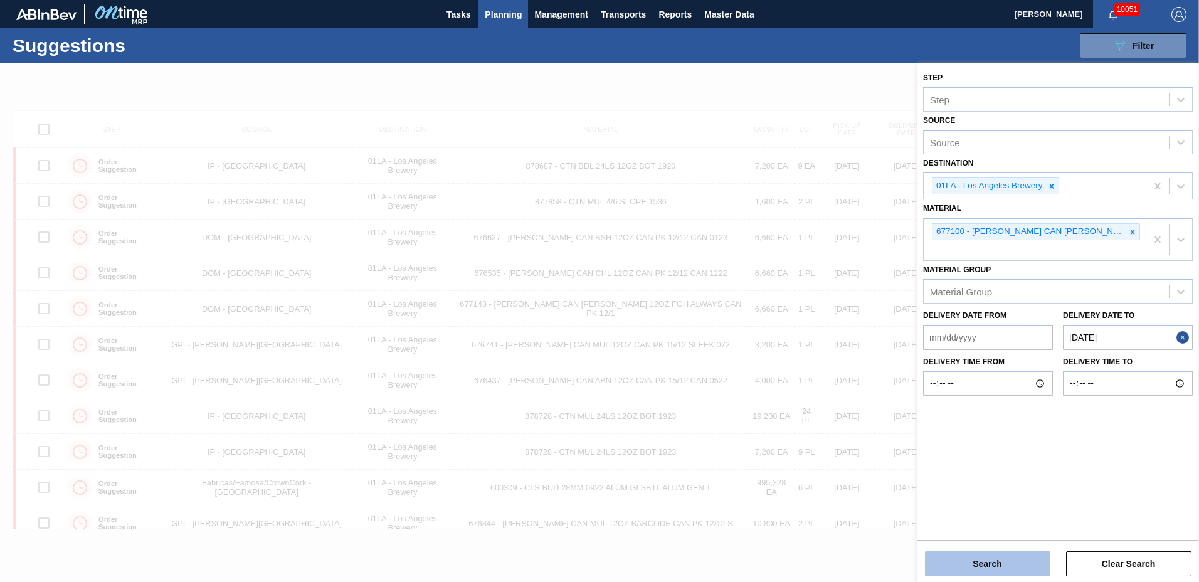
click at [998, 563] on button "Search" at bounding box center [987, 563] width 125 height 25
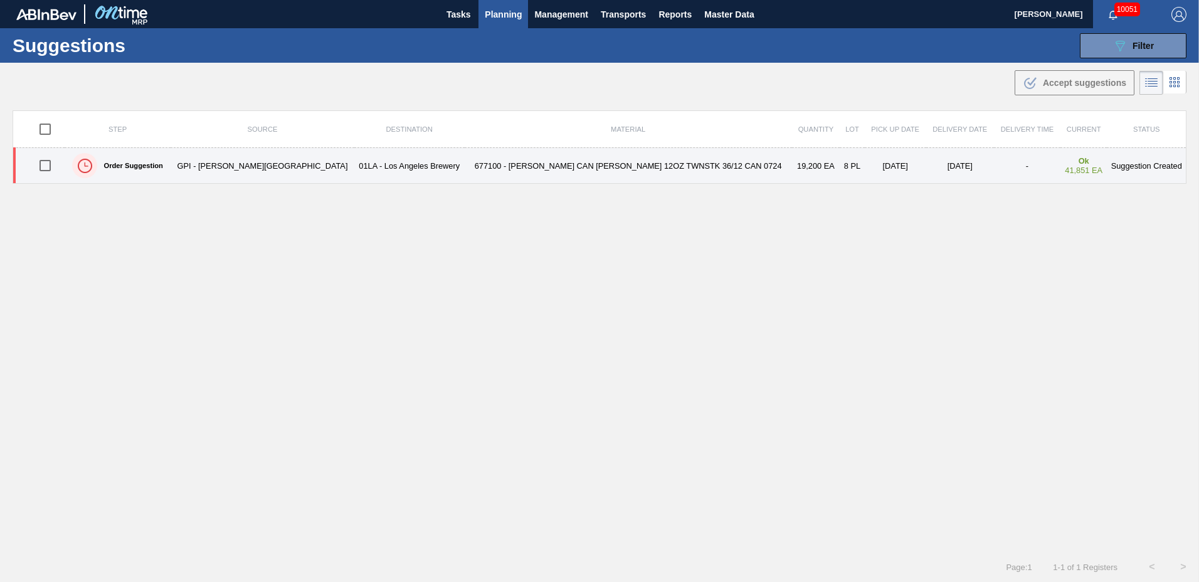
click at [48, 162] on input "checkbox" at bounding box center [45, 165] width 26 height 26
checkbox input "true"
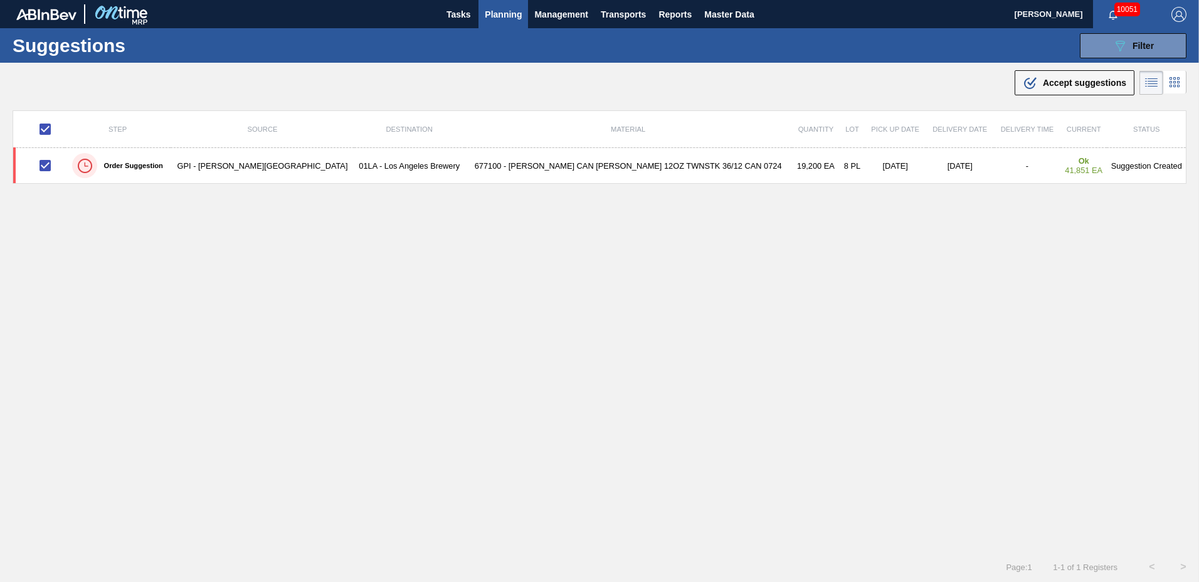
drag, startPoint x: 1059, startPoint y: 79, endPoint x: 1023, endPoint y: 131, distance: 63.2
click at [1059, 83] on span "Accept suggestions" at bounding box center [1084, 83] width 83 height 10
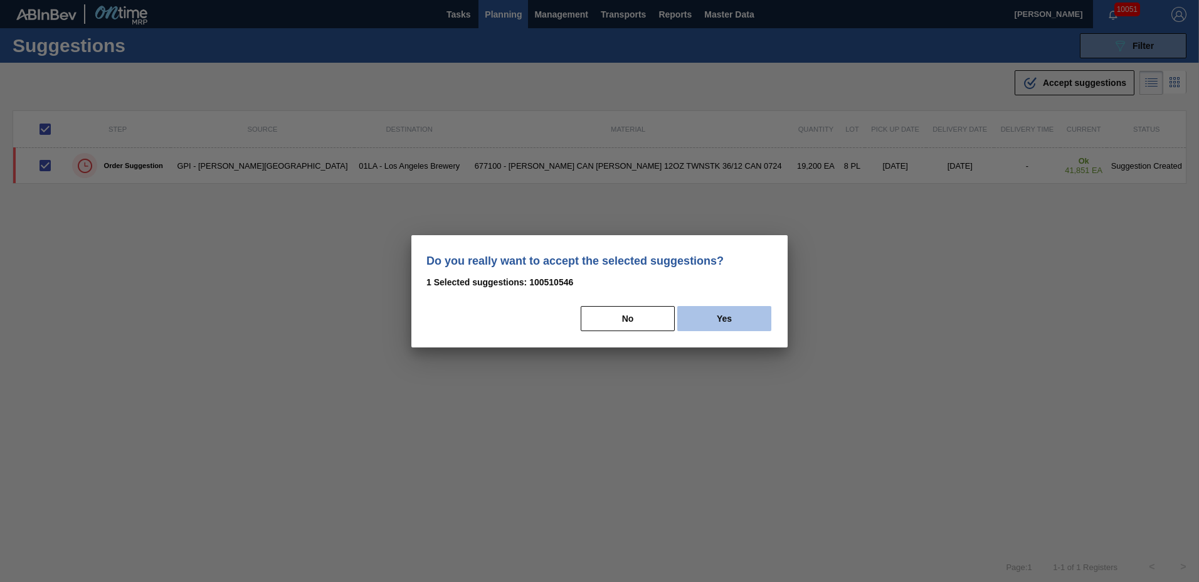
click at [696, 319] on button "Yes" at bounding box center [724, 318] width 94 height 25
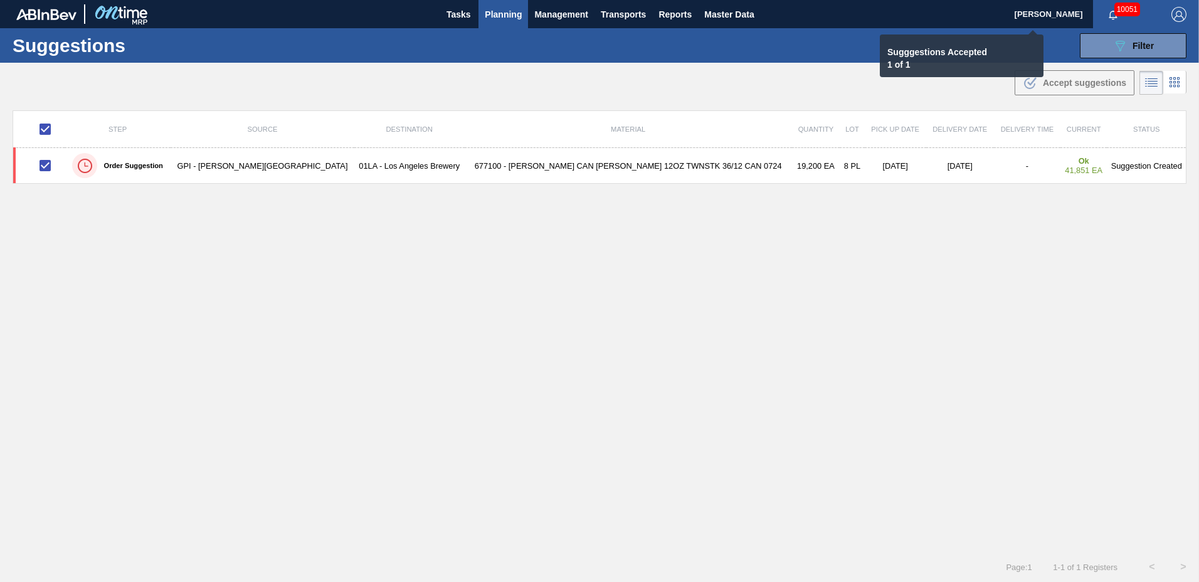
click at [511, 16] on span "Planning" at bounding box center [503, 14] width 37 height 15
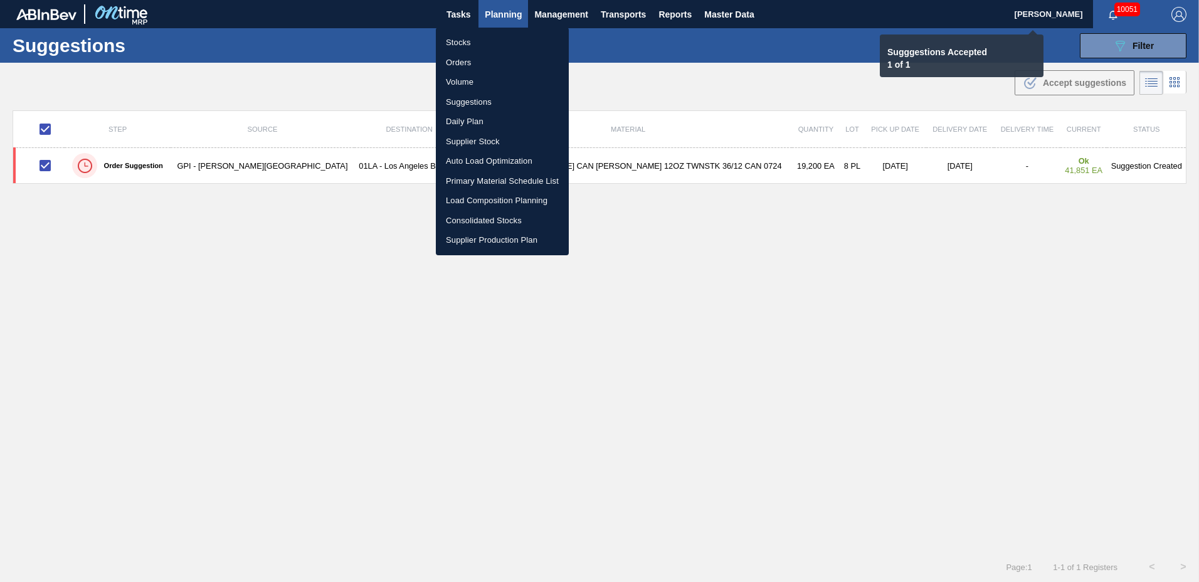
checkbox input "false"
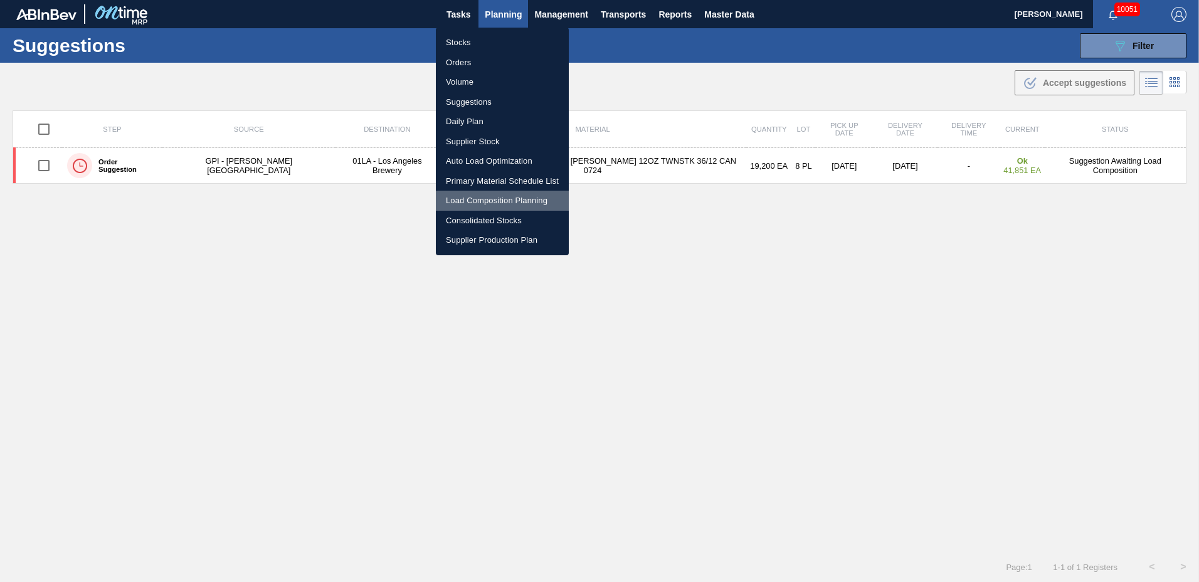
click at [496, 196] on li "Load Composition Planning" at bounding box center [502, 201] width 133 height 20
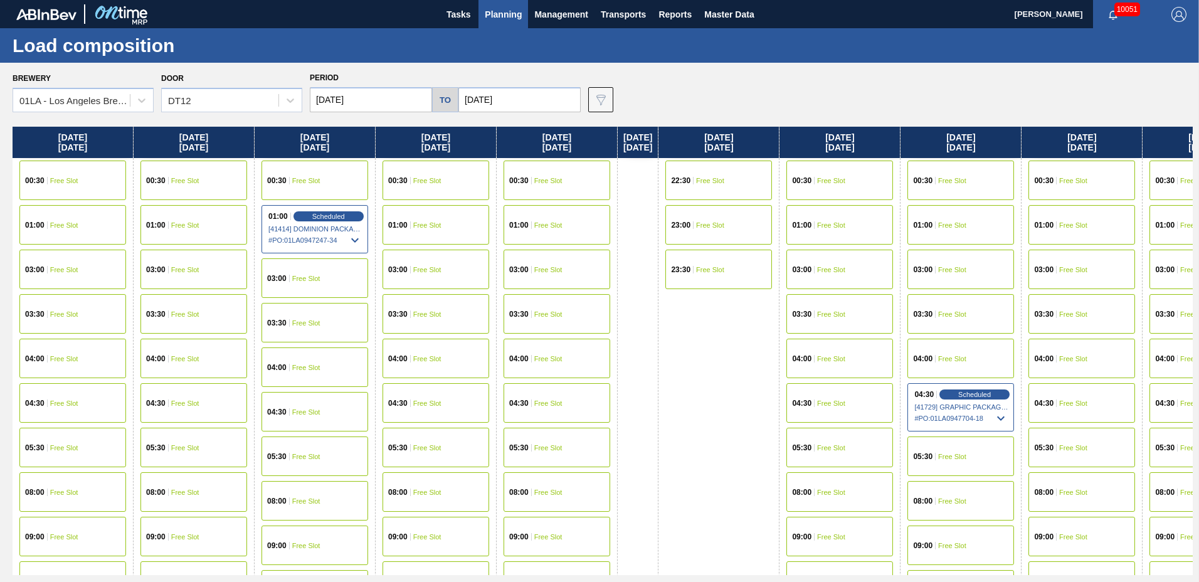
click at [1086, 398] on div "04:30 Free Slot" at bounding box center [1082, 403] width 107 height 40
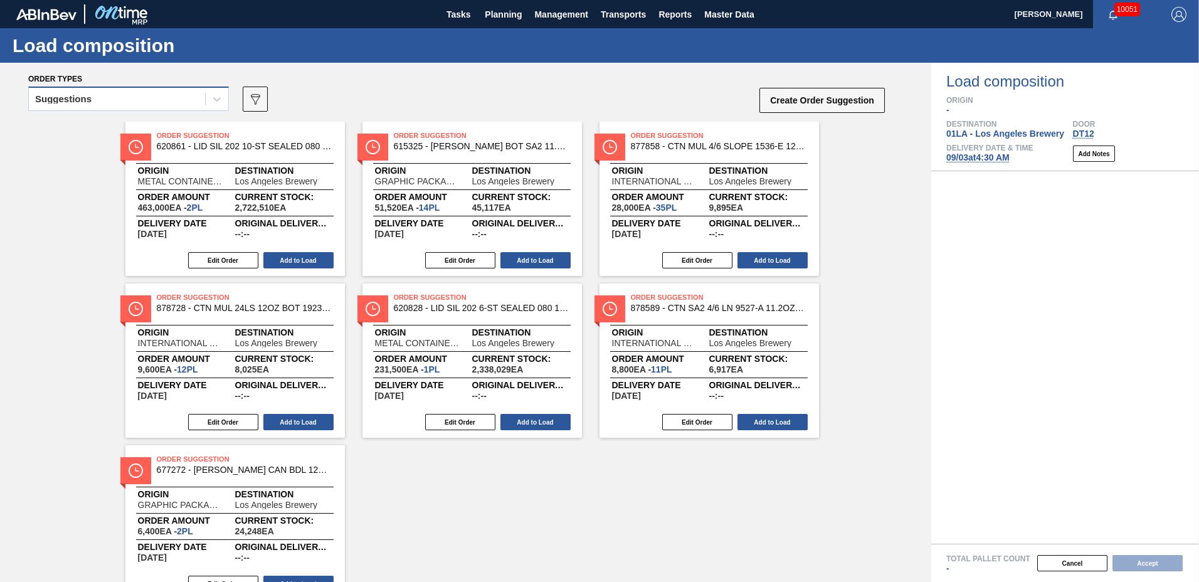
click at [156, 102] on div "Suggestions" at bounding box center [117, 99] width 176 height 18
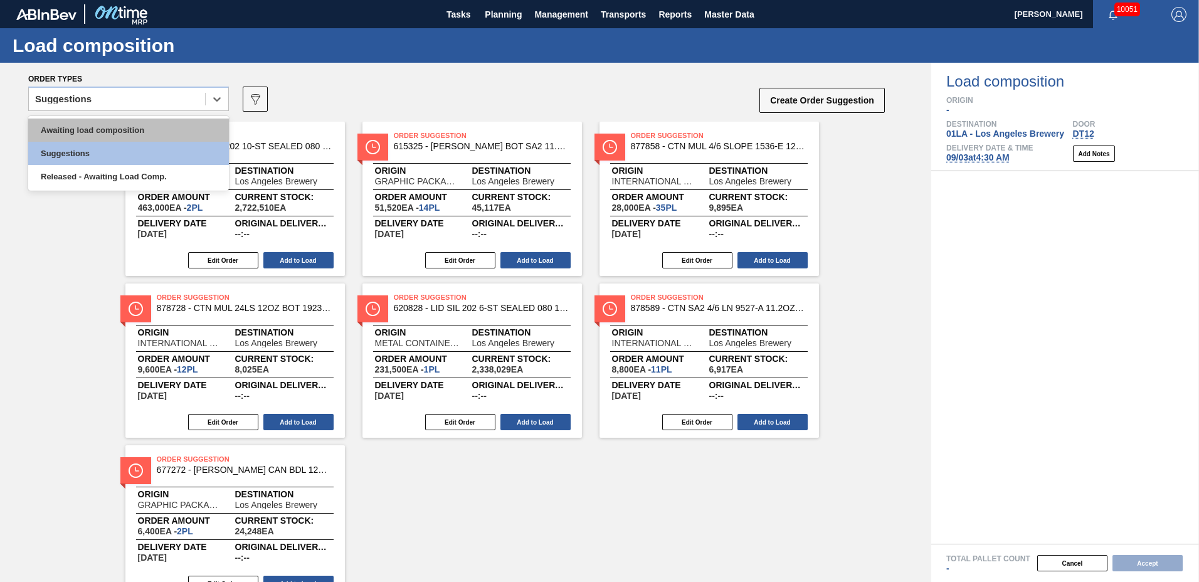
click at [151, 127] on div "Awaiting load composition" at bounding box center [128, 130] width 201 height 23
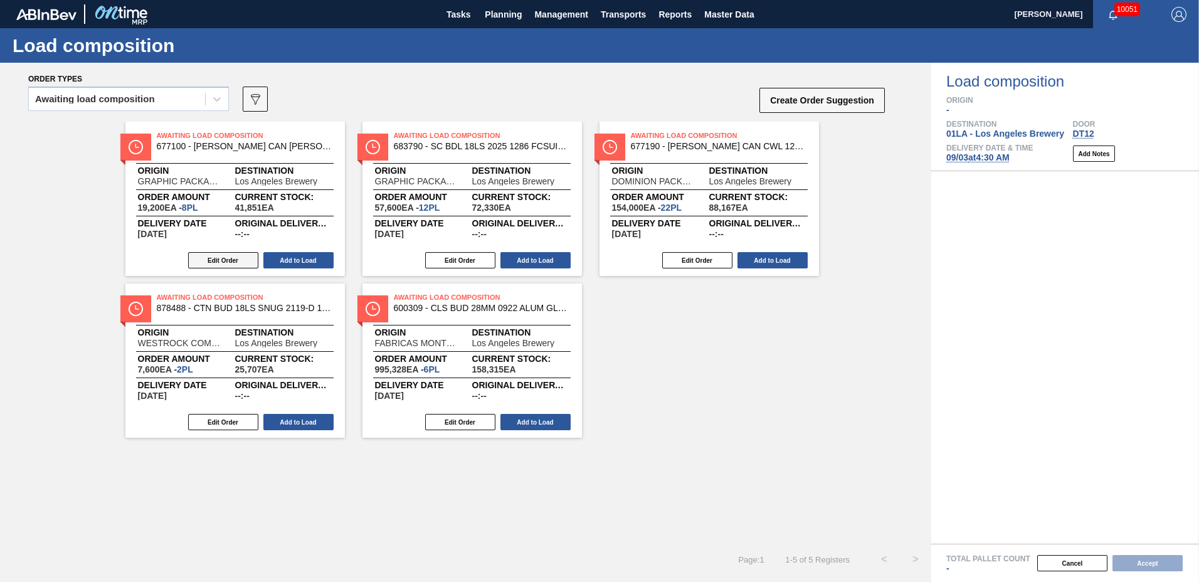
click at [230, 260] on button "Edit Order" at bounding box center [223, 260] width 70 height 16
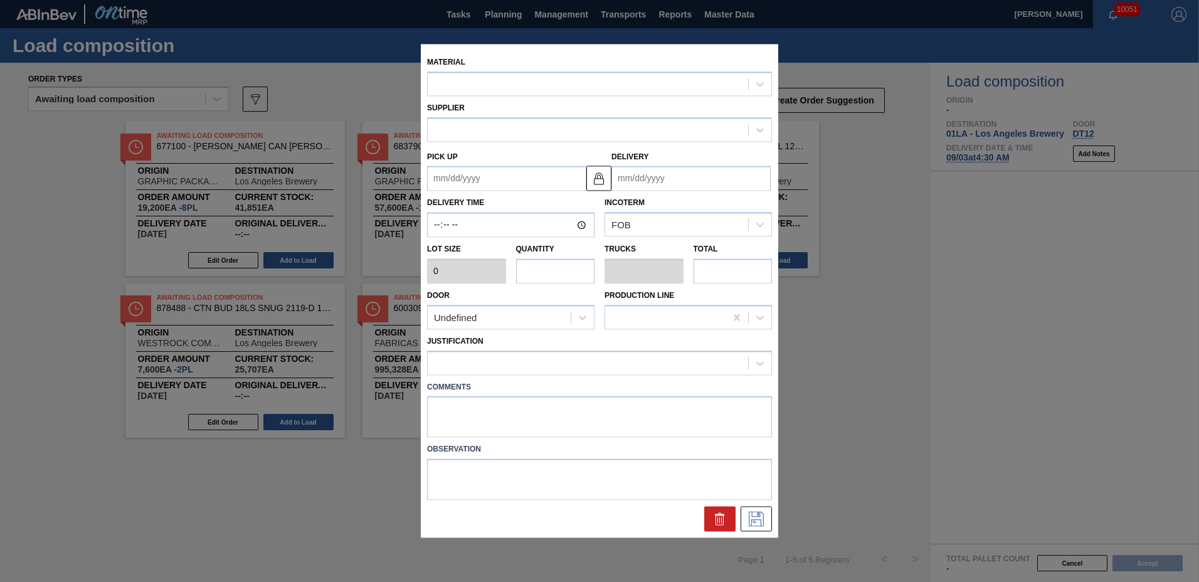
type input "2,400"
type input "8"
type input "0.308"
type input "19,200"
type up "[DATE]"
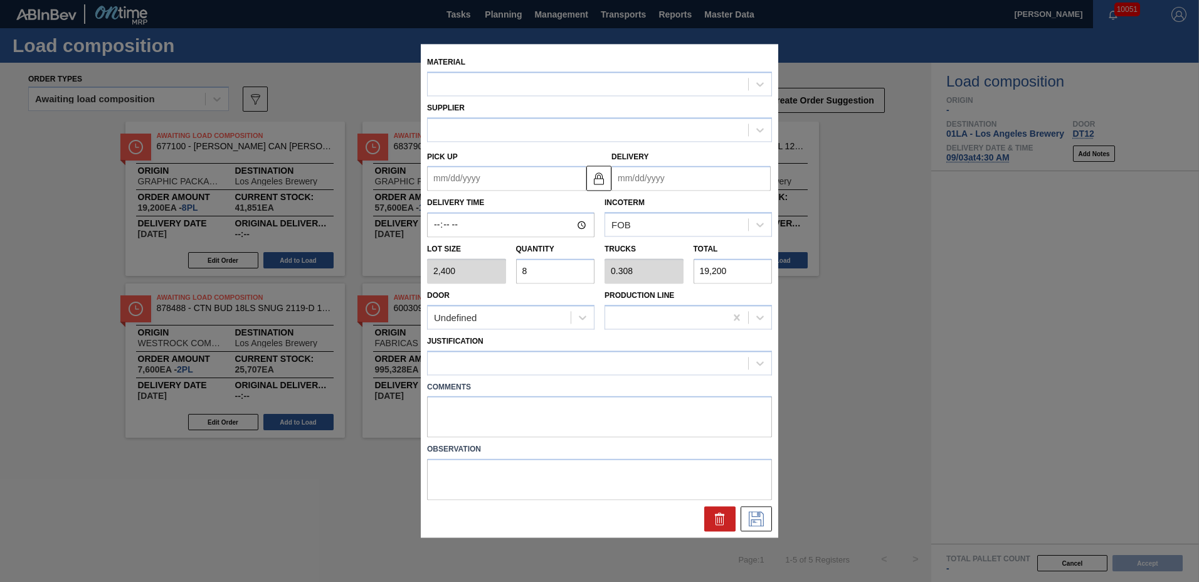
type input "[DATE]"
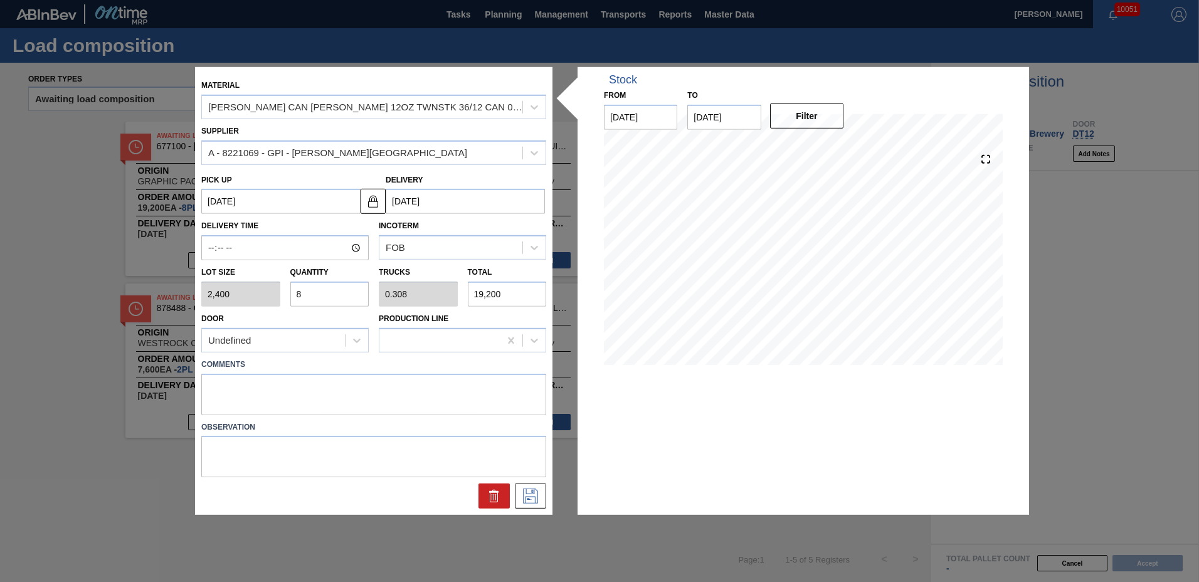
drag, startPoint x: 335, startPoint y: 291, endPoint x: 154, endPoint y: 283, distance: 180.8
click at [154, 283] on div "Material [PERSON_NAME] CAN [PERSON_NAME] 12OZ TWNSTK 36/12 CAN 0724 Supplier A …" at bounding box center [599, 291] width 1199 height 582
type input "2"
type input "0.077"
type input "4,800"
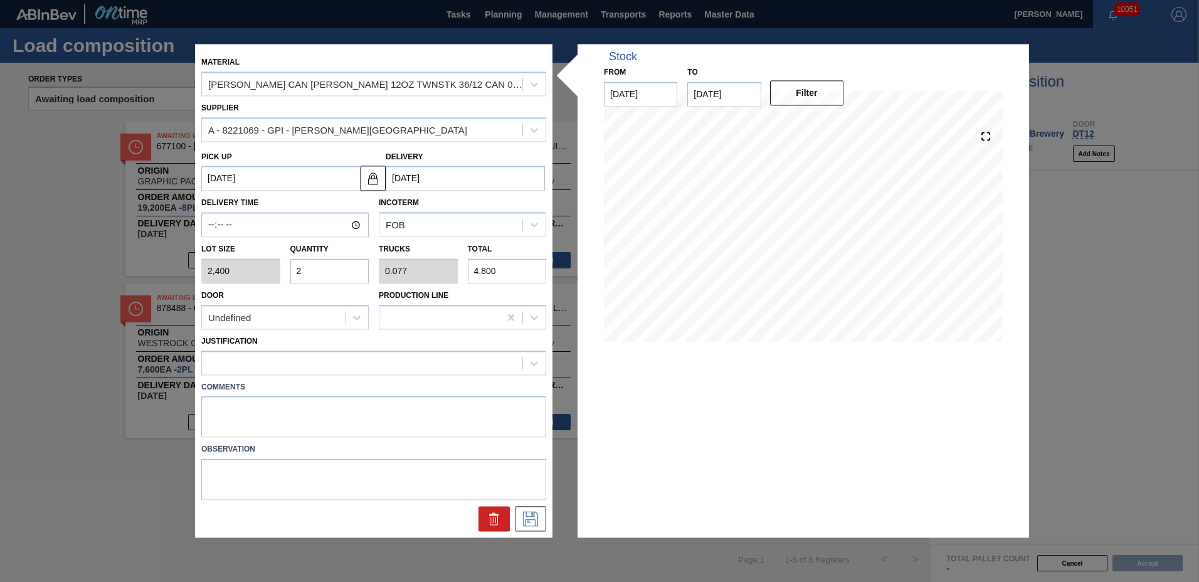
type input "24"
type input "0.923"
type input "57,600"
type input "24"
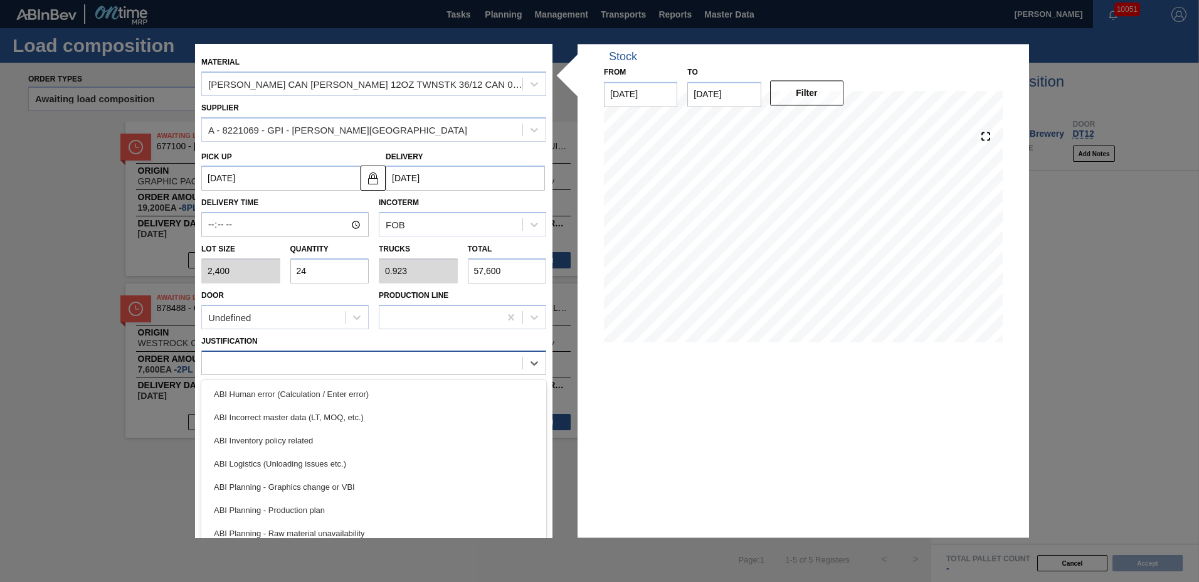
click at [307, 360] on div at bounding box center [362, 363] width 321 height 18
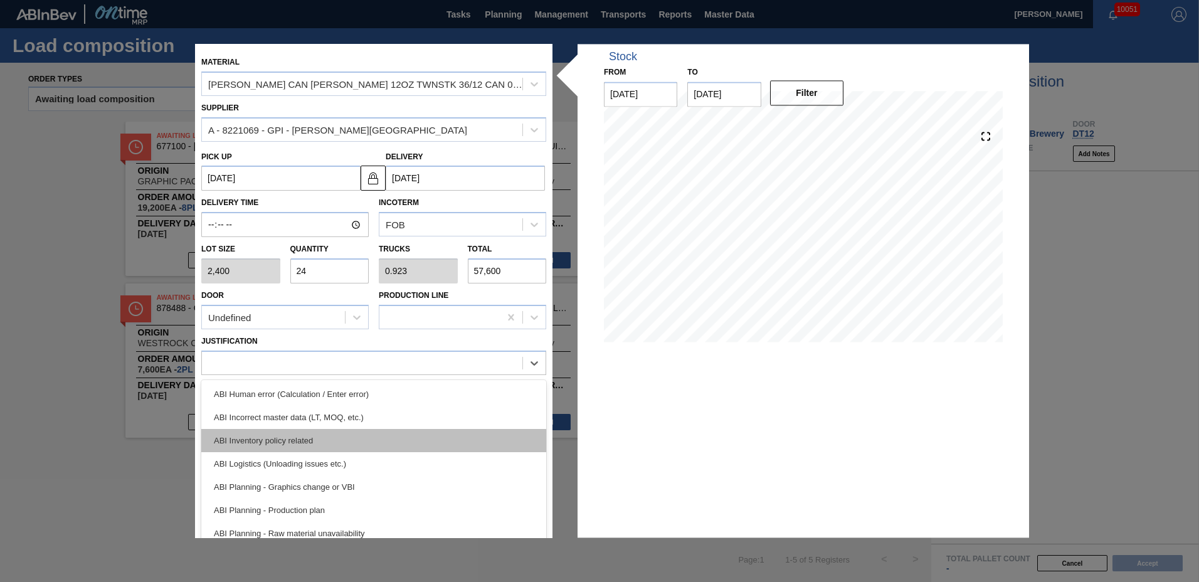
click at [286, 434] on div "ABI Inventory policy related" at bounding box center [373, 440] width 345 height 23
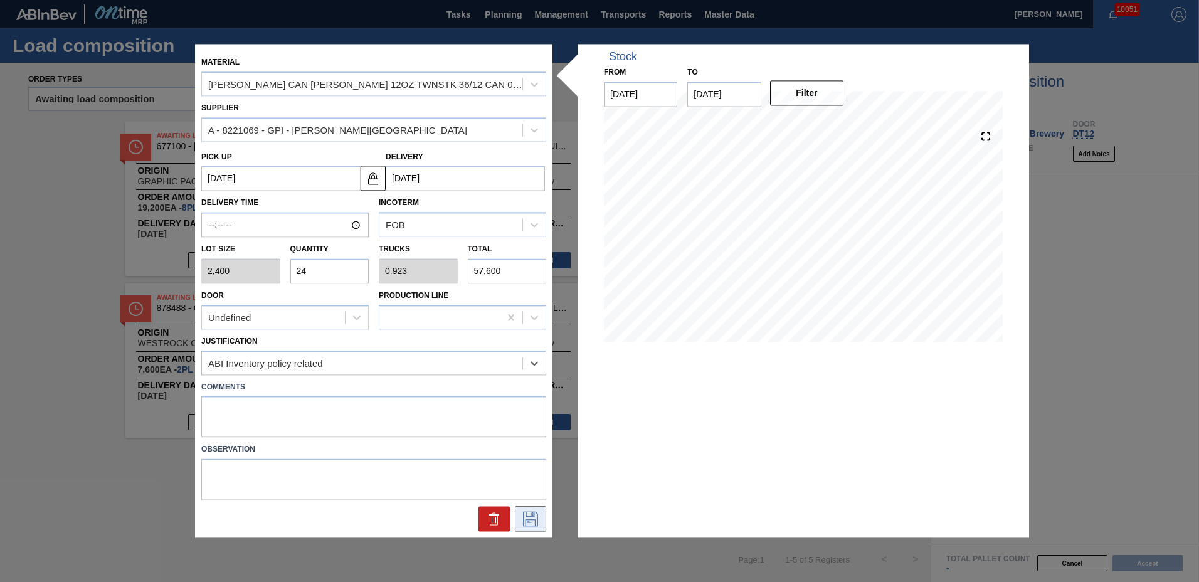
click at [533, 524] on icon at bounding box center [531, 519] width 20 height 15
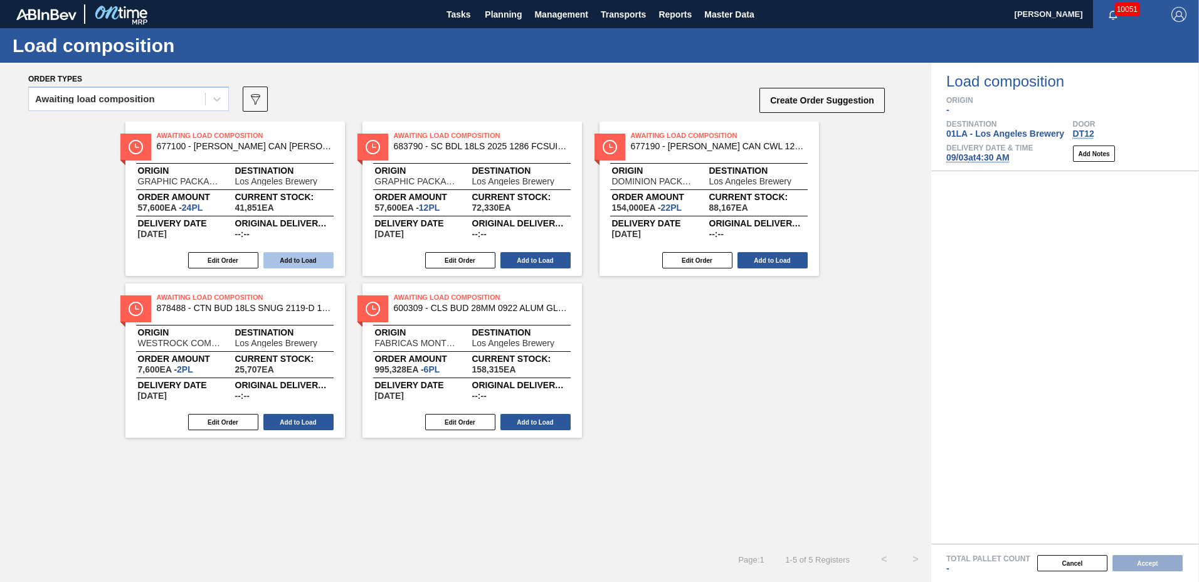
click at [284, 253] on button "Add to Load" at bounding box center [298, 260] width 70 height 16
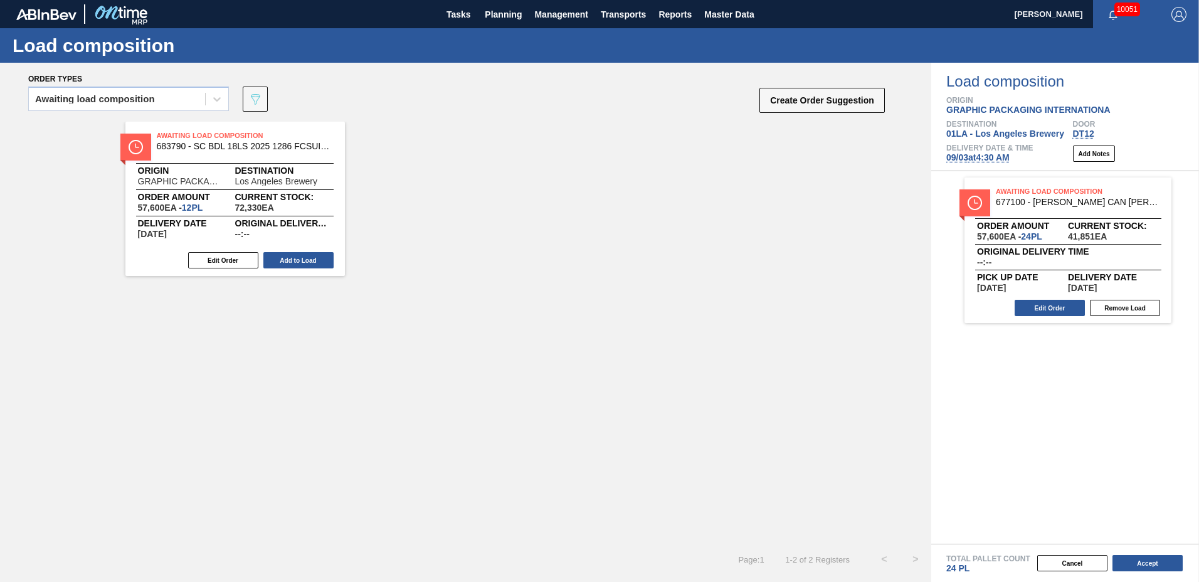
click at [1156, 560] on button "Accept" at bounding box center [1148, 563] width 70 height 16
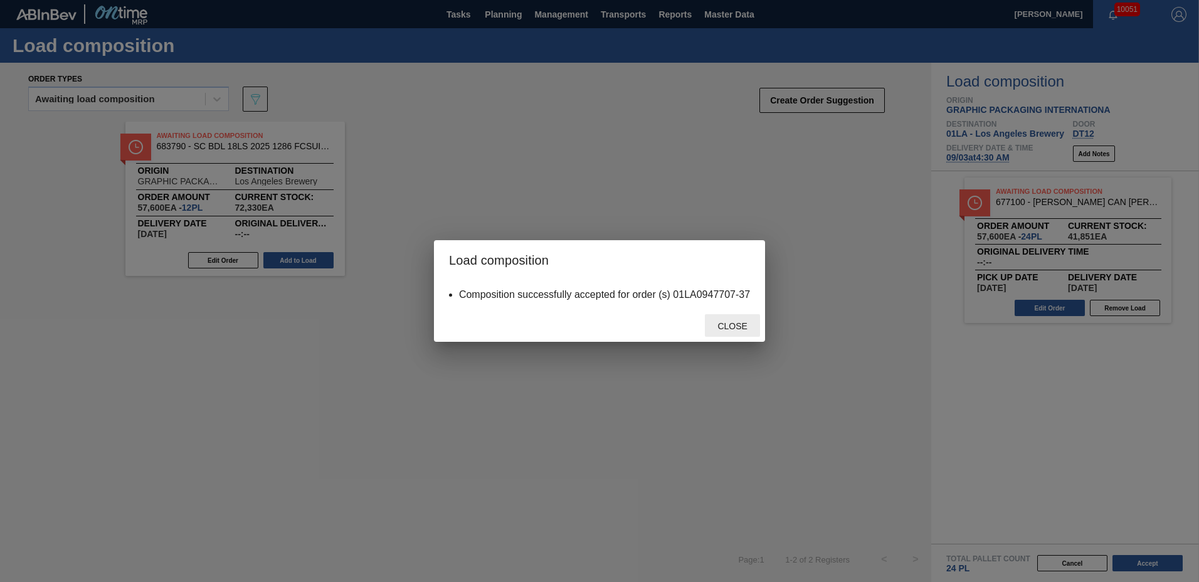
click at [729, 324] on span "Close" at bounding box center [733, 326] width 50 height 10
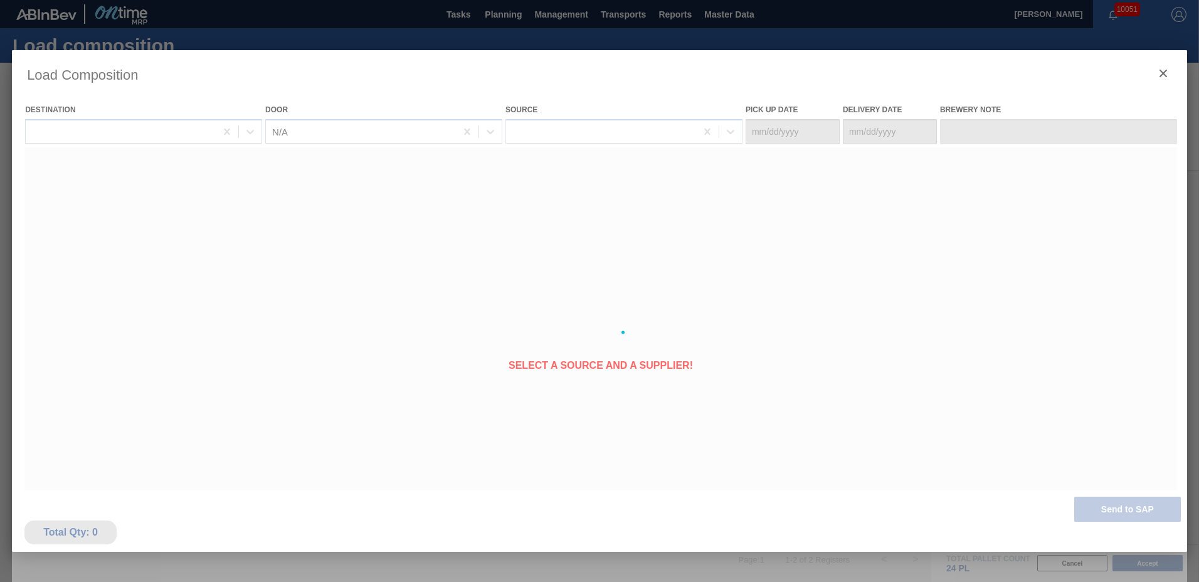
type Date "[DATE]"
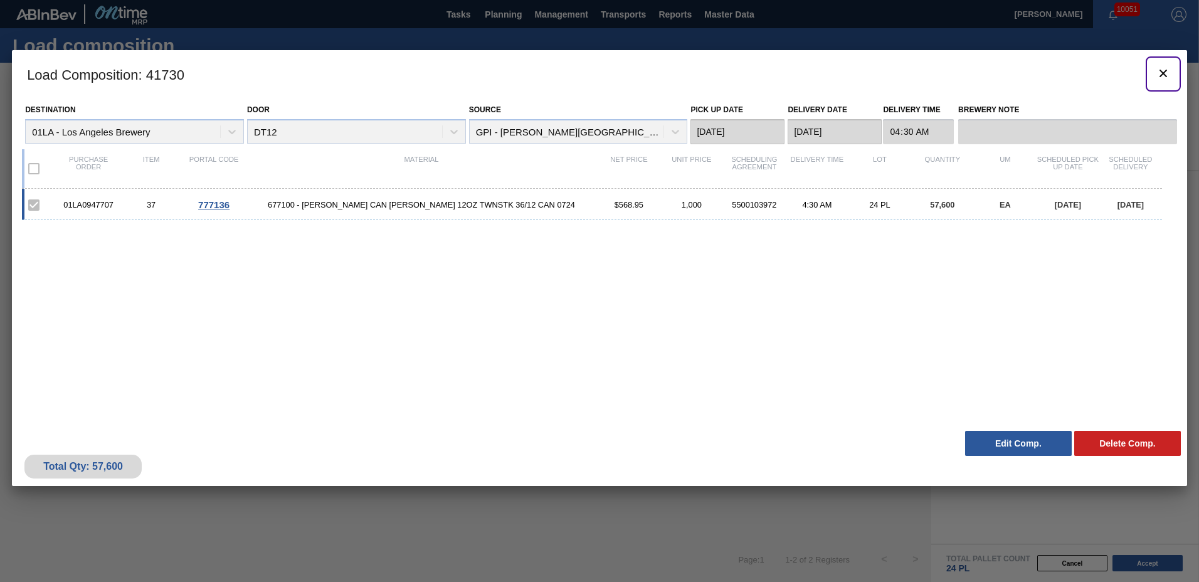
click at [1160, 69] on icon "botão de ícone" at bounding box center [1163, 73] width 15 height 15
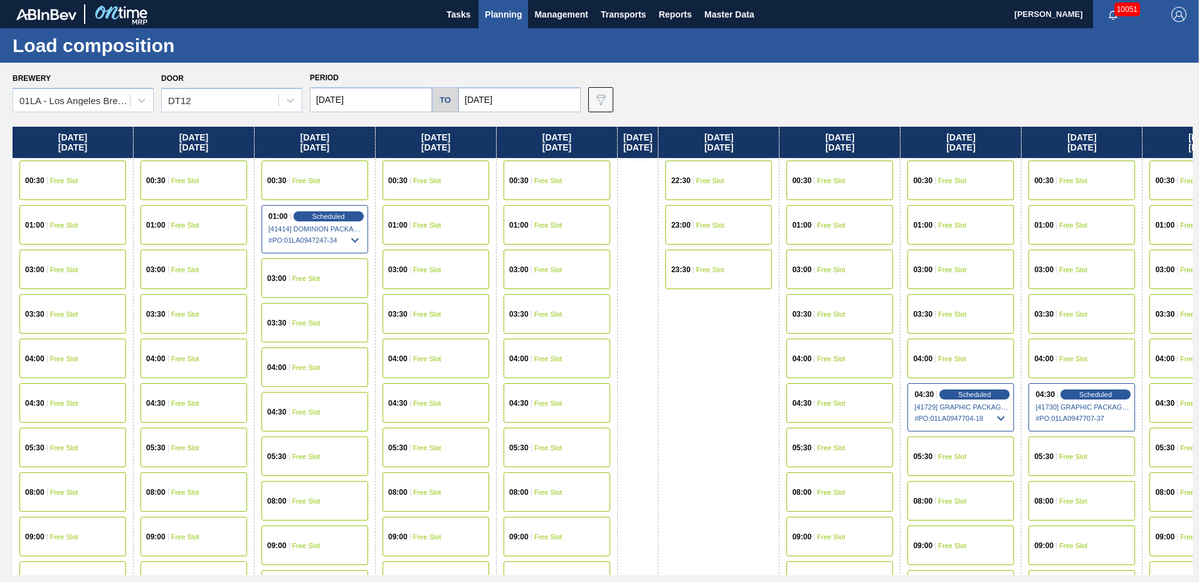
click at [499, 11] on span "Planning" at bounding box center [503, 14] width 37 height 15
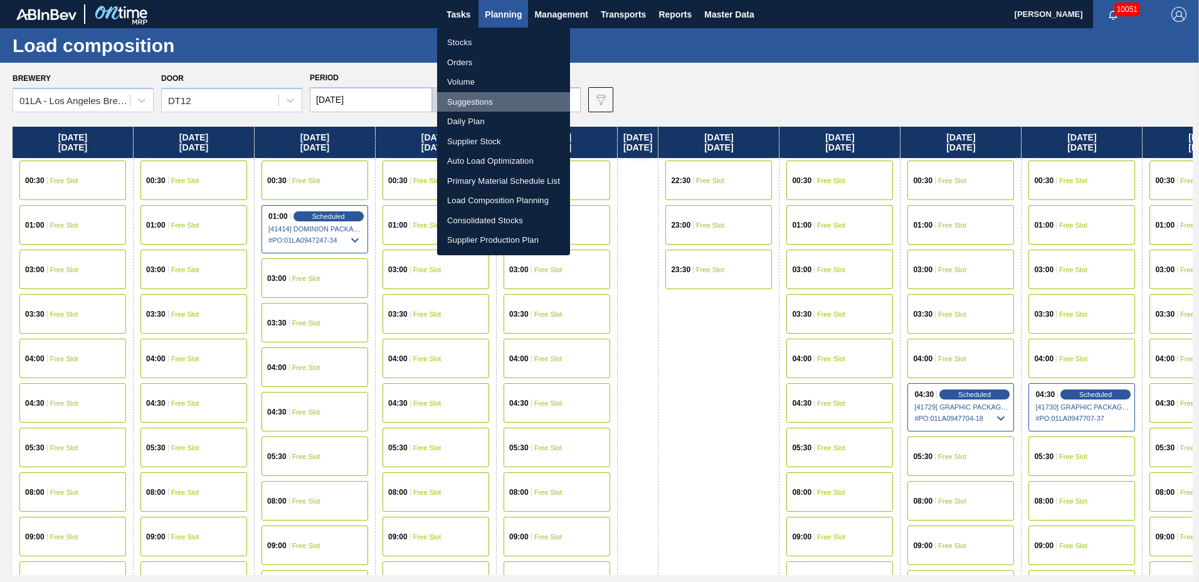
click at [494, 102] on li "Suggestions" at bounding box center [503, 102] width 133 height 20
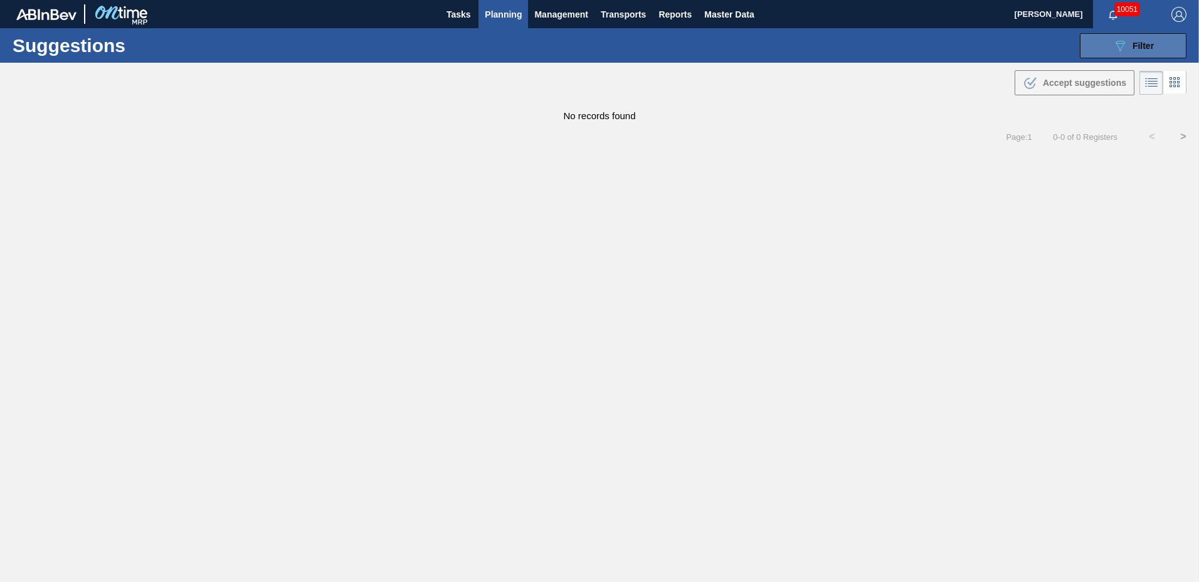
type to "[DATE]"
click at [1144, 47] on span "Filter" at bounding box center [1143, 46] width 21 height 10
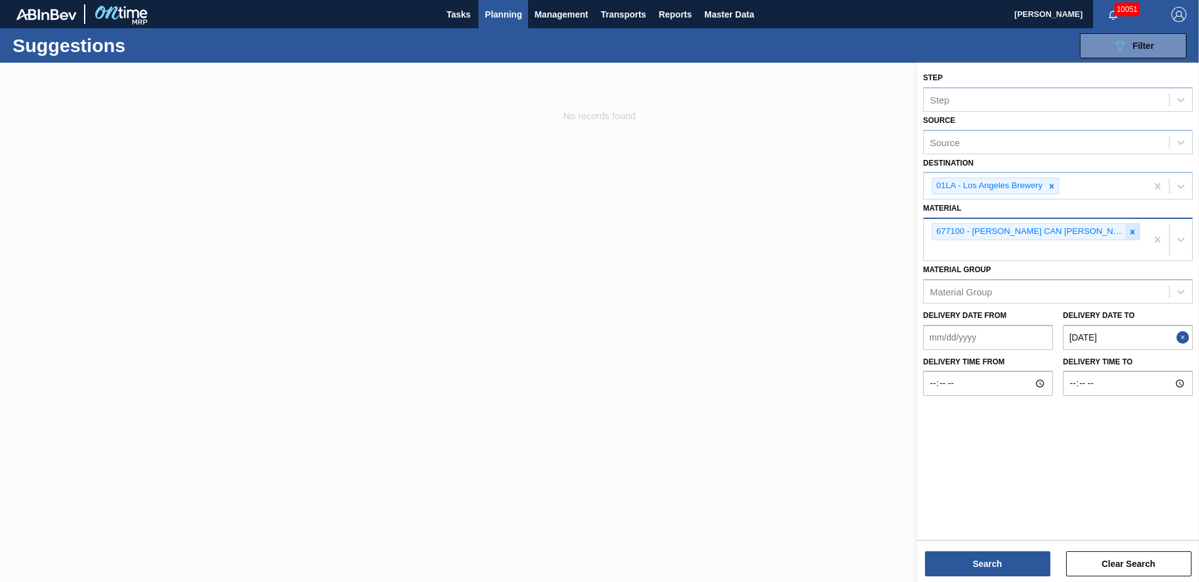
click at [1133, 233] on icon at bounding box center [1132, 232] width 9 height 9
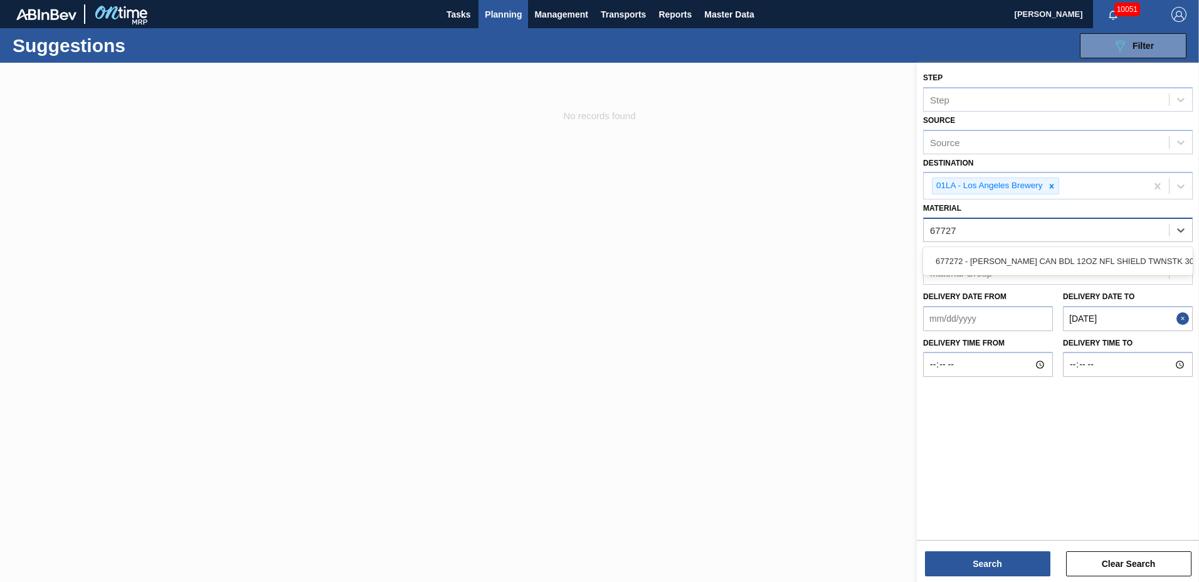
type input "677272"
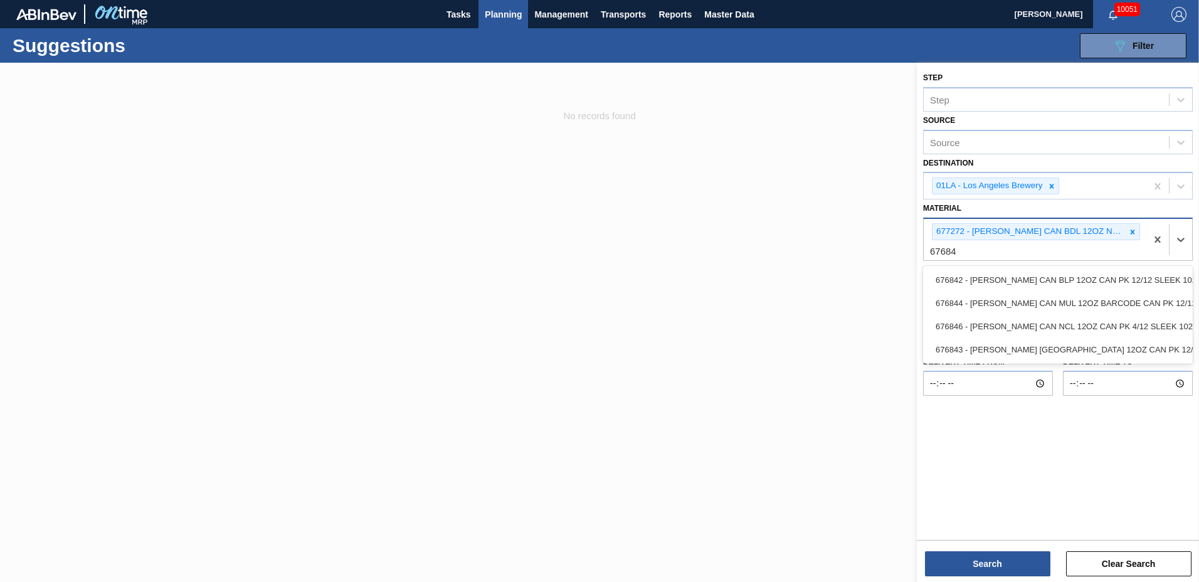
type input "676844"
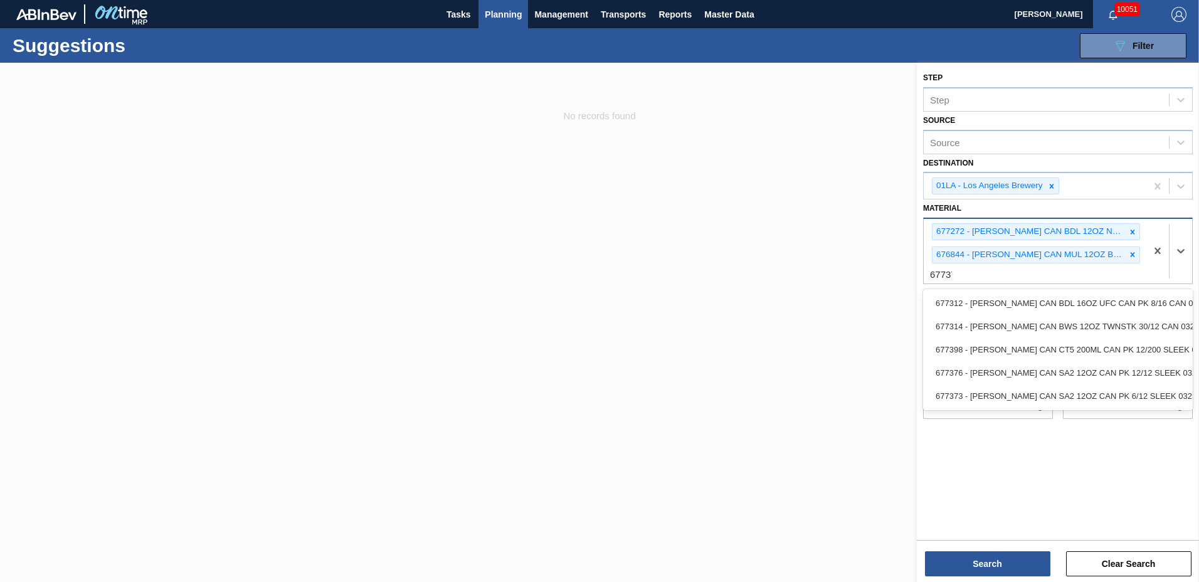
type input "677376"
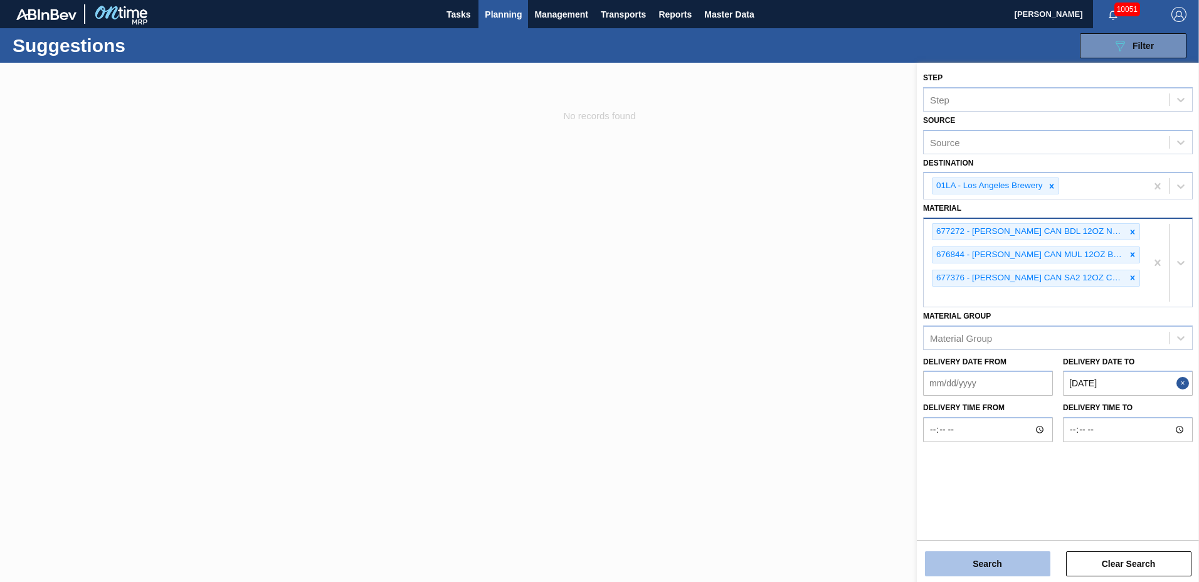
click at [994, 562] on button "Search" at bounding box center [987, 563] width 125 height 25
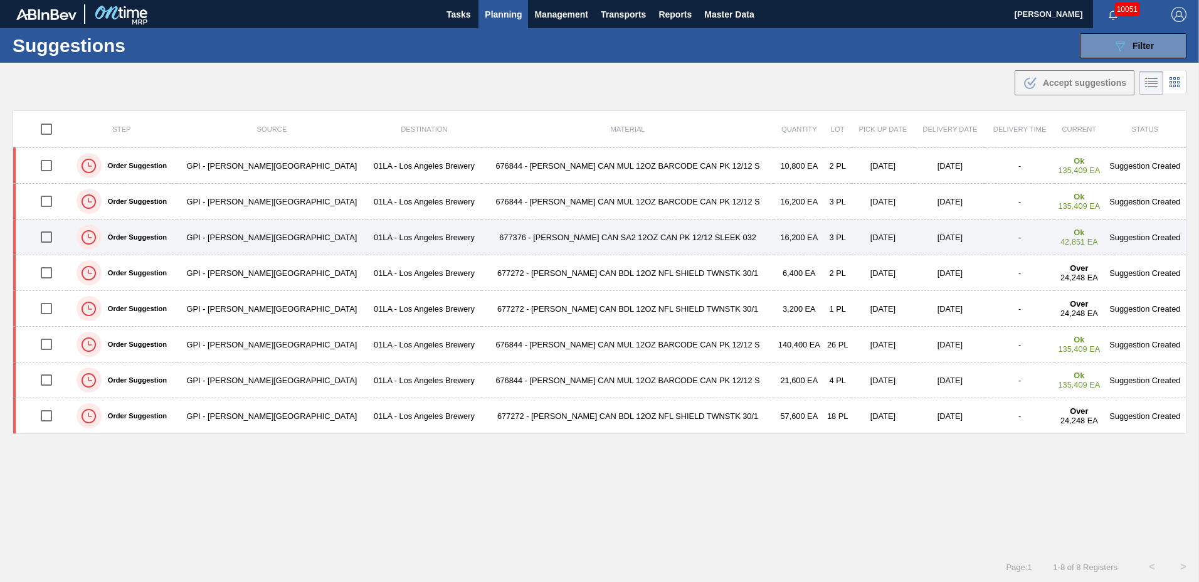
click at [54, 236] on input "checkbox" at bounding box center [46, 237] width 26 height 26
checkbox input "true"
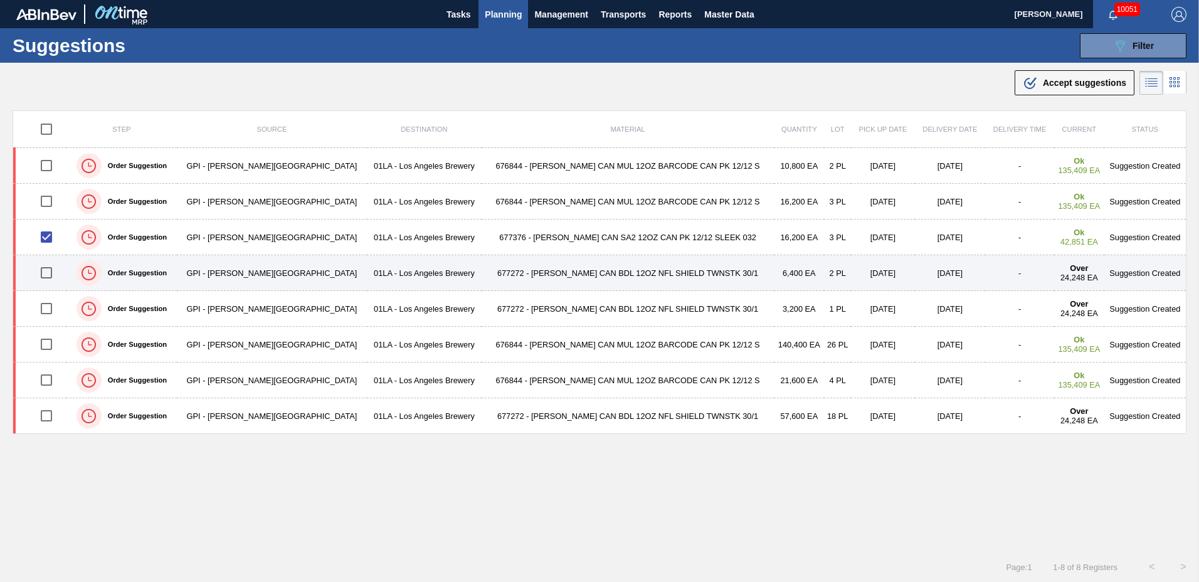
click at [53, 270] on input "checkbox" at bounding box center [46, 273] width 26 height 26
checkbox input "true"
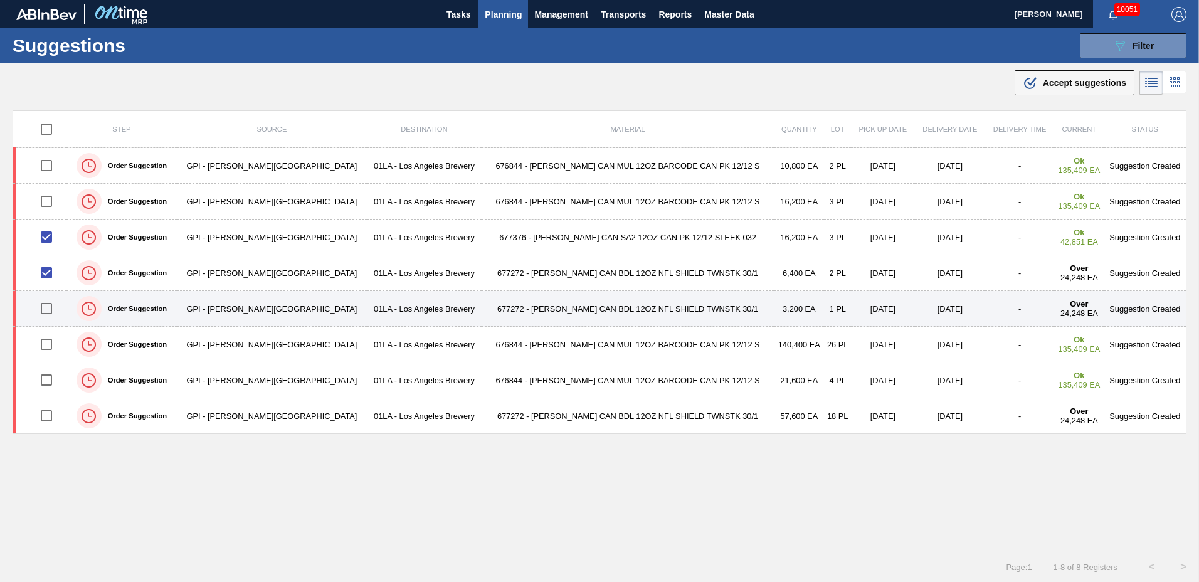
click at [51, 310] on input "checkbox" at bounding box center [46, 308] width 26 height 26
checkbox input "true"
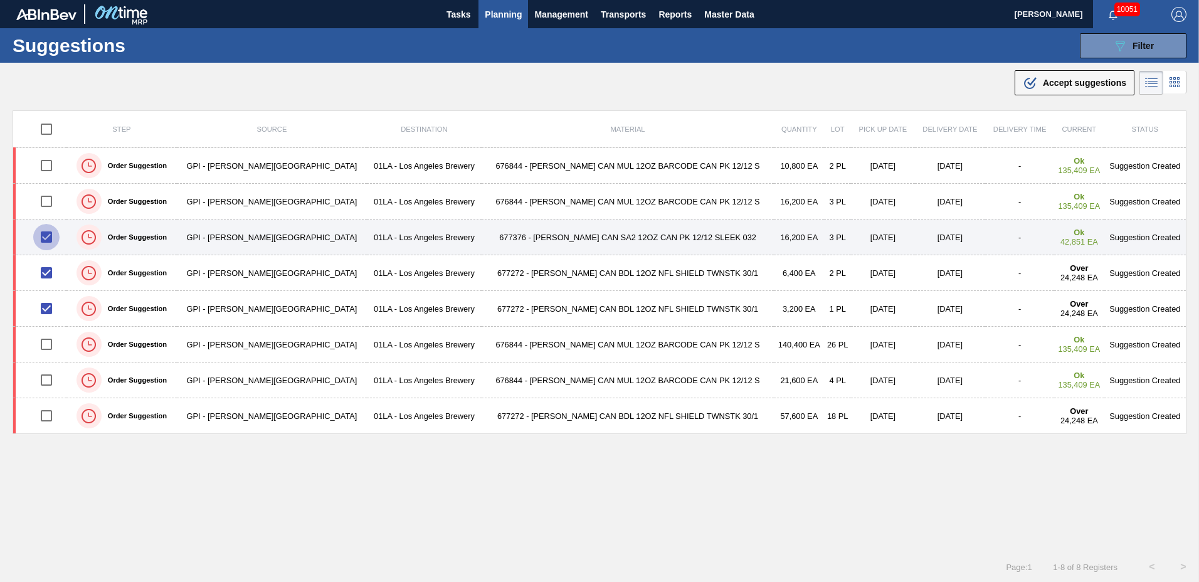
click at [46, 236] on input "checkbox" at bounding box center [46, 237] width 26 height 26
click at [51, 236] on input "checkbox" at bounding box center [46, 237] width 26 height 26
checkbox input "true"
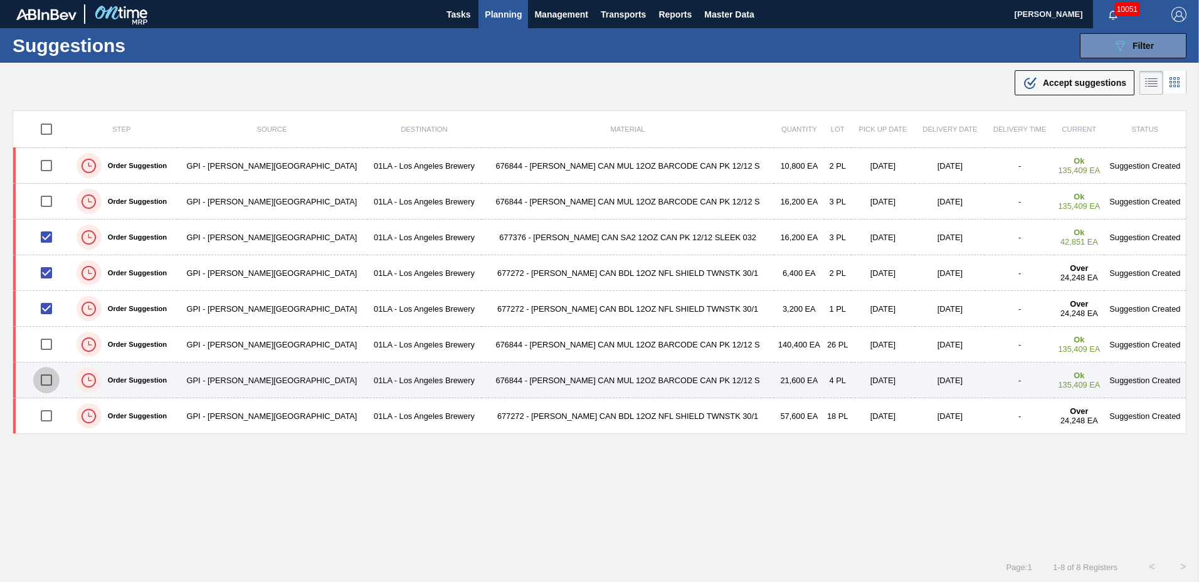
click at [48, 378] on input "checkbox" at bounding box center [46, 380] width 26 height 26
checkbox input "true"
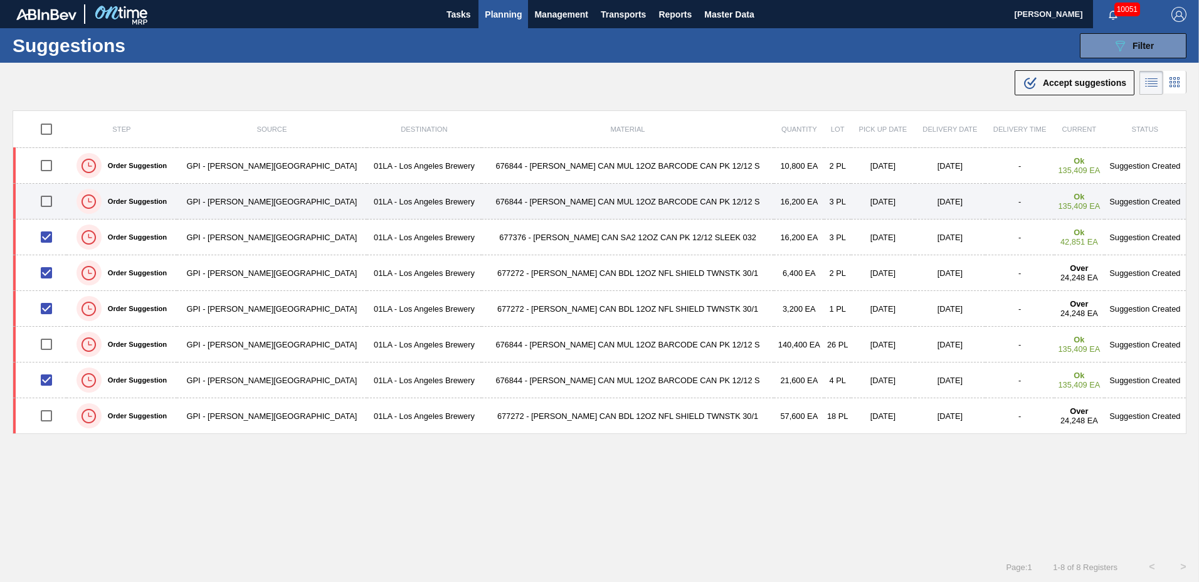
click at [50, 204] on input "checkbox" at bounding box center [46, 201] width 26 height 26
checkbox input "true"
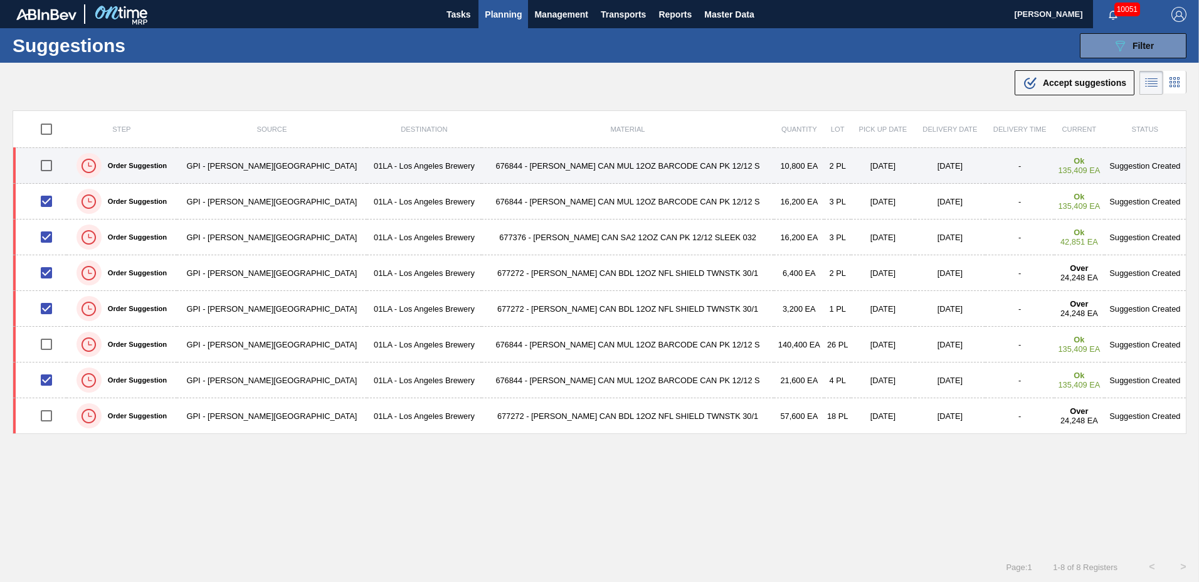
click at [49, 161] on input "checkbox" at bounding box center [46, 165] width 26 height 26
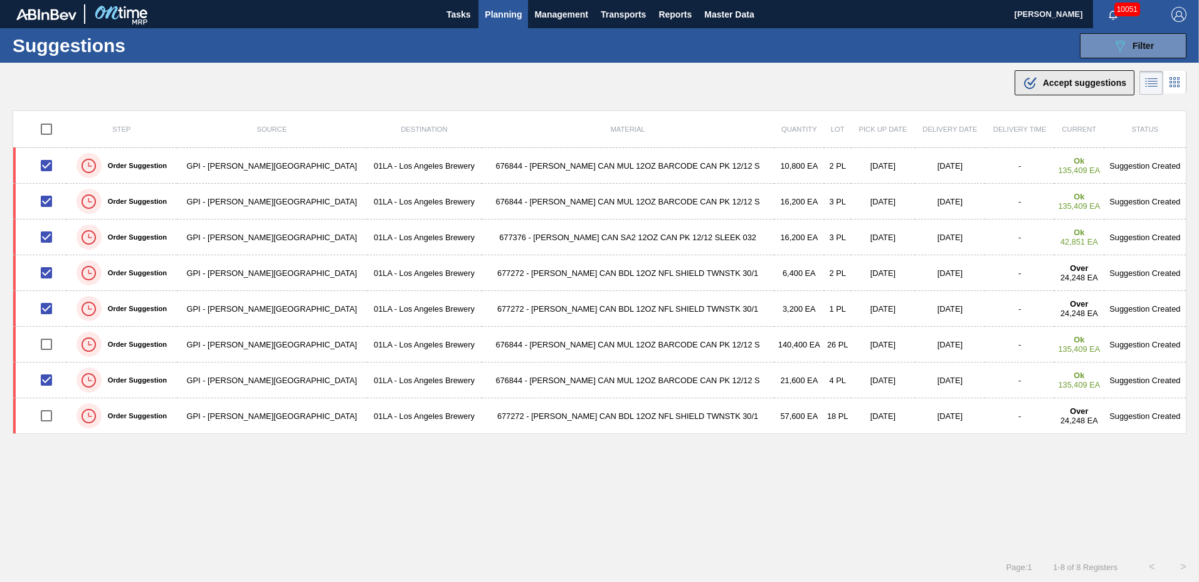
click at [1057, 79] on span "Accept suggestions" at bounding box center [1084, 83] width 83 height 10
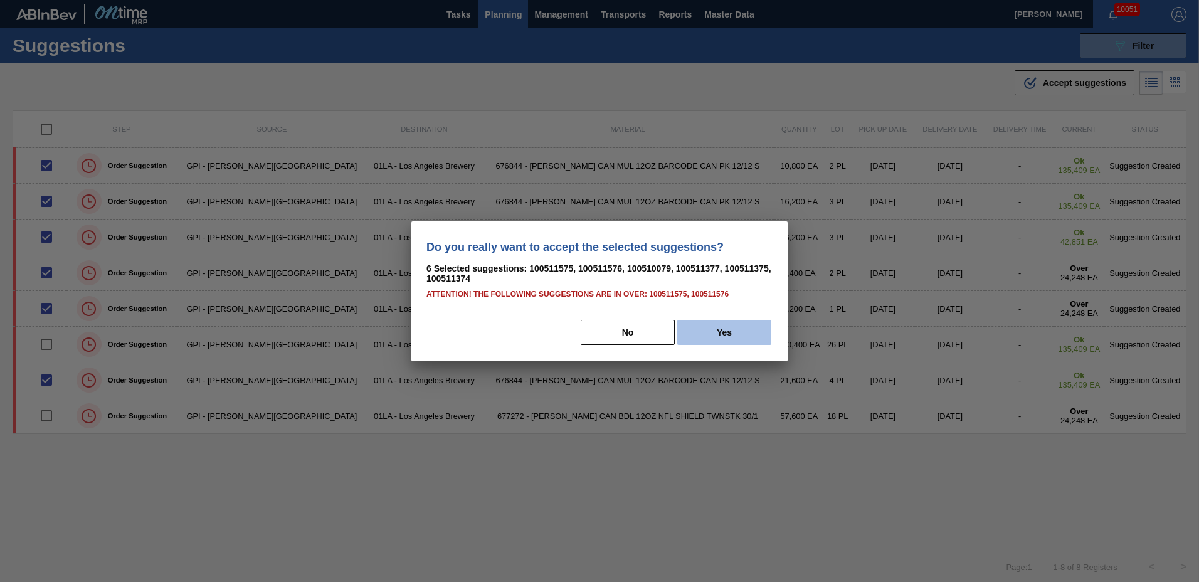
click at [716, 332] on button "Yes" at bounding box center [724, 332] width 94 height 25
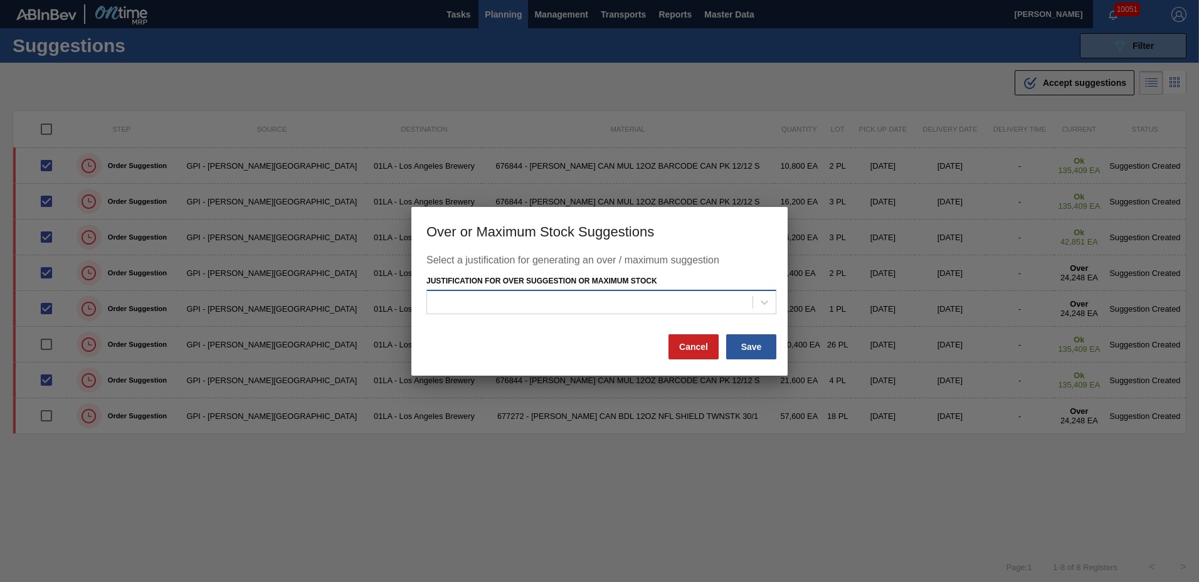
click at [608, 305] on div at bounding box center [590, 303] width 326 height 18
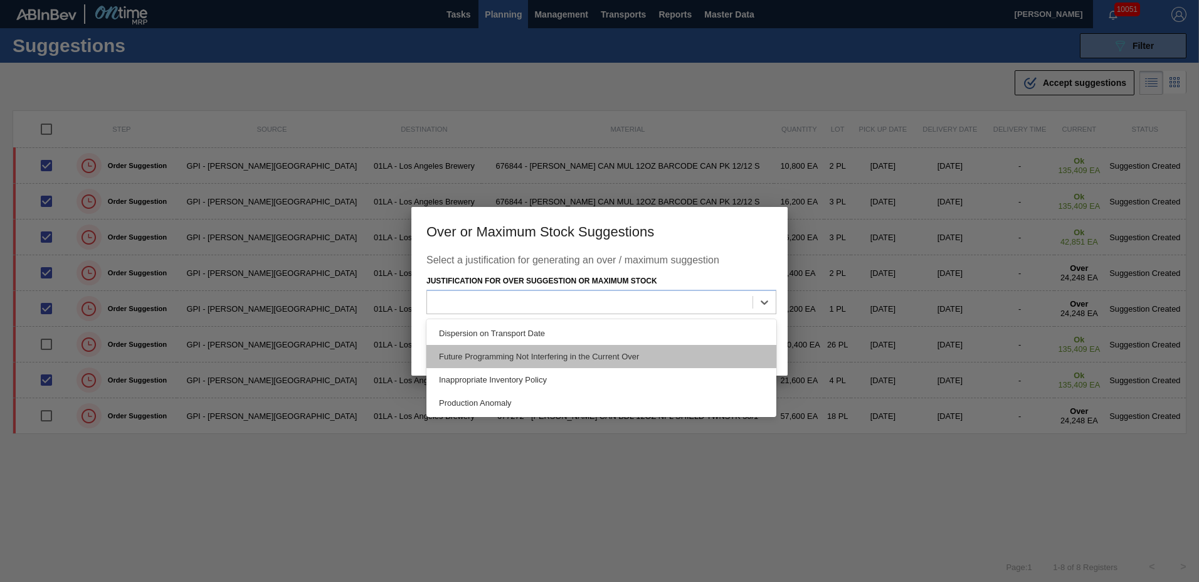
click at [526, 361] on div "Future Programming Not Interfering in the Current Over" at bounding box center [602, 356] width 350 height 23
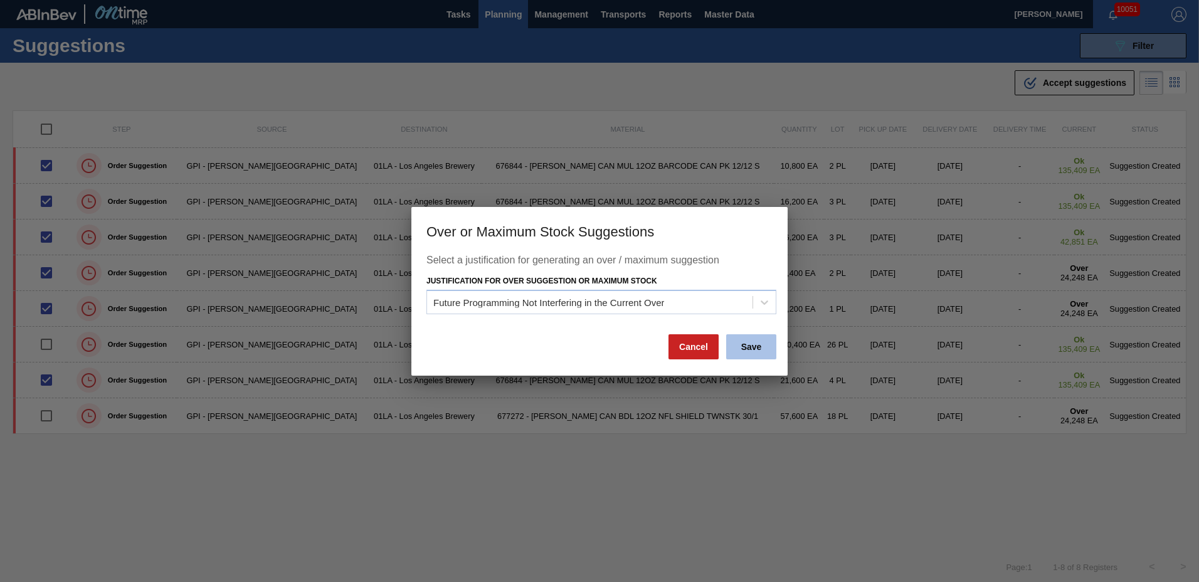
click at [764, 339] on button "Save" at bounding box center [751, 346] width 50 height 25
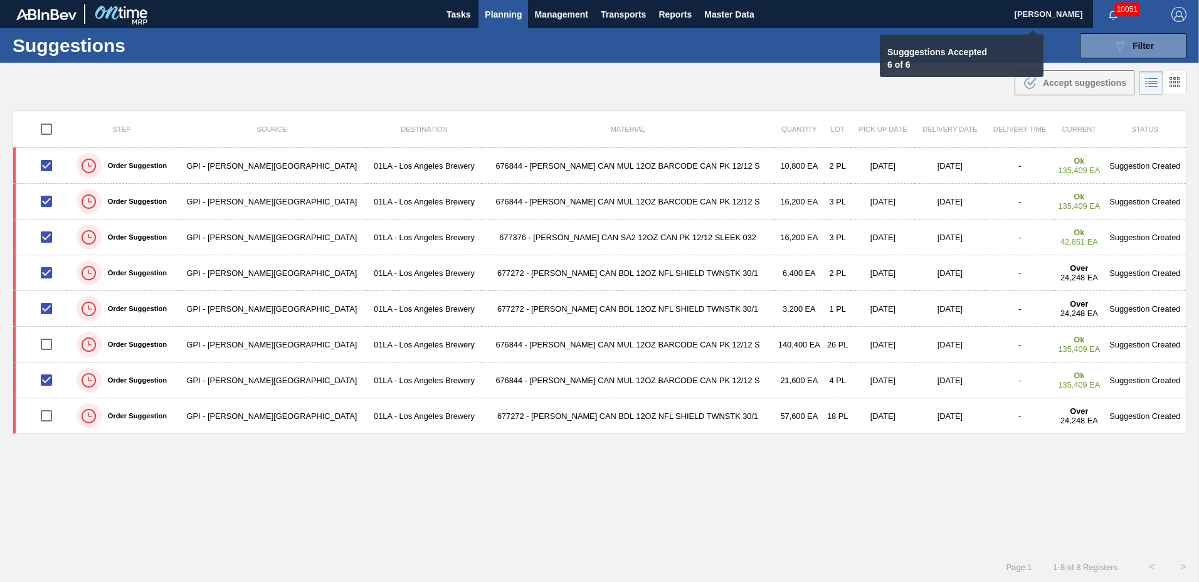
checkbox input "false"
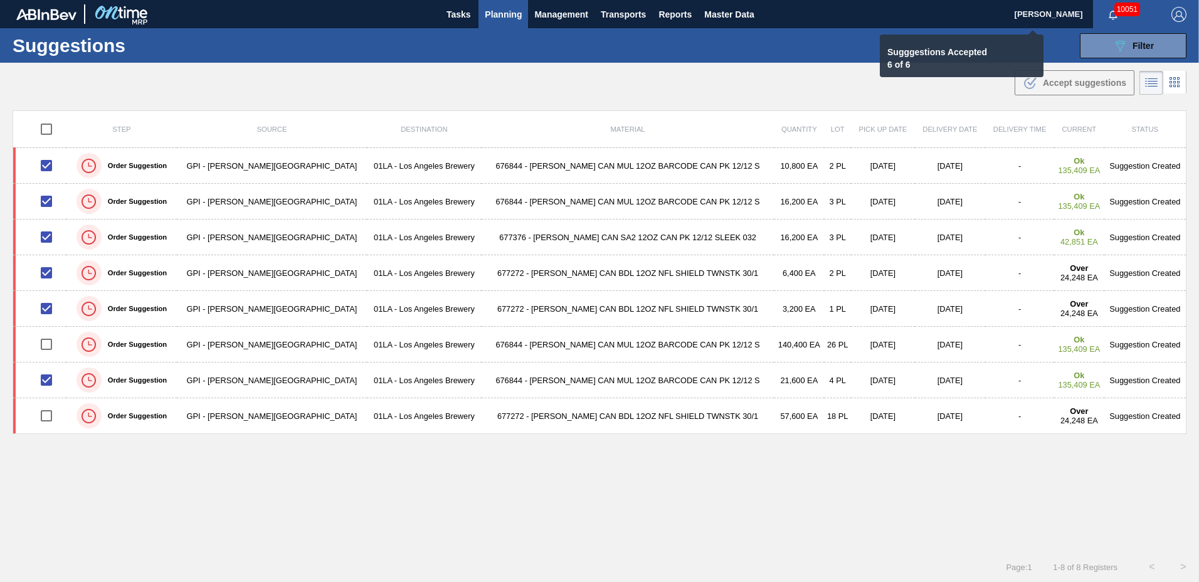
checkbox input "false"
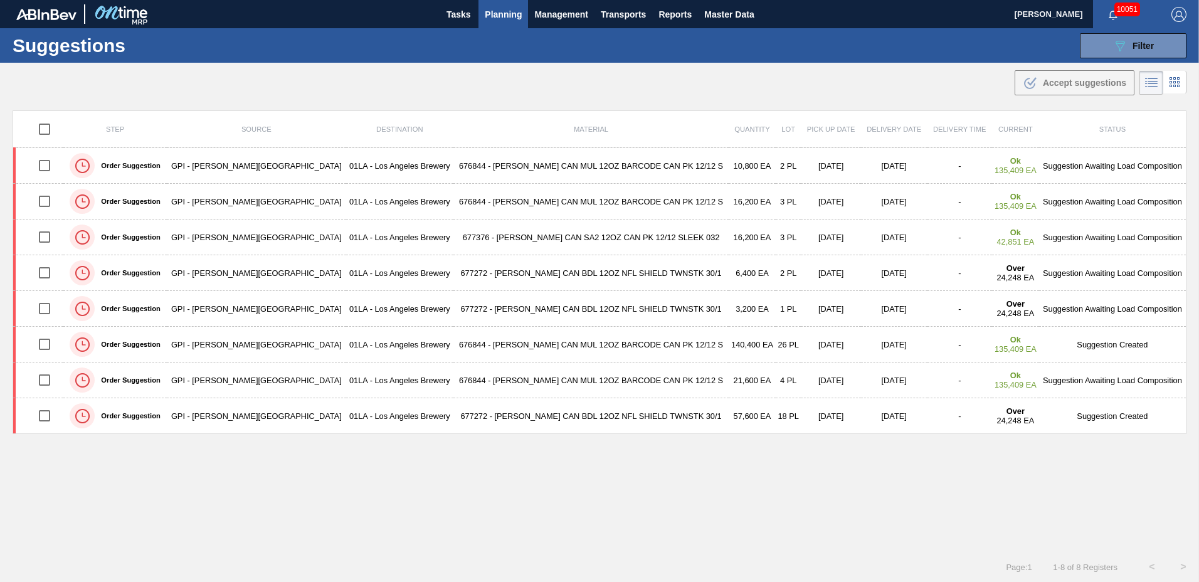
click at [498, 9] on span "Planning" at bounding box center [503, 14] width 37 height 15
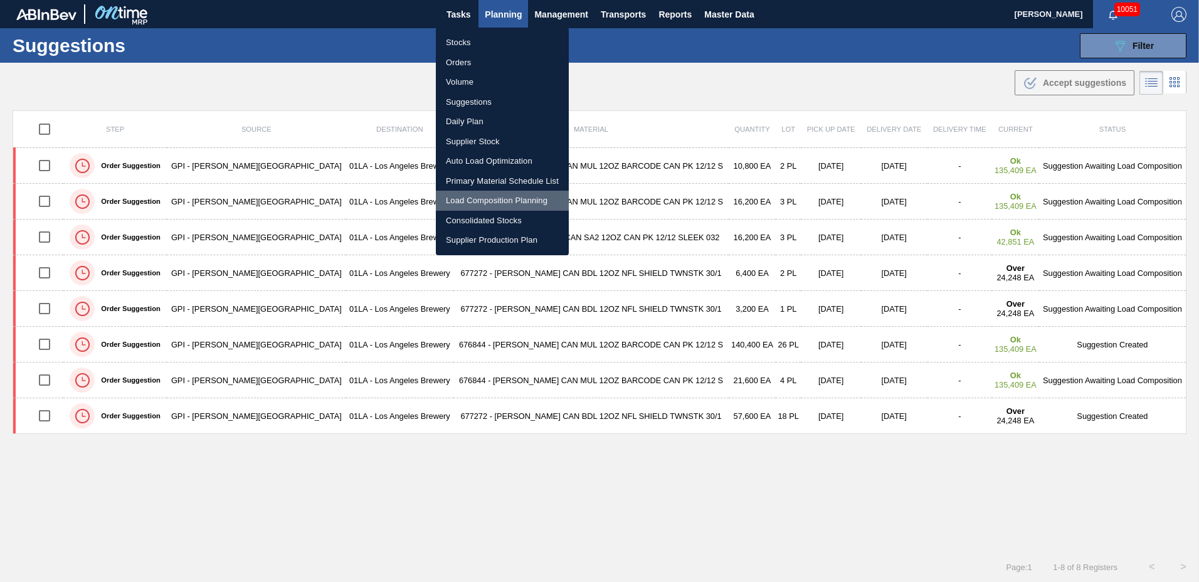
click at [492, 193] on li "Load Composition Planning" at bounding box center [502, 201] width 133 height 20
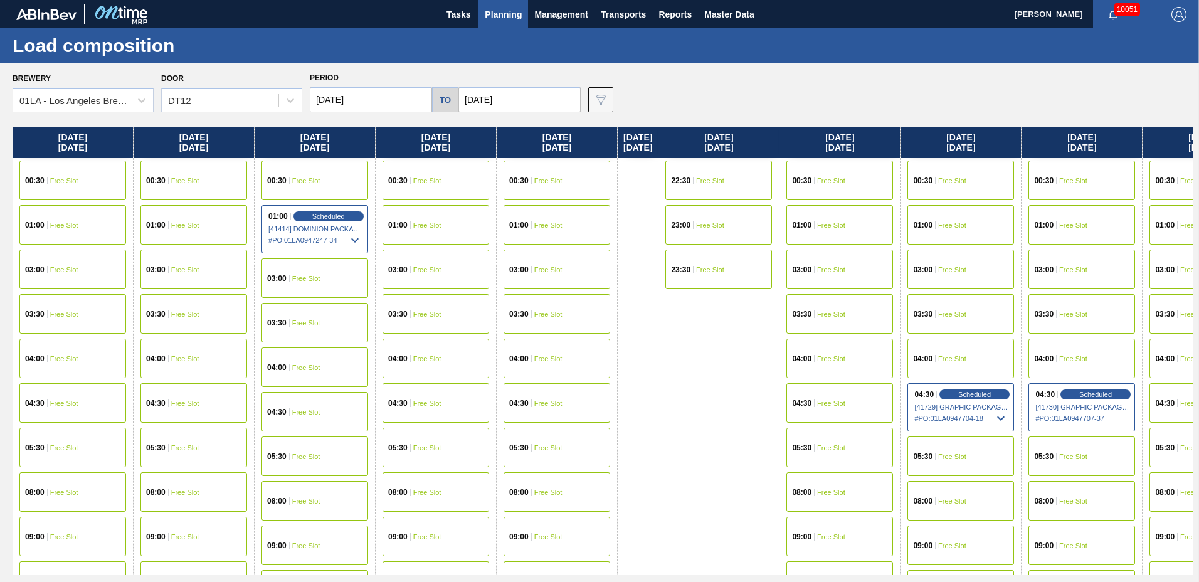
scroll to position [481, 0]
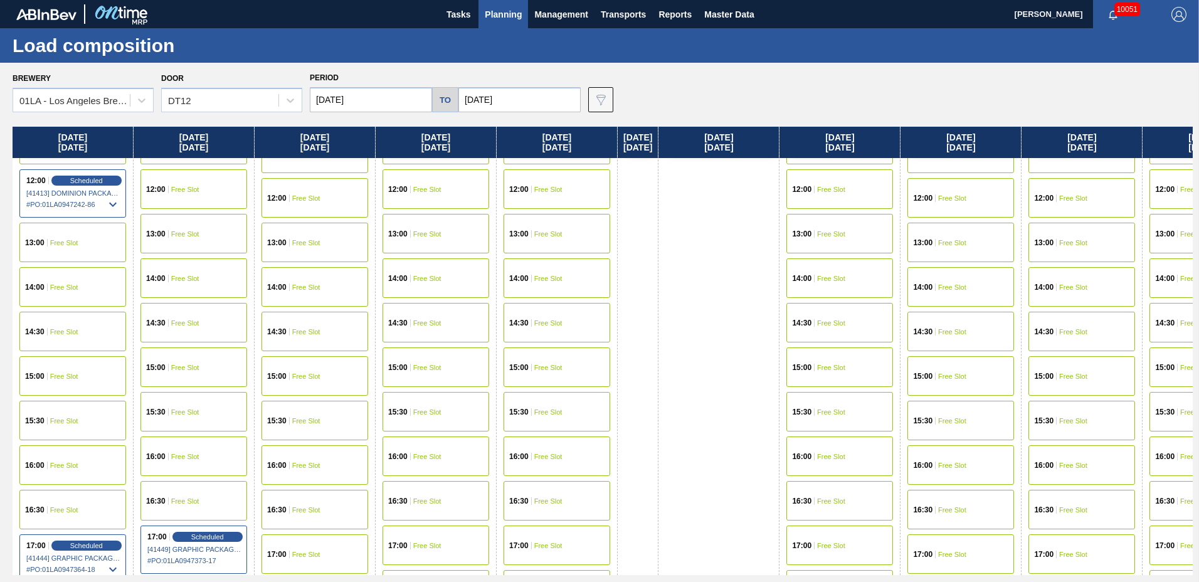
click at [423, 180] on div "12:00 Free Slot" at bounding box center [436, 189] width 107 height 40
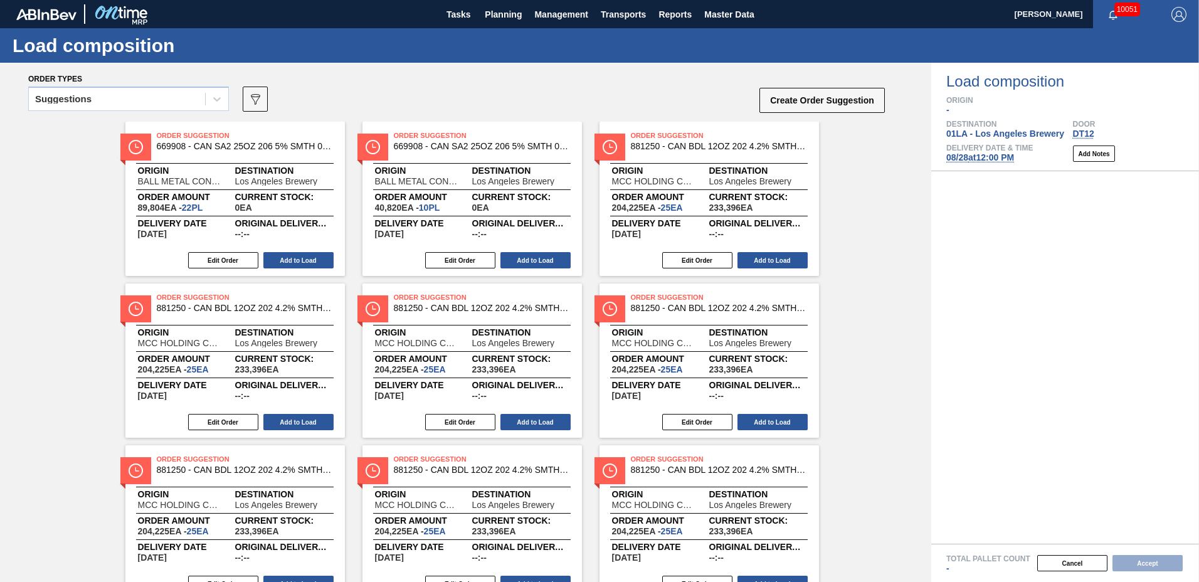
click at [117, 100] on div "Suggestions" at bounding box center [117, 99] width 176 height 18
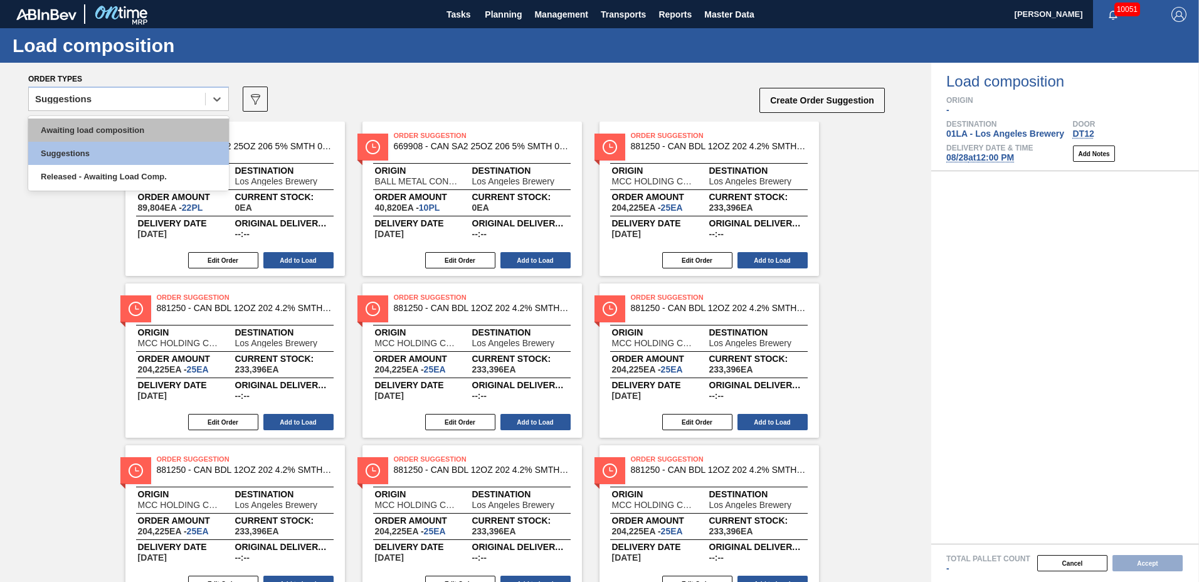
click at [126, 134] on div "Awaiting load composition" at bounding box center [128, 130] width 201 height 23
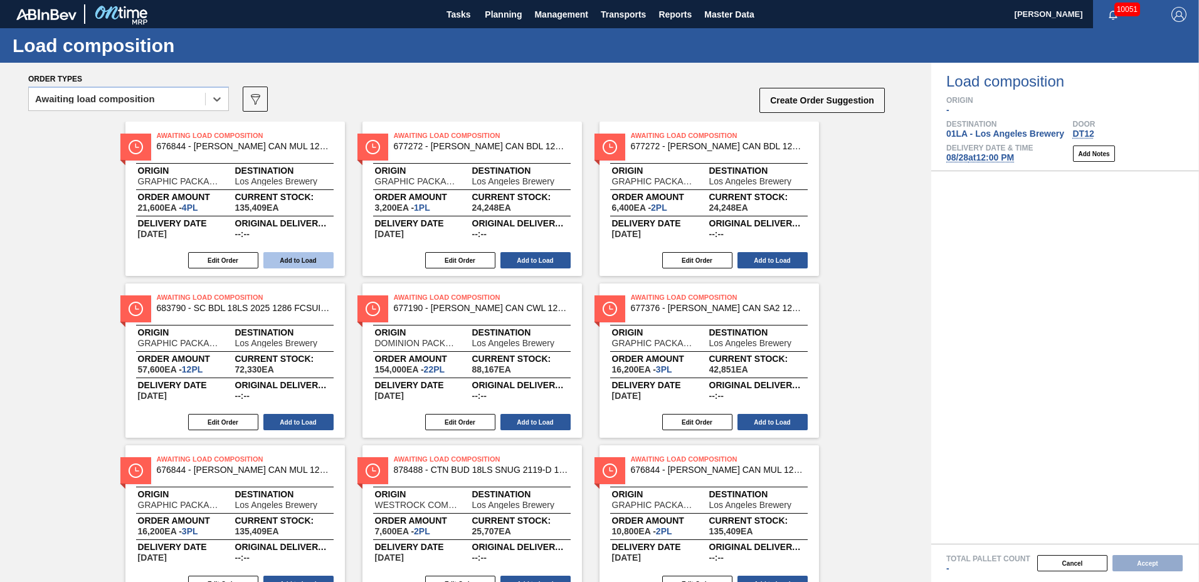
click at [290, 260] on button "Add to Load" at bounding box center [298, 260] width 70 height 16
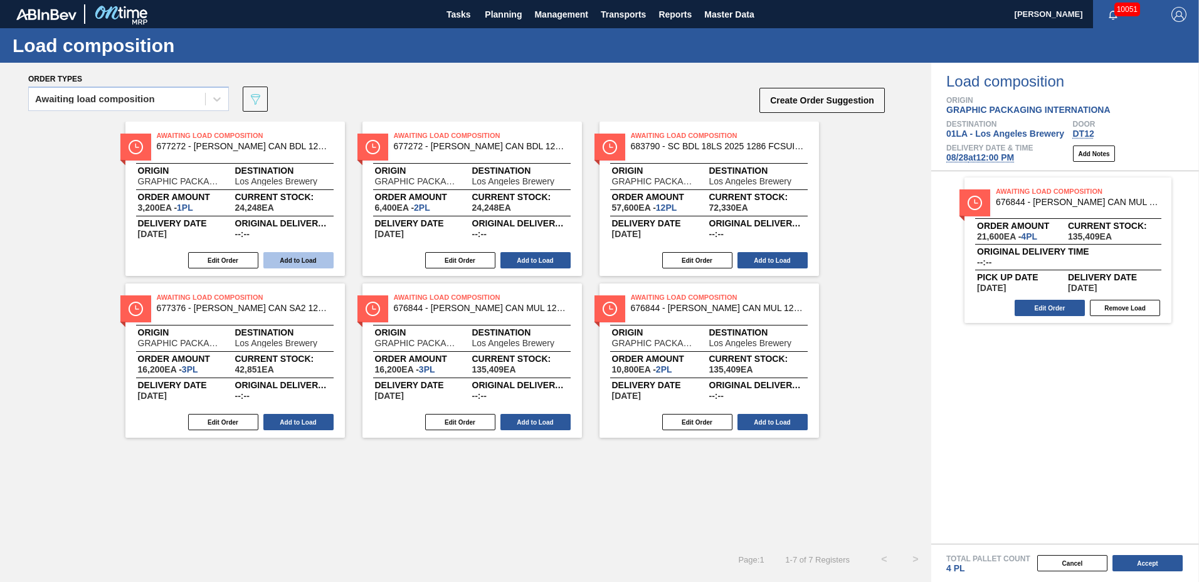
click at [290, 260] on button "Add to Load" at bounding box center [298, 260] width 70 height 16
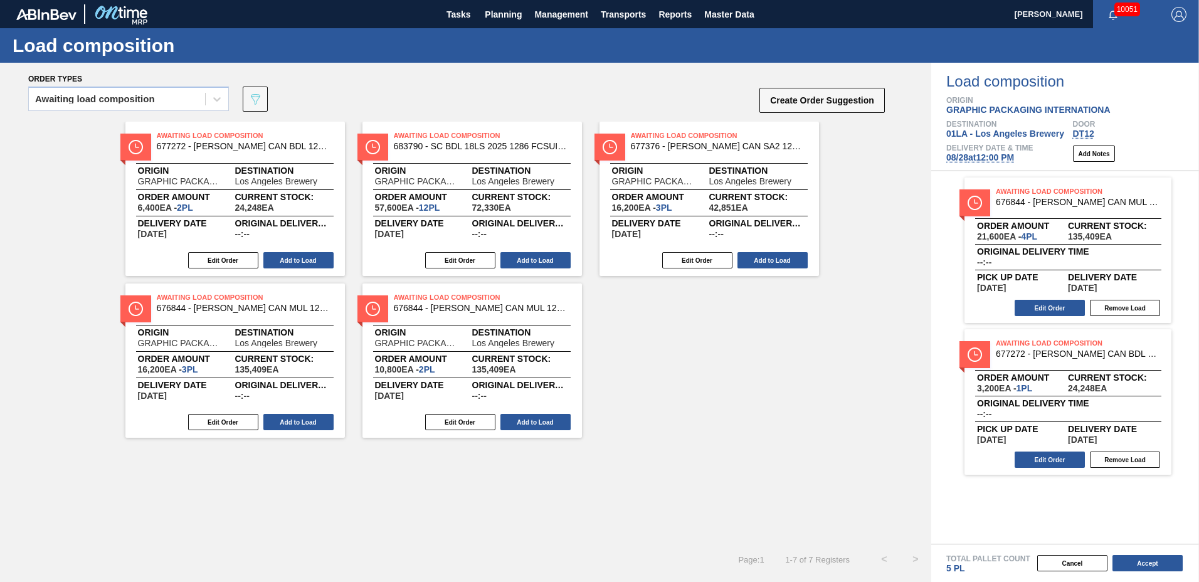
click at [290, 260] on button "Add to Load" at bounding box center [298, 260] width 70 height 16
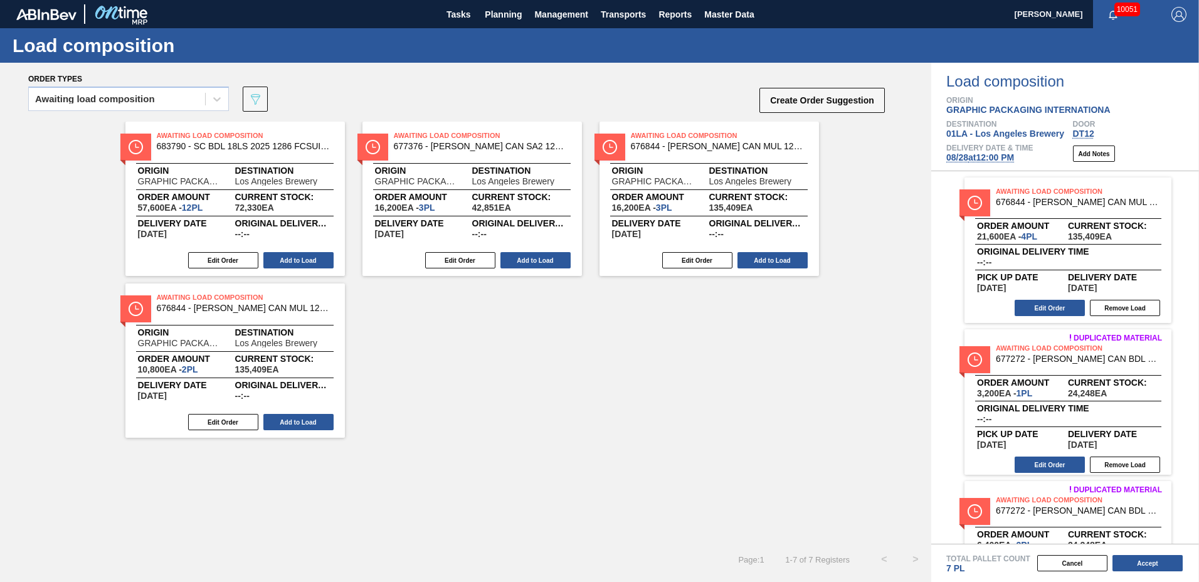
click at [539, 252] on div "Edit Order Add to Load" at bounding box center [468, 260] width 210 height 19
click at [538, 255] on button "Add to Load" at bounding box center [536, 260] width 70 height 16
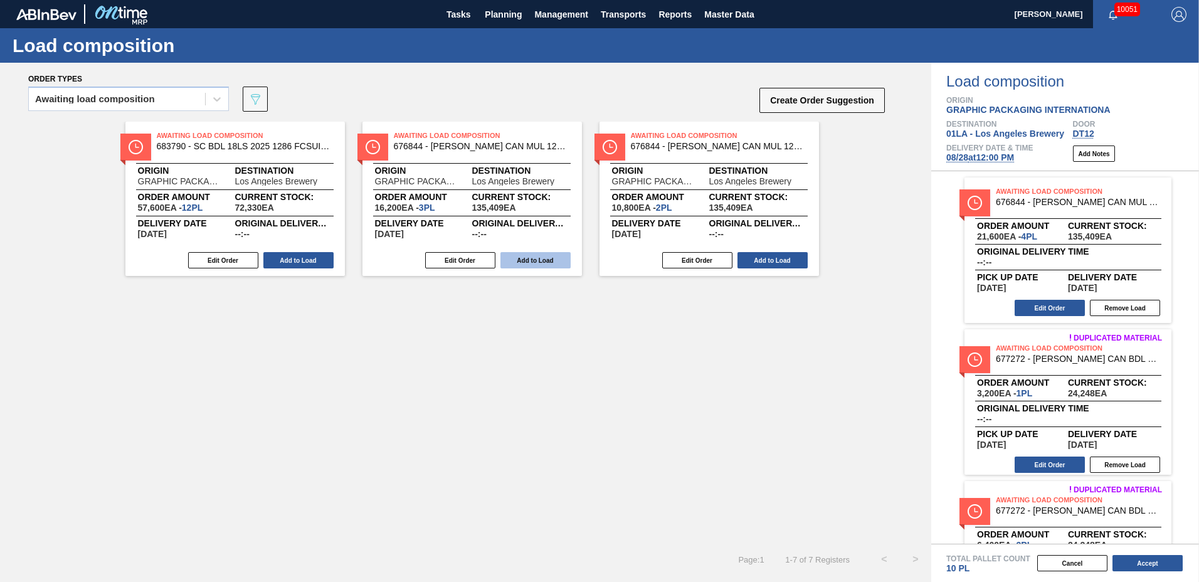
click at [534, 262] on button "Add to Load" at bounding box center [536, 260] width 70 height 16
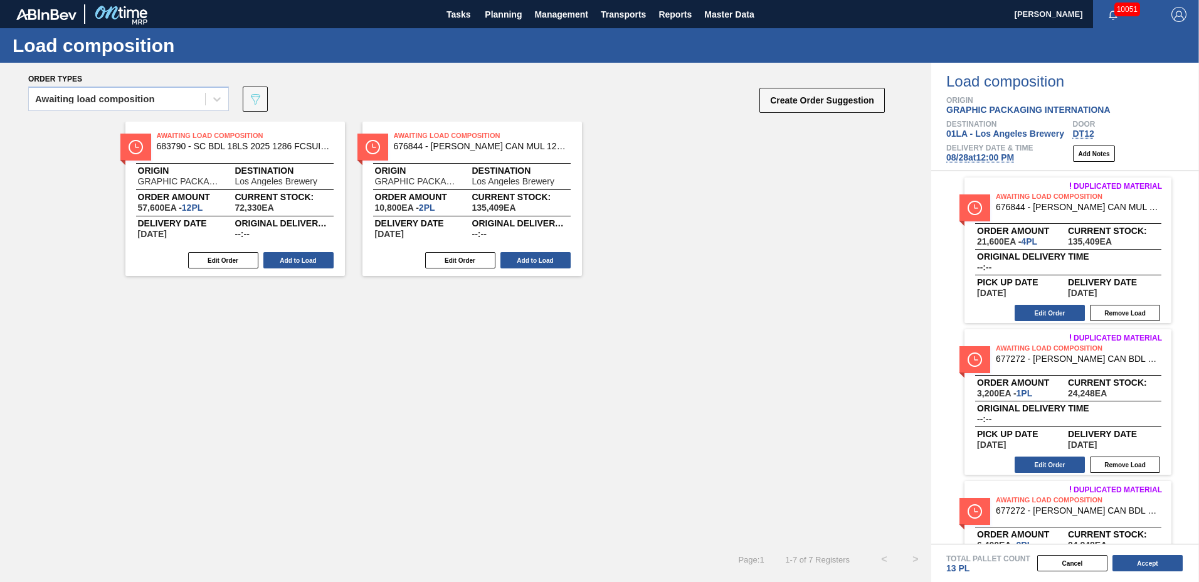
click at [535, 262] on button "Add to Load" at bounding box center [536, 260] width 70 height 16
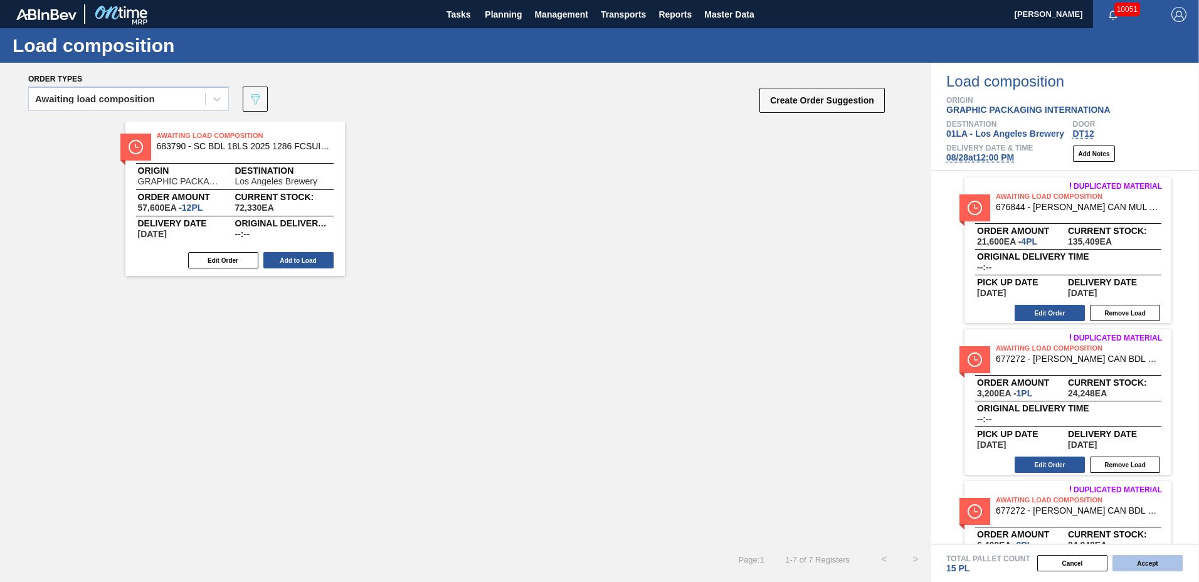
click at [1127, 558] on button "Accept" at bounding box center [1148, 563] width 70 height 16
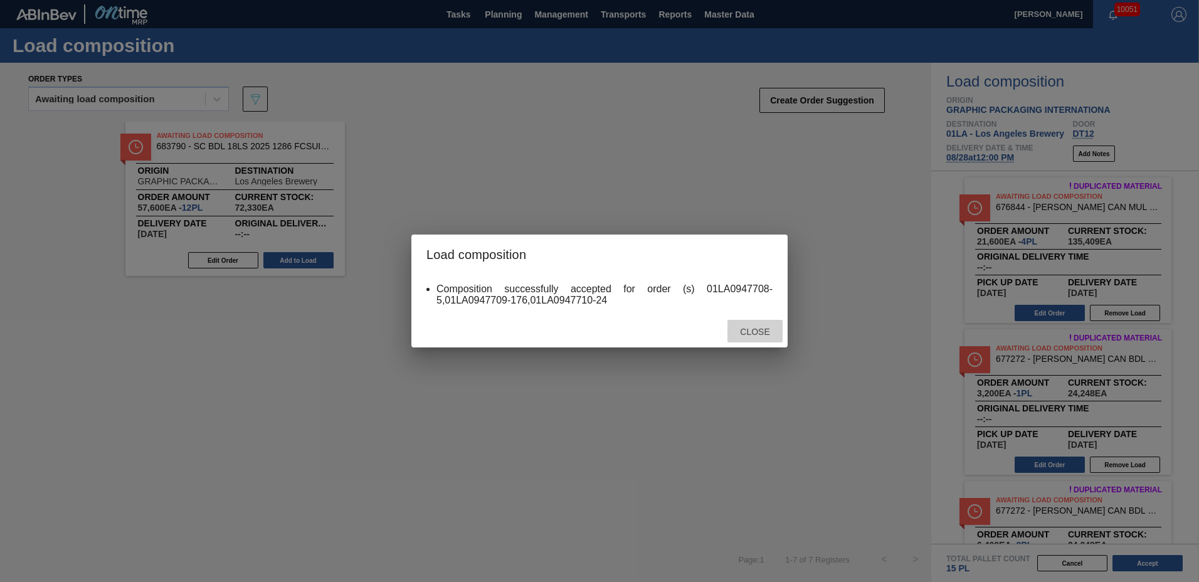
click at [751, 324] on div "Close" at bounding box center [755, 331] width 55 height 23
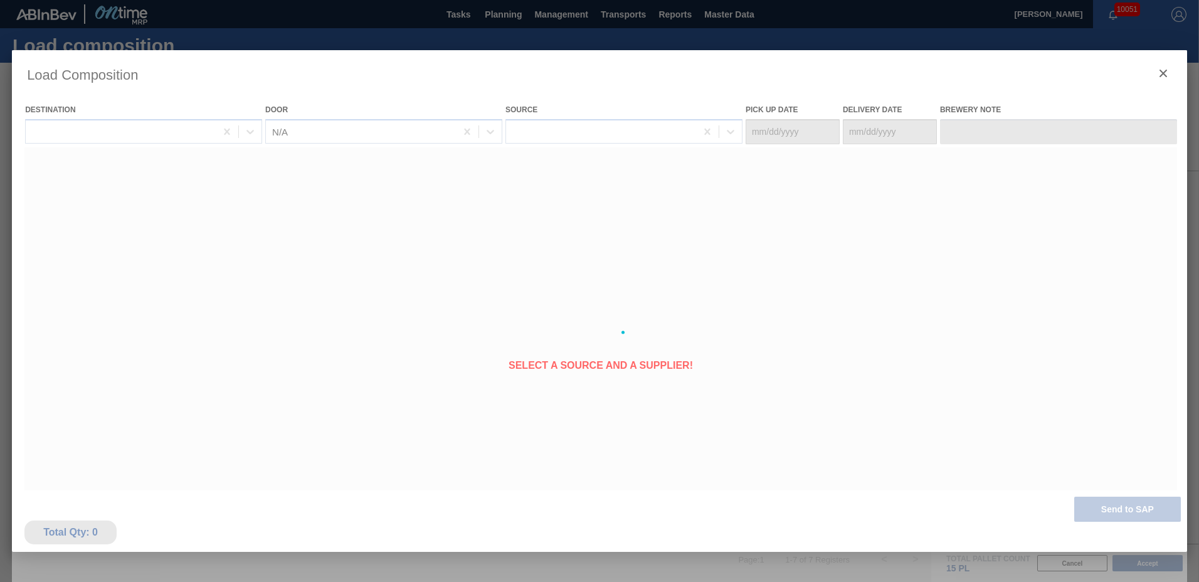
type Date "[DATE]"
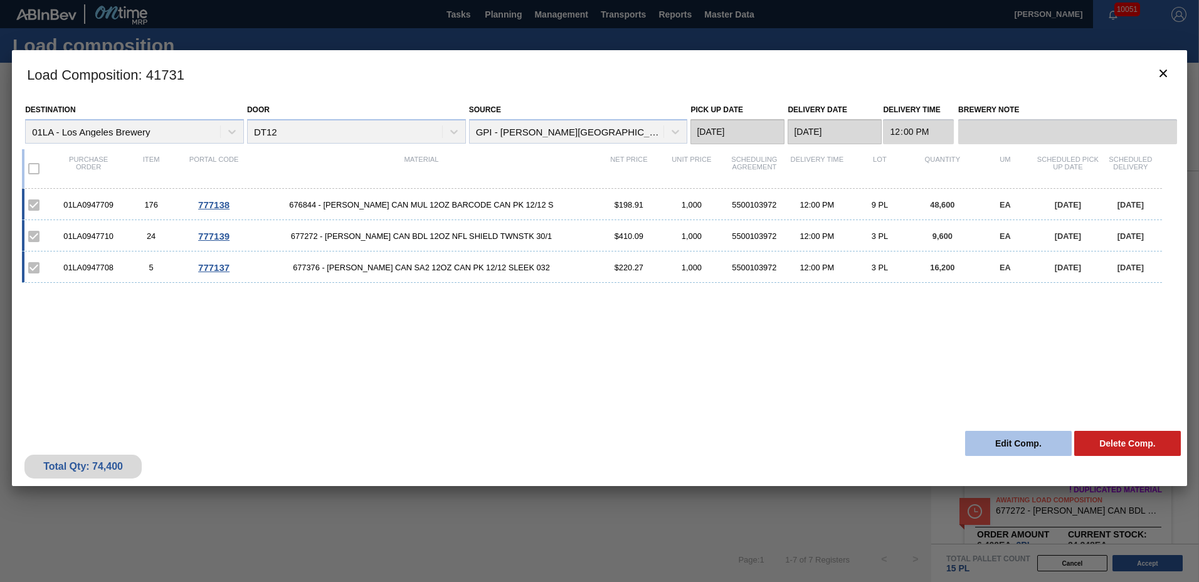
click at [1005, 446] on button "Edit Comp." at bounding box center [1018, 443] width 107 height 25
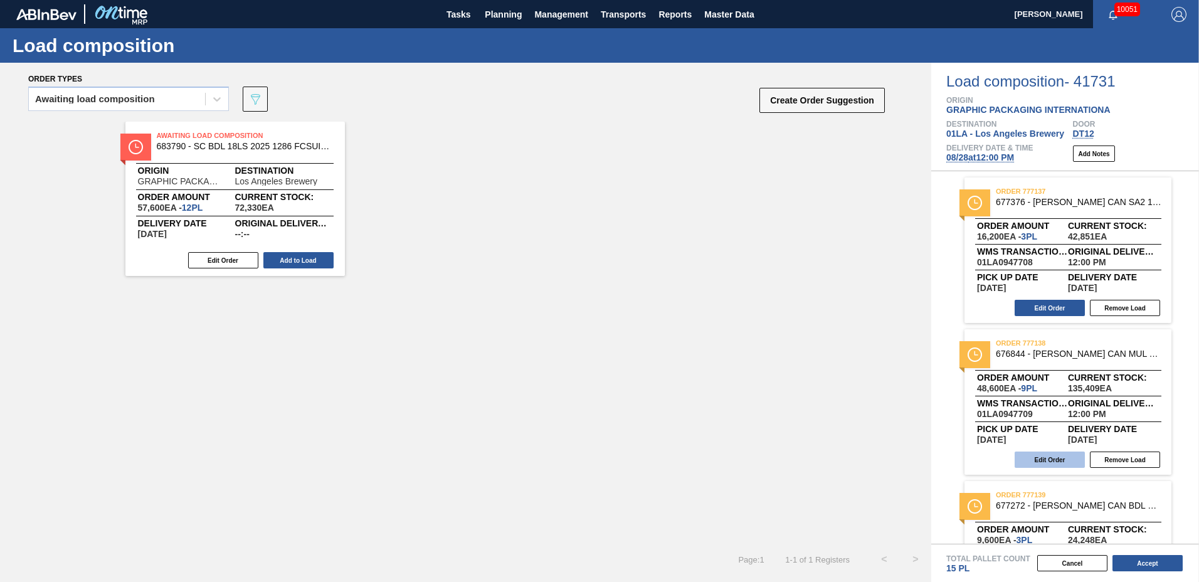
click at [1073, 459] on button "Edit Order" at bounding box center [1050, 460] width 70 height 16
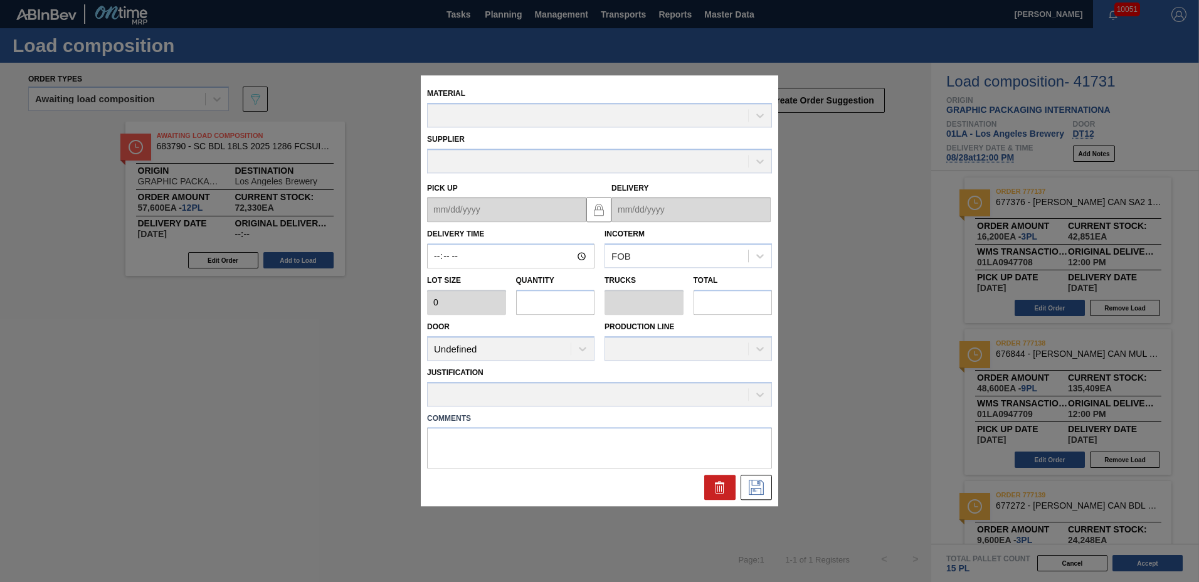
type input "12:00:00"
type input "5,400"
type input "9"
type input "0.346"
type input "48,600"
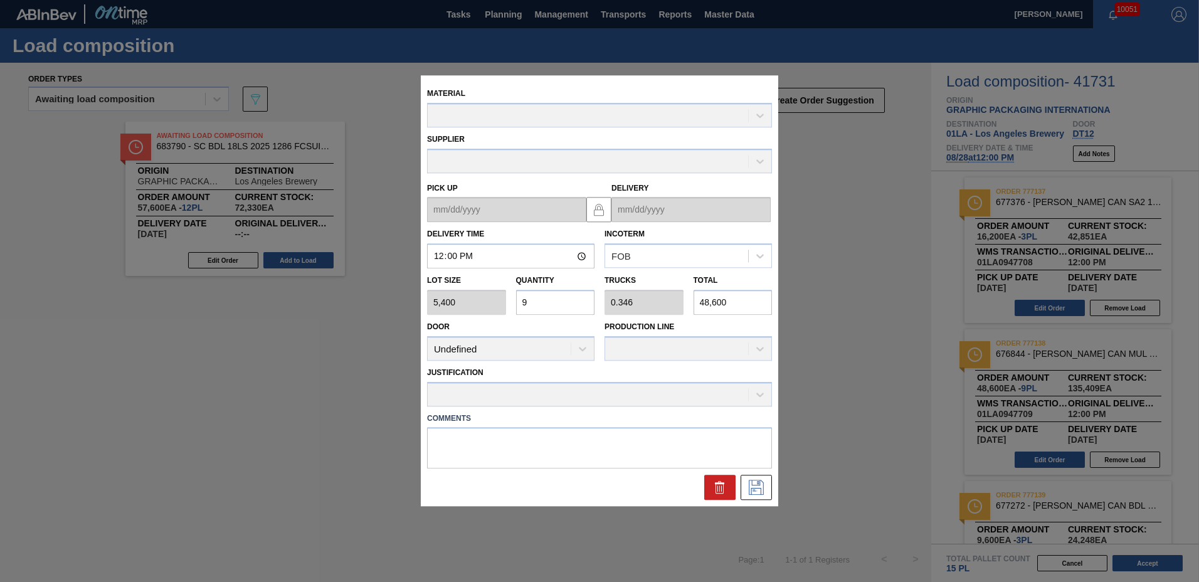
type up "[DATE]"
type input "[DATE]"
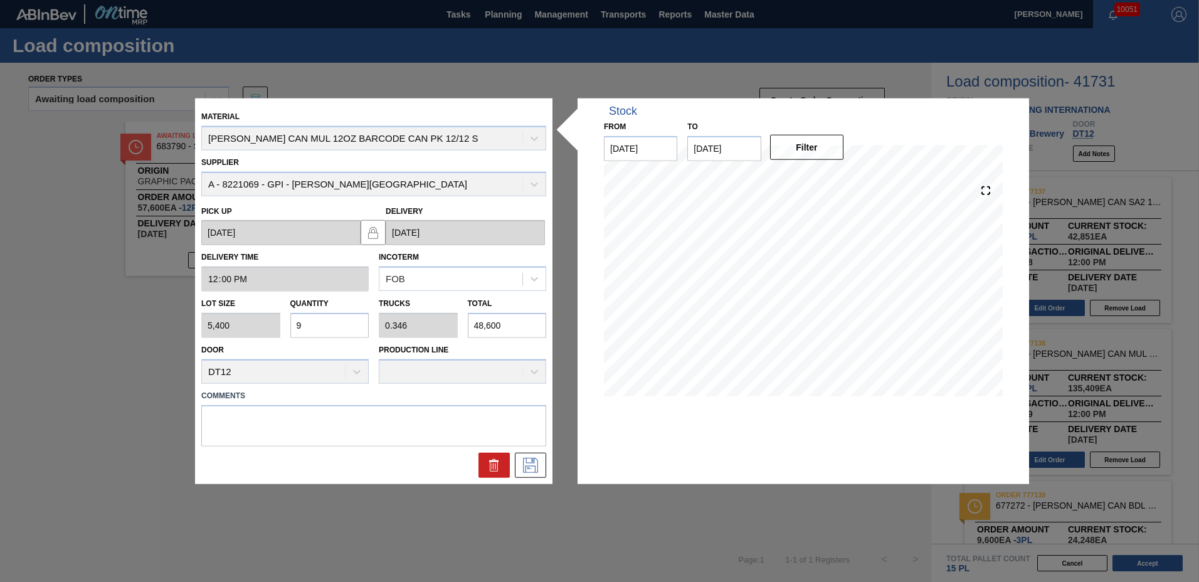
click at [334, 322] on input "9" at bounding box center [329, 325] width 79 height 25
type input "0"
type input "1"
type input "0.038"
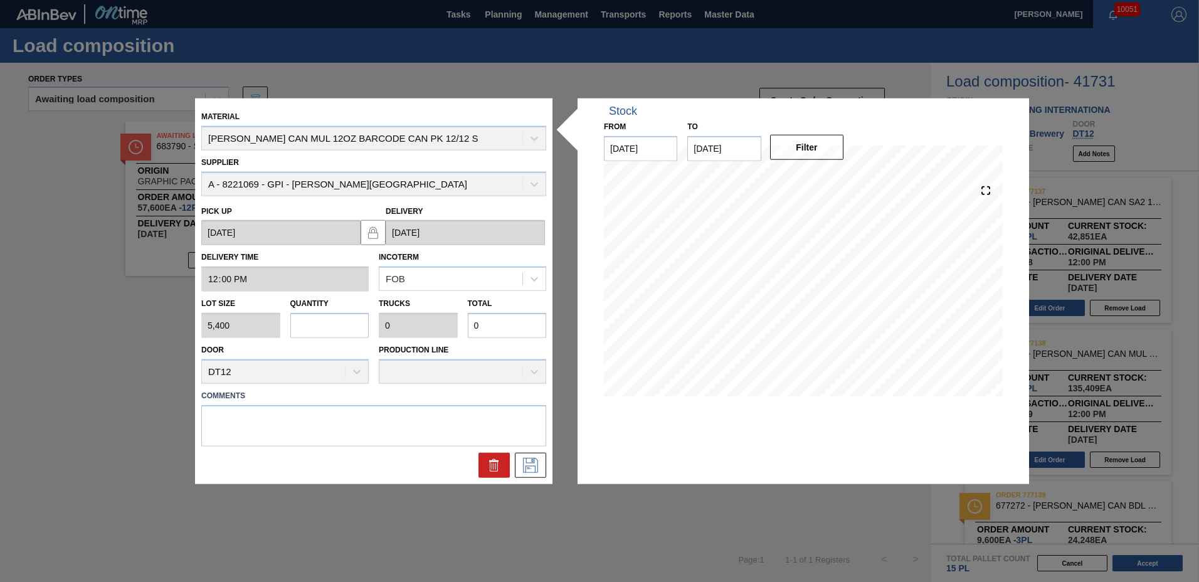
type input "5,400"
type input "12"
type input "0.462"
type input "64,800"
type input "12"
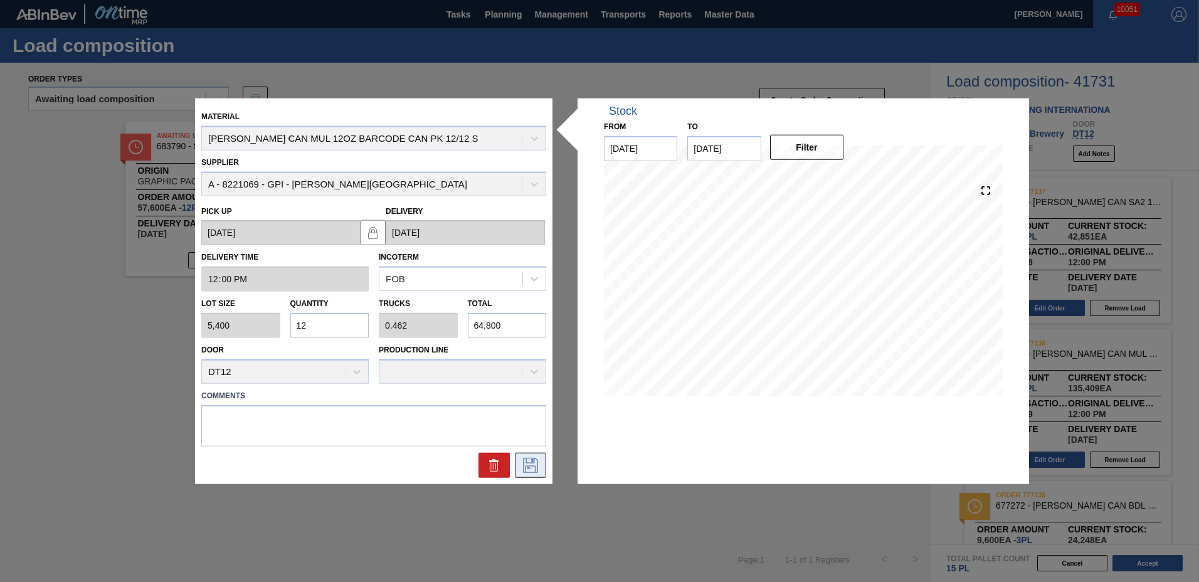
click at [530, 465] on icon at bounding box center [531, 464] width 20 height 15
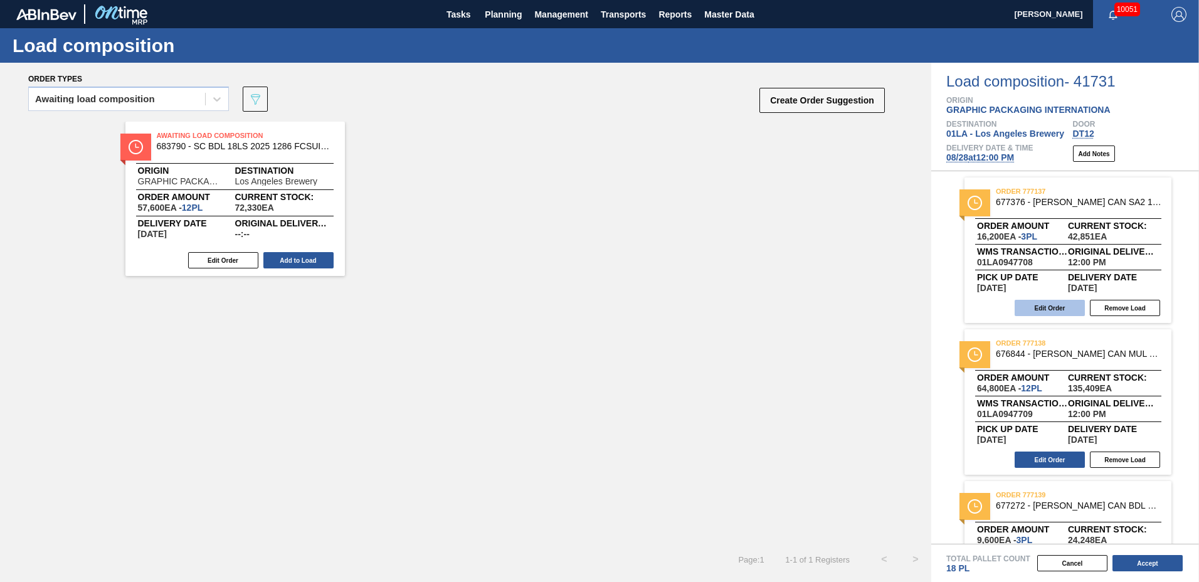
click at [1046, 305] on button "Edit Order" at bounding box center [1050, 308] width 70 height 16
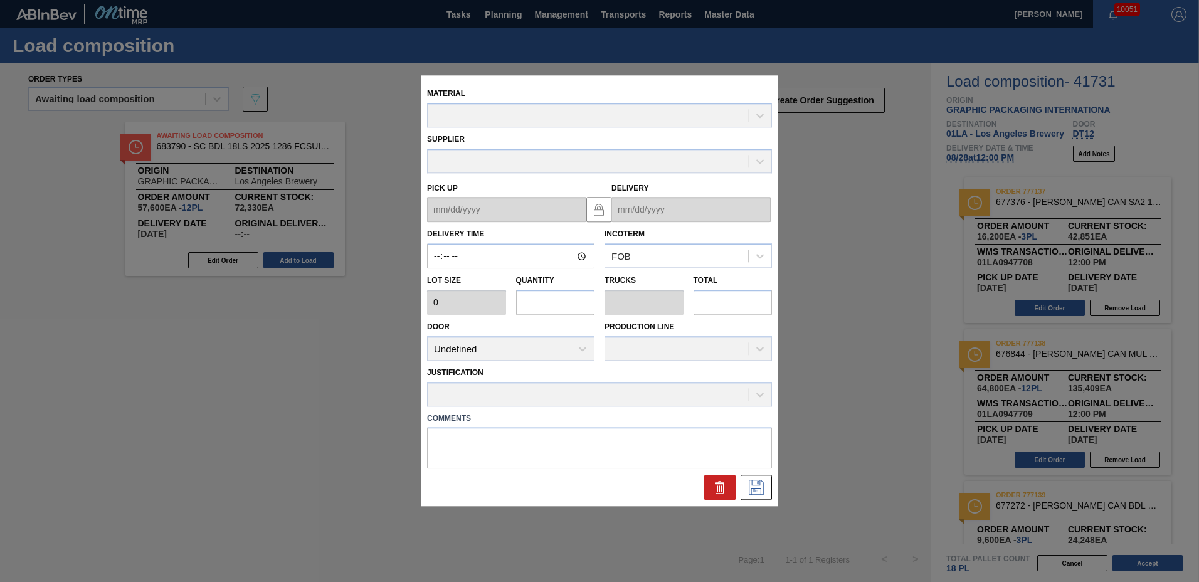
type input "12:00:00"
type input "5,400"
type input "3"
type input "0.115"
type input "16,200"
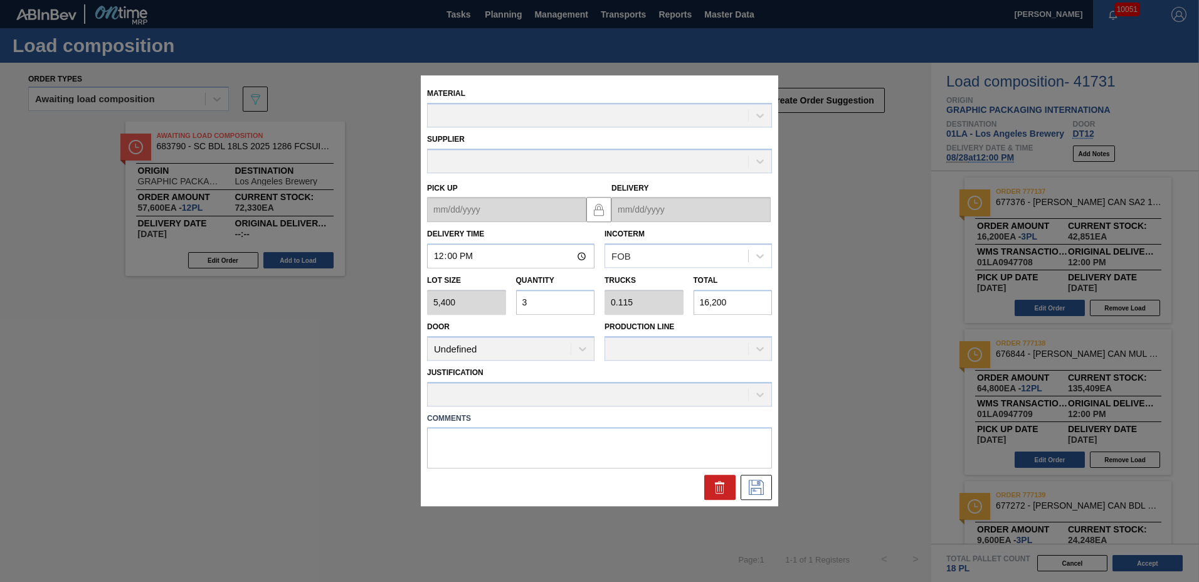
type up "[DATE]"
type input "[DATE]"
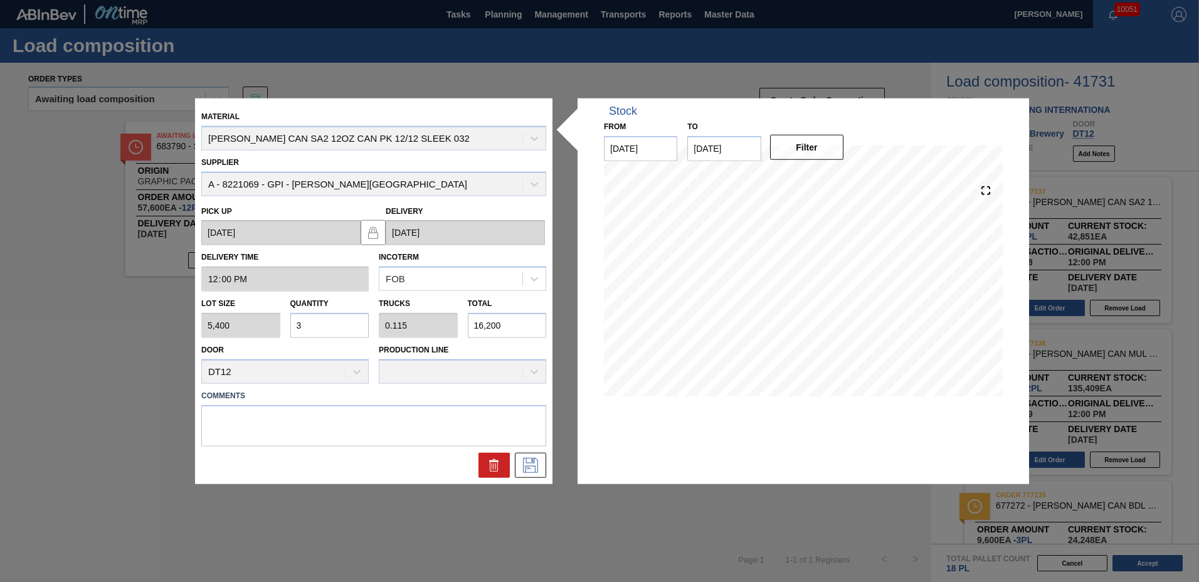
click at [353, 322] on input "3" at bounding box center [329, 325] width 79 height 25
type input "0"
type input "4"
type input "0.154"
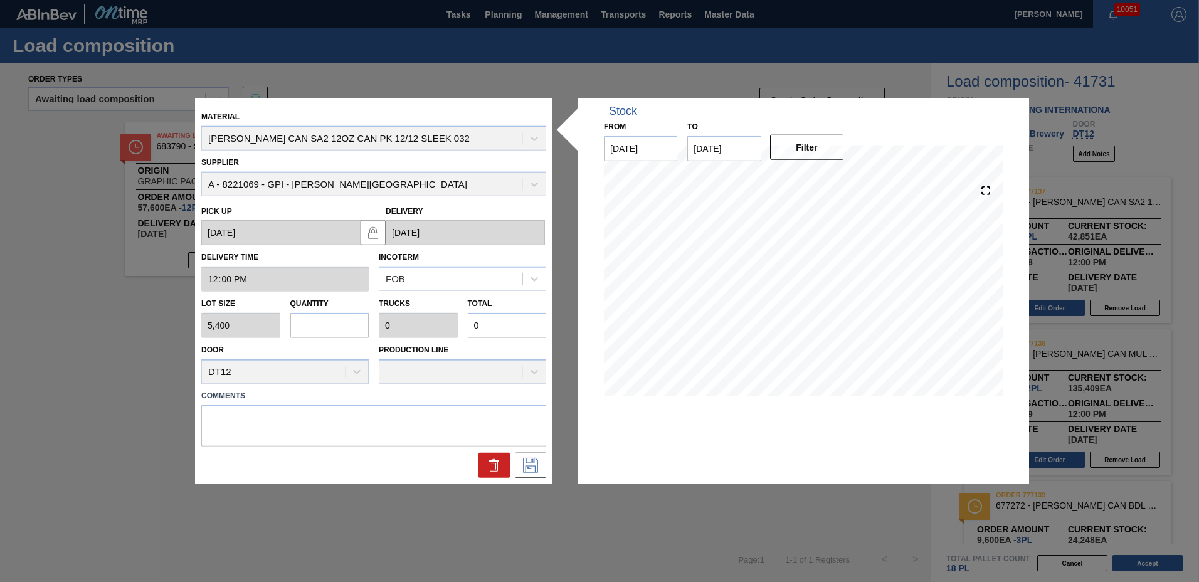
type input "21,600"
type input "4"
click at [529, 470] on icon at bounding box center [531, 464] width 20 height 15
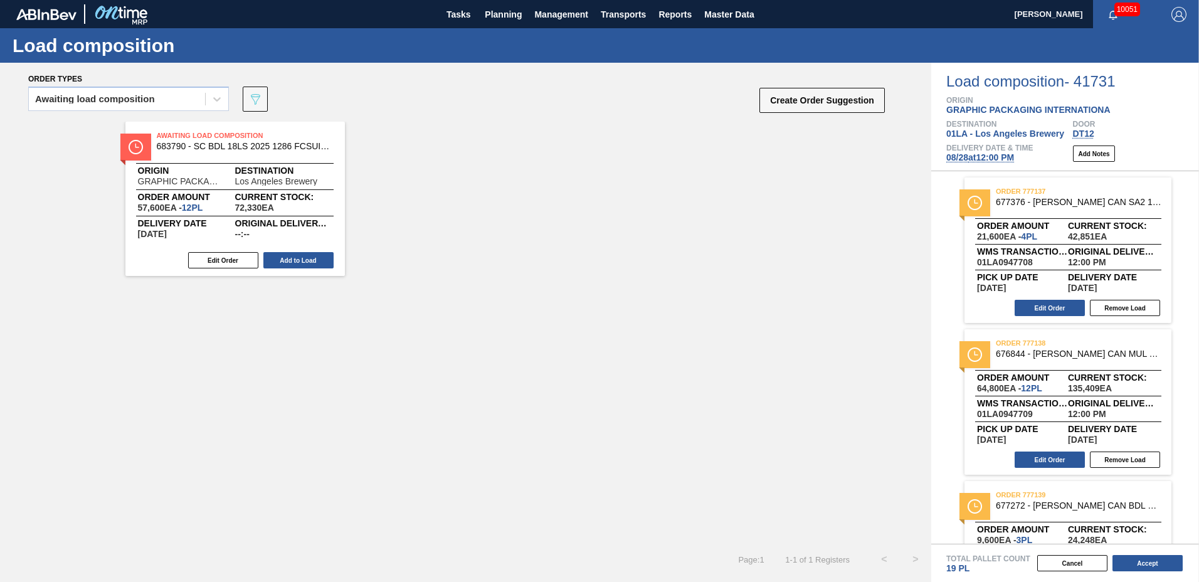
scroll to position [89, 0]
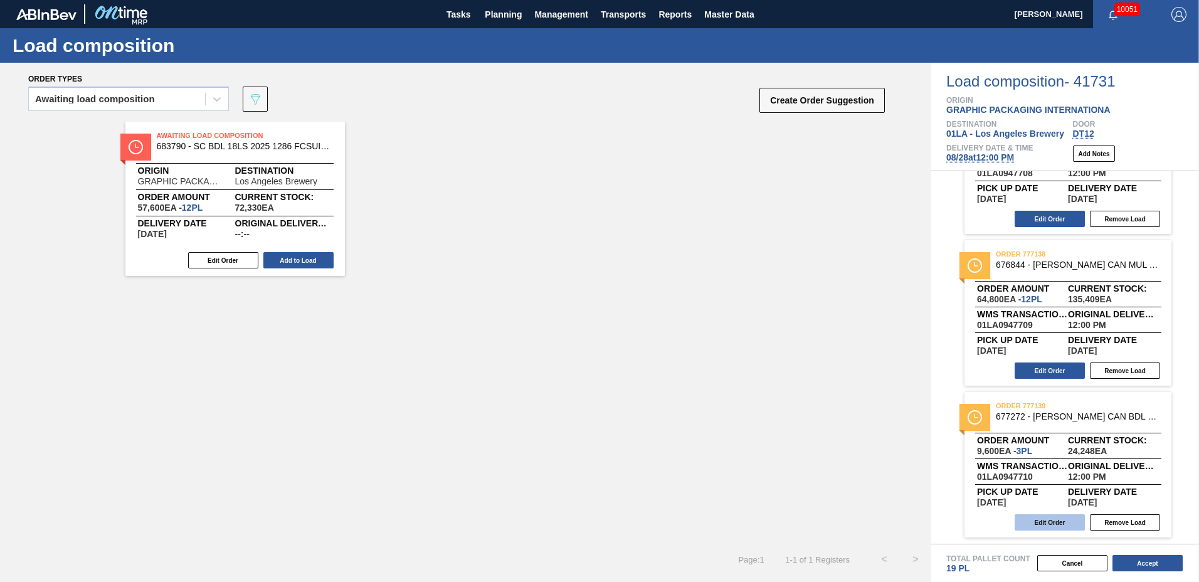
click at [1071, 522] on button "Edit Order" at bounding box center [1050, 522] width 70 height 16
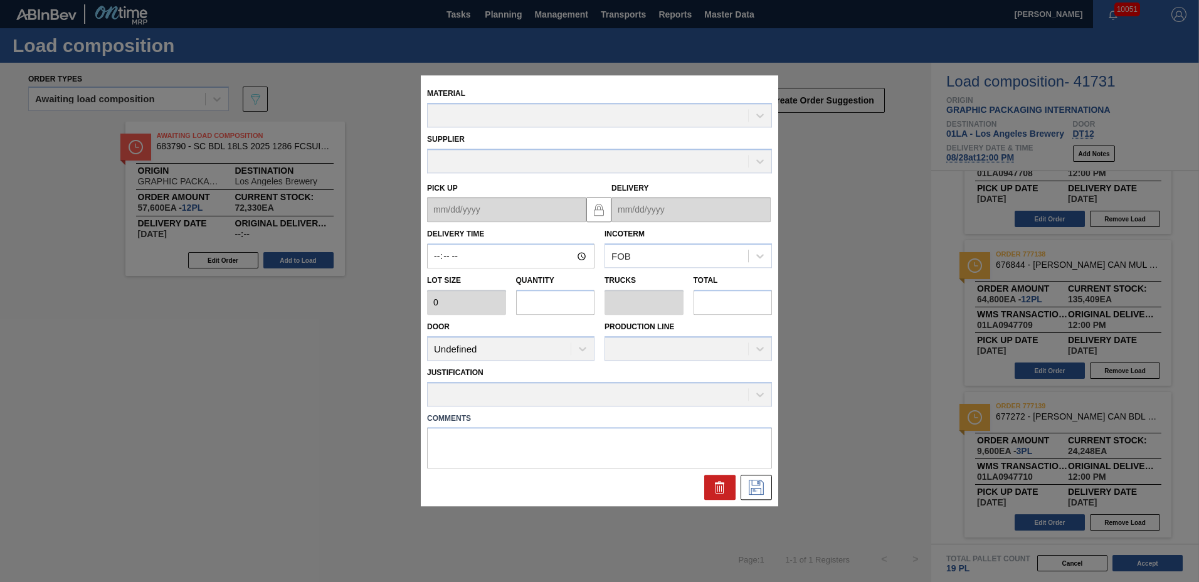
type input "12:00:00"
type input "3,200"
type input "3"
type input "0.115"
type input "9,600"
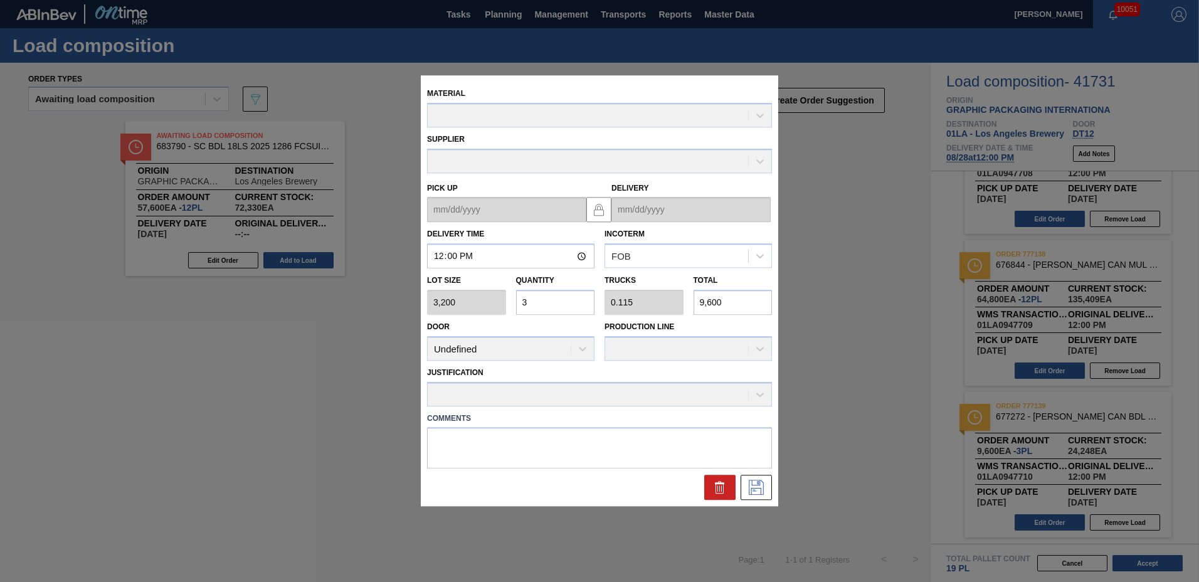
type up "[DATE]"
type input "[DATE]"
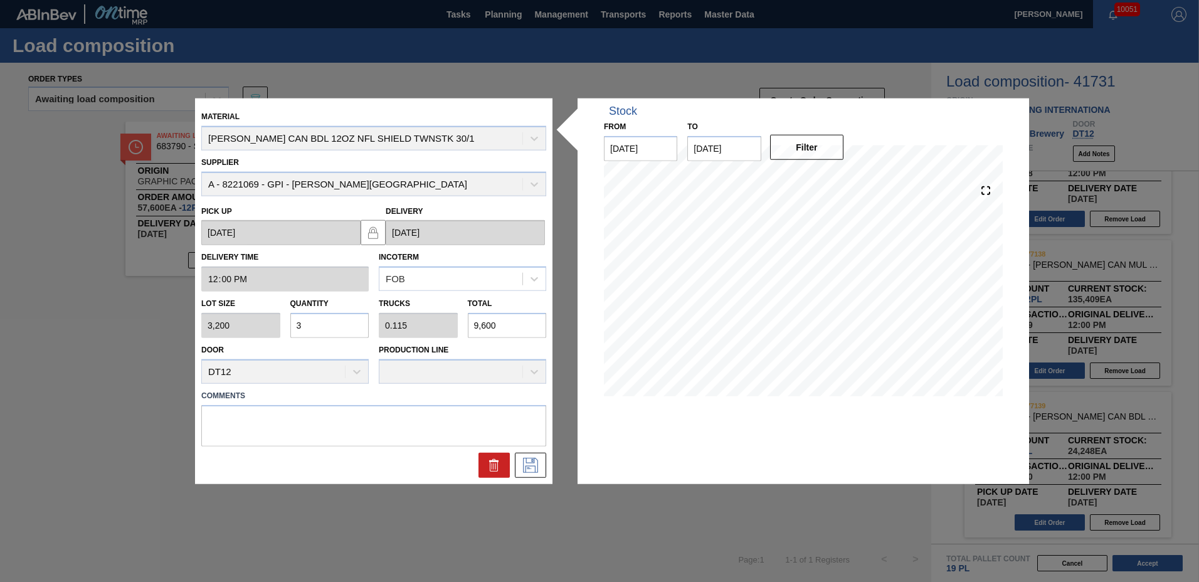
click at [354, 329] on input "3" at bounding box center [329, 325] width 79 height 25
type input "0"
type input "8"
type input "0.308"
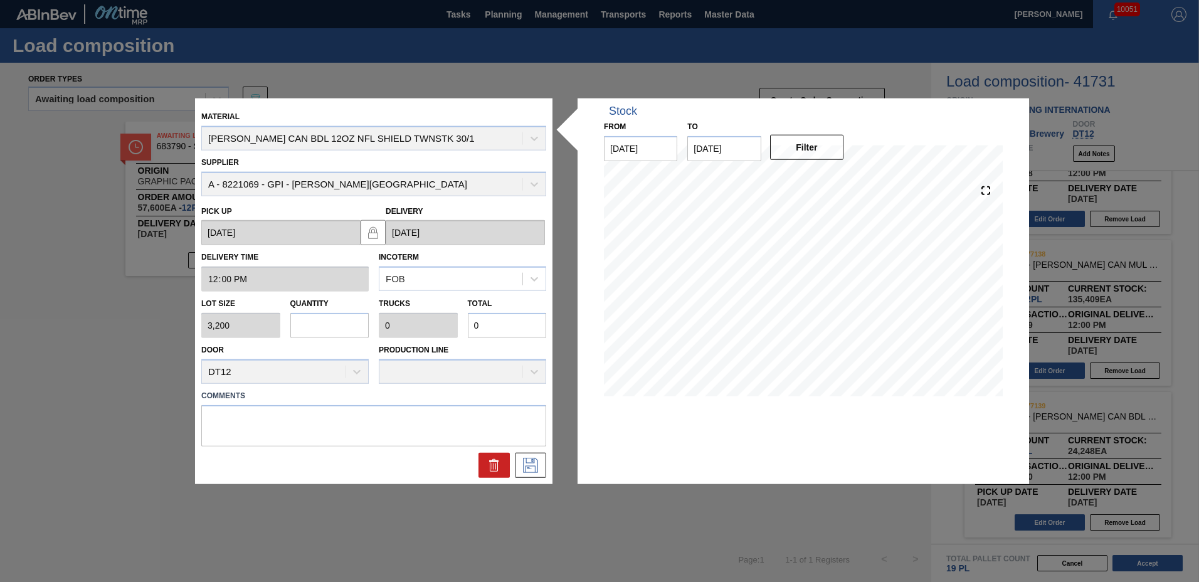
type input "25,600"
type input "8"
click at [533, 466] on icon at bounding box center [530, 464] width 15 height 15
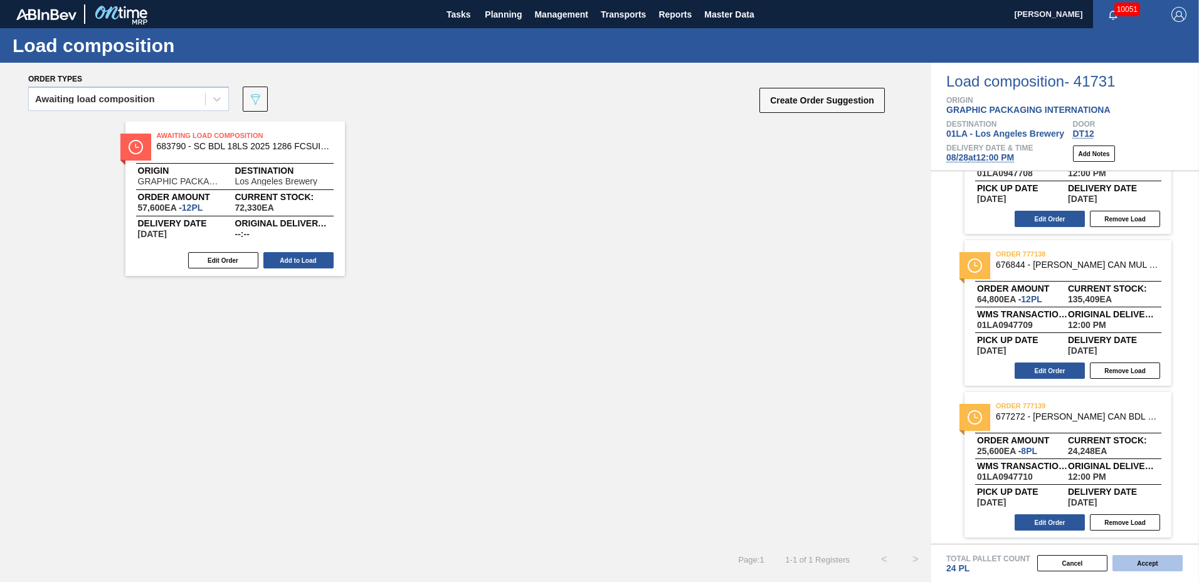
click at [1152, 562] on button "Accept" at bounding box center [1148, 563] width 70 height 16
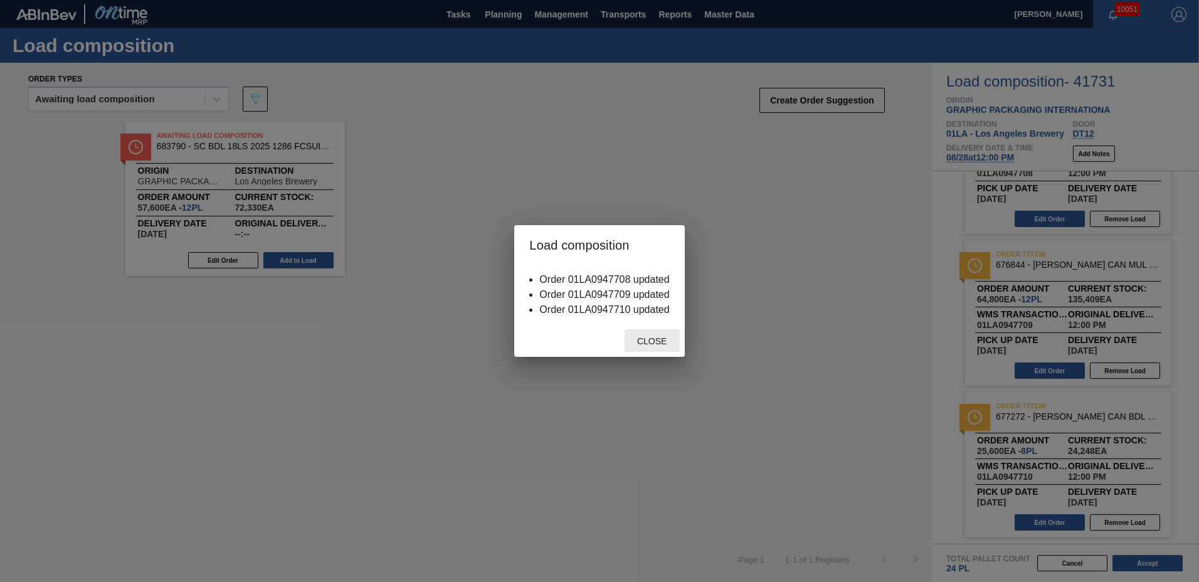
click at [650, 332] on div "Close" at bounding box center [652, 340] width 55 height 23
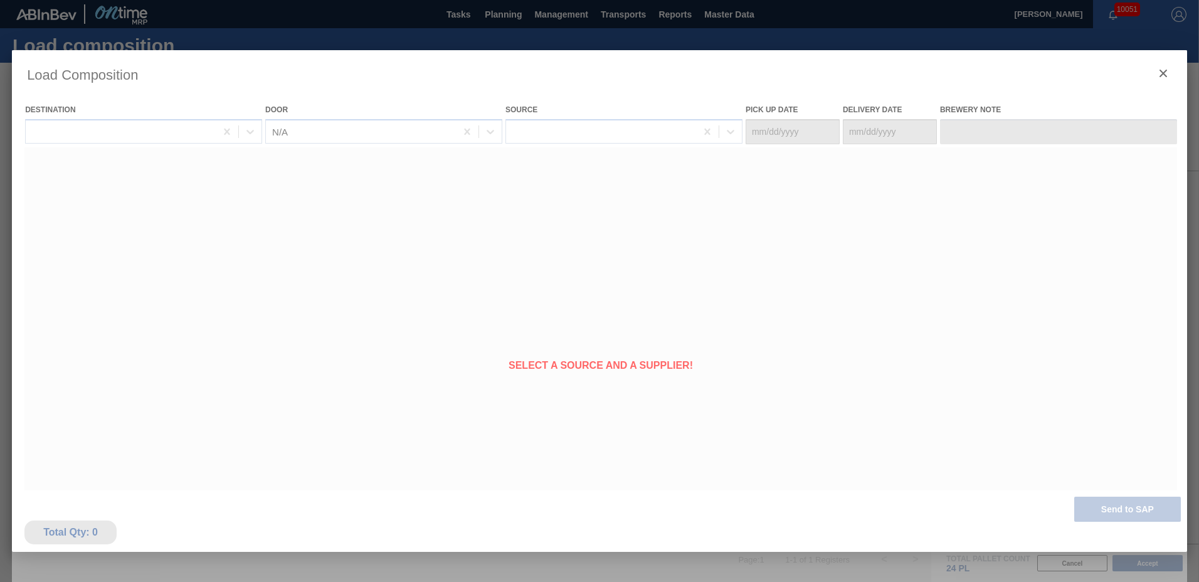
type Date "[DATE]"
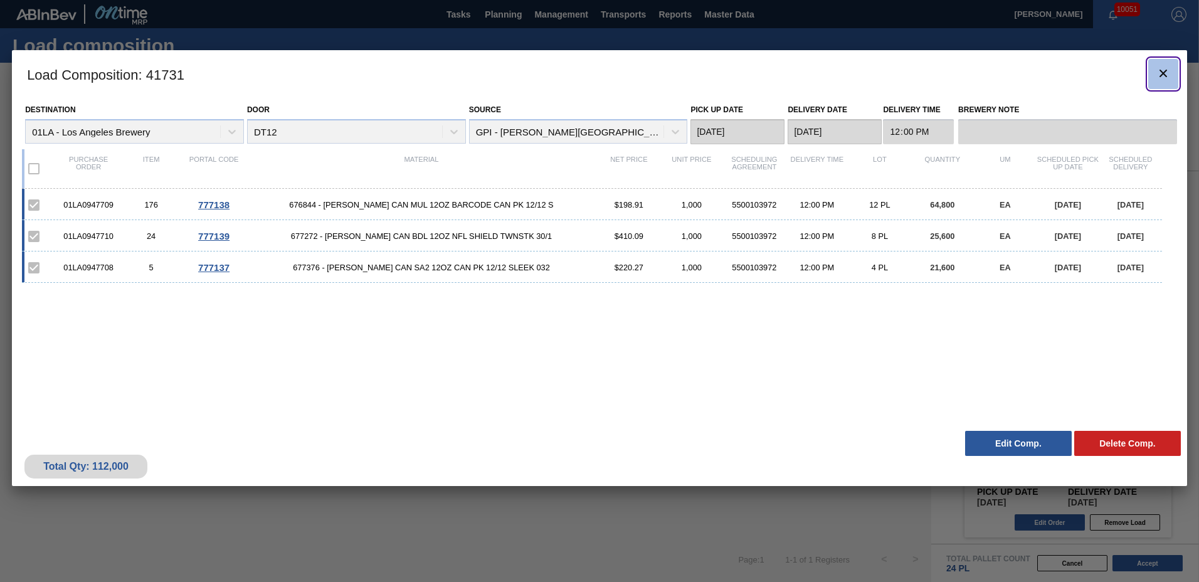
click at [1164, 77] on icon "botão de ícone" at bounding box center [1163, 73] width 15 height 15
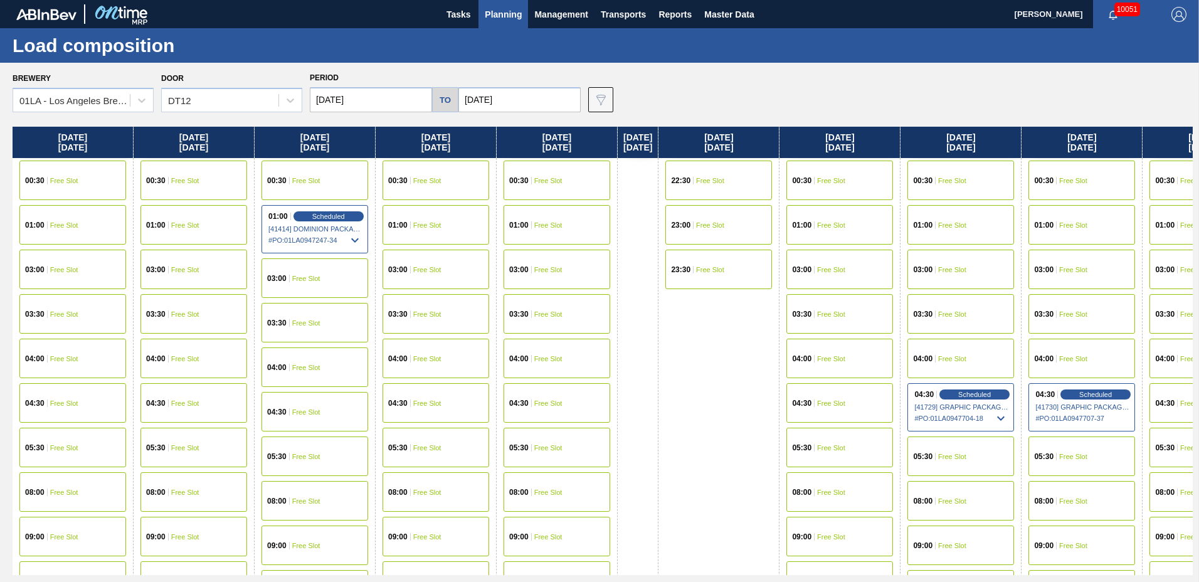
click at [506, 6] on button "Planning" at bounding box center [504, 14] width 50 height 28
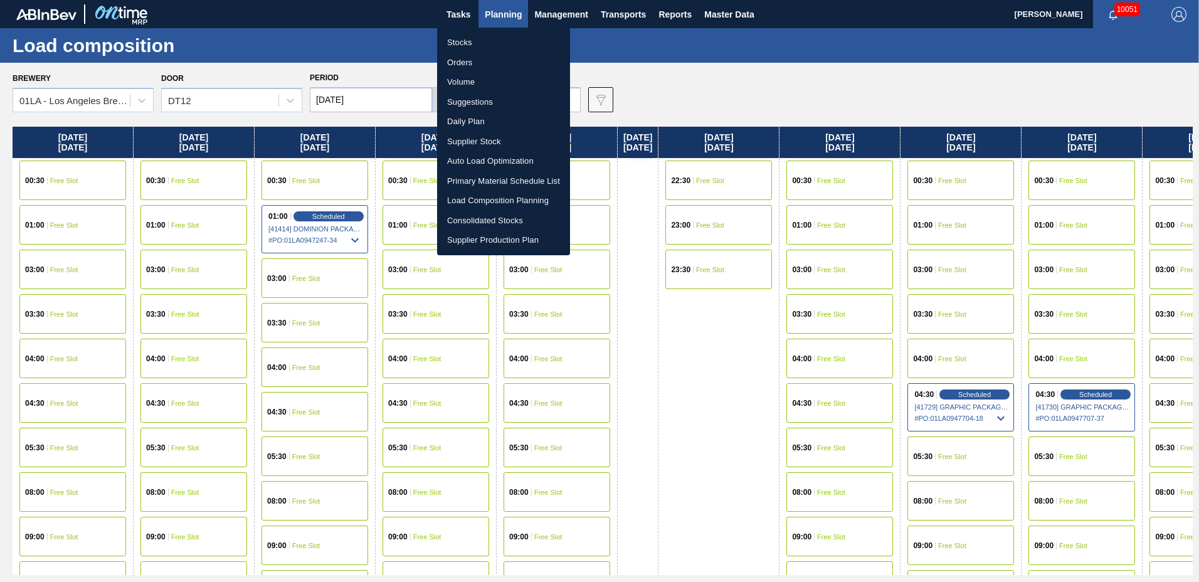
click at [492, 104] on li "Suggestions" at bounding box center [503, 102] width 133 height 20
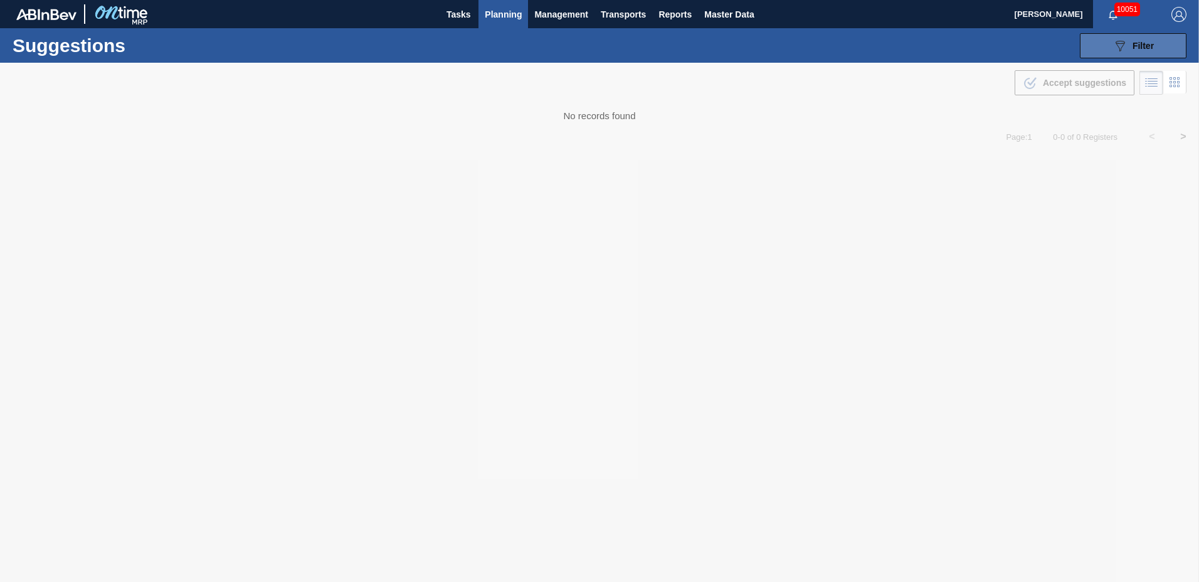
type to "[DATE]"
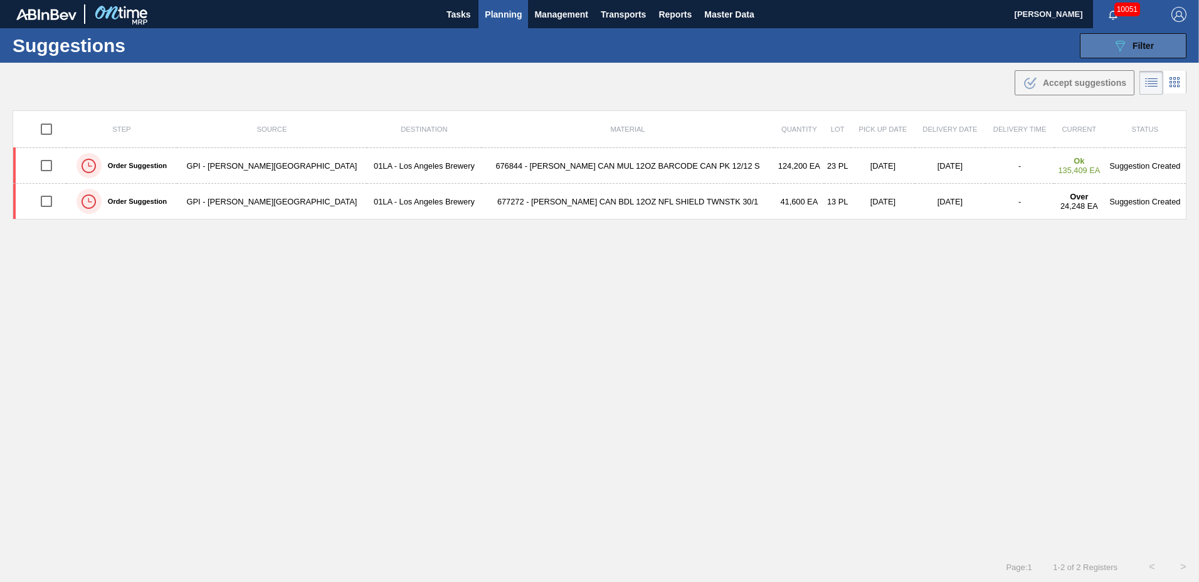
click at [1157, 42] on button "089F7B8B-B2A5-4AFE-B5C0-19BA573D28AC Filter" at bounding box center [1133, 45] width 107 height 25
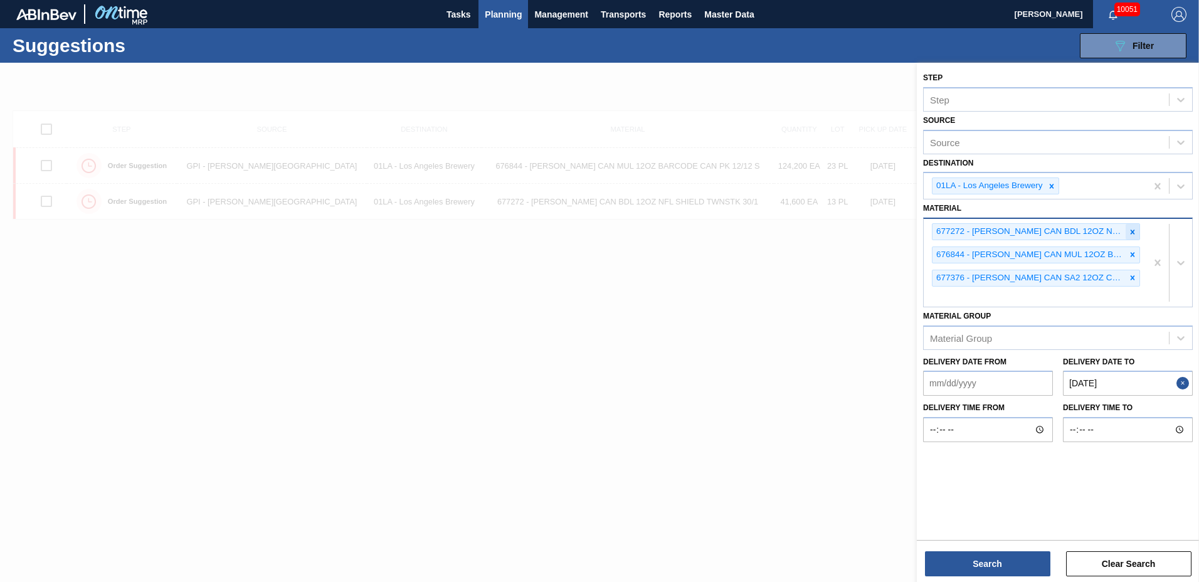
click at [1136, 231] on icon at bounding box center [1132, 232] width 9 height 9
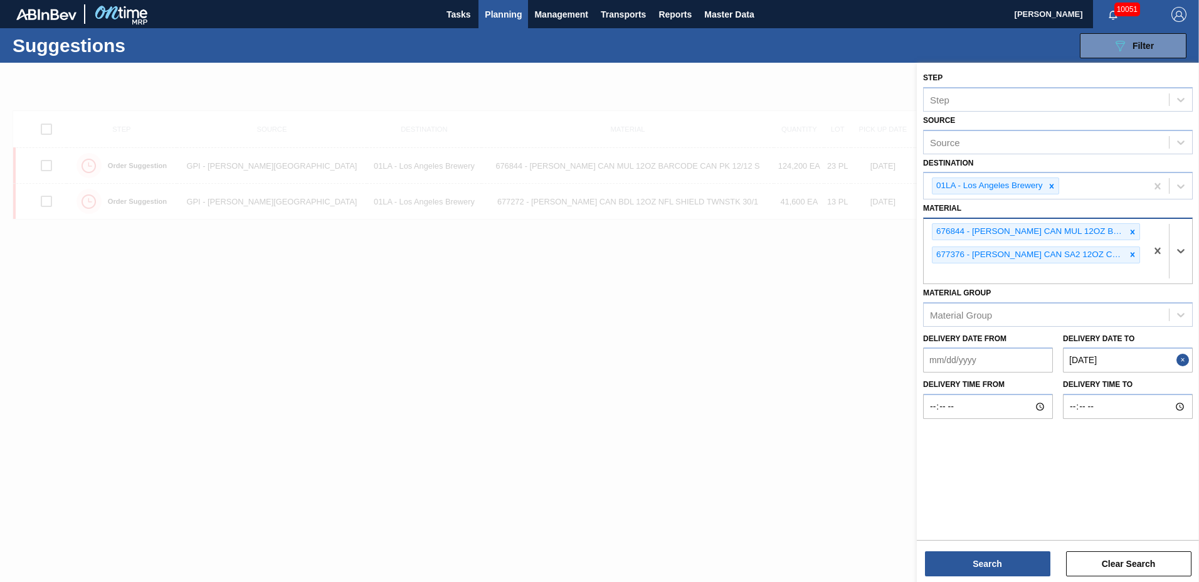
click at [1136, 231] on icon at bounding box center [1132, 232] width 9 height 9
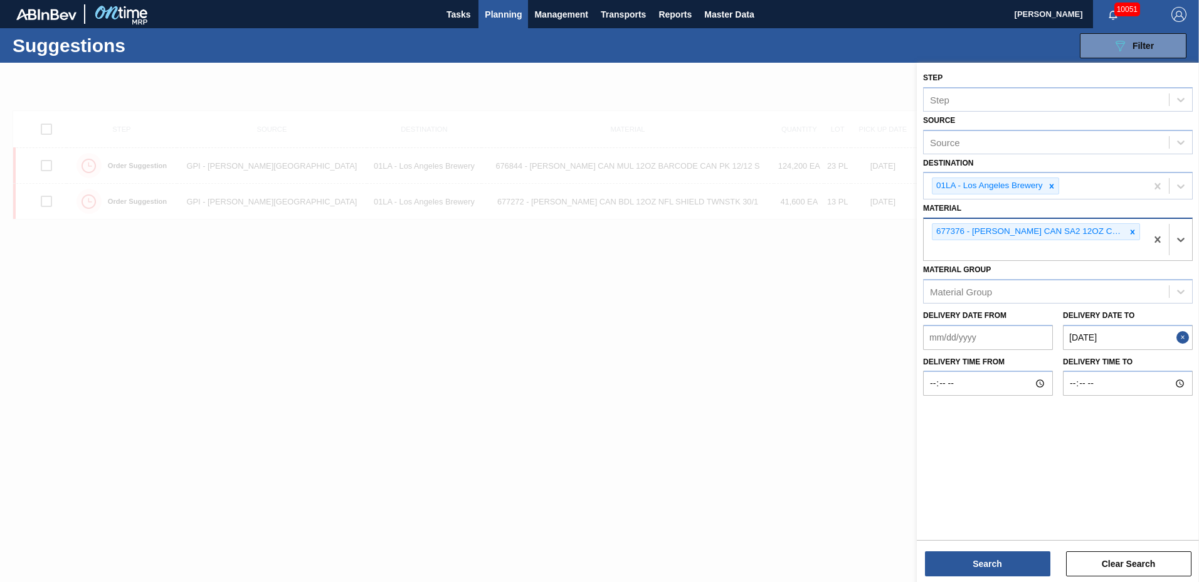
click at [1136, 231] on icon at bounding box center [1132, 232] width 9 height 9
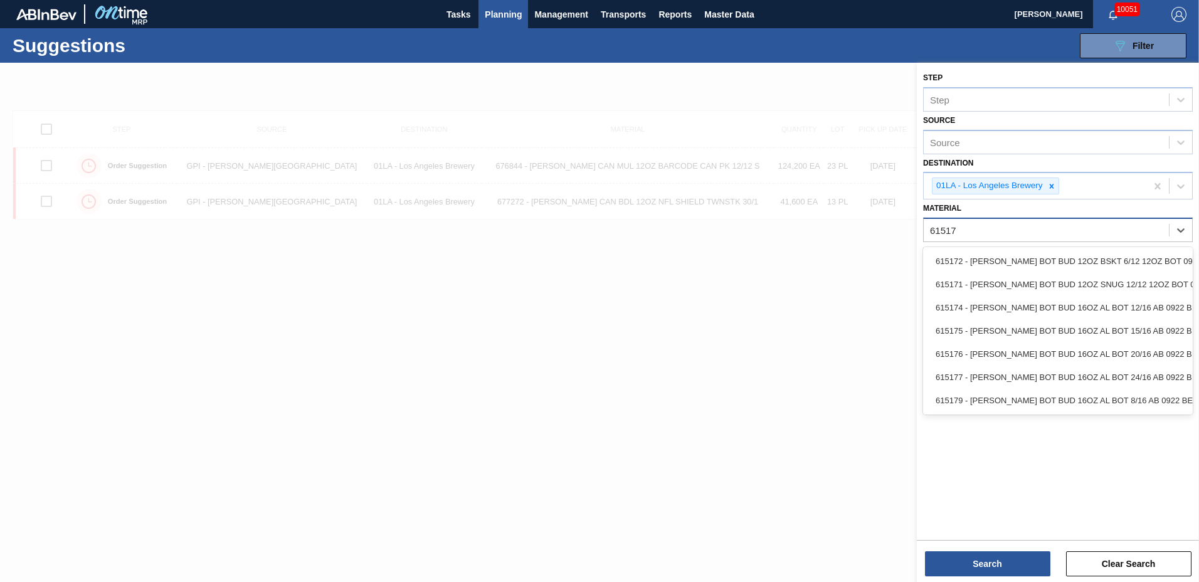
type input "615171"
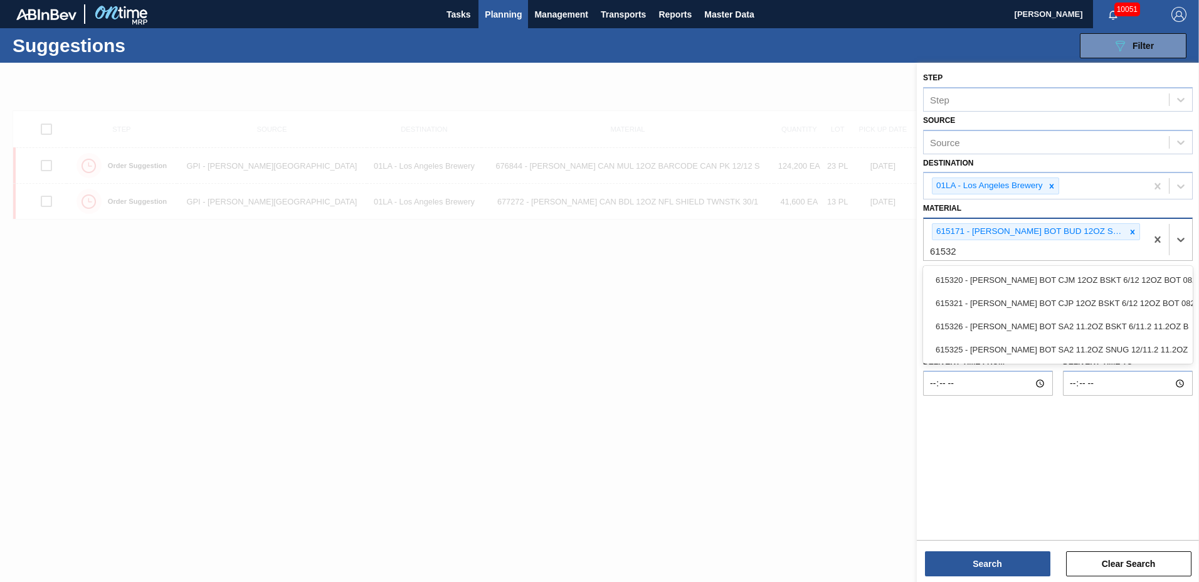
type input "615325"
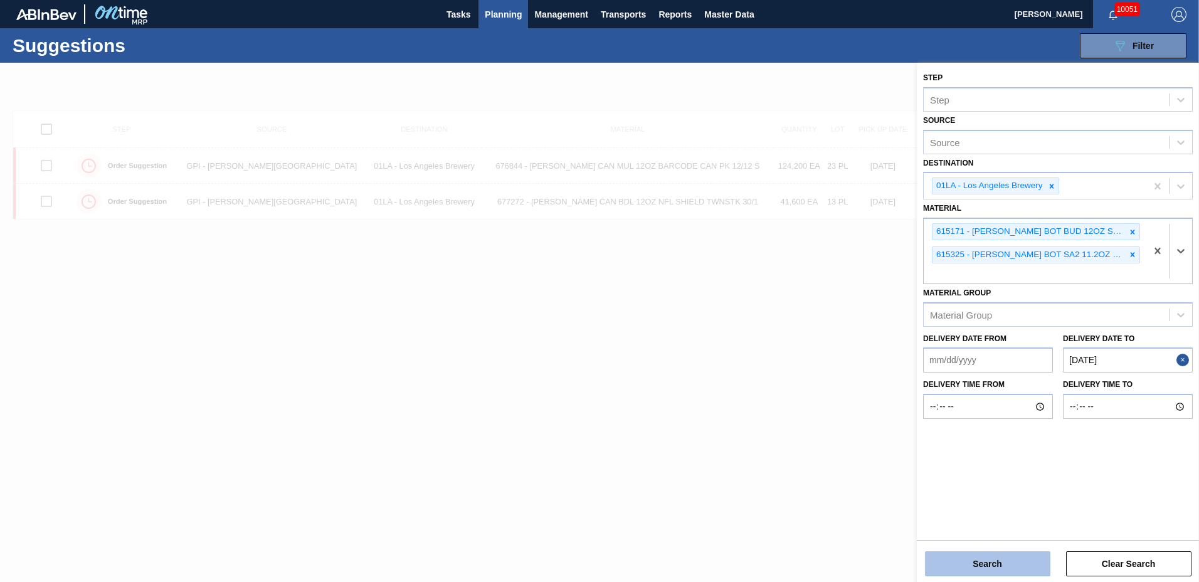
click at [990, 560] on button "Search" at bounding box center [987, 563] width 125 height 25
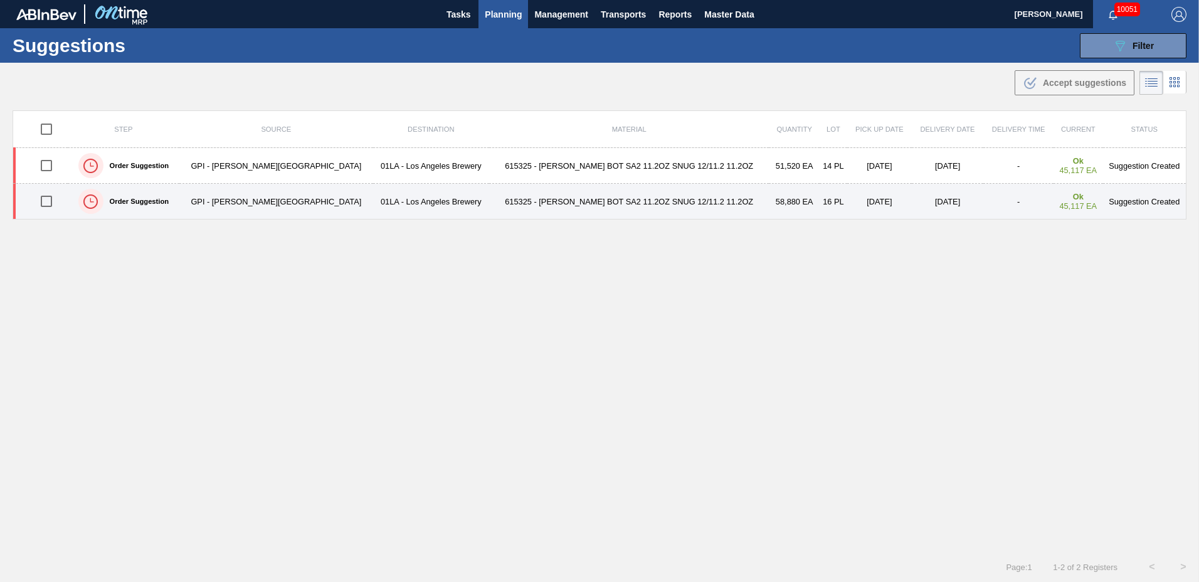
click at [52, 195] on input "checkbox" at bounding box center [46, 201] width 26 height 26
checkbox input "true"
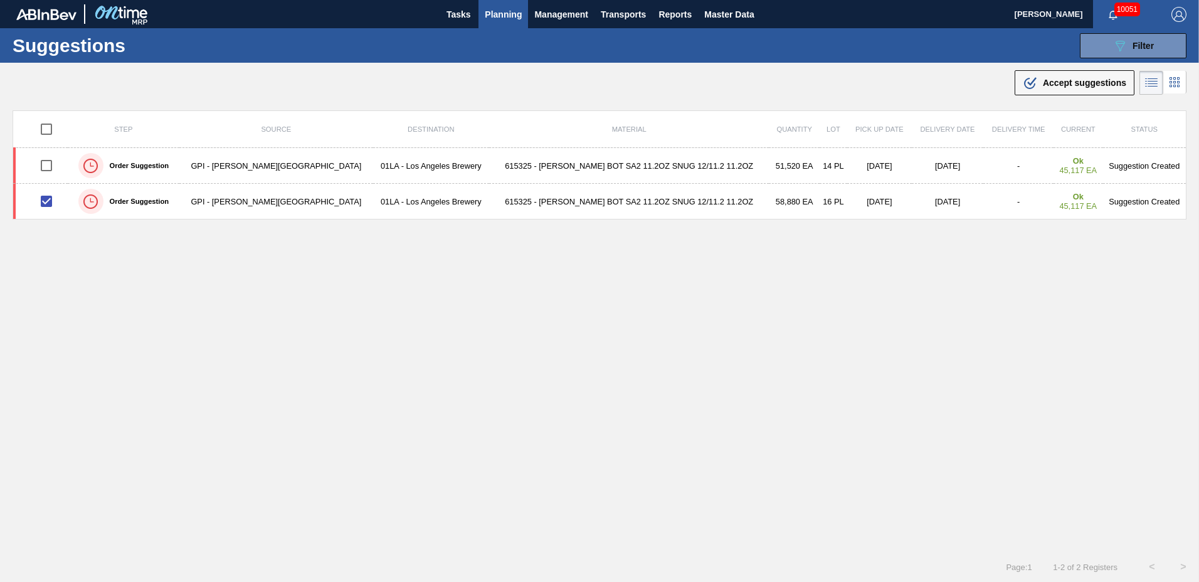
drag, startPoint x: 1056, startPoint y: 79, endPoint x: 1029, endPoint y: 88, distance: 28.6
click at [1055, 79] on span "Accept suggestions" at bounding box center [1084, 83] width 83 height 10
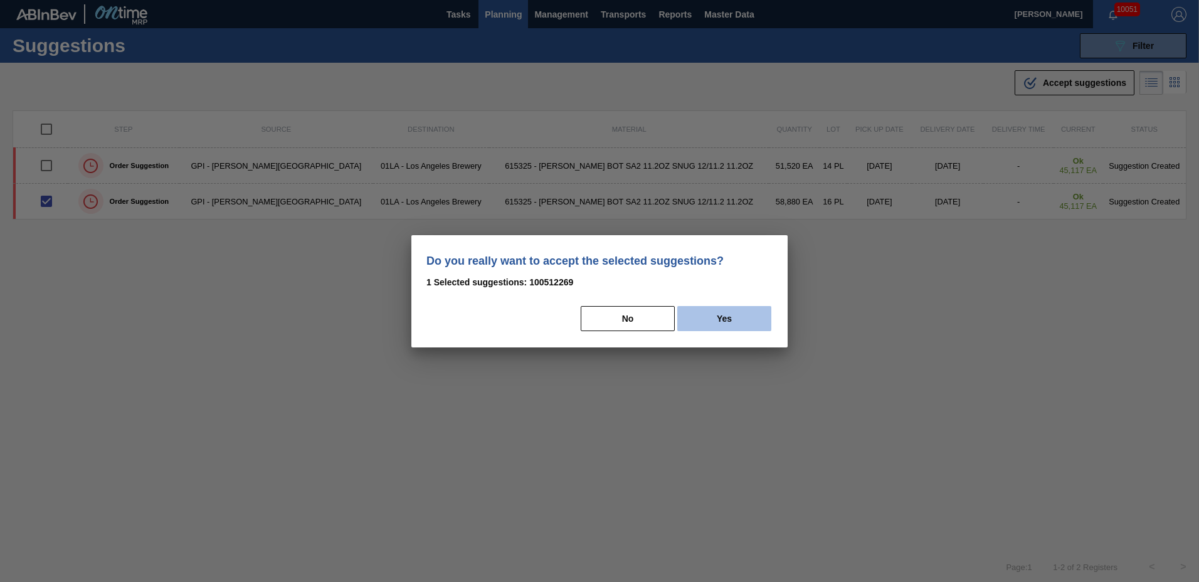
click at [709, 317] on button "Yes" at bounding box center [724, 318] width 94 height 25
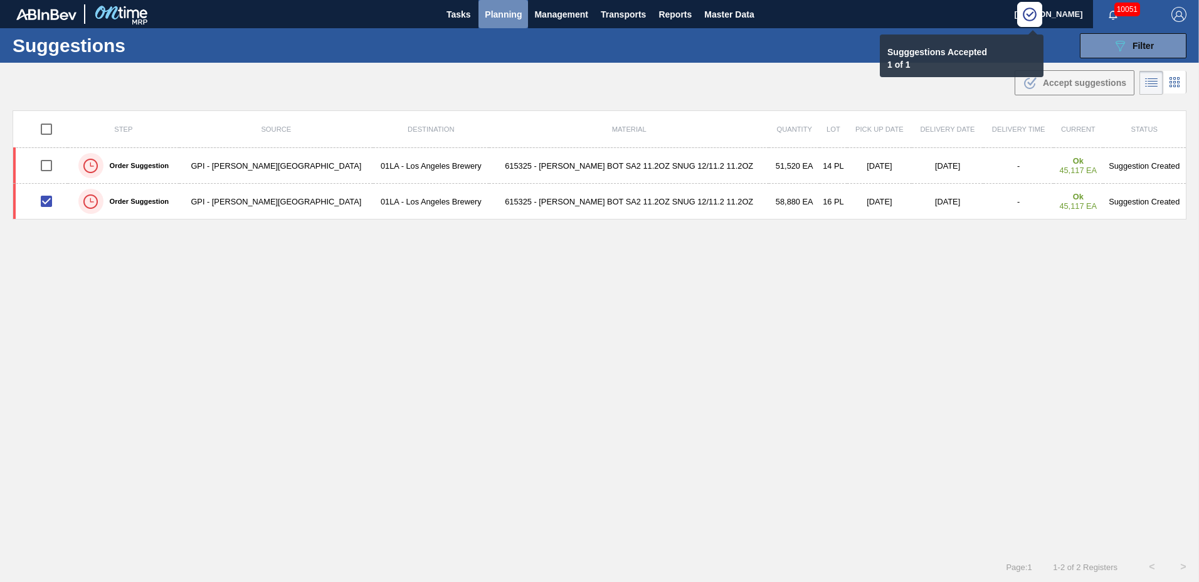
click at [492, 19] on span "Planning" at bounding box center [503, 14] width 37 height 15
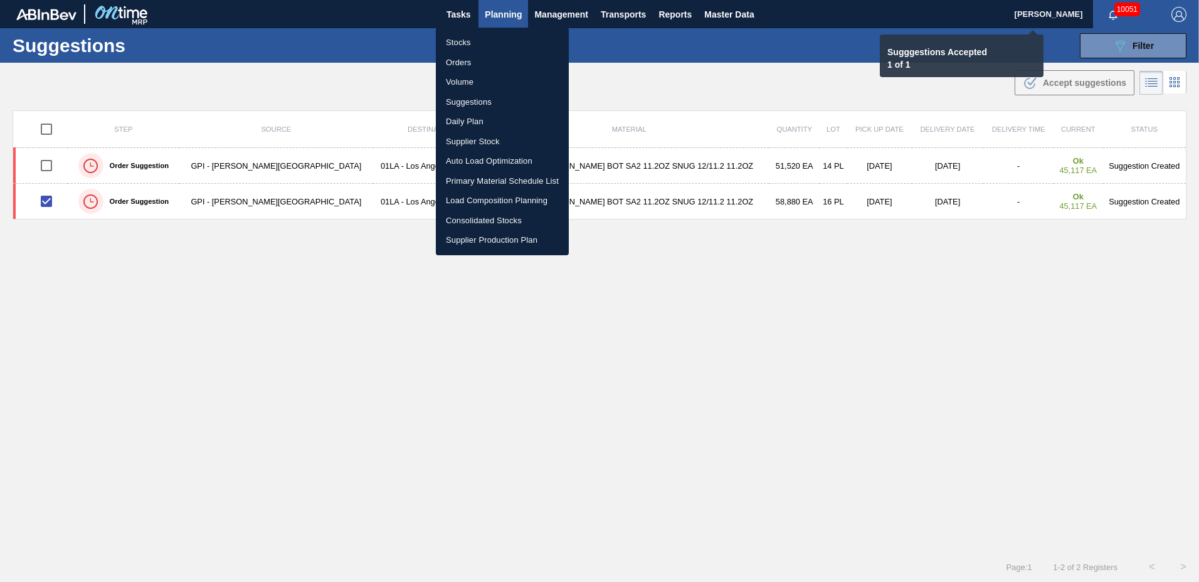
click at [470, 201] on li "Load Composition Planning" at bounding box center [502, 201] width 133 height 20
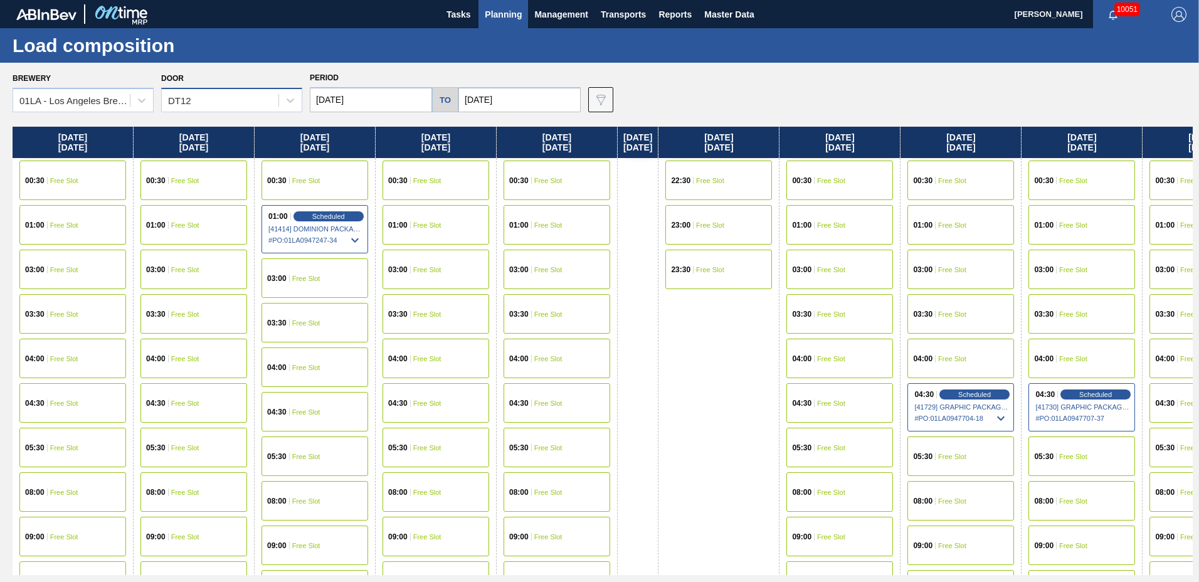
click at [211, 100] on div "DT12" at bounding box center [220, 101] width 117 height 18
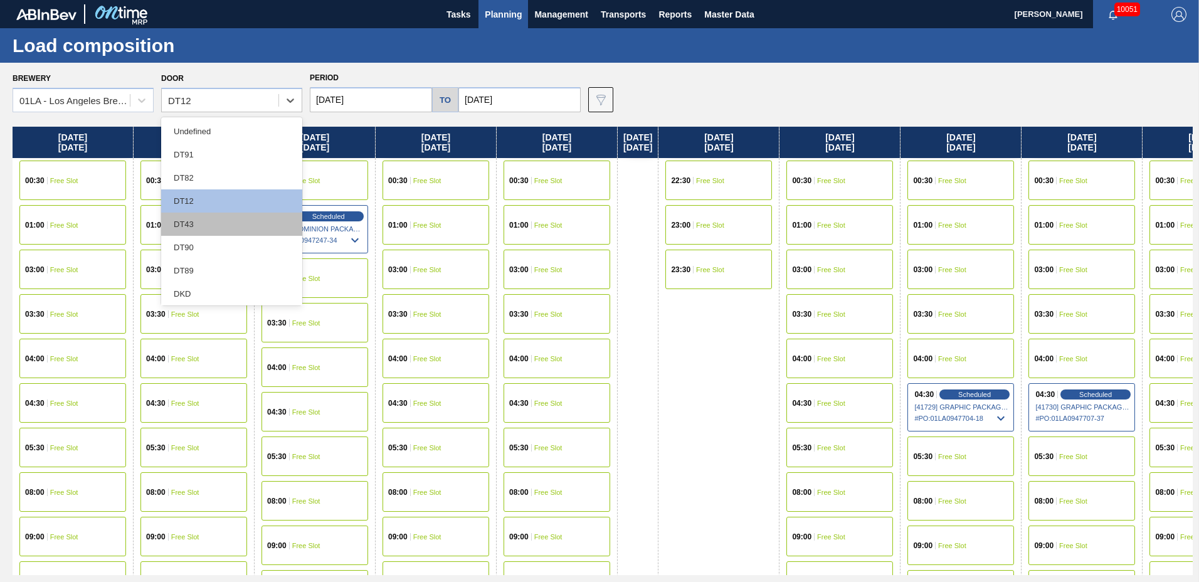
click at [215, 225] on div "DT43" at bounding box center [231, 224] width 141 height 23
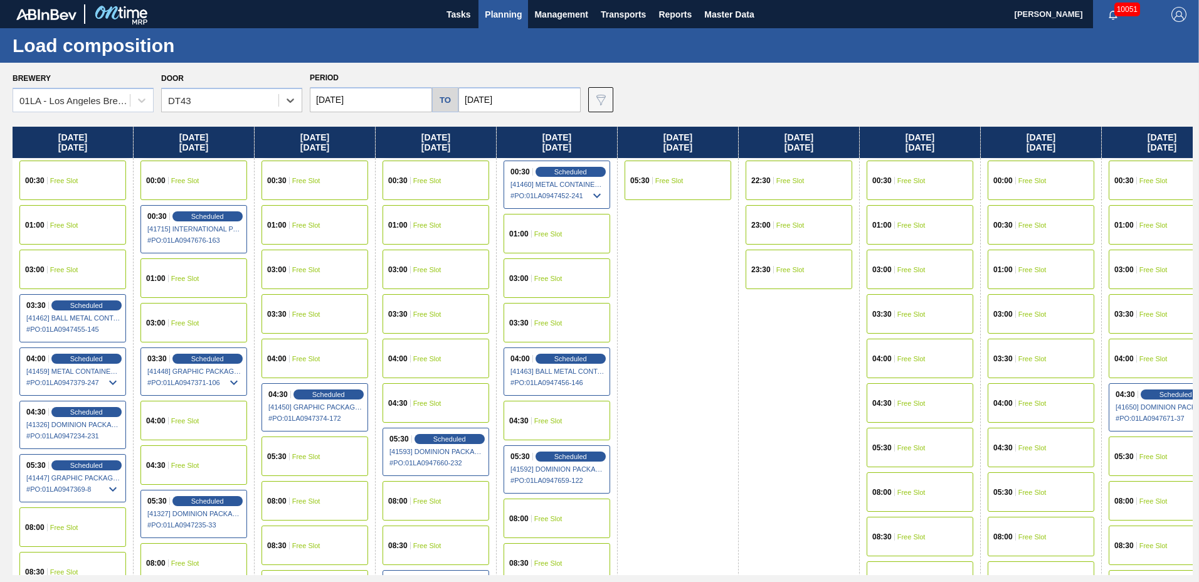
click at [1038, 488] on div "05:30 Free Slot" at bounding box center [1041, 492] width 107 height 40
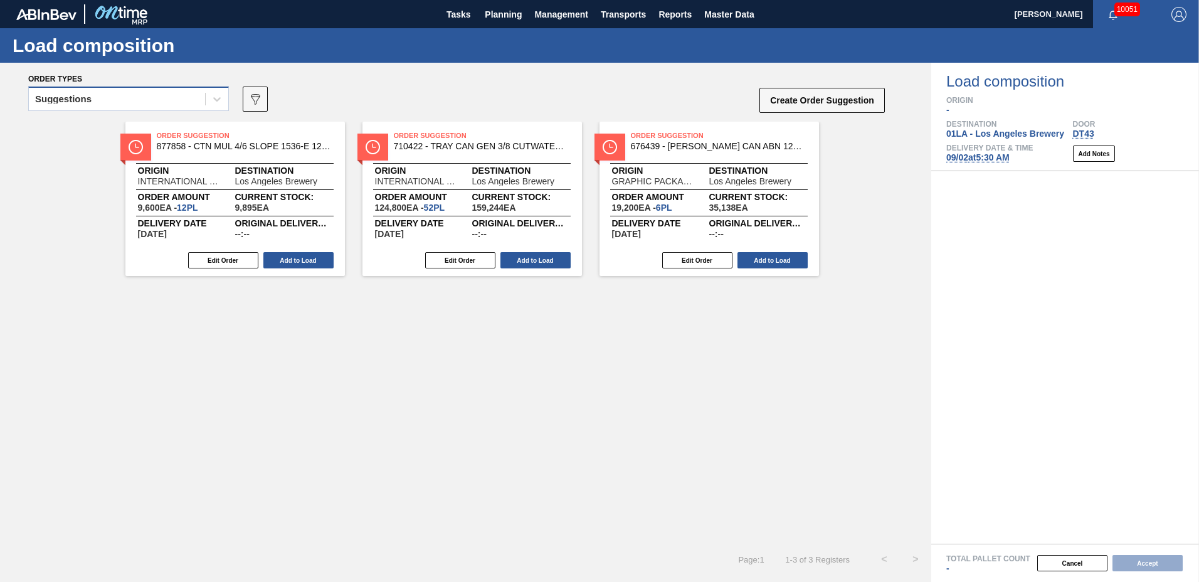
click at [111, 102] on div "Suggestions" at bounding box center [117, 99] width 176 height 18
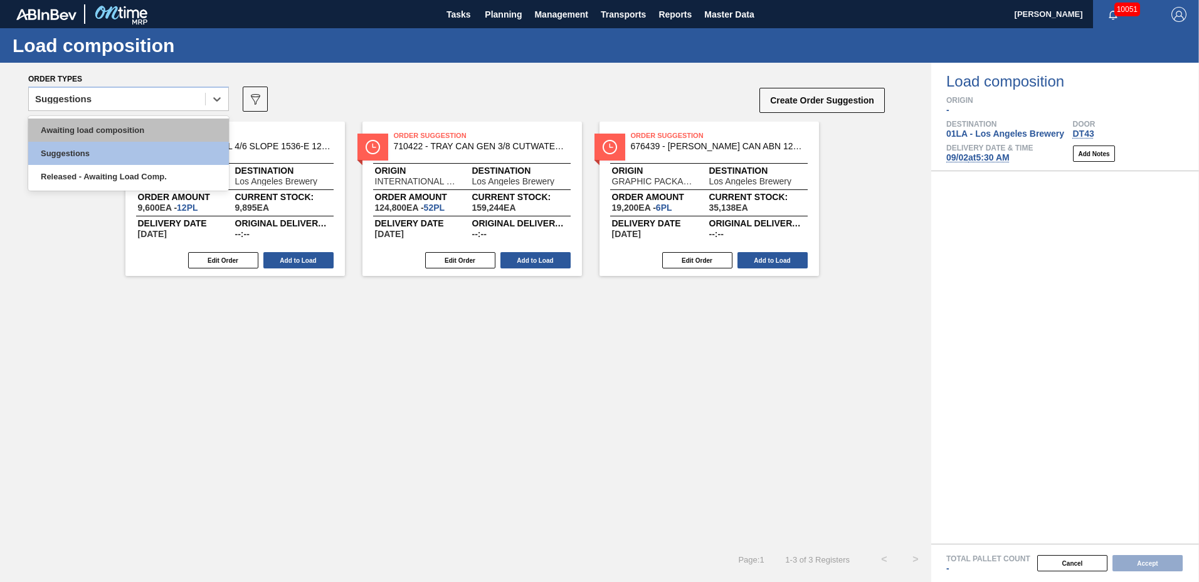
click at [111, 128] on div "Awaiting load composition" at bounding box center [128, 130] width 201 height 23
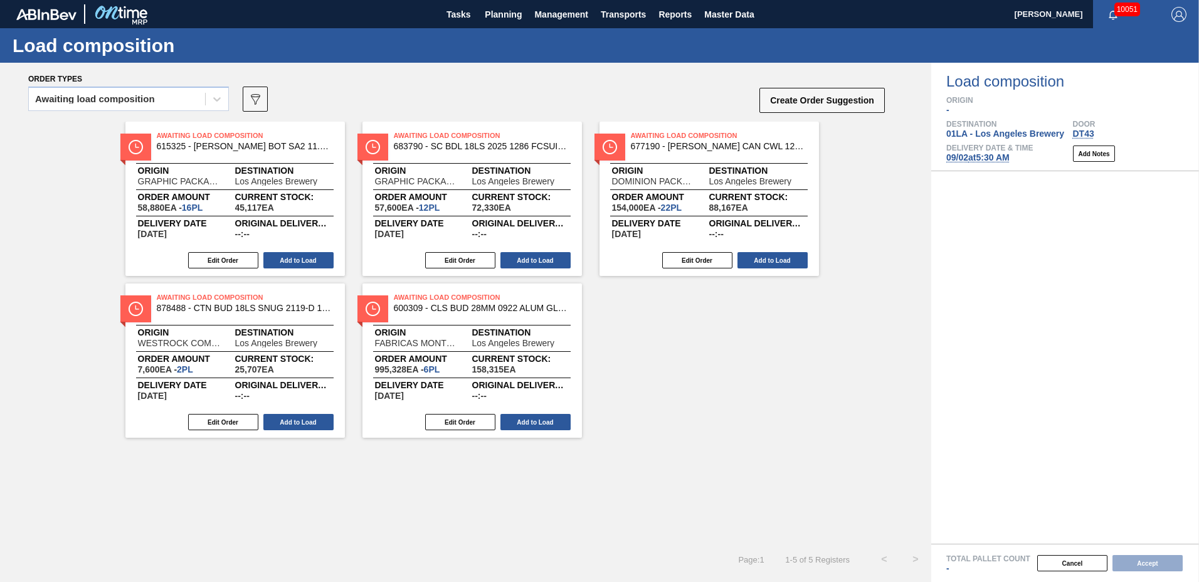
drag, startPoint x: 303, startPoint y: 262, endPoint x: 305, endPoint y: 277, distance: 15.9
click at [305, 277] on div "Awaiting Load Composition 615325 - [PERSON_NAME] BOT SA2 11.2OZ SNUG 12/11.2 11…" at bounding box center [465, 280] width 931 height 316
drag, startPoint x: 231, startPoint y: 256, endPoint x: 236, endPoint y: 261, distance: 7.6
click at [236, 261] on button "Edit Order" at bounding box center [223, 260] width 70 height 16
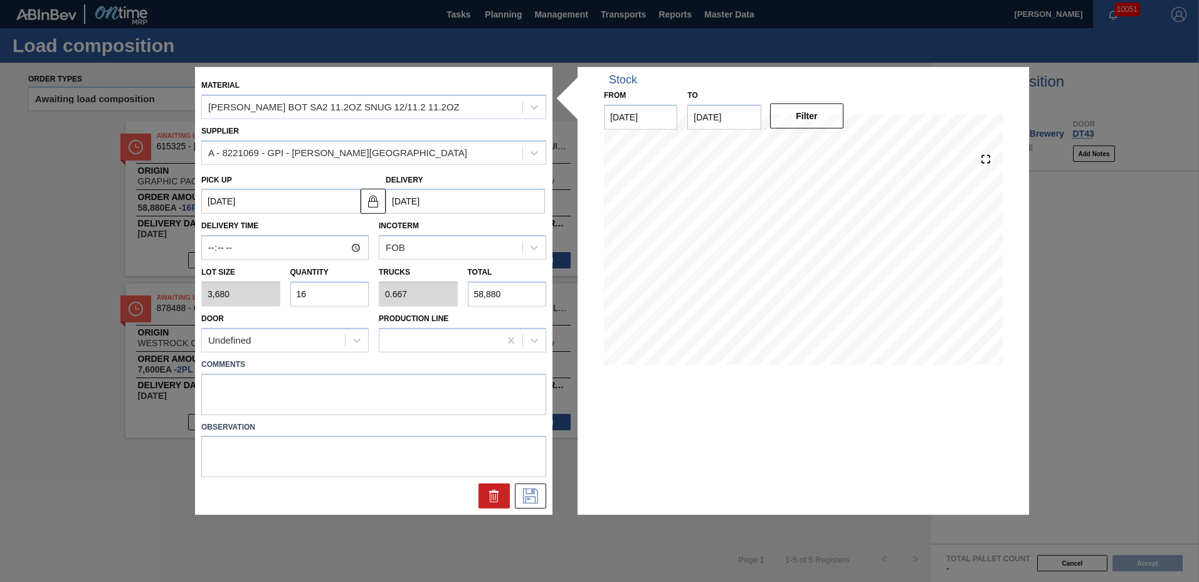
click at [202, 289] on div "Lot size 3,680 Quantity 16 Trucks 0.667 Total 58,880" at bounding box center [373, 283] width 355 height 46
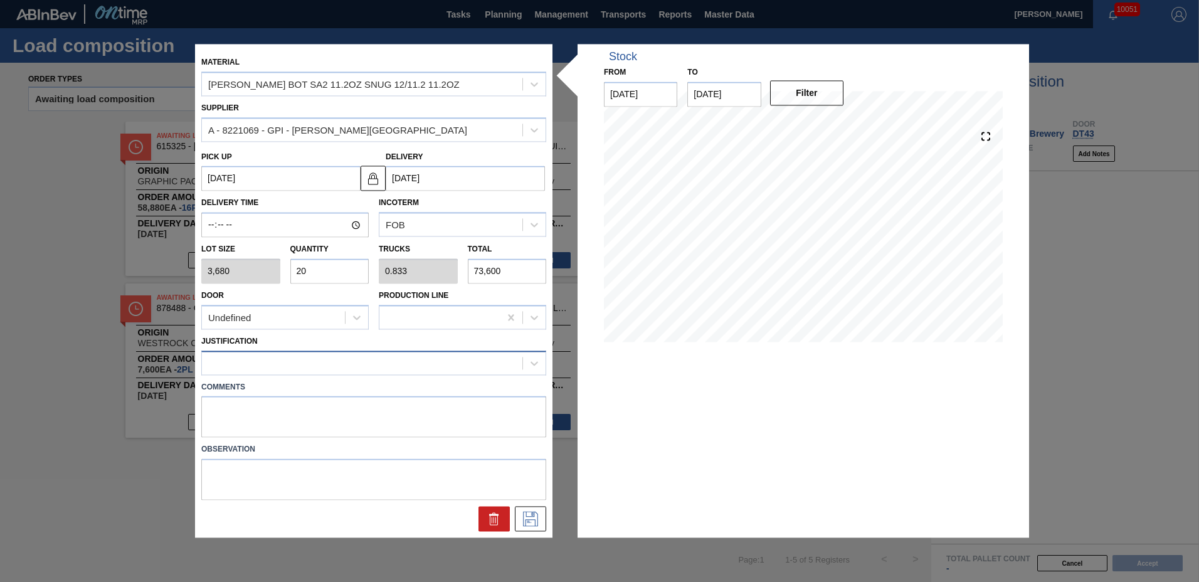
click at [218, 369] on div at bounding box center [362, 363] width 321 height 18
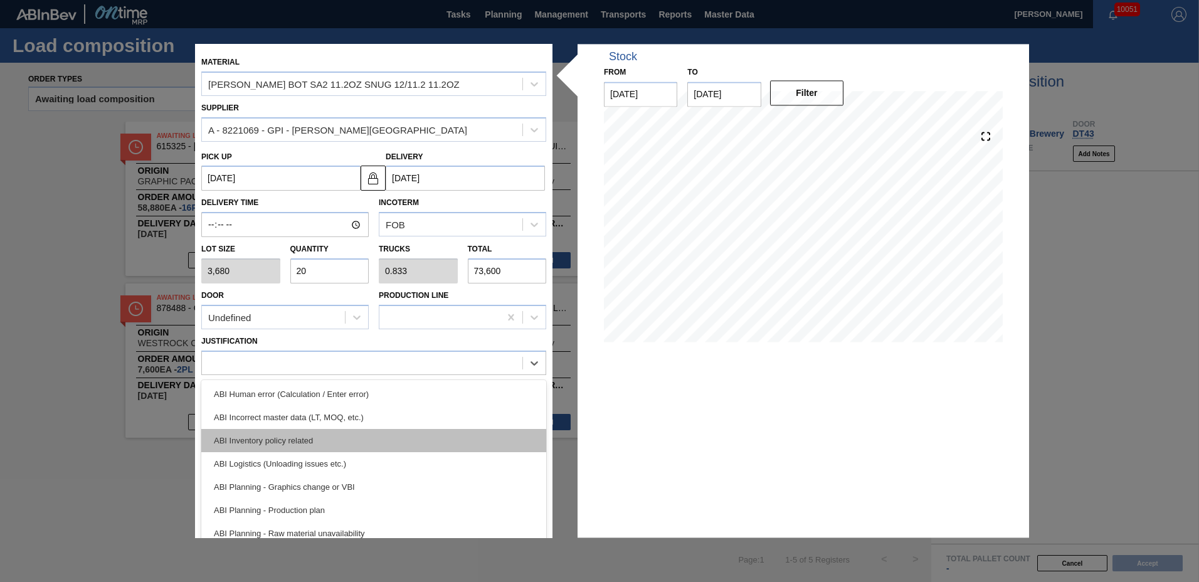
click at [225, 438] on div "ABI Inventory policy related" at bounding box center [373, 440] width 345 height 23
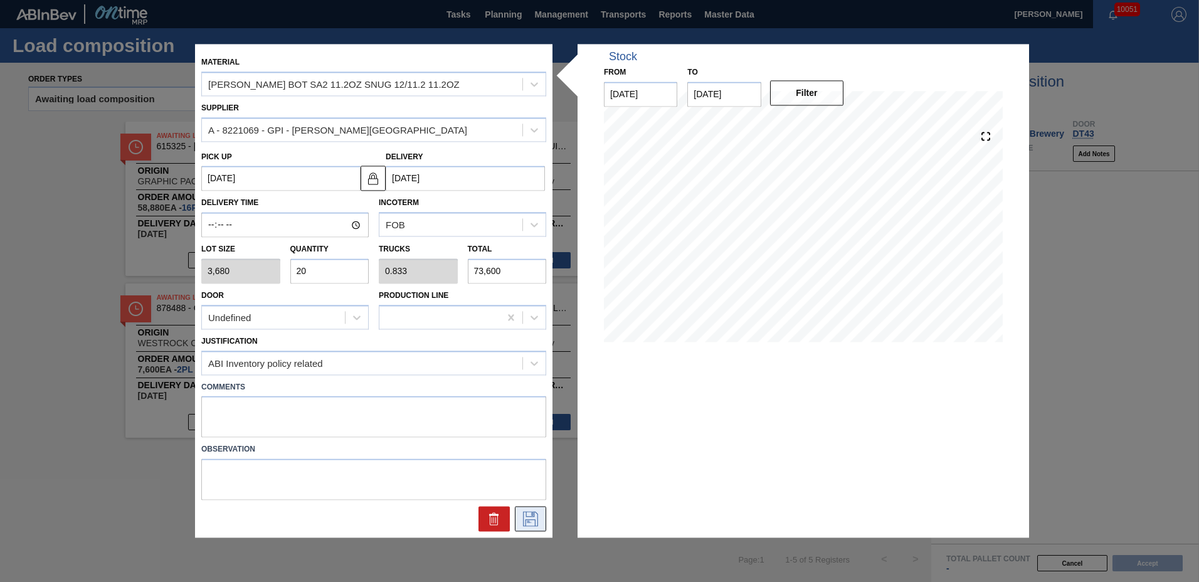
click at [531, 526] on icon at bounding box center [531, 519] width 20 height 15
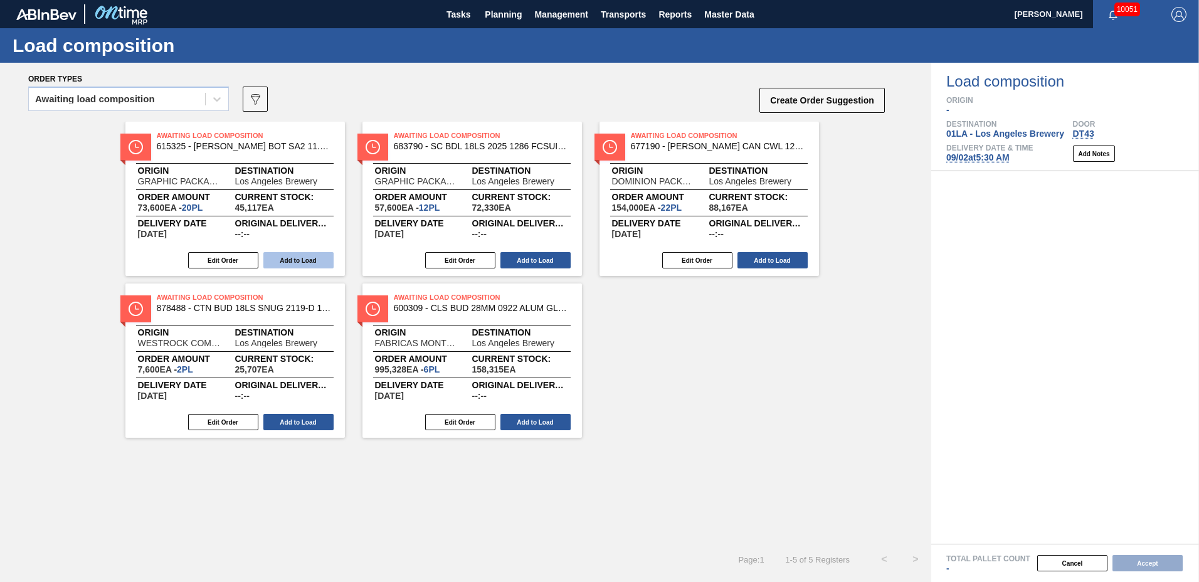
click at [284, 258] on button "Add to Load" at bounding box center [298, 260] width 70 height 16
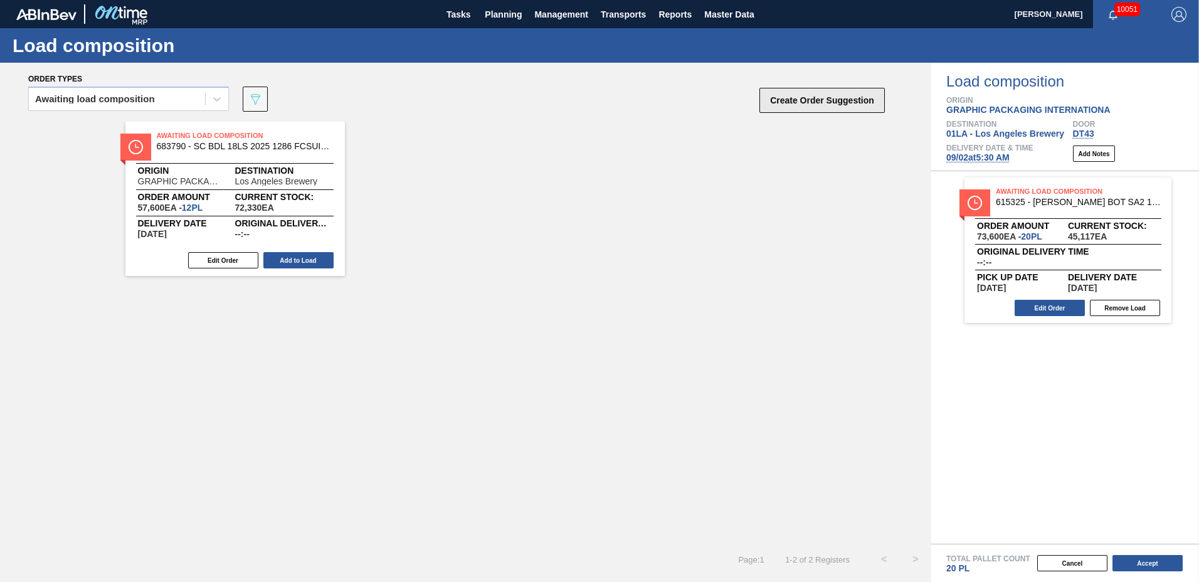
click at [830, 97] on button "Create Order Suggestion" at bounding box center [822, 100] width 125 height 25
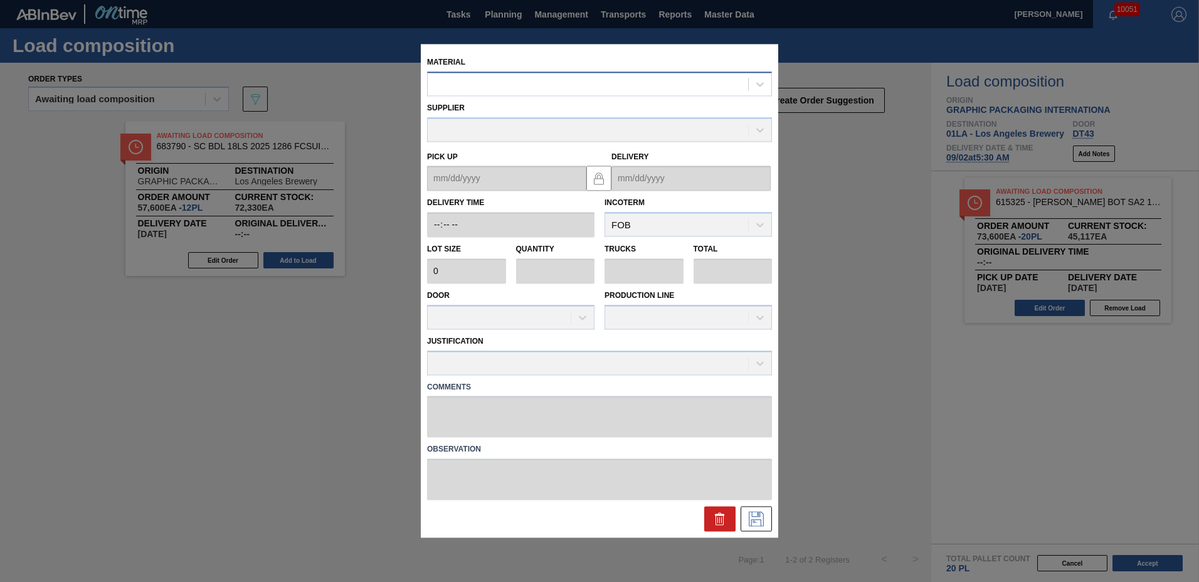
click at [591, 90] on div at bounding box center [588, 84] width 321 height 18
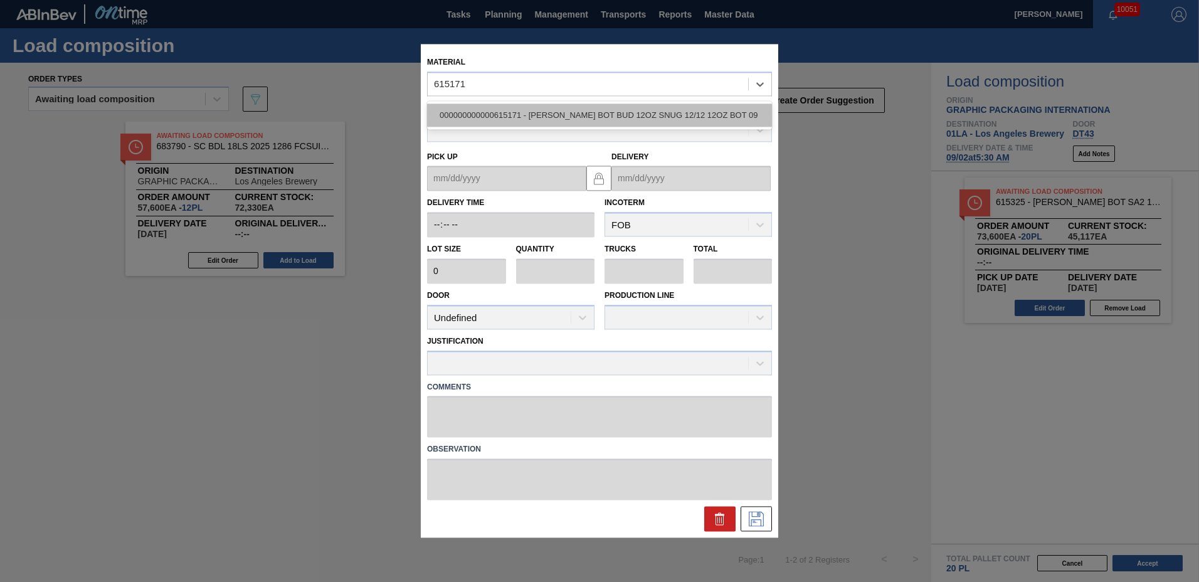
click at [590, 107] on div "000000000000615171 - [PERSON_NAME] BOT BUD 12OZ SNUG 12/12 12OZ BOT 09" at bounding box center [599, 114] width 345 height 23
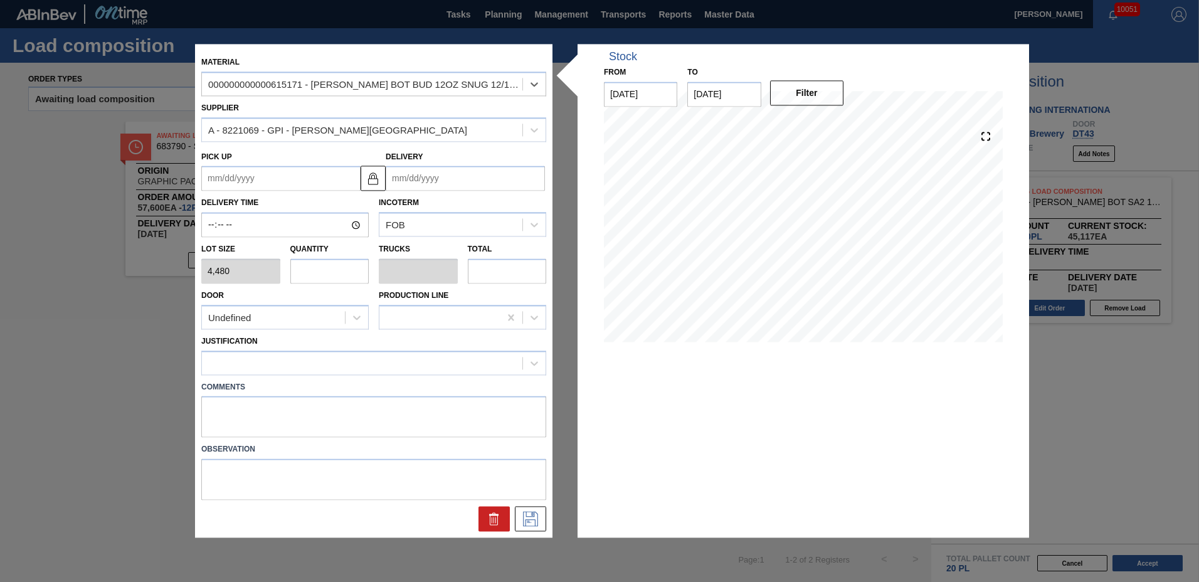
click at [452, 191] on input "Delivery" at bounding box center [465, 178] width 159 height 25
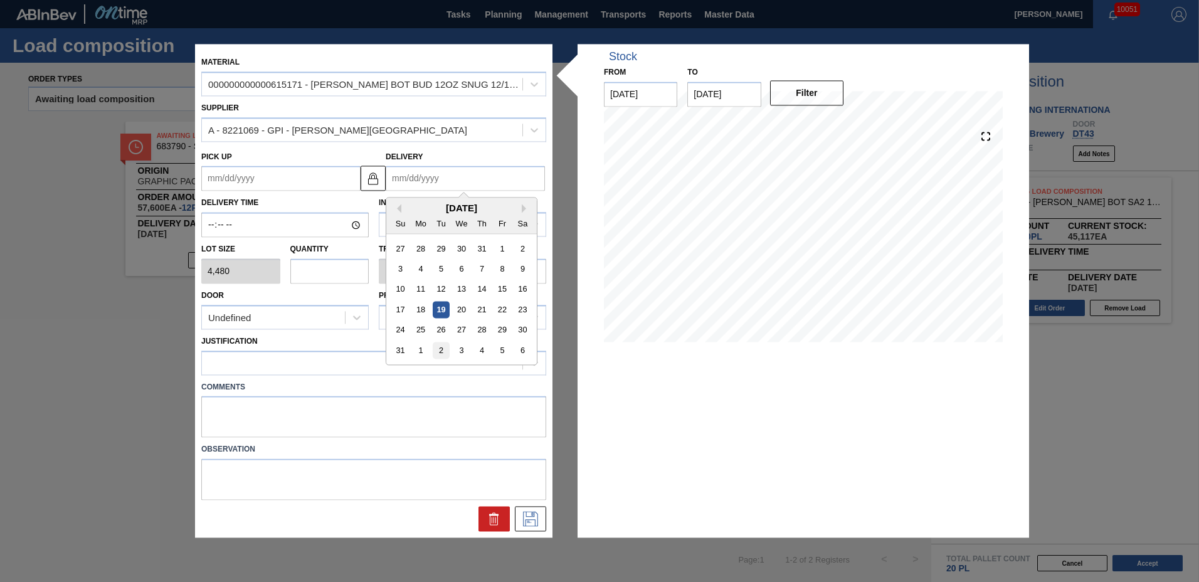
click at [440, 351] on div "2" at bounding box center [441, 350] width 17 height 17
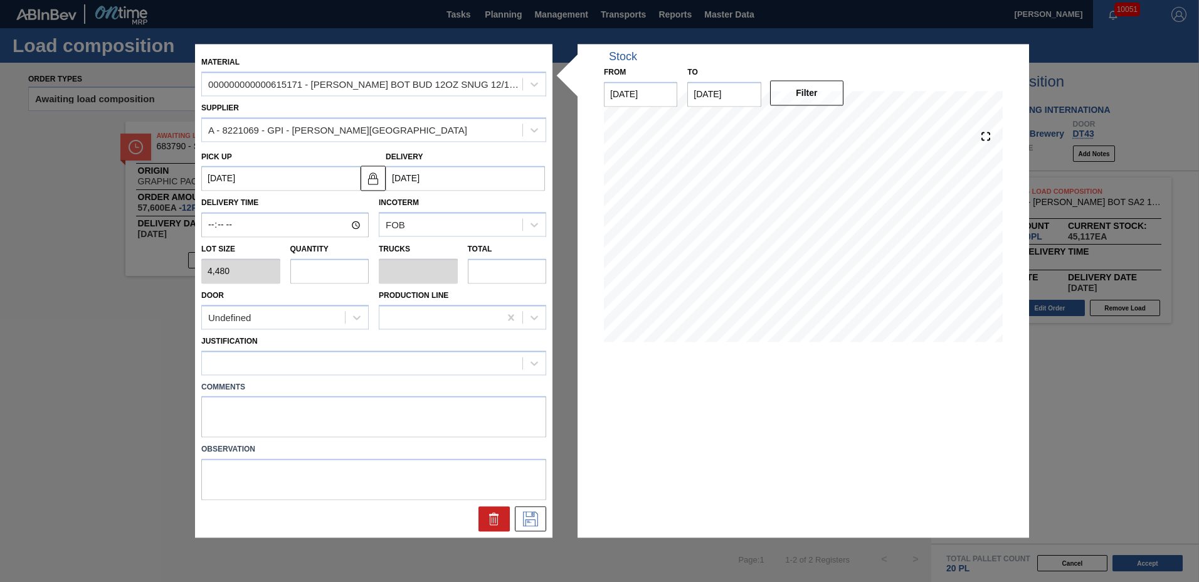
click at [336, 260] on input "text" at bounding box center [329, 270] width 79 height 25
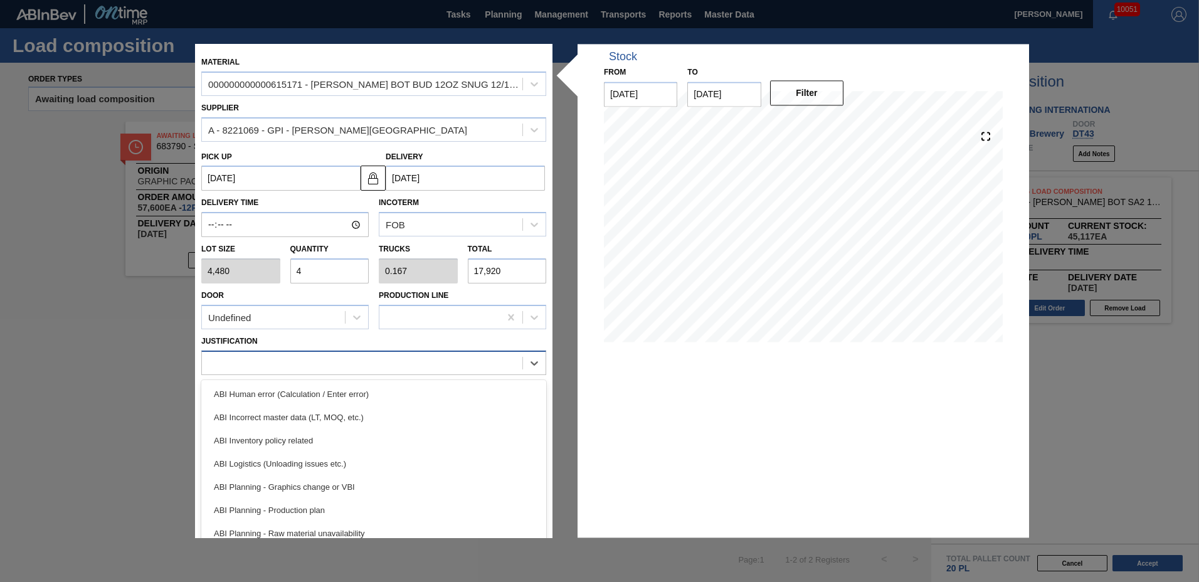
click at [262, 370] on div at bounding box center [362, 363] width 321 height 18
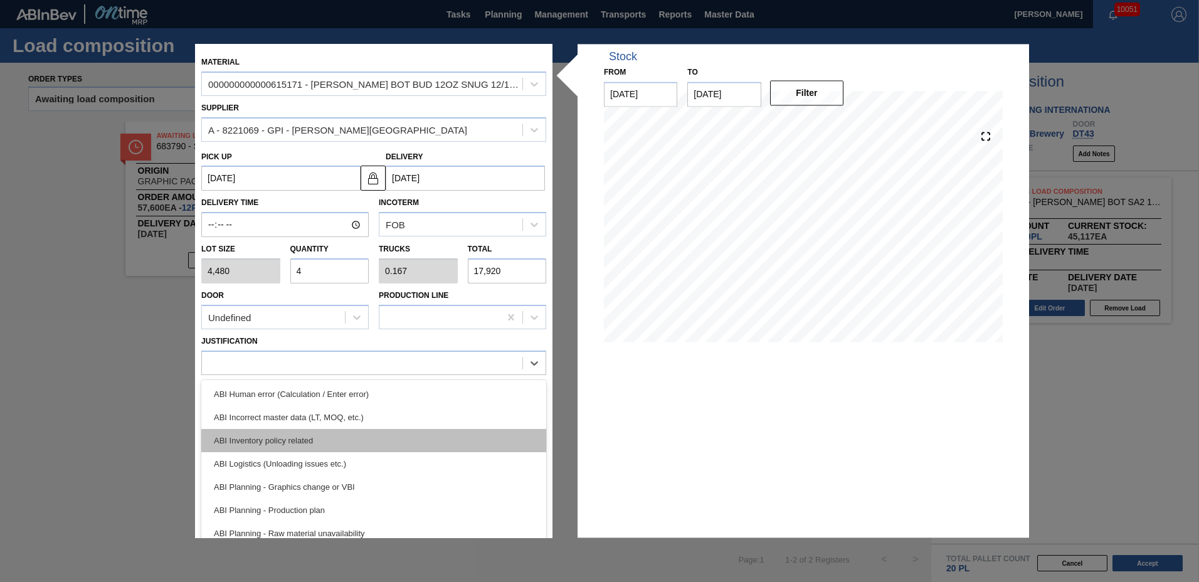
click at [258, 438] on div "ABI Inventory policy related" at bounding box center [373, 440] width 345 height 23
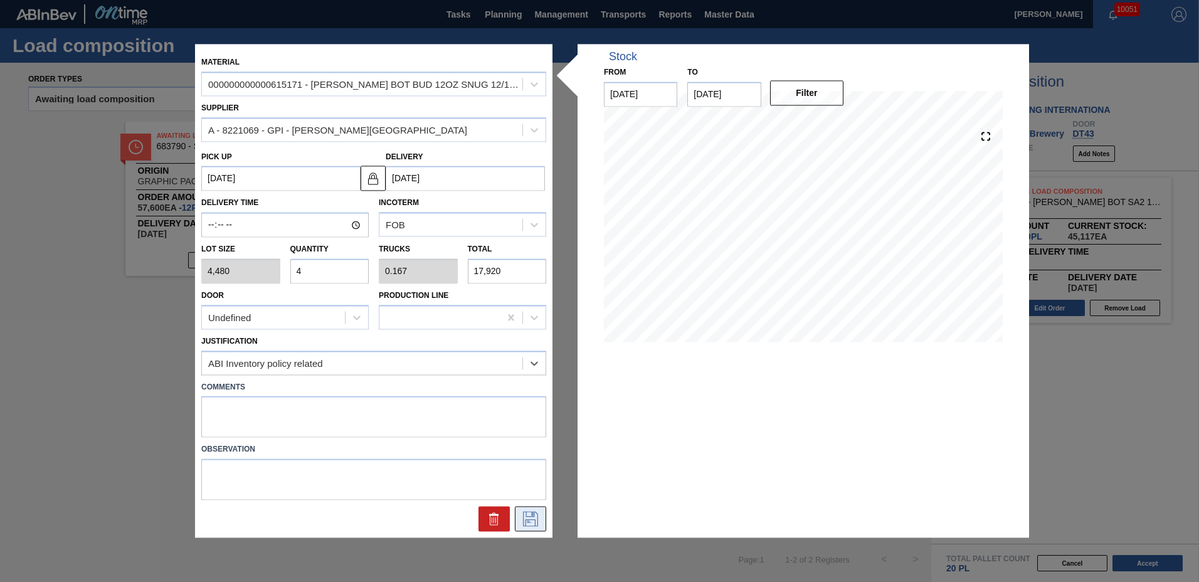
click at [522, 517] on icon at bounding box center [531, 519] width 20 height 15
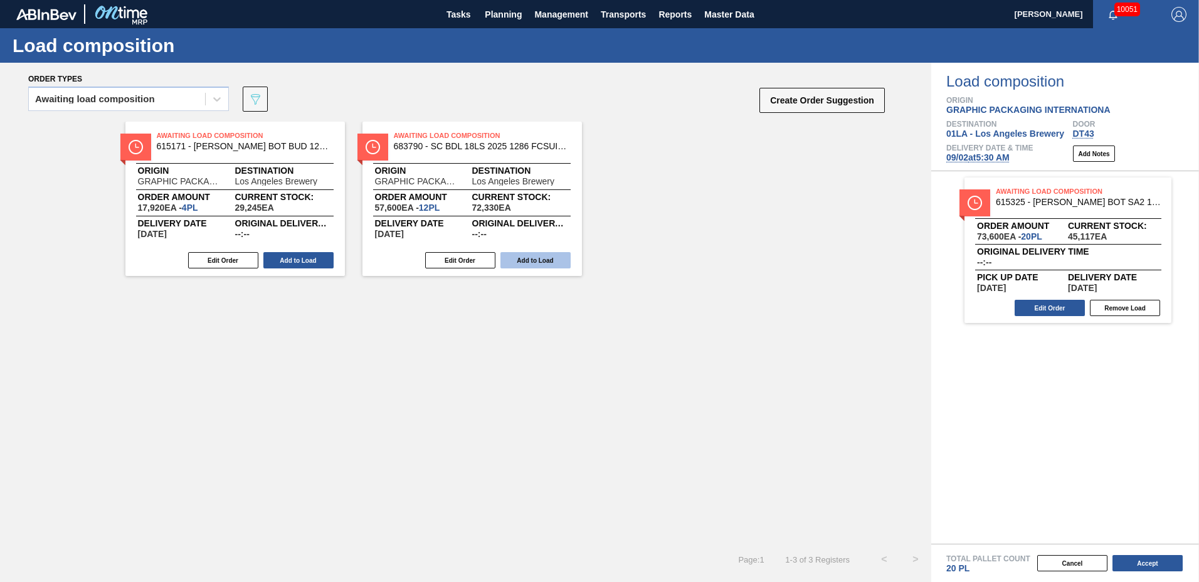
drag, startPoint x: 319, startPoint y: 255, endPoint x: 326, endPoint y: 262, distance: 10.2
click at [320, 255] on button "Add to Load" at bounding box center [298, 260] width 70 height 16
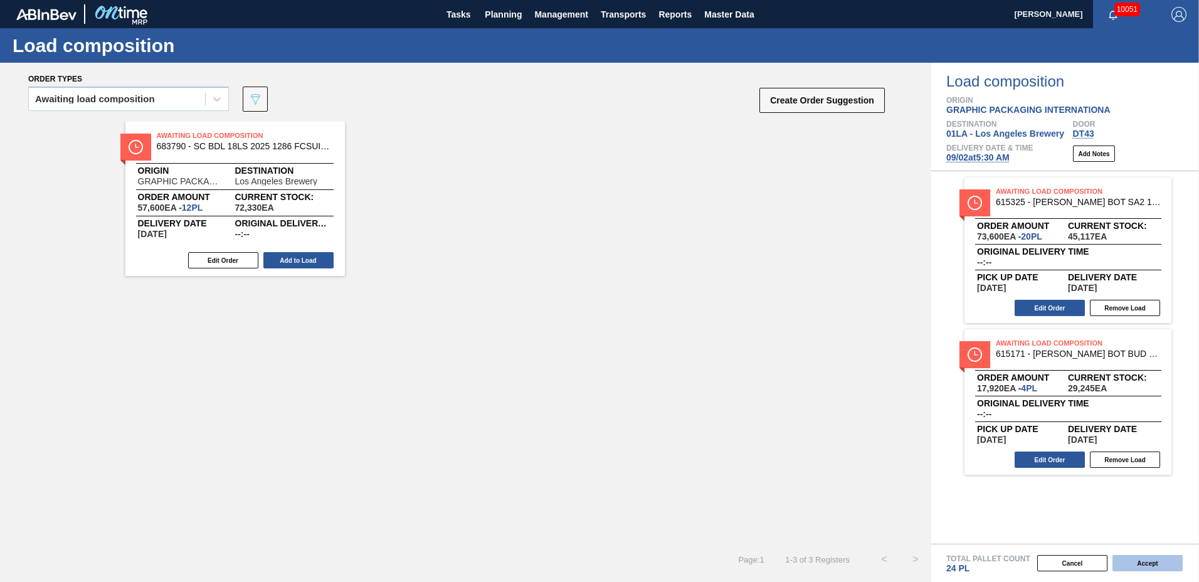
click at [1141, 563] on button "Accept" at bounding box center [1148, 563] width 70 height 16
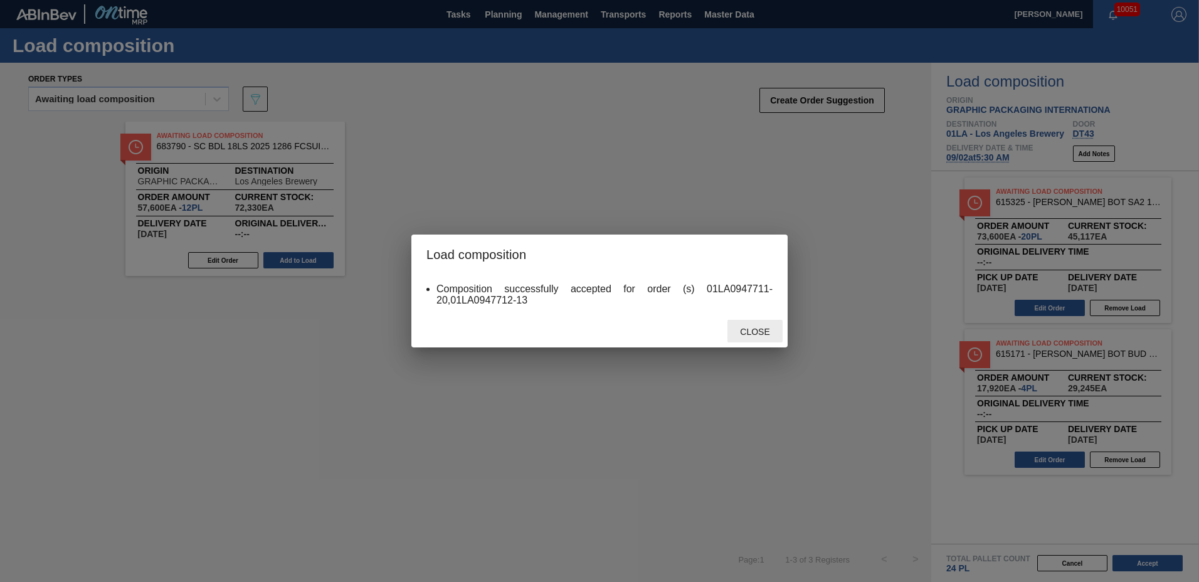
click at [763, 332] on span "Close" at bounding box center [755, 332] width 50 height 10
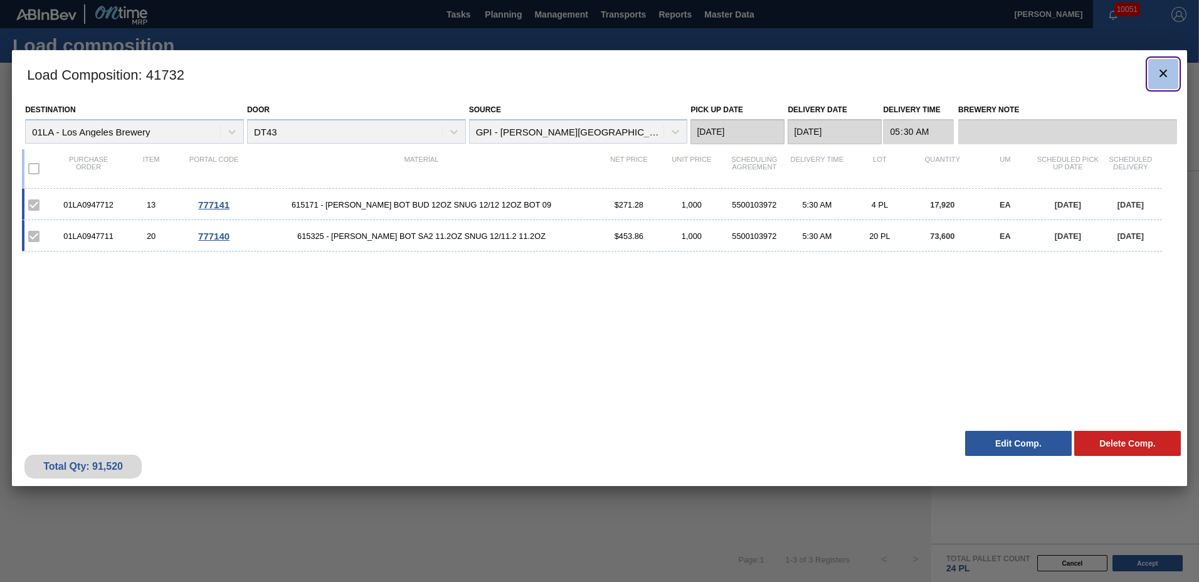
click at [1174, 74] on button "botão de ícone" at bounding box center [1164, 74] width 30 height 30
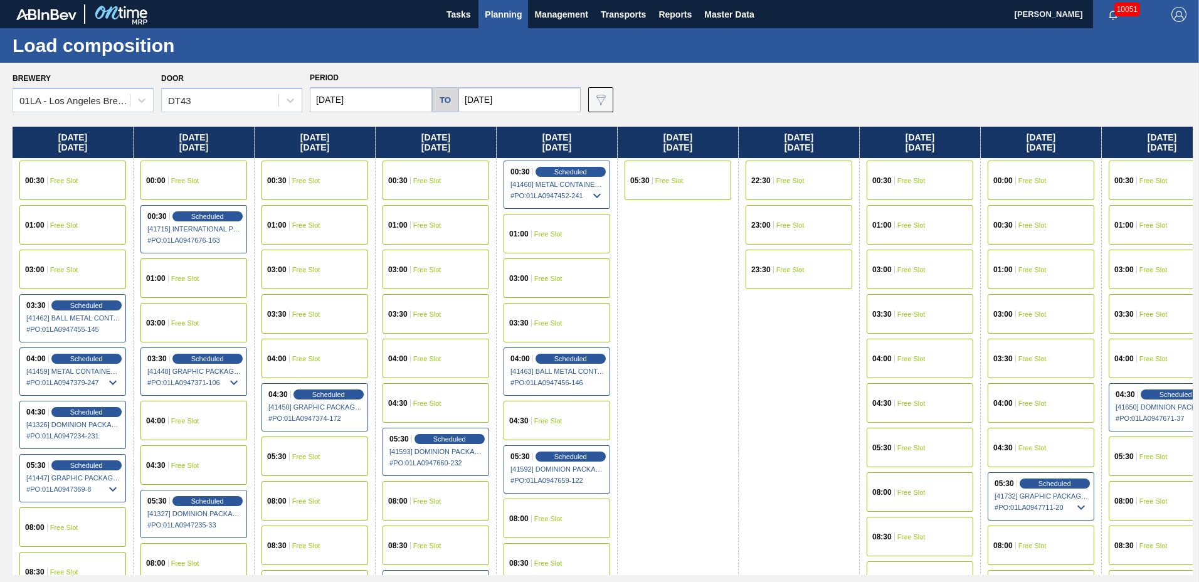
click at [496, 13] on span "Planning" at bounding box center [503, 14] width 37 height 15
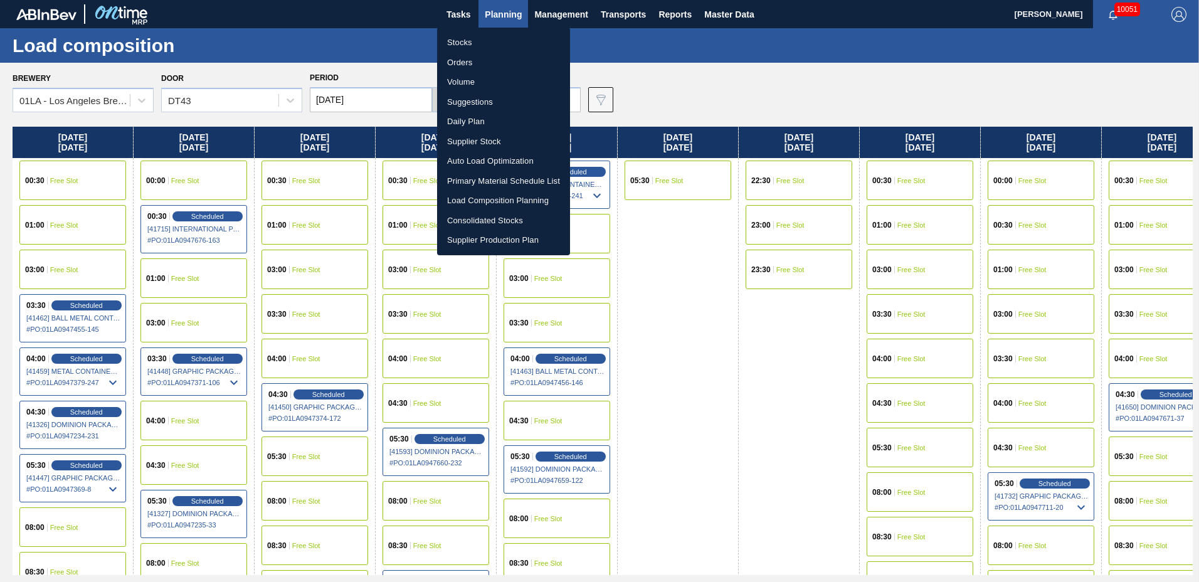
drag, startPoint x: 520, startPoint y: 102, endPoint x: 706, endPoint y: 100, distance: 186.3
click at [521, 101] on li "Suggestions" at bounding box center [503, 102] width 133 height 20
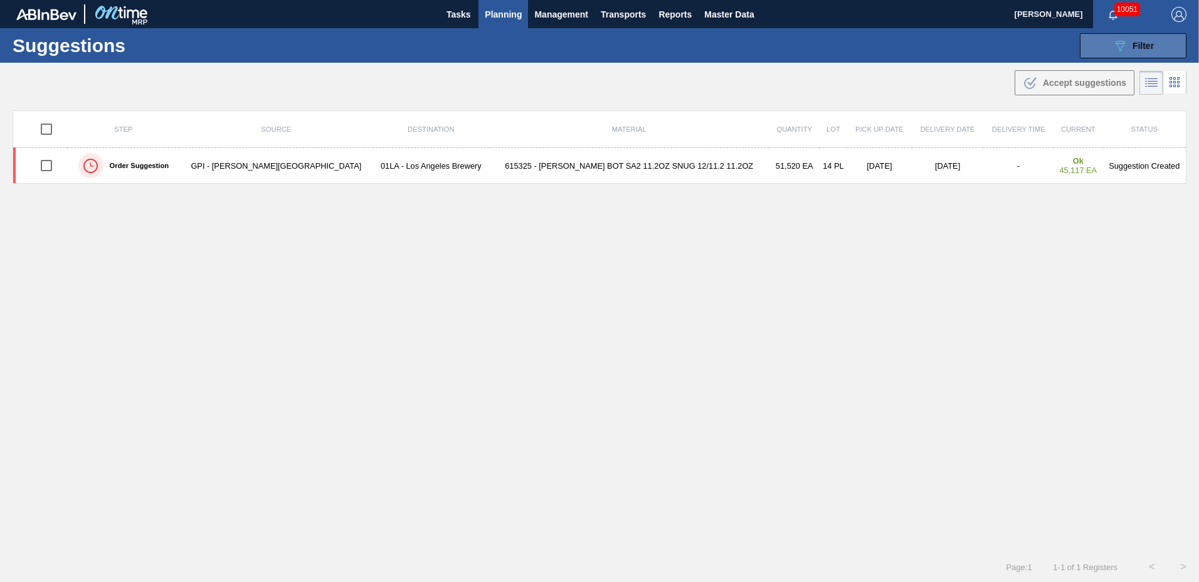
click at [1154, 47] on button "089F7B8B-B2A5-4AFE-B5C0-19BA573D28AC Filter" at bounding box center [1133, 45] width 107 height 25
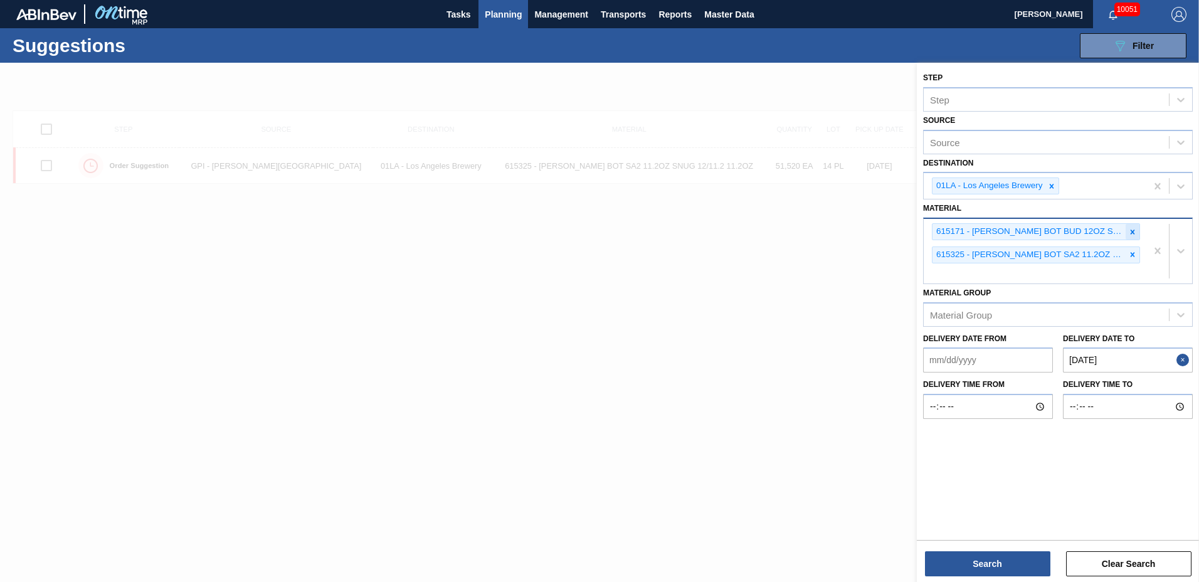
click at [1134, 234] on icon at bounding box center [1133, 232] width 4 height 4
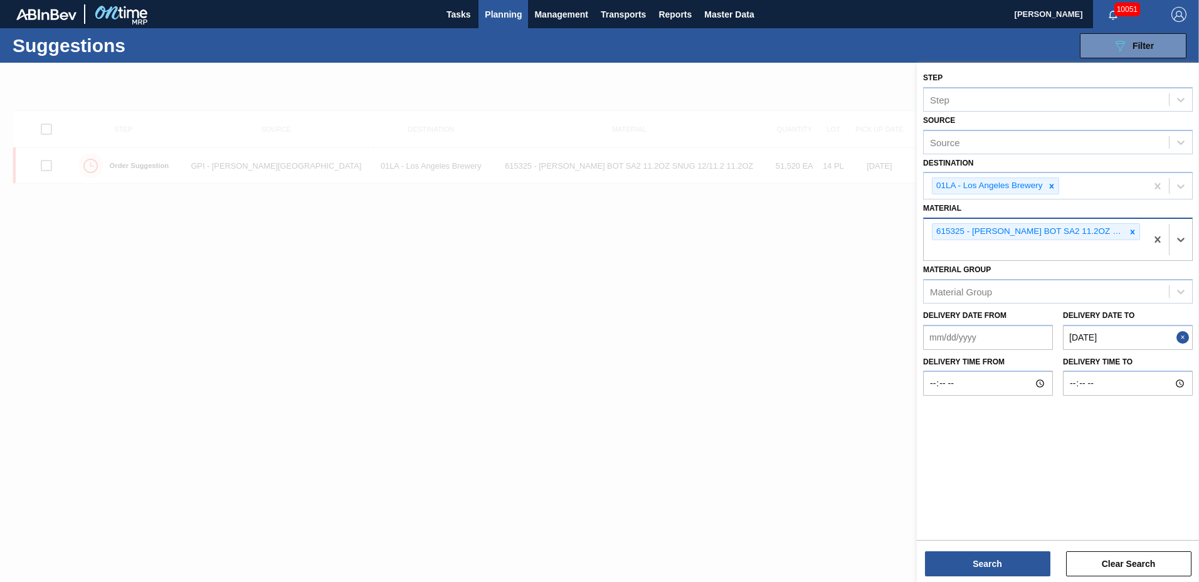
click at [1134, 234] on icon at bounding box center [1133, 232] width 4 height 4
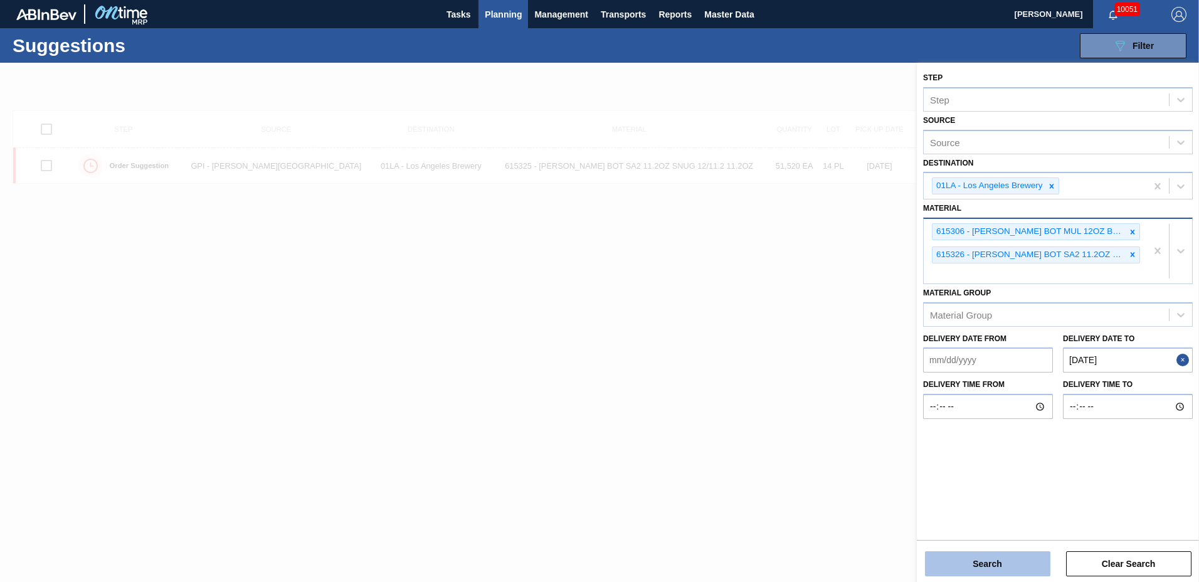
click at [989, 553] on button "Search" at bounding box center [987, 563] width 125 height 25
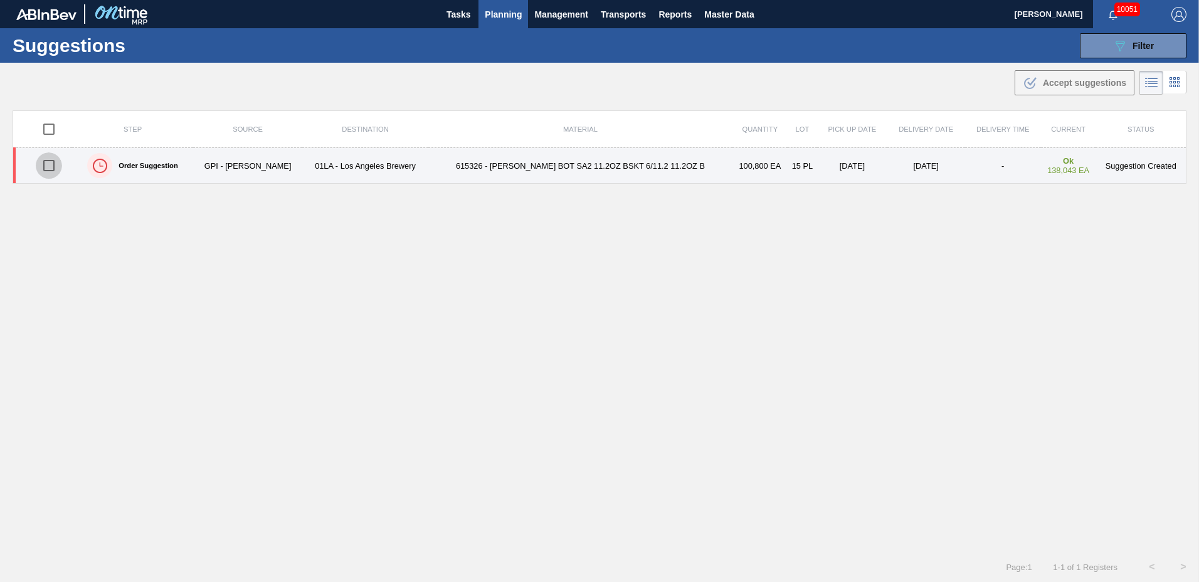
click at [54, 162] on input "checkbox" at bounding box center [49, 165] width 26 height 26
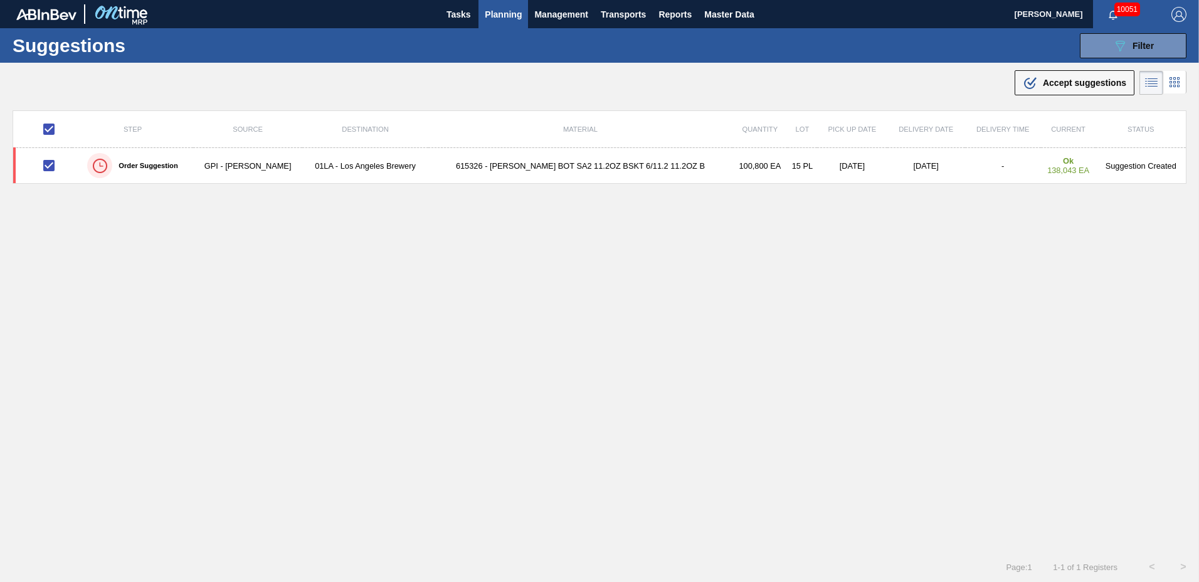
drag, startPoint x: 1041, startPoint y: 81, endPoint x: 879, endPoint y: 114, distance: 164.6
click at [1043, 82] on span "Accept suggestions" at bounding box center [1084, 83] width 83 height 10
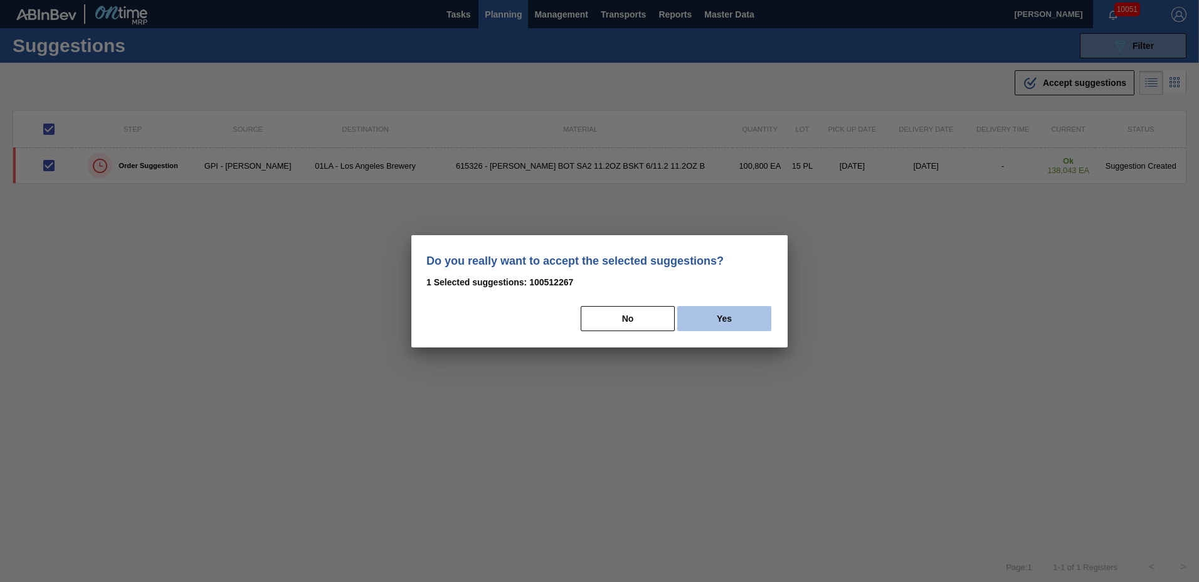
drag, startPoint x: 717, startPoint y: 316, endPoint x: 688, endPoint y: 318, distance: 28.9
click at [716, 316] on button "Yes" at bounding box center [724, 318] width 94 height 25
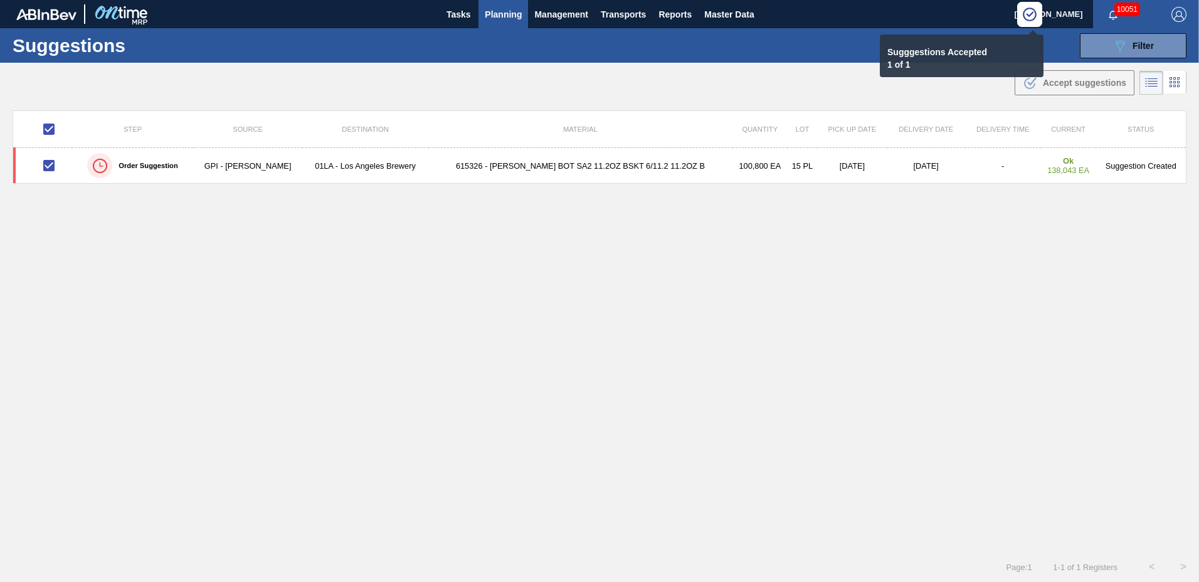
click at [489, 16] on span "Planning" at bounding box center [503, 14] width 37 height 15
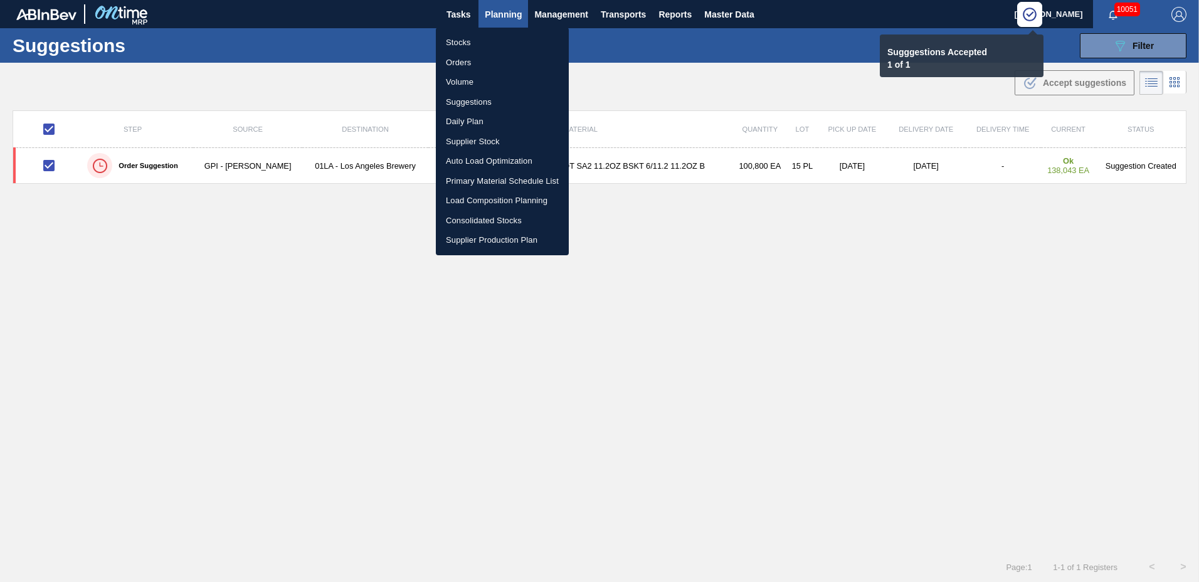
click at [475, 198] on li "Load Composition Planning" at bounding box center [502, 201] width 133 height 20
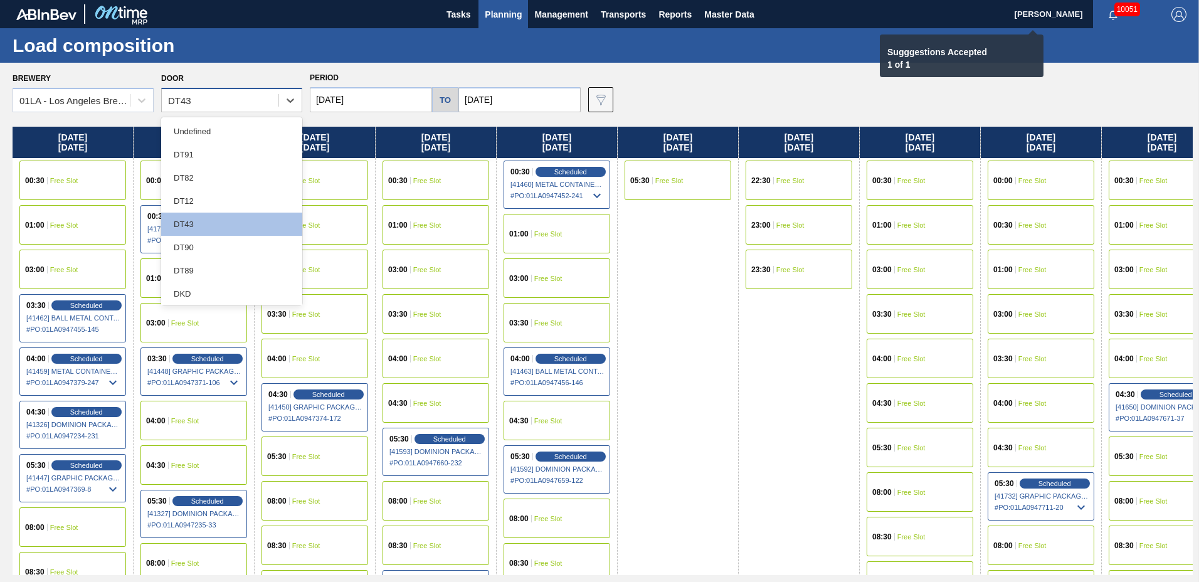
click at [244, 104] on div "DT43" at bounding box center [220, 101] width 117 height 18
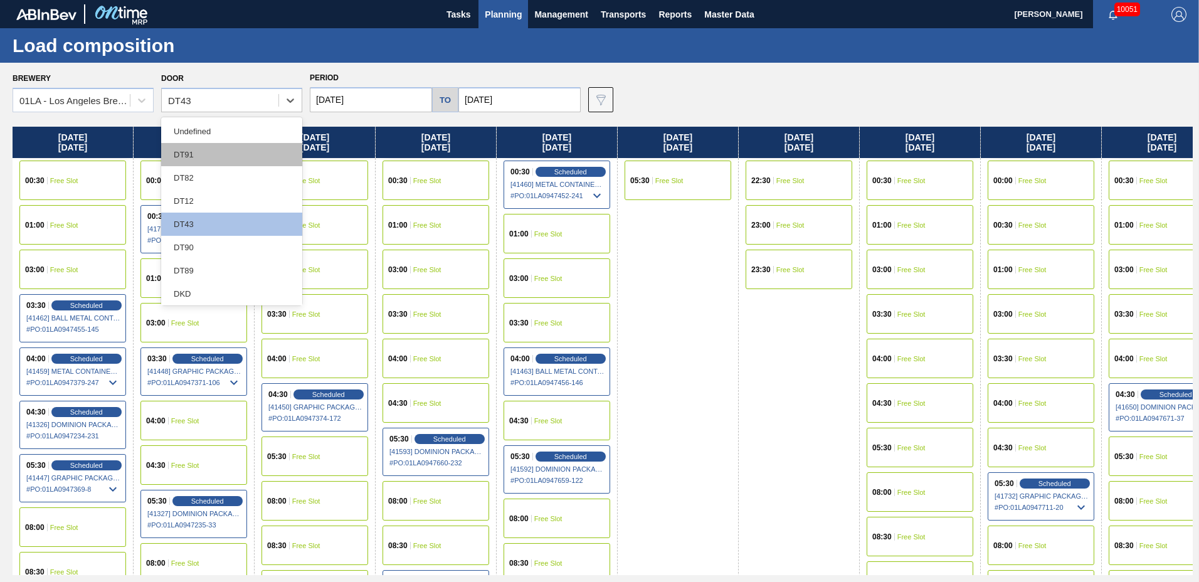
click at [231, 156] on div "DT91" at bounding box center [231, 154] width 141 height 23
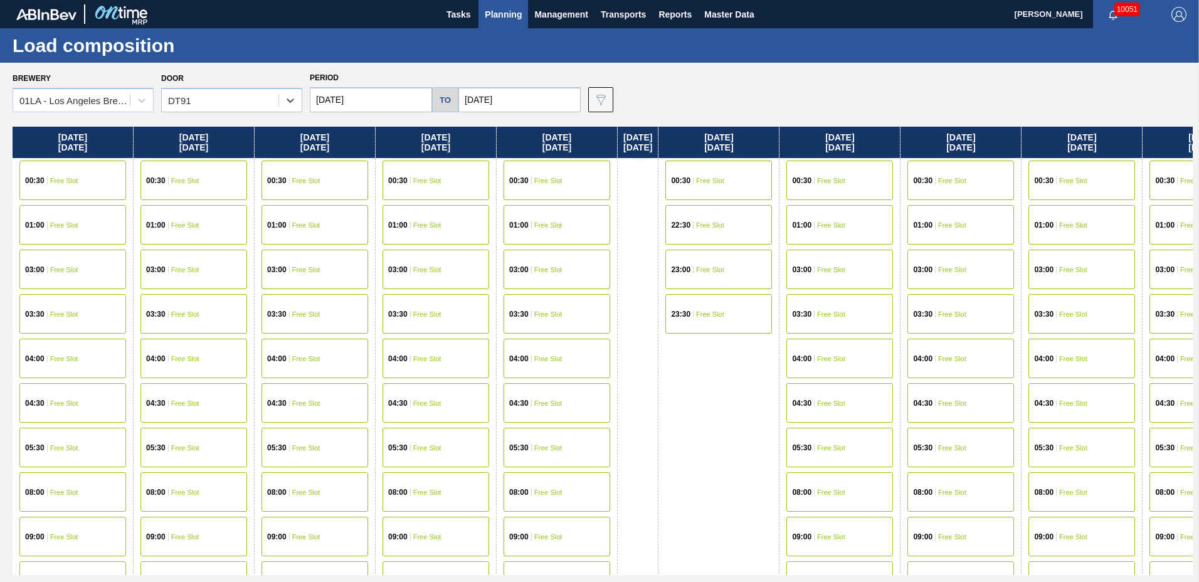
scroll to position [481, 0]
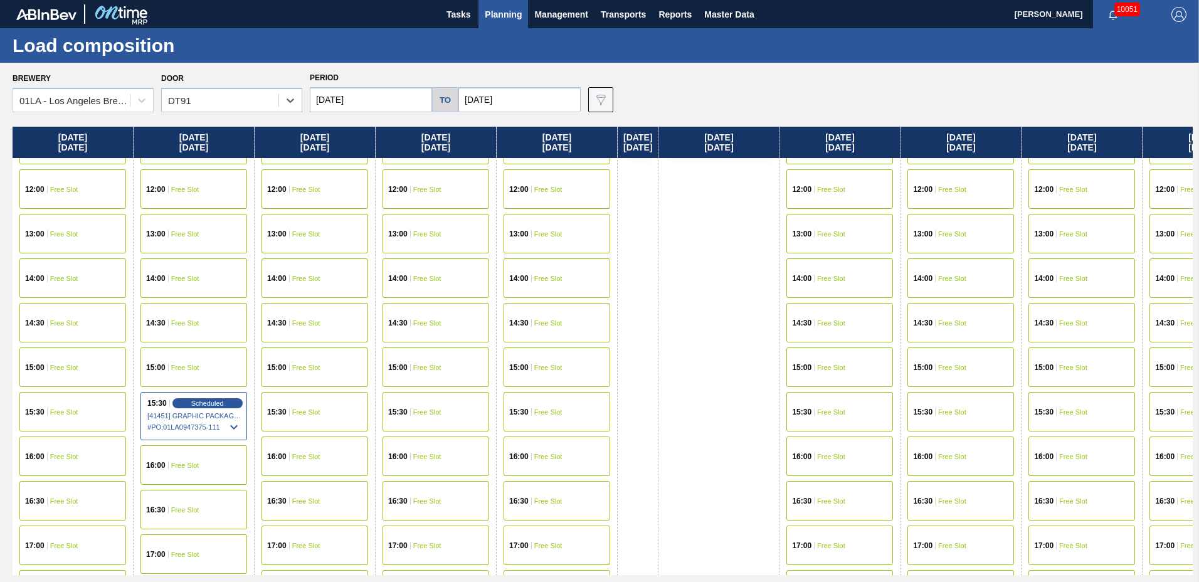
click at [963, 420] on div "15:30 Free Slot" at bounding box center [961, 412] width 107 height 40
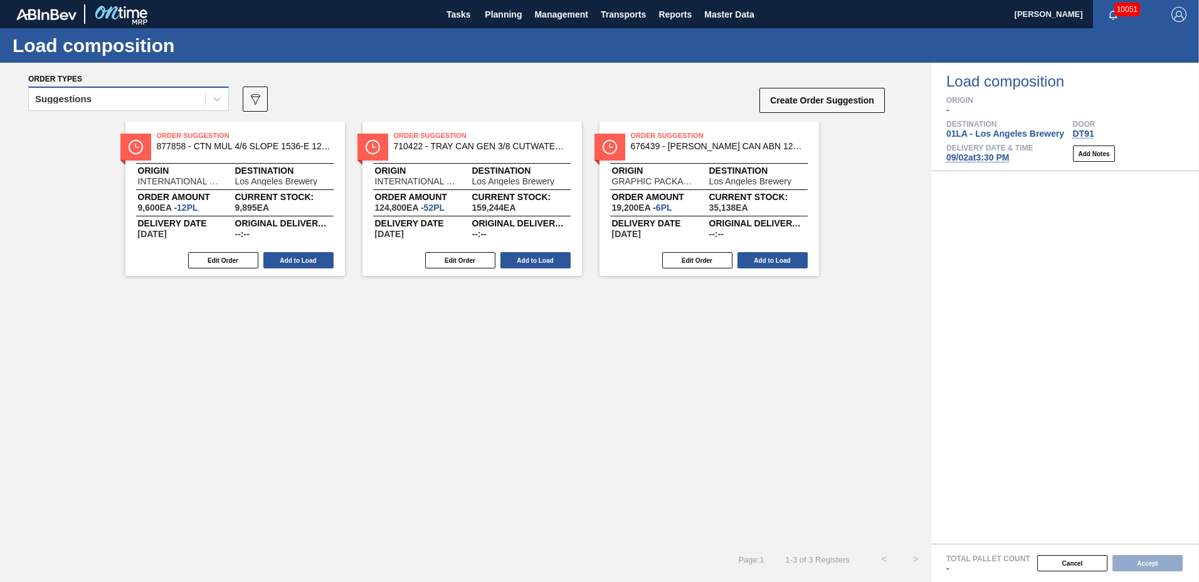
click at [121, 101] on div "Suggestions" at bounding box center [117, 99] width 176 height 18
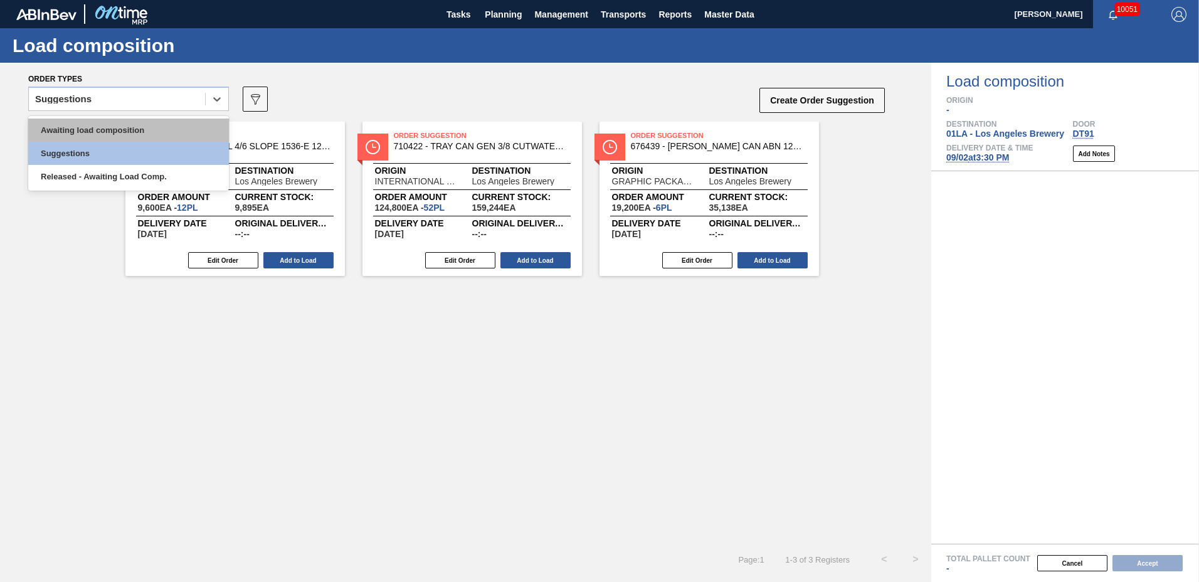
click at [144, 129] on div "Awaiting load composition" at bounding box center [128, 130] width 201 height 23
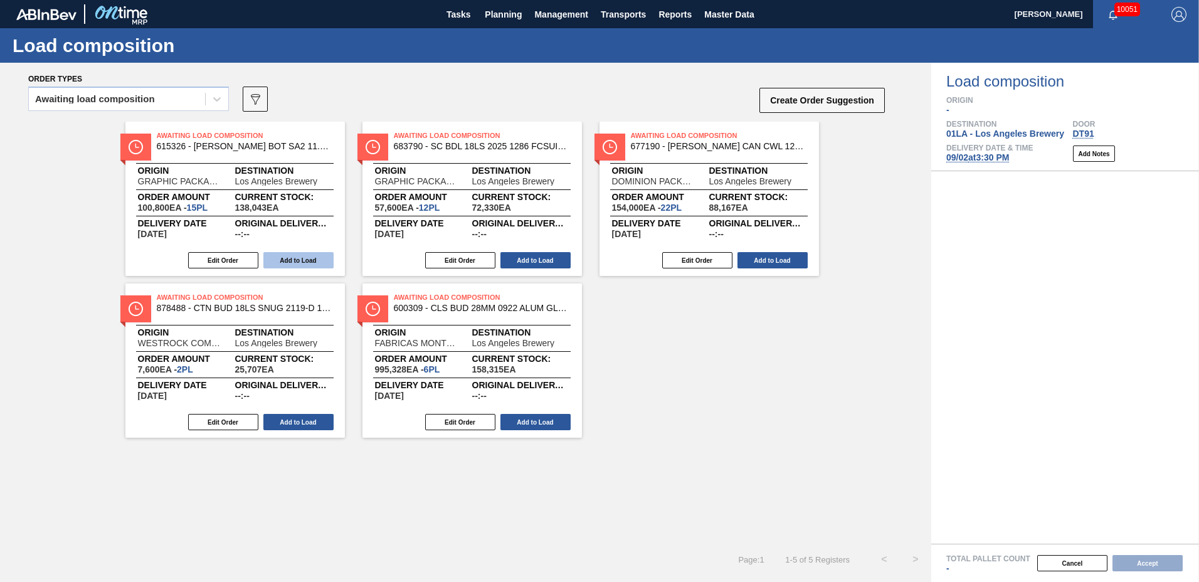
click at [301, 260] on button "Add to Load" at bounding box center [298, 260] width 70 height 16
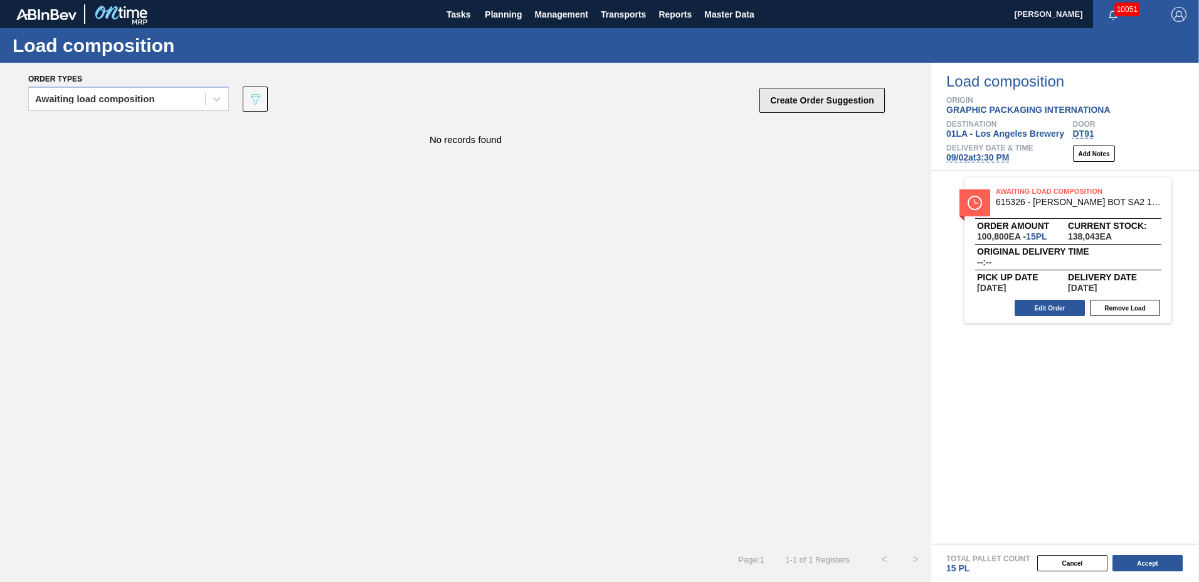
click at [814, 103] on button "Create Order Suggestion" at bounding box center [822, 100] width 125 height 25
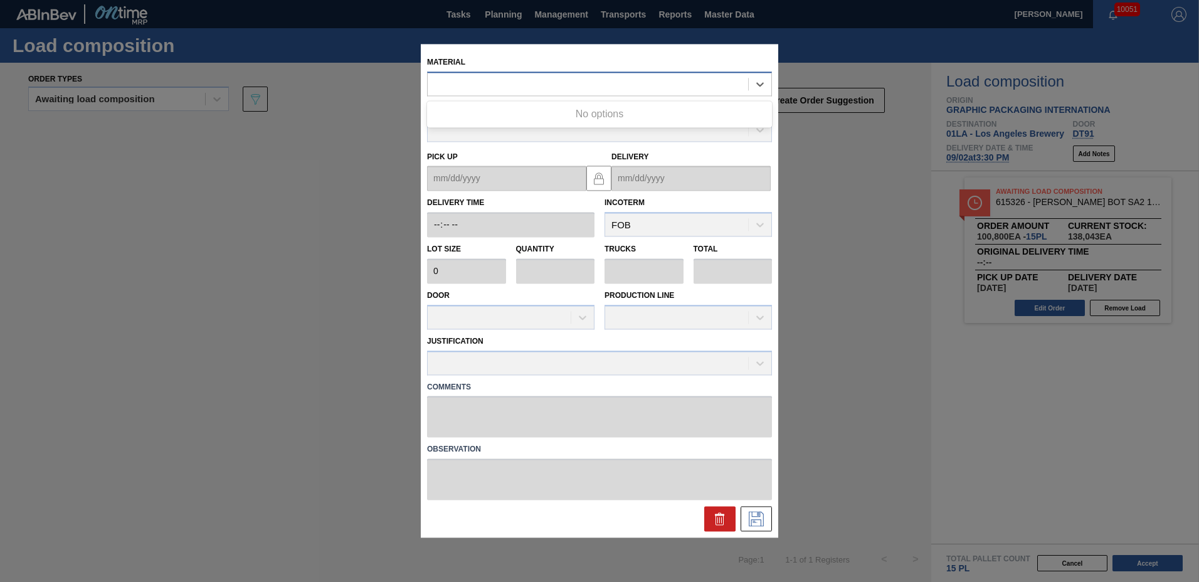
click at [577, 82] on div at bounding box center [588, 84] width 321 height 18
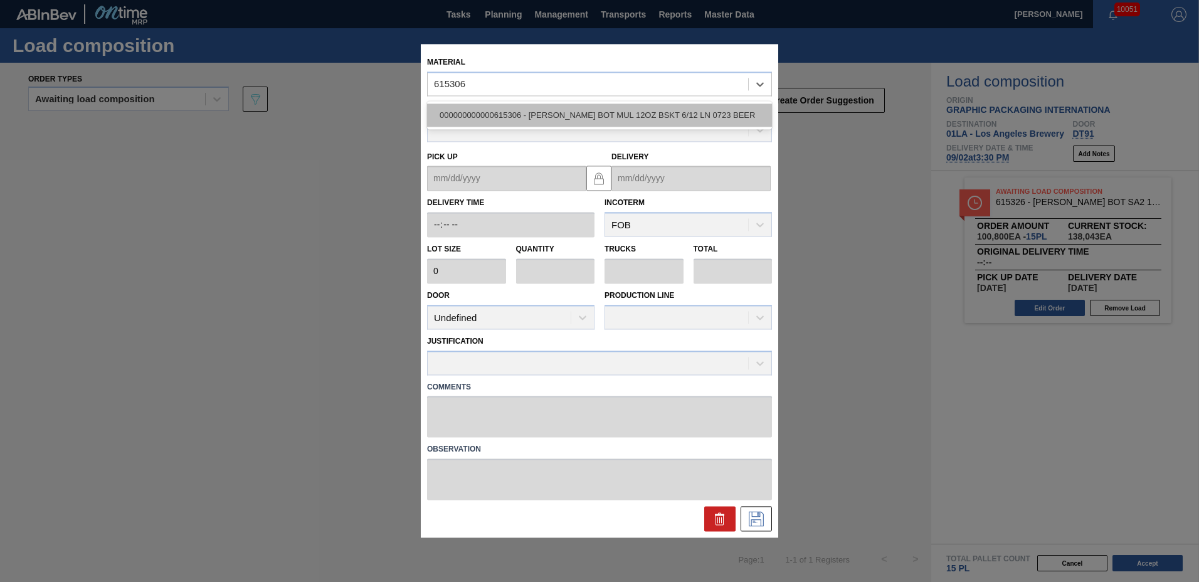
click at [560, 111] on div "000000000000615306 - [PERSON_NAME] BOT MUL 12OZ BSKT 6/12 LN 0723 BEER" at bounding box center [599, 114] width 345 height 23
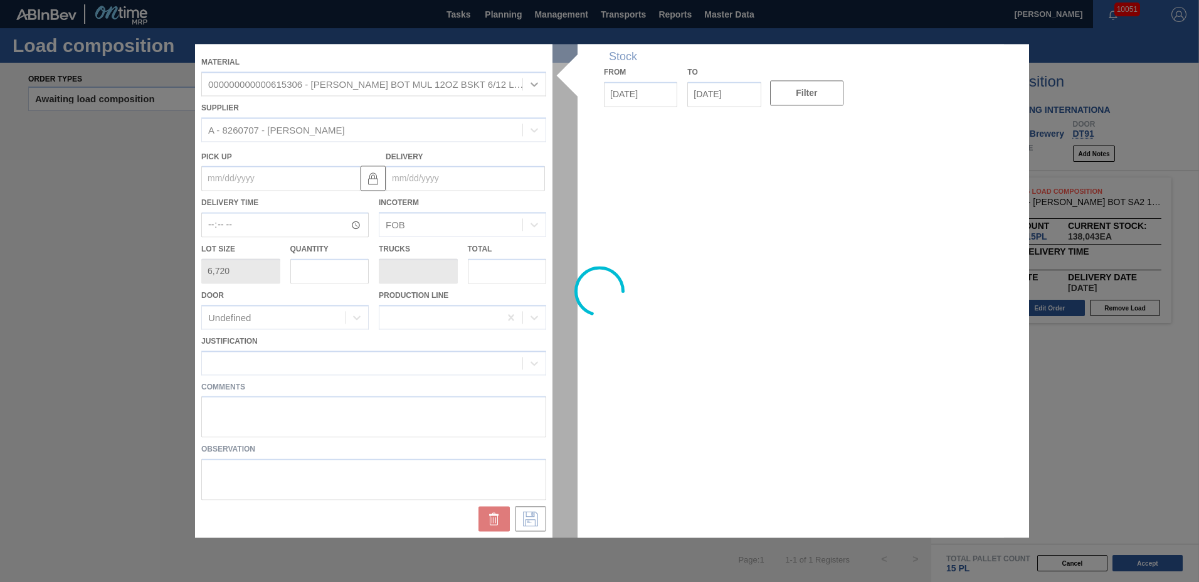
click at [445, 174] on div at bounding box center [599, 291] width 809 height 494
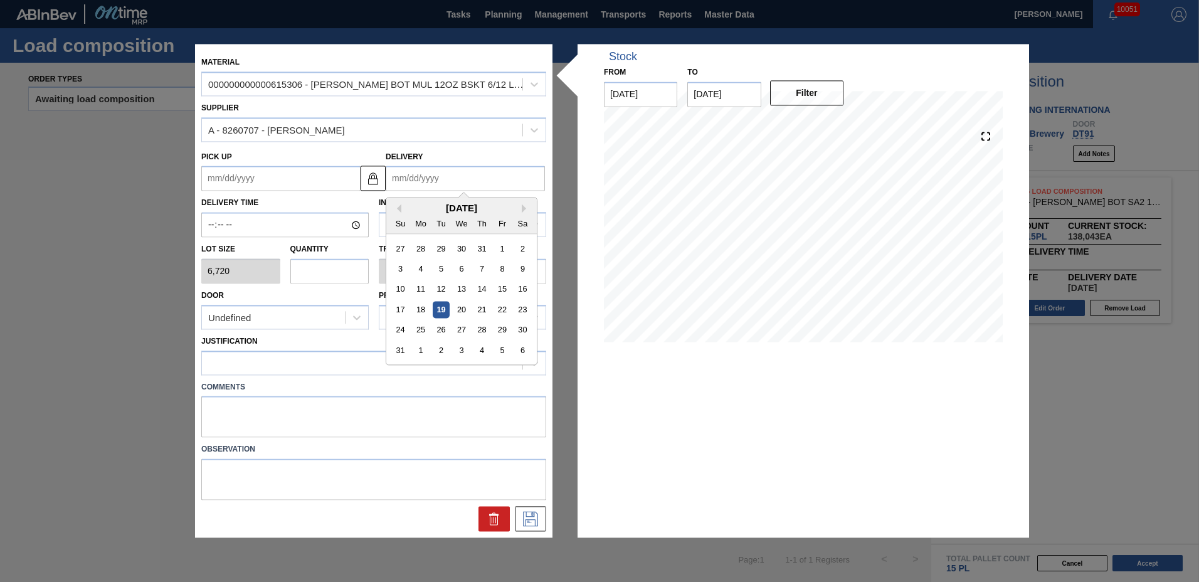
click at [445, 174] on input "Delivery" at bounding box center [465, 178] width 159 height 25
click at [443, 351] on div "2" at bounding box center [441, 350] width 17 height 17
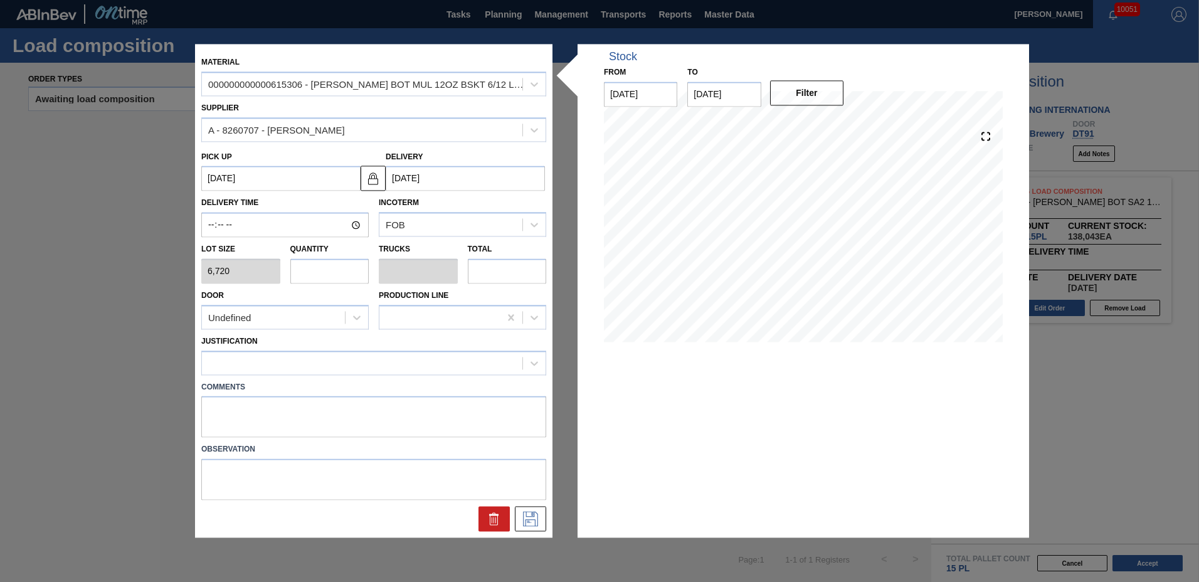
click at [327, 268] on input "text" at bounding box center [329, 270] width 79 height 25
click at [294, 364] on div at bounding box center [362, 363] width 321 height 18
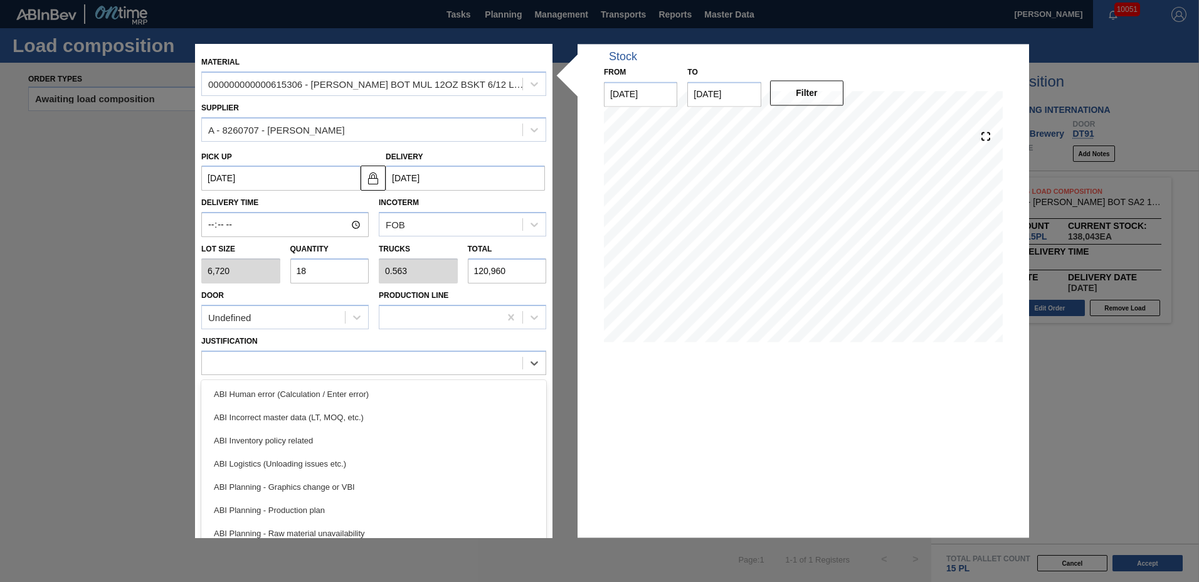
click at [290, 450] on div "ABI Inventory policy related" at bounding box center [373, 440] width 345 height 23
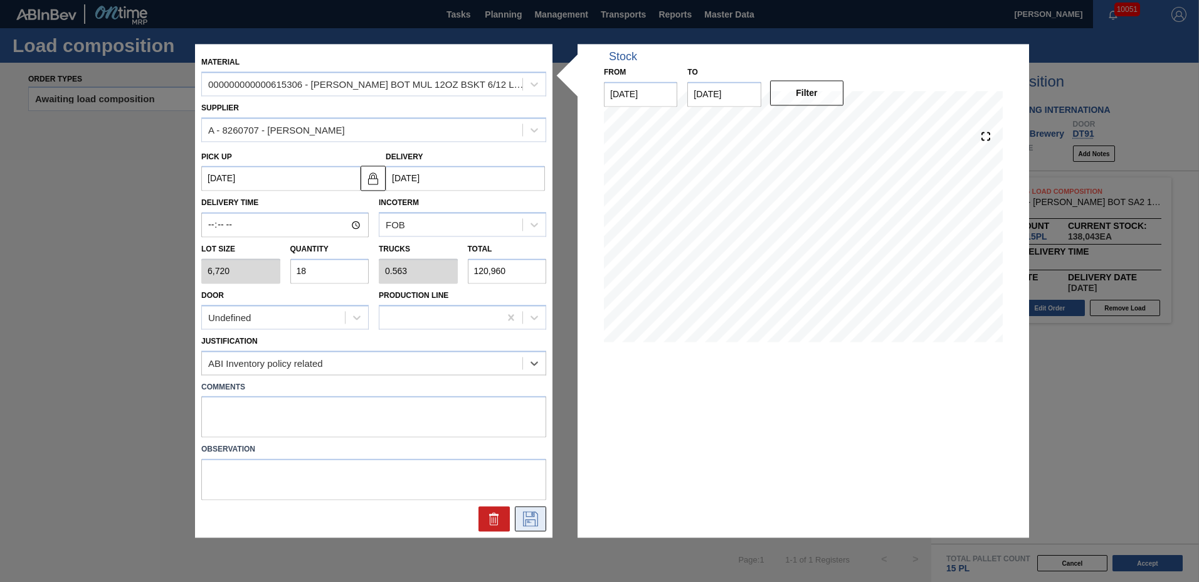
click at [526, 514] on icon at bounding box center [531, 519] width 20 height 15
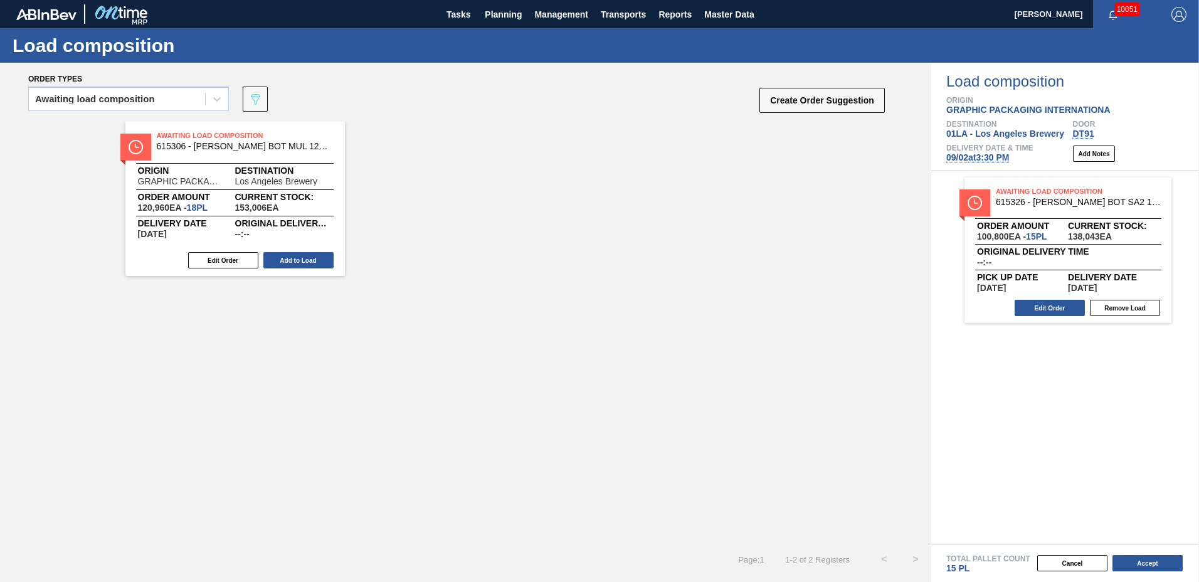
drag, startPoint x: 302, startPoint y: 259, endPoint x: 520, endPoint y: 328, distance: 228.9
click at [303, 260] on button "Add to Load" at bounding box center [298, 260] width 70 height 16
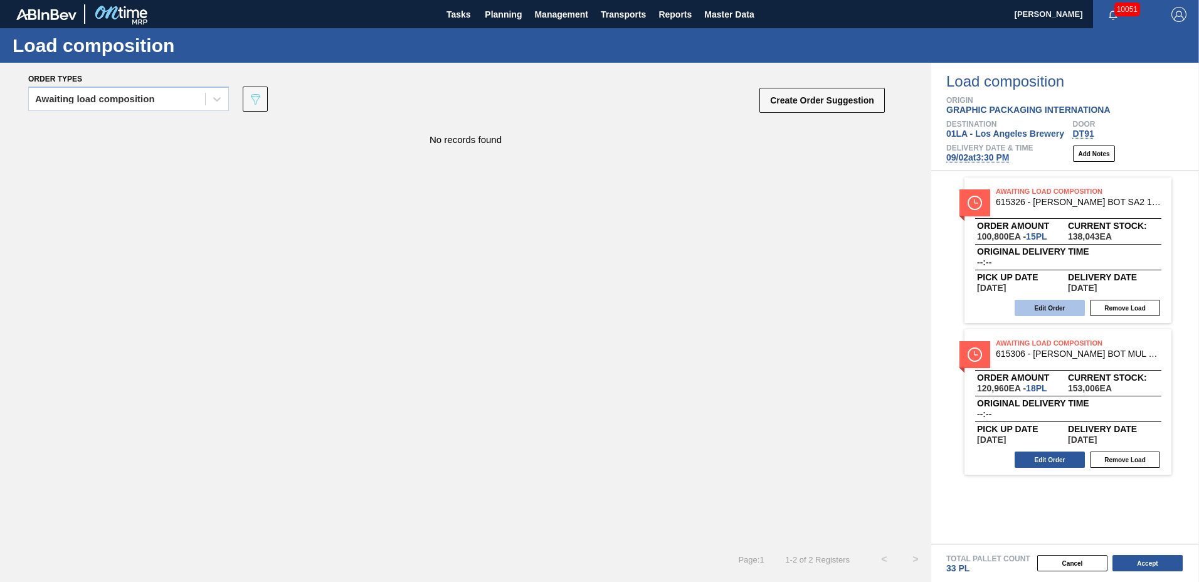
click at [1066, 305] on button "Edit Order" at bounding box center [1050, 308] width 70 height 16
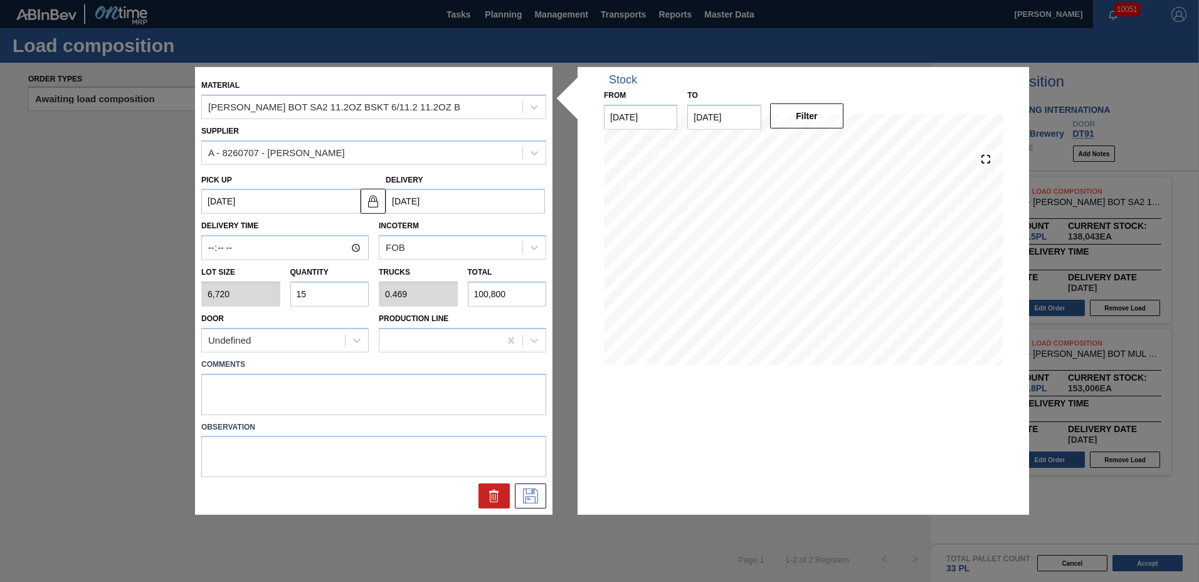
click at [326, 301] on input "15" at bounding box center [329, 294] width 79 height 25
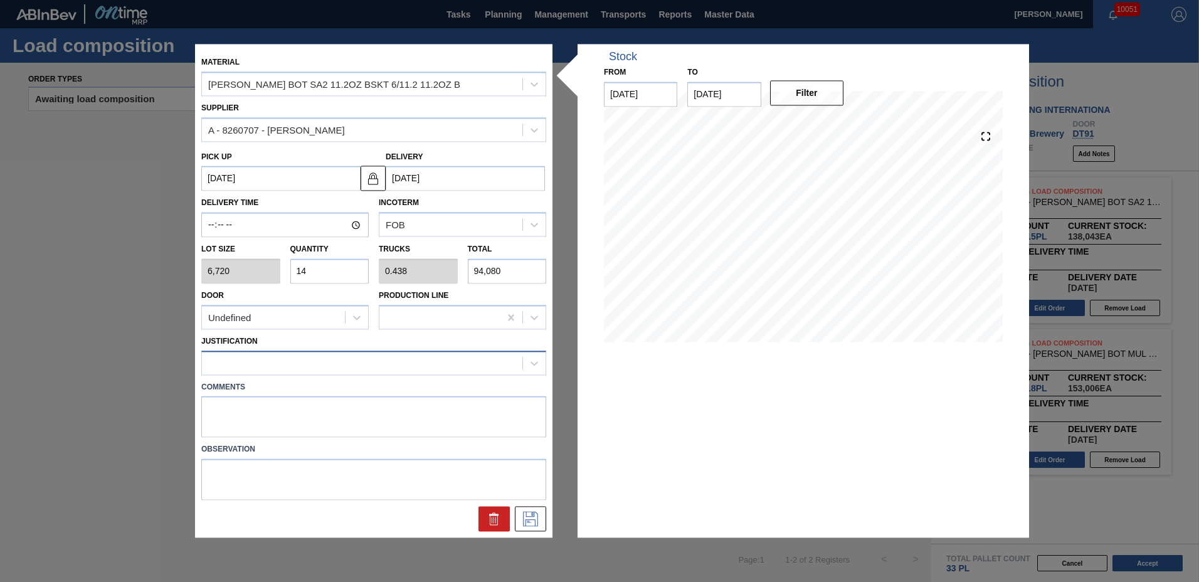
click at [297, 372] on div at bounding box center [362, 363] width 321 height 18
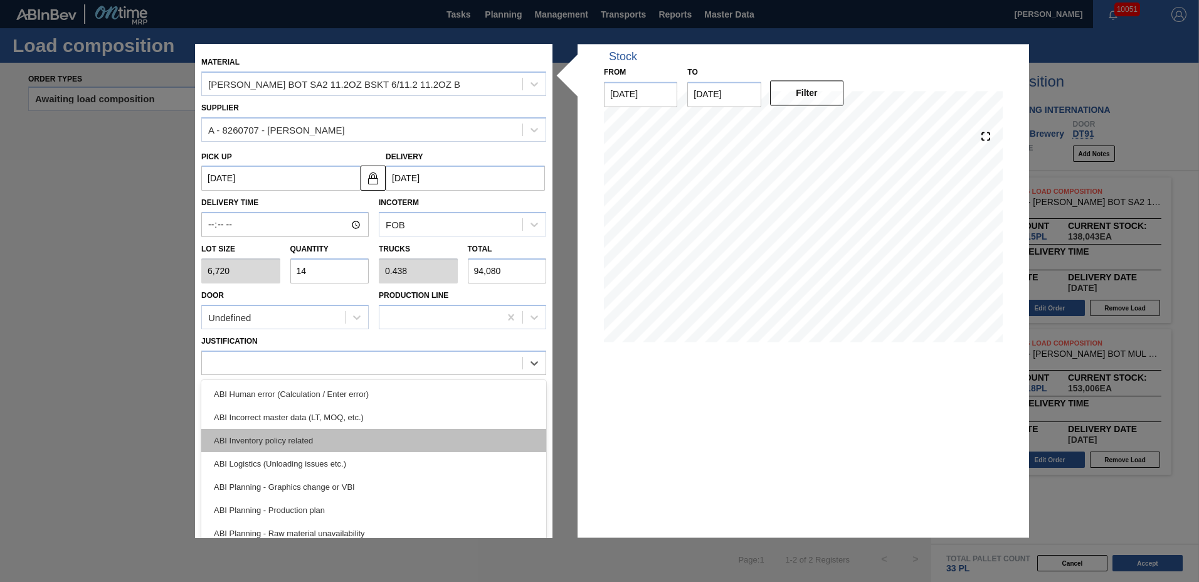
click at [285, 440] on div "ABI Inventory policy related" at bounding box center [373, 440] width 345 height 23
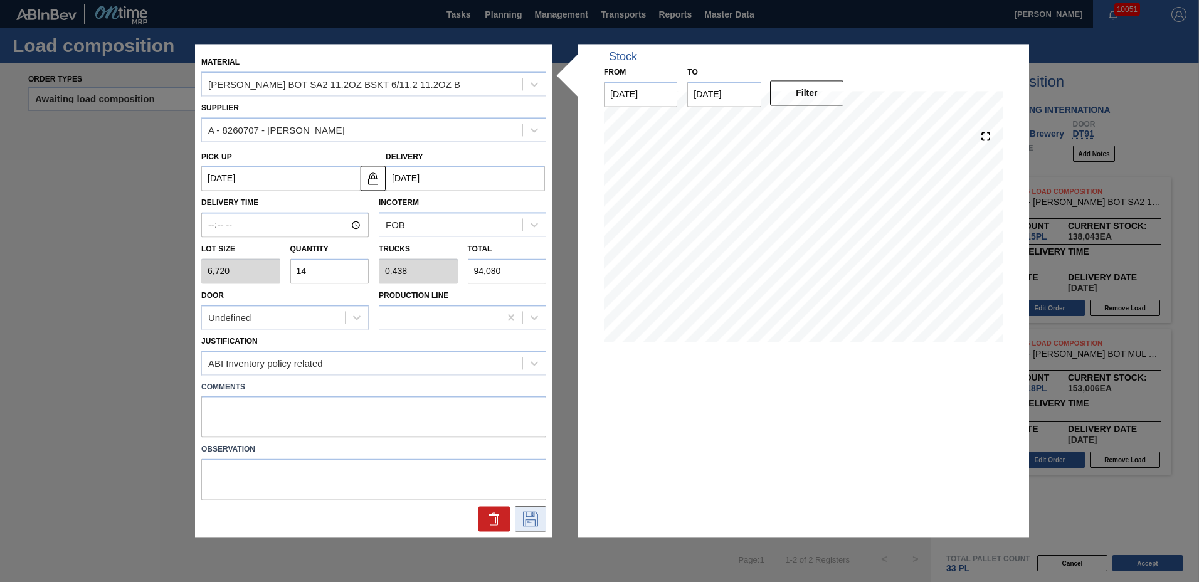
click at [526, 520] on icon at bounding box center [530, 519] width 15 height 15
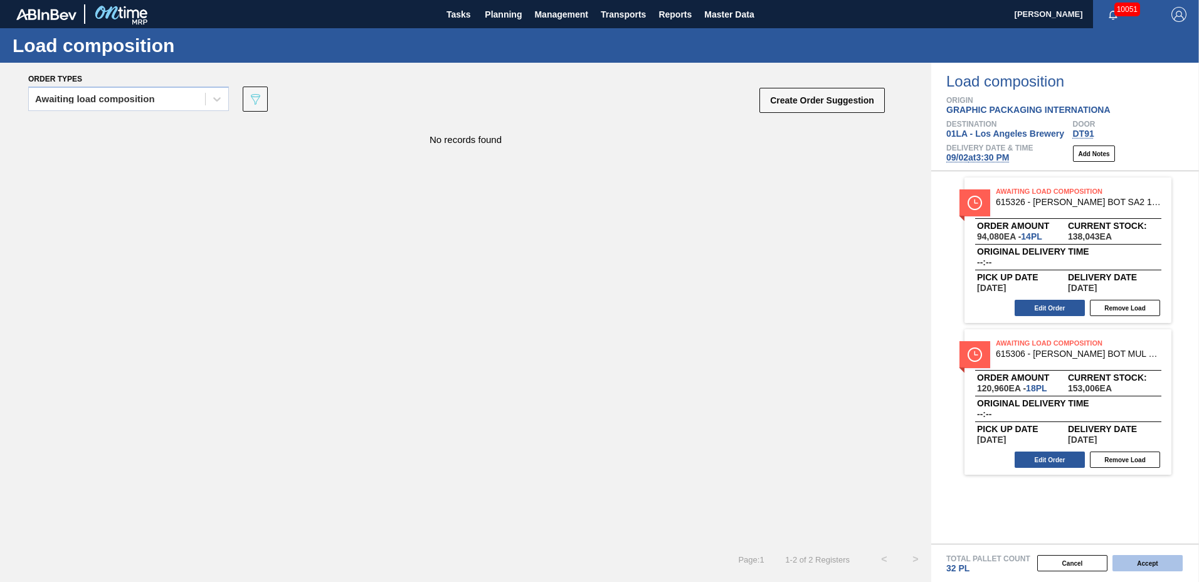
click at [1141, 568] on button "Accept" at bounding box center [1148, 563] width 70 height 16
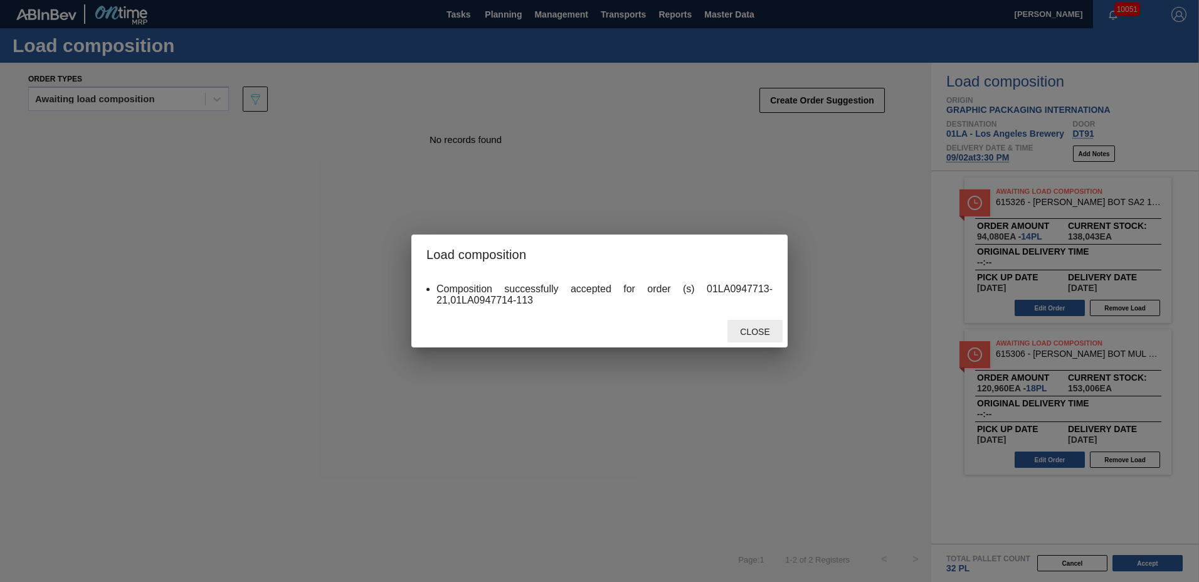
click at [755, 326] on div "Close" at bounding box center [755, 331] width 55 height 23
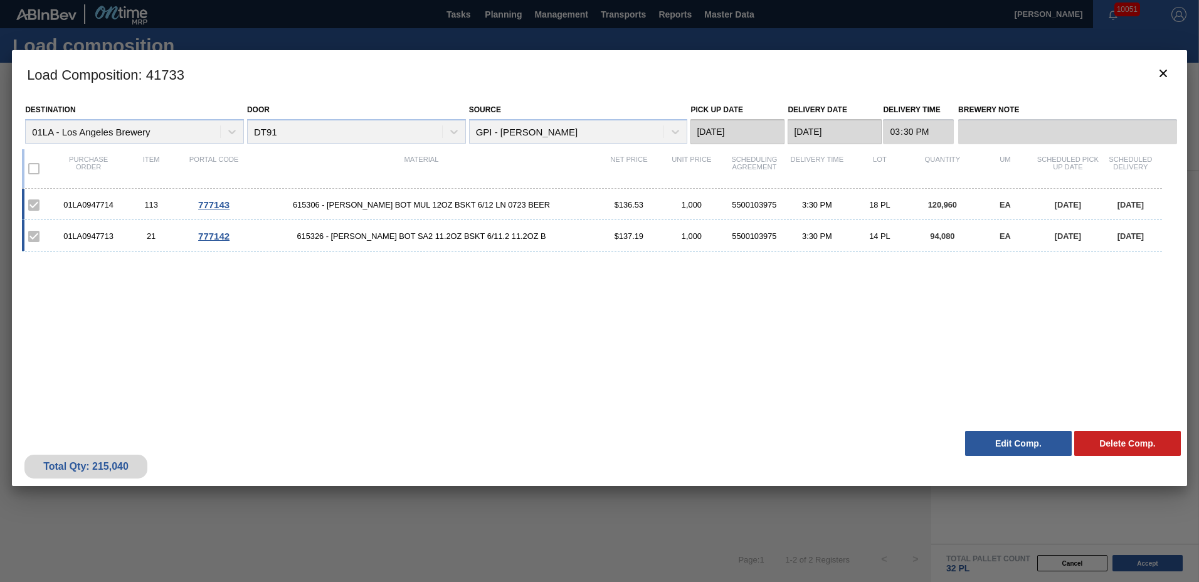
click at [1113, 555] on button "Accept" at bounding box center [1148, 563] width 70 height 16
click at [1163, 76] on icon "botão de ícone" at bounding box center [1163, 73] width 15 height 15
